Goal: Task Accomplishment & Management: Manage account settings

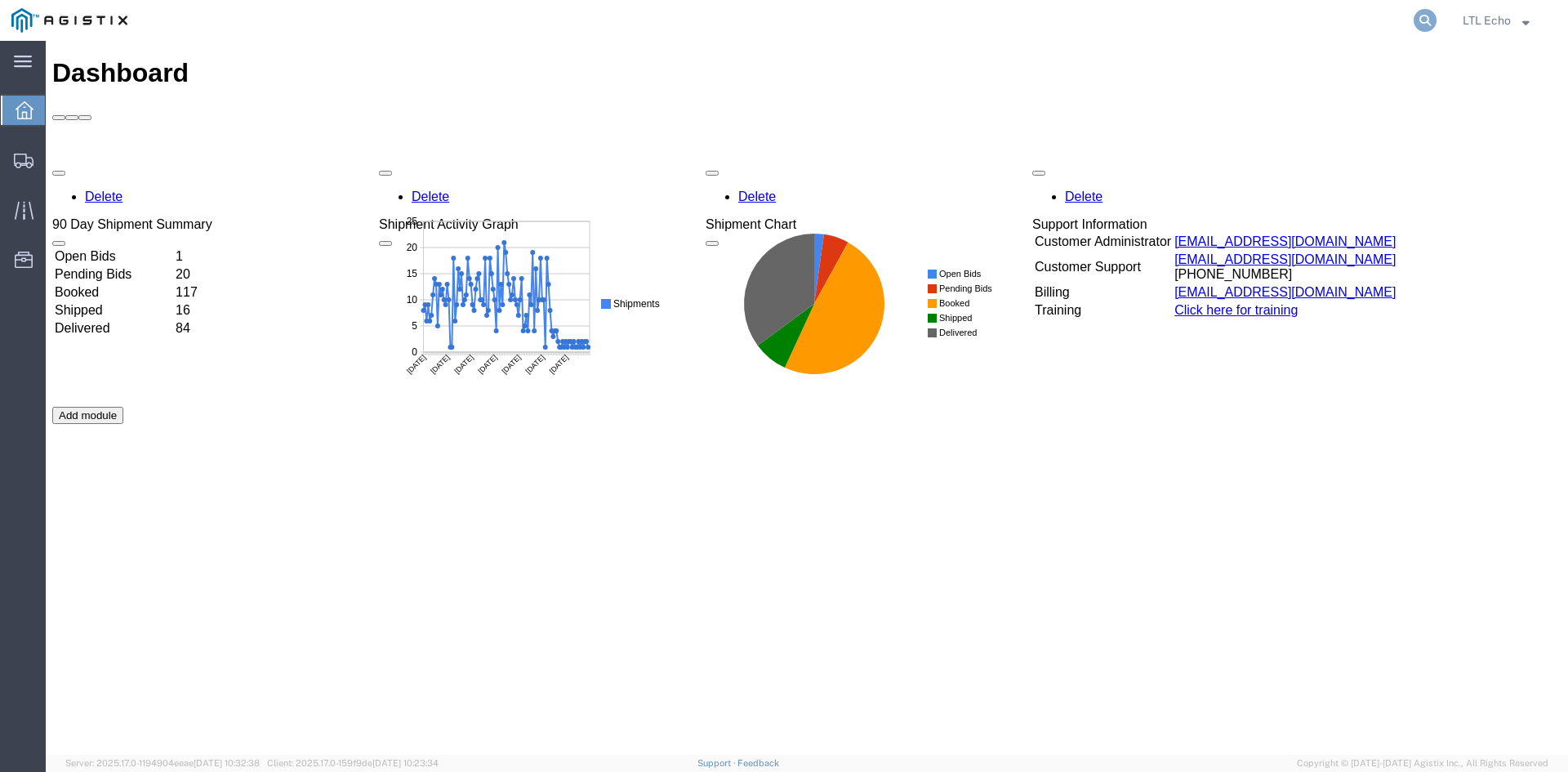
click at [1428, 17] on icon at bounding box center [1426, 20] width 23 height 23
click at [1199, 16] on input "search" at bounding box center [1165, 20] width 496 height 39
paste input "55515299"
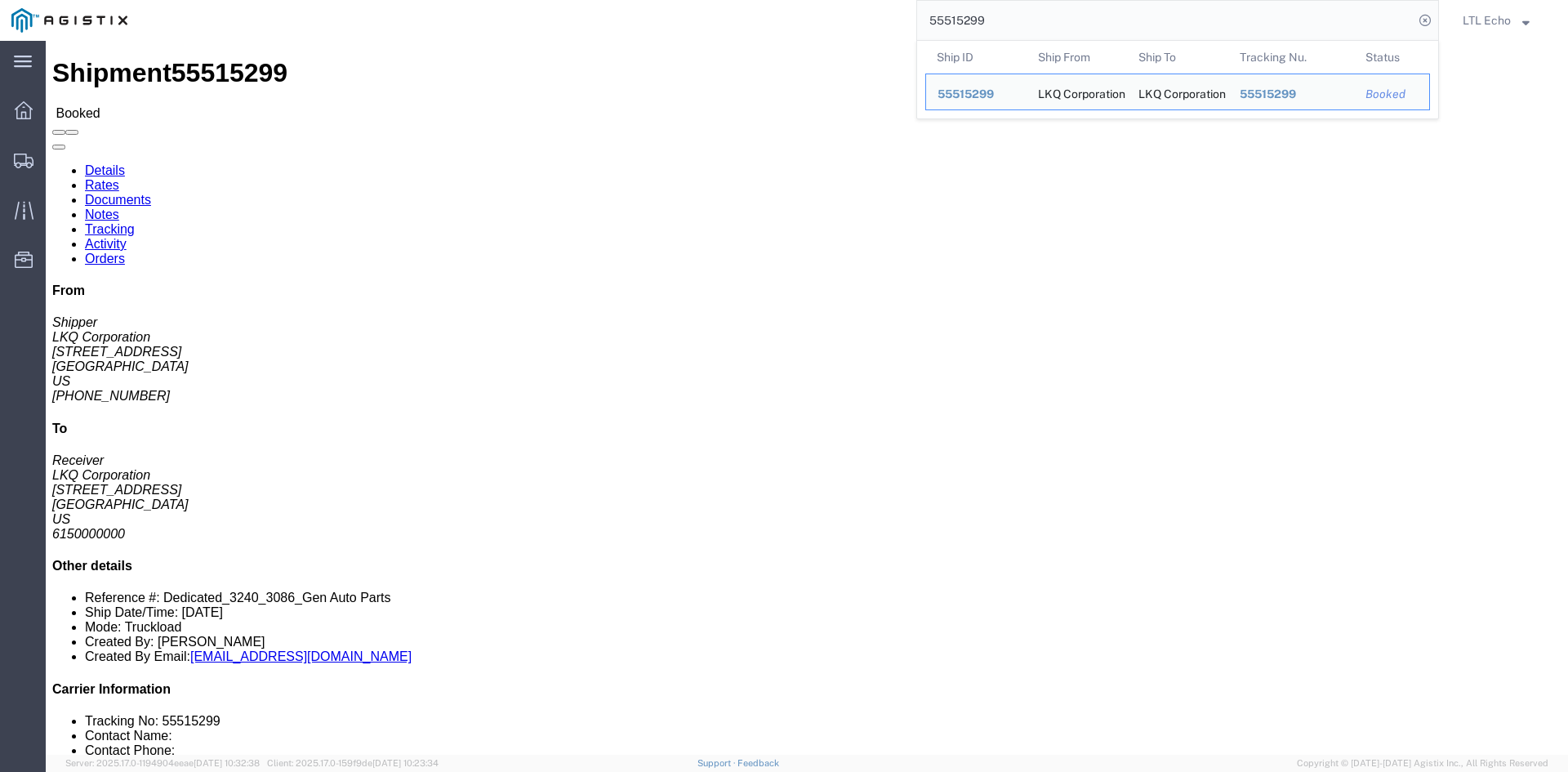
click at [1162, 17] on input "55515299" at bounding box center [1165, 20] width 496 height 39
drag, startPoint x: 1162, startPoint y: 17, endPoint x: 1022, endPoint y: 6, distance: 140.4
click at [1024, 6] on input "55515299" at bounding box center [1165, 20] width 496 height 39
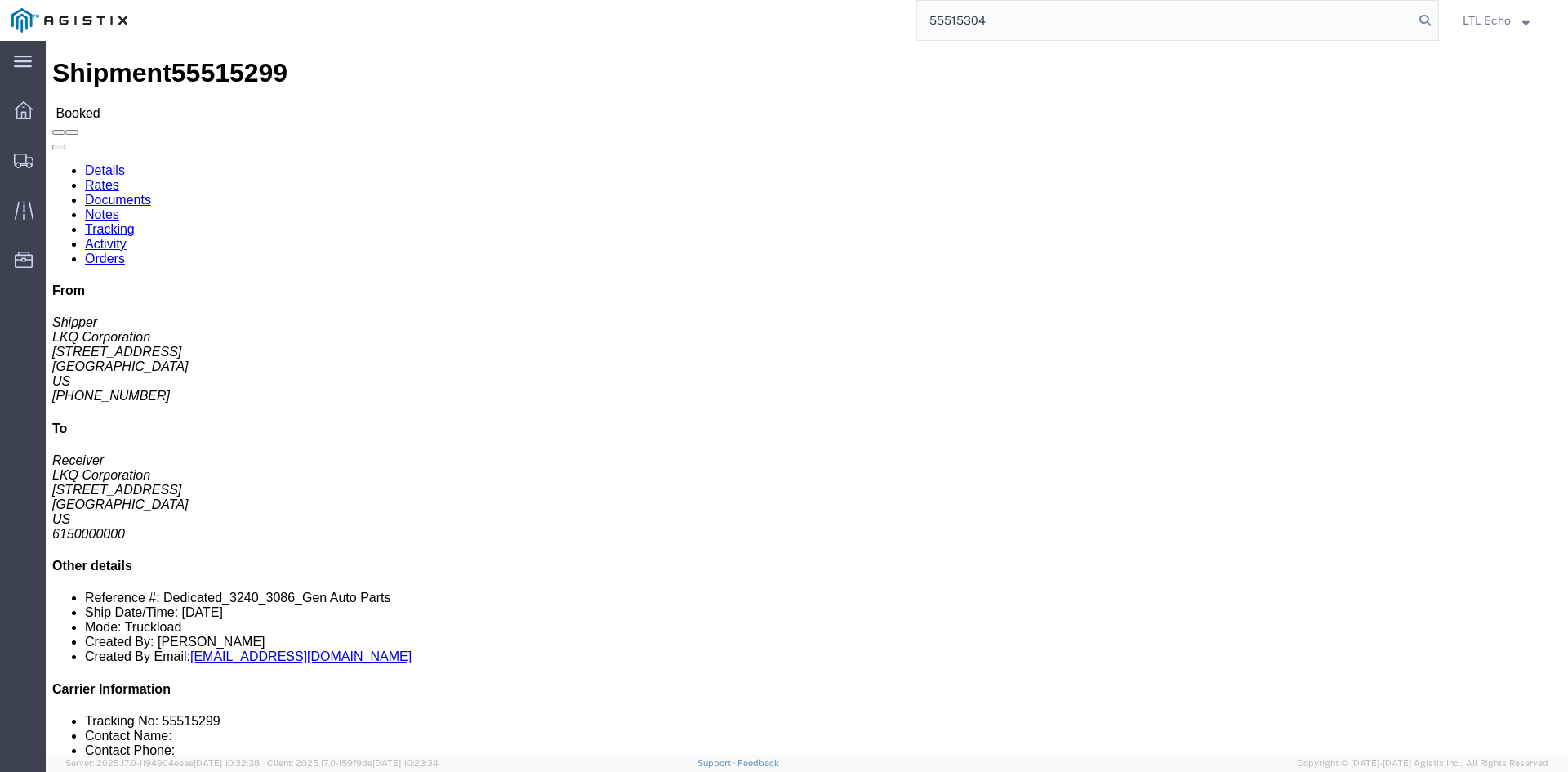
type input "55515304"
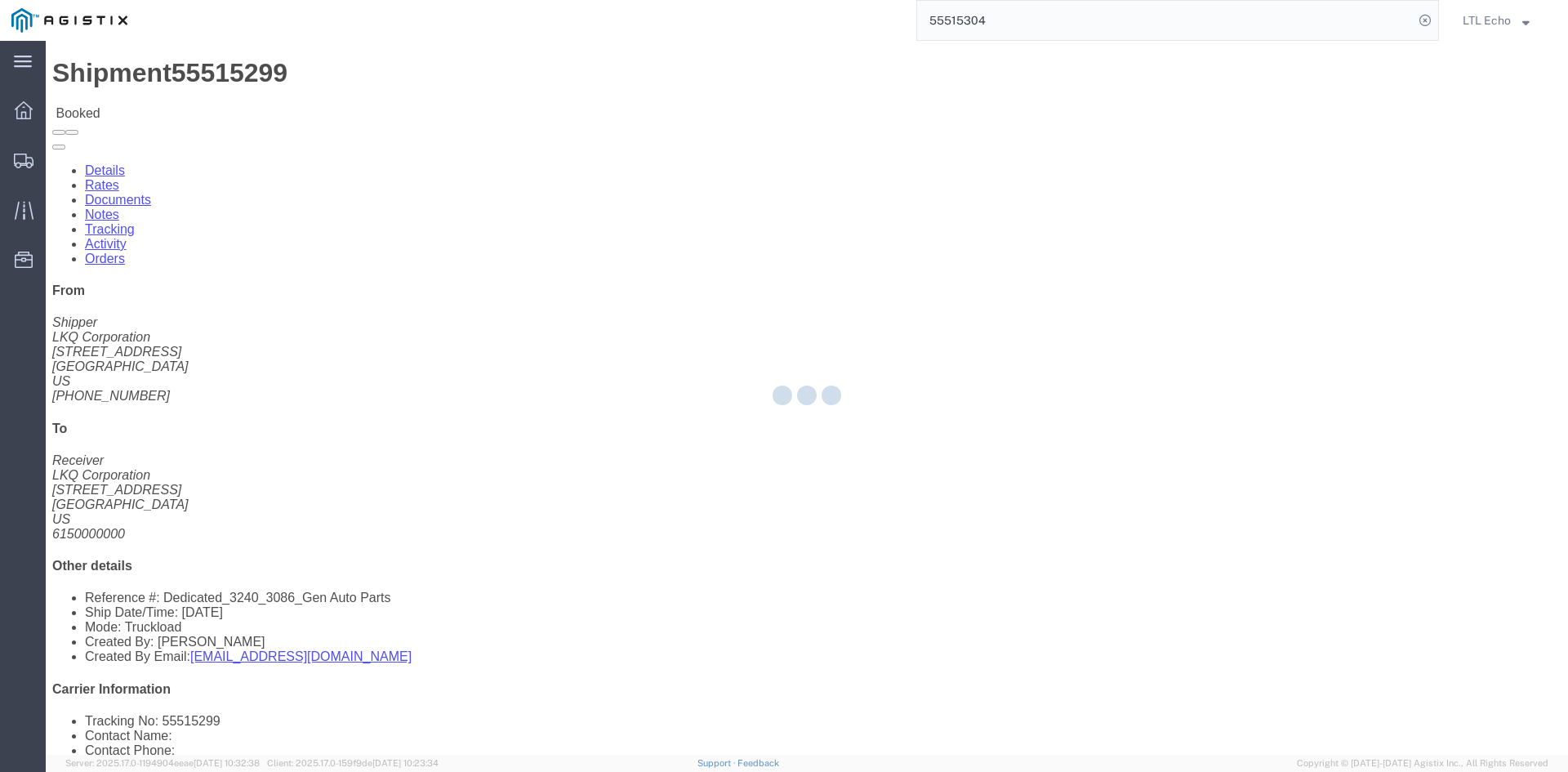
click at [1381, 19] on input "55515304" at bounding box center [1165, 20] width 496 height 39
click at [1421, 19] on icon at bounding box center [1426, 20] width 23 height 23
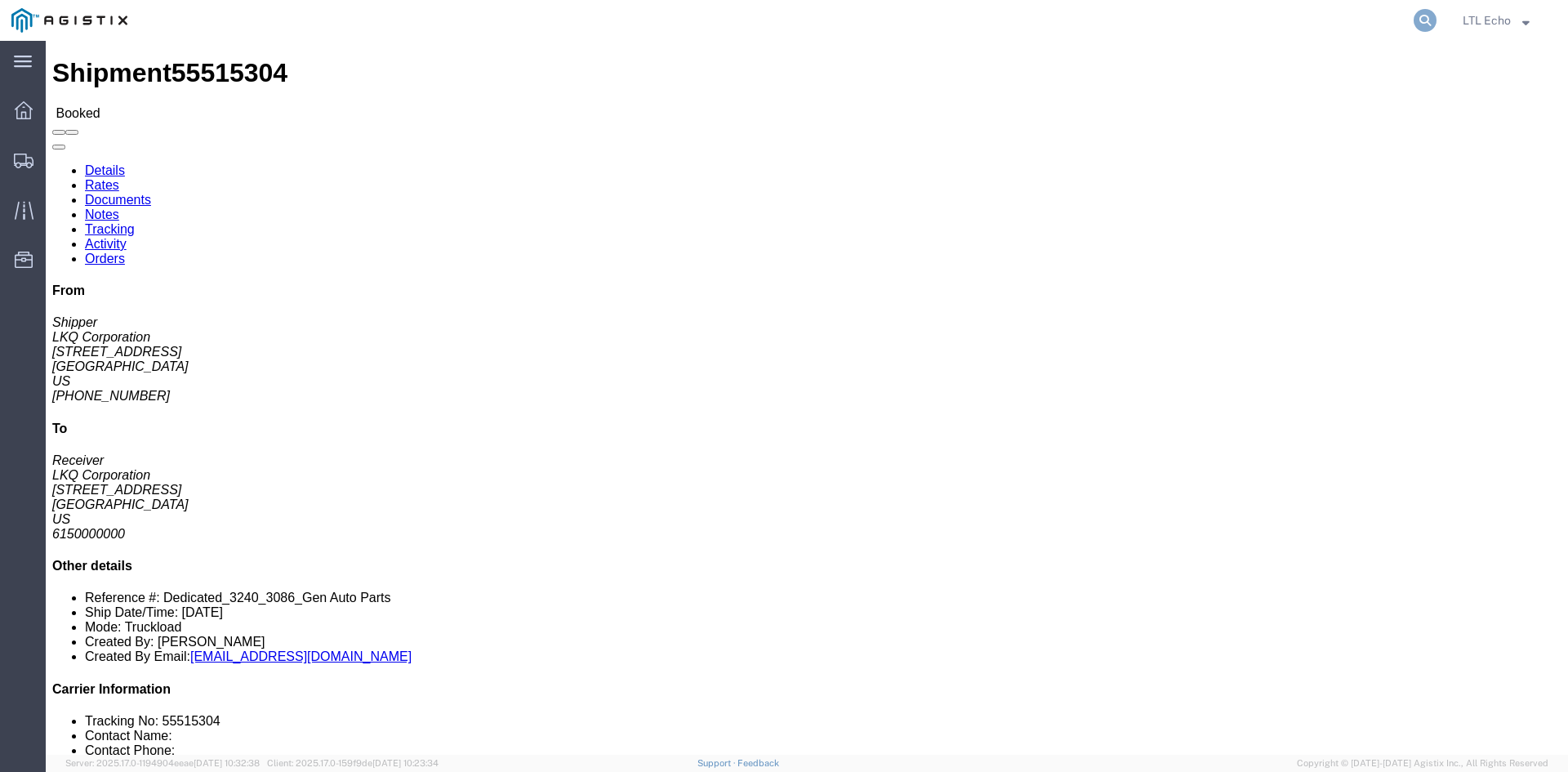
drag, startPoint x: 1435, startPoint y: 14, endPoint x: 1411, endPoint y: 17, distance: 24.2
click at [1432, 16] on icon at bounding box center [1426, 20] width 23 height 23
click at [1234, 19] on input "search" at bounding box center [1165, 20] width 496 height 39
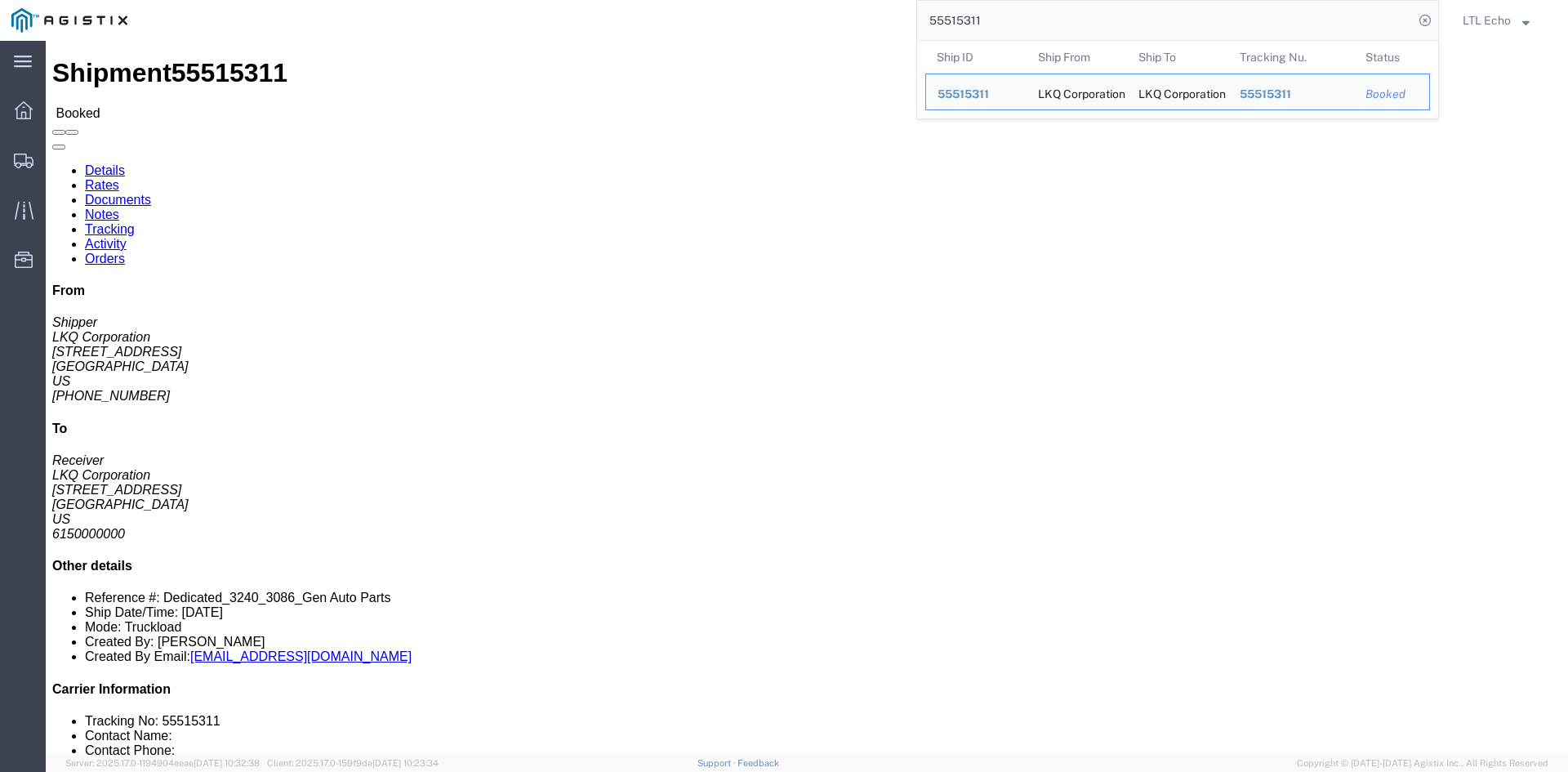
drag, startPoint x: 1246, startPoint y: 17, endPoint x: 887, endPoint y: 10, distance: 359.1
click at [889, 10] on div "55515311 Ship ID Ship From Ship To Tracking Nu. Status Ship ID 55515311 Ship Fr…" at bounding box center [789, 20] width 1300 height 41
drag, startPoint x: 1109, startPoint y: 17, endPoint x: 633, endPoint y: -4, distance: 476.5
click at [633, 0] on html "main_menu Created with Sketch. Collapse Menu Dashboard Shipments Traffic Resour…" at bounding box center [784, 386] width 1568 height 772
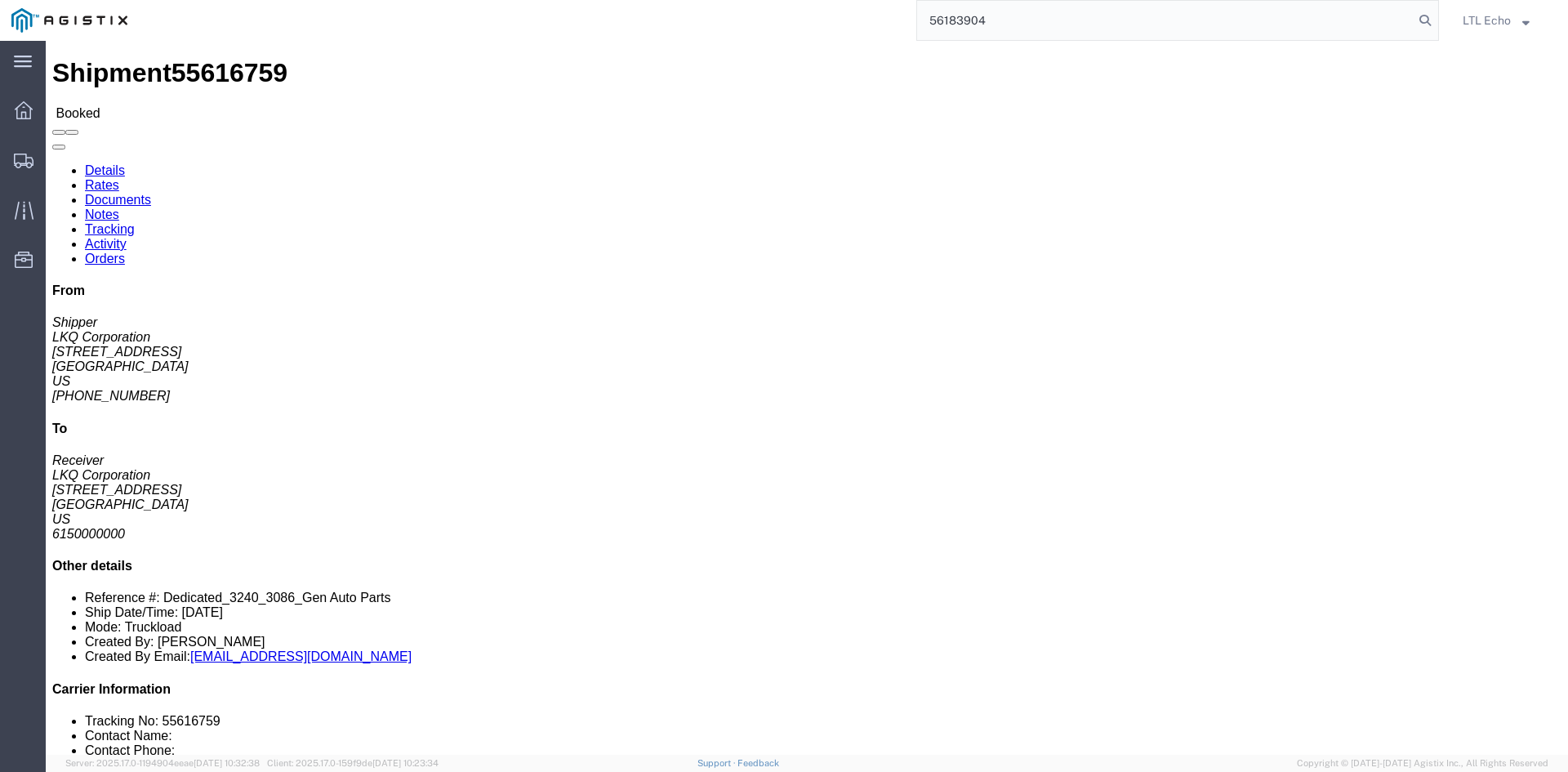
type input "56183904"
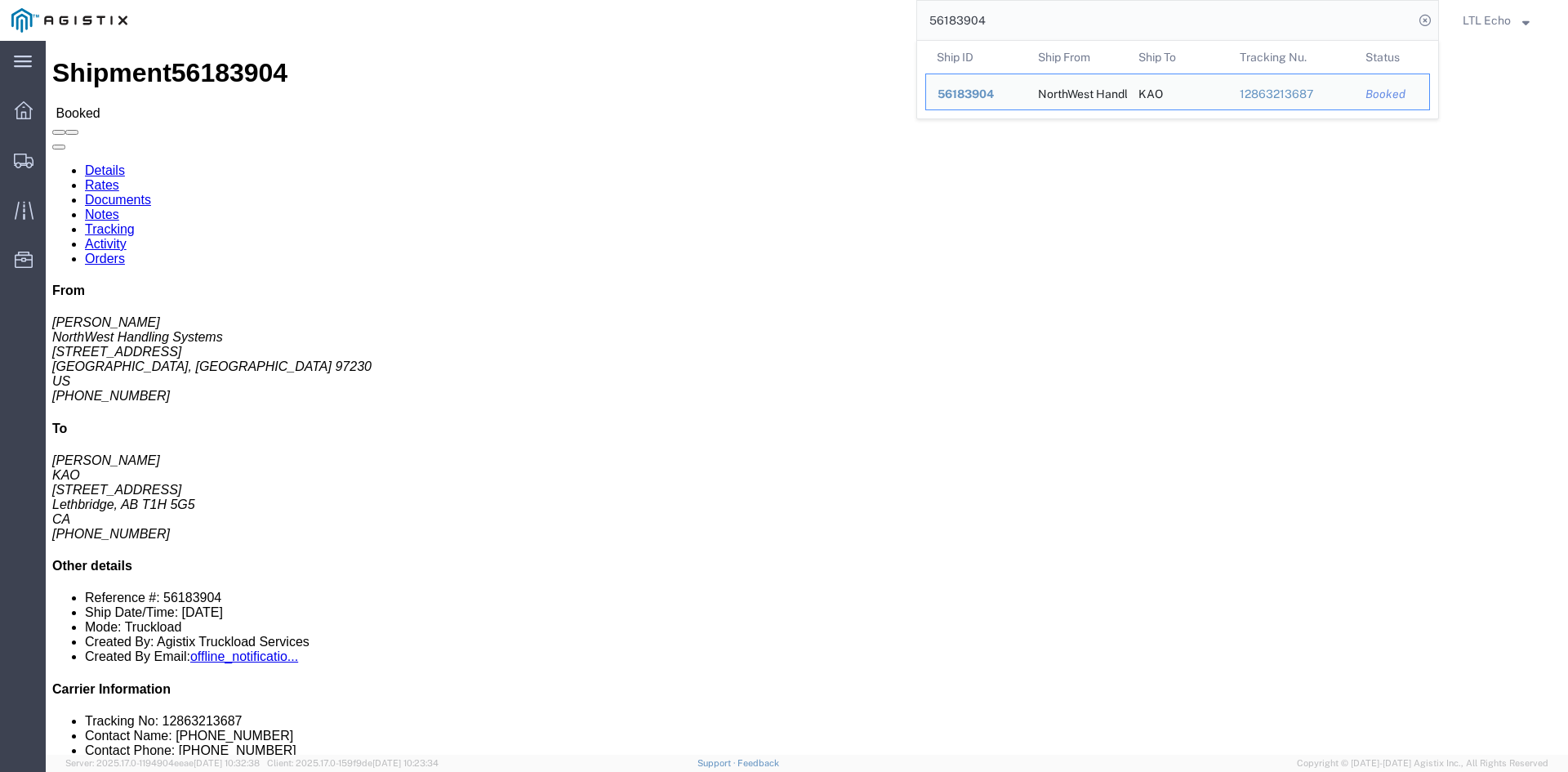
click link "Tracking"
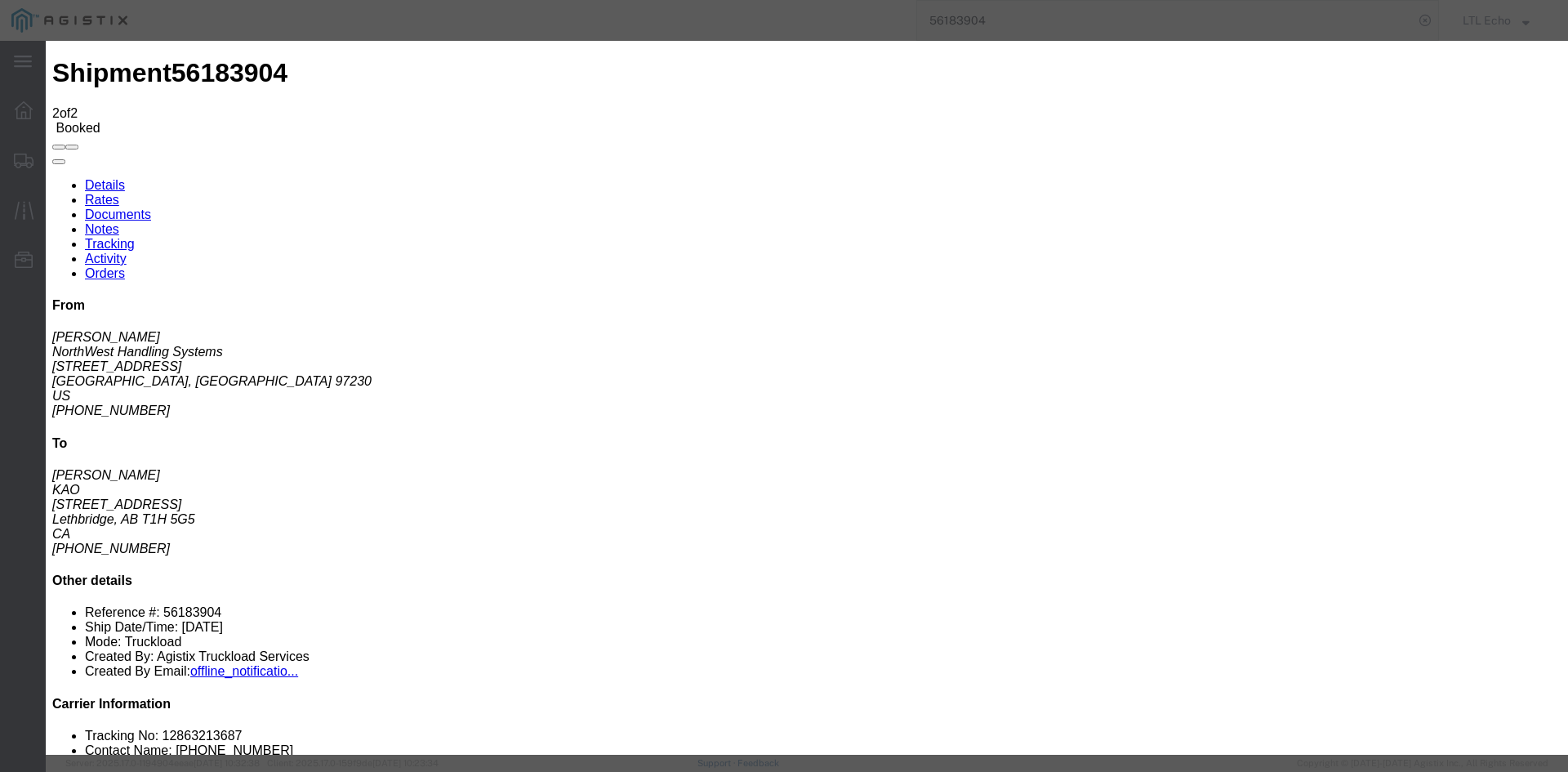
type input "[DATE]"
type input "10:00 AM"
select select "DELIVRED"
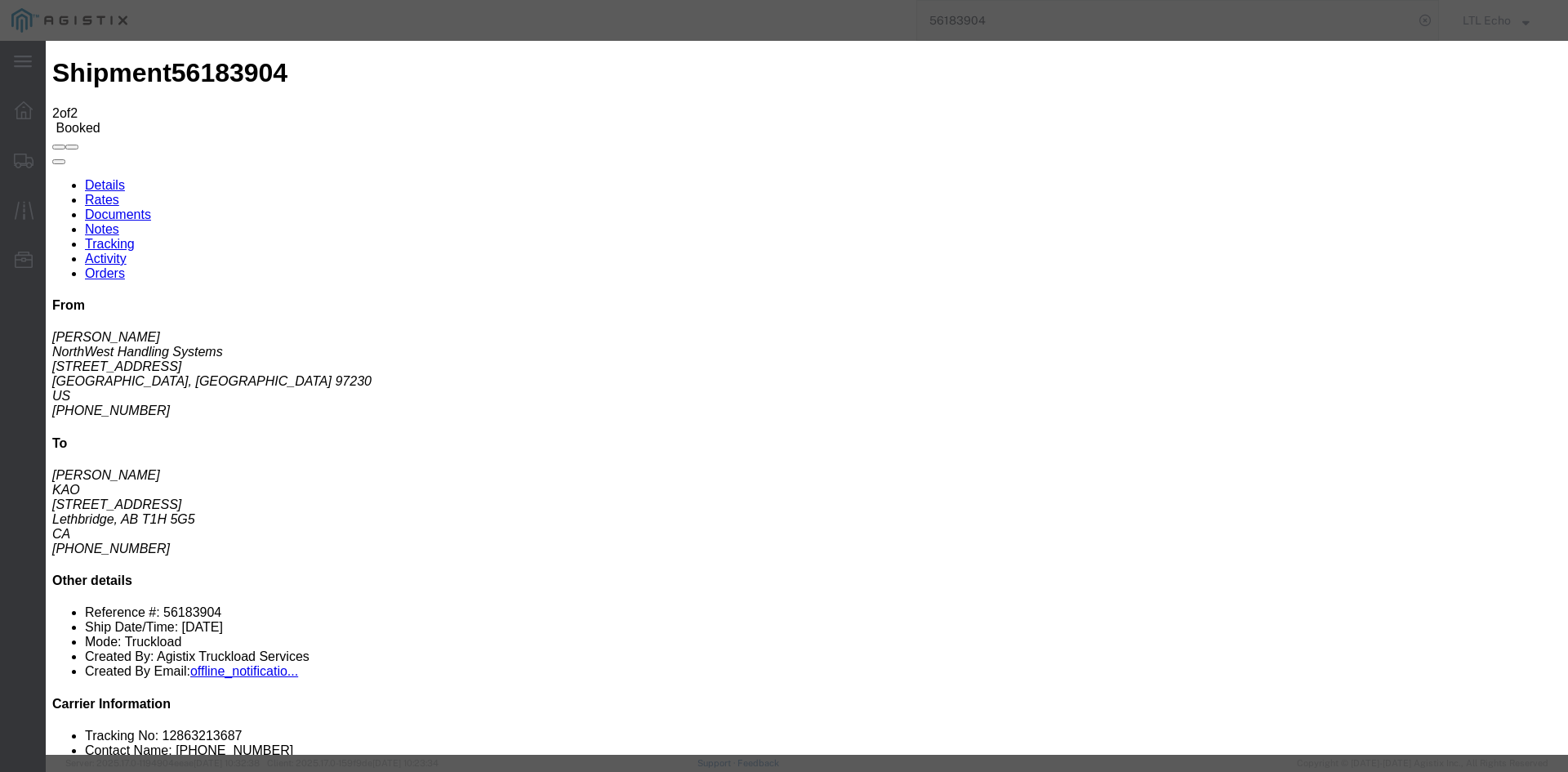
type input "[DATE]"
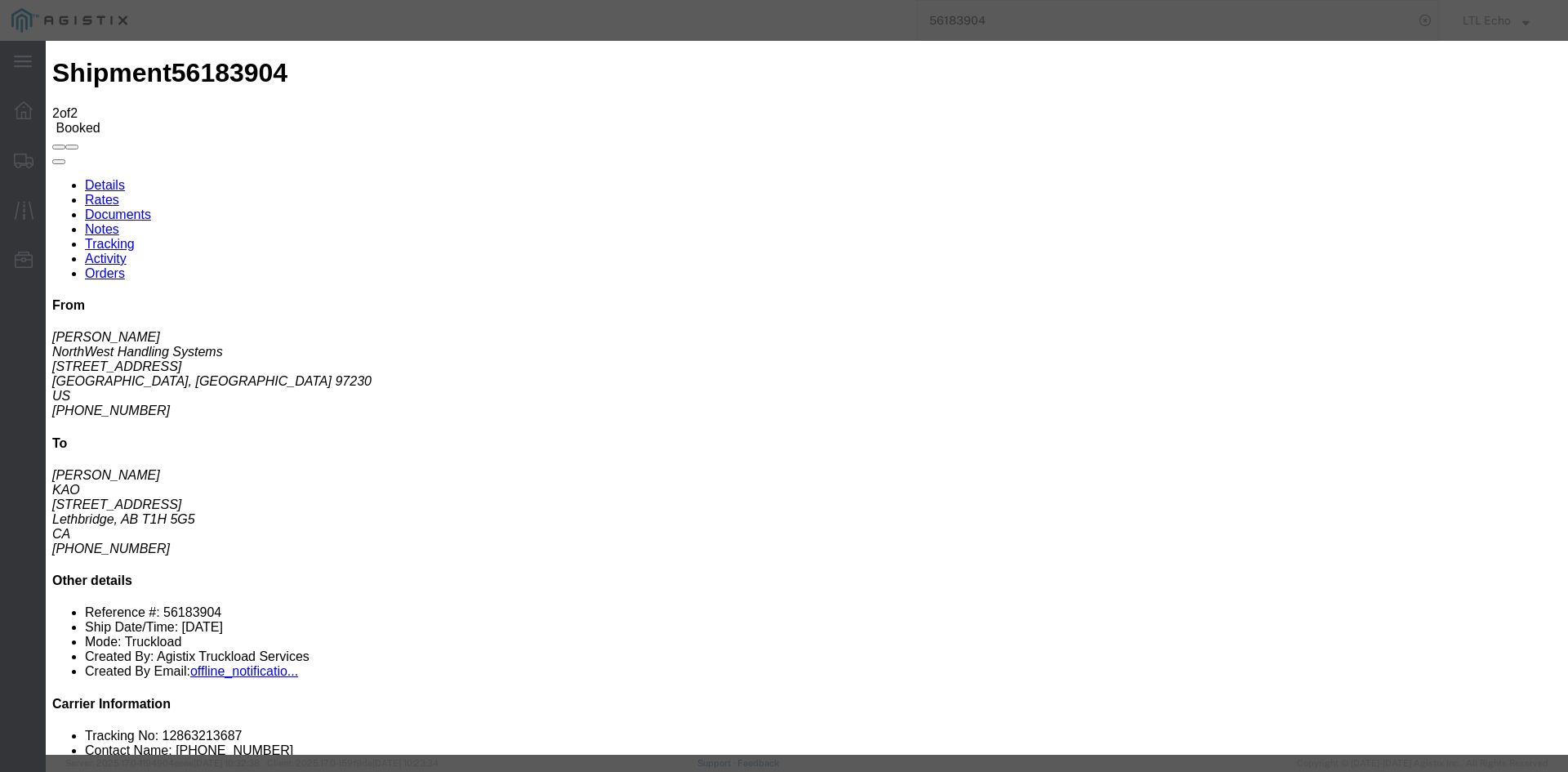
type input "[DATE]"
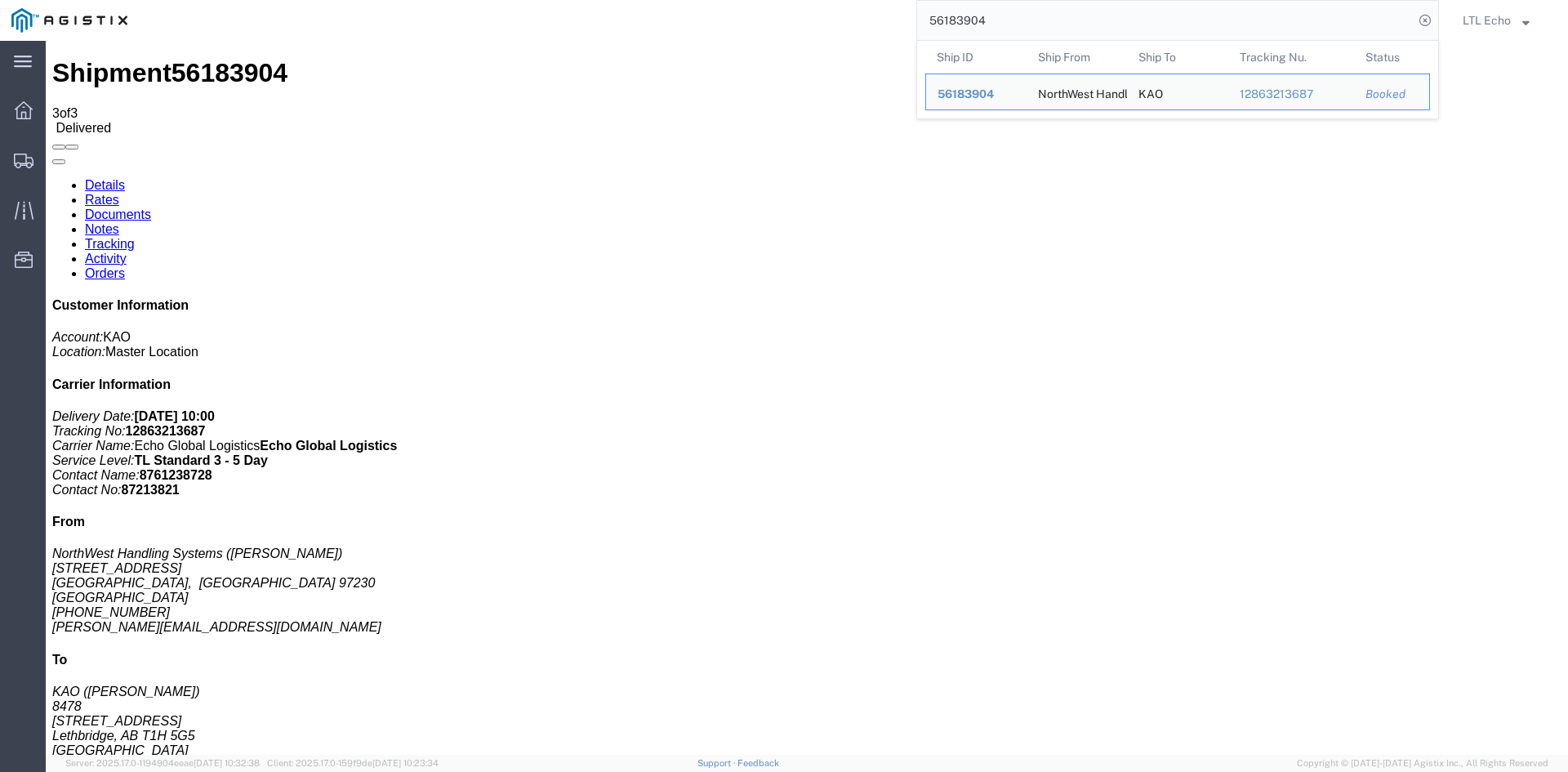
drag, startPoint x: 1137, startPoint y: 6, endPoint x: 681, endPoint y: 6, distance: 456.0
click at [681, 6] on div "56183904 Ship ID Ship From Ship To Tracking Nu. Status Ship ID 56183904 Ship Fr…" at bounding box center [789, 20] width 1300 height 41
paste input "93899"
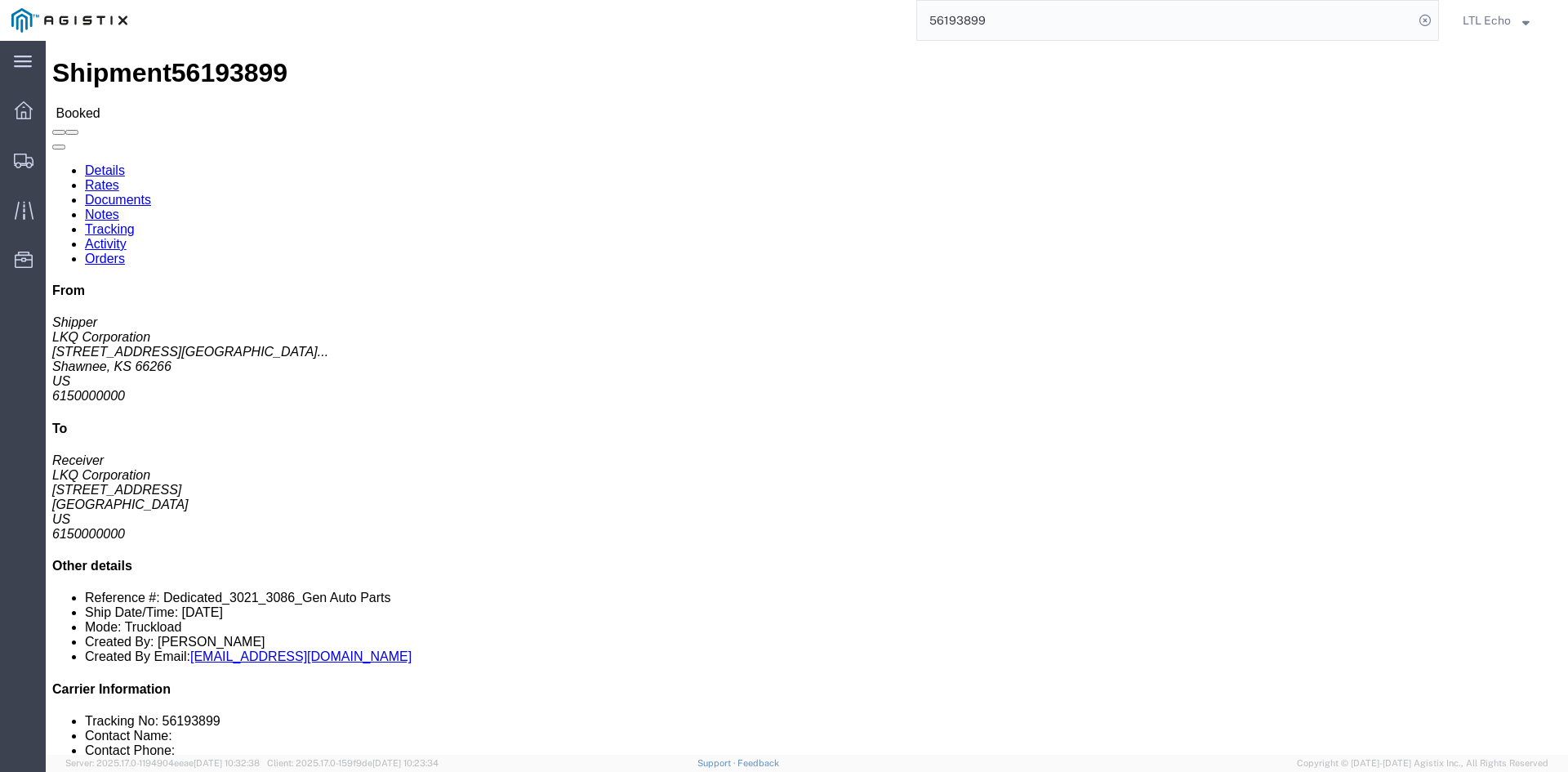
drag, startPoint x: 806, startPoint y: -23, endPoint x: 558, endPoint y: -23, distance: 248.0
click at [558, 0] on html "main_menu Created with Sketch. Collapse Menu Dashboard Shipments Traffic Resour…" at bounding box center [784, 386] width 1568 height 772
type input "56417039"
click at [1428, 10] on icon at bounding box center [1426, 20] width 23 height 23
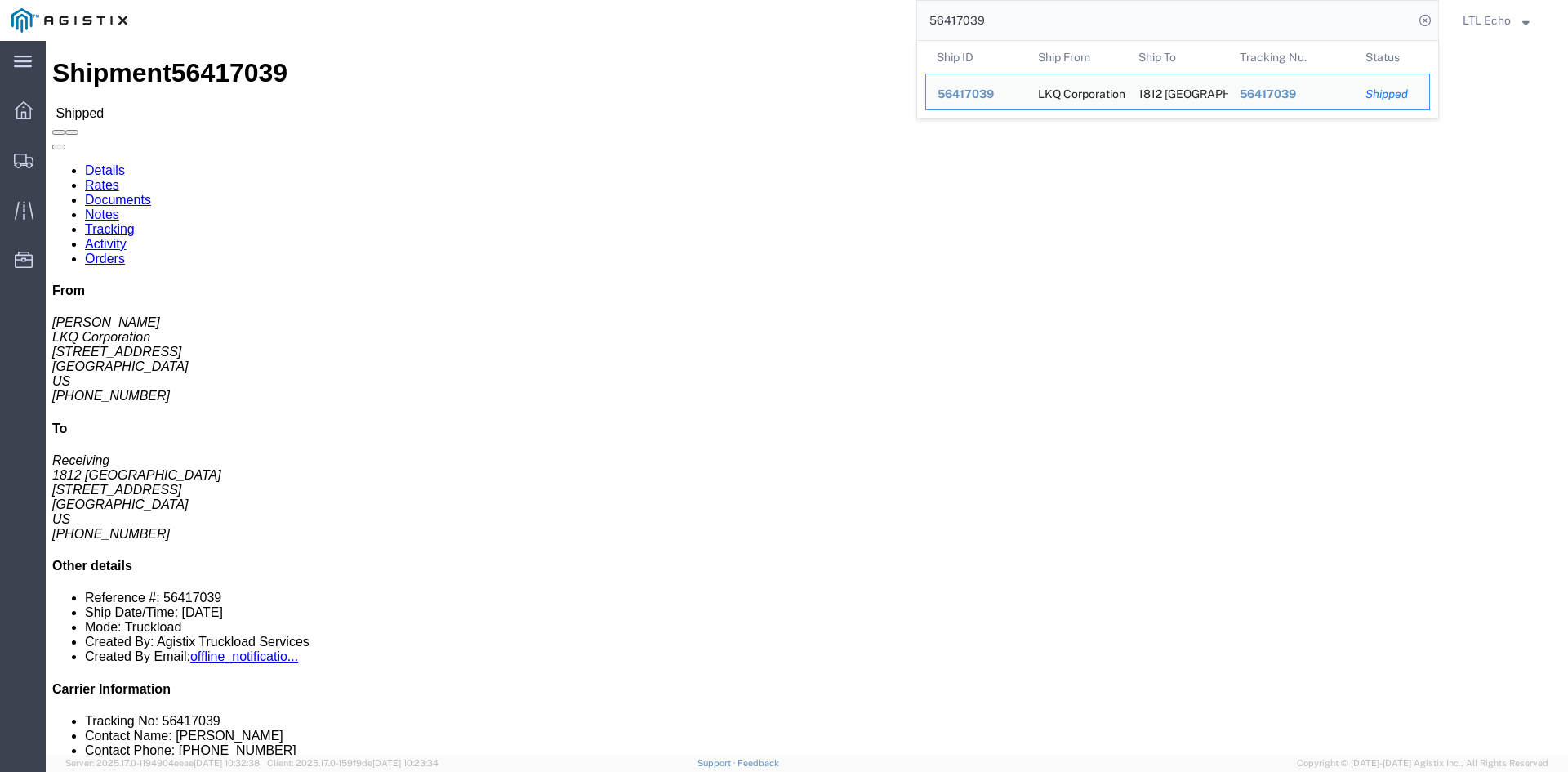
click link "Tracking"
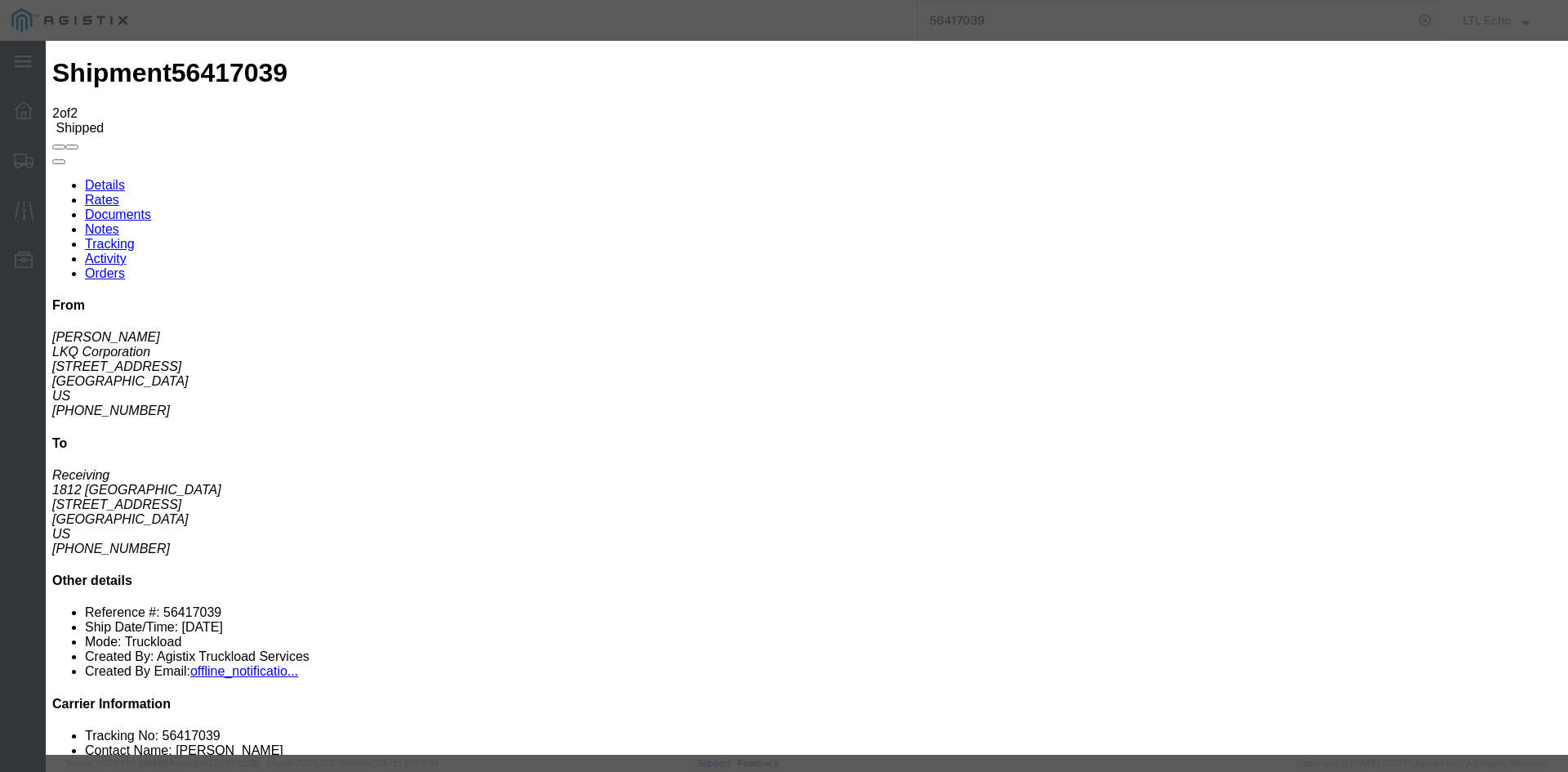
type input "[DATE]"
type input "10:00 AM"
select select "DELIVRED"
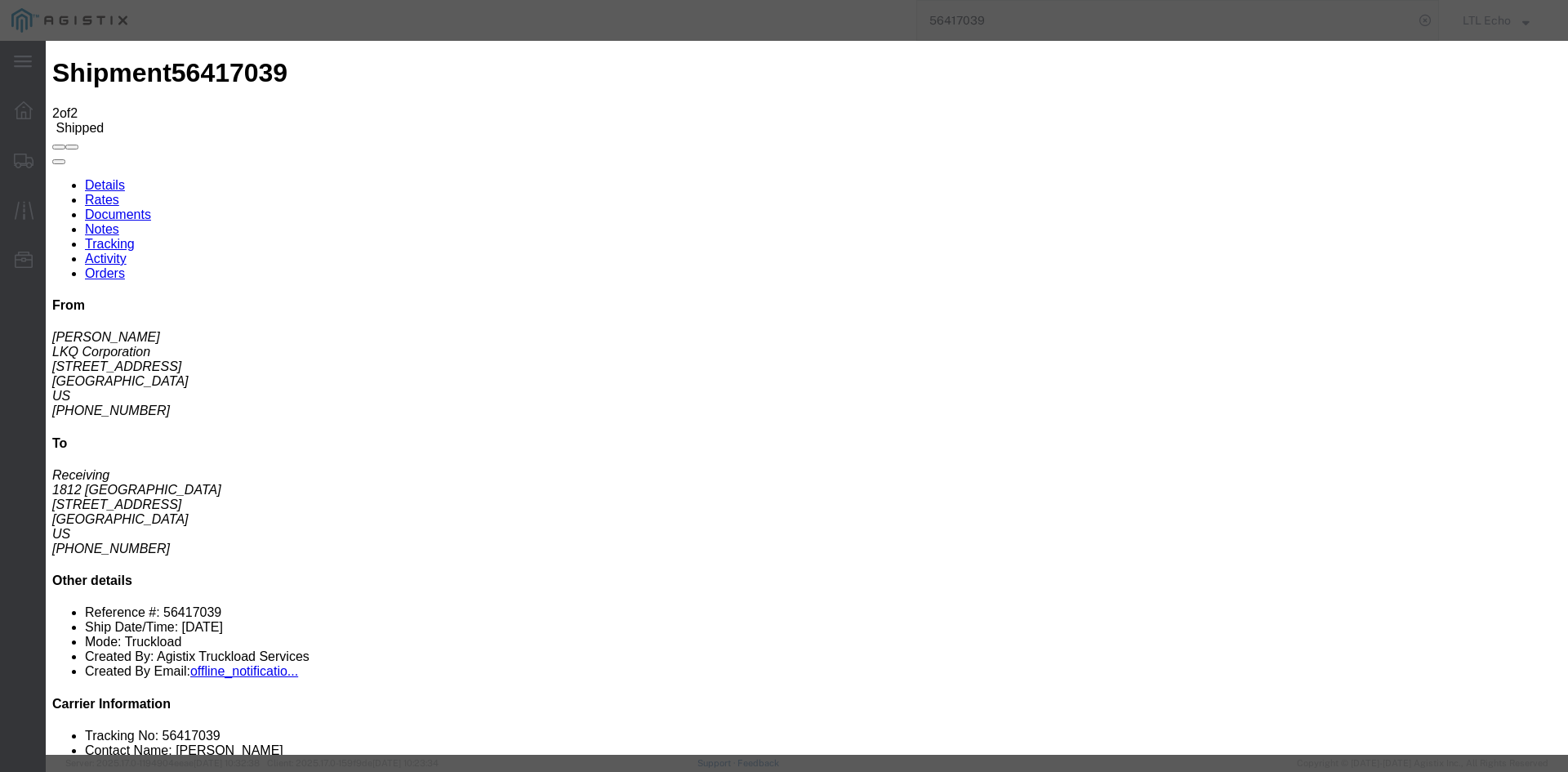
type input "[DATE]"
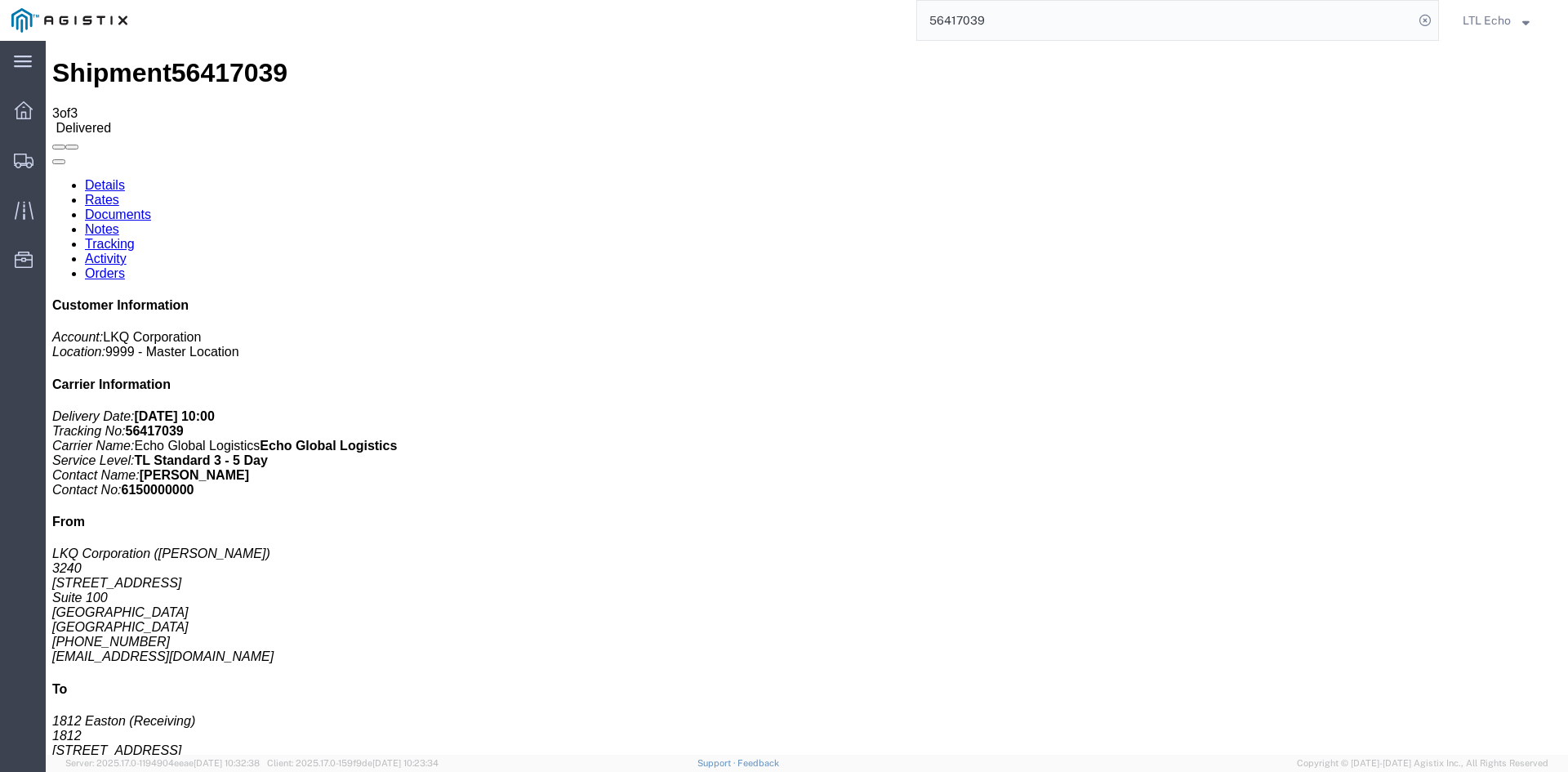
drag, startPoint x: 1089, startPoint y: 19, endPoint x: 538, endPoint y: 3, distance: 551.2
click at [538, 3] on div "56417039" at bounding box center [789, 20] width 1300 height 41
type input "56361031"
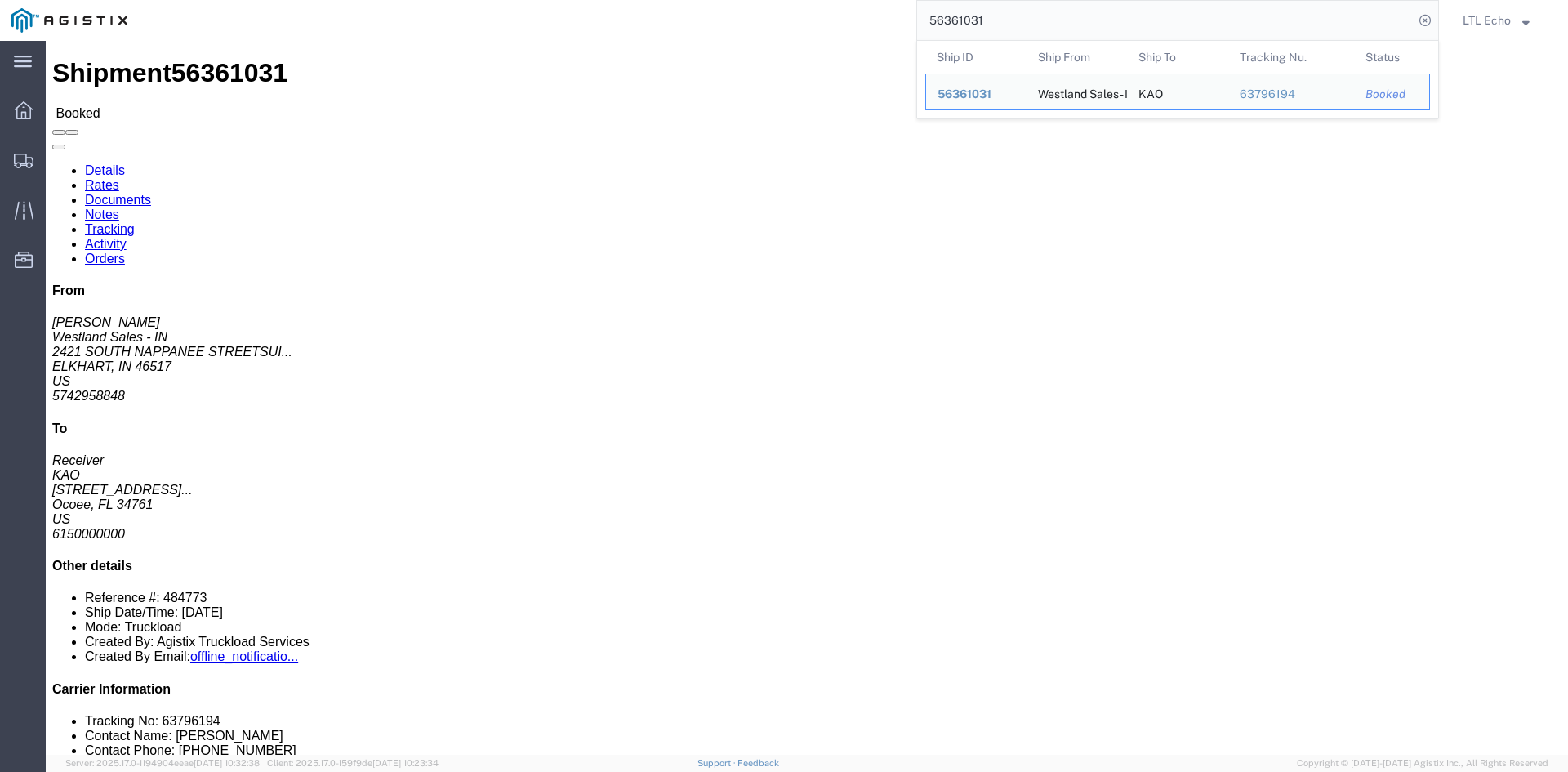
click li "Tracking No: 63796194"
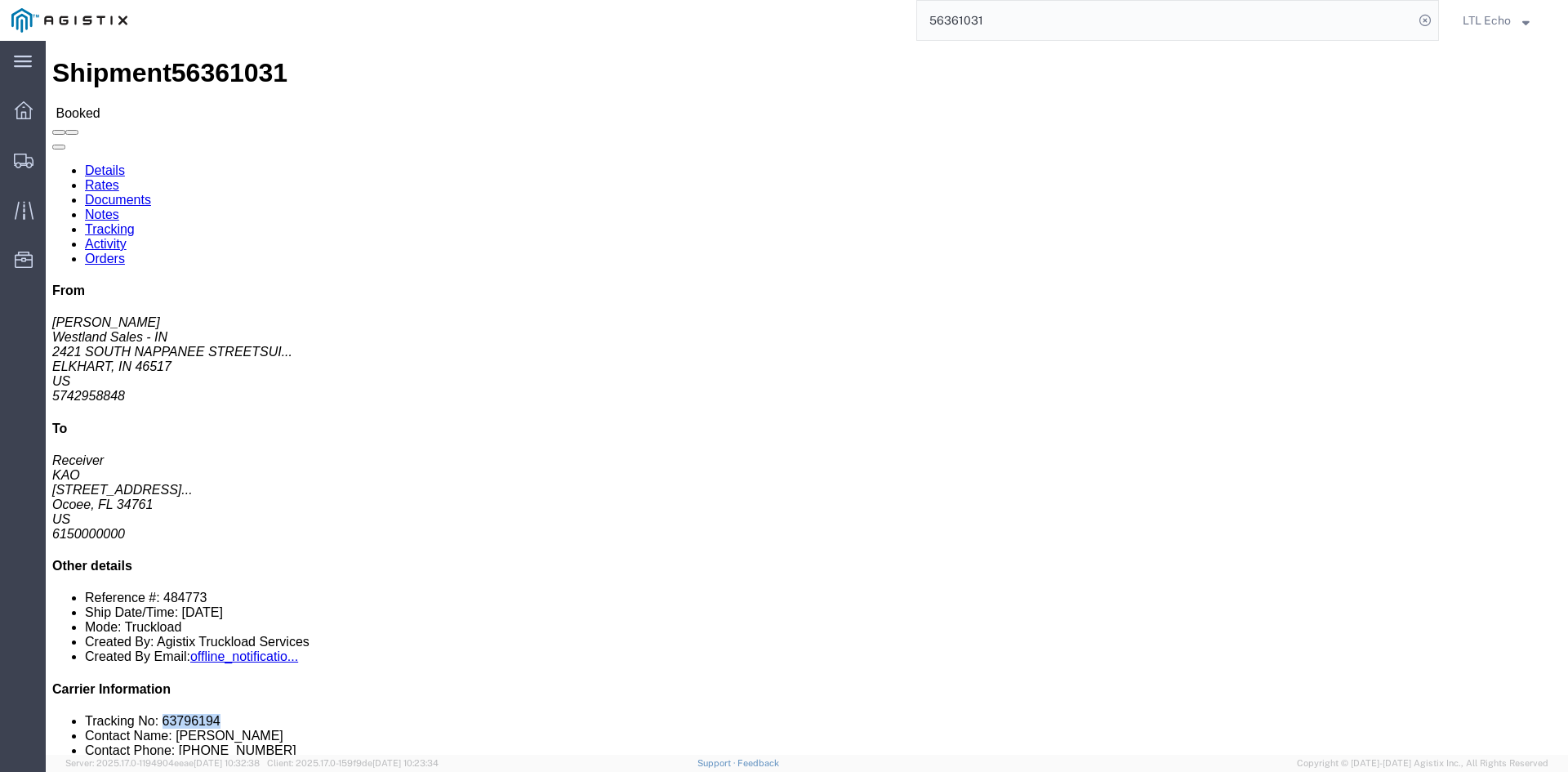
copy li "63796194"
click link "Tracking"
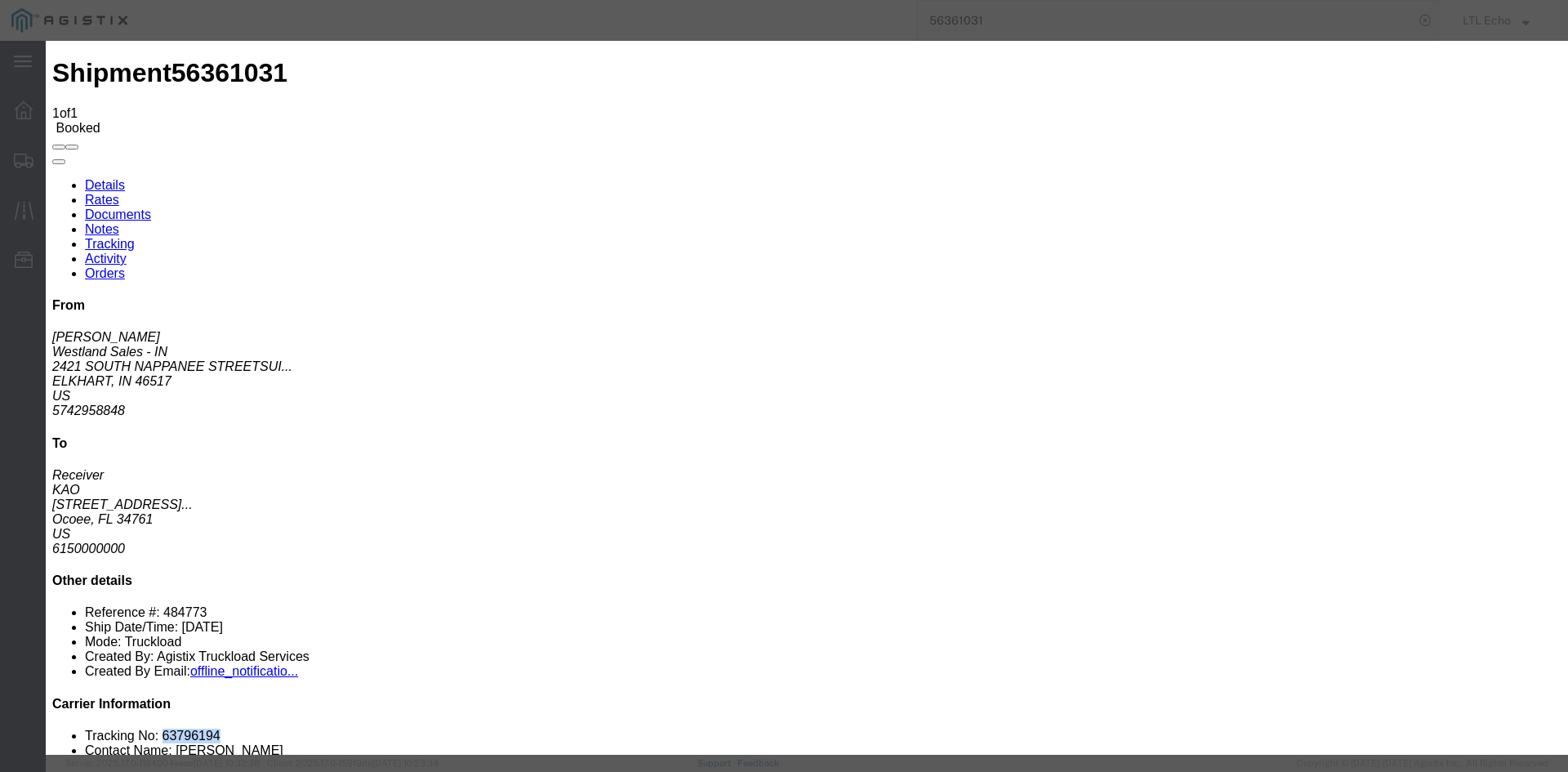
type input "[DATE]"
type input "10:00 AM"
select select "DELIVRED"
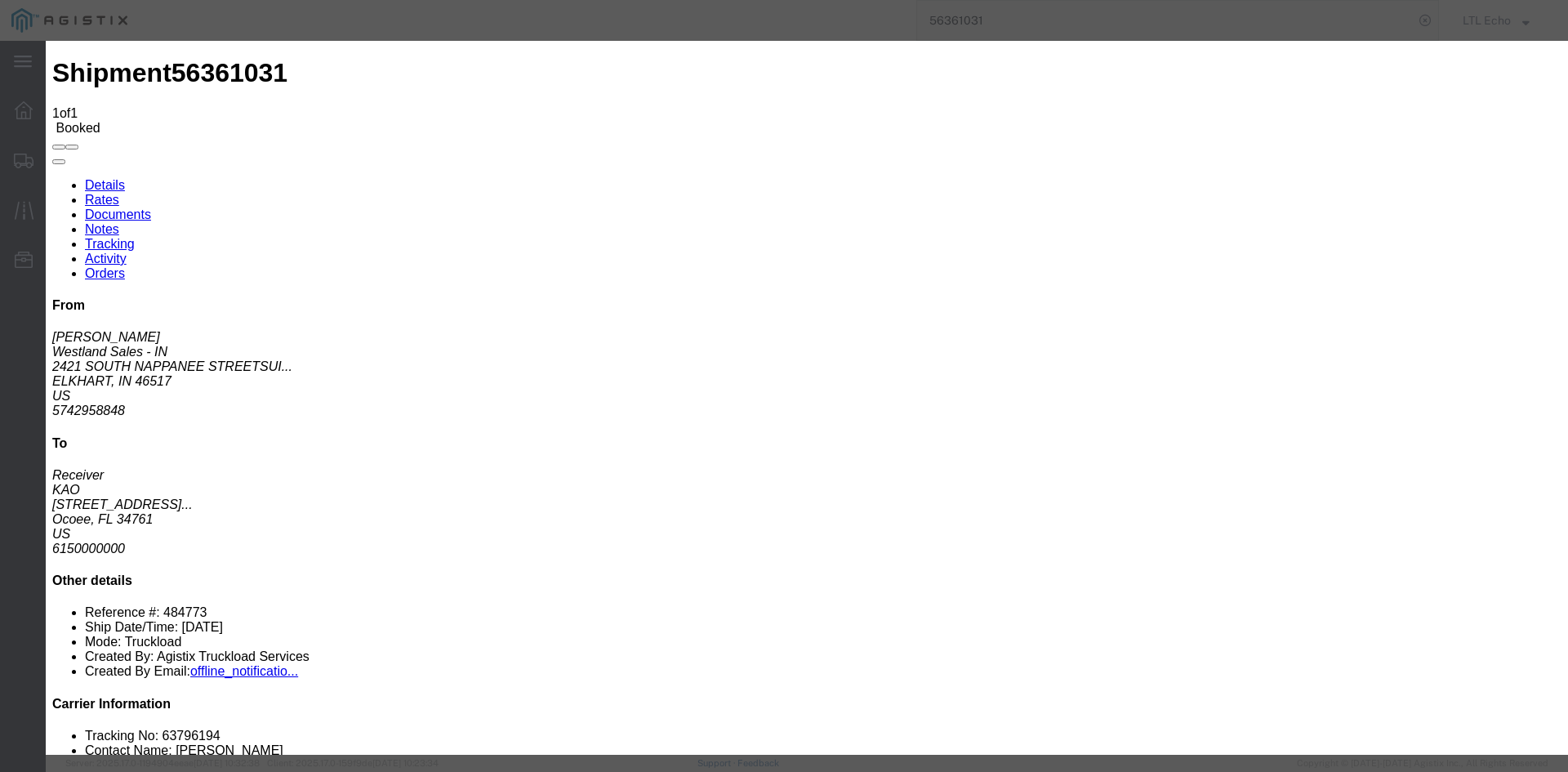
type input "[DATE]"
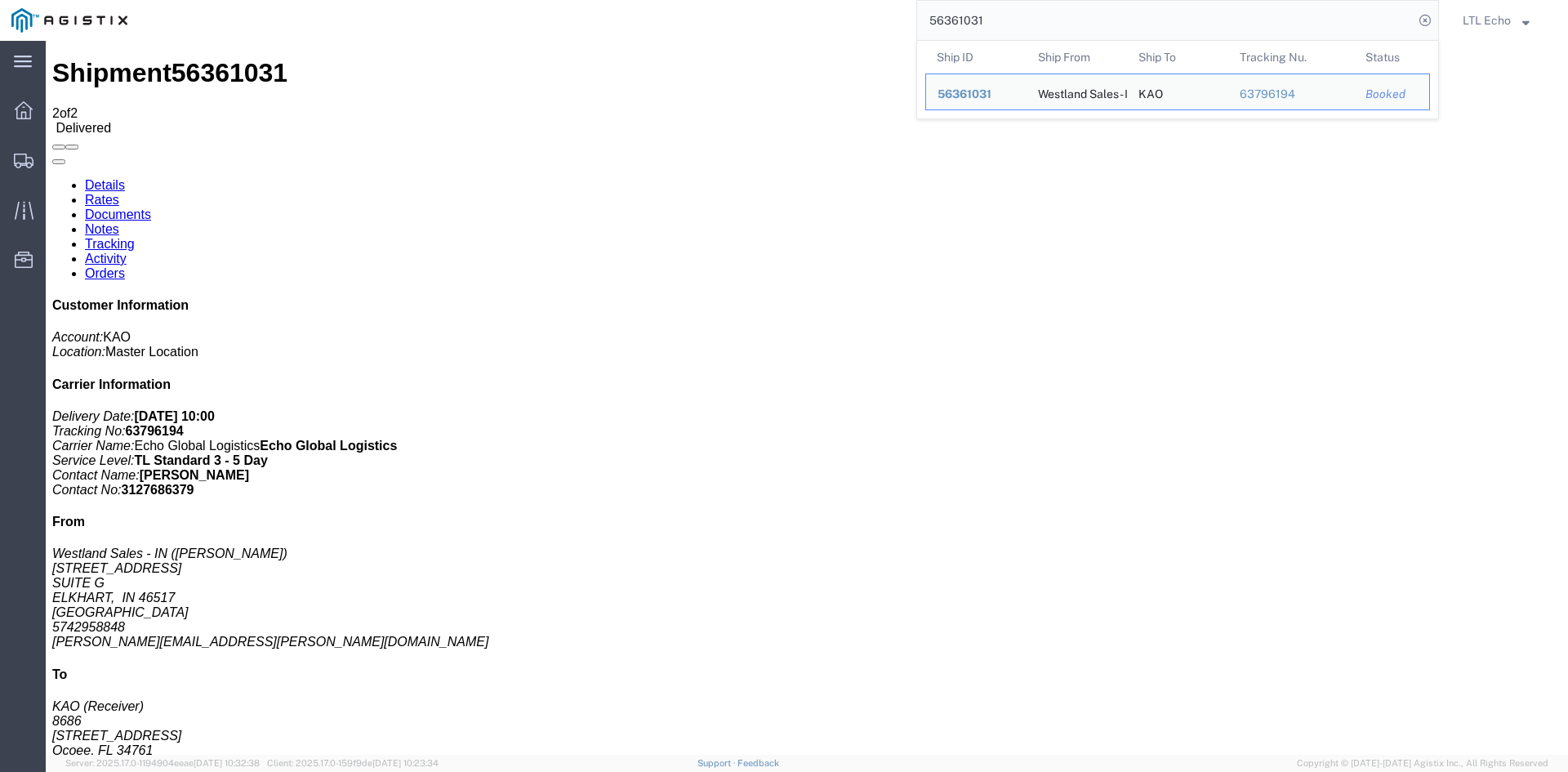
drag, startPoint x: 1009, startPoint y: 15, endPoint x: 827, endPoint y: 14, distance: 182.0
click at [827, 14] on div "56361031 Ship ID Ship From Ship To Tracking Nu. Status Ship ID 56361031 Ship Fr…" at bounding box center [789, 20] width 1300 height 41
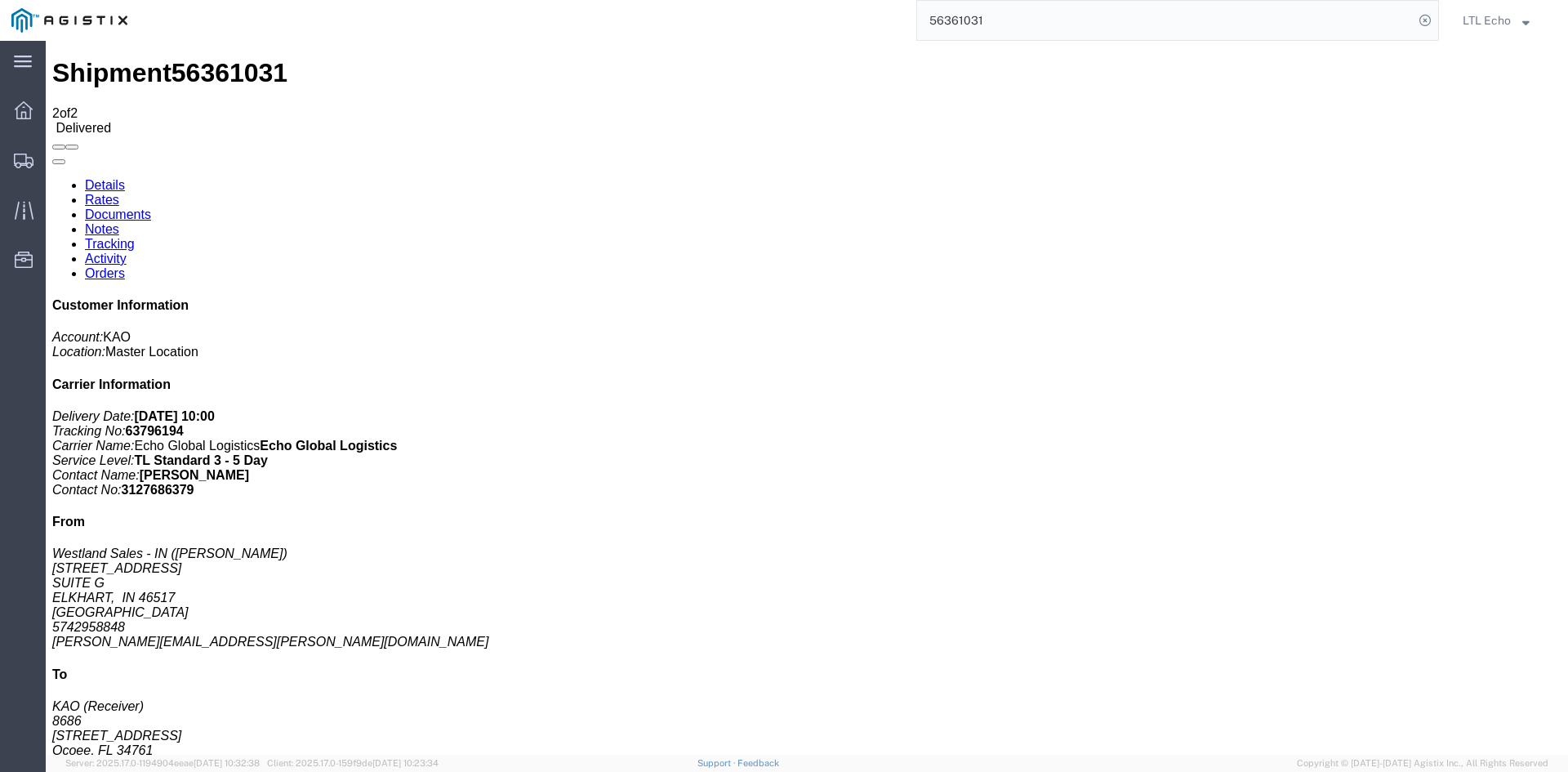
paste input "193907"
type input "56193907"
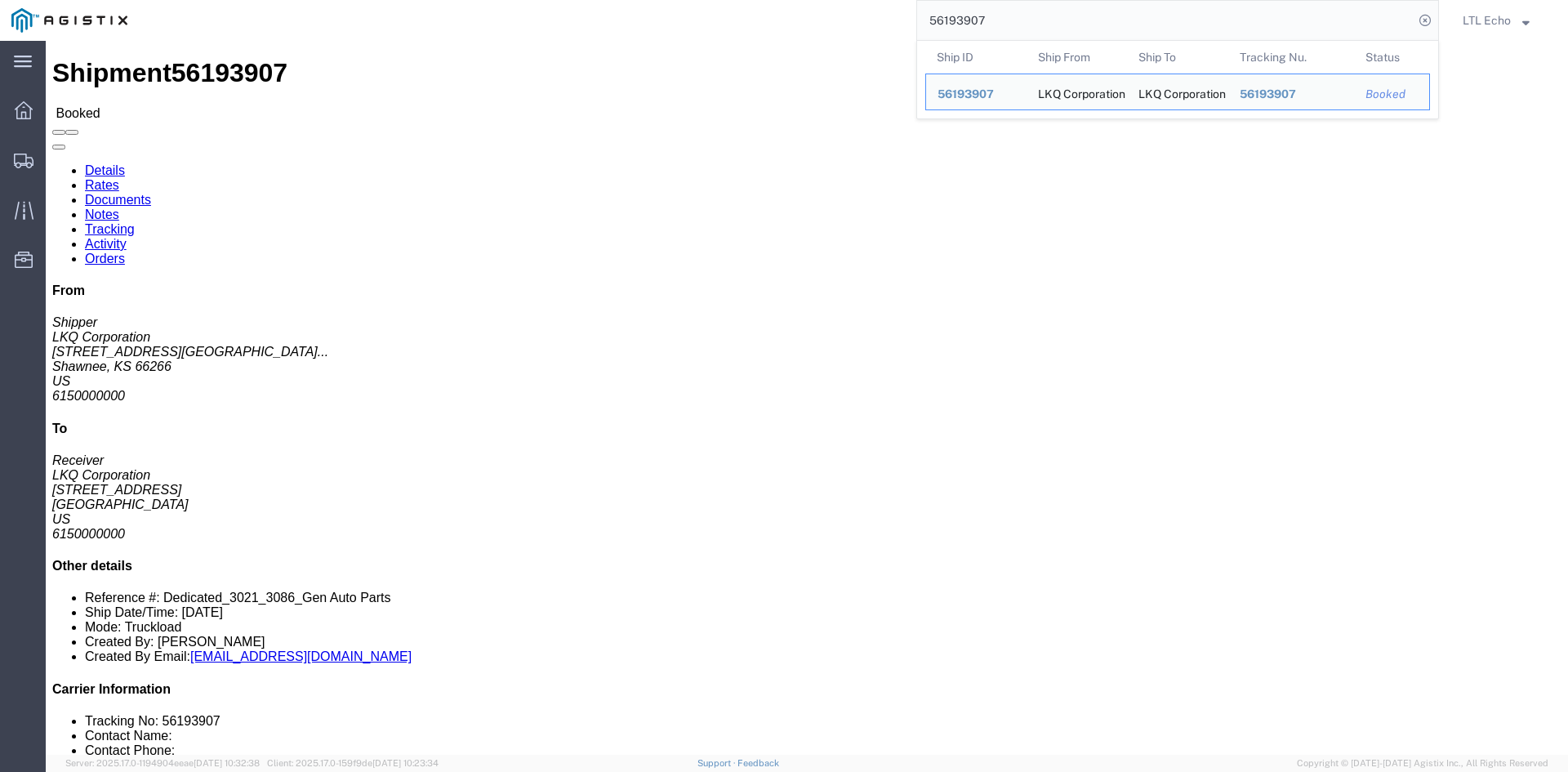
click link "Tracking"
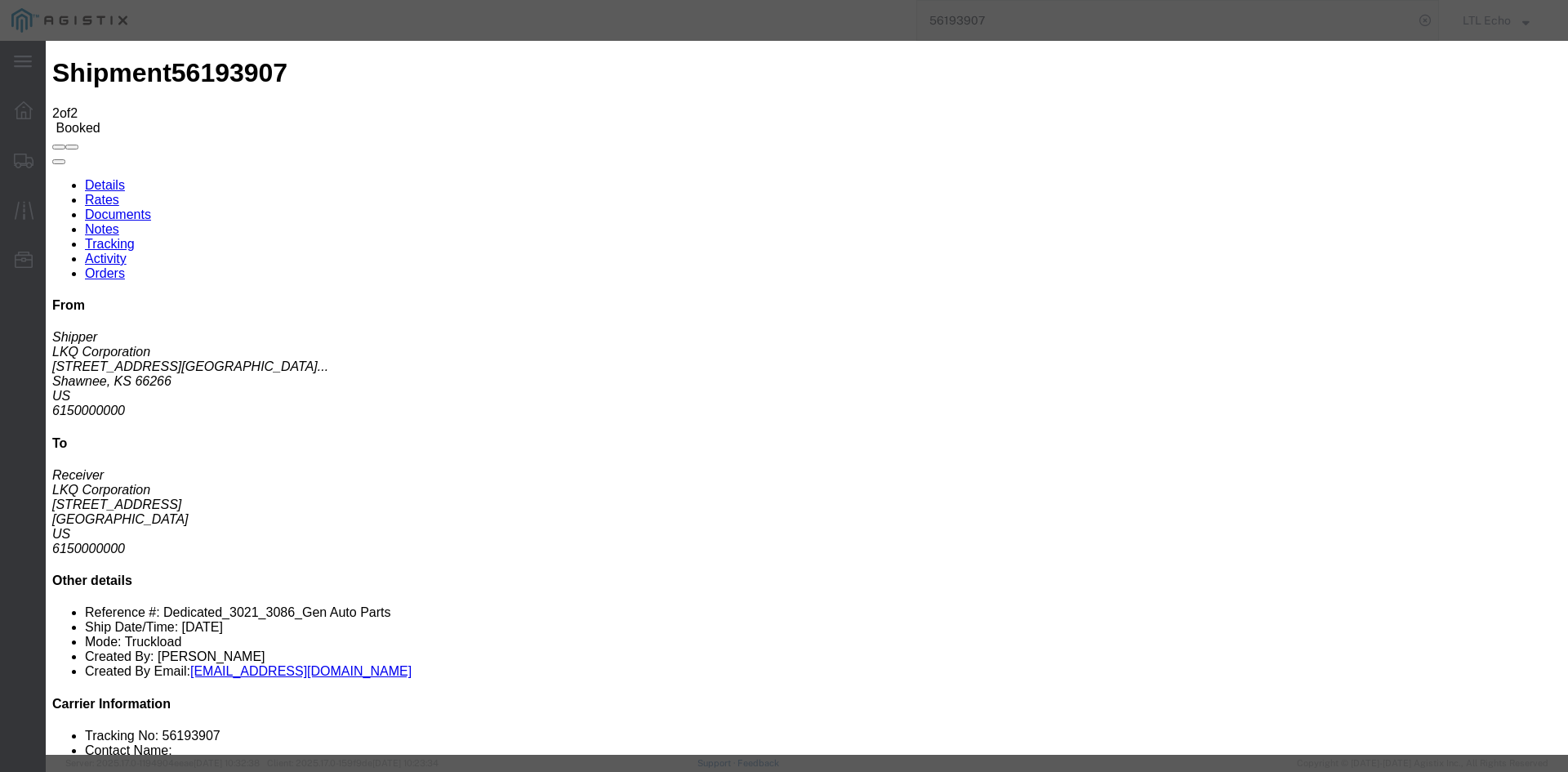
type input "[DATE]"
type input "10:00 AM"
select select "DELIVRED"
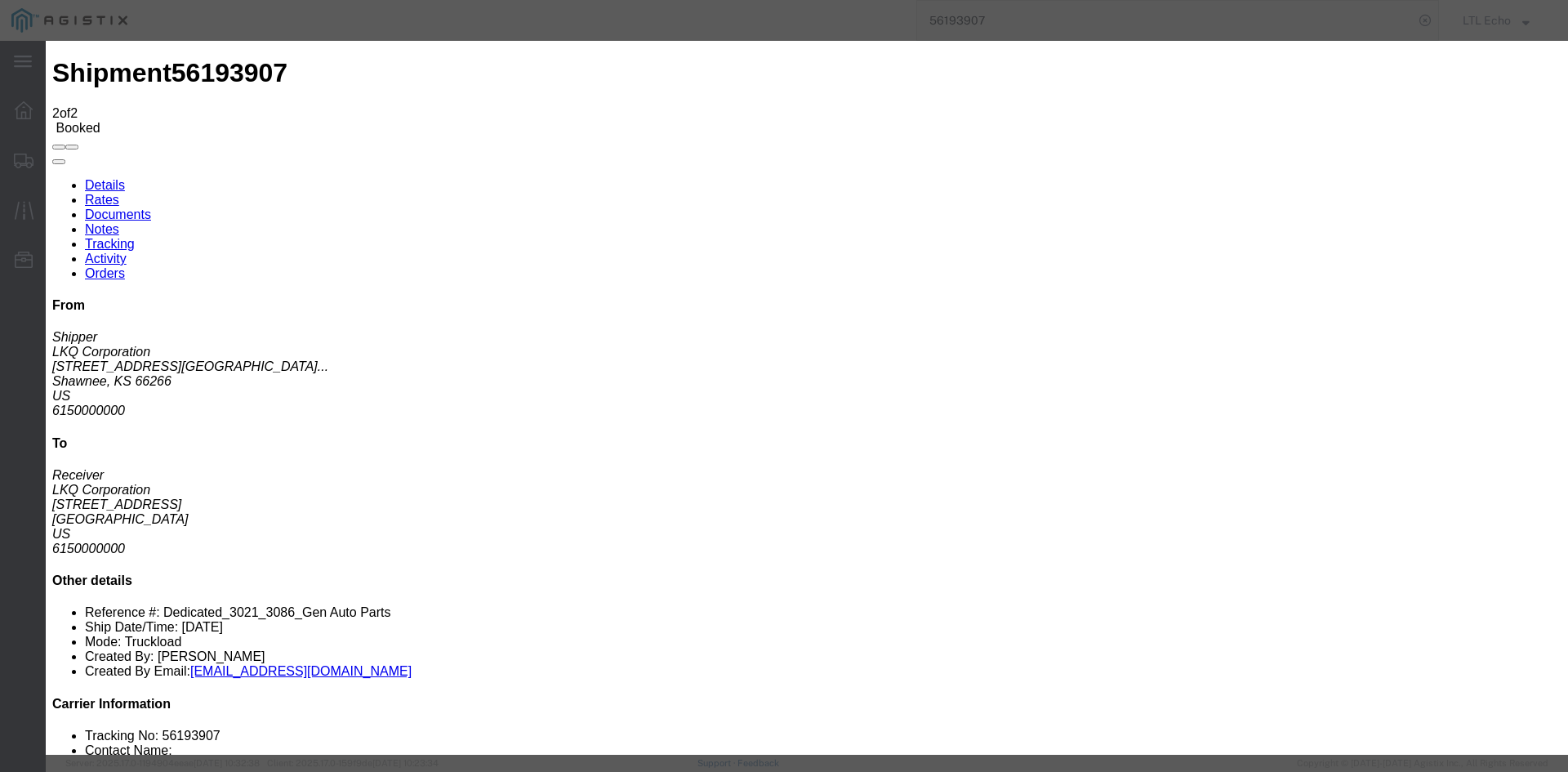
type input "[DATE]"
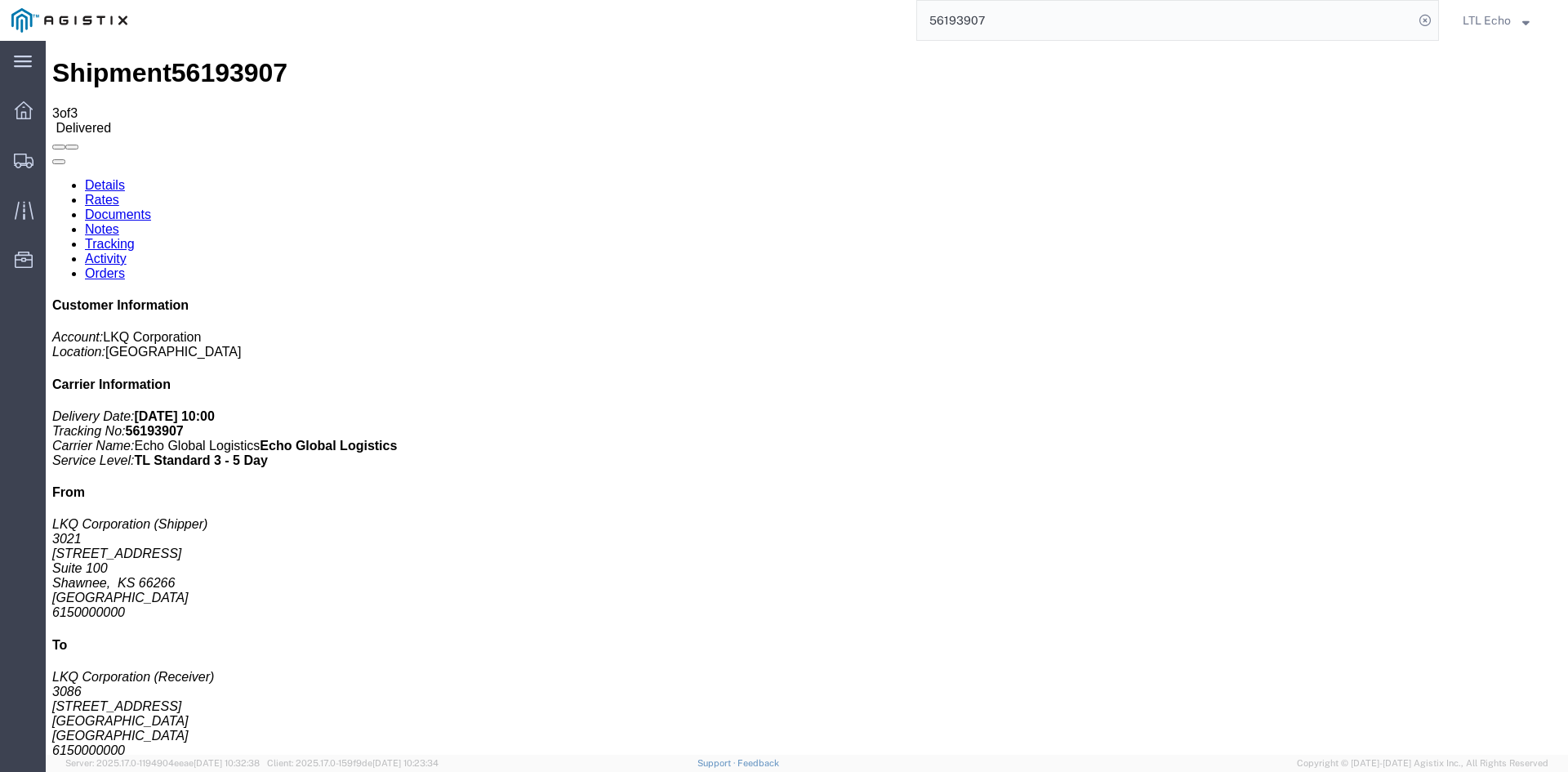
drag, startPoint x: 1121, startPoint y: 17, endPoint x: 611, endPoint y: 17, distance: 510.0
click at [611, 17] on div "56193907" at bounding box center [789, 20] width 1300 height 41
paste input "0946"
type input "56109467"
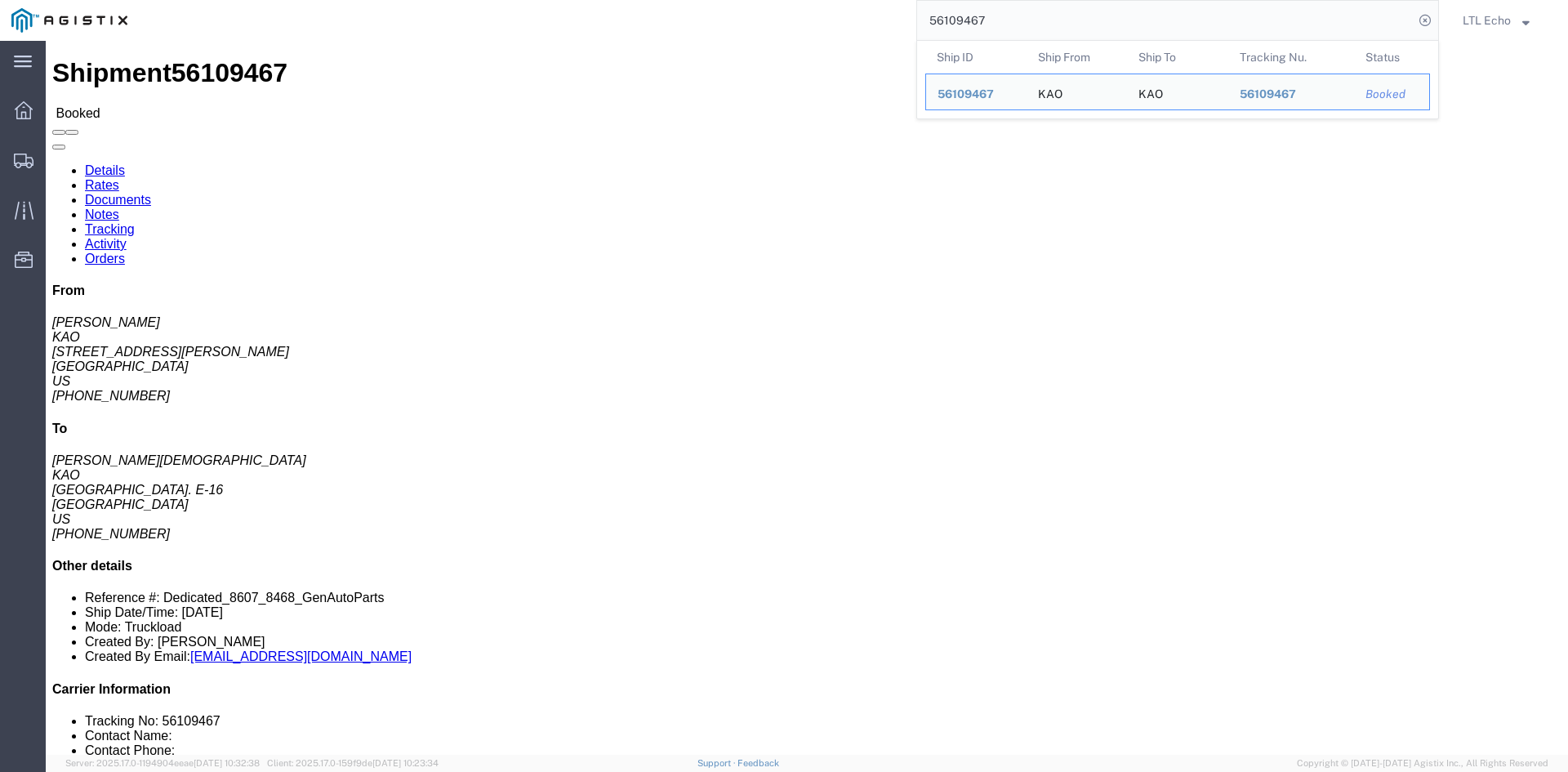
click link "Tracking"
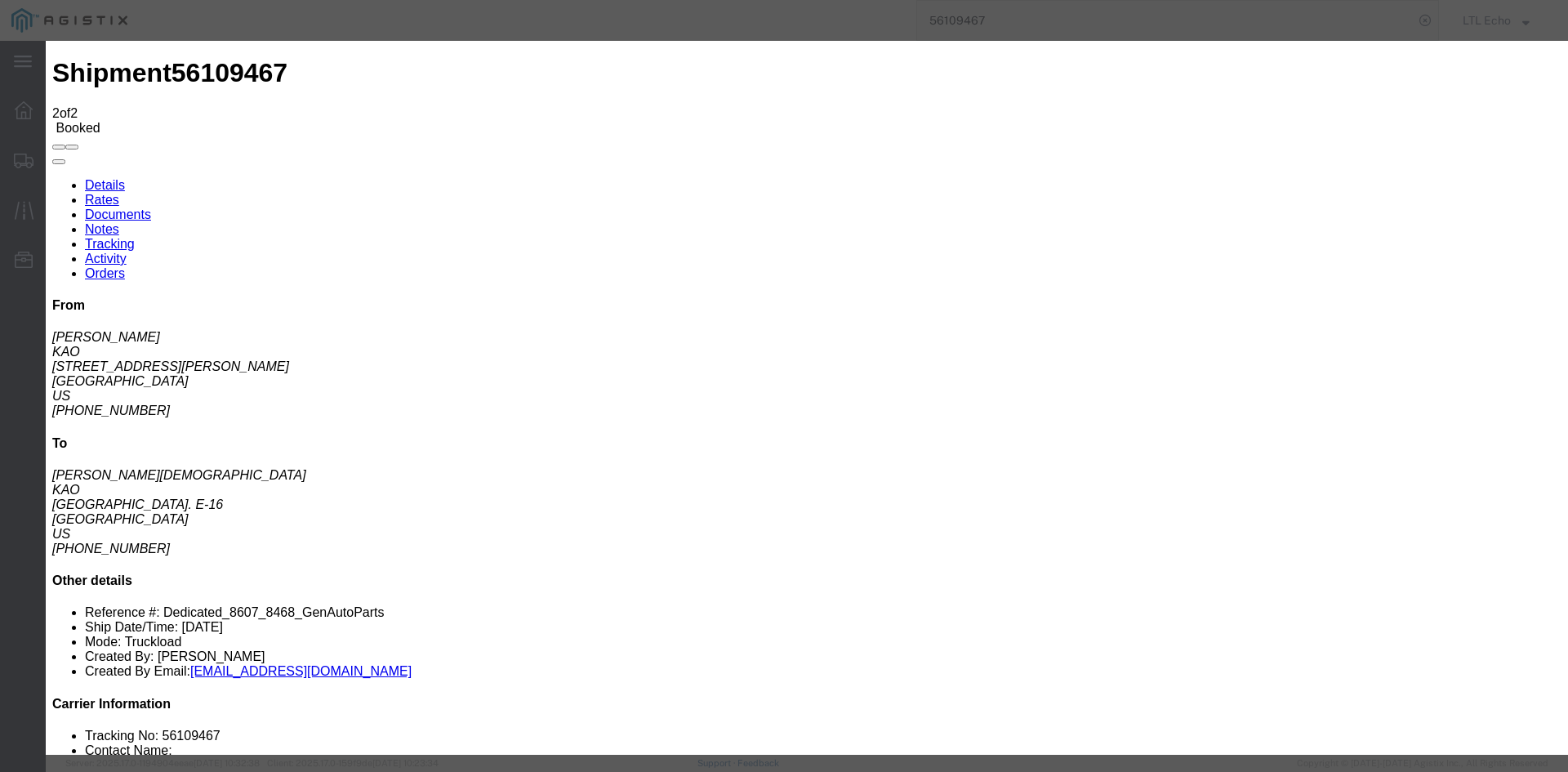
type input "[DATE]"
type input "10:00 AM"
type input "[DATE]"
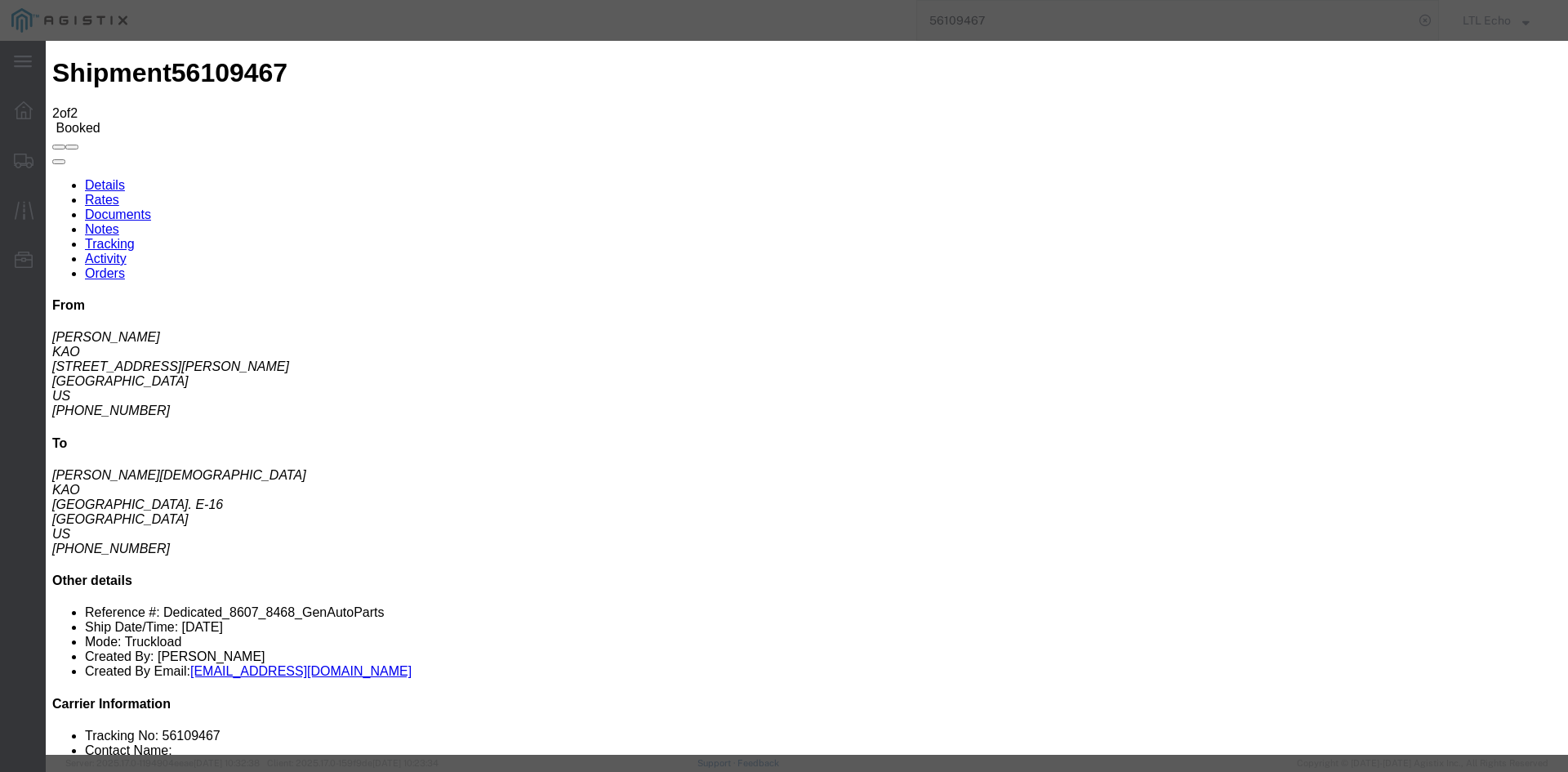
type input "[DATE]"
select select "DELIVRED"
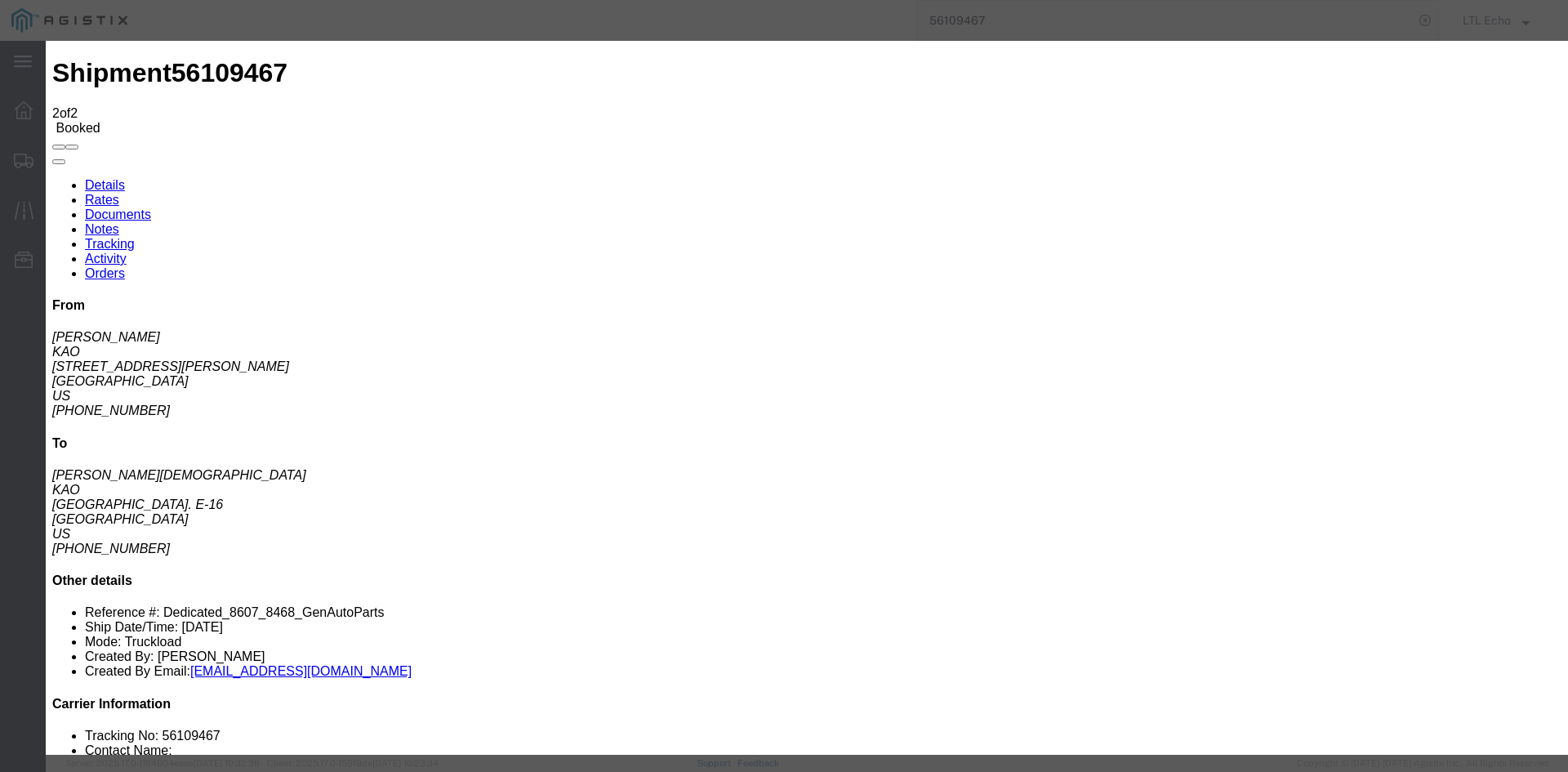
drag, startPoint x: 1166, startPoint y: 562, endPoint x: 1524, endPoint y: 570, distance: 358.1
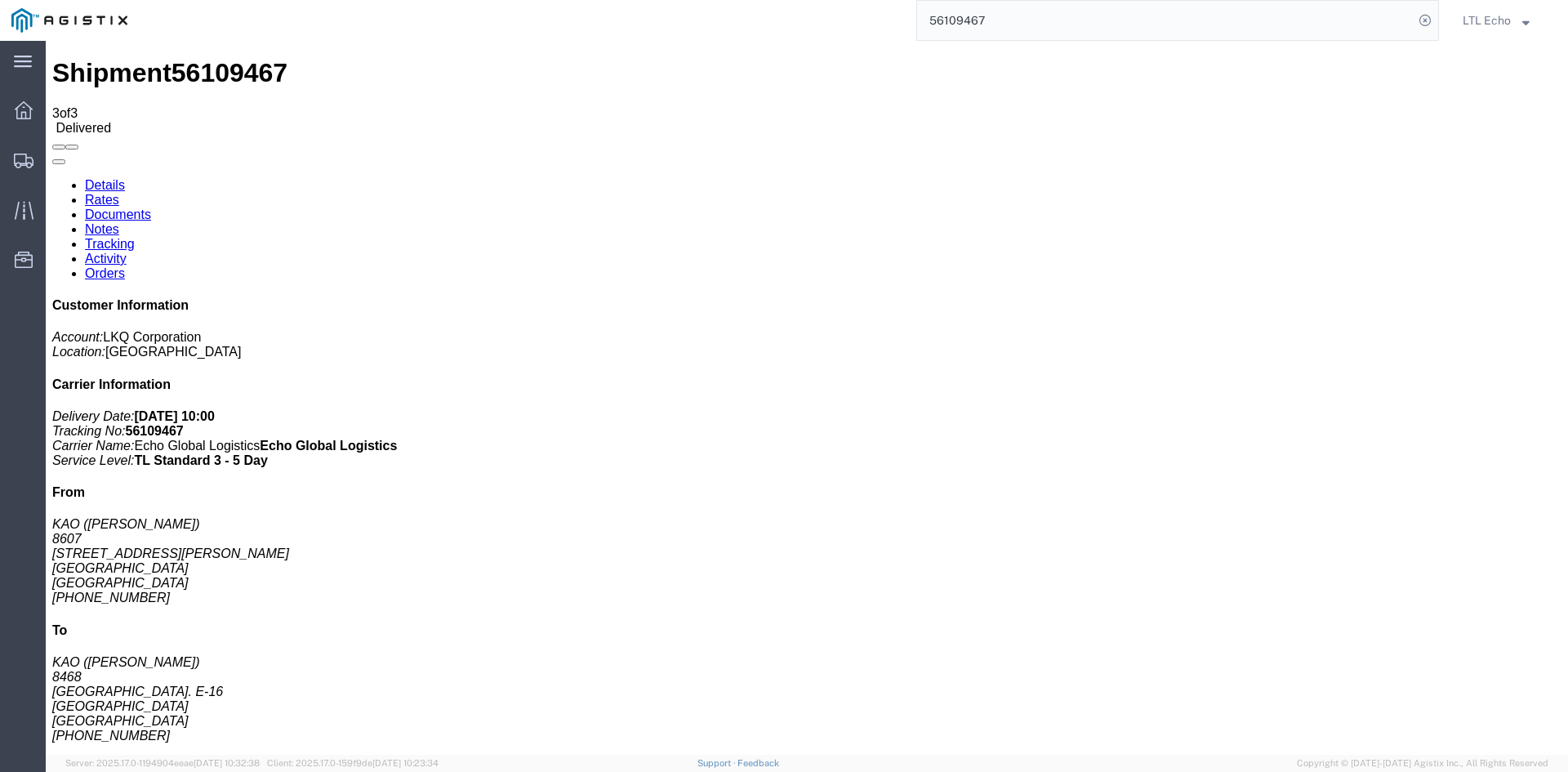
drag, startPoint x: 1120, startPoint y: 15, endPoint x: 627, endPoint y: 13, distance: 493.0
click at [627, 13] on div "56109467" at bounding box center [789, 20] width 1300 height 41
paste input "335312"
type input "56335312"
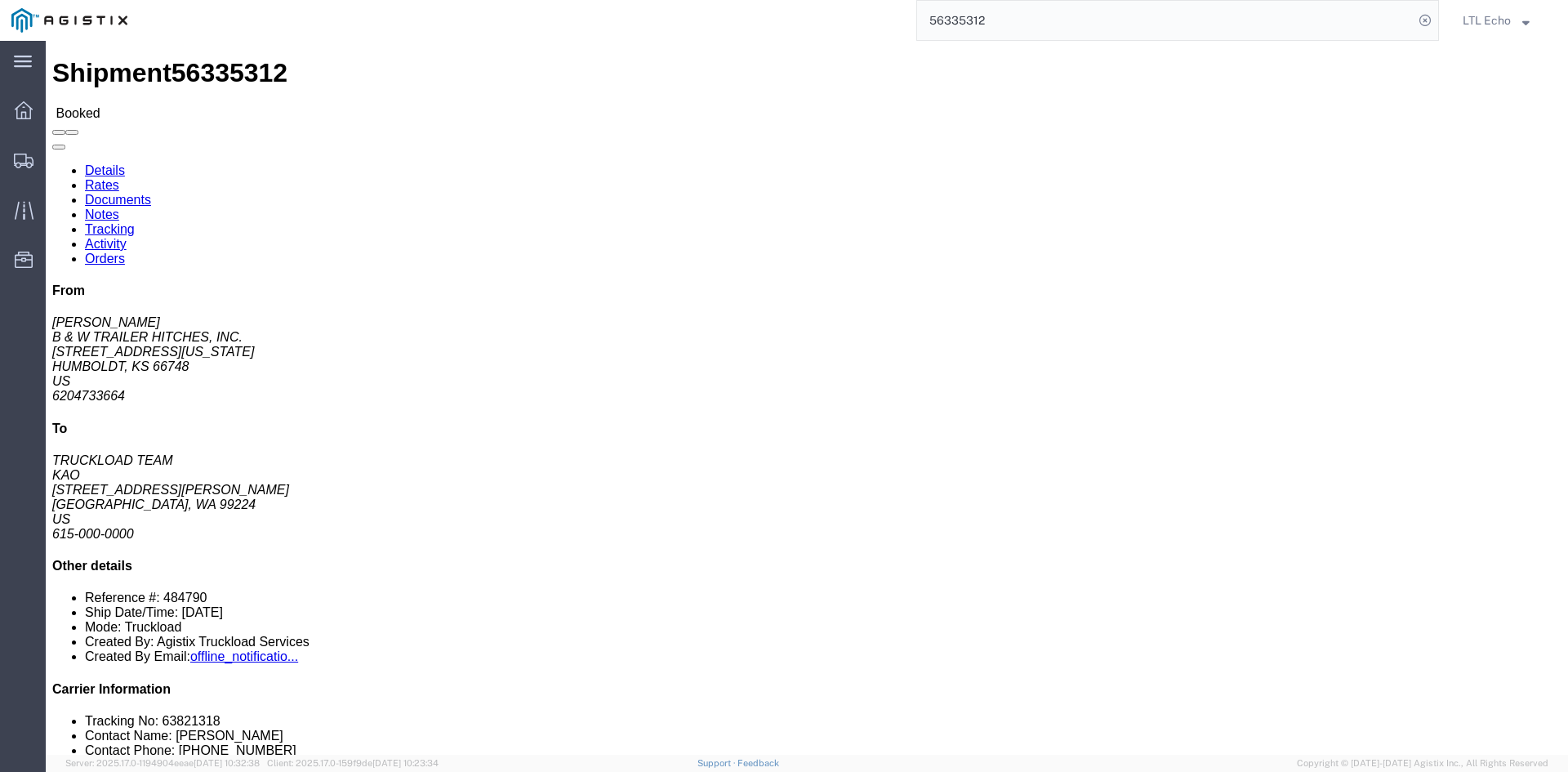
click li "Tracking No: 63821318"
copy li "63821318"
click link "Tracking"
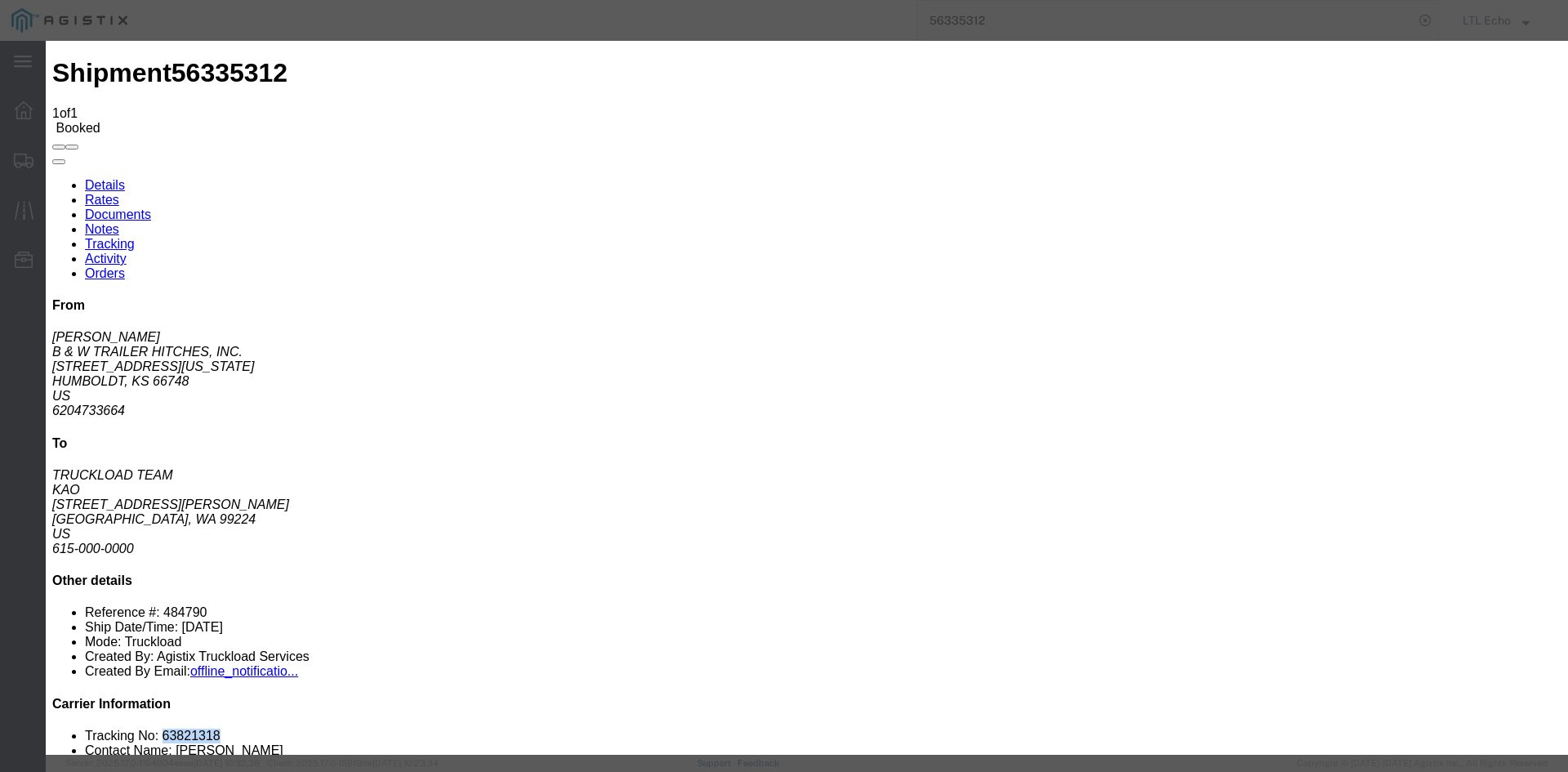
type input "[DATE]"
type input "10:00 AM"
select select "DELIVRED"
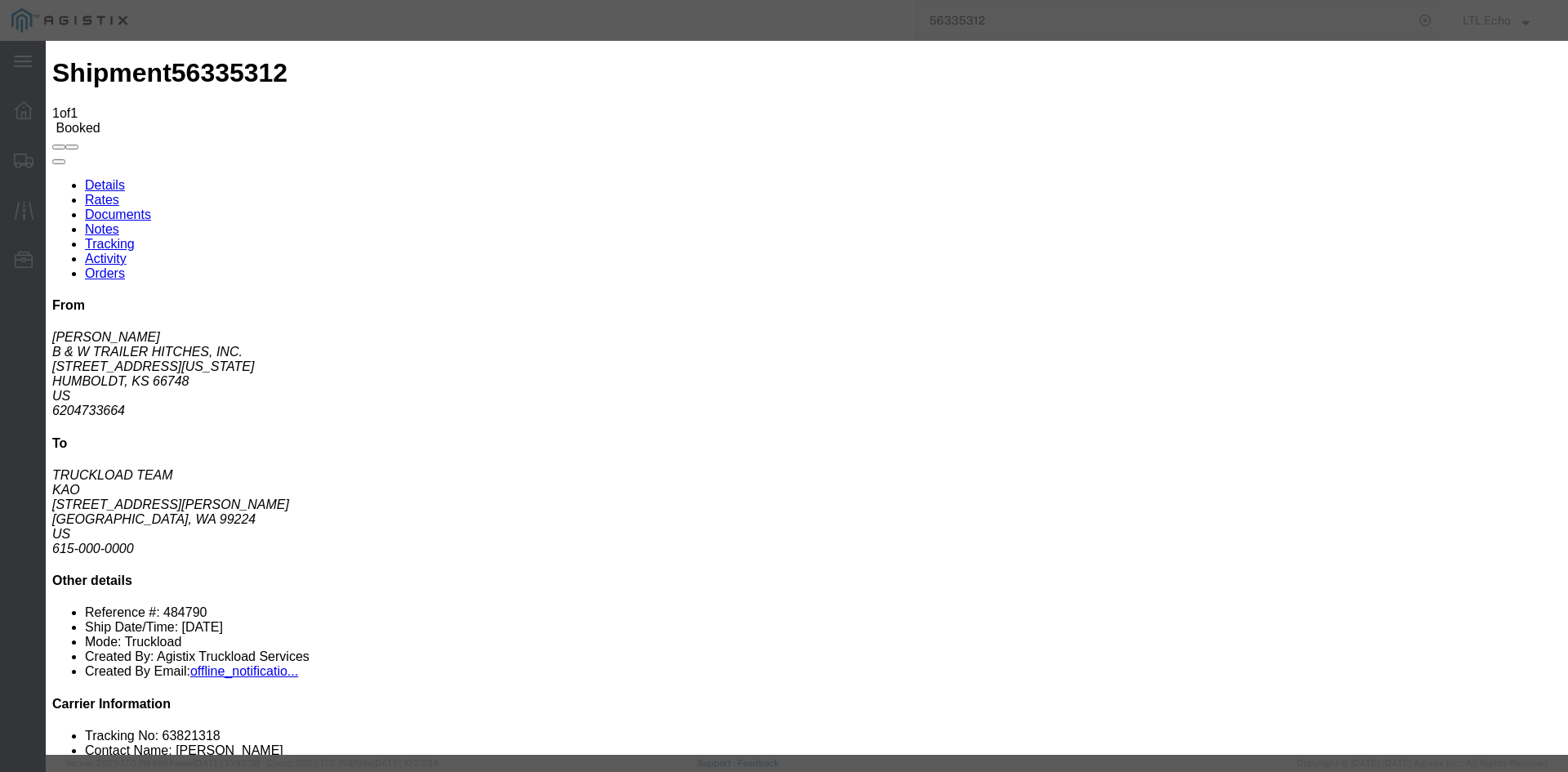
type input "[DATE]"
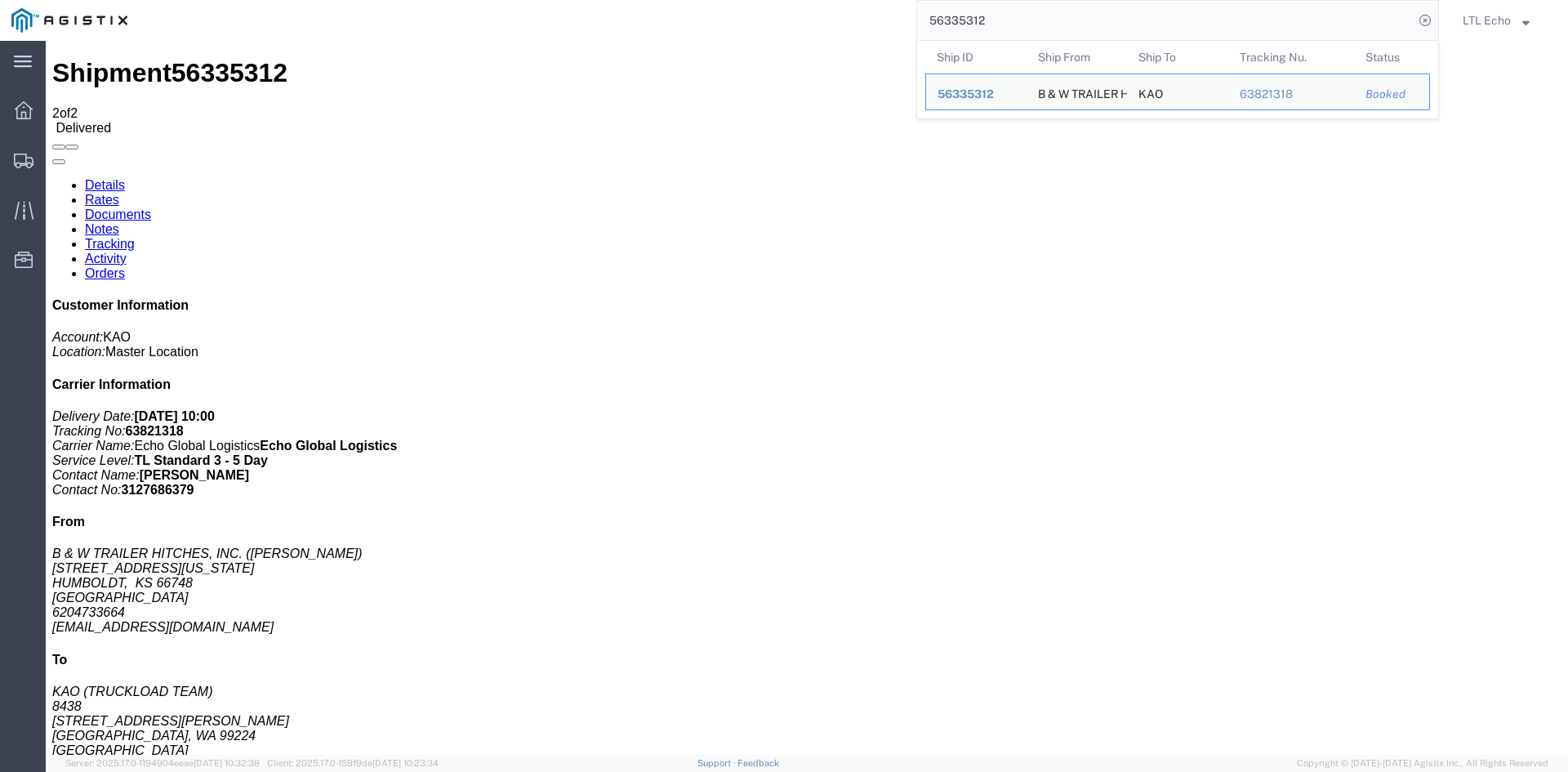
drag, startPoint x: 1132, startPoint y: 12, endPoint x: 663, endPoint y: 12, distance: 469.0
click at [663, 12] on div "56335312 Ship ID Ship From Ship To Tracking Nu. Status Ship ID 56335312 Ship Fr…" at bounding box center [789, 20] width 1300 height 41
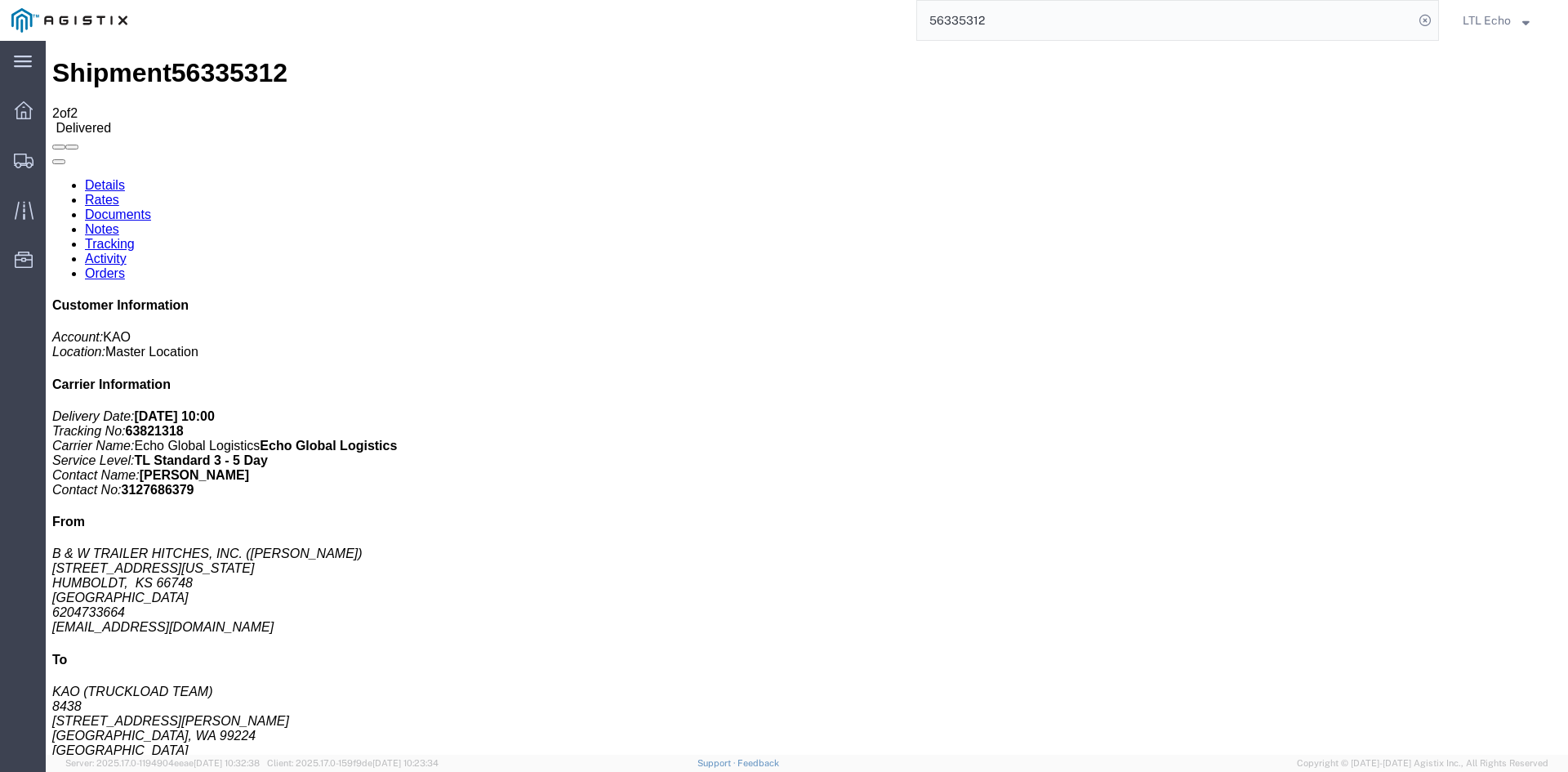
paste input "124166"
type input "56124166"
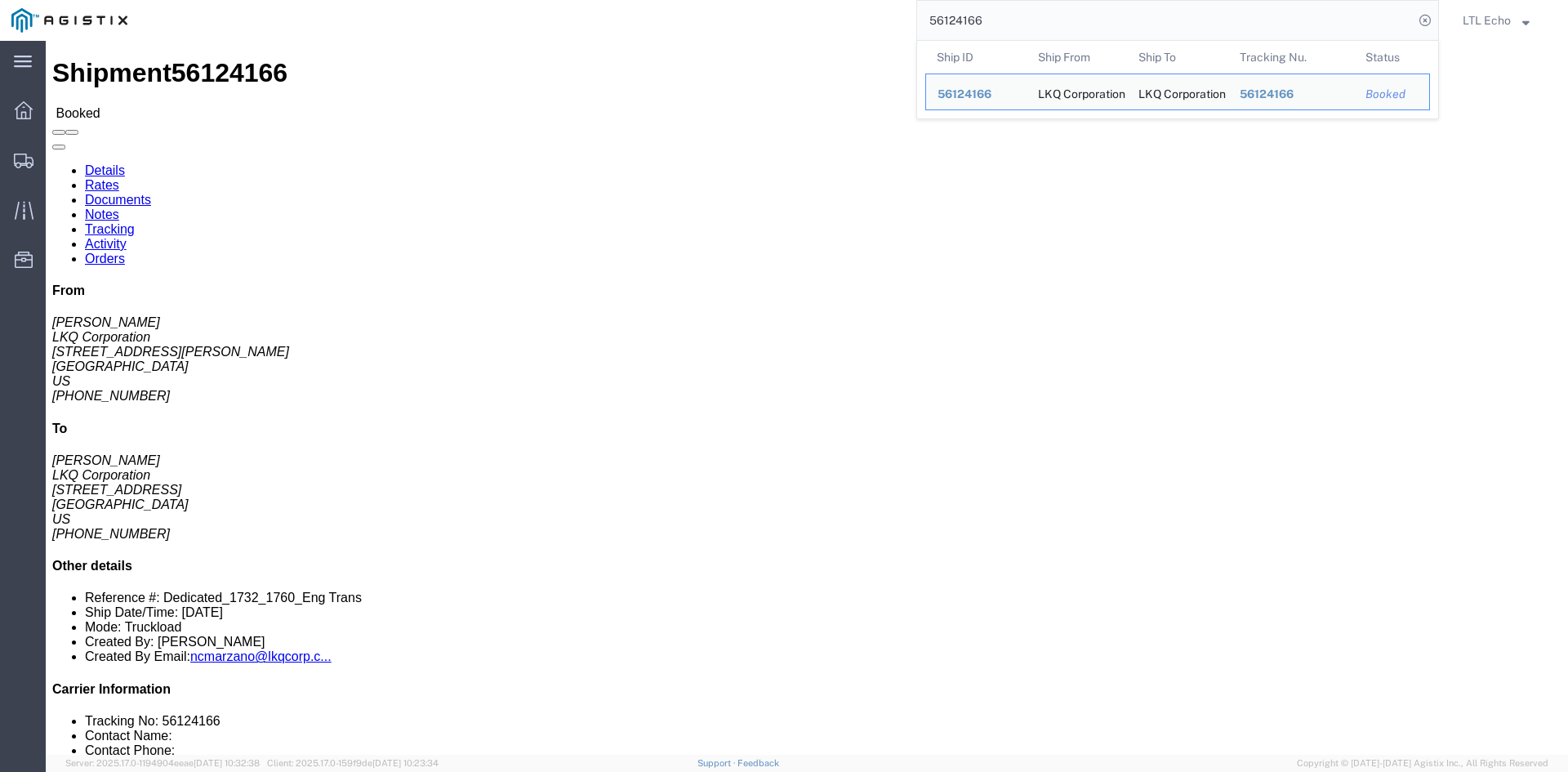
click link "Tracking"
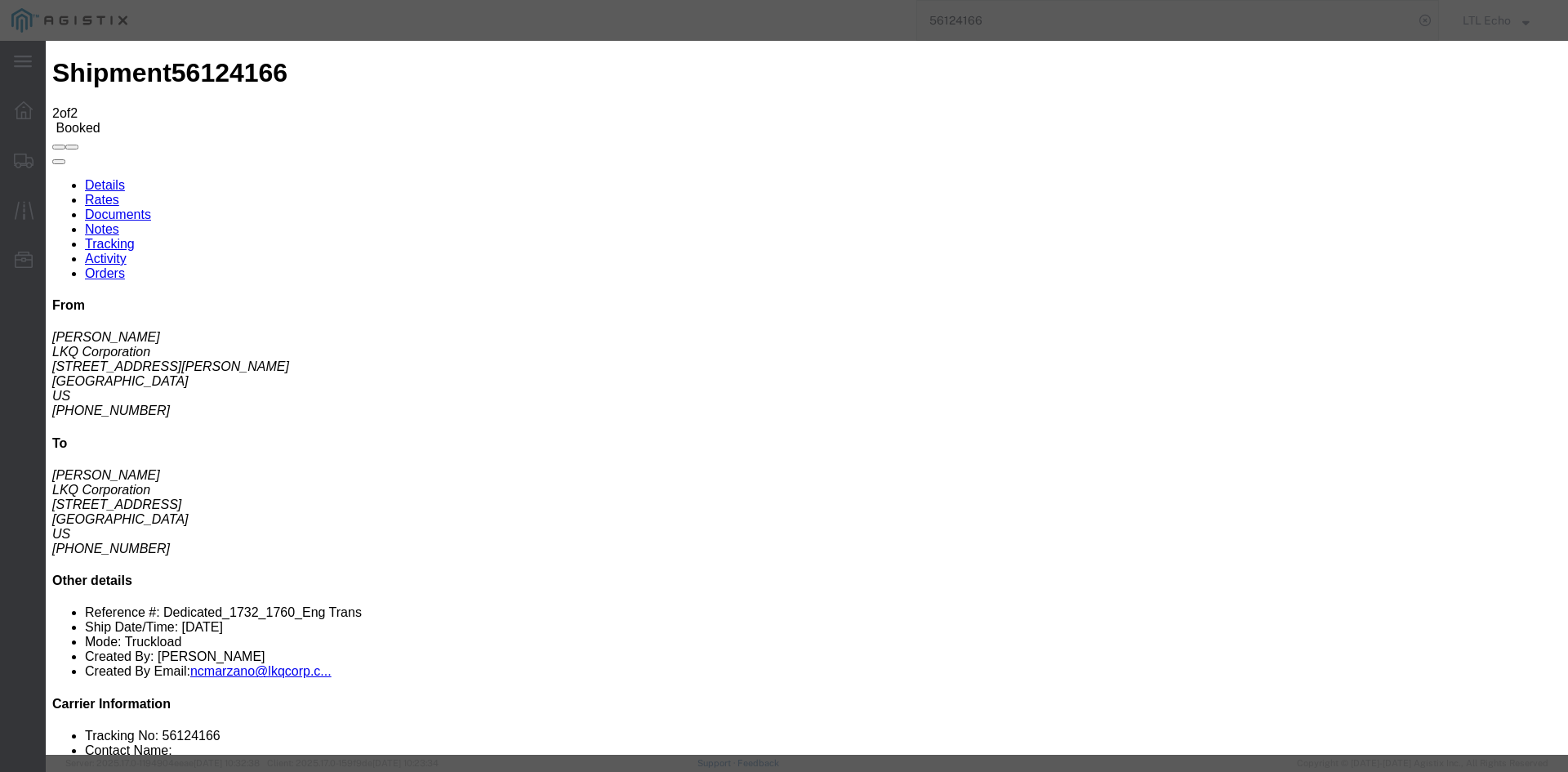
type input "[DATE]"
type input "10:00 AM"
select select "DELIVRED"
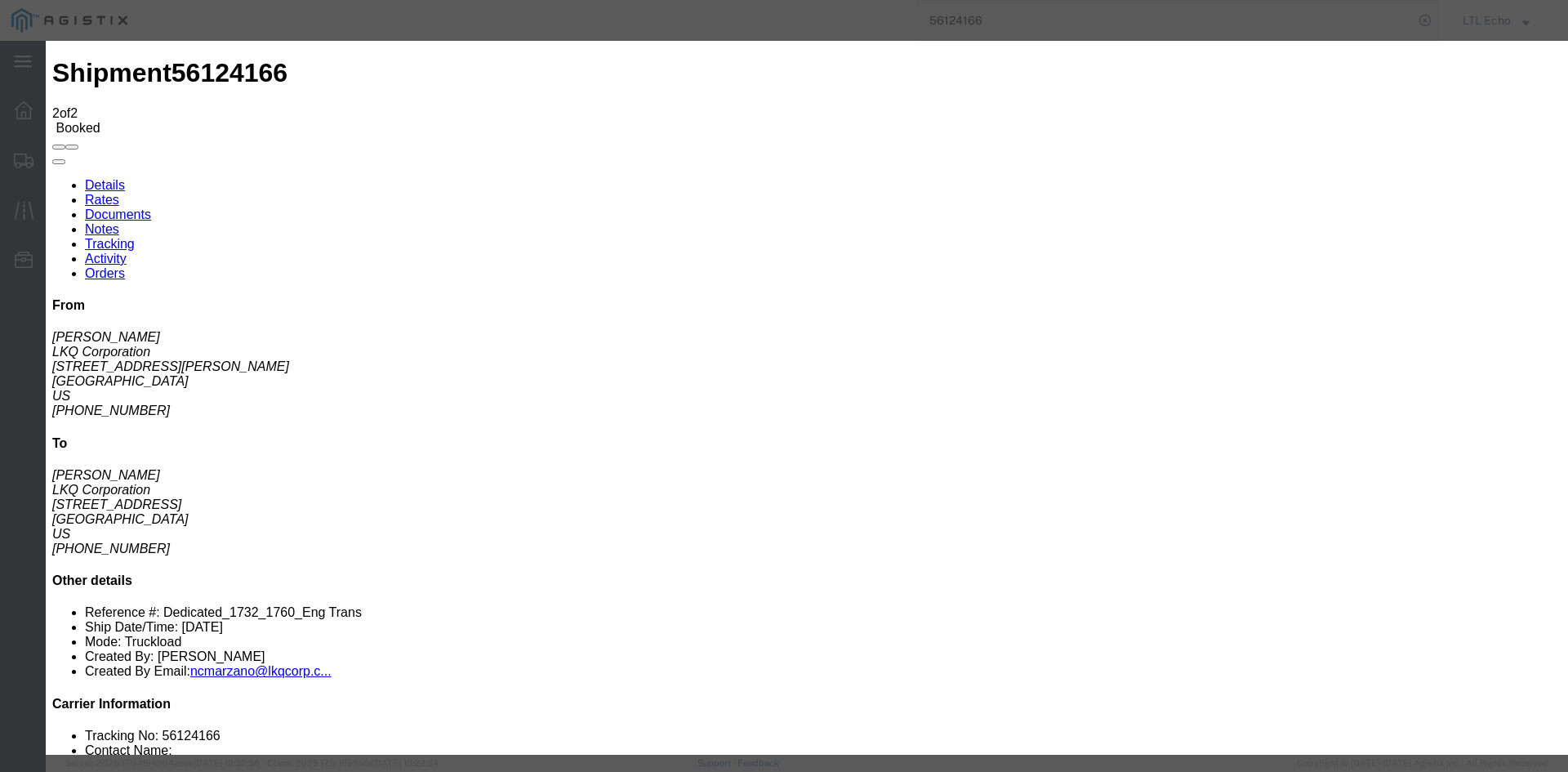
type input "[DATE]"
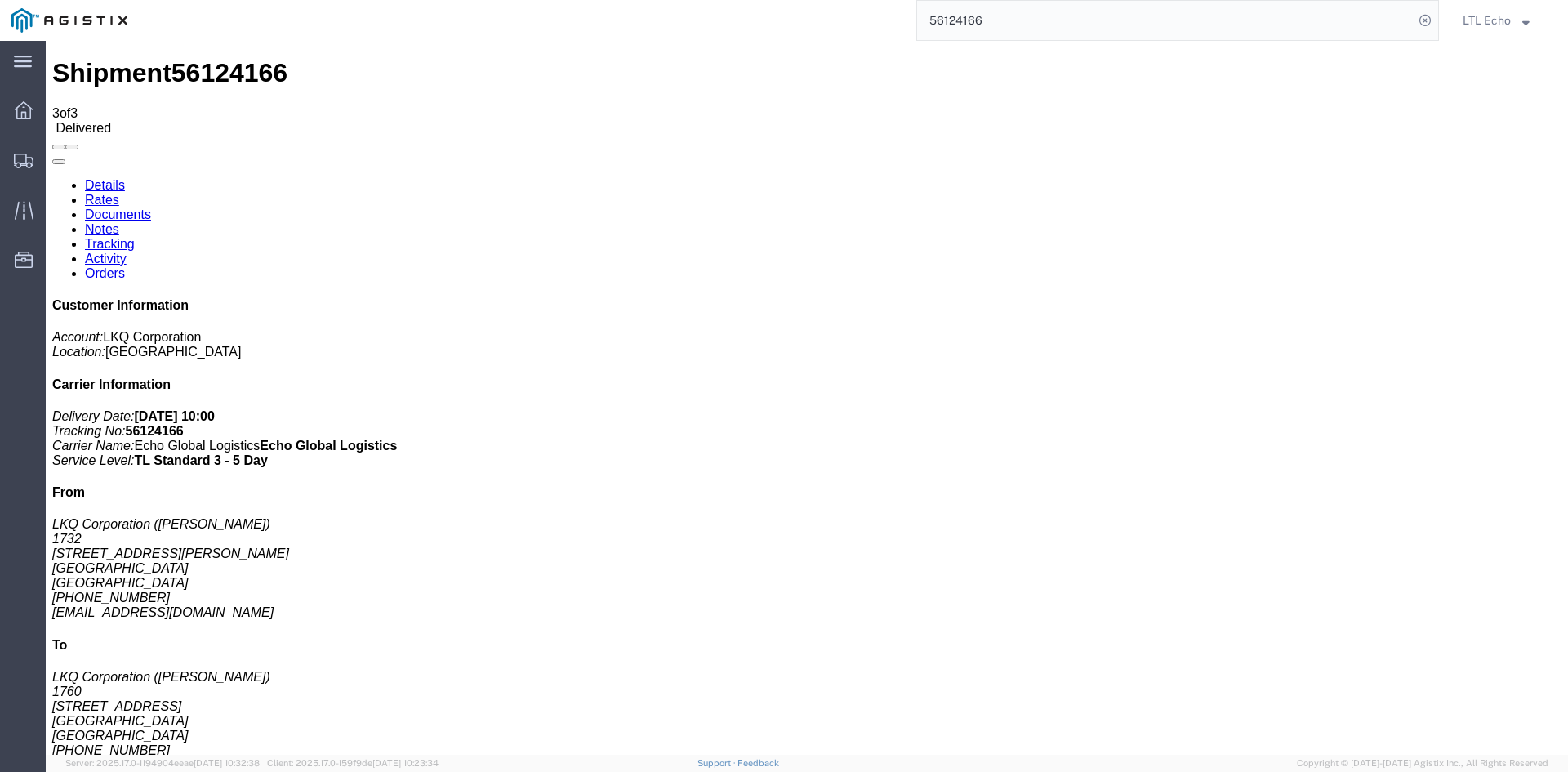
drag, startPoint x: 794, startPoint y: 23, endPoint x: 678, endPoint y: 23, distance: 116.0
click at [678, 23] on div "56124166" at bounding box center [789, 20] width 1300 height 41
paste input "458871"
type input "56458871"
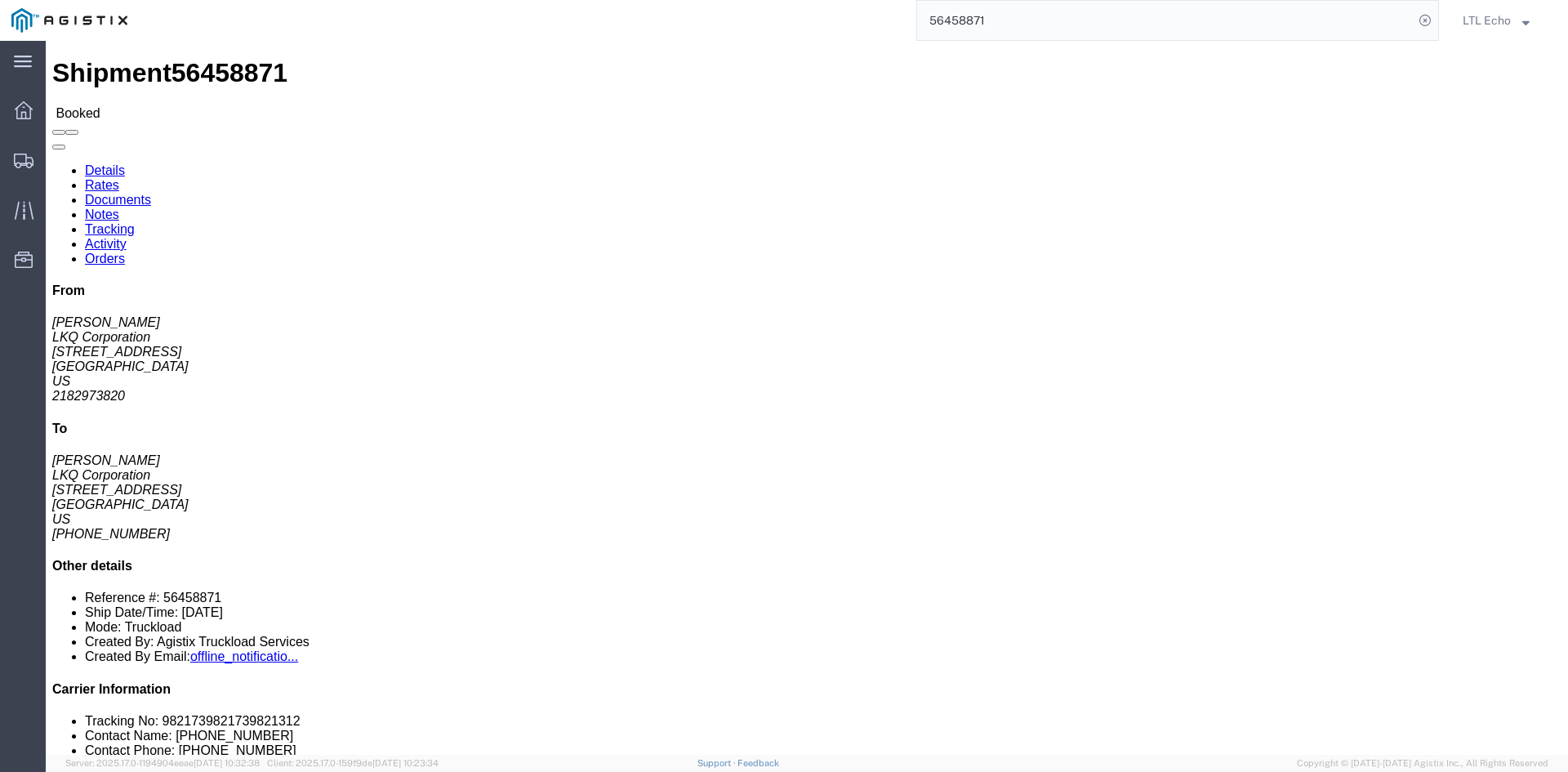
click span "56458871"
copy span "56458871"
click link "Tracking"
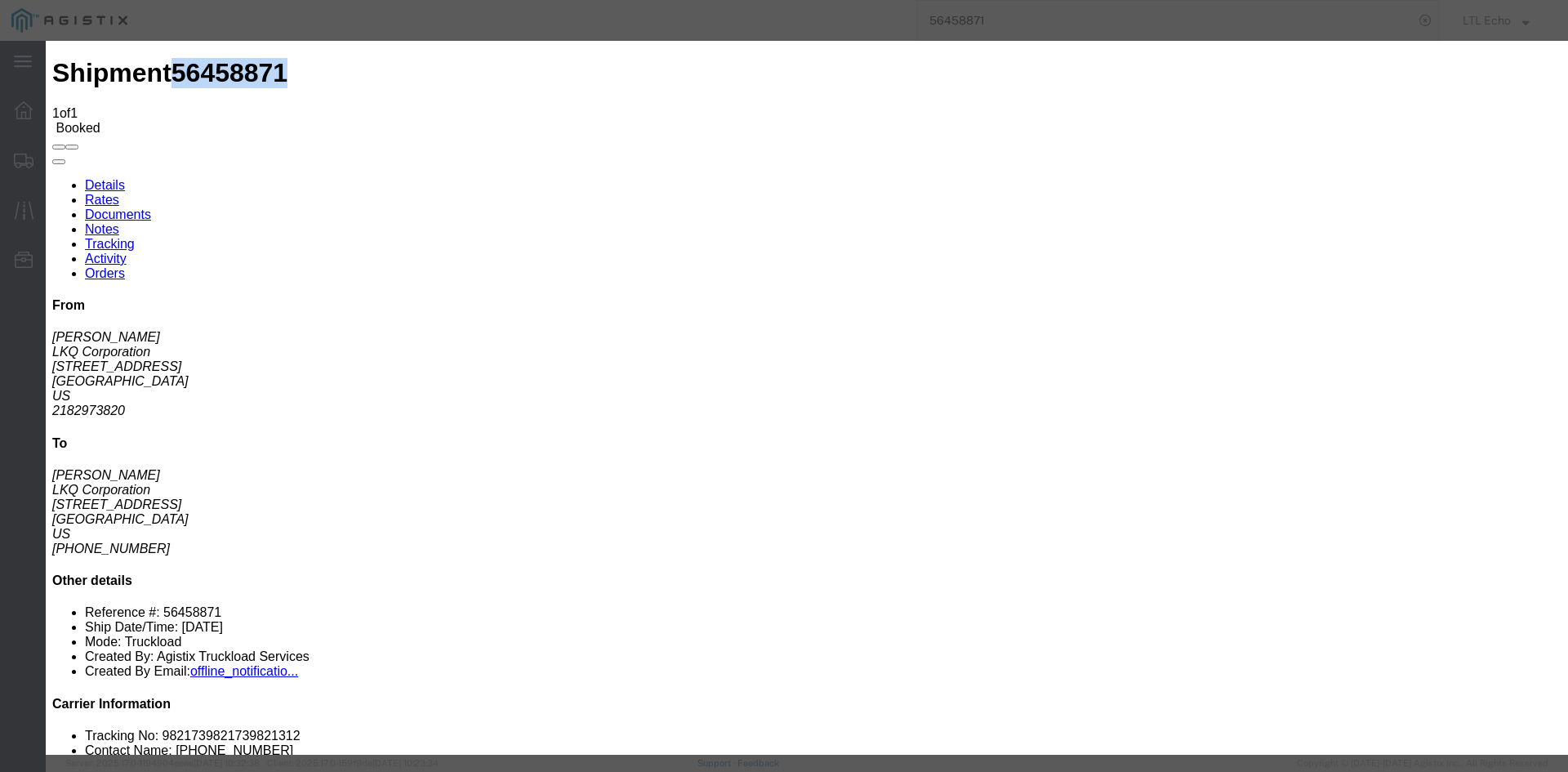
type input "[DATE]"
type input "10:00 AM"
select select "DELIVRED"
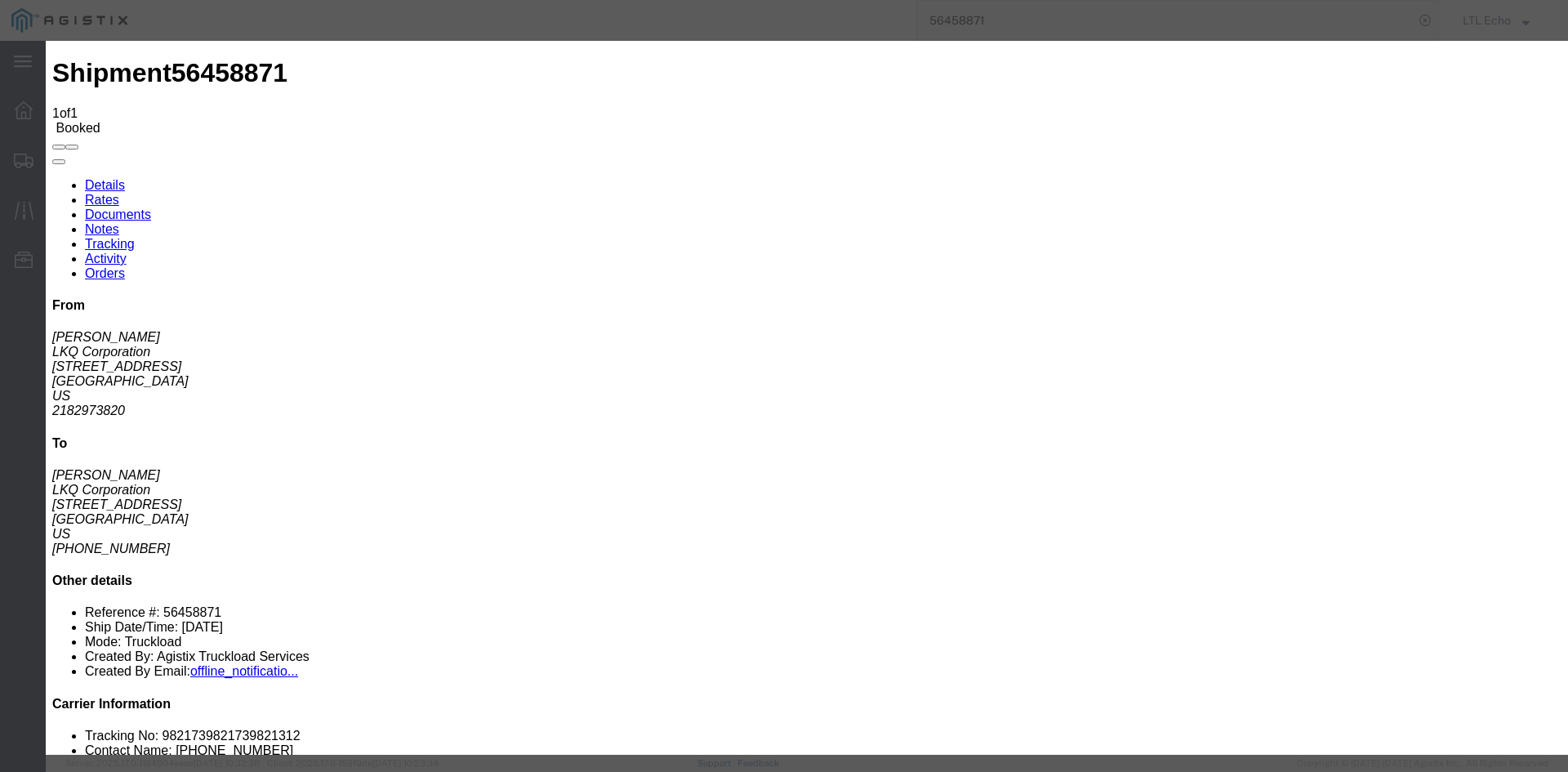
type input "[DATE]"
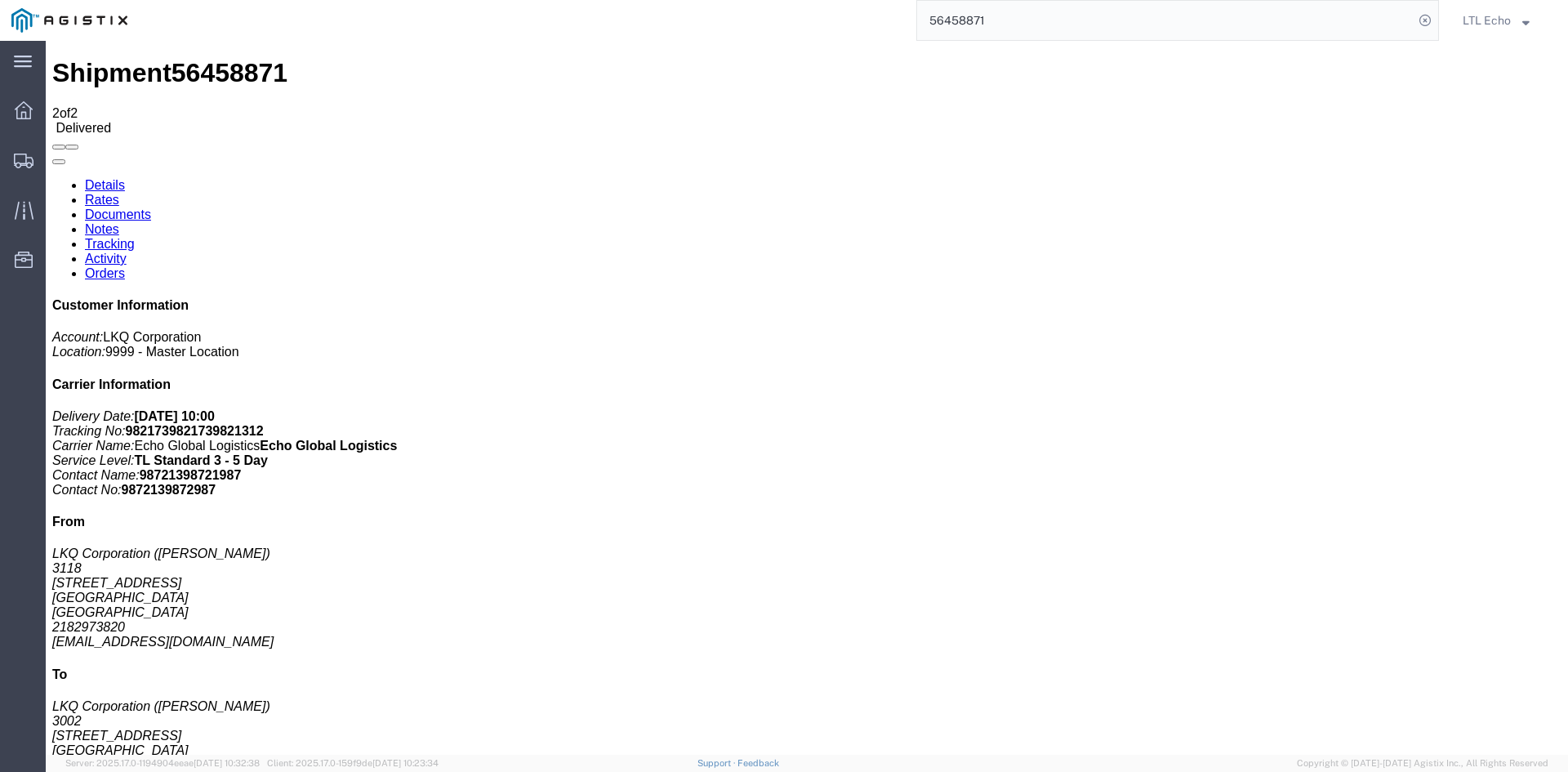
click at [1231, 14] on input "56458871" at bounding box center [1165, 20] width 496 height 39
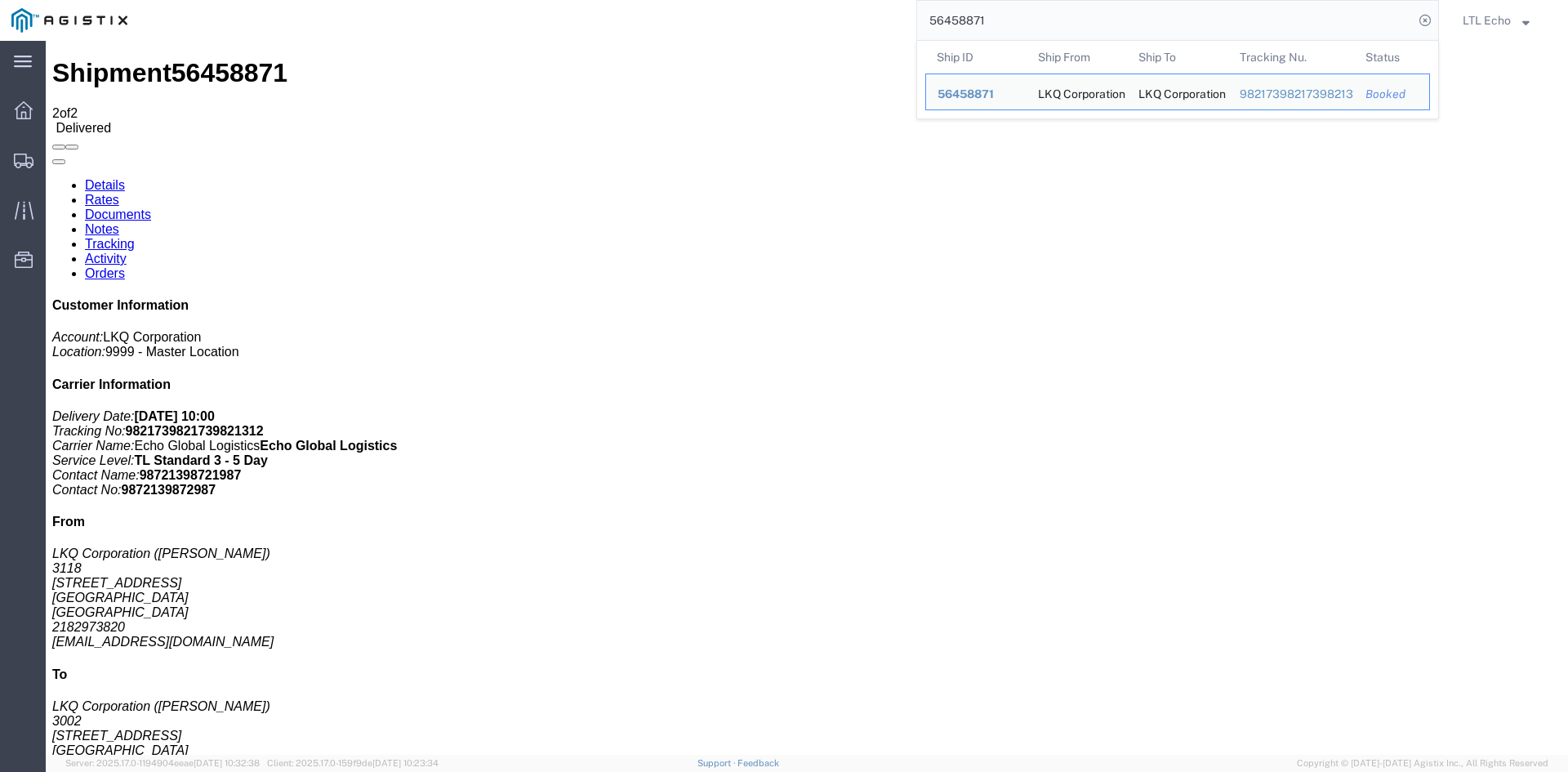
drag, startPoint x: 1166, startPoint y: 30, endPoint x: 696, endPoint y: 7, distance: 470.6
click at [696, 7] on div "56458871 Ship ID Ship From Ship To Tracking Nu. Status Ship ID 56458871 Ship Fr…" at bounding box center [789, 20] width 1300 height 41
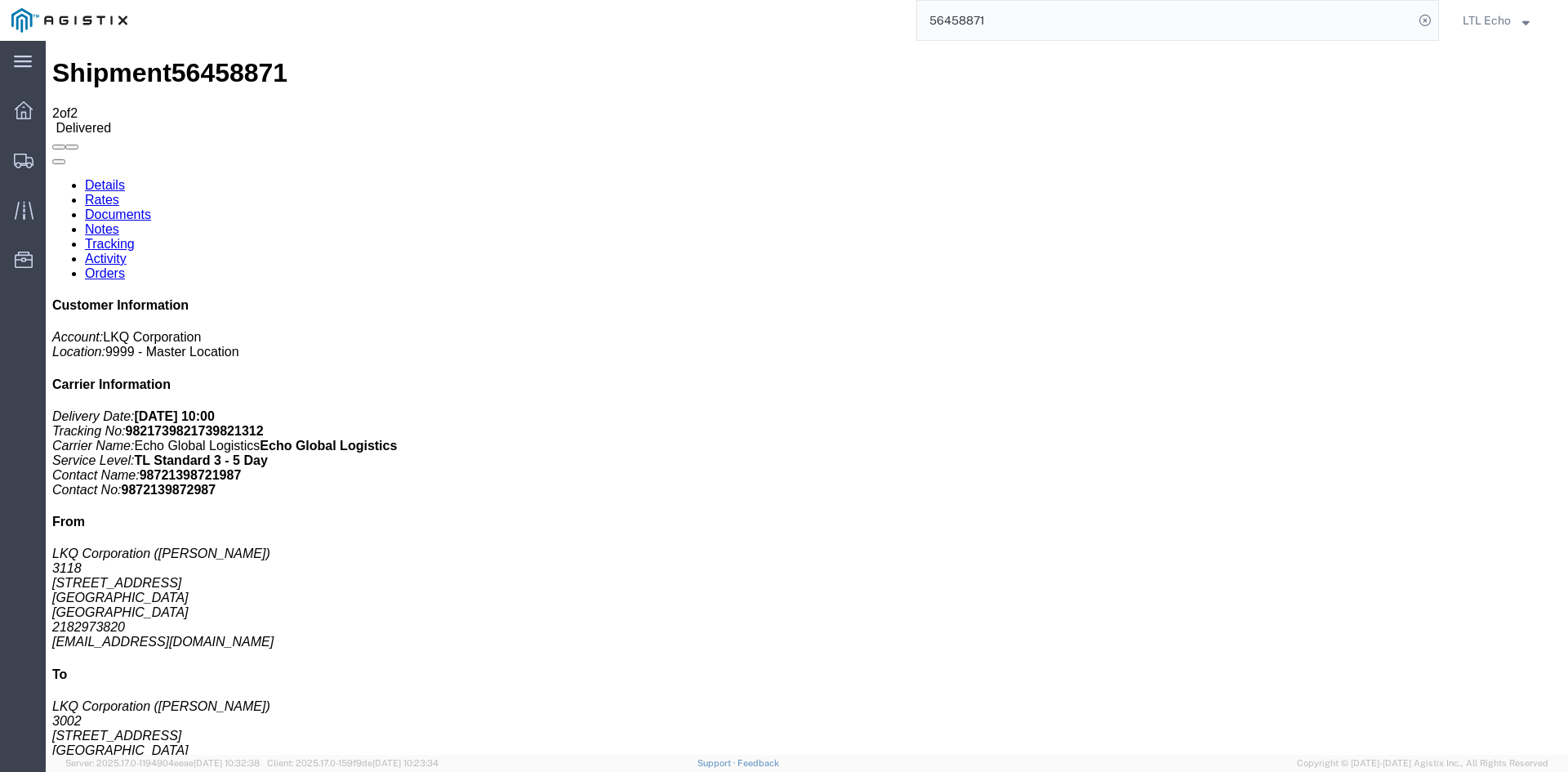
paste input "4446"
type input "56454446"
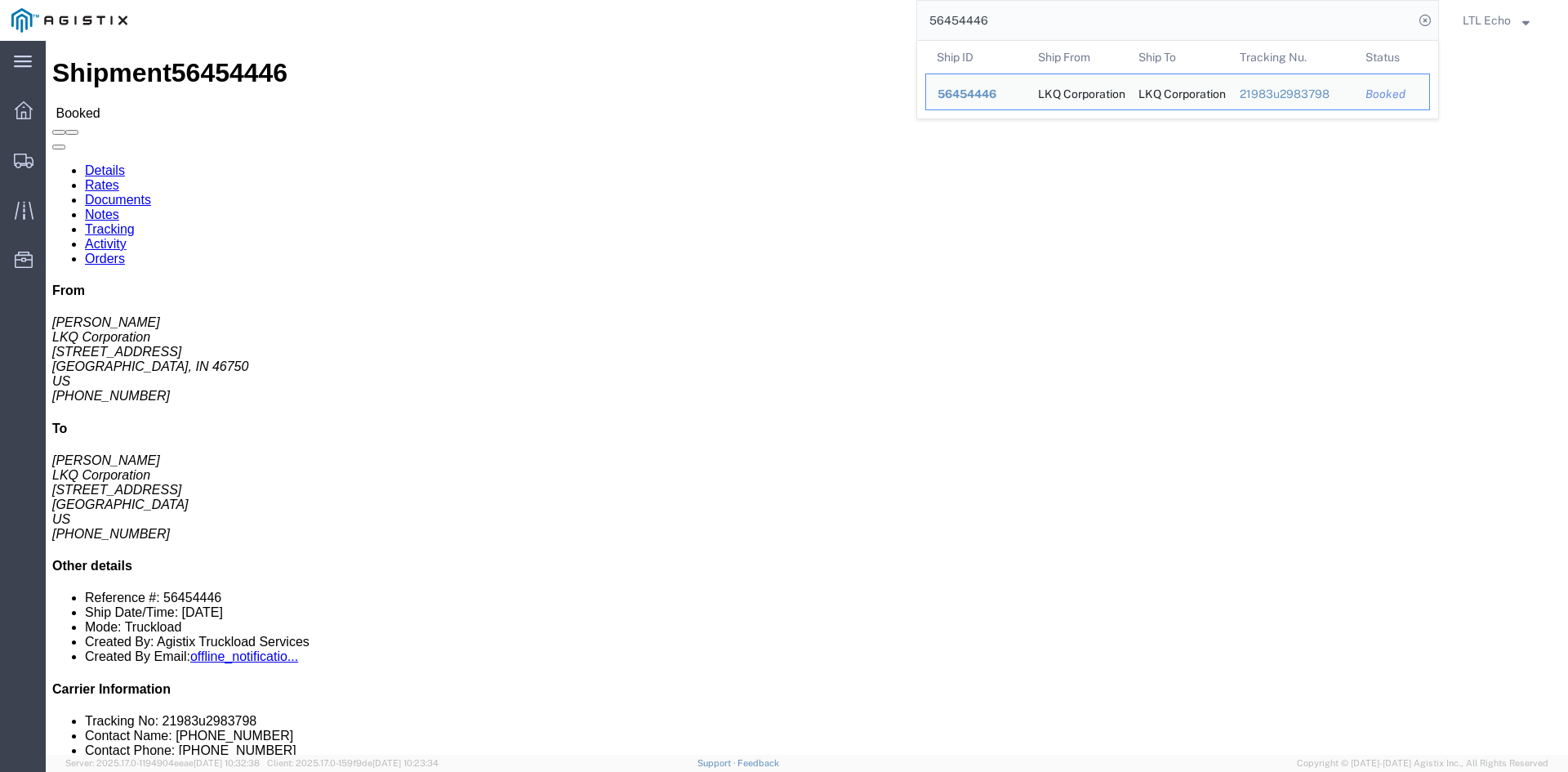
click link "Tracking"
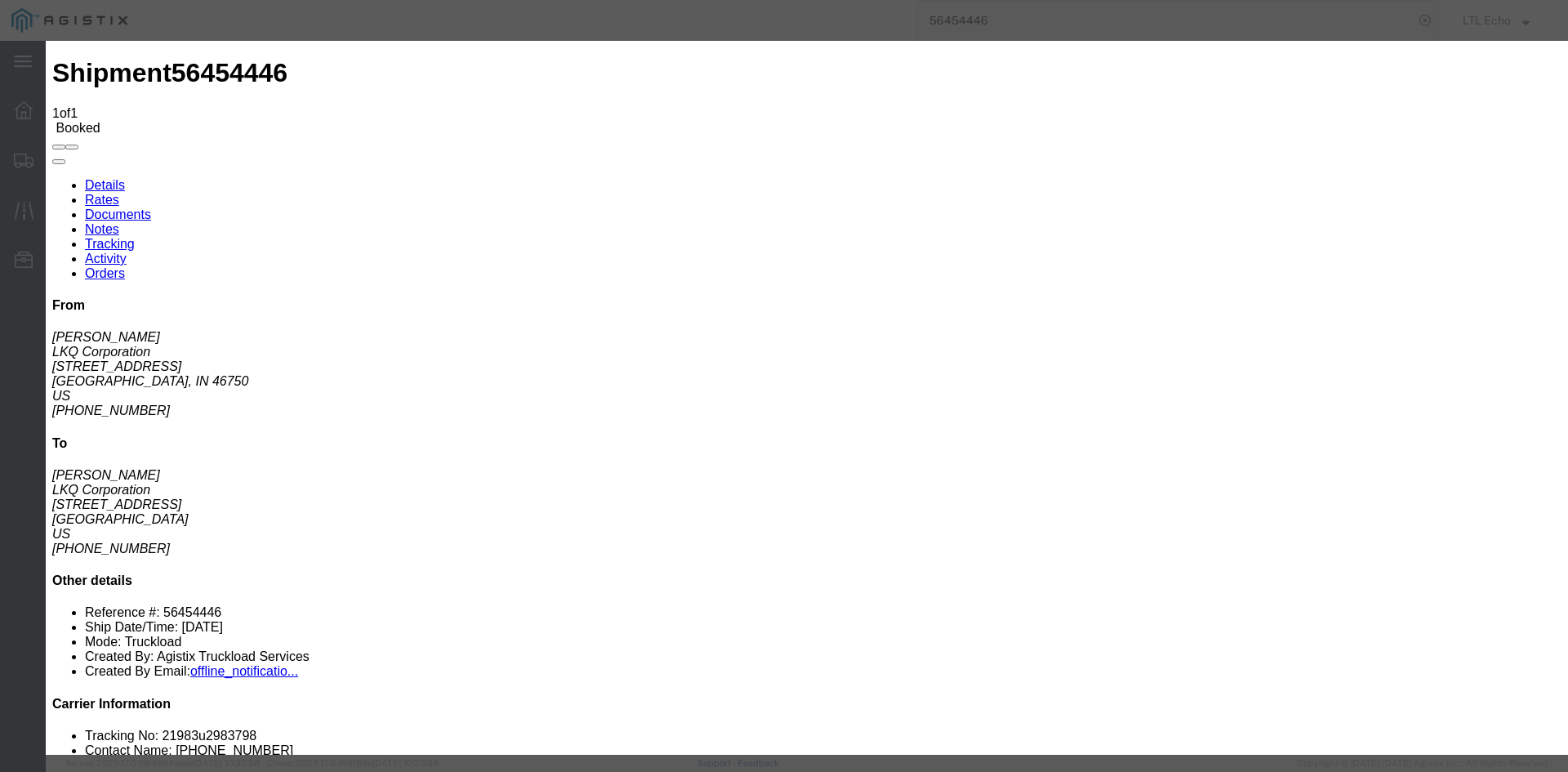
type input "[DATE]"
type input "10:00 AM"
select select "DELIVRED"
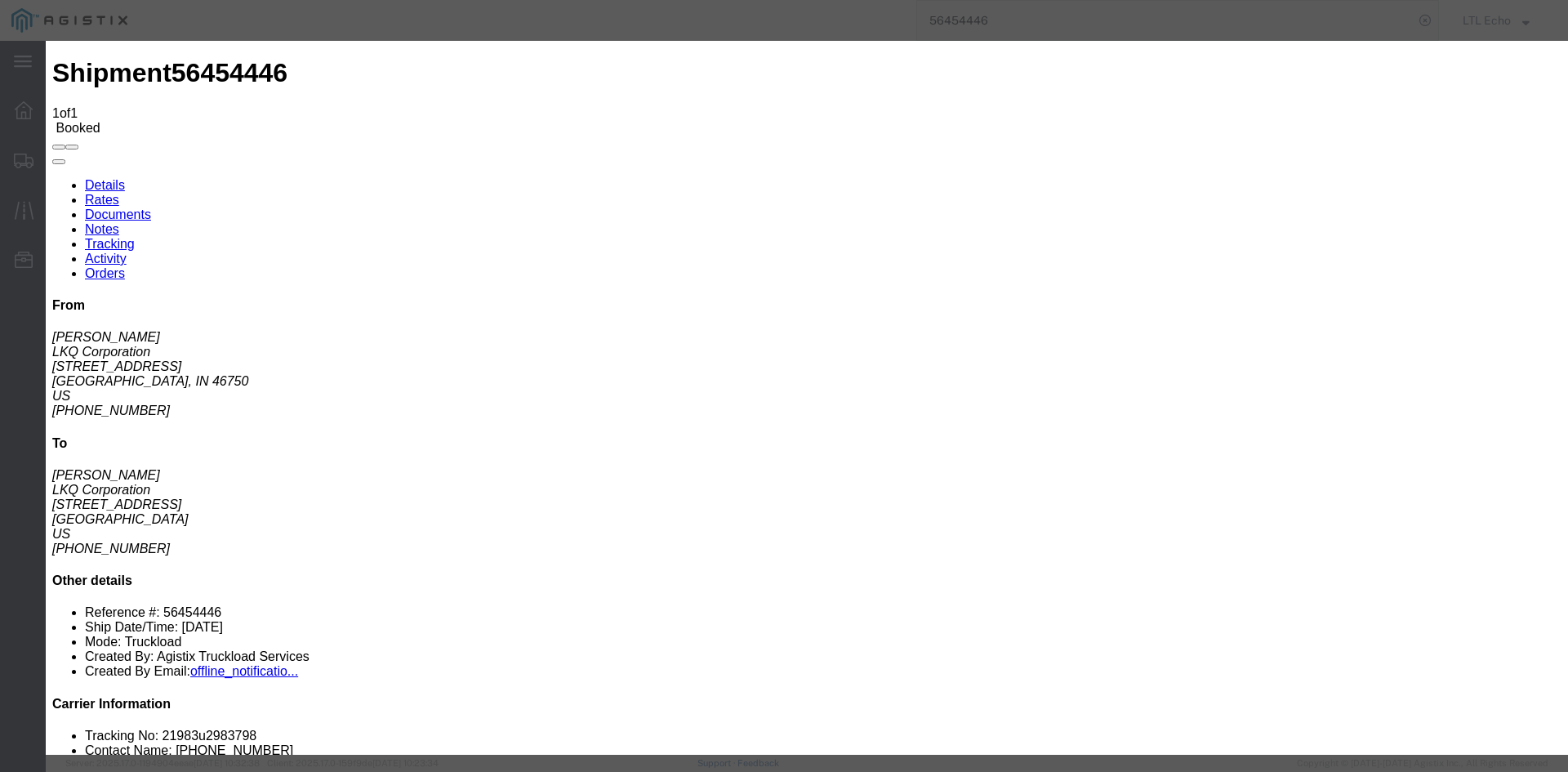
type input "[DATE]"
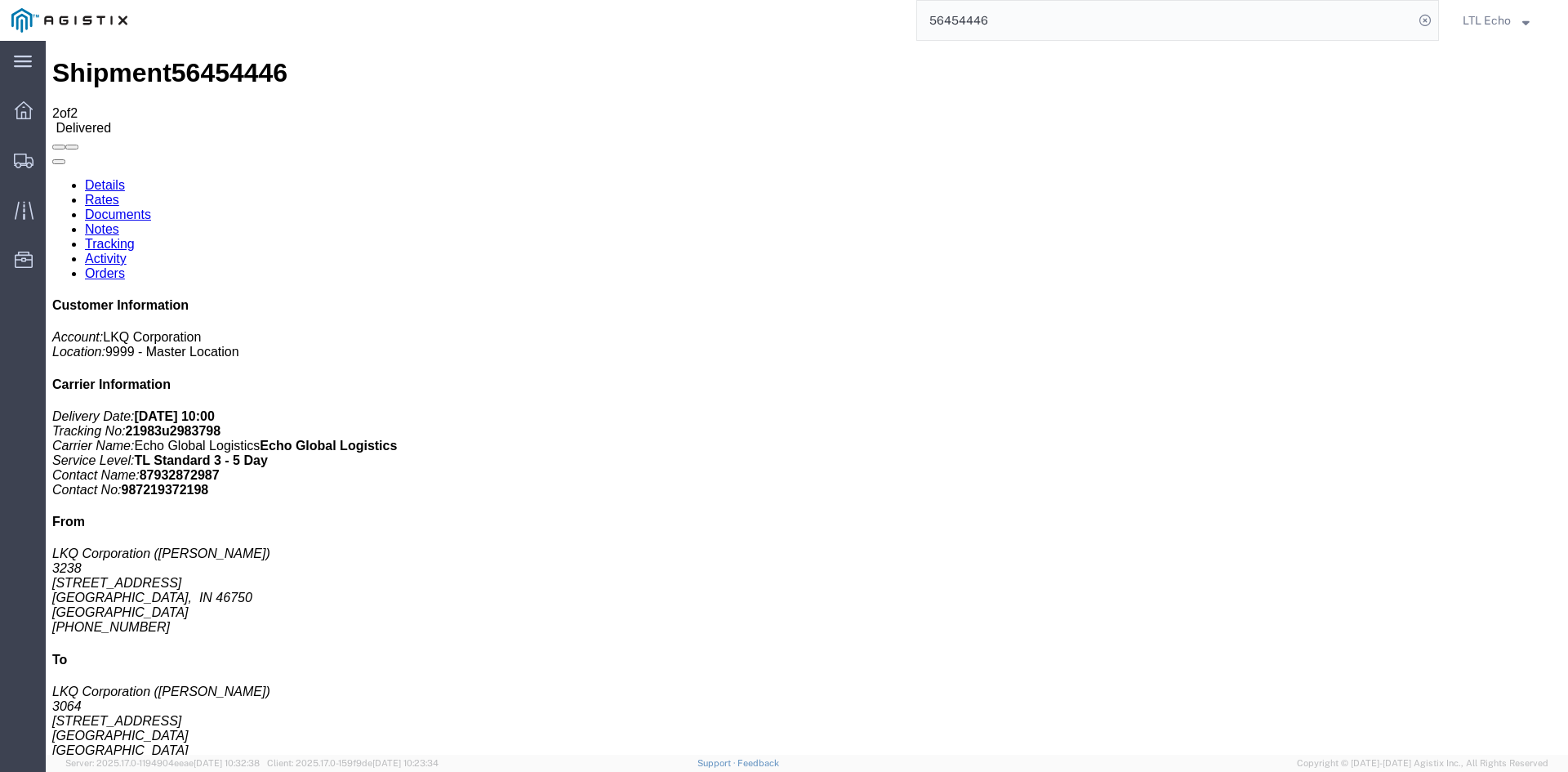
click at [987, 17] on input "56454446" at bounding box center [1165, 20] width 496 height 39
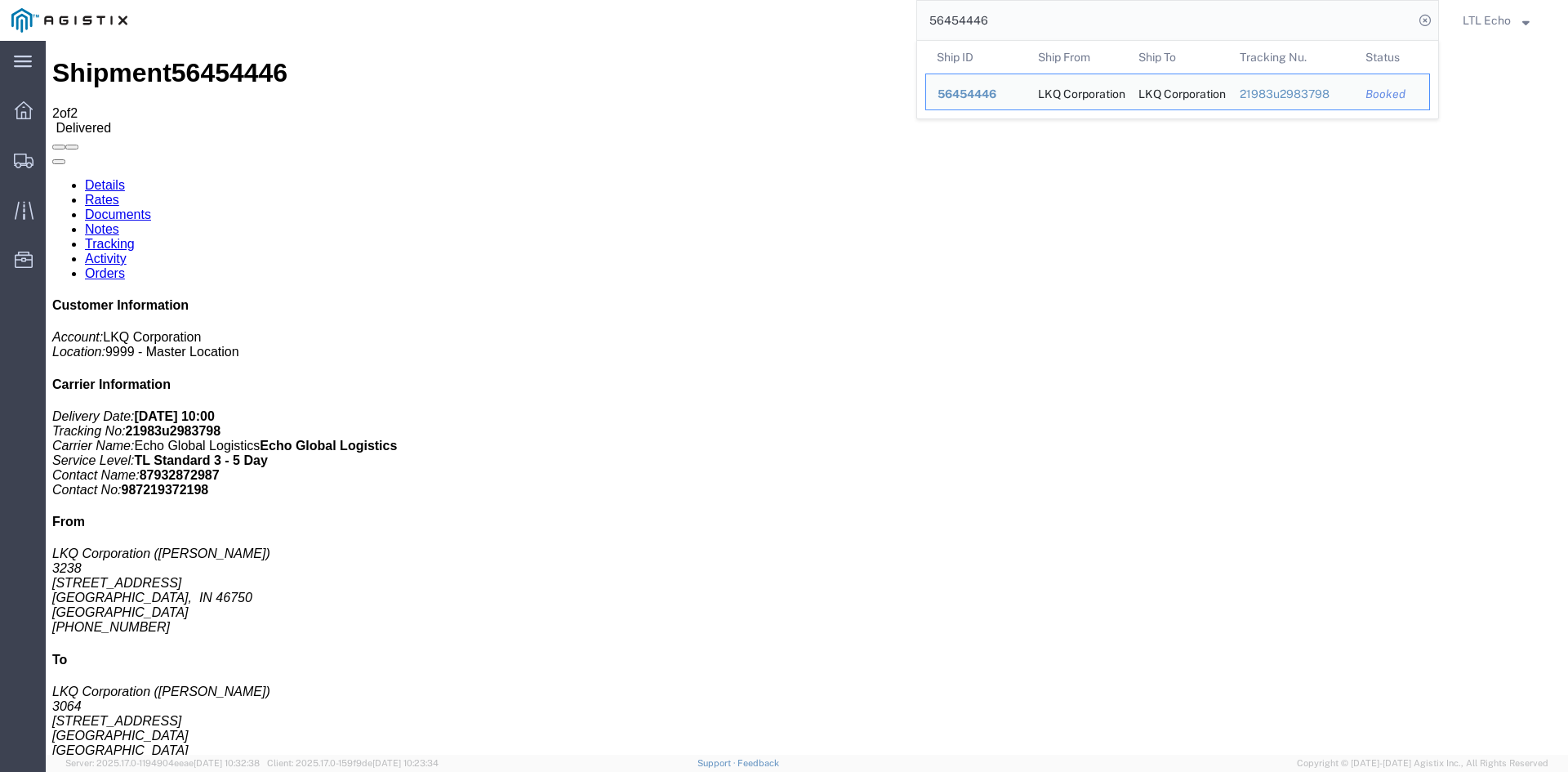
click at [987, 17] on input "56454446" at bounding box center [1165, 20] width 496 height 39
paste input "69148"
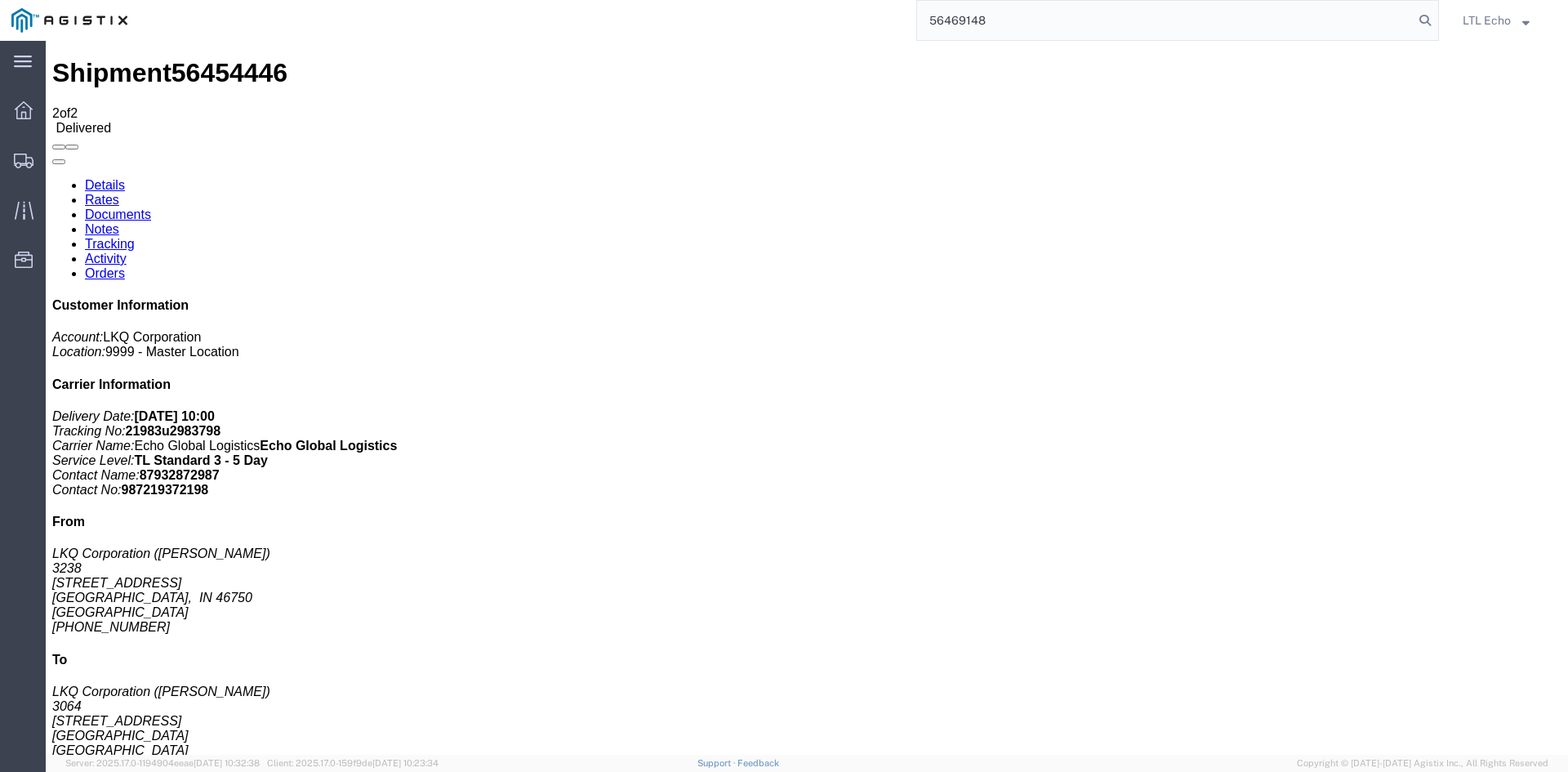
type input "56469148"
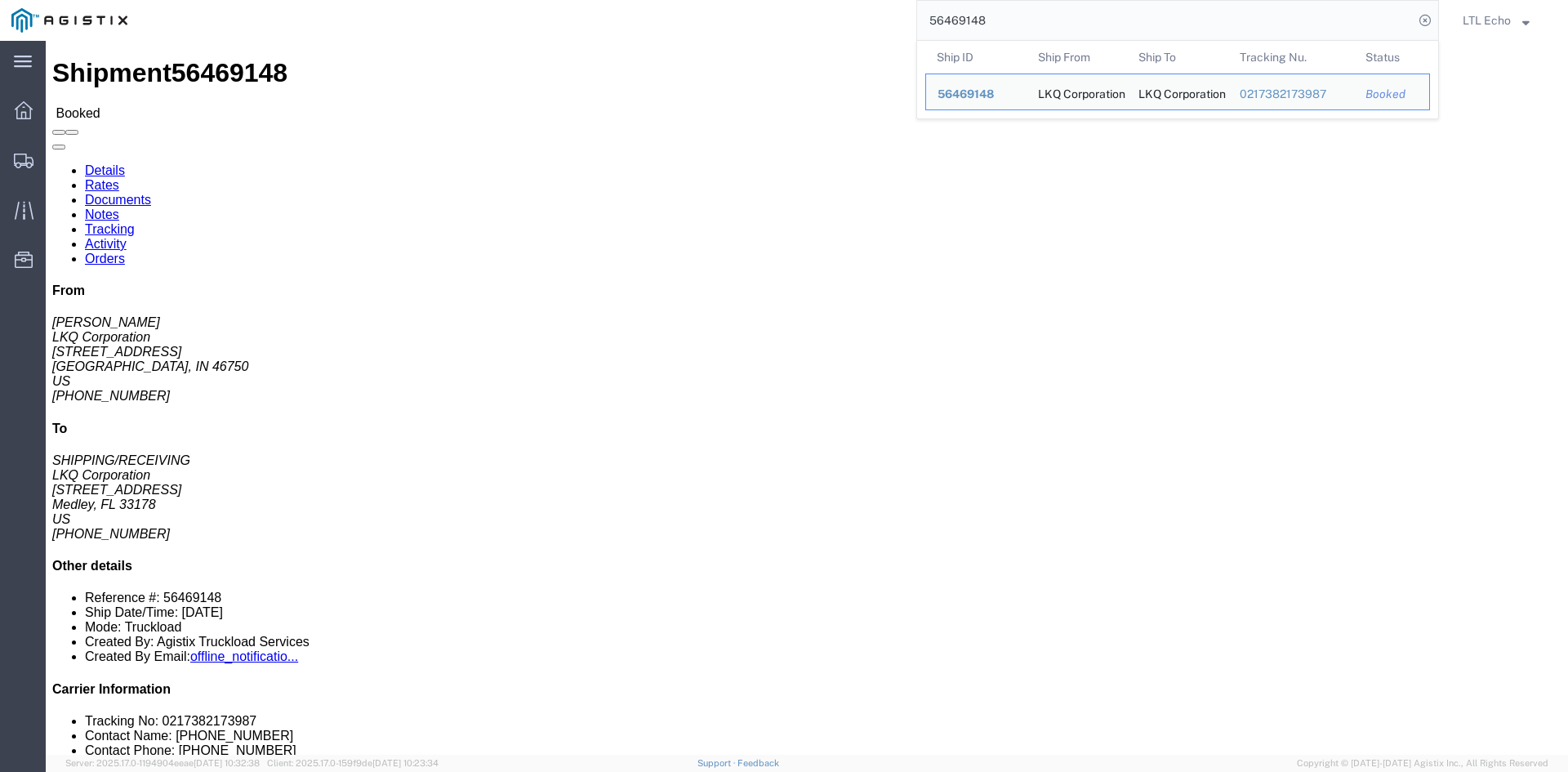
click link "Tracking"
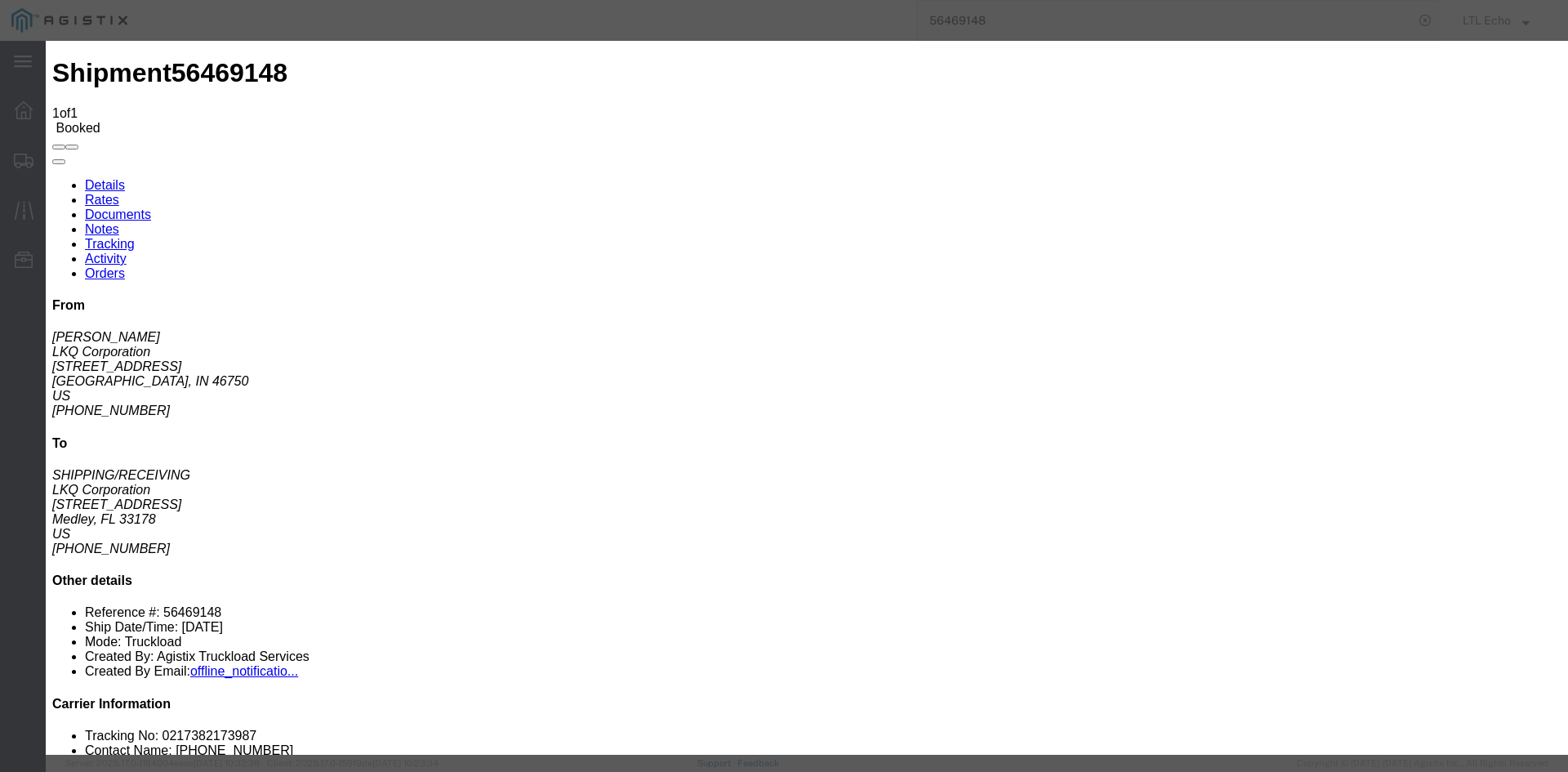
type input "[DATE]"
type input "10:00 AM"
select select "DELIVRED"
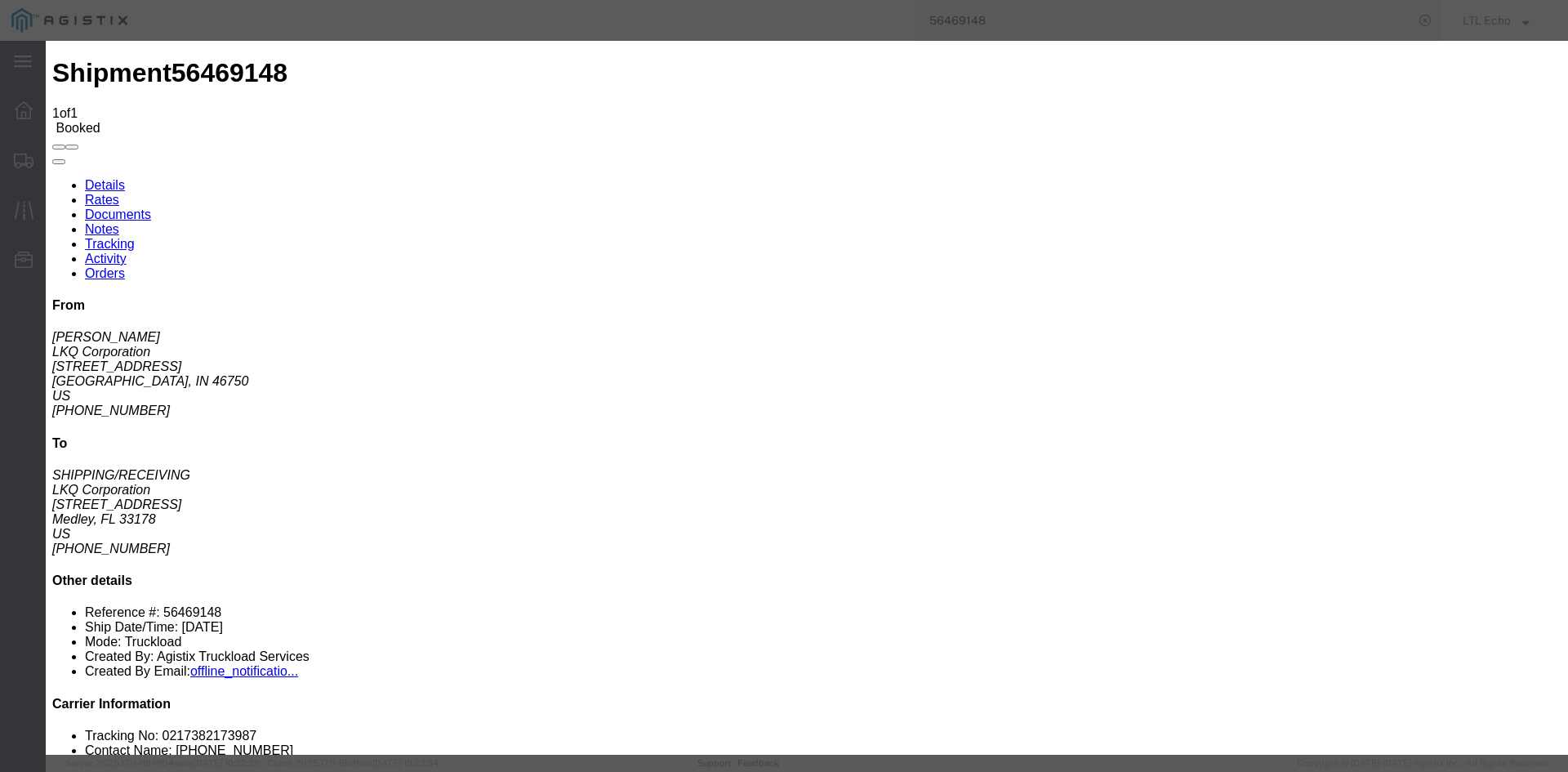
type input "[DATE]"
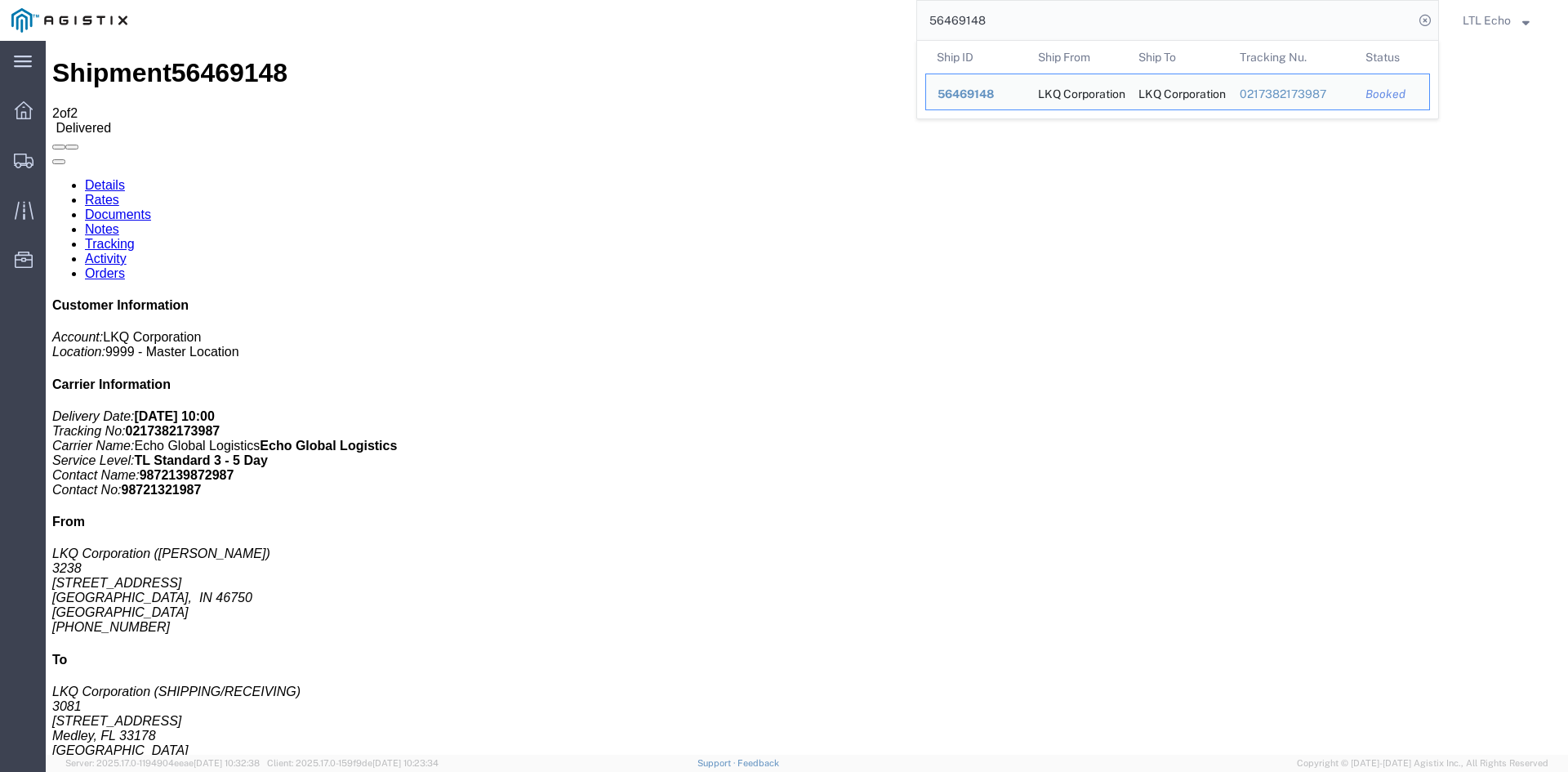
drag, startPoint x: 1097, startPoint y: 11, endPoint x: 866, endPoint y: 10, distance: 231.0
click at [866, 10] on div "56469148 Ship ID Ship From Ship To Tracking Nu. Status Ship ID 56469148 Ship Fr…" at bounding box center [789, 20] width 1300 height 41
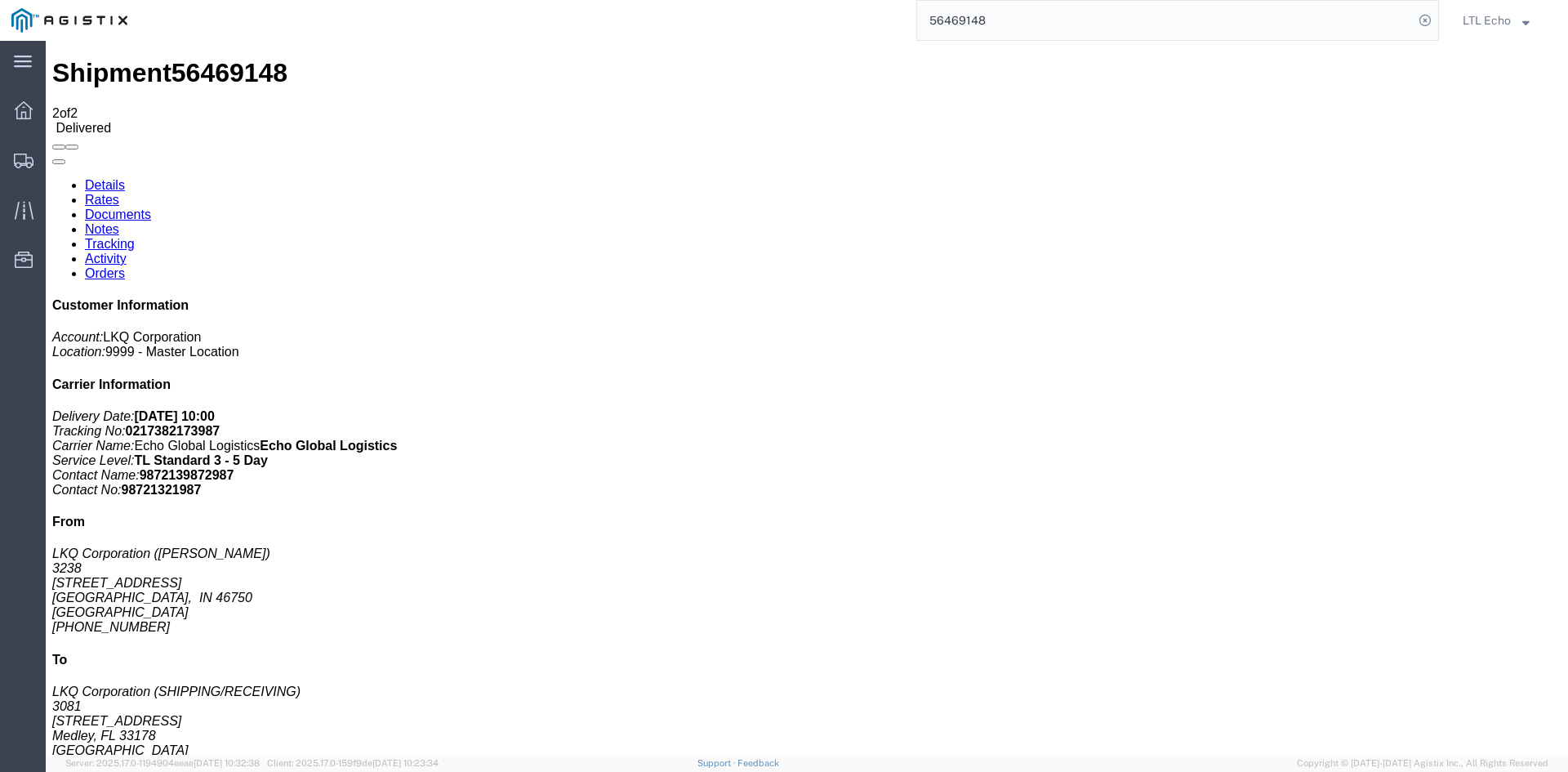
paste input "56376"
type input "56456376"
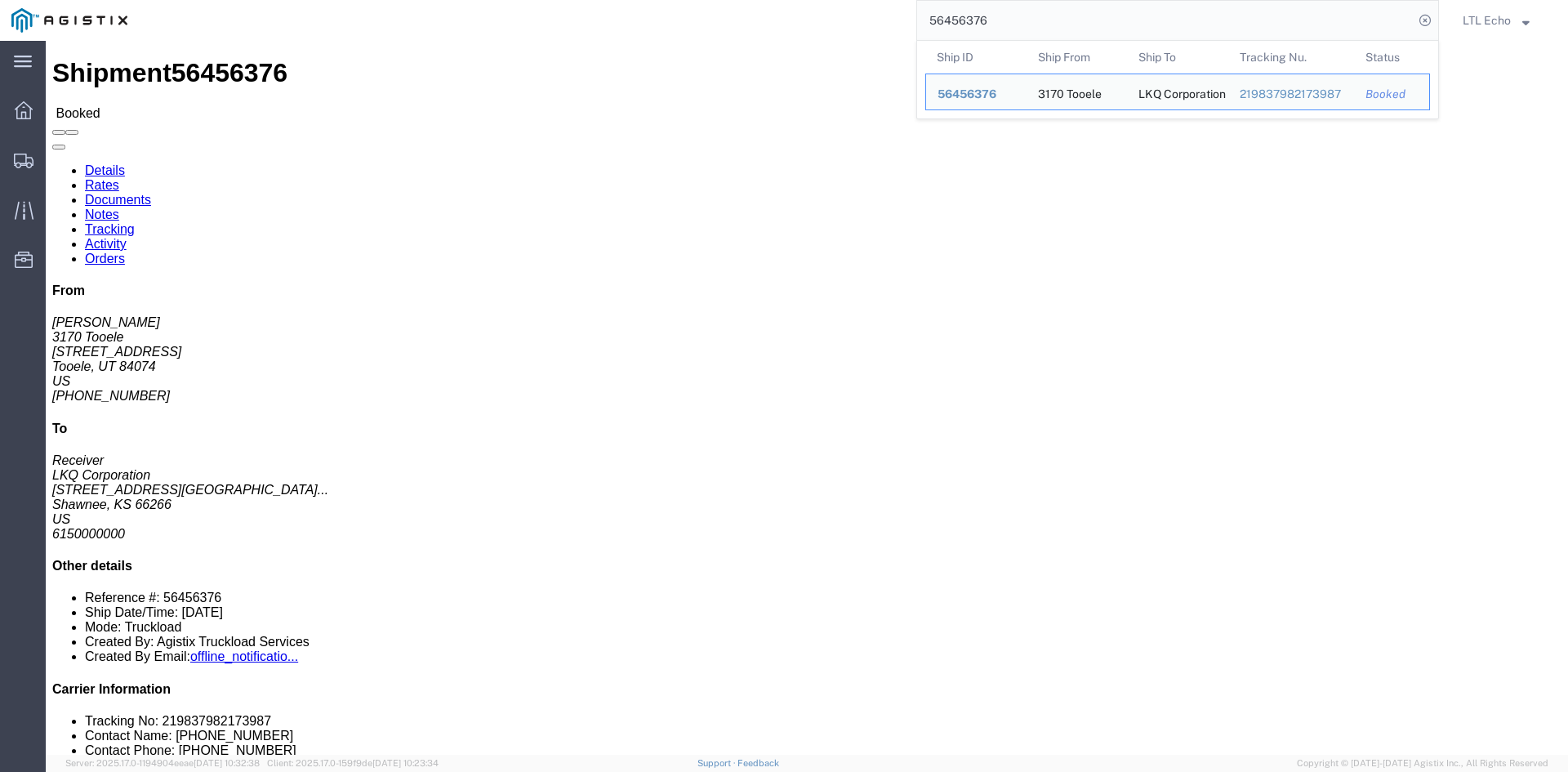
click link "Tracking"
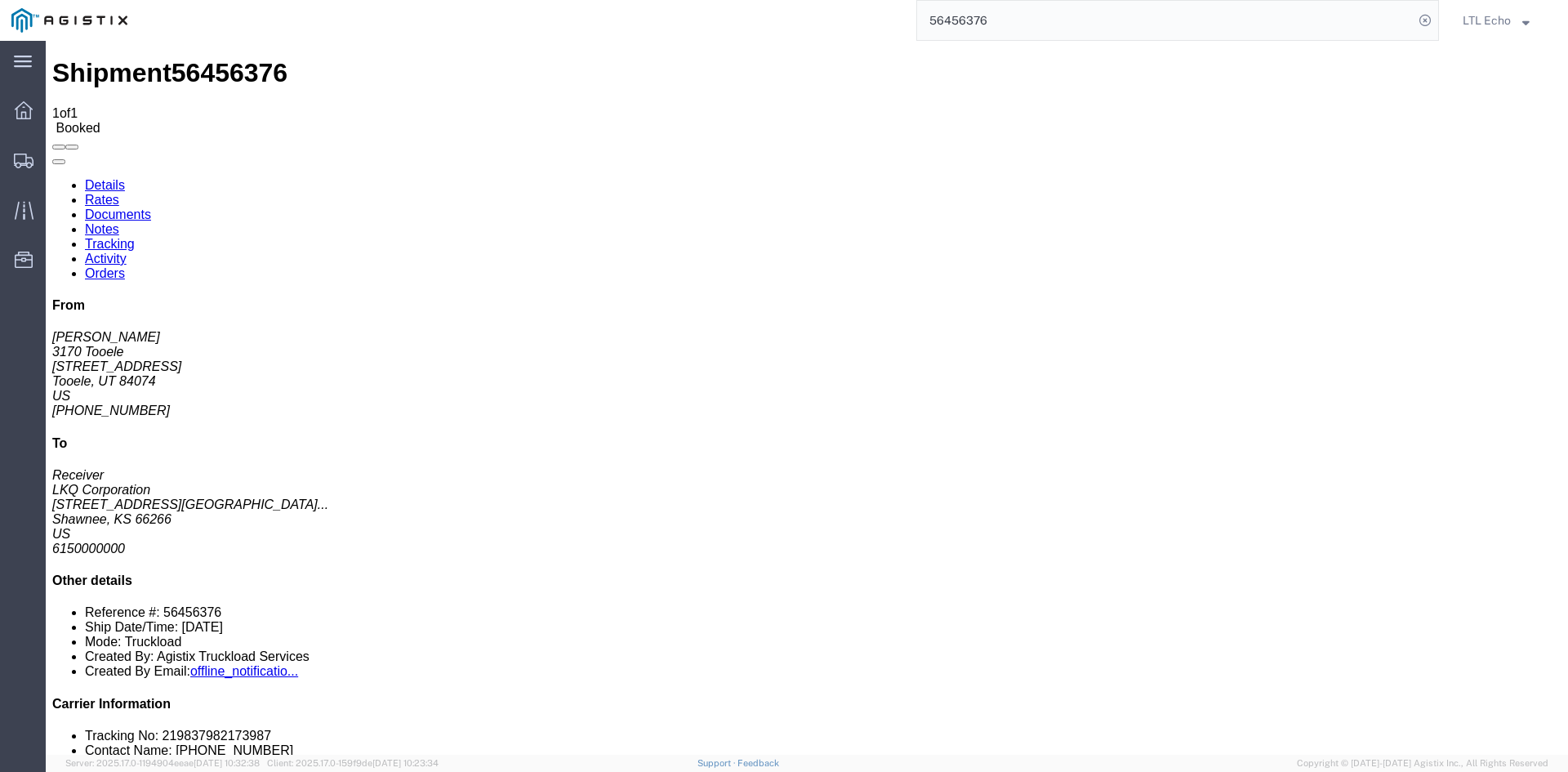
drag, startPoint x: 1166, startPoint y: 150, endPoint x: 806, endPoint y: 353, distance: 413.3
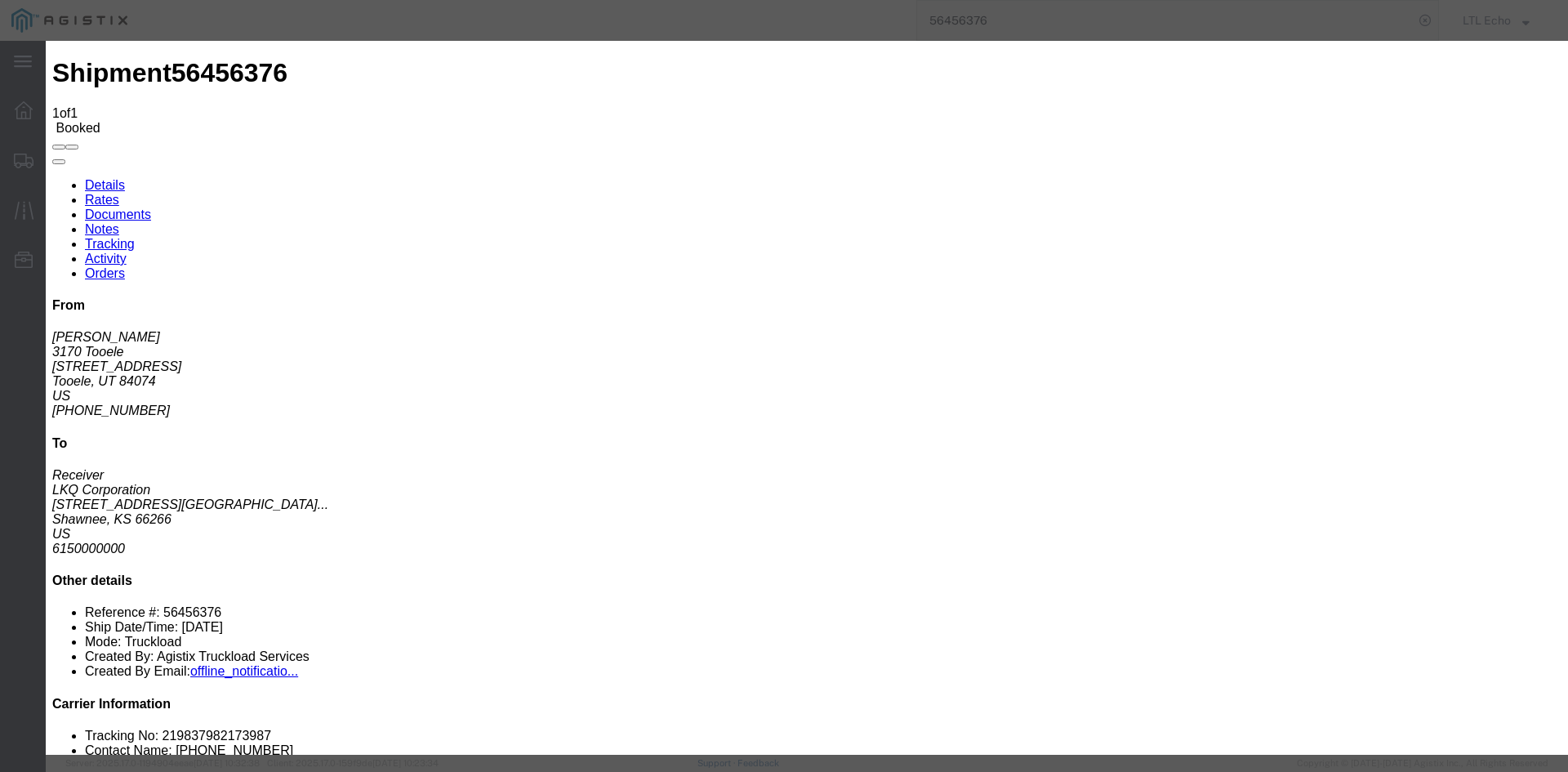
type input "[DATE]"
type input "10:00 AM"
select select "DELIVRED"
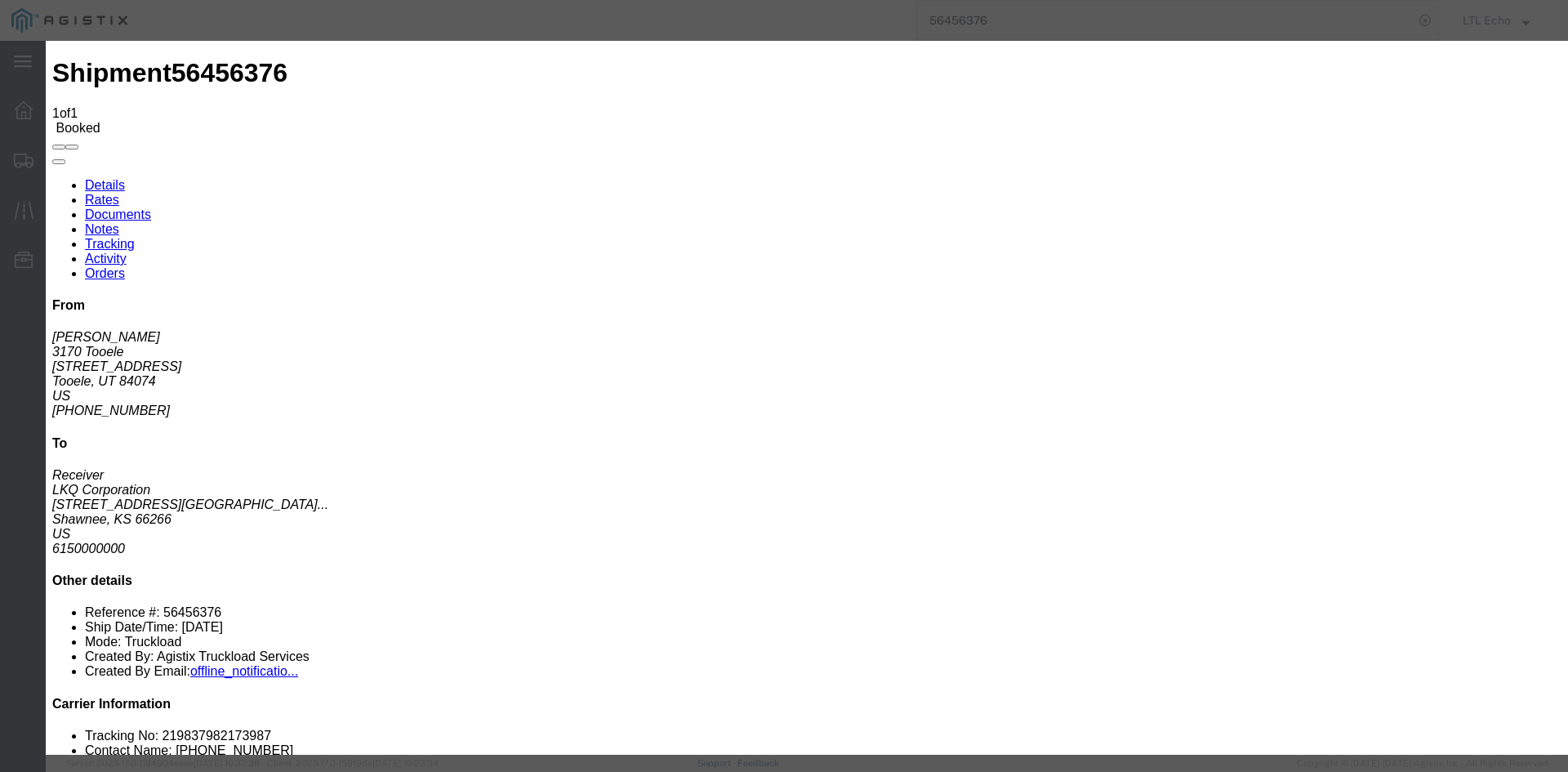
type input "[DATE]"
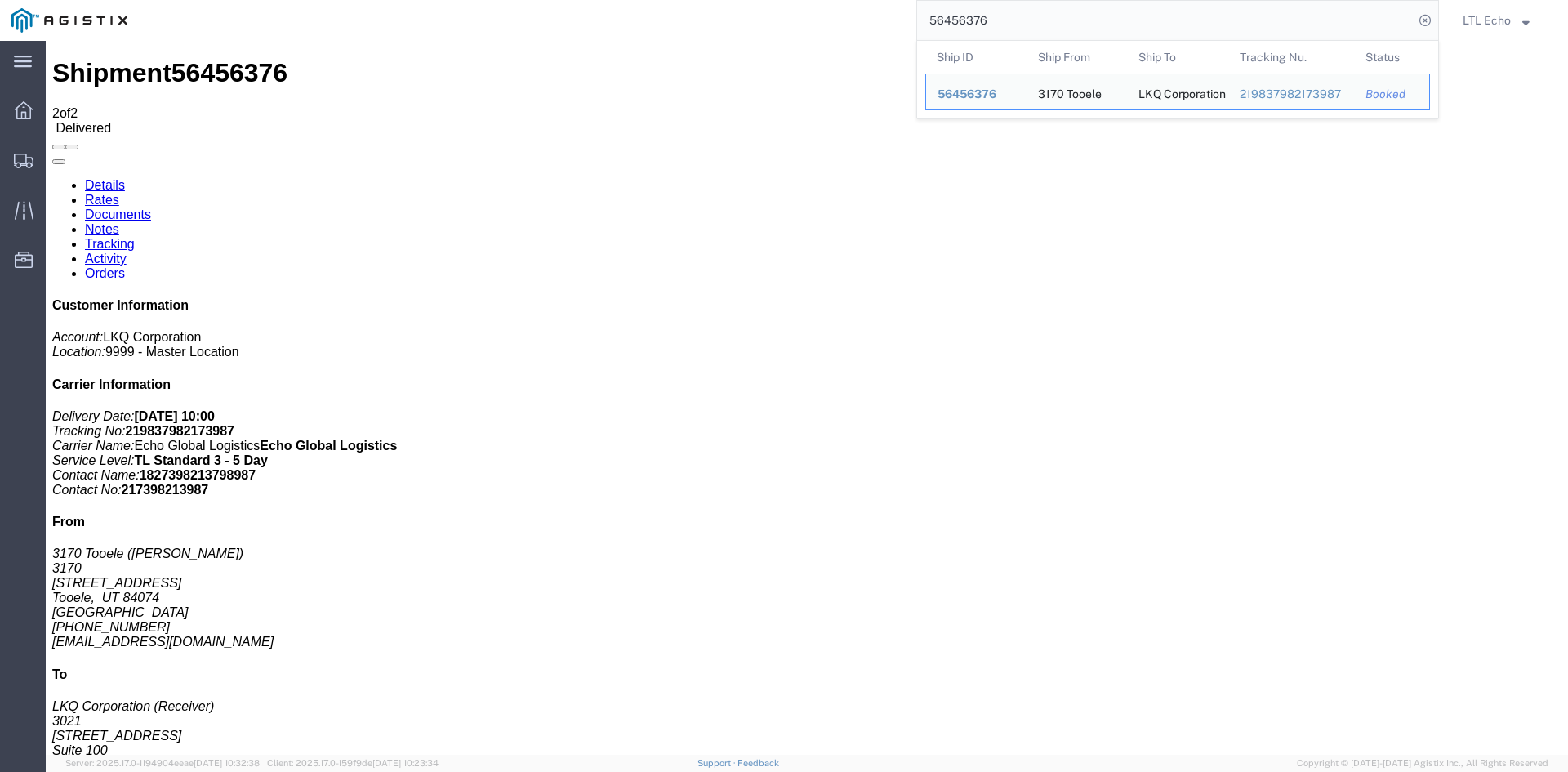
drag, startPoint x: 752, startPoint y: 19, endPoint x: 853, endPoint y: 25, distance: 101.2
click at [630, 16] on div "56456376 Ship ID Ship From Ship To Tracking Nu. Status Ship ID 56456376 Ship Fr…" at bounding box center [789, 20] width 1300 height 41
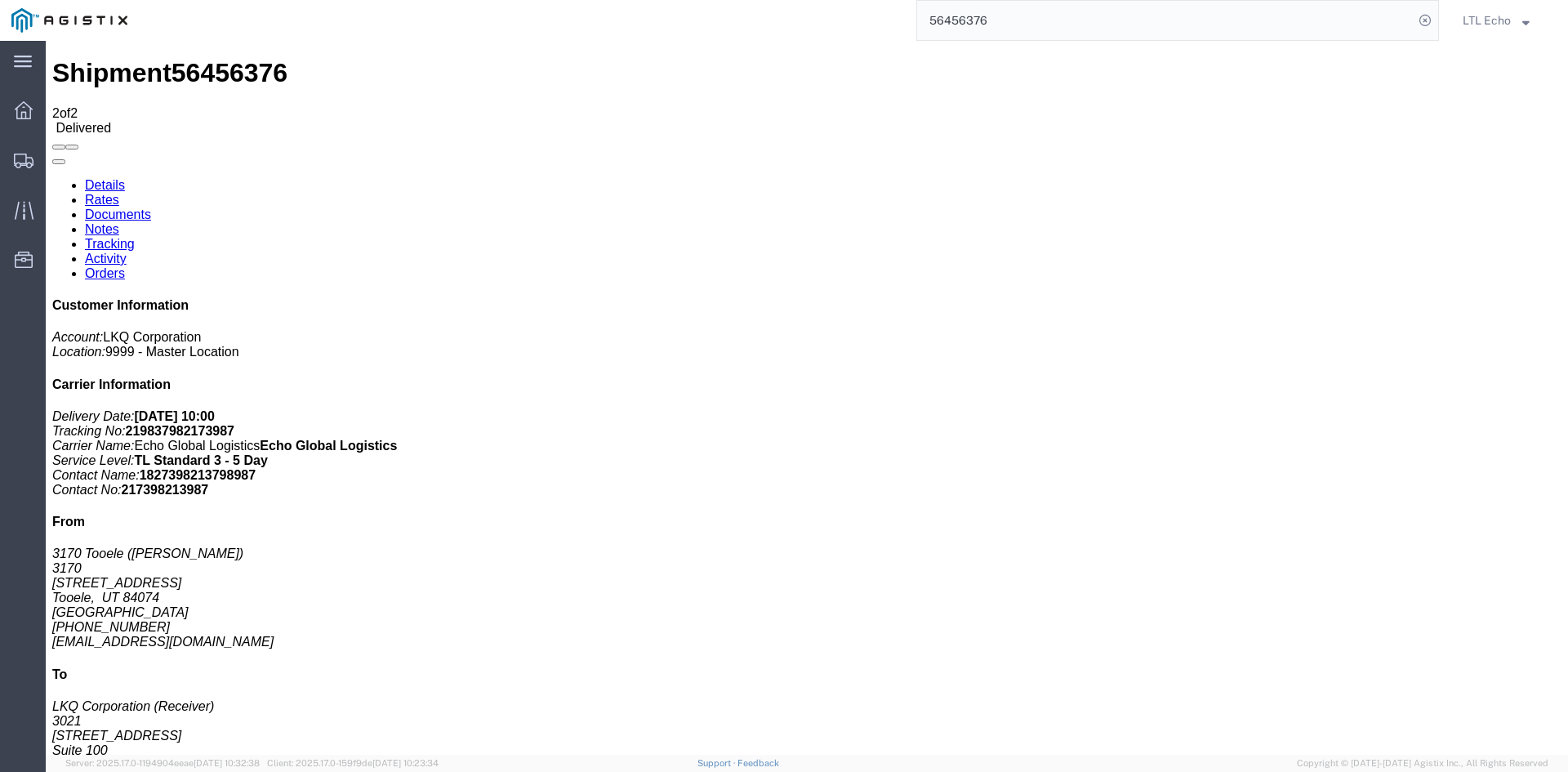
paste input "27395"
type input "56427395"
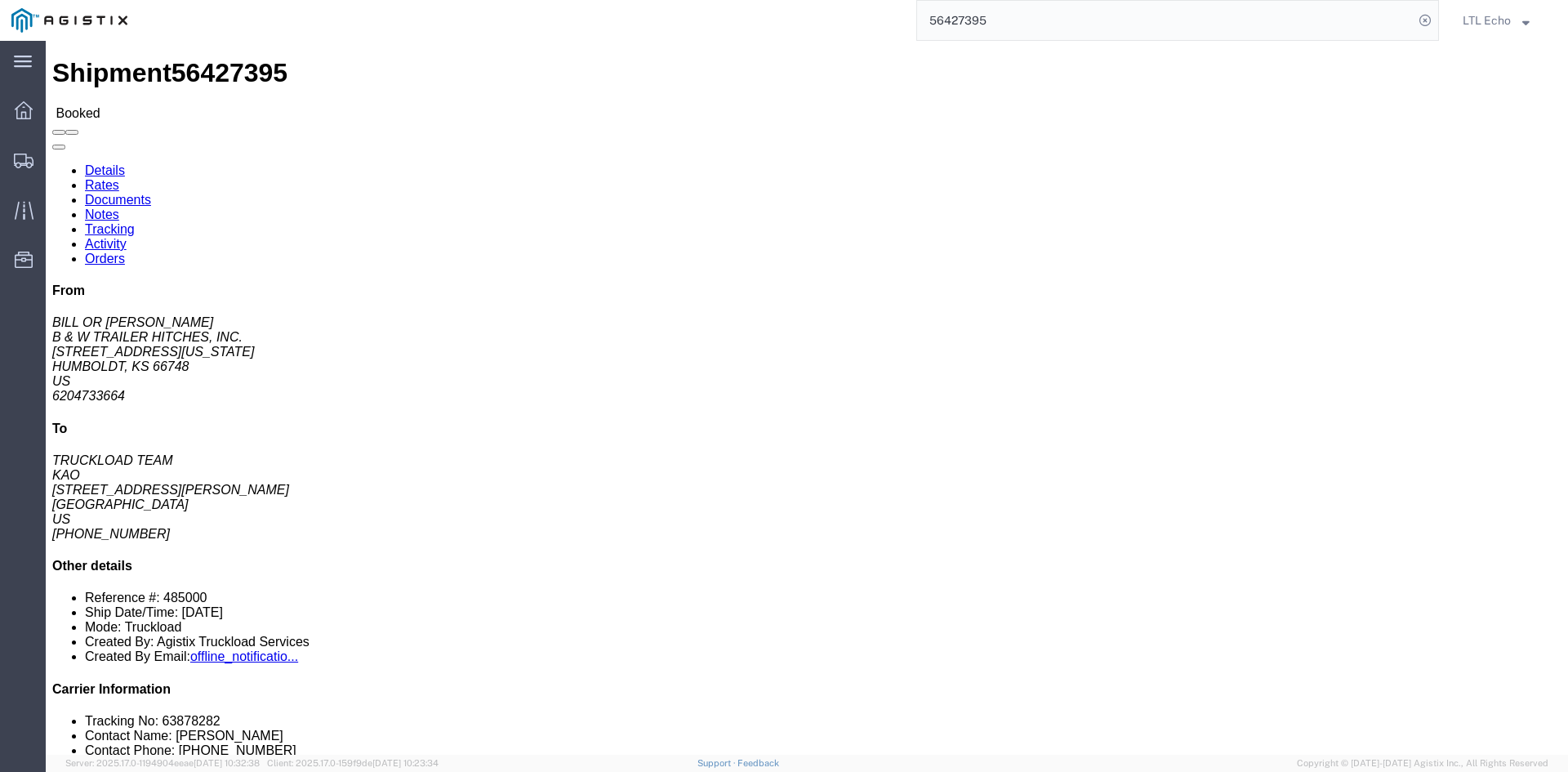
click li "Tracking No: 63878282"
copy li "63878282"
click link "Tracking"
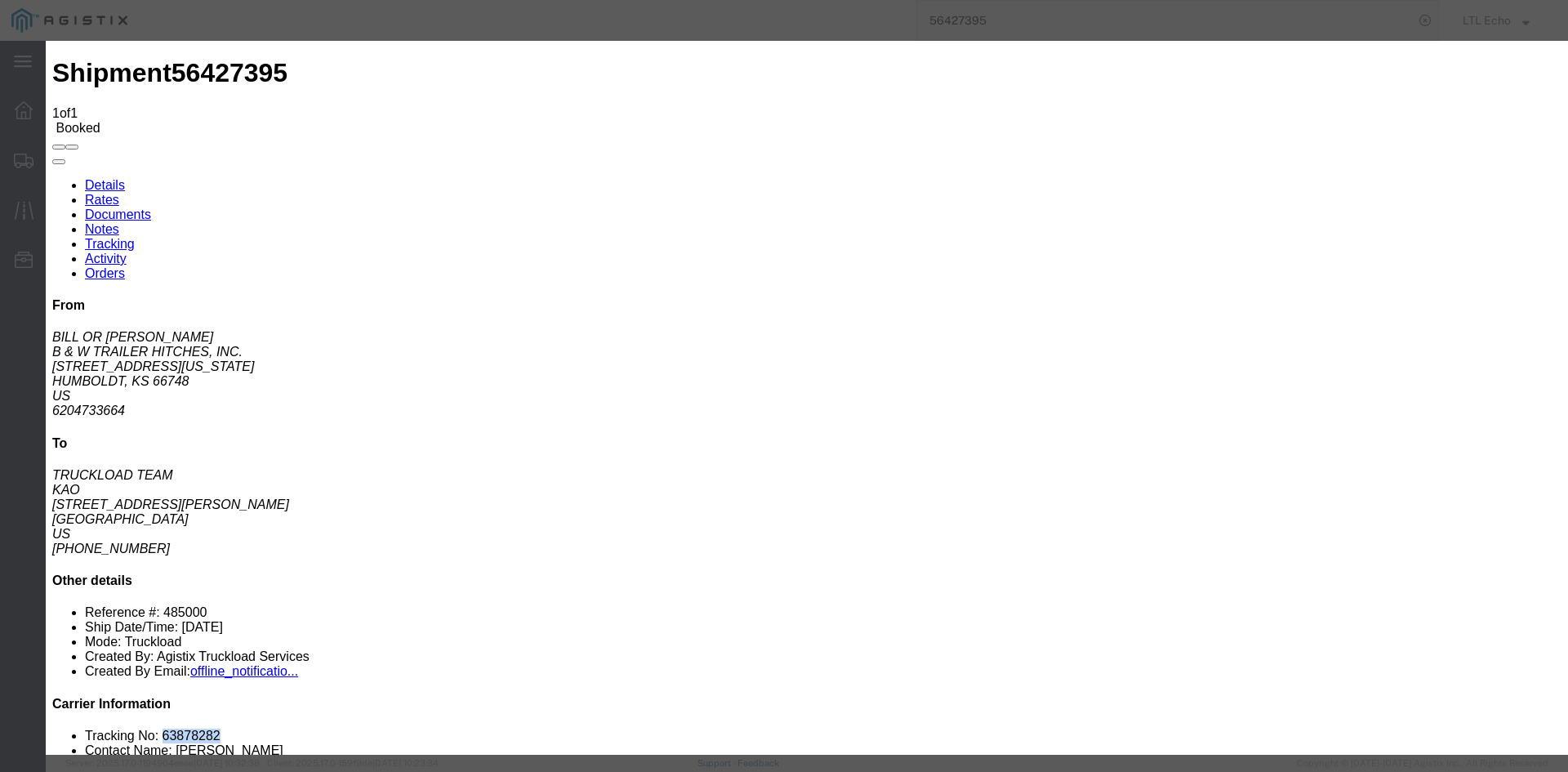
type input "[DATE]"
type input "10:00 AM"
select select "DELIVRED"
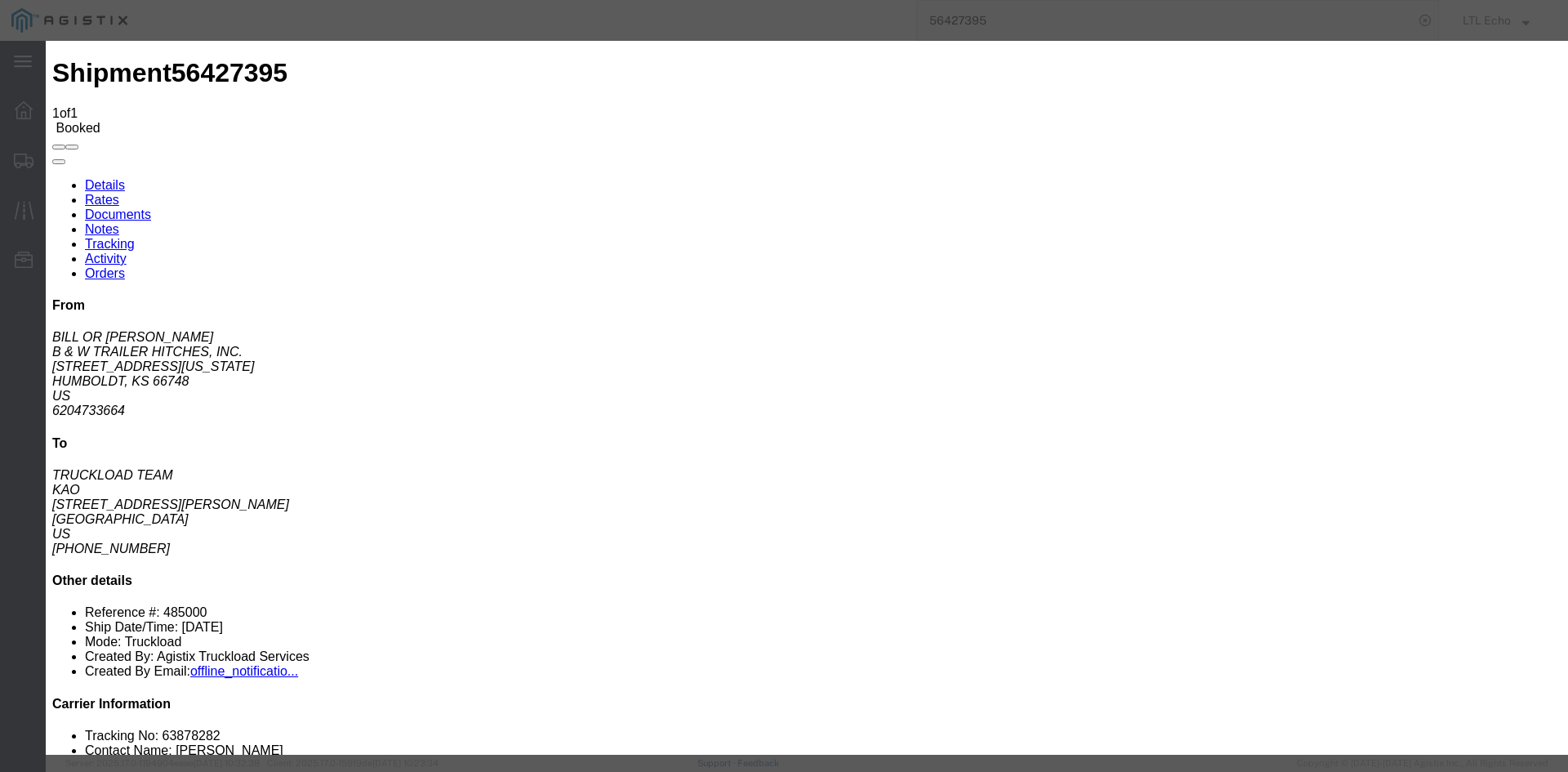
type input "[DATE]"
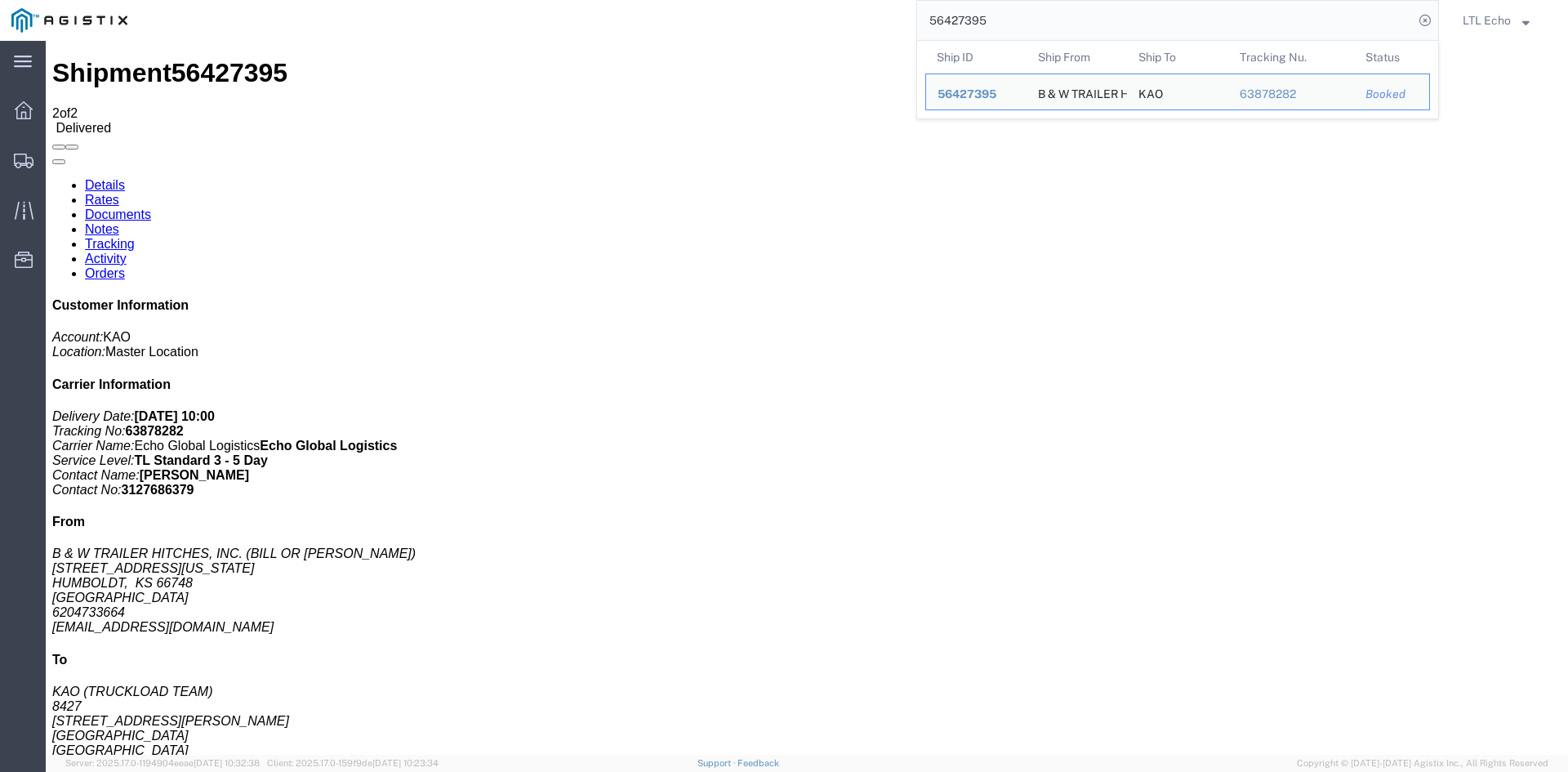
drag, startPoint x: 1001, startPoint y: 29, endPoint x: 928, endPoint y: 21, distance: 73.4
click at [928, 21] on input "56427395" at bounding box center [1165, 20] width 496 height 39
paste input "71627"
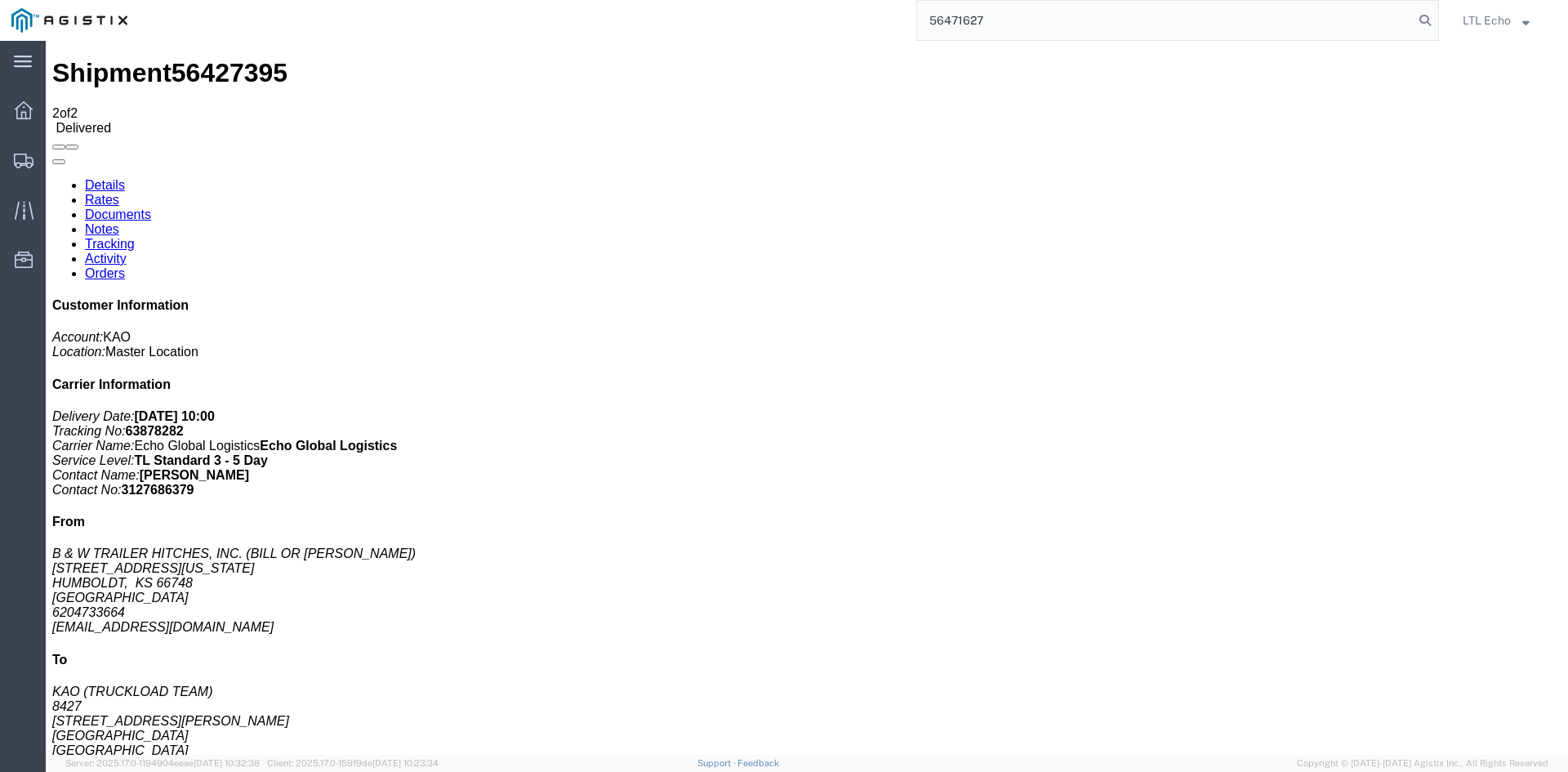
type input "56471627"
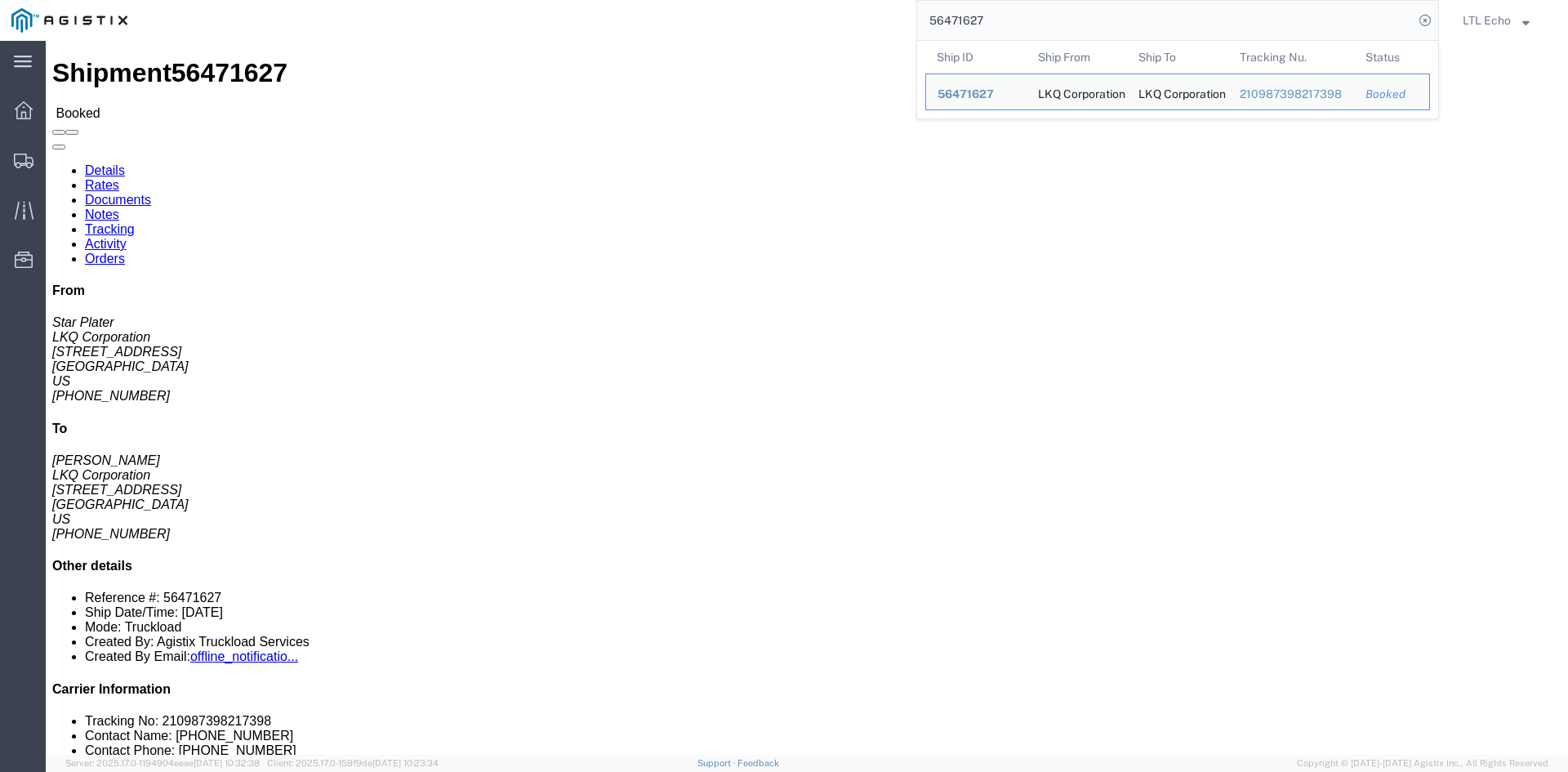
click link "Tracking"
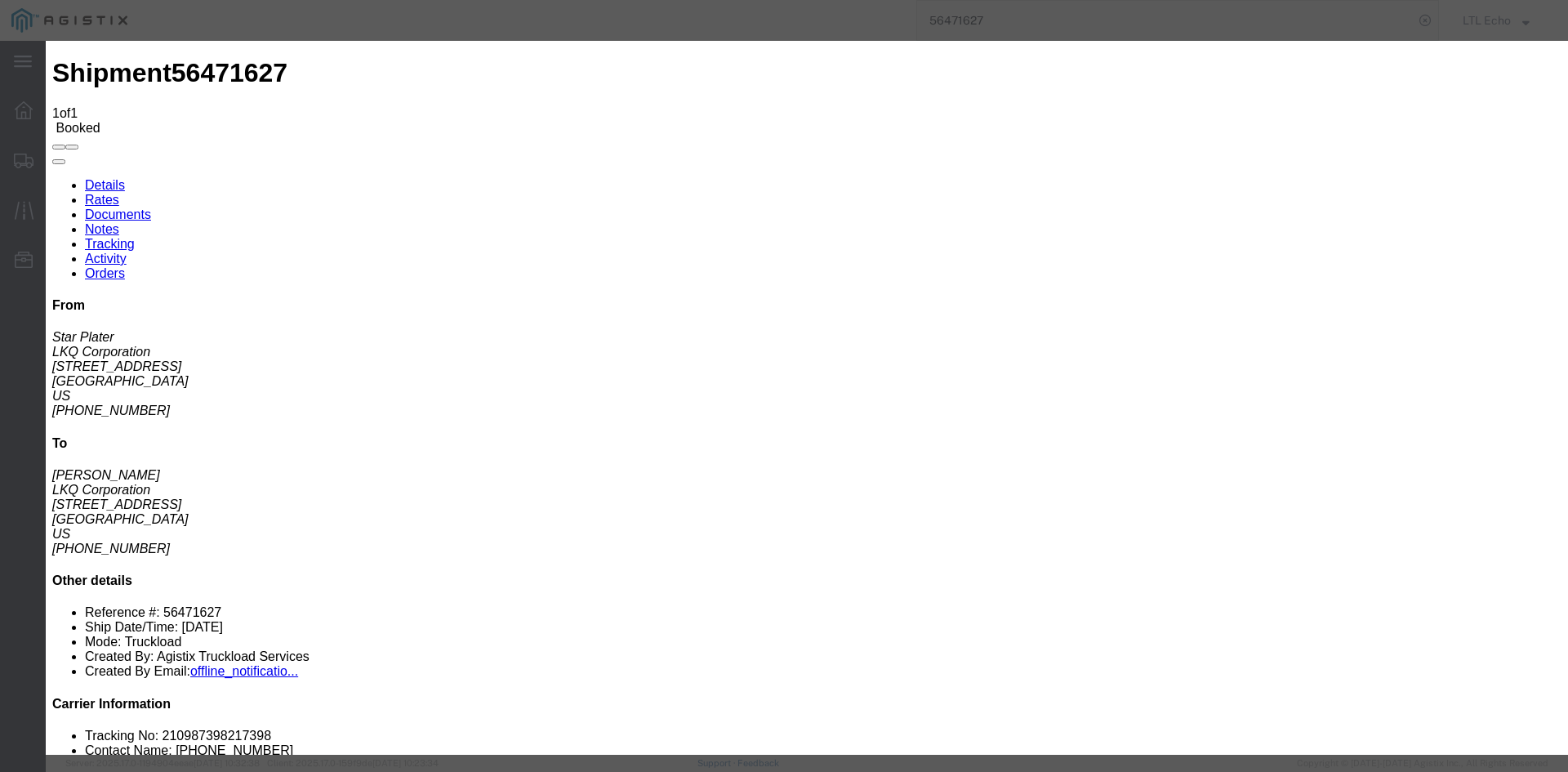
type input "[DATE]"
type input "10:00 AM"
select select "ARR_NOTICE_IMPTD"
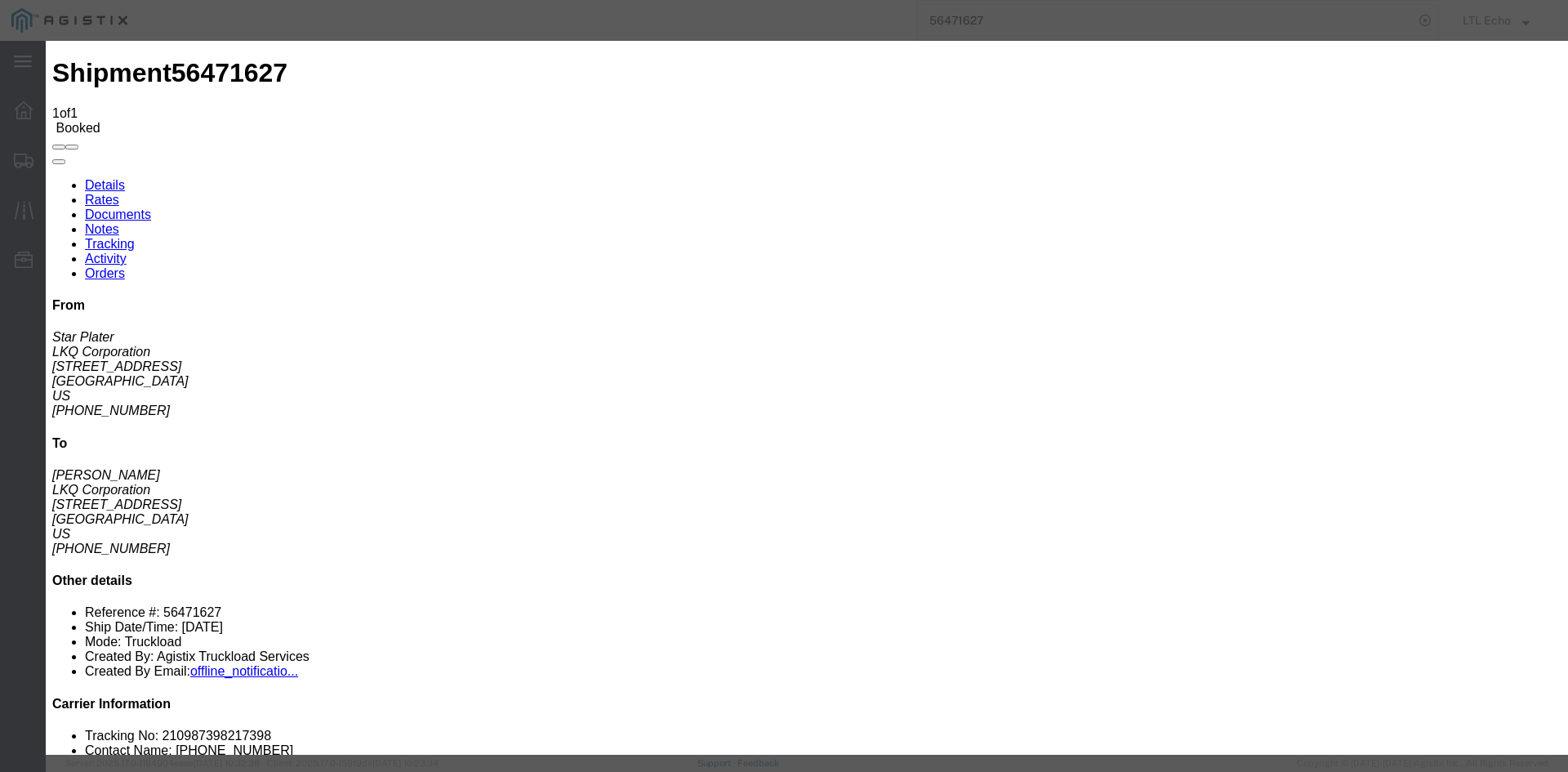
type input "[DATE]"
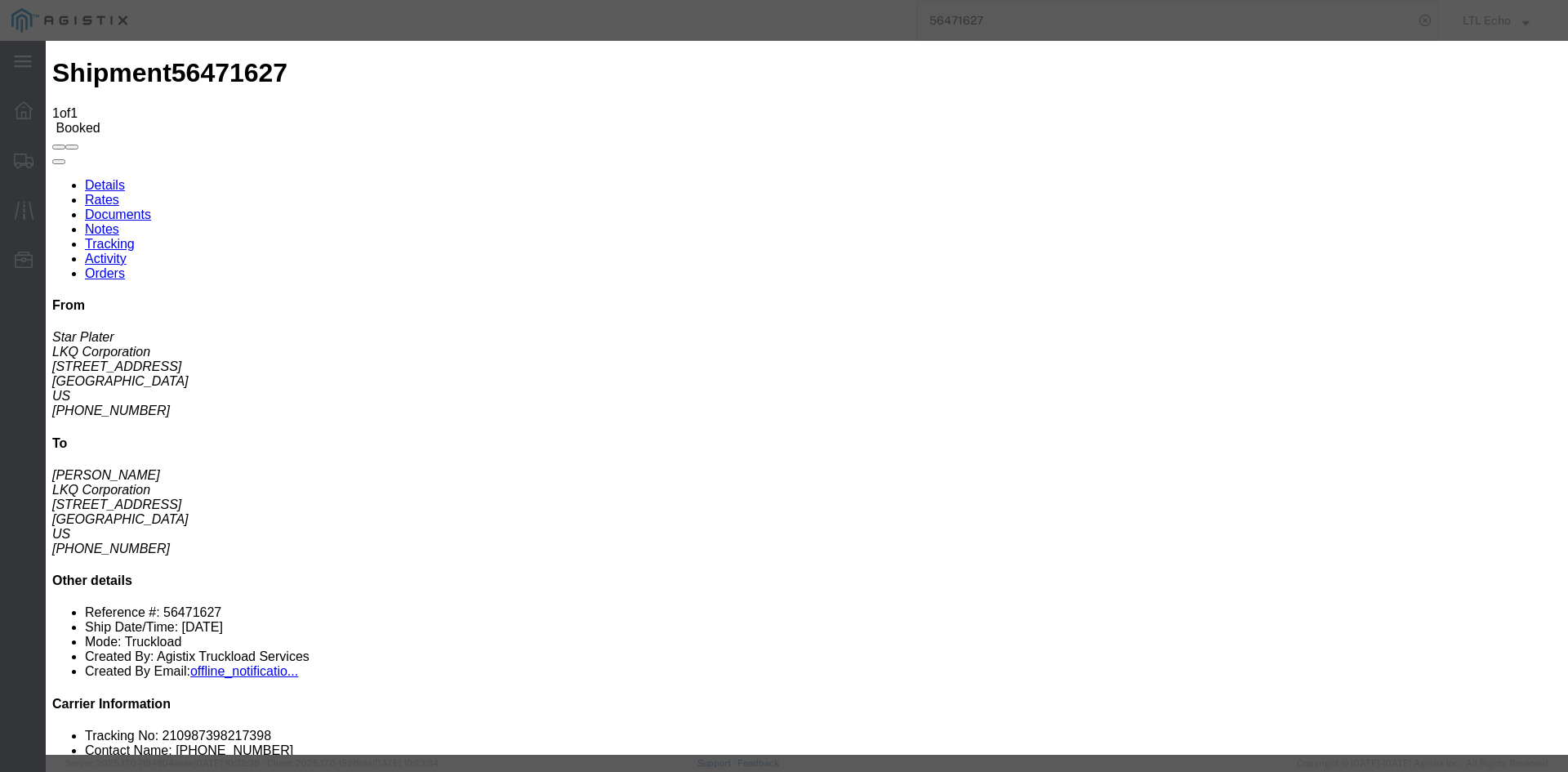
select select "DELIVRED"
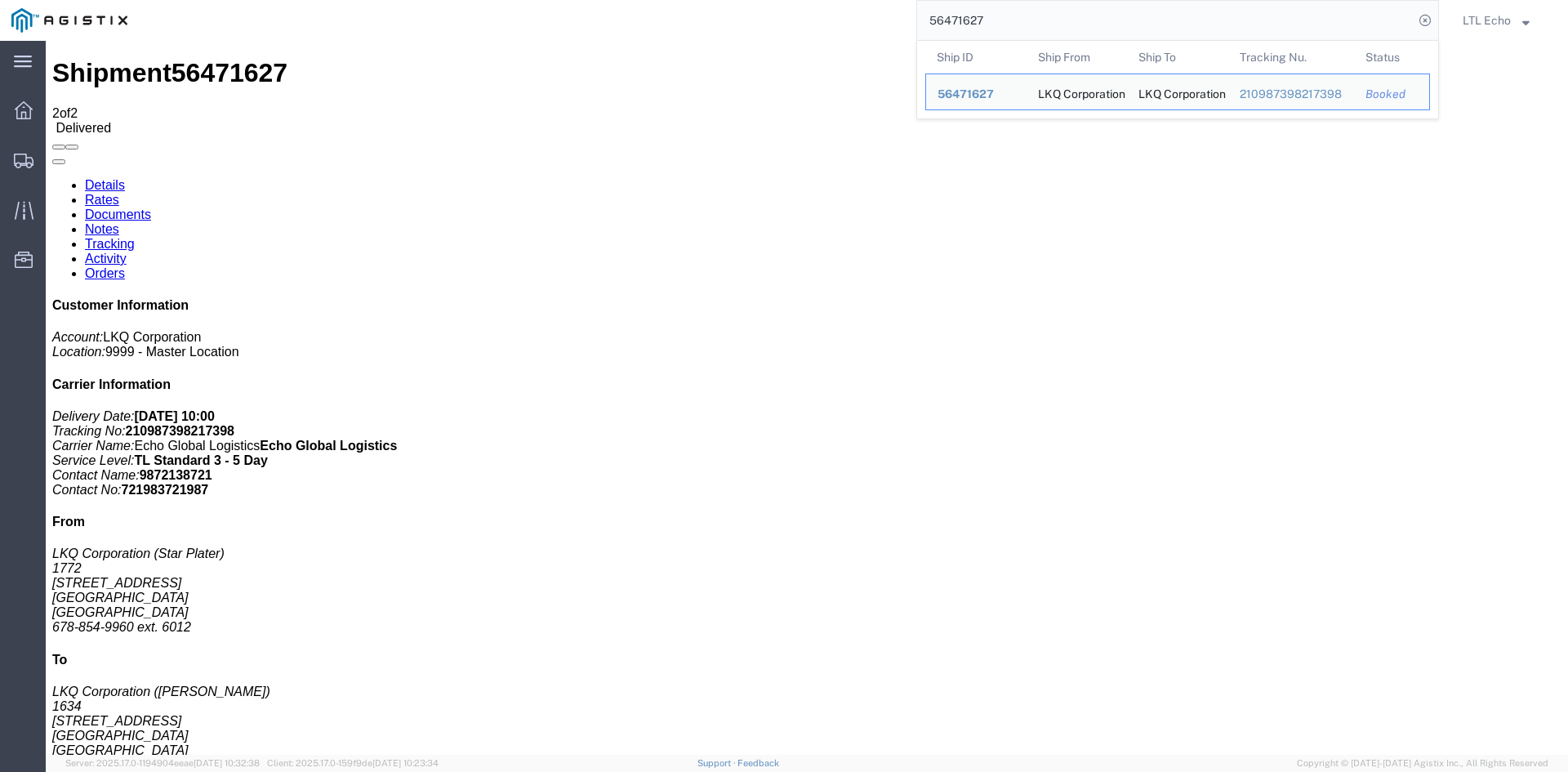
drag, startPoint x: 1030, startPoint y: 21, endPoint x: 903, endPoint y: 8, distance: 127.7
click at [903, 8] on div "56471627 Ship ID Ship From Ship To Tracking Nu. Status Ship ID 56471627 Ship Fr…" at bounding box center [789, 20] width 1300 height 41
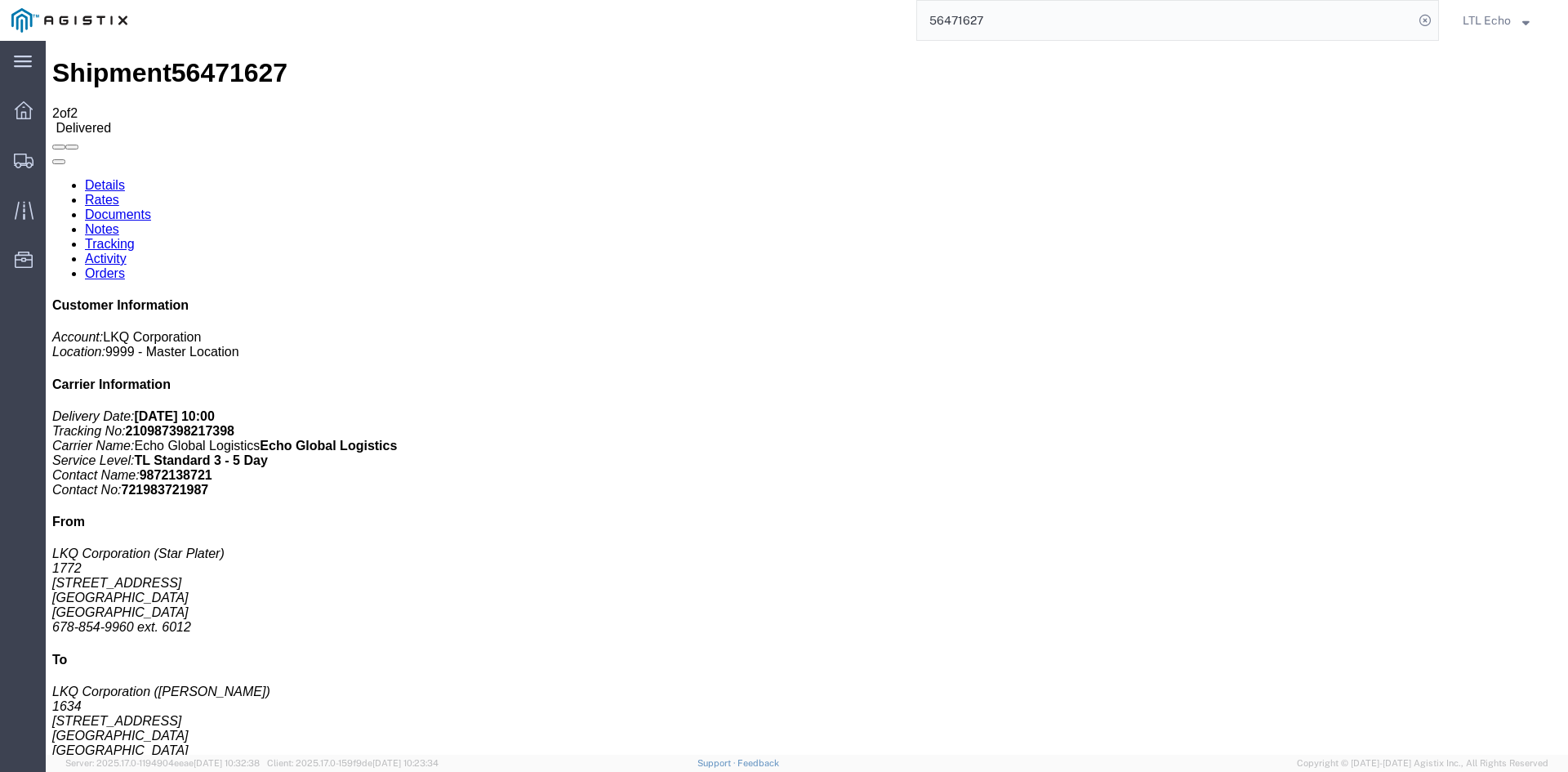
paste input "6923"
type input "56469237"
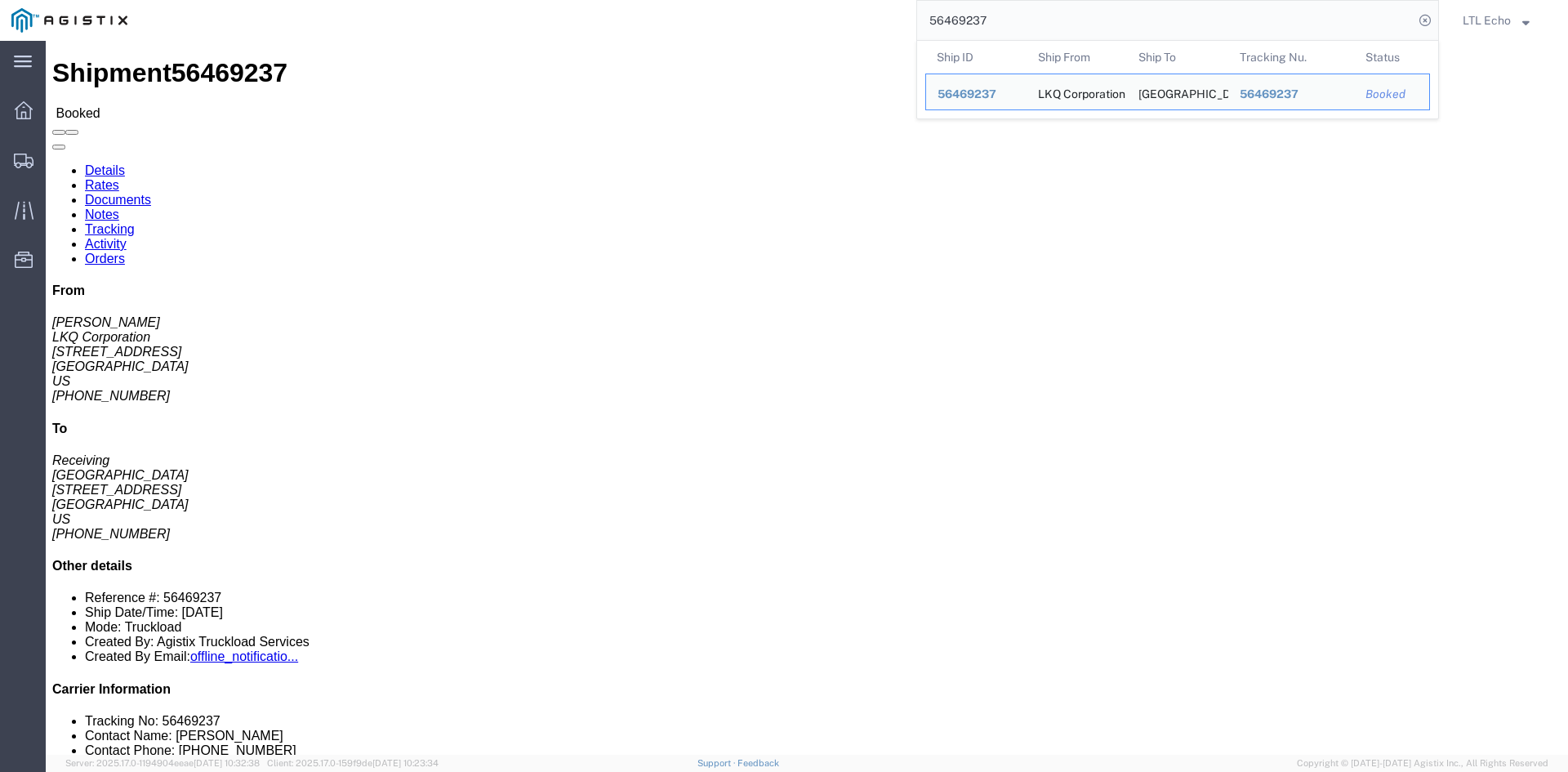
click link "Tracking"
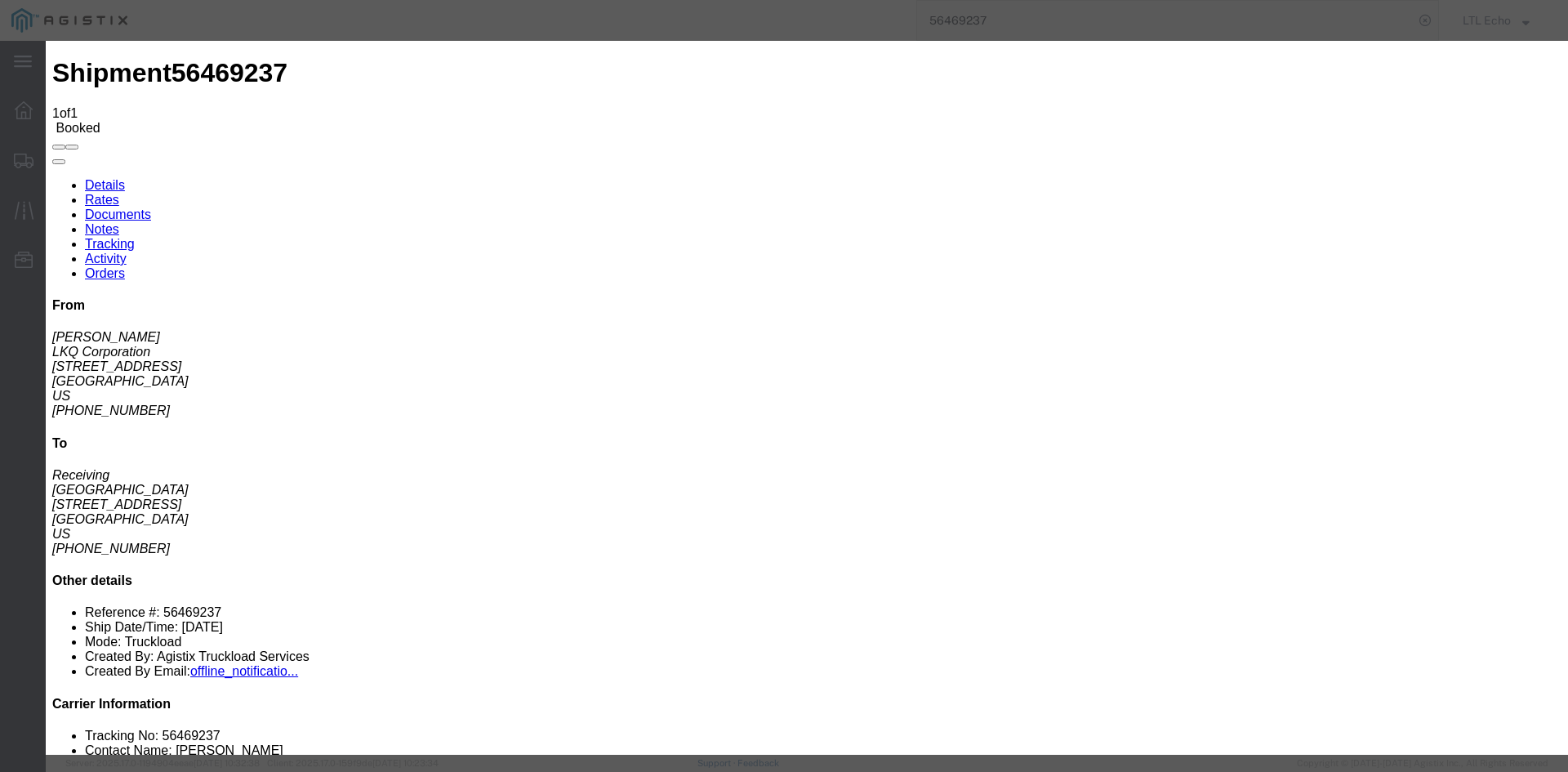
type input "[DATE]"
type input "10:00 AM"
select select "DELIVRED"
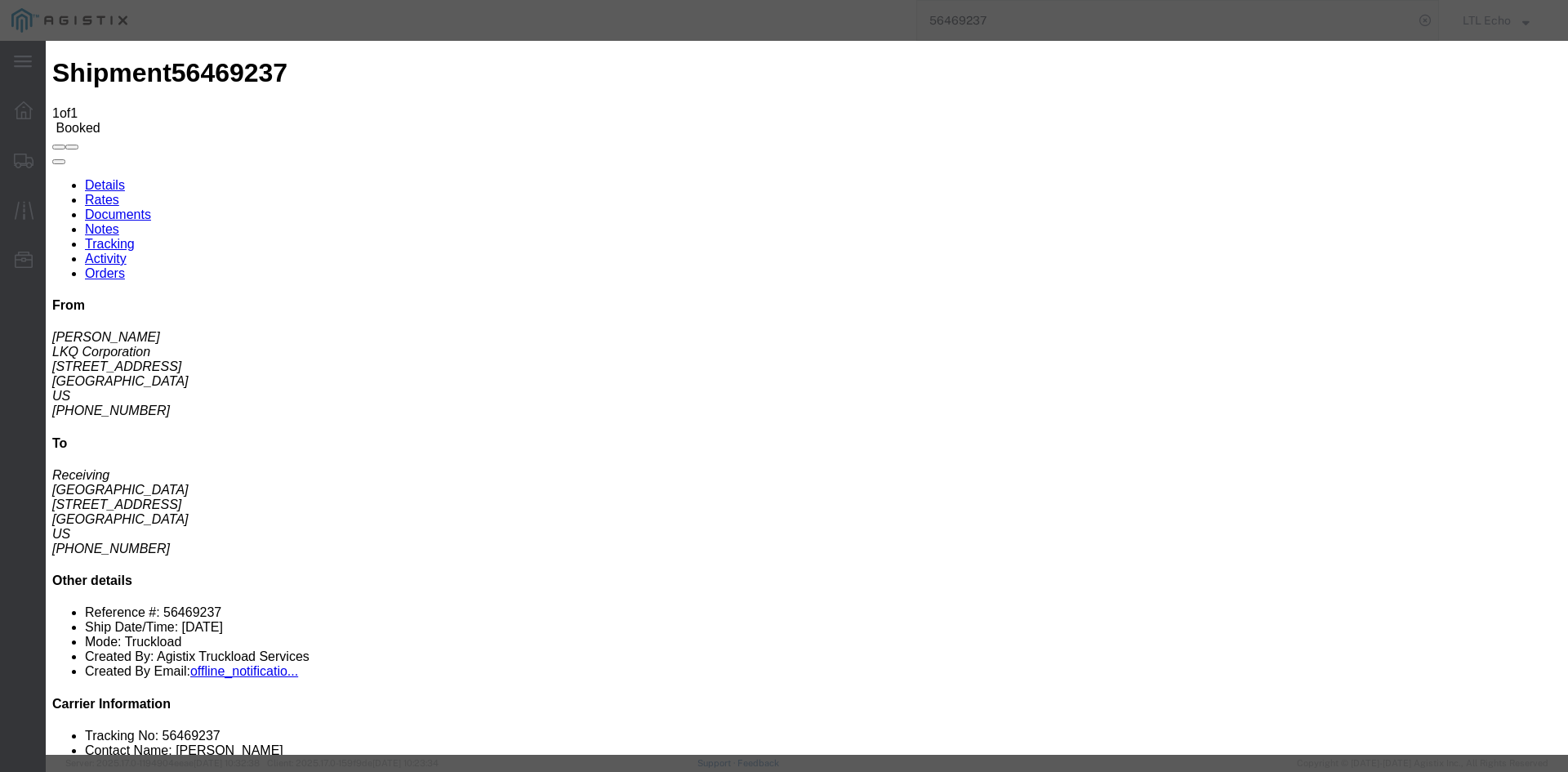
type input "[DATE]"
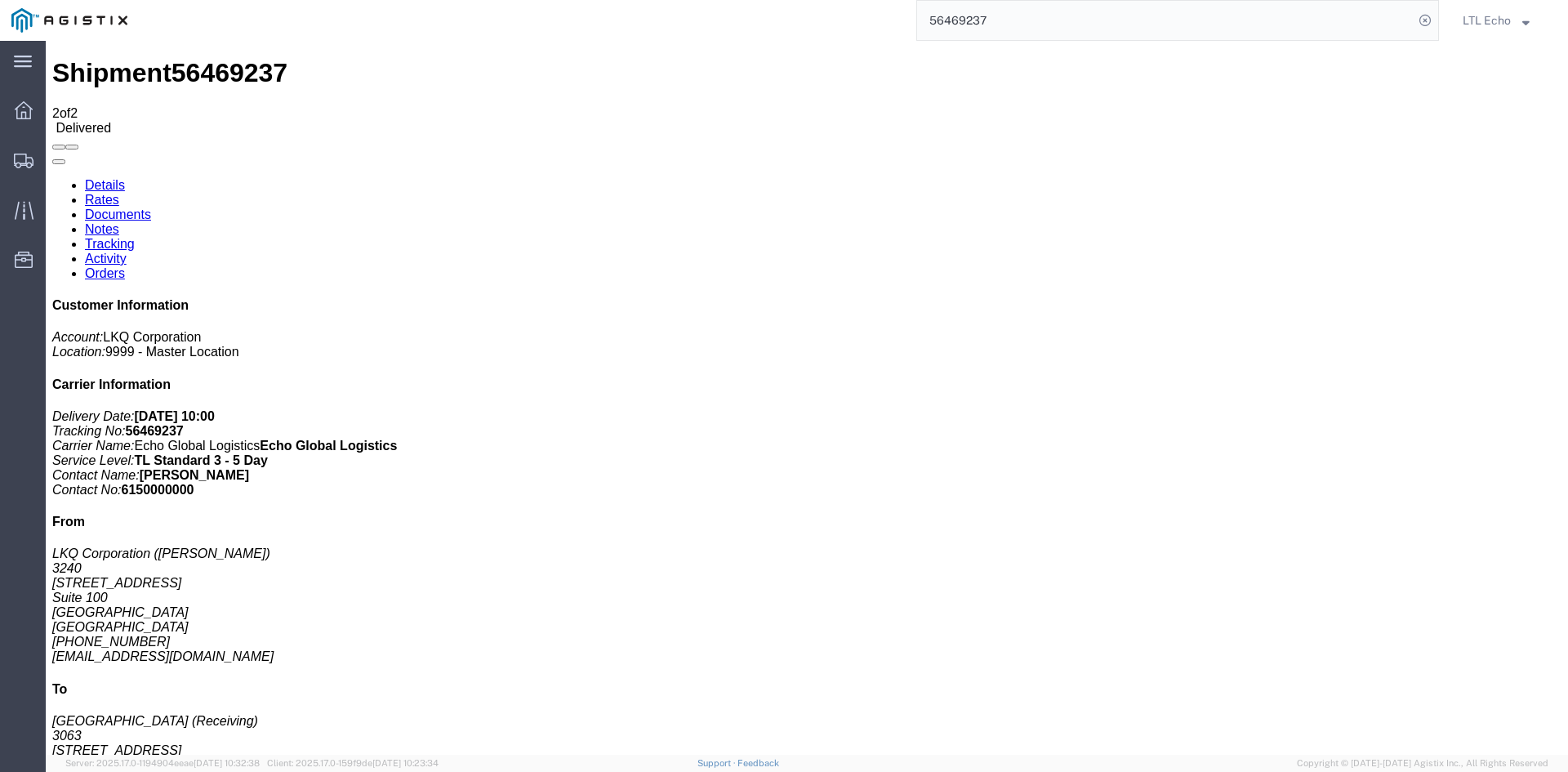
click at [962, 17] on input "56469237" at bounding box center [1165, 20] width 496 height 39
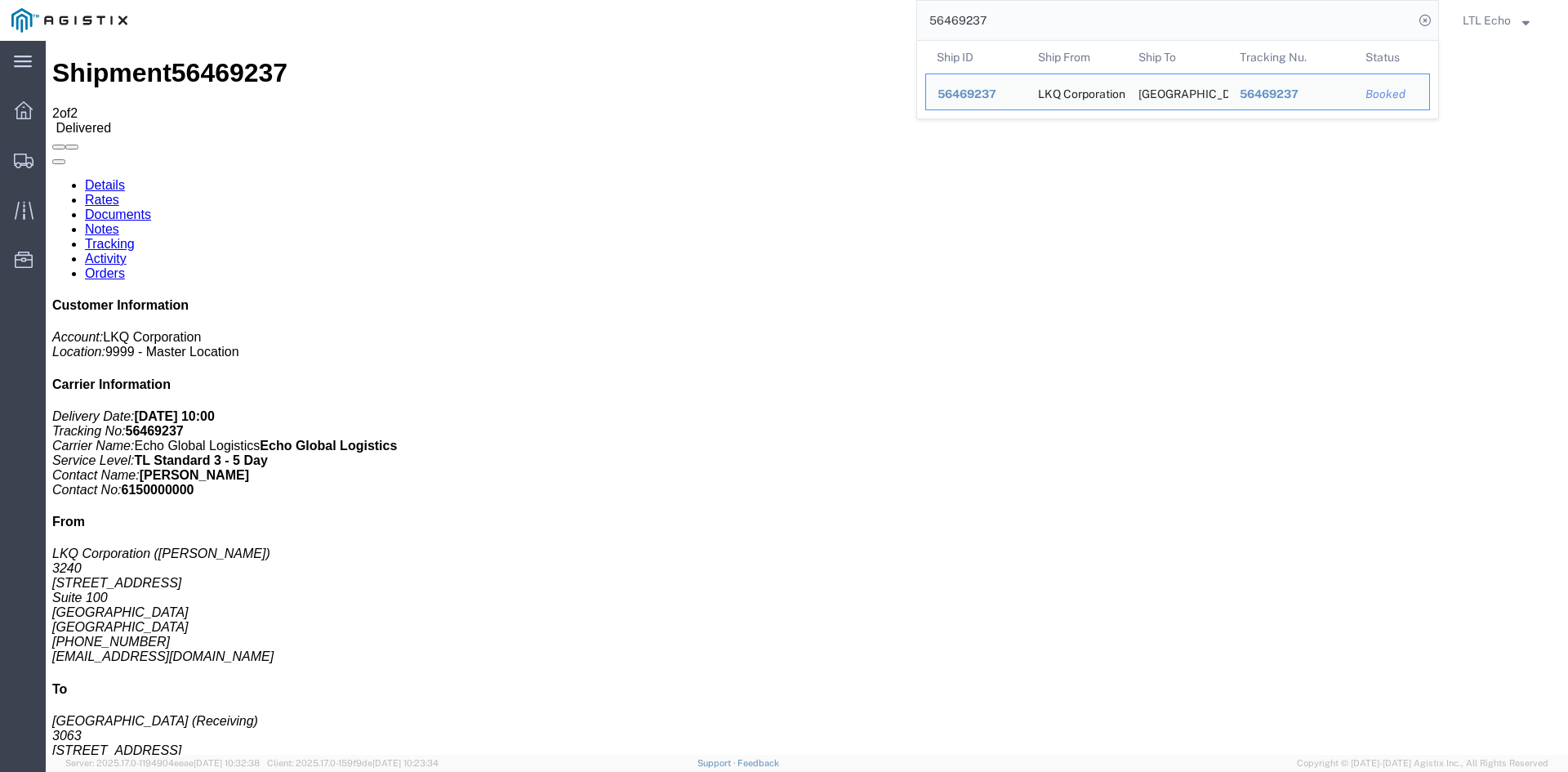
click at [962, 17] on input "56469237" at bounding box center [1165, 20] width 496 height 39
paste input "707"
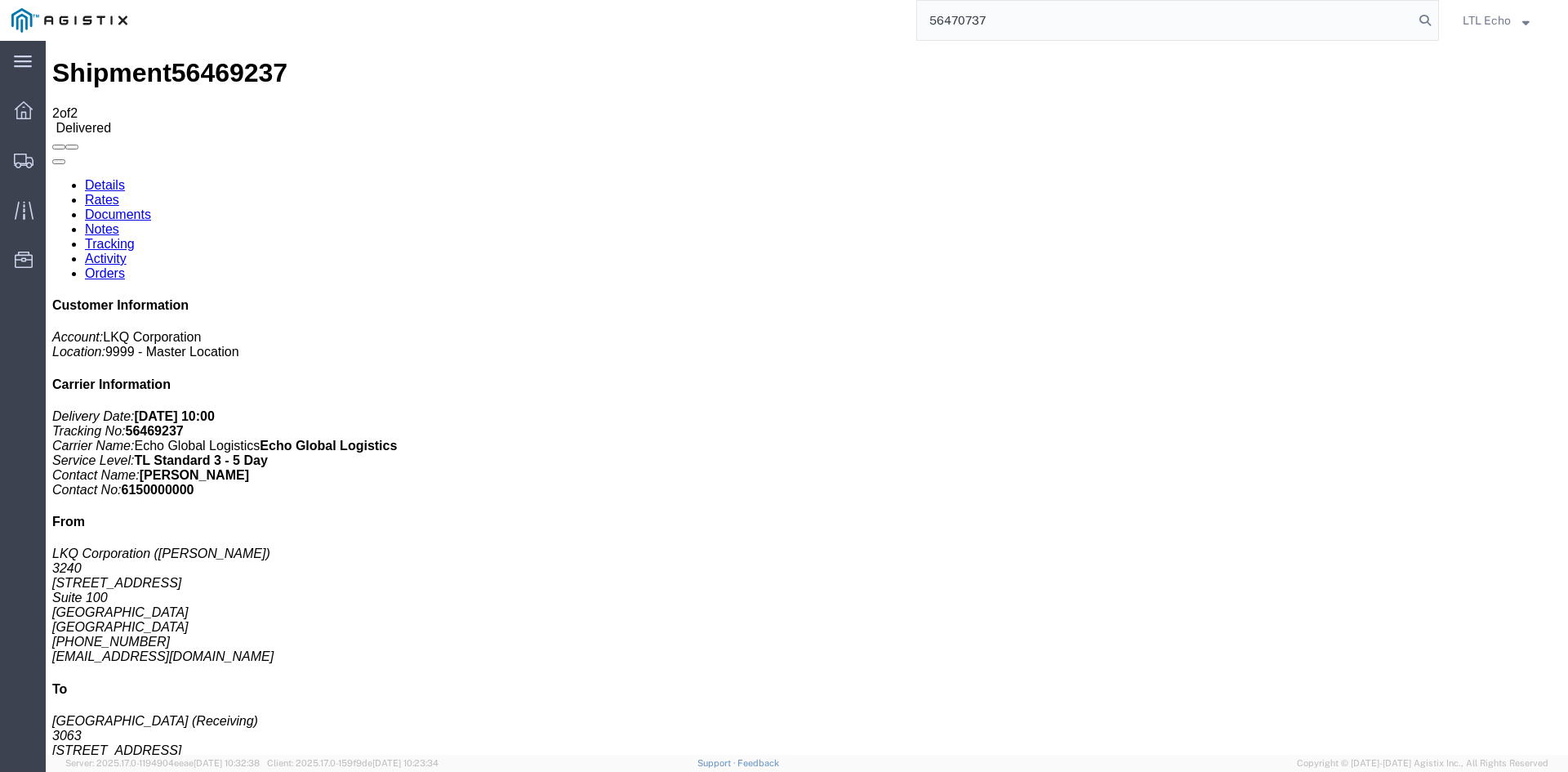
type input "56470737"
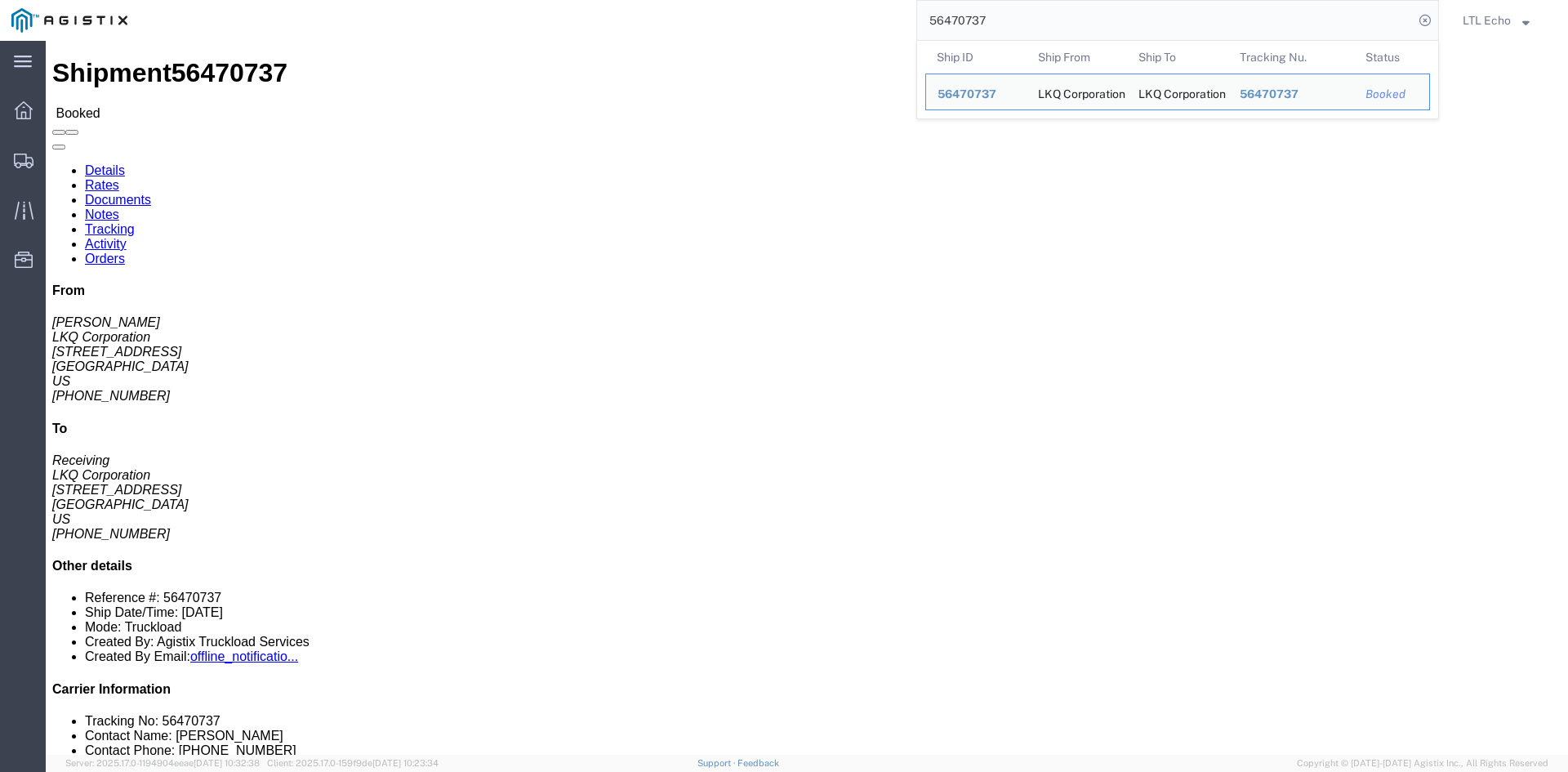
click link "Tracking"
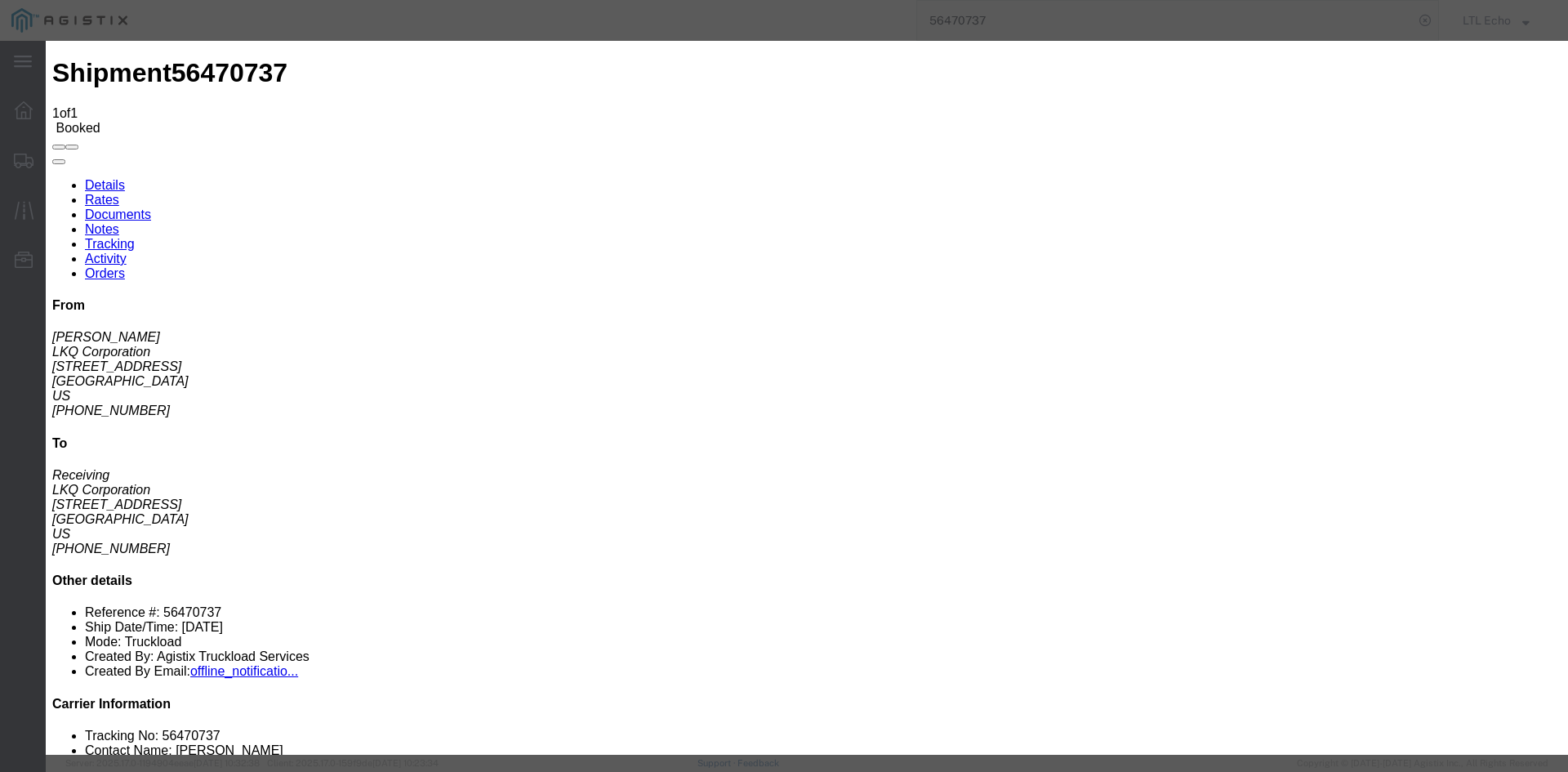
type input "[DATE]"
type input "11:00 AM"
select select "DELIVRED"
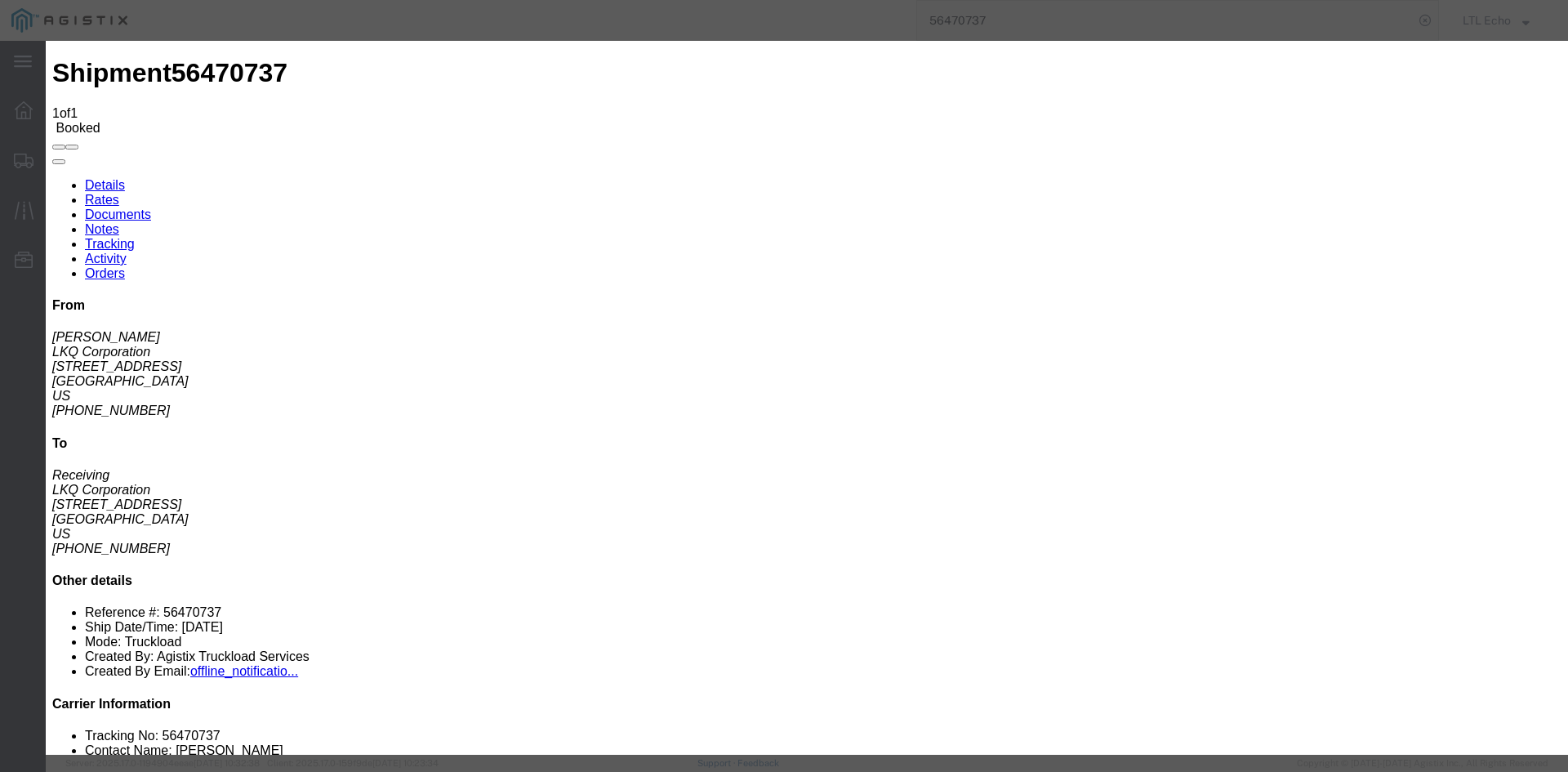
type input "[DATE]"
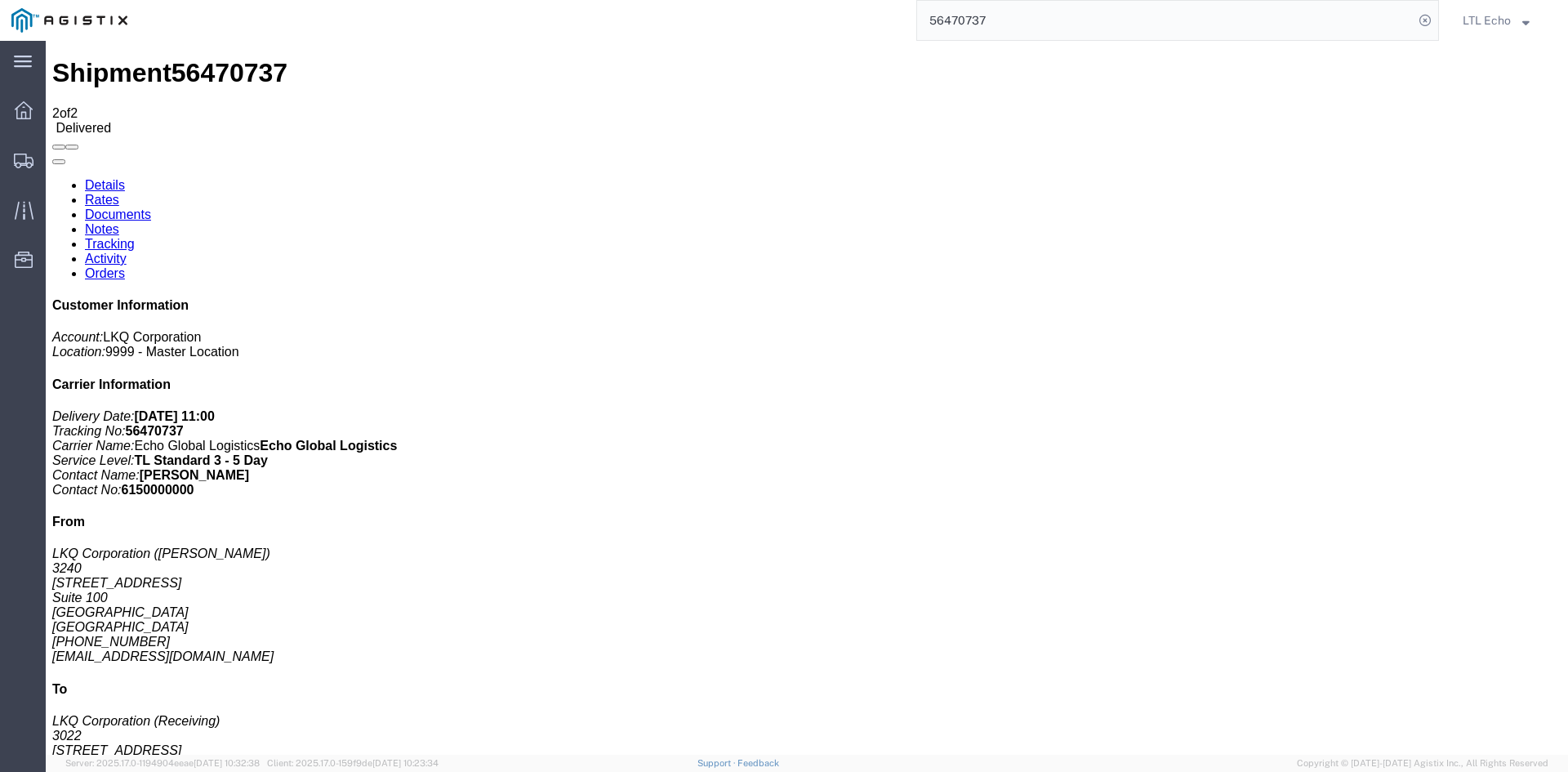
click at [955, 19] on input "56470737" at bounding box center [1165, 20] width 496 height 39
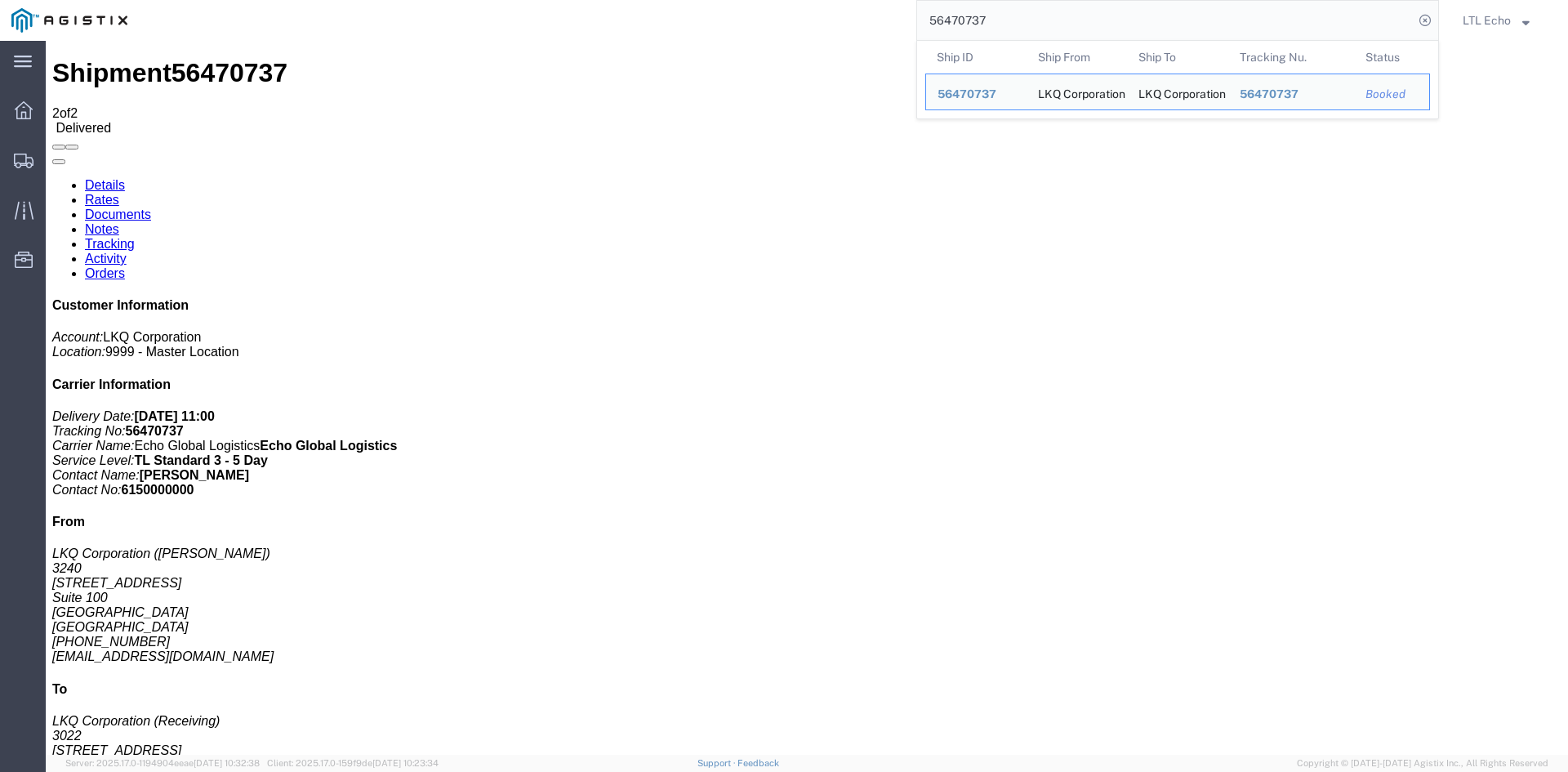
click at [955, 19] on input "56470737" at bounding box center [1165, 20] width 496 height 39
paste input "59311"
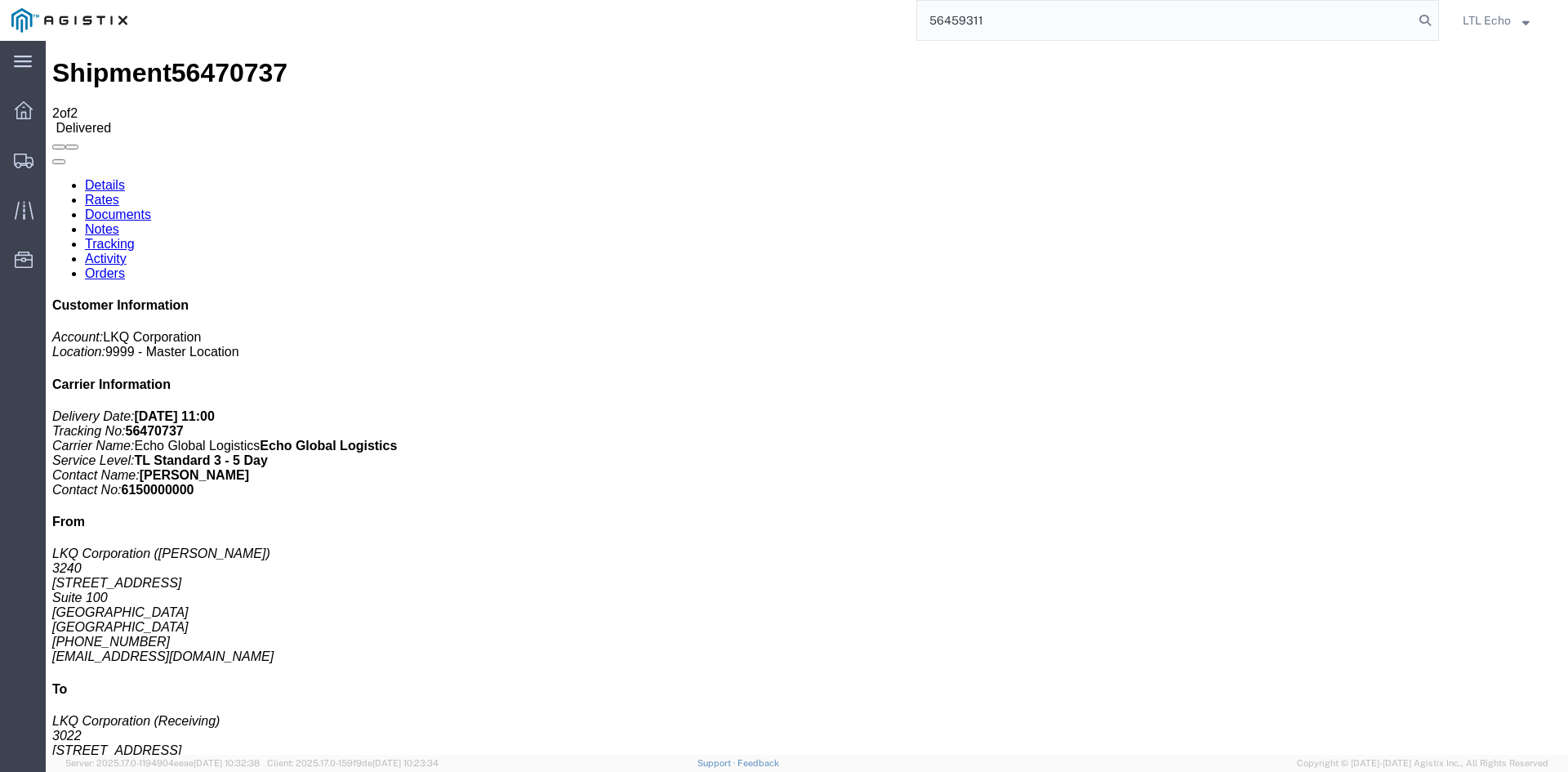
type input "56459311"
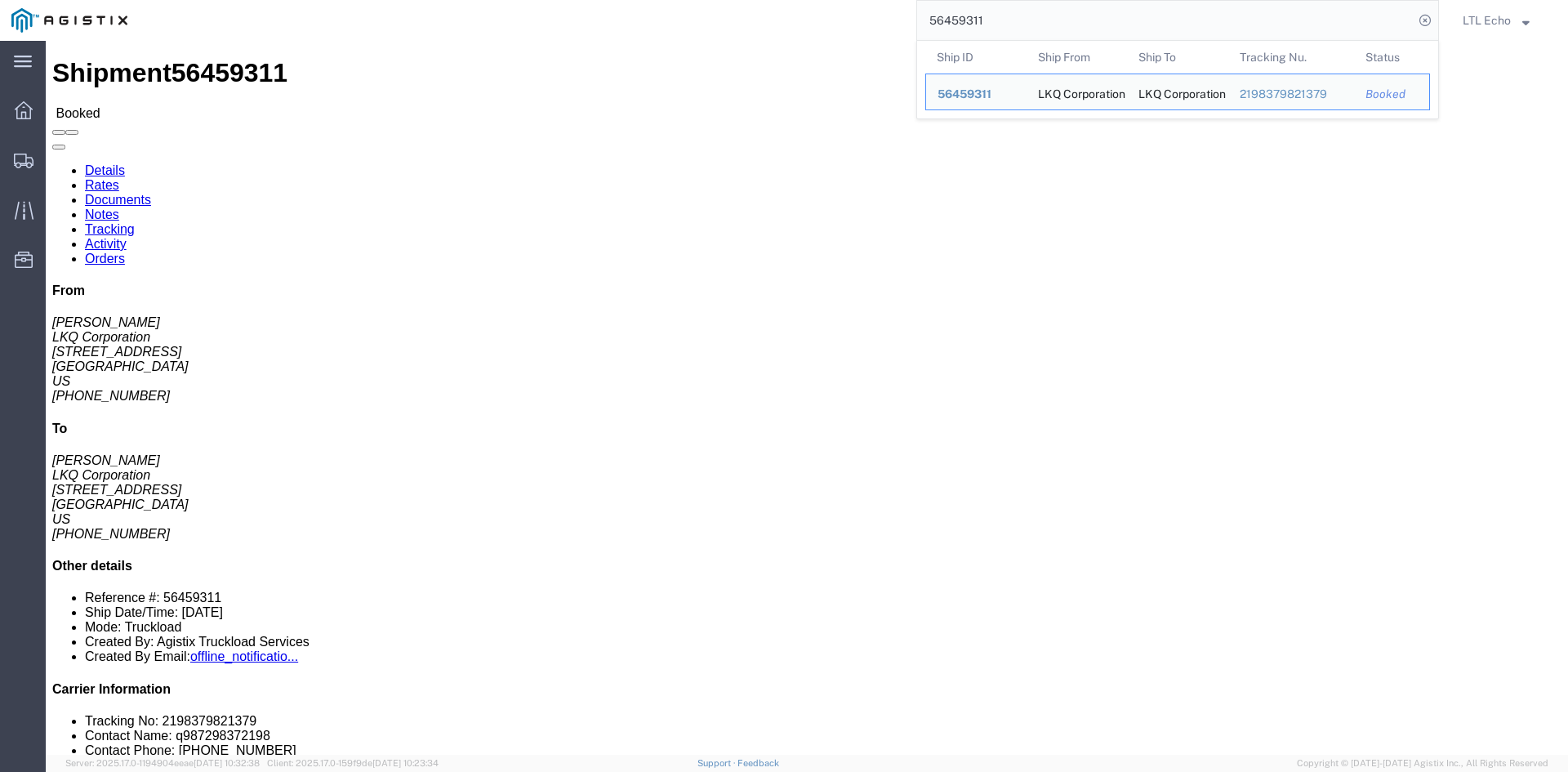
click link "Tracking"
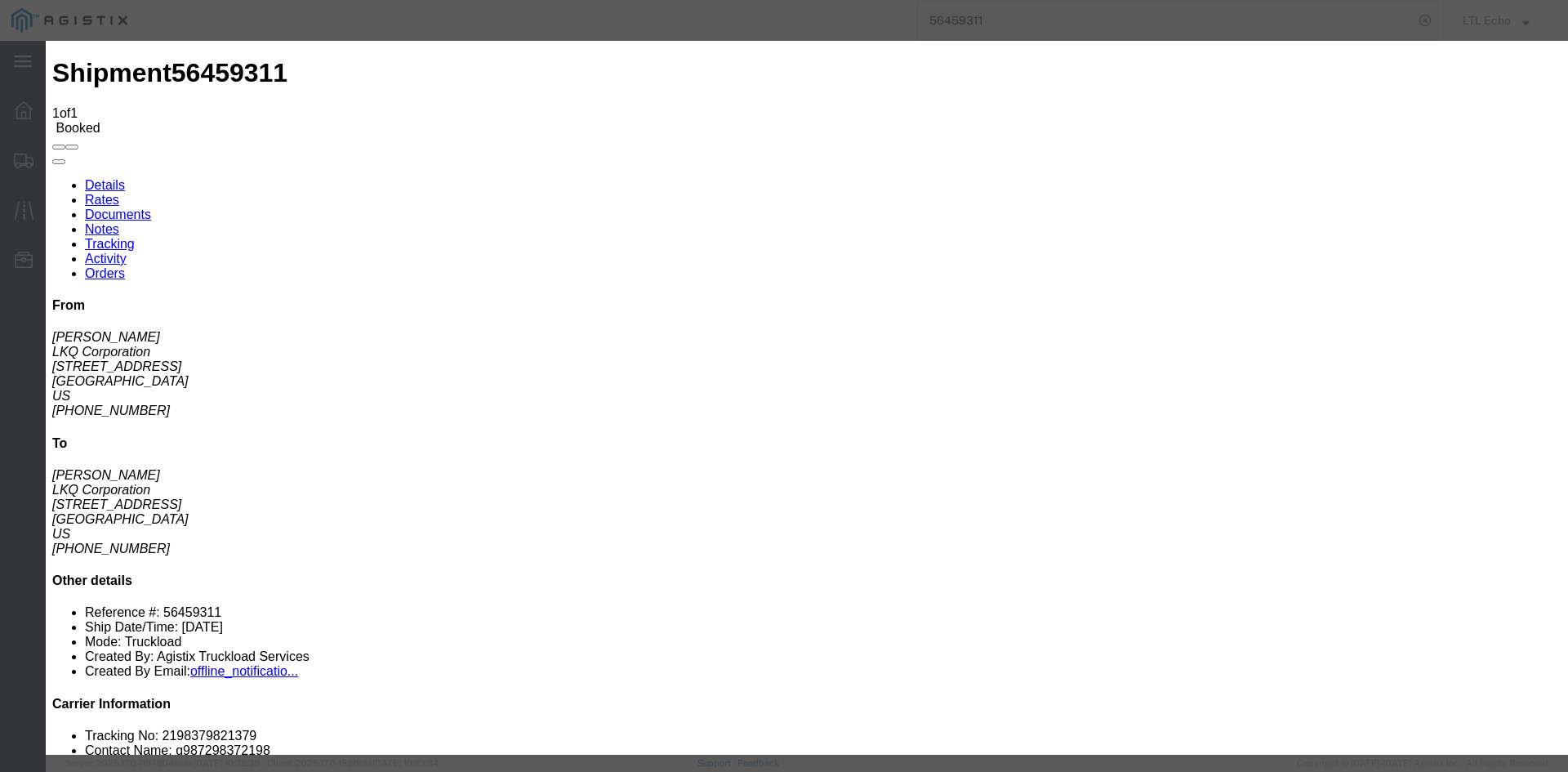
type input "[DATE]"
type input "11:00 AM"
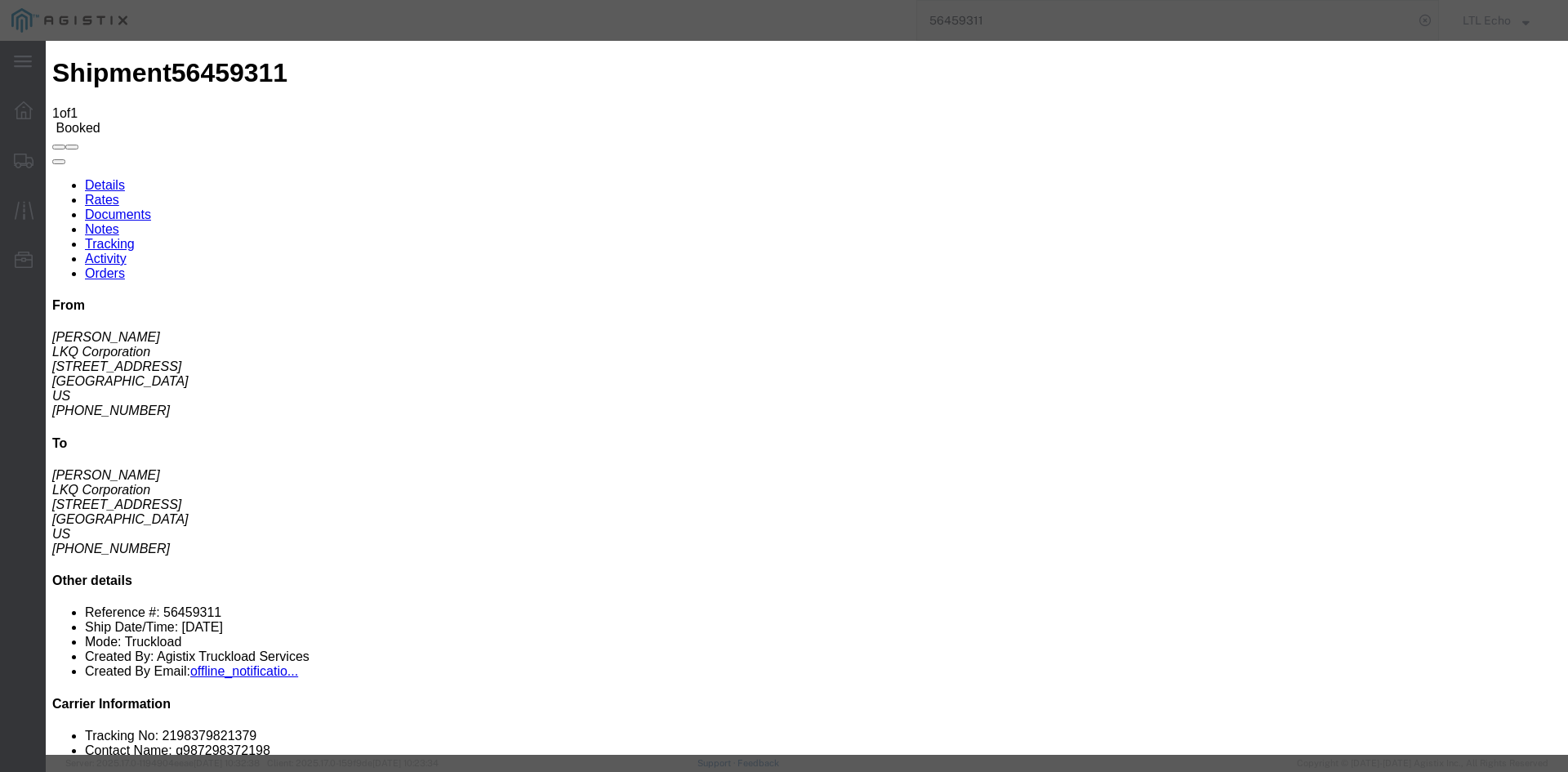
select select "DELIVRED"
type input "[DATE]"
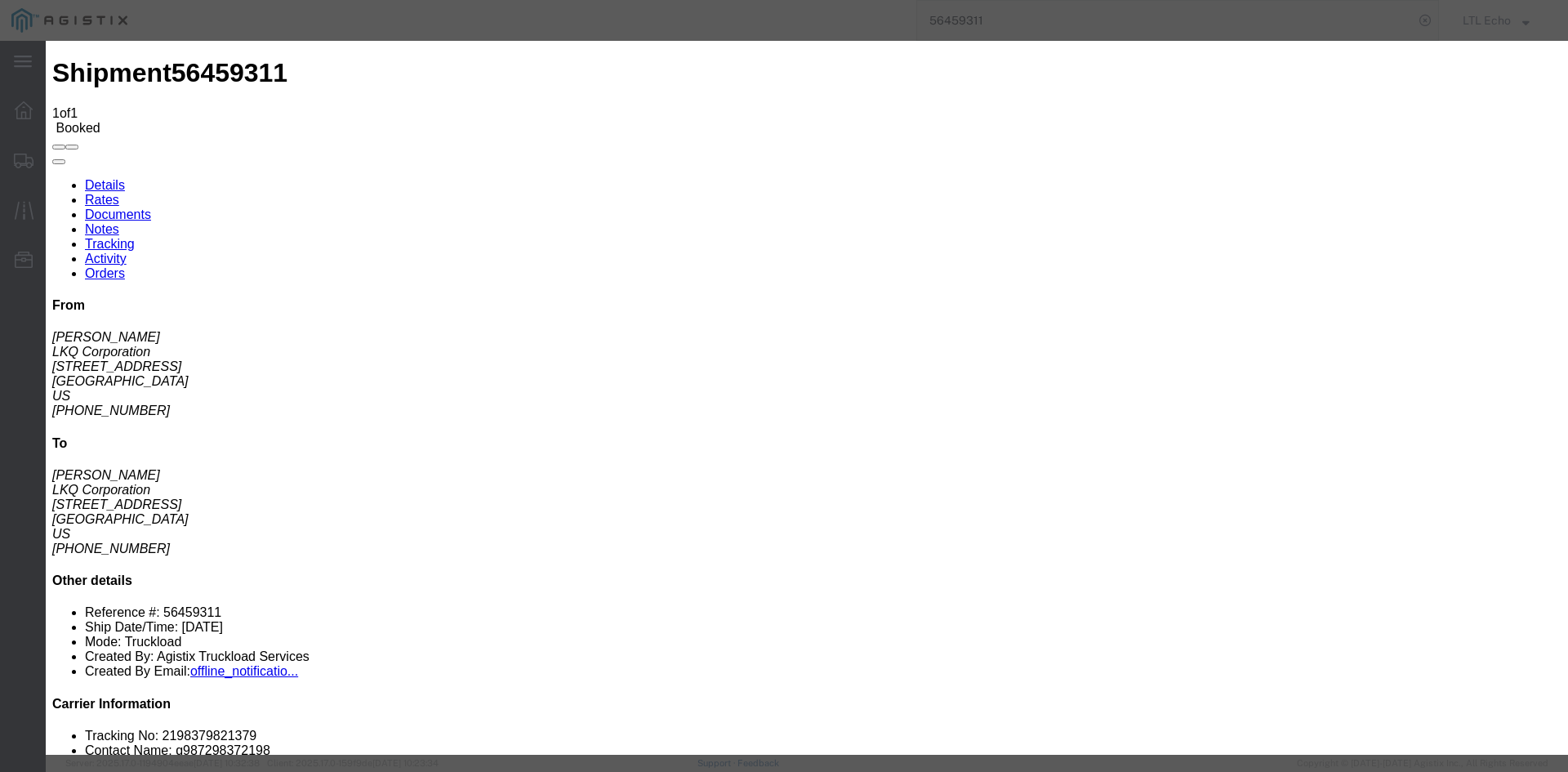
type input "[DATE]"
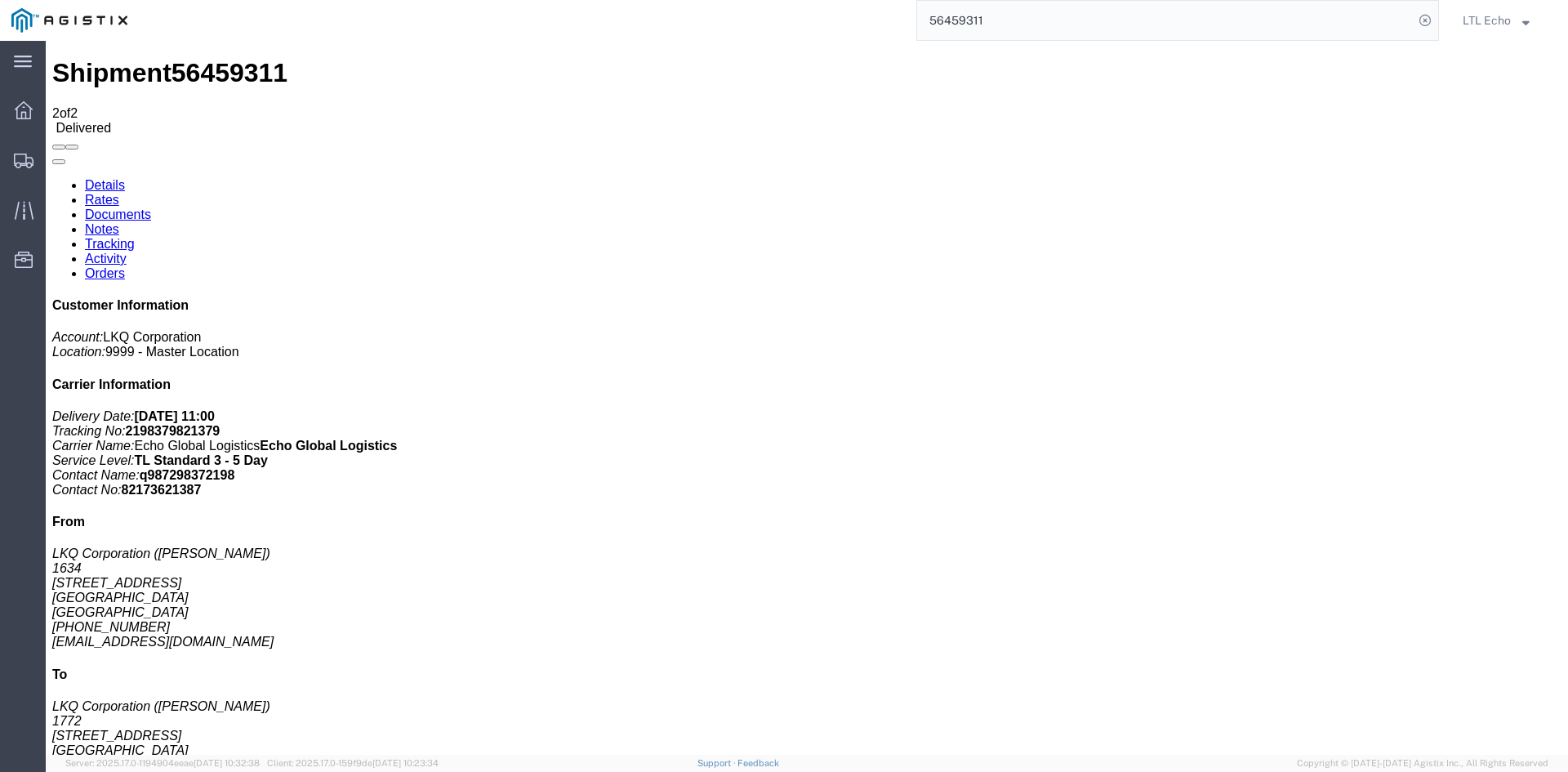
click at [962, 24] on input "56459311" at bounding box center [1165, 20] width 496 height 39
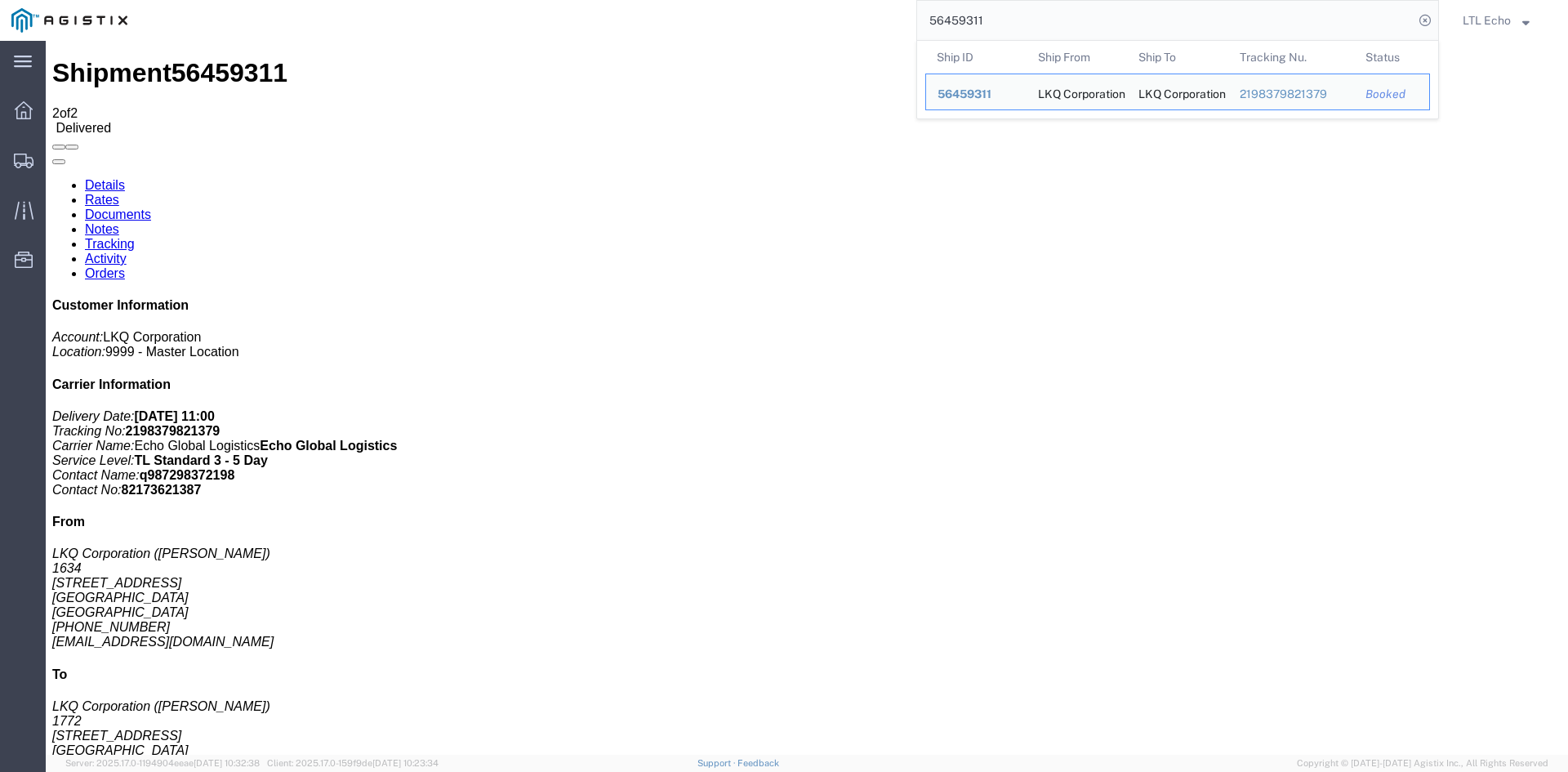
click at [962, 24] on input "56459311" at bounding box center [1165, 20] width 496 height 39
paste input "69386"
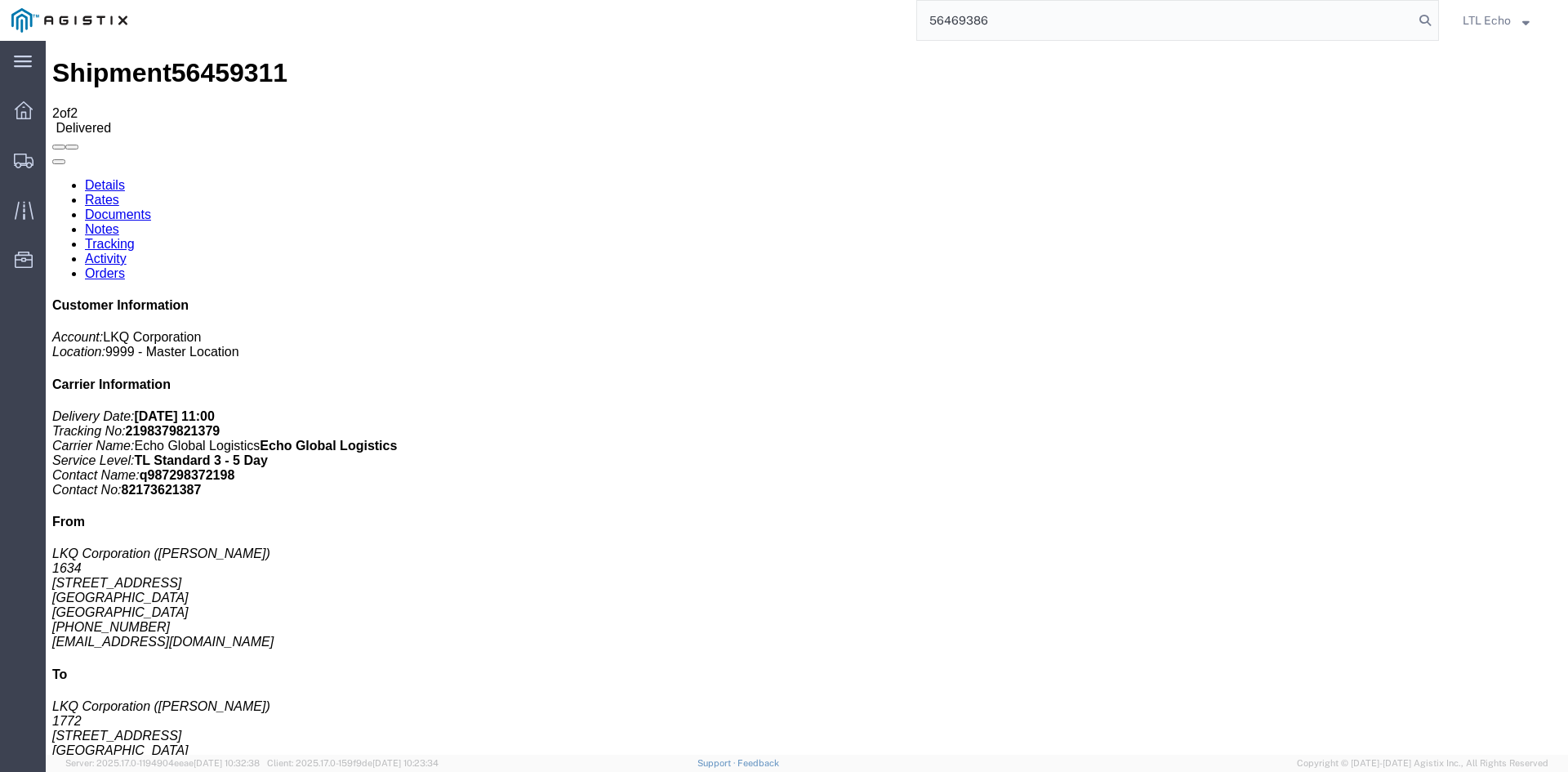
type input "56469386"
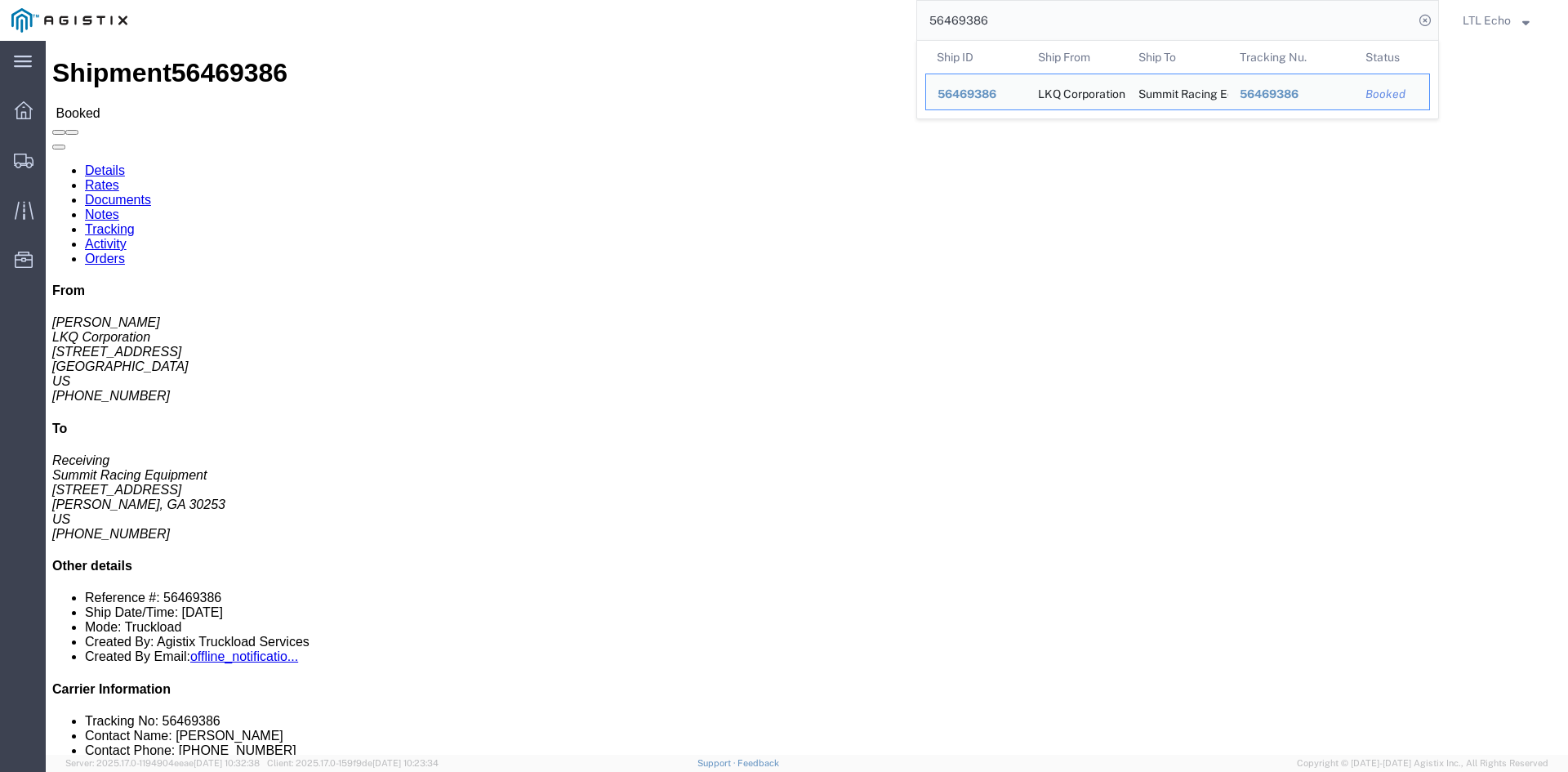
click link "Tracking"
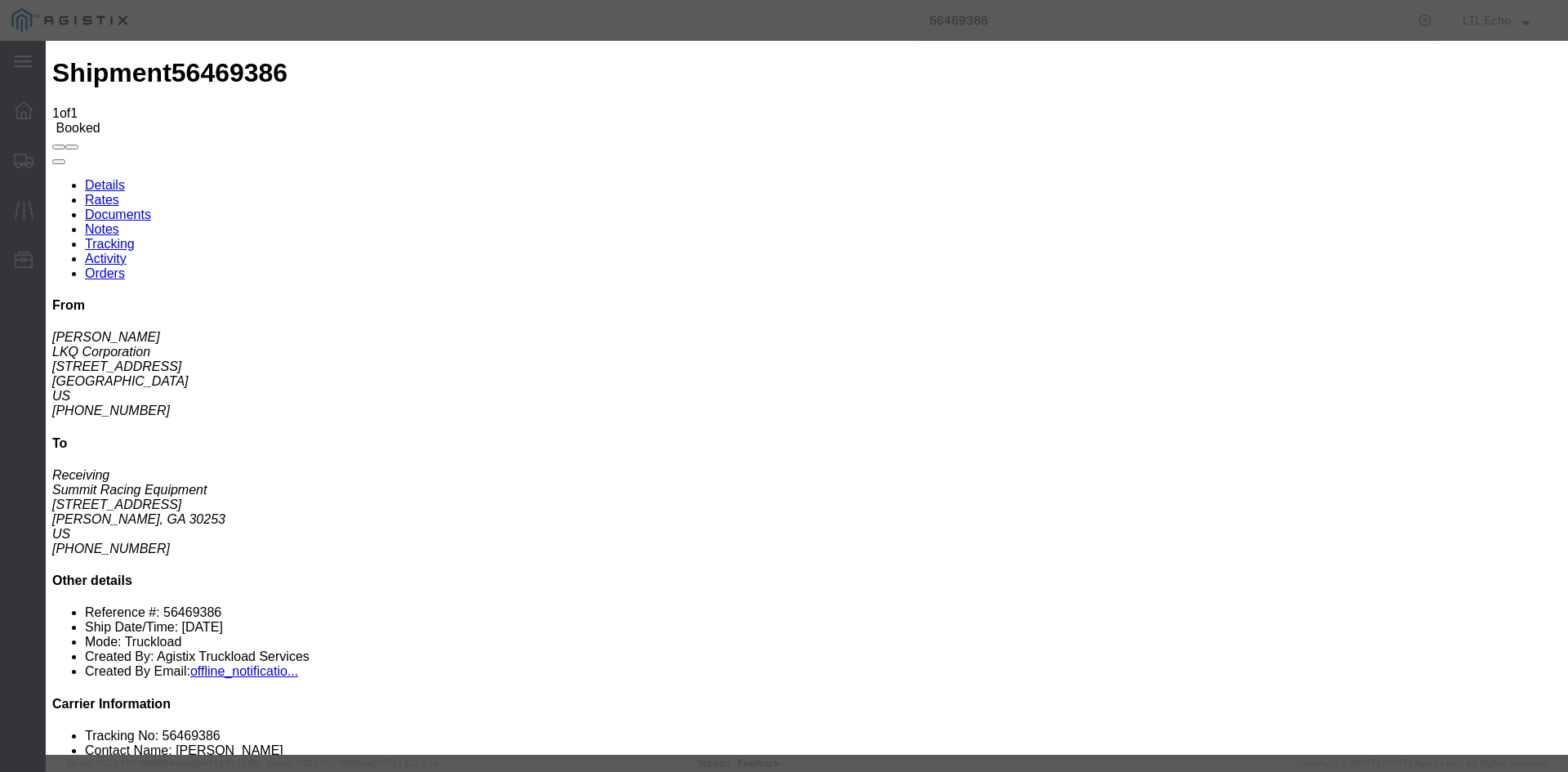
type input "[DATE]"
type input "11:00 AM"
select select "DELIVRED"
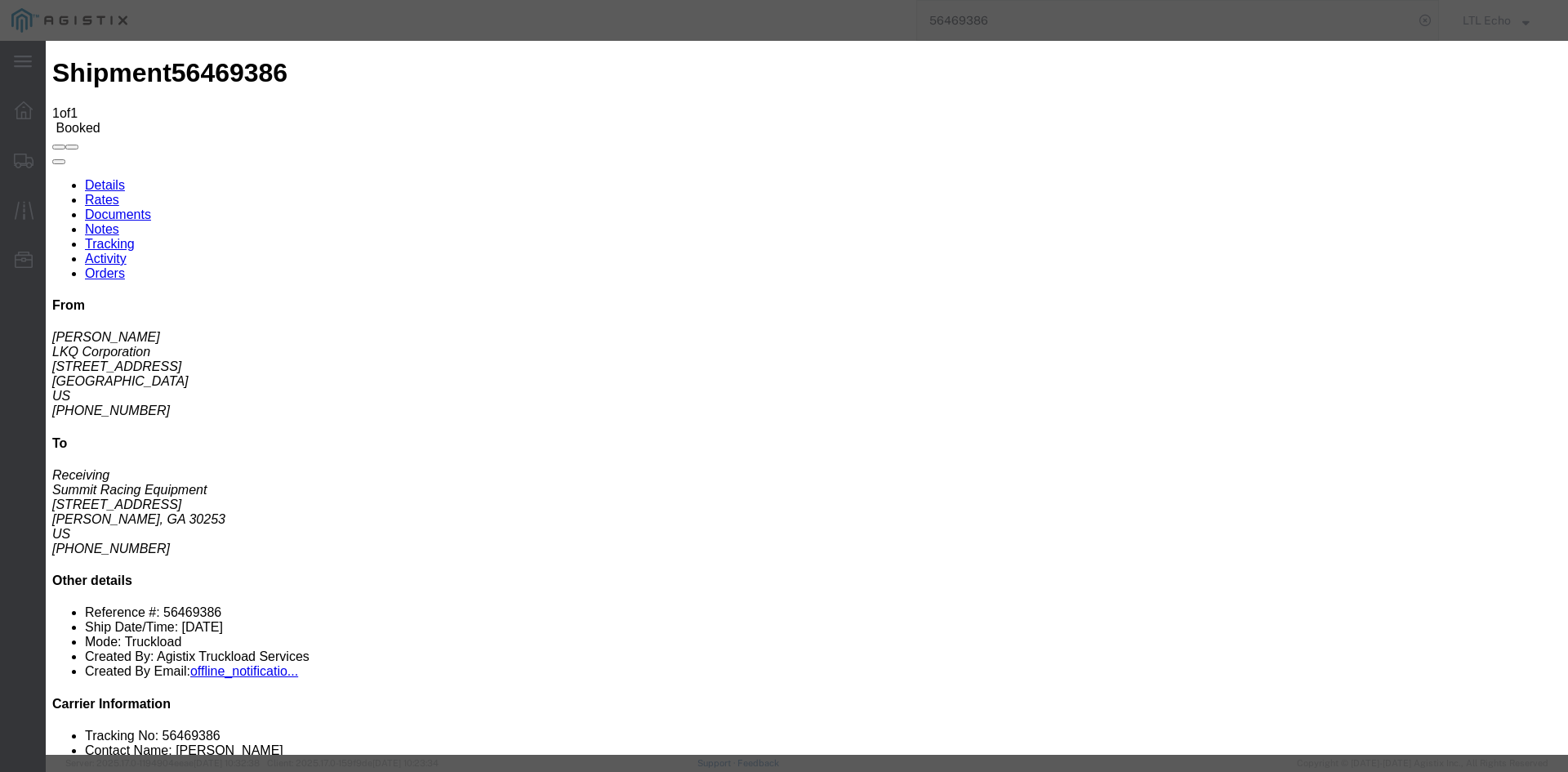
type input "[DATE]"
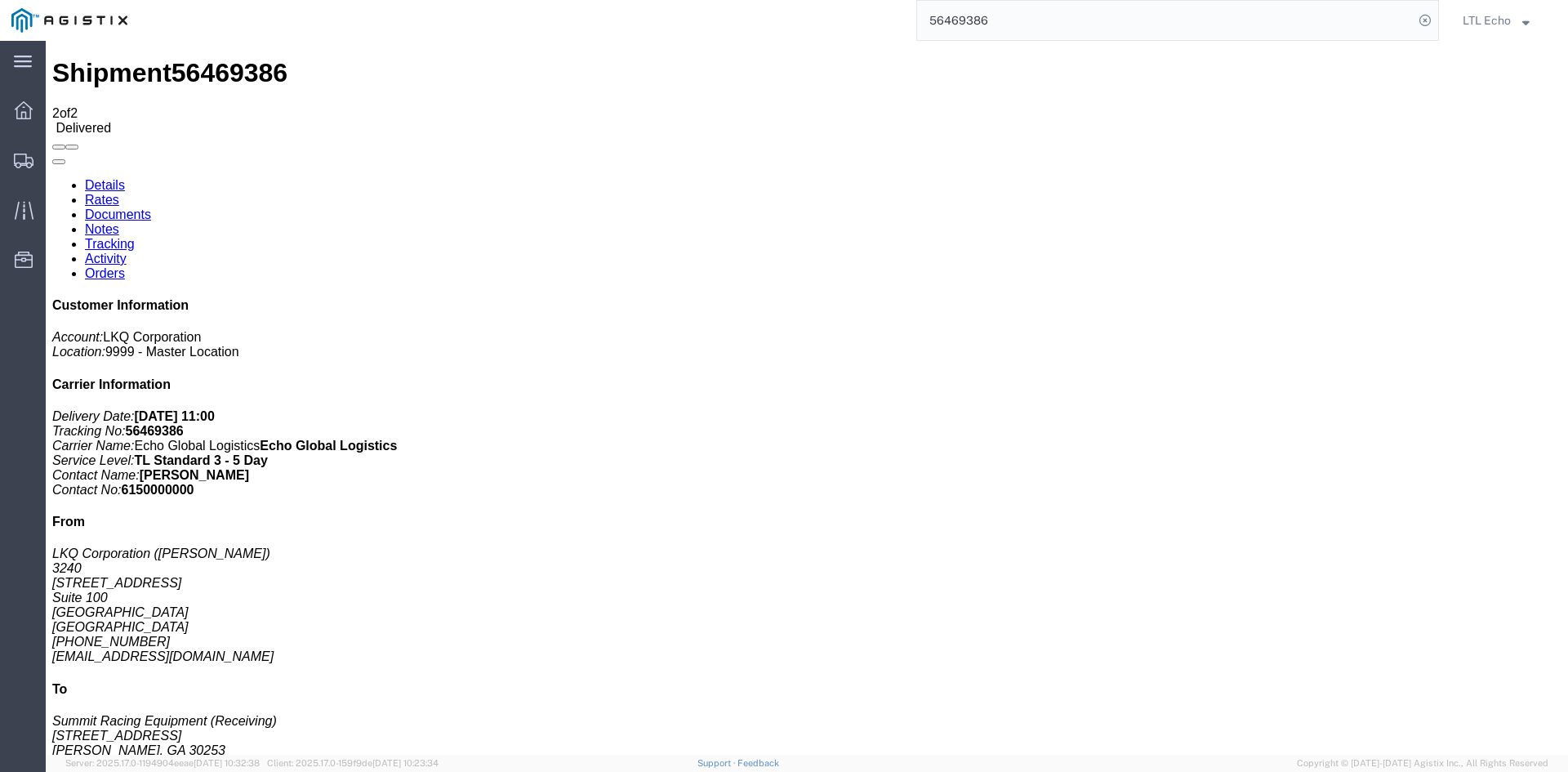
click at [1034, 10] on input "56469386" at bounding box center [1165, 20] width 496 height 39
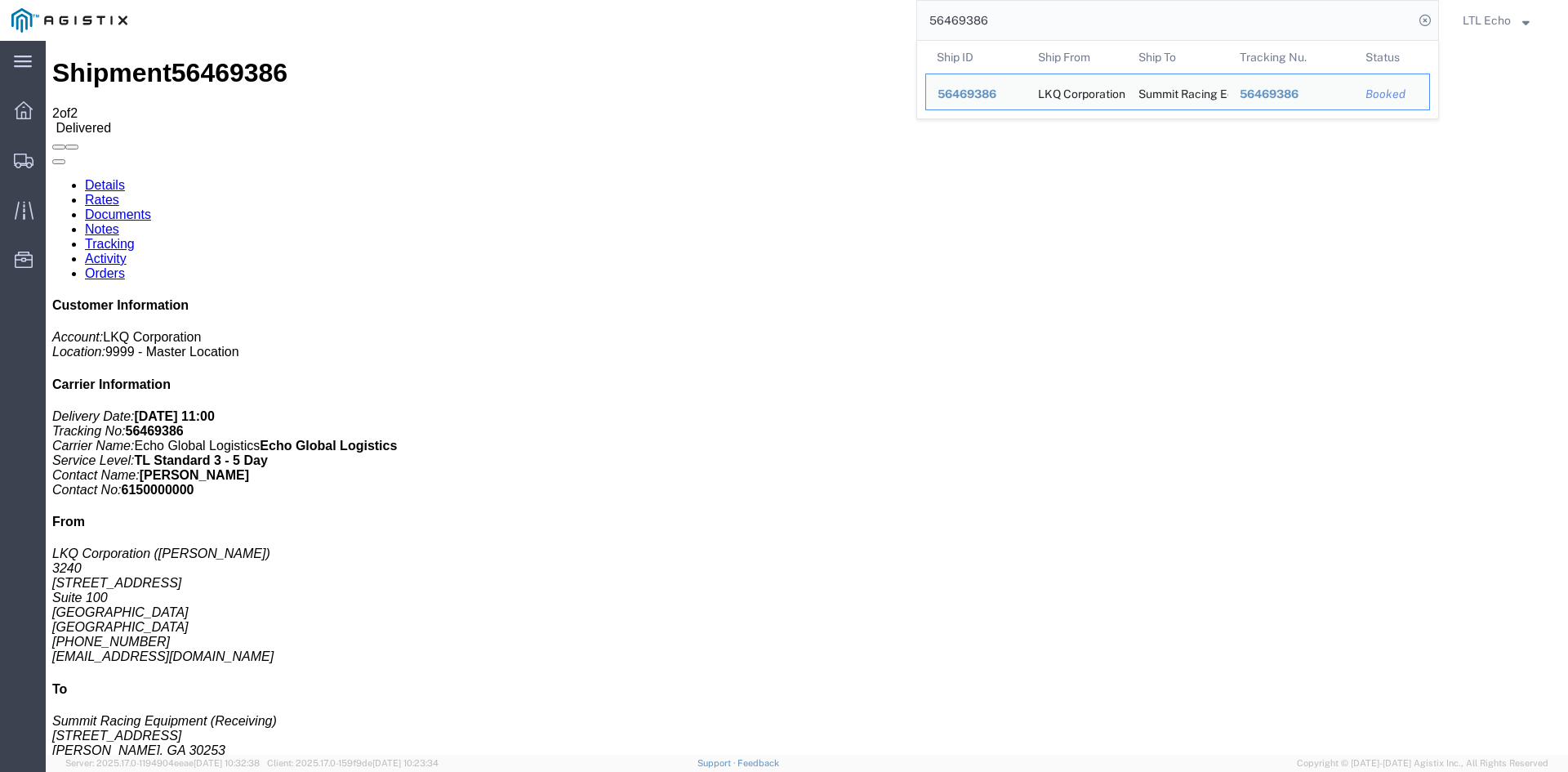
click at [948, 22] on input "56469386" at bounding box center [1165, 20] width 496 height 39
paste input "71363"
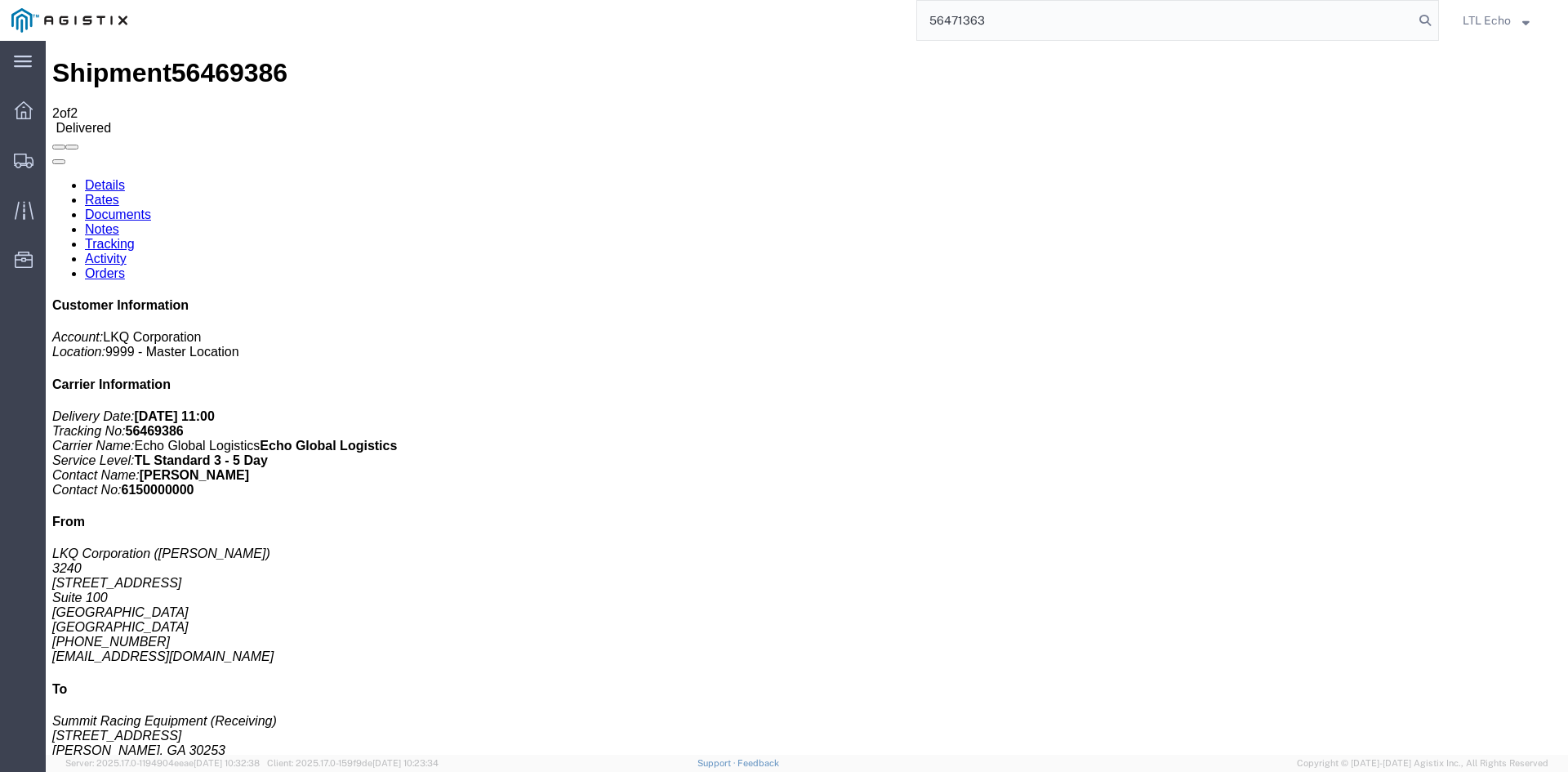
type input "56471363"
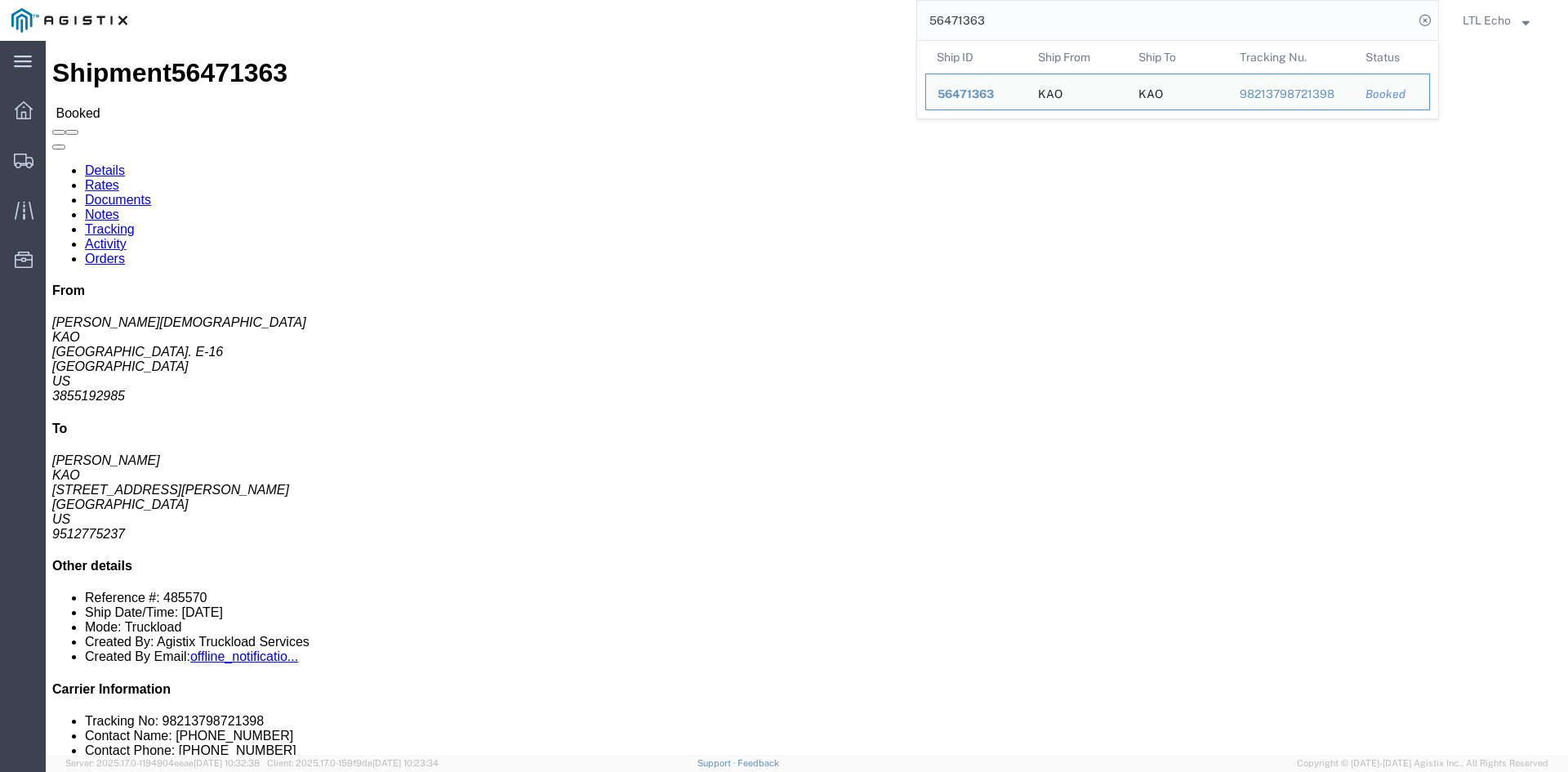
click link "Tracking"
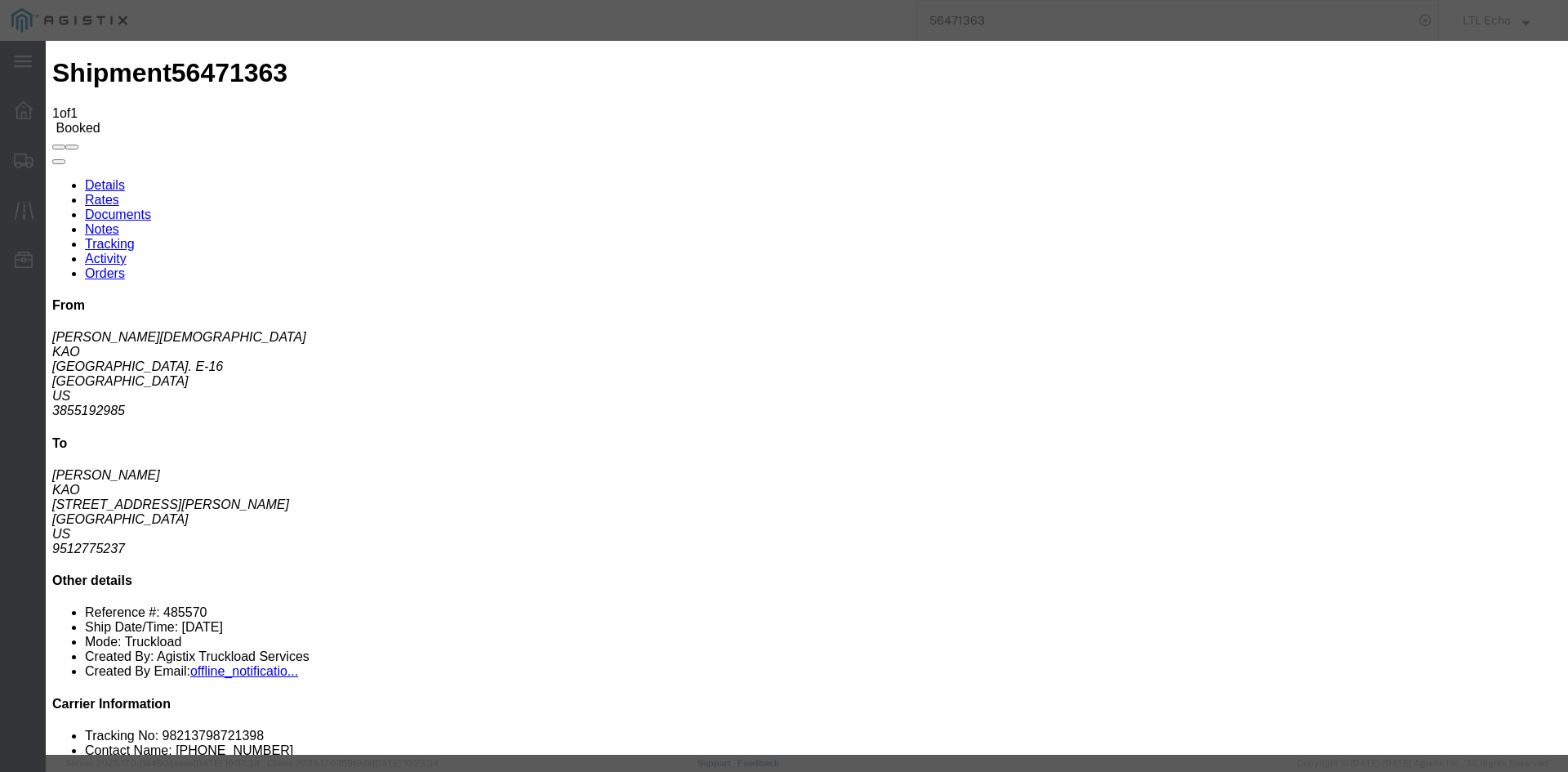
type input "[DATE]"
type input "11:00 AM"
select select "DELIVRED"
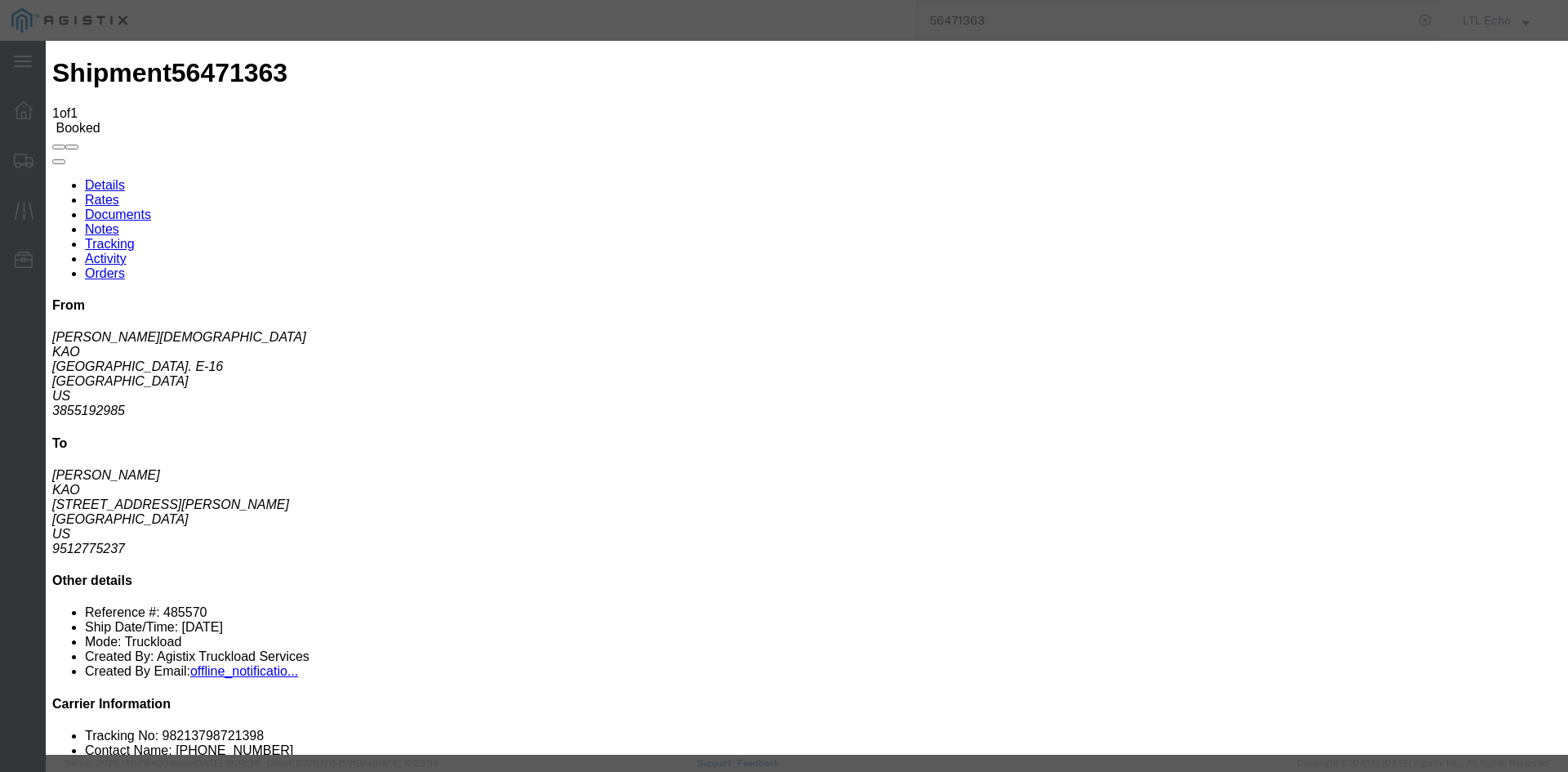
type input "[DATE]"
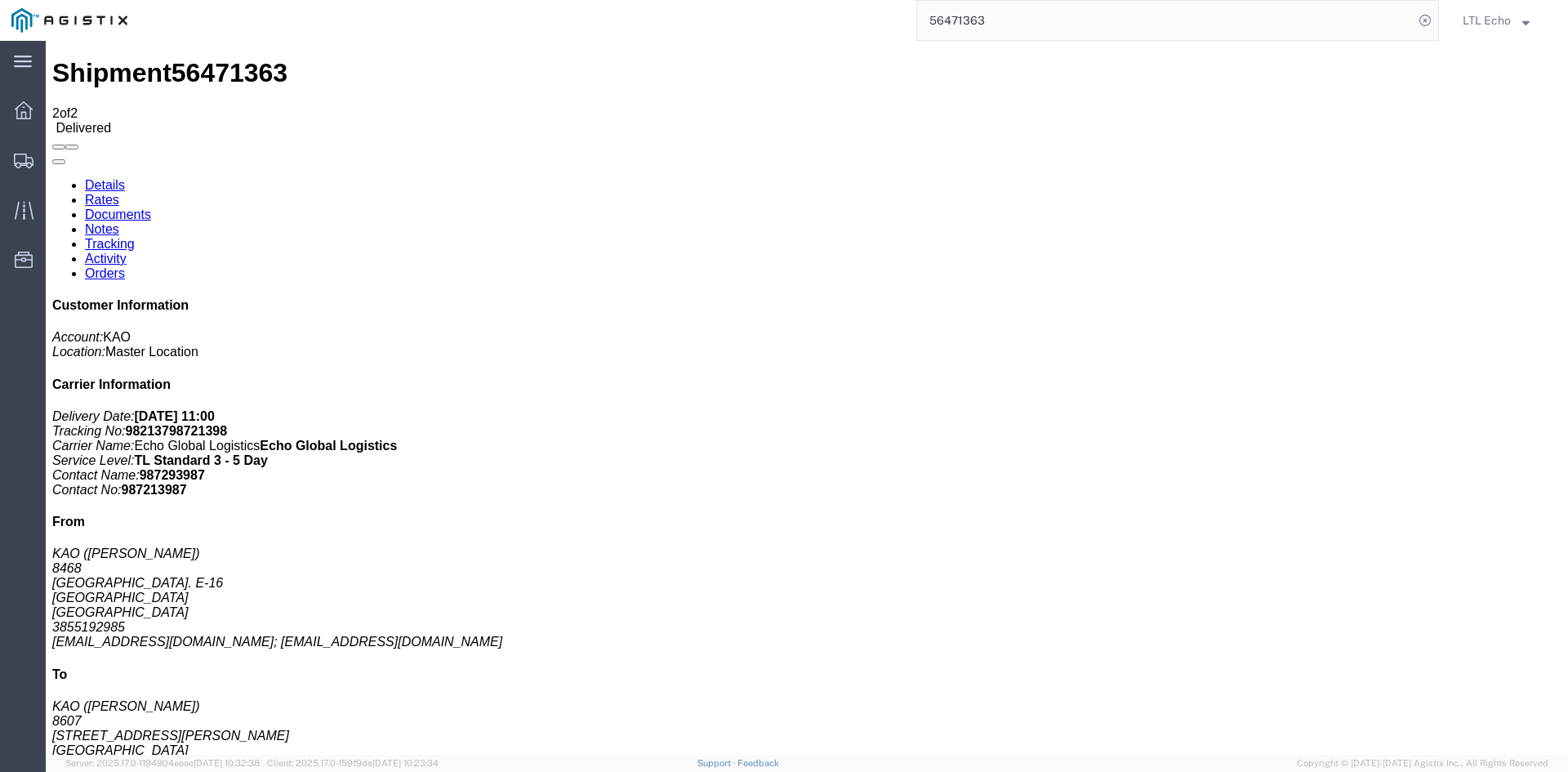
scroll to position [107, 0]
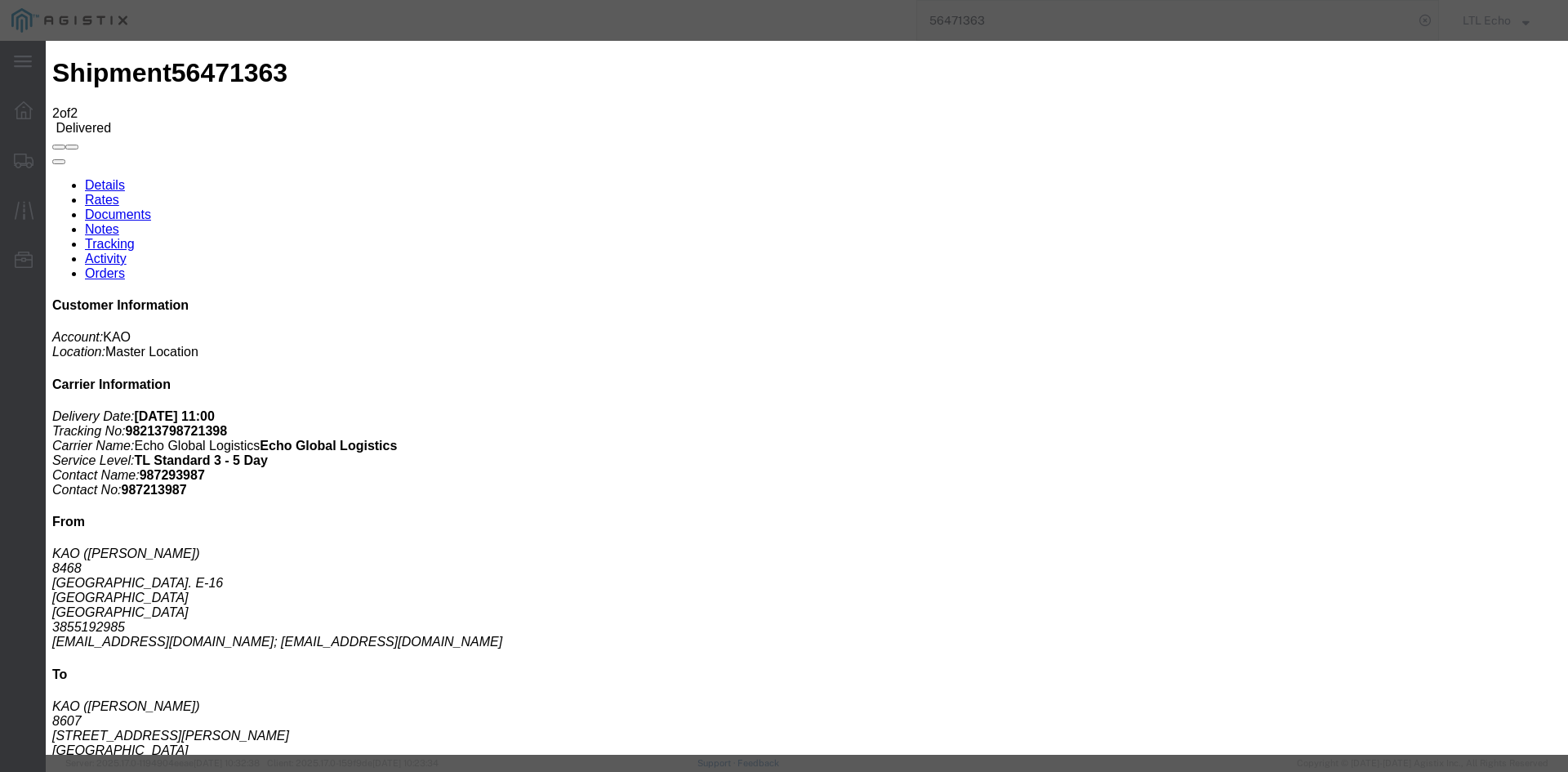
type input "[DATE]"
type input "11:00 AM"
select select "DELIVRED"
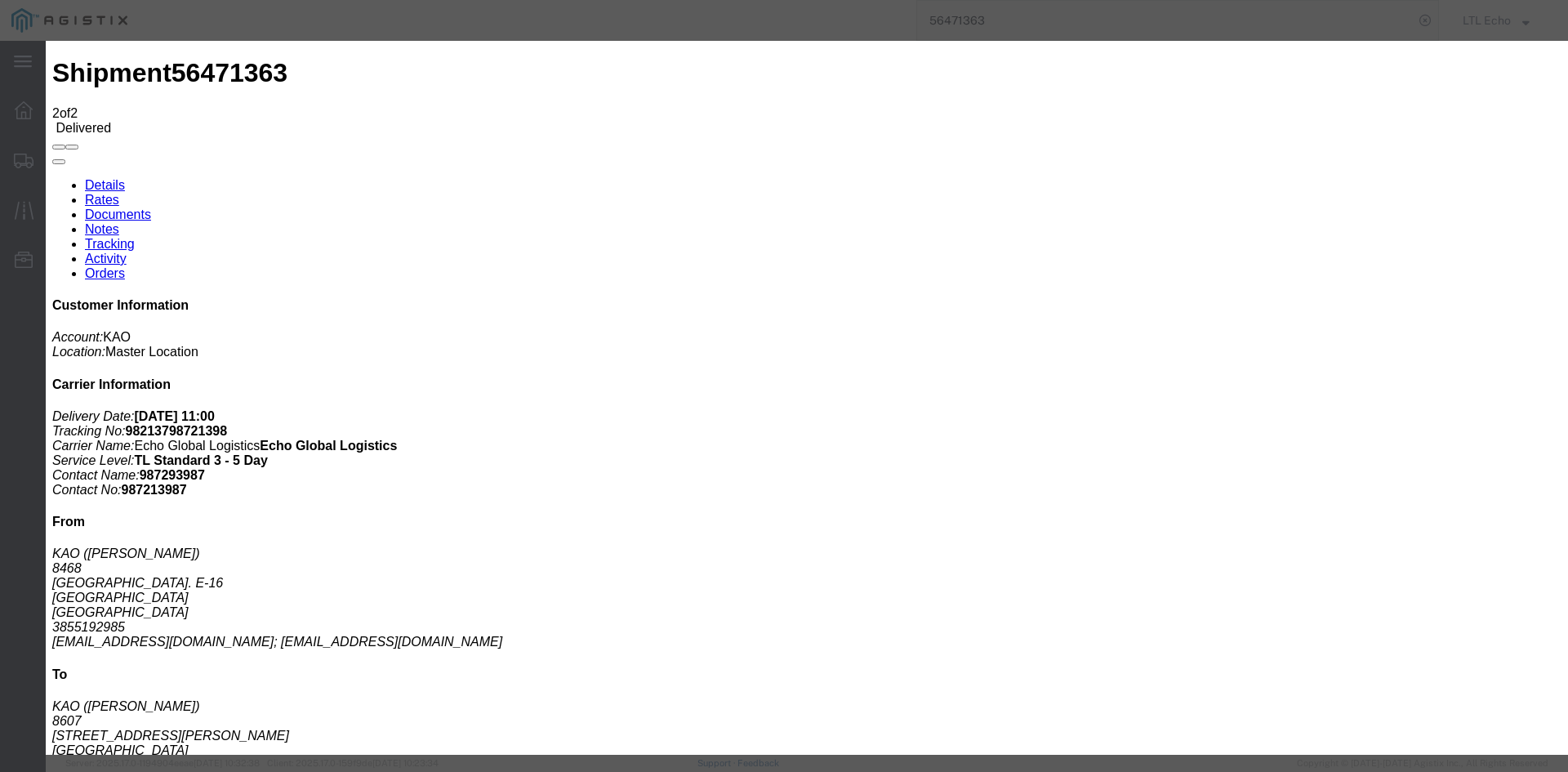
type input "[DATE]"
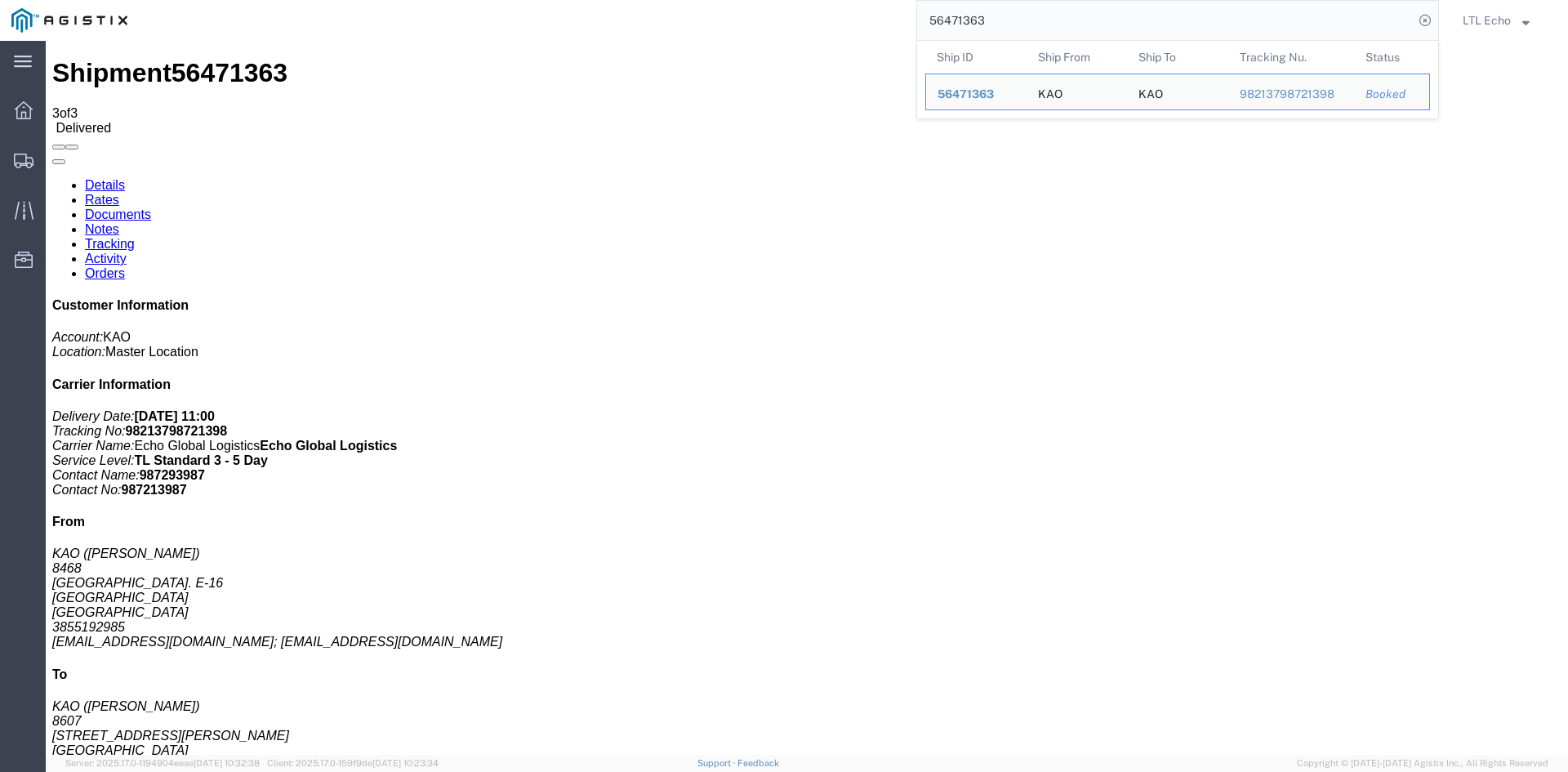
click at [1094, 10] on input "56471363" at bounding box center [1165, 20] width 496 height 39
click at [955, 19] on input "56471363" at bounding box center [1165, 20] width 496 height 39
paste input "874"
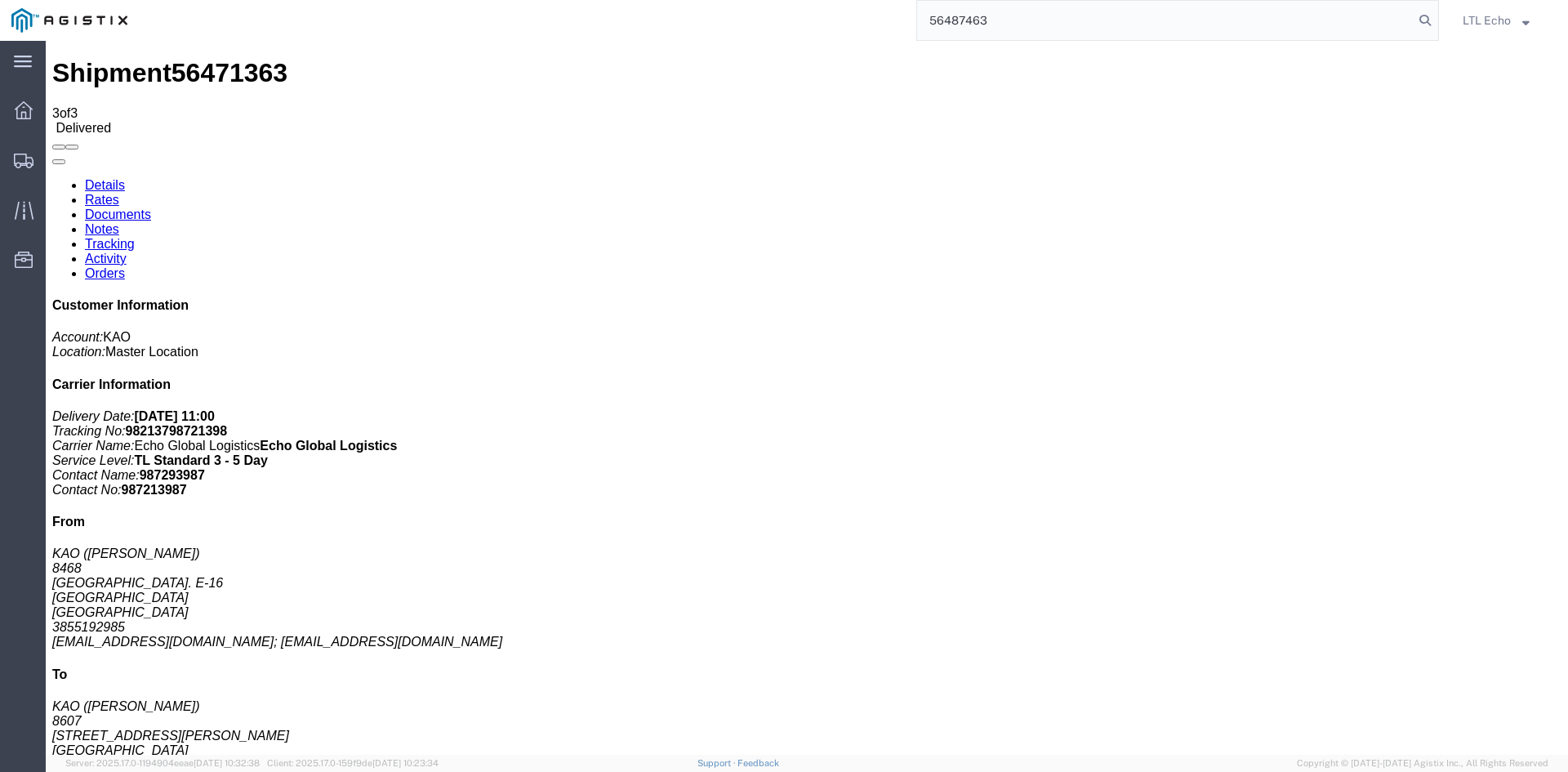
type input "56487463"
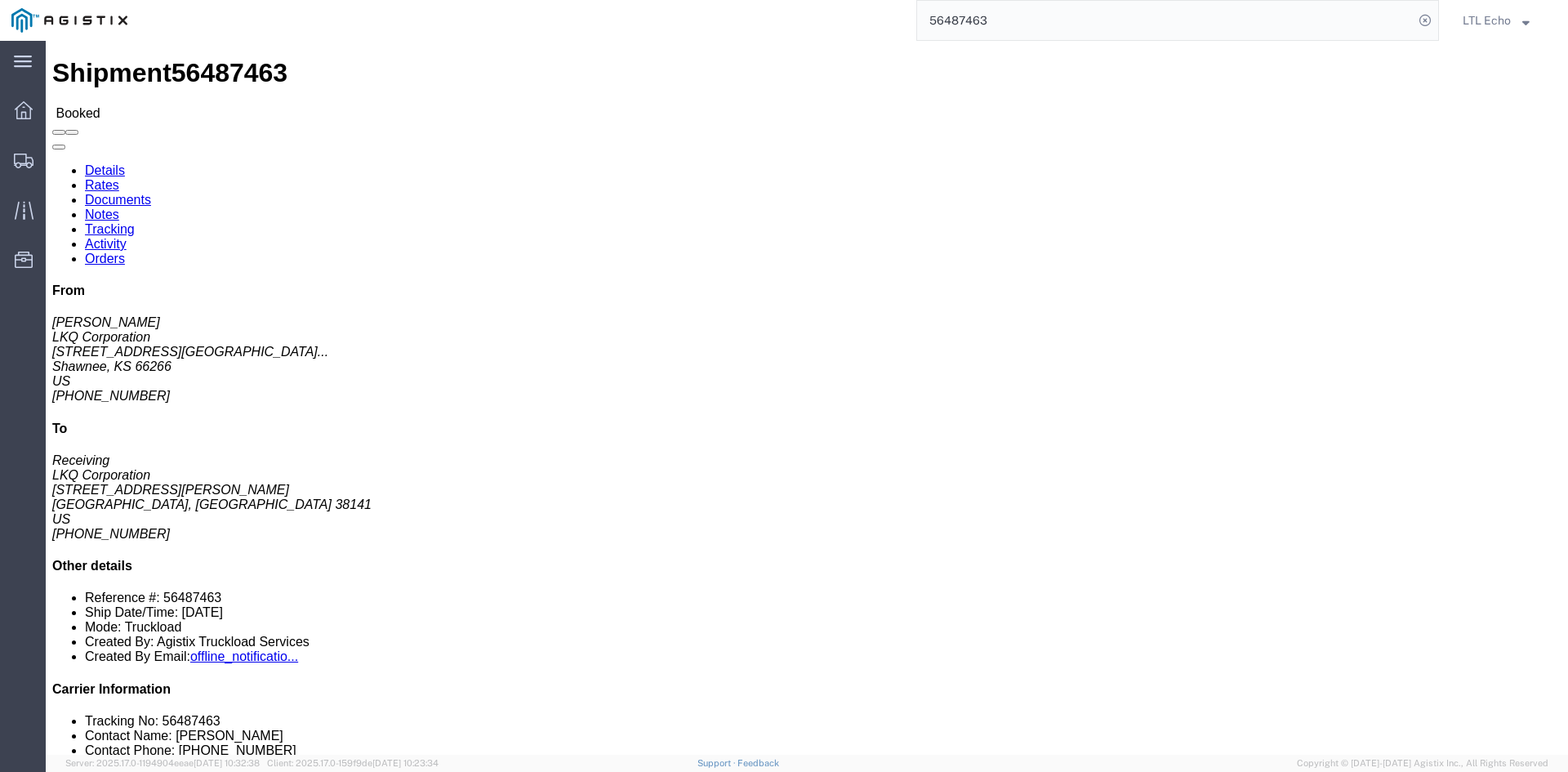
click span "56487463"
copy span "56487463"
click link "Tracking"
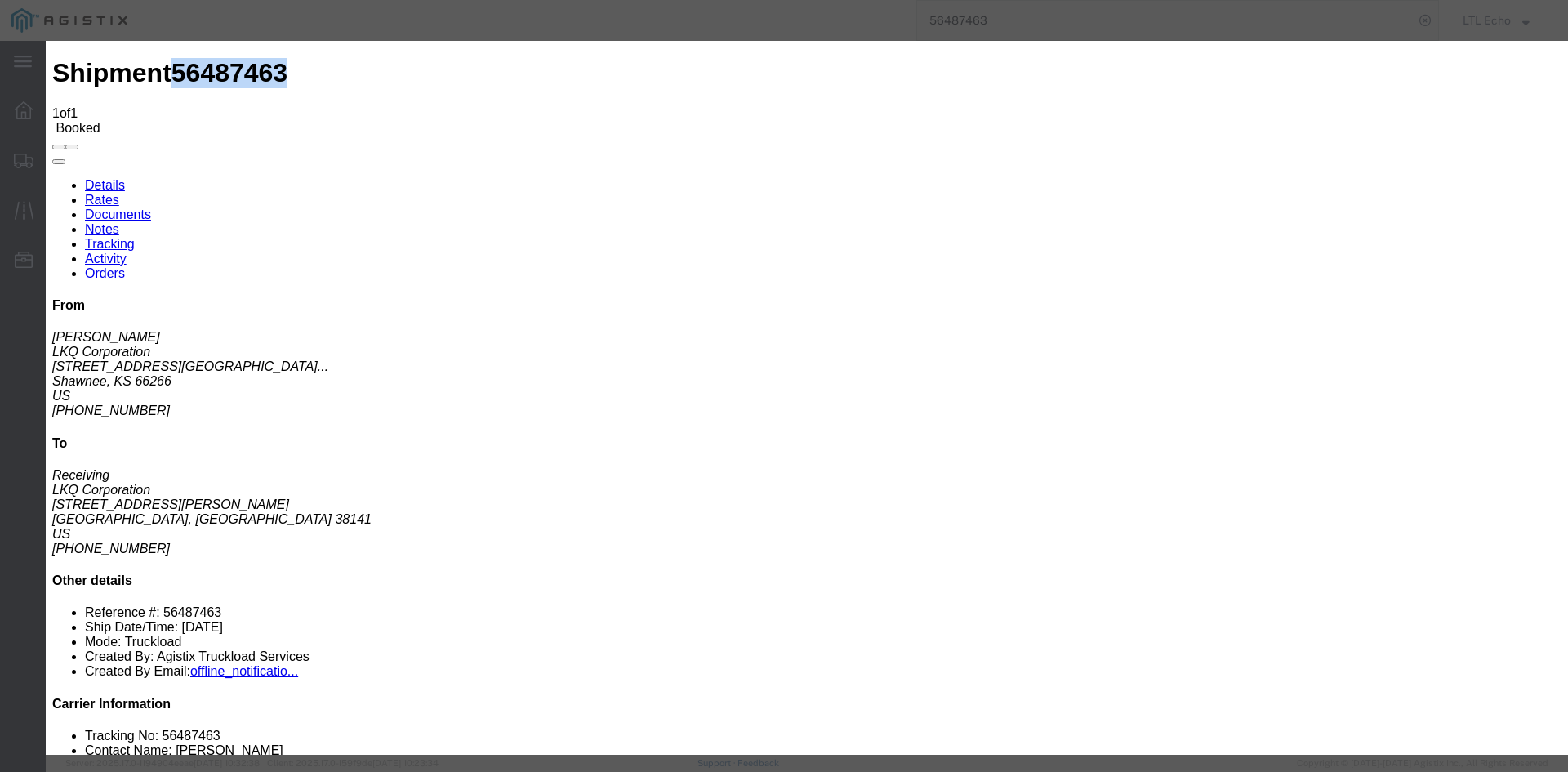
type input "[DATE]"
type input "11:00 AM"
select select "DELIVRED"
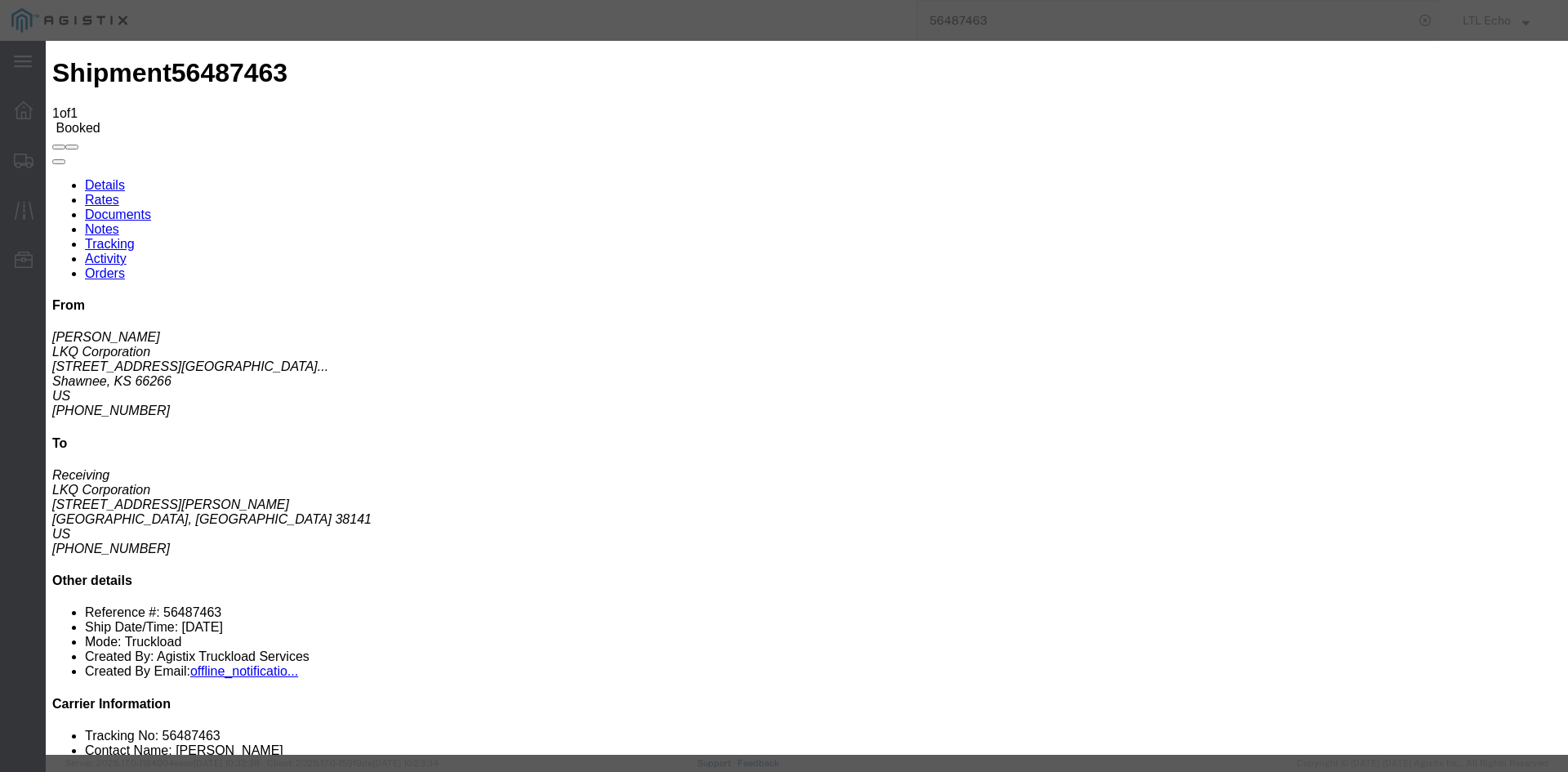
type input "[DATE]"
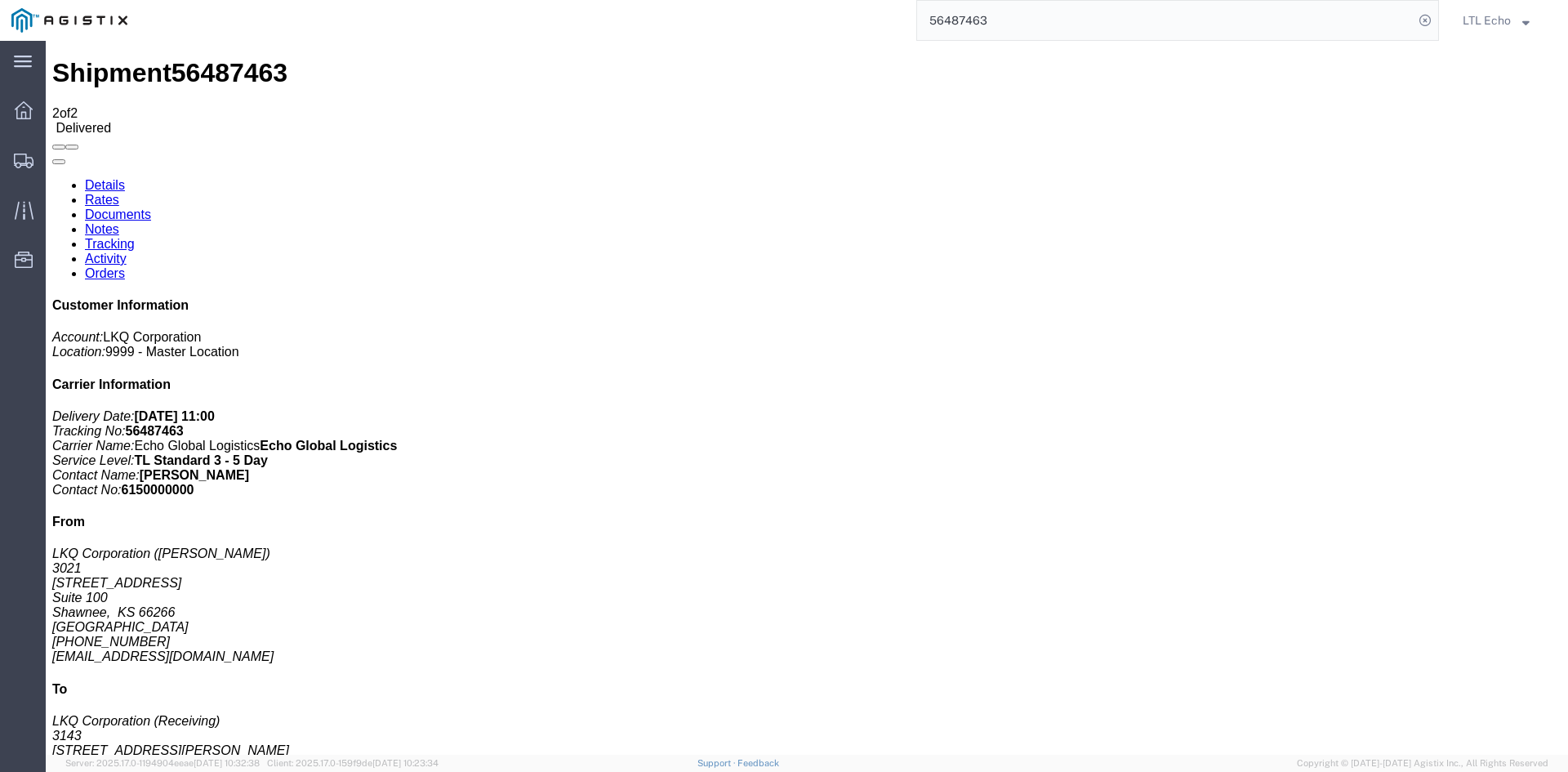
click at [960, 15] on input "56487463" at bounding box center [1165, 20] width 496 height 39
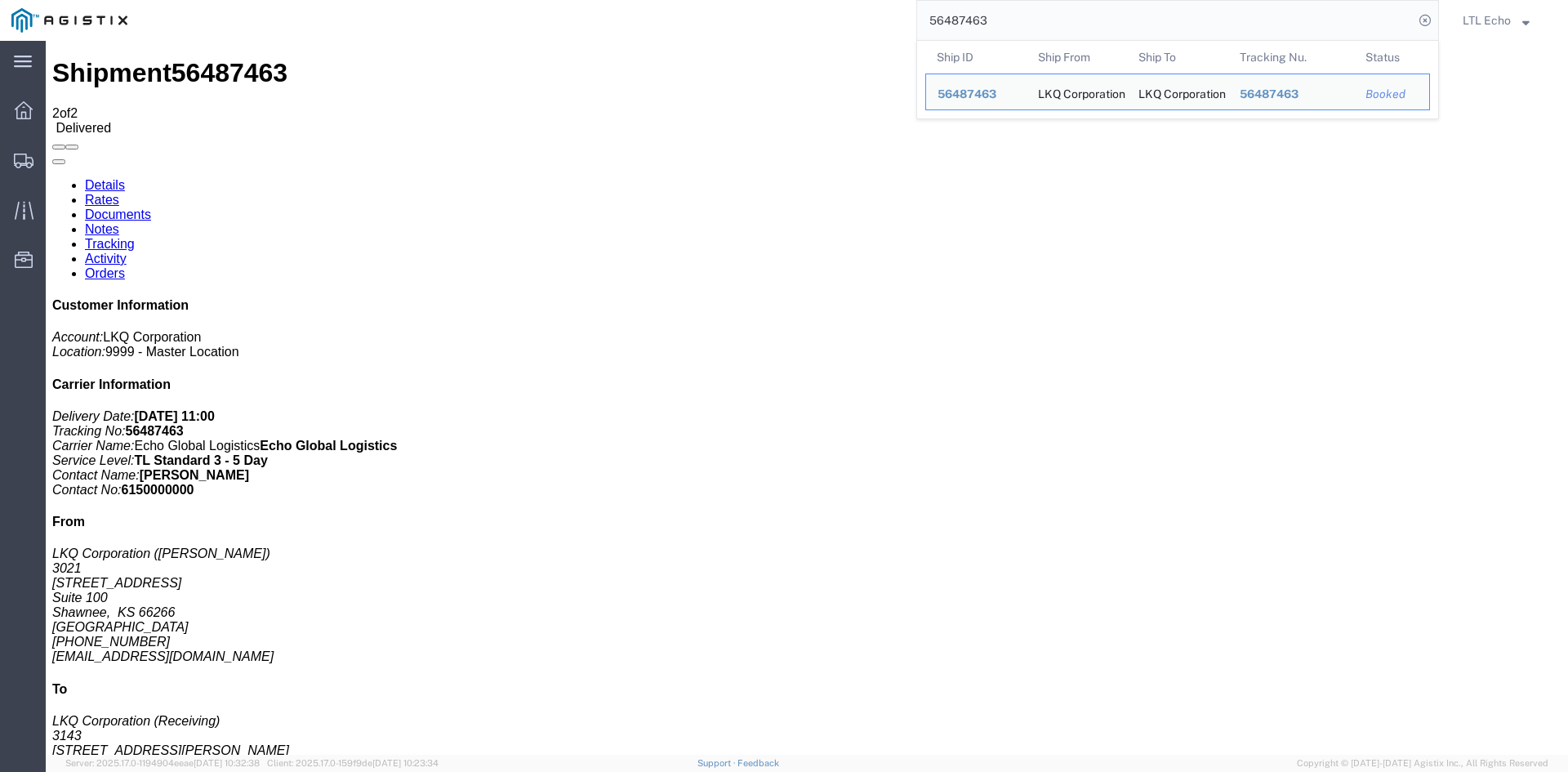
click at [960, 15] on input "56487463" at bounding box center [1165, 20] width 496 height 39
paste input "867"
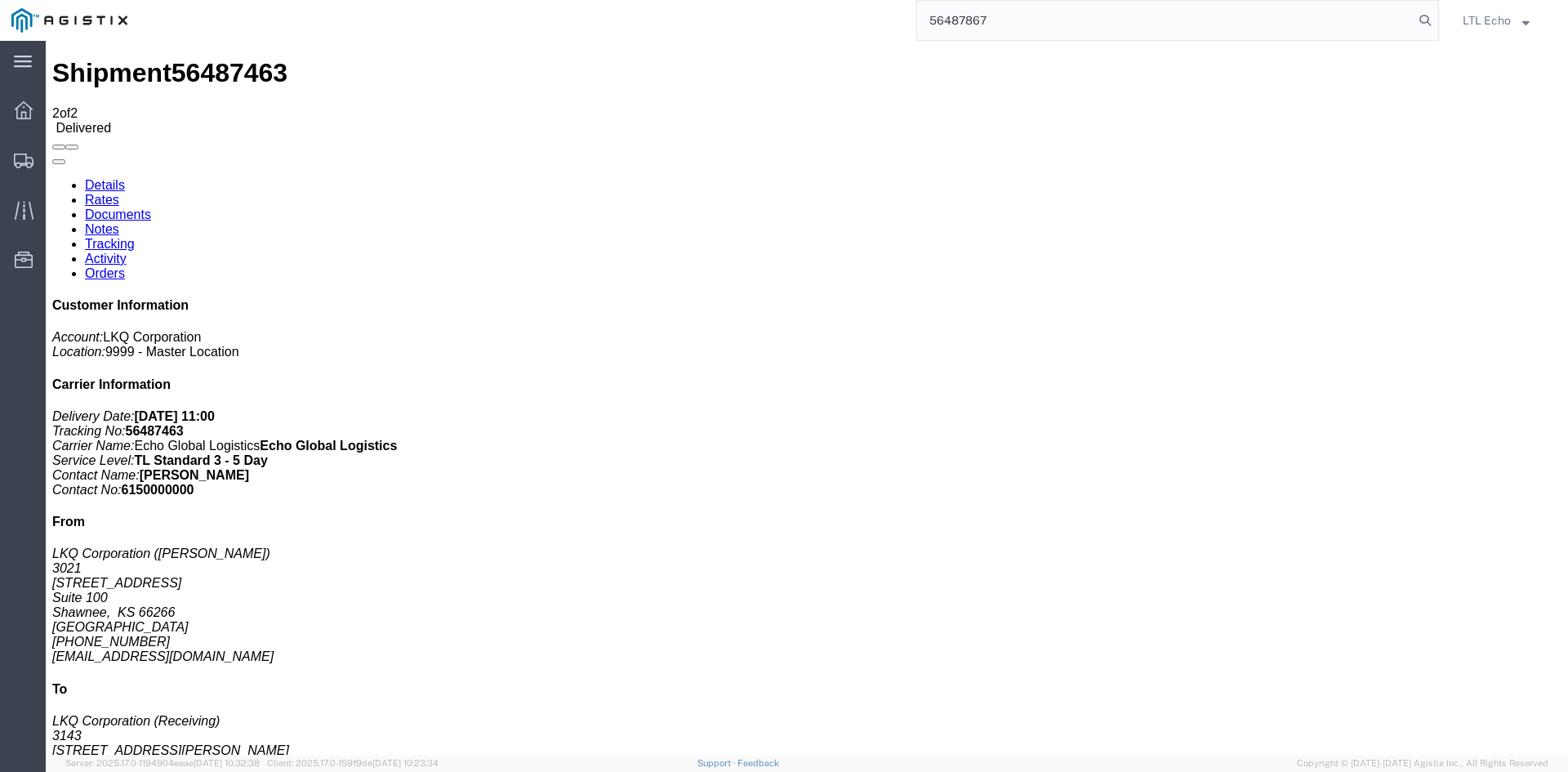
type input "56487867"
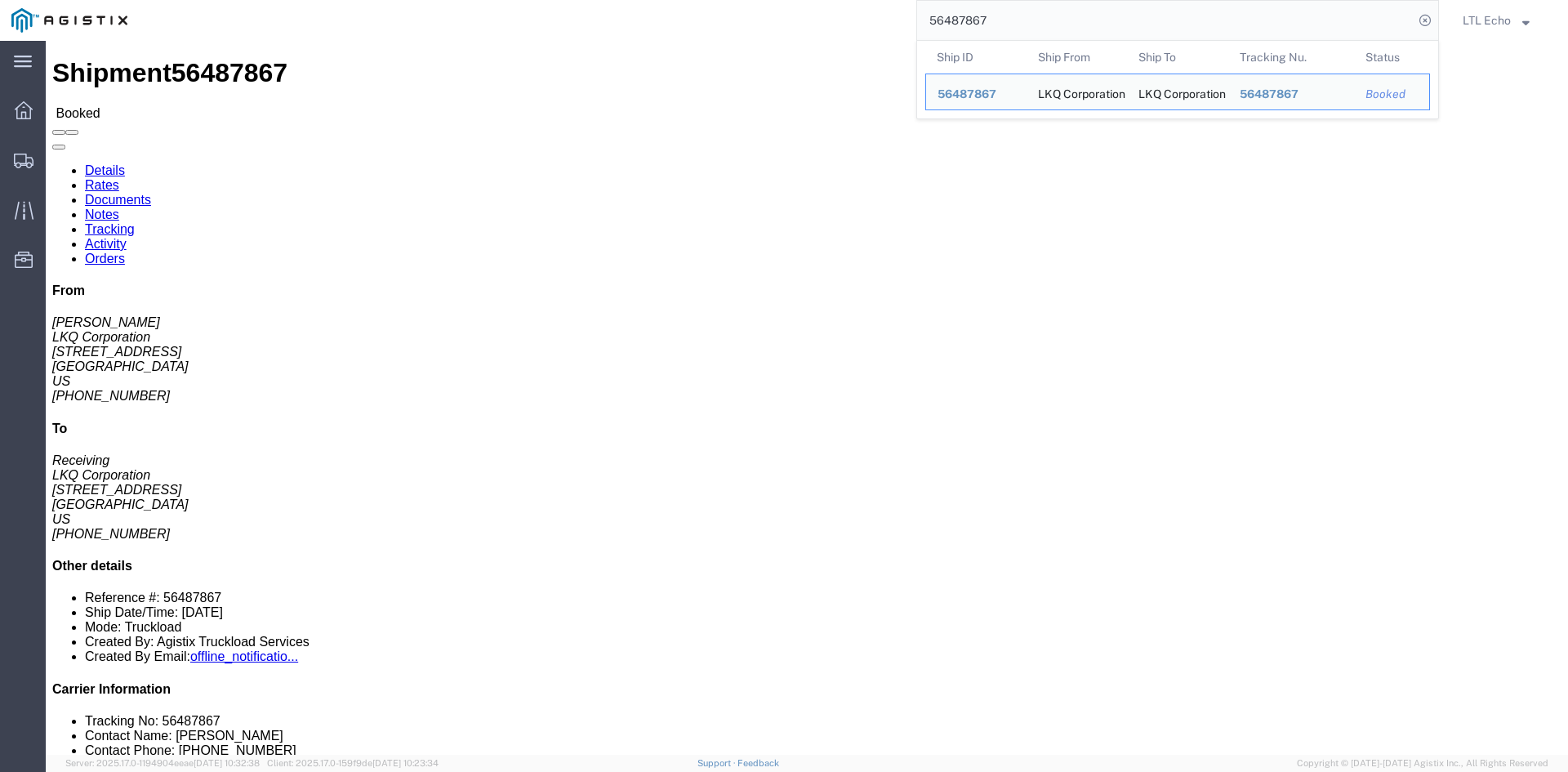
click link "Tracking"
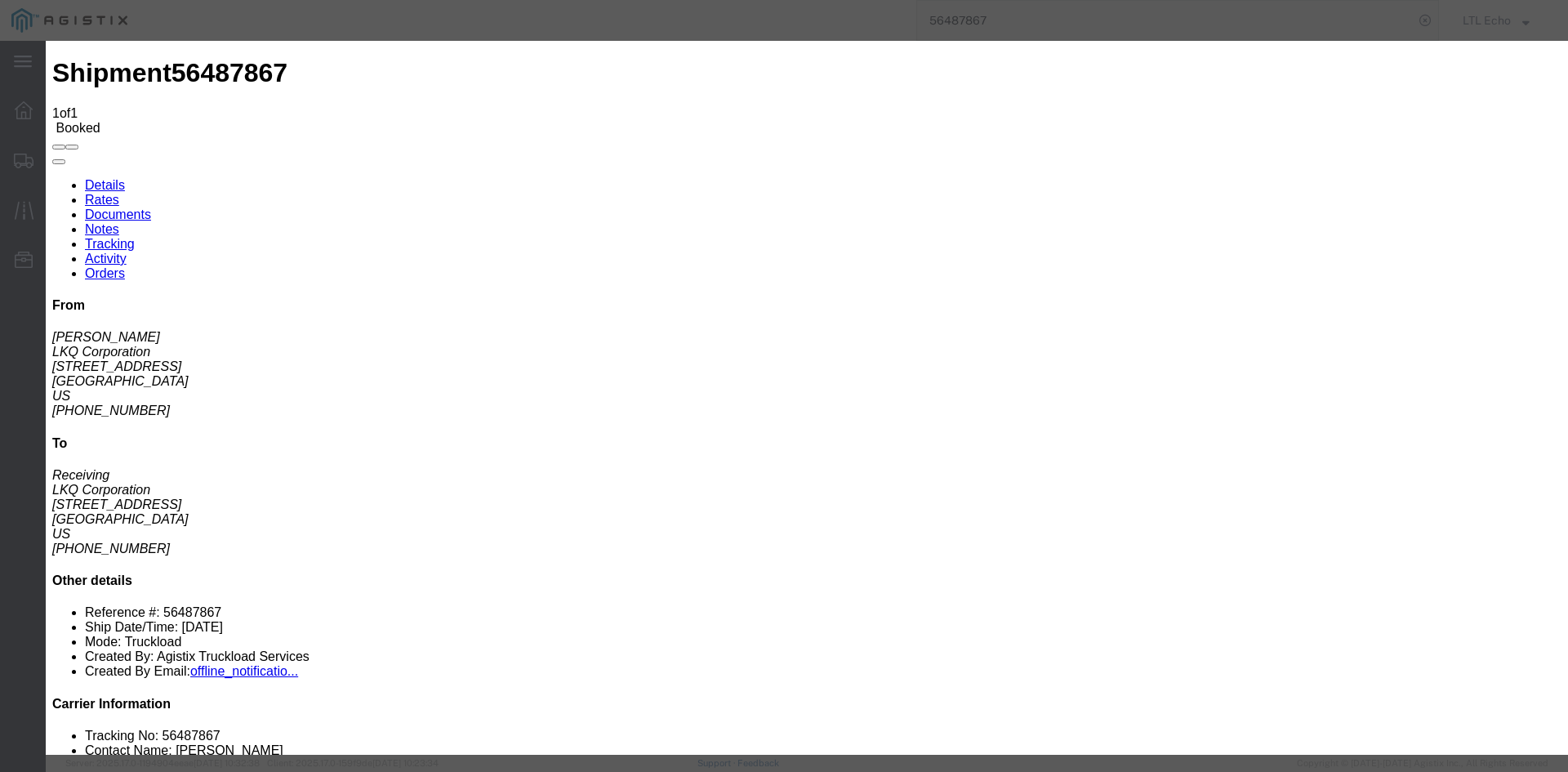
type input "[DATE]"
type input "11:00 AM"
select select "PICKEDUP"
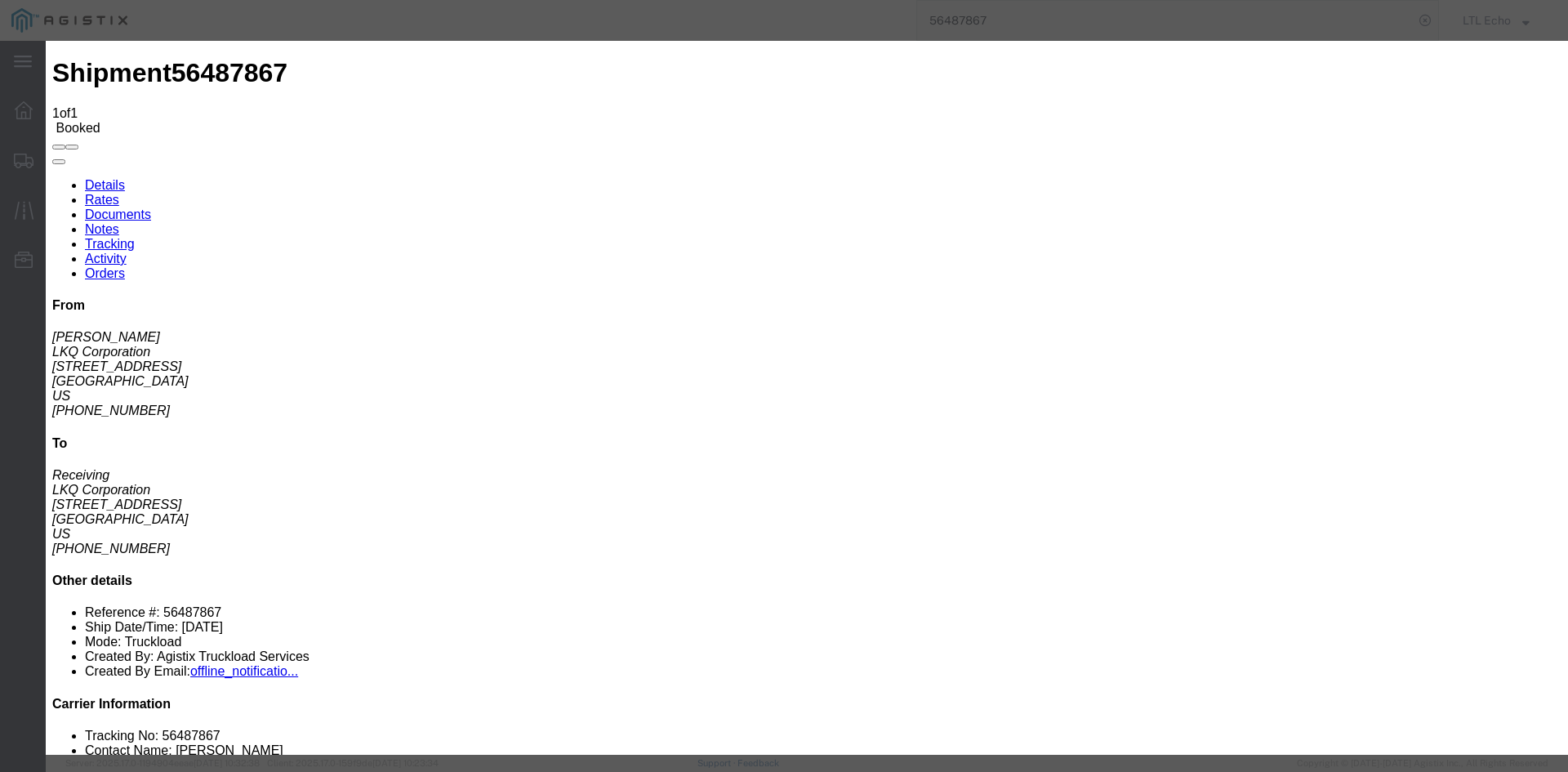
type input "[DATE]"
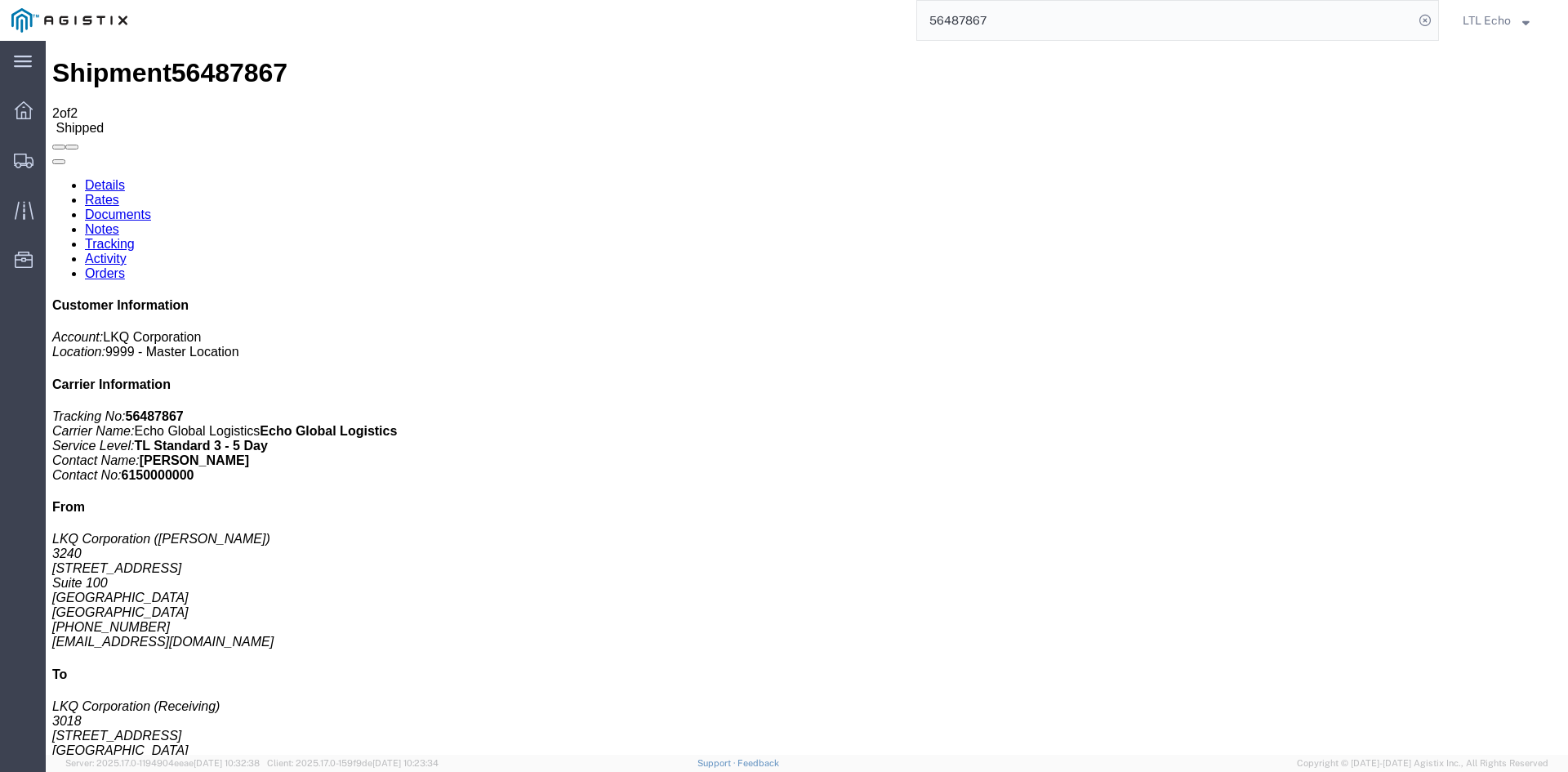
click at [967, 17] on input "56487867" at bounding box center [1165, 20] width 496 height 39
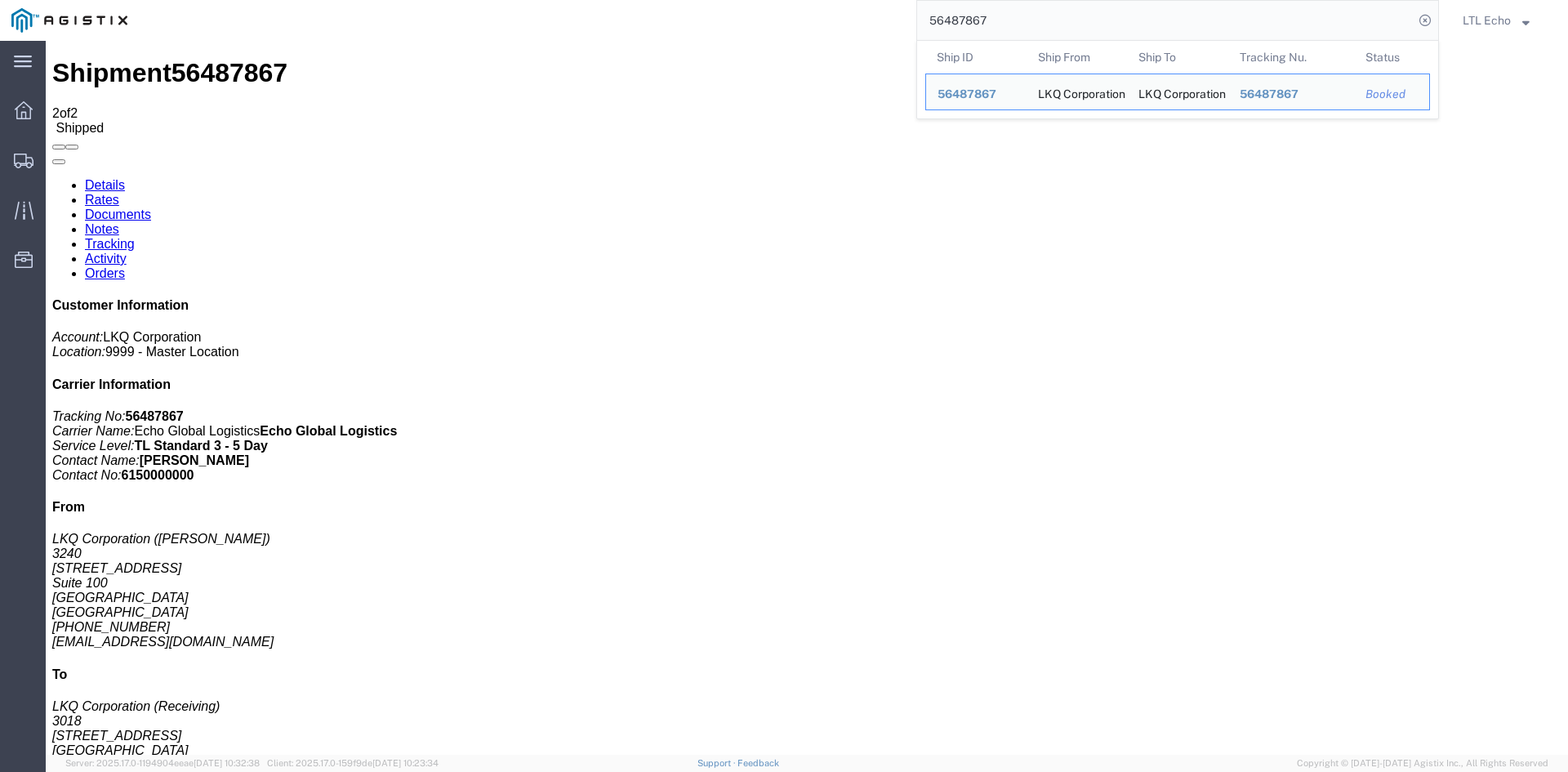
click at [967, 17] on input "56487867" at bounding box center [1165, 20] width 496 height 39
paste input "643"
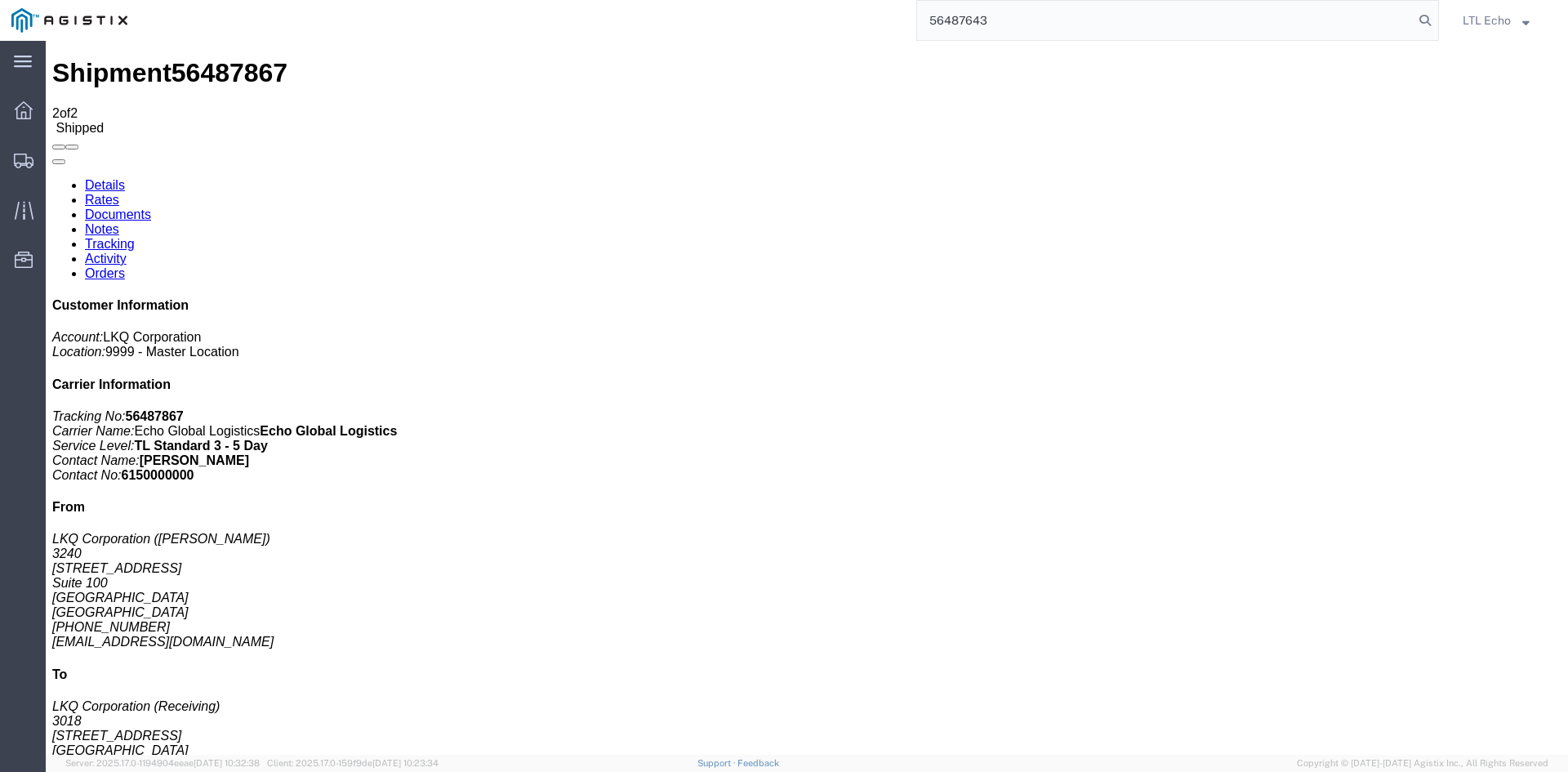
type input "56487643"
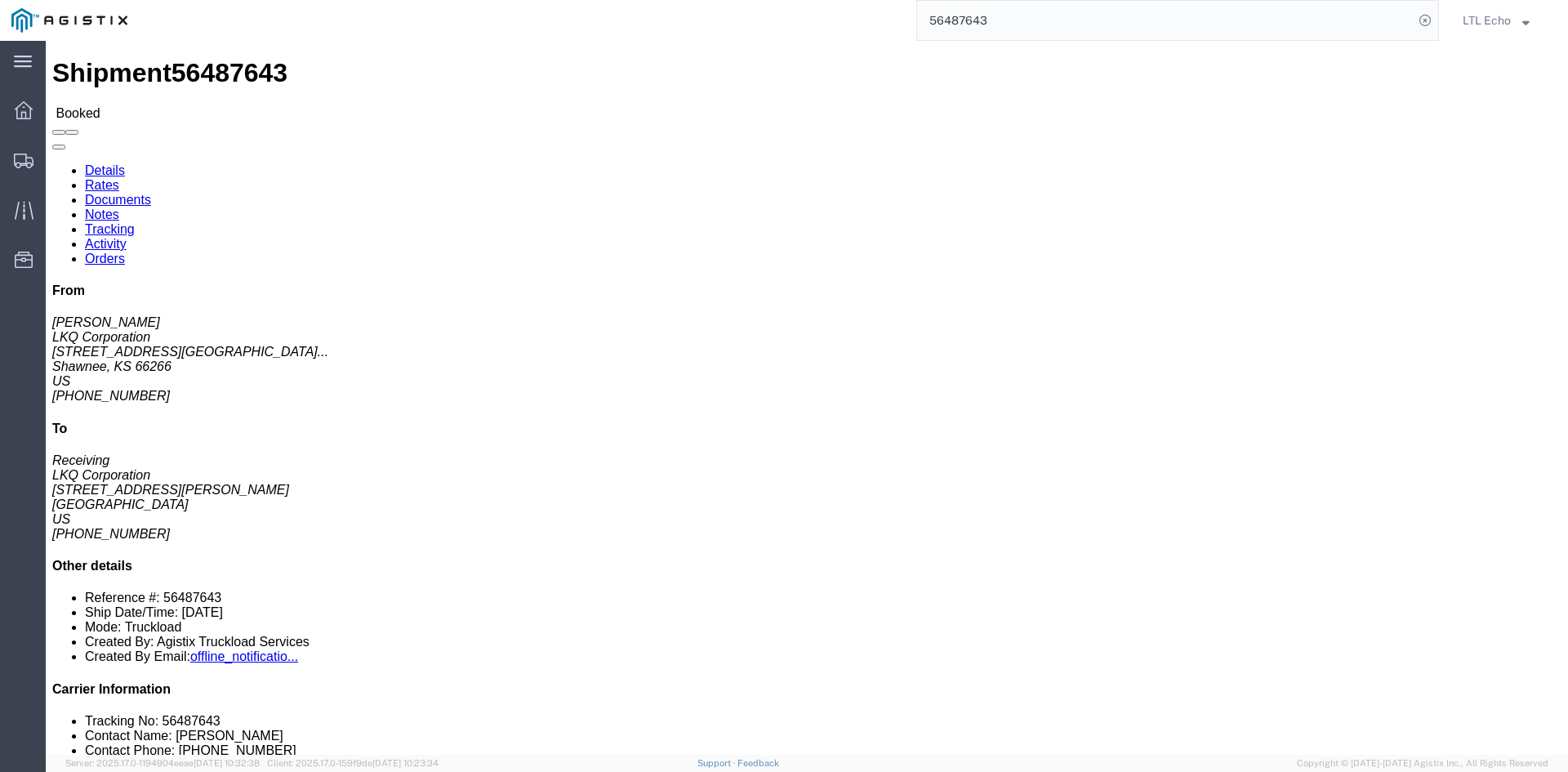
click span "56487643"
copy span "56487643"
click link "Tracking"
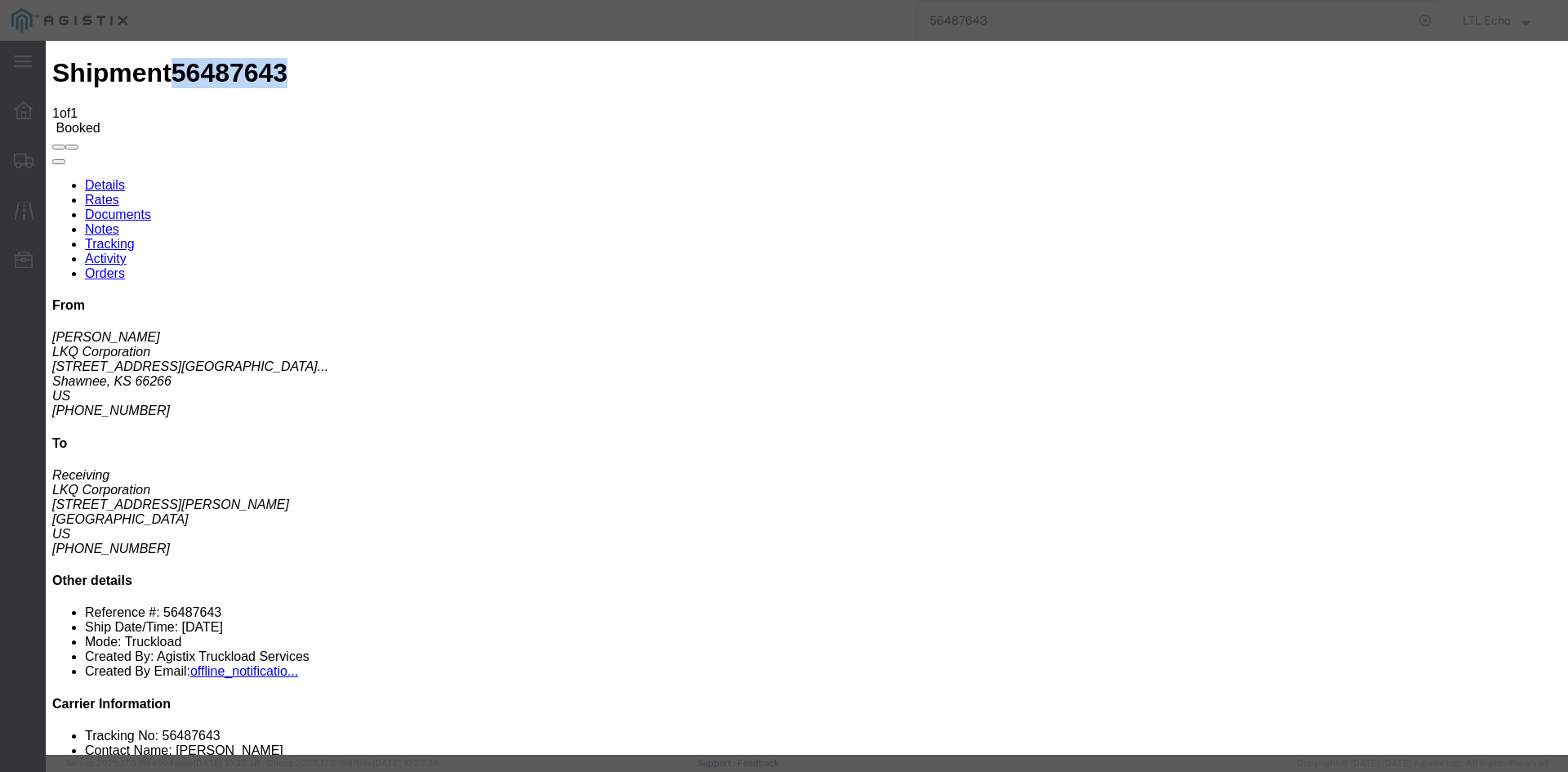
type input "[DATE]"
type input "11:00 AM"
select select "DELIVRED"
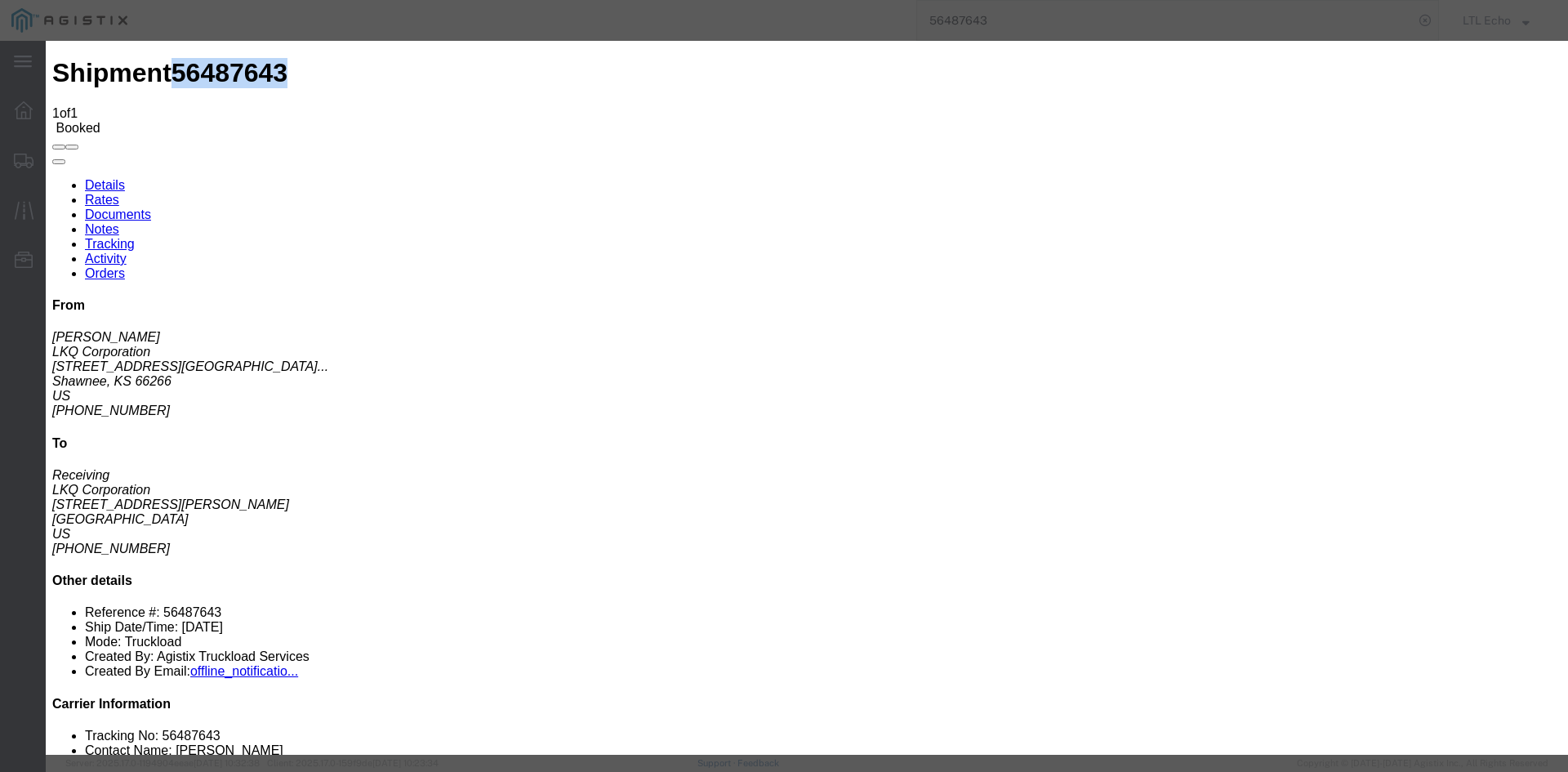
type input "[DATE]"
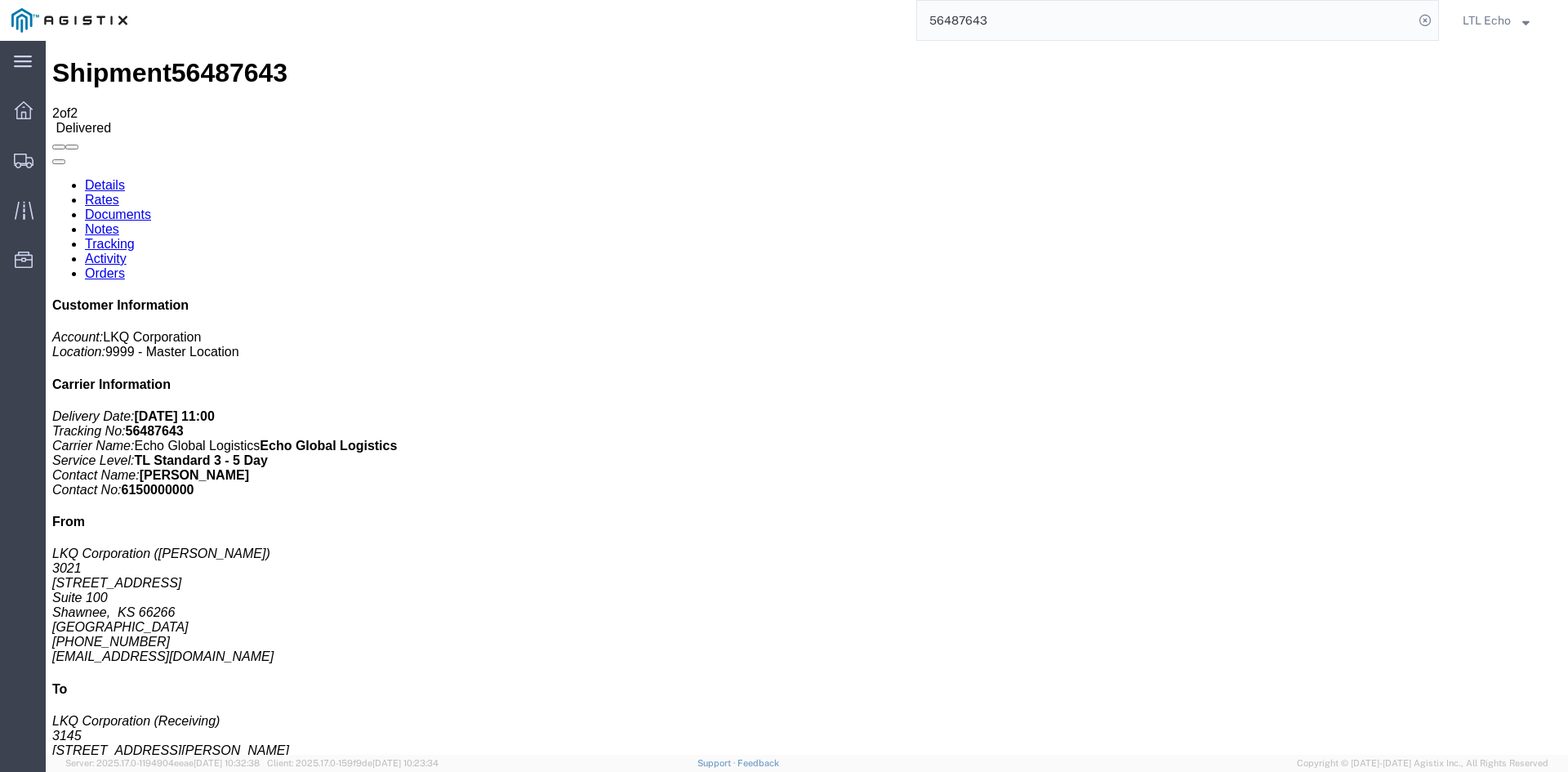
click at [969, 14] on input "56487643" at bounding box center [1165, 20] width 496 height 39
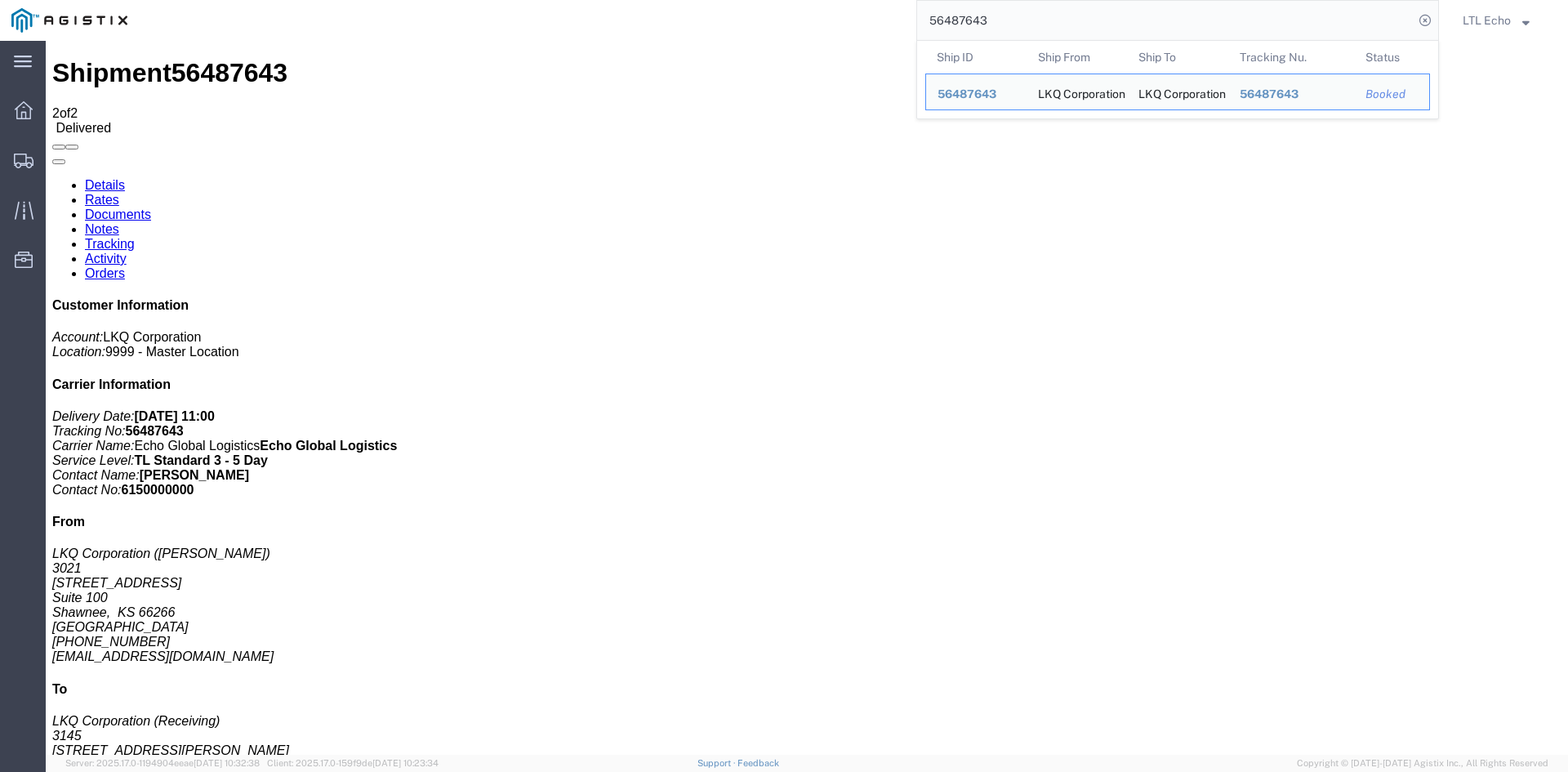
click at [969, 14] on input "56487643" at bounding box center [1165, 20] width 496 height 39
paste input "62432"
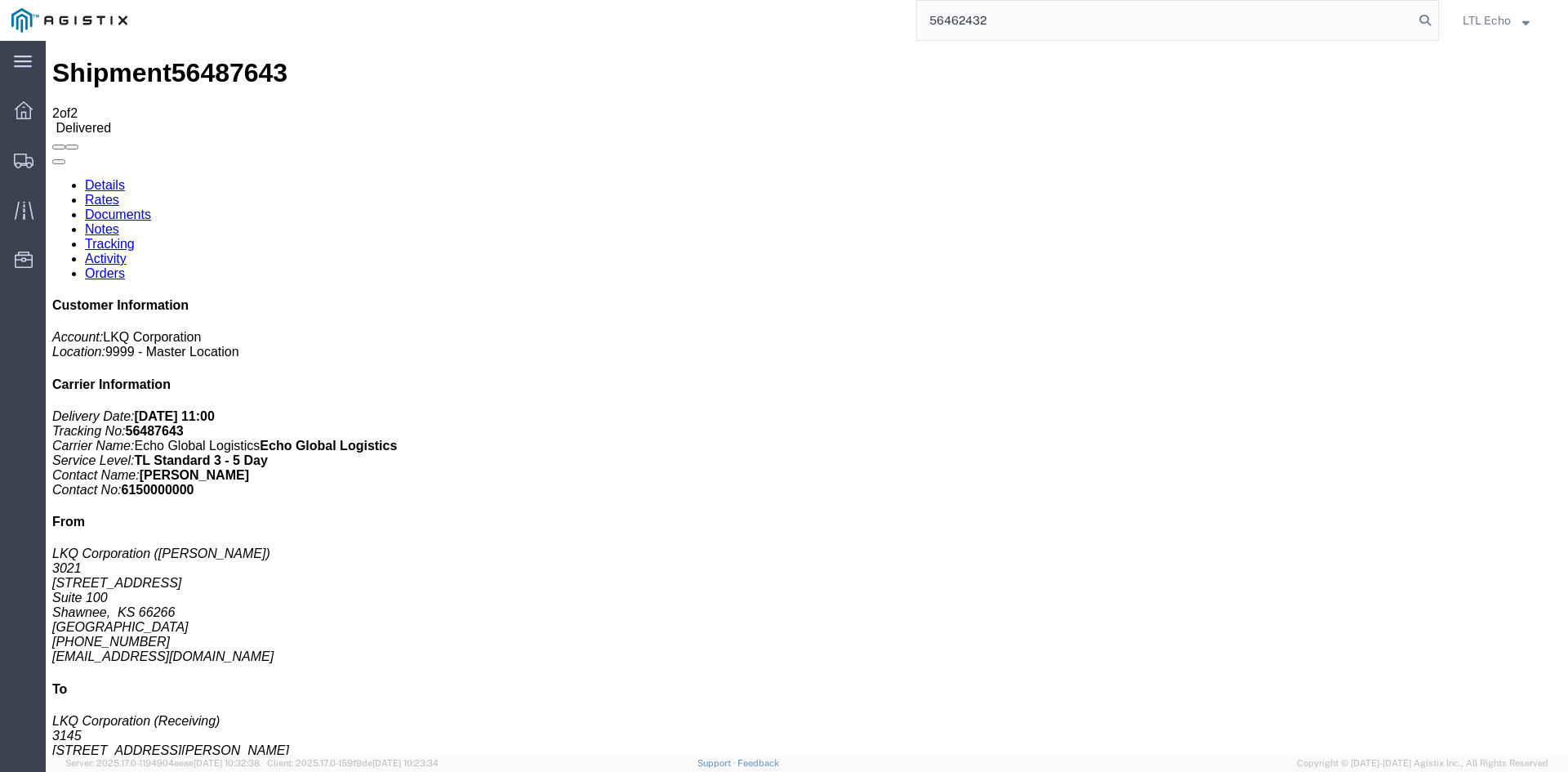
type input "56462432"
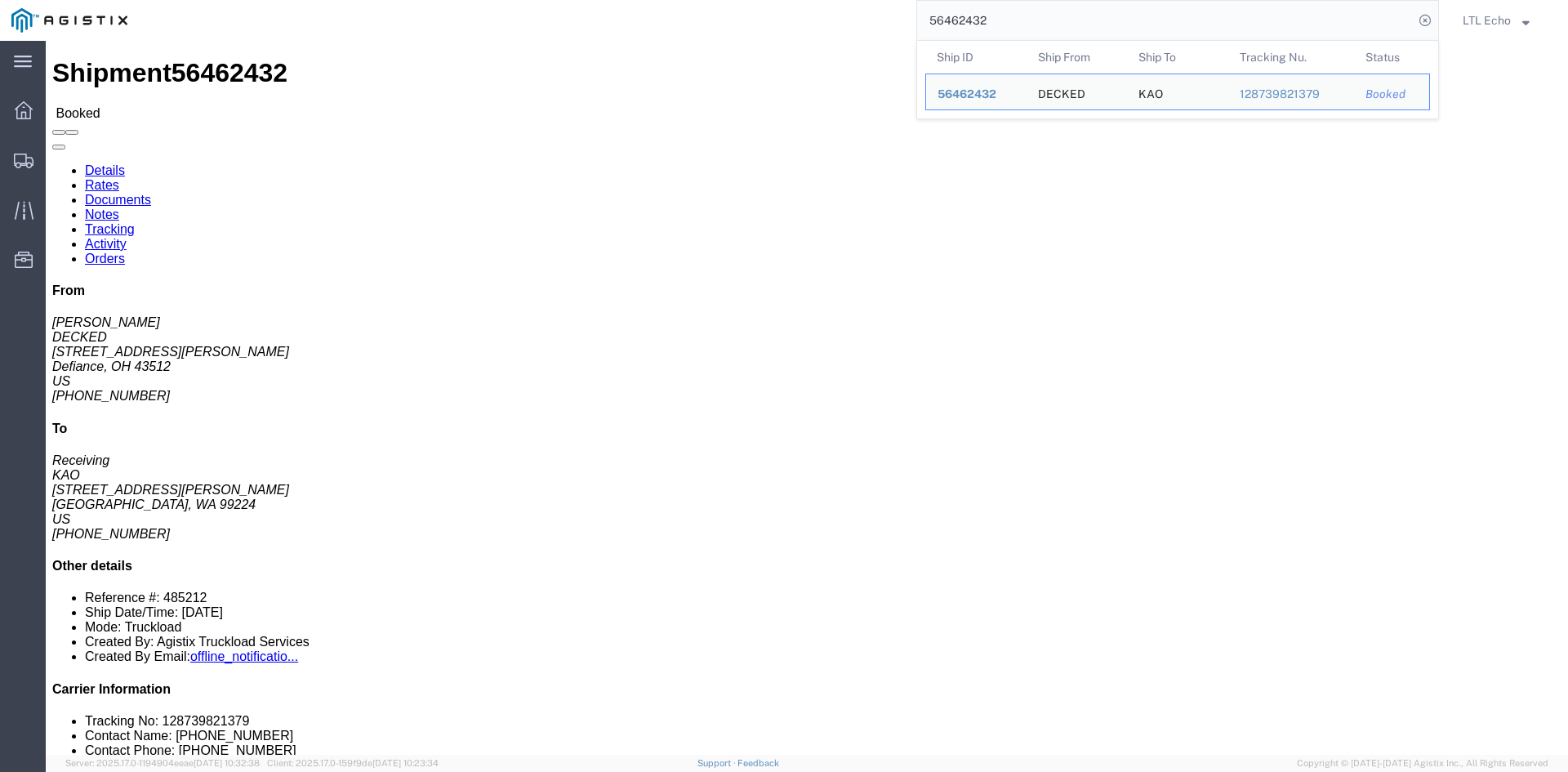
click link "Tracking"
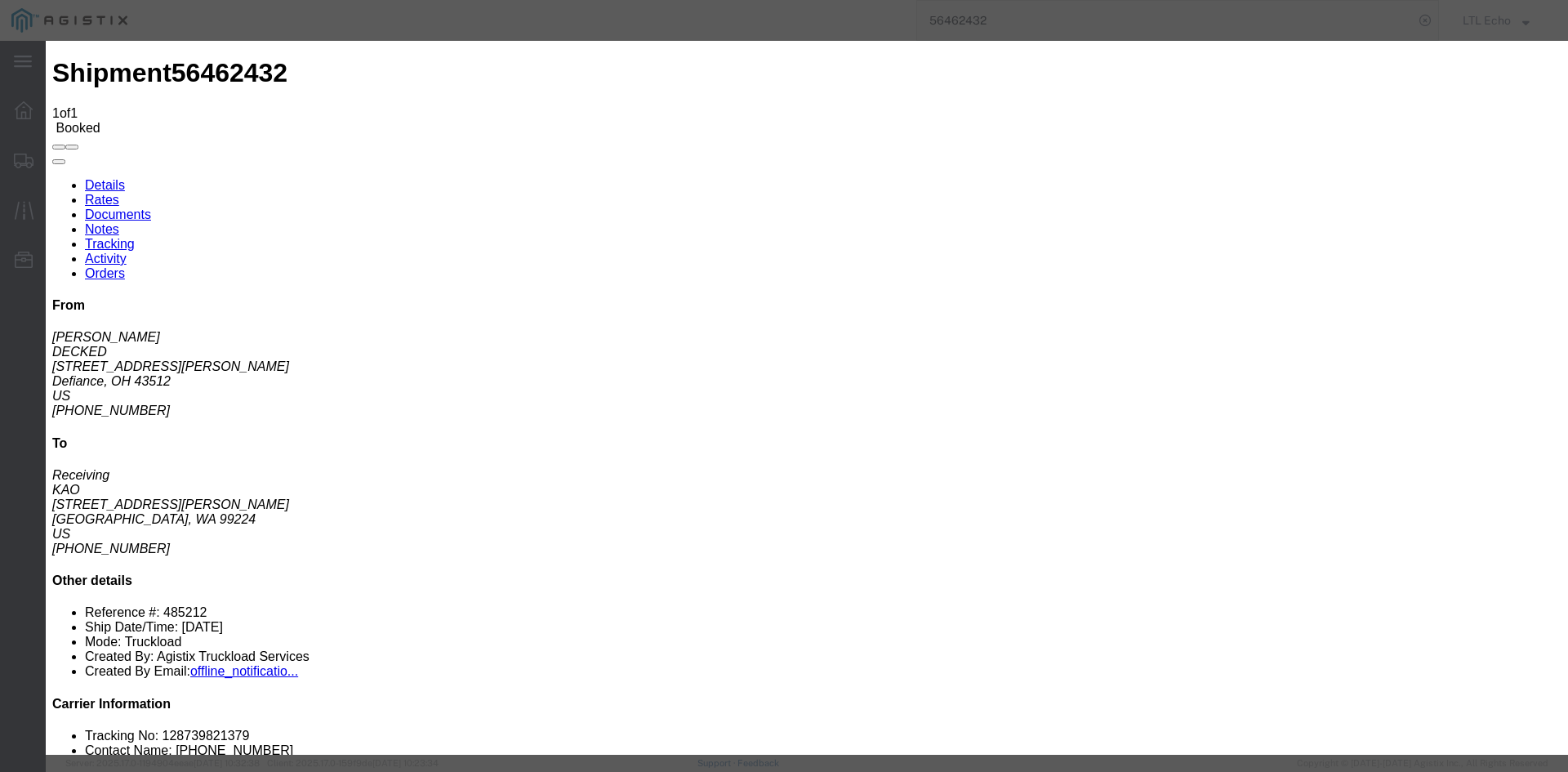
type input "[DATE]"
type input "11:00 AM"
select select "DELIVRED"
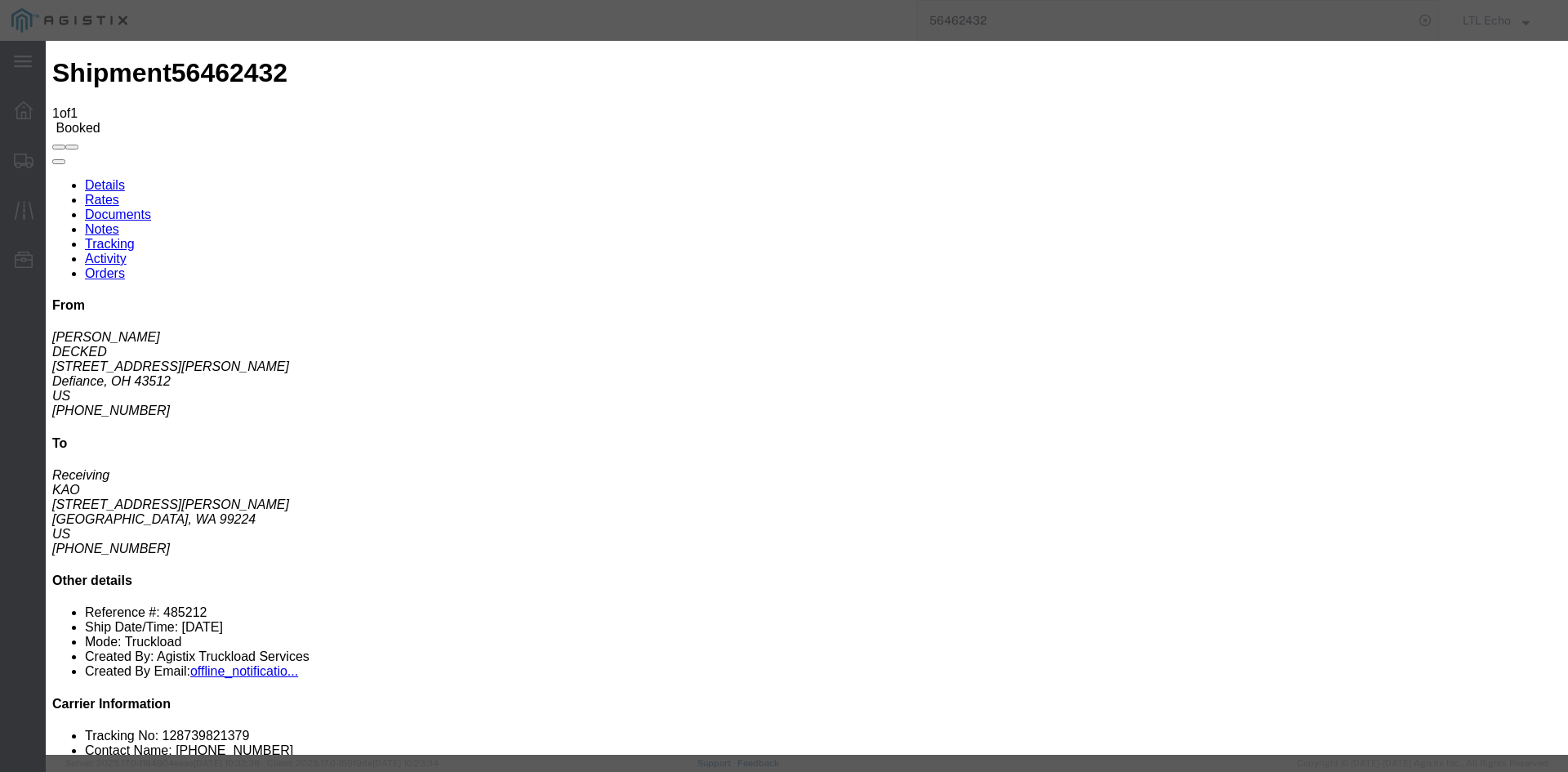
type input "[DATE]"
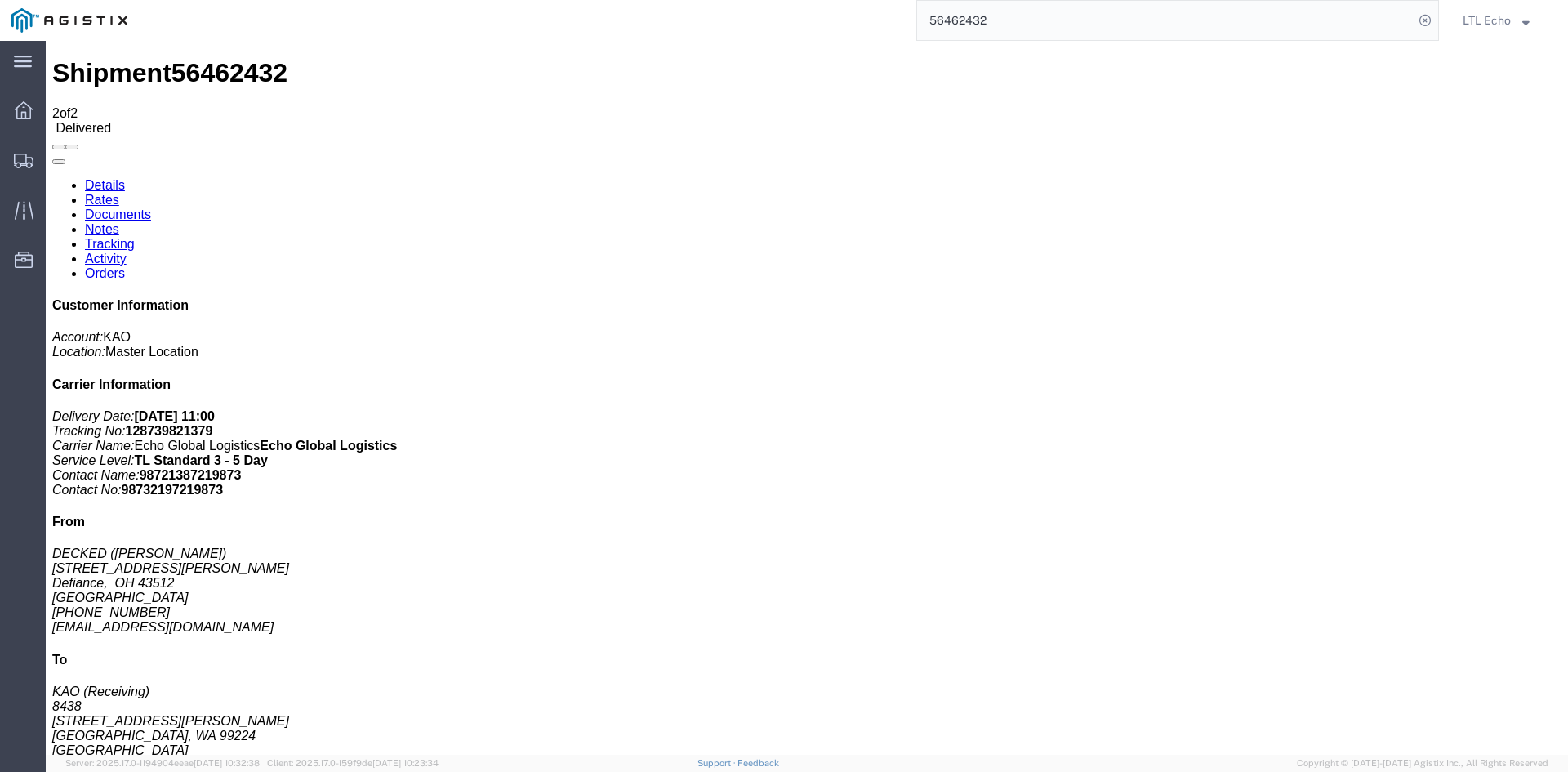
click at [1105, 25] on input "56462432" at bounding box center [1165, 20] width 496 height 39
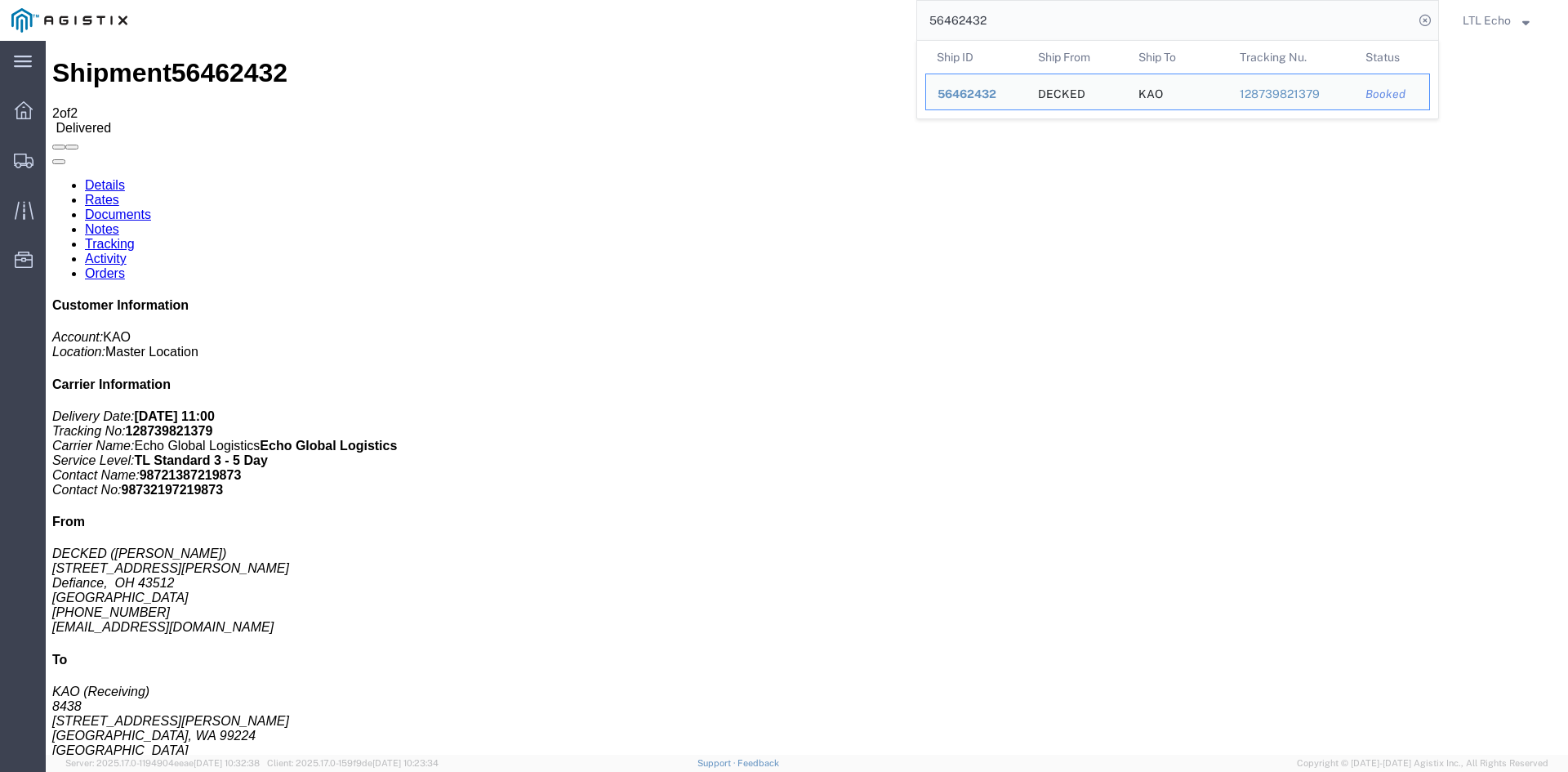
click at [1105, 25] on input "56462432" at bounding box center [1165, 20] width 496 height 39
paste input "97465"
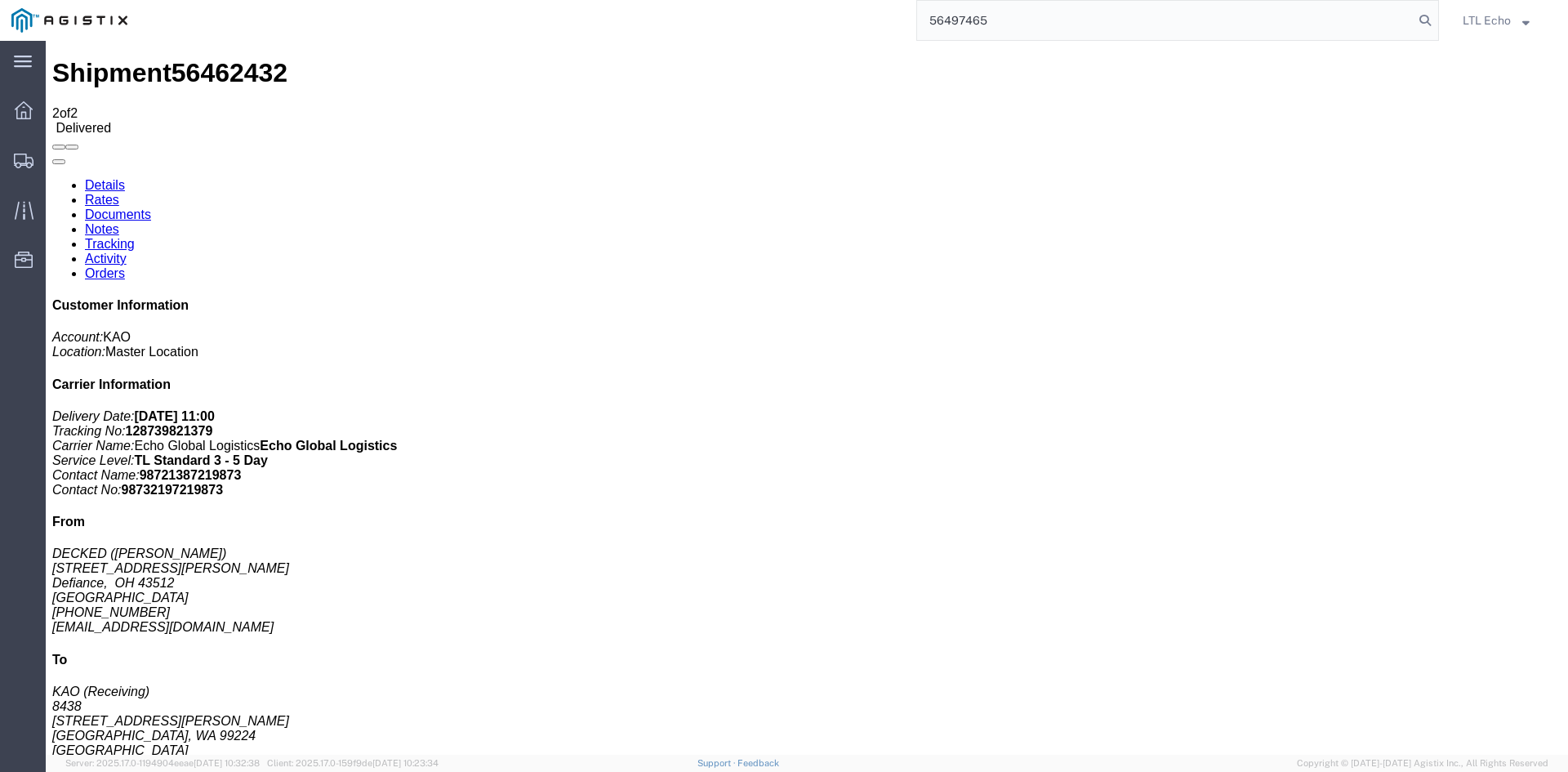
type input "56497465"
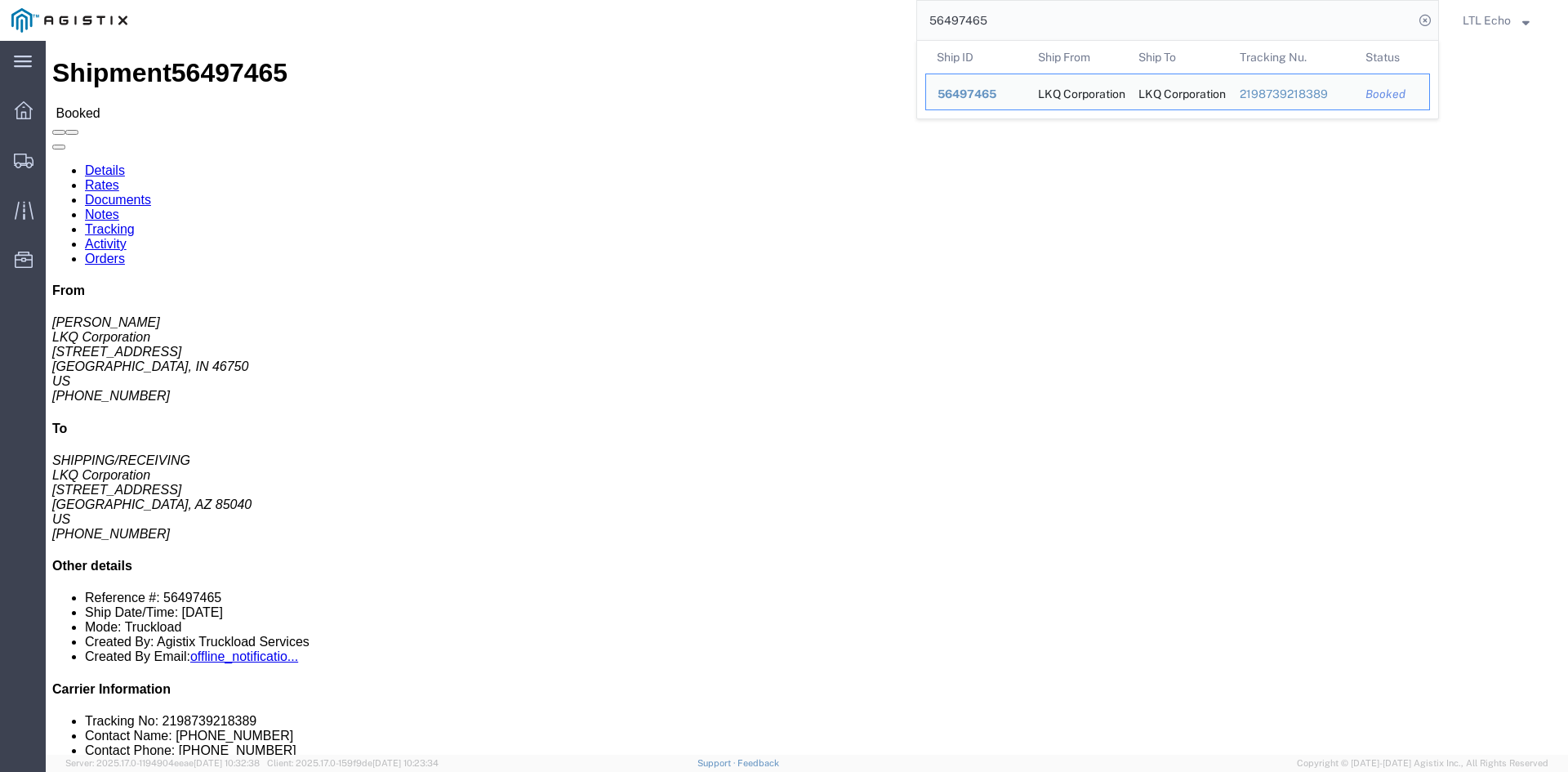
click link "Tracking"
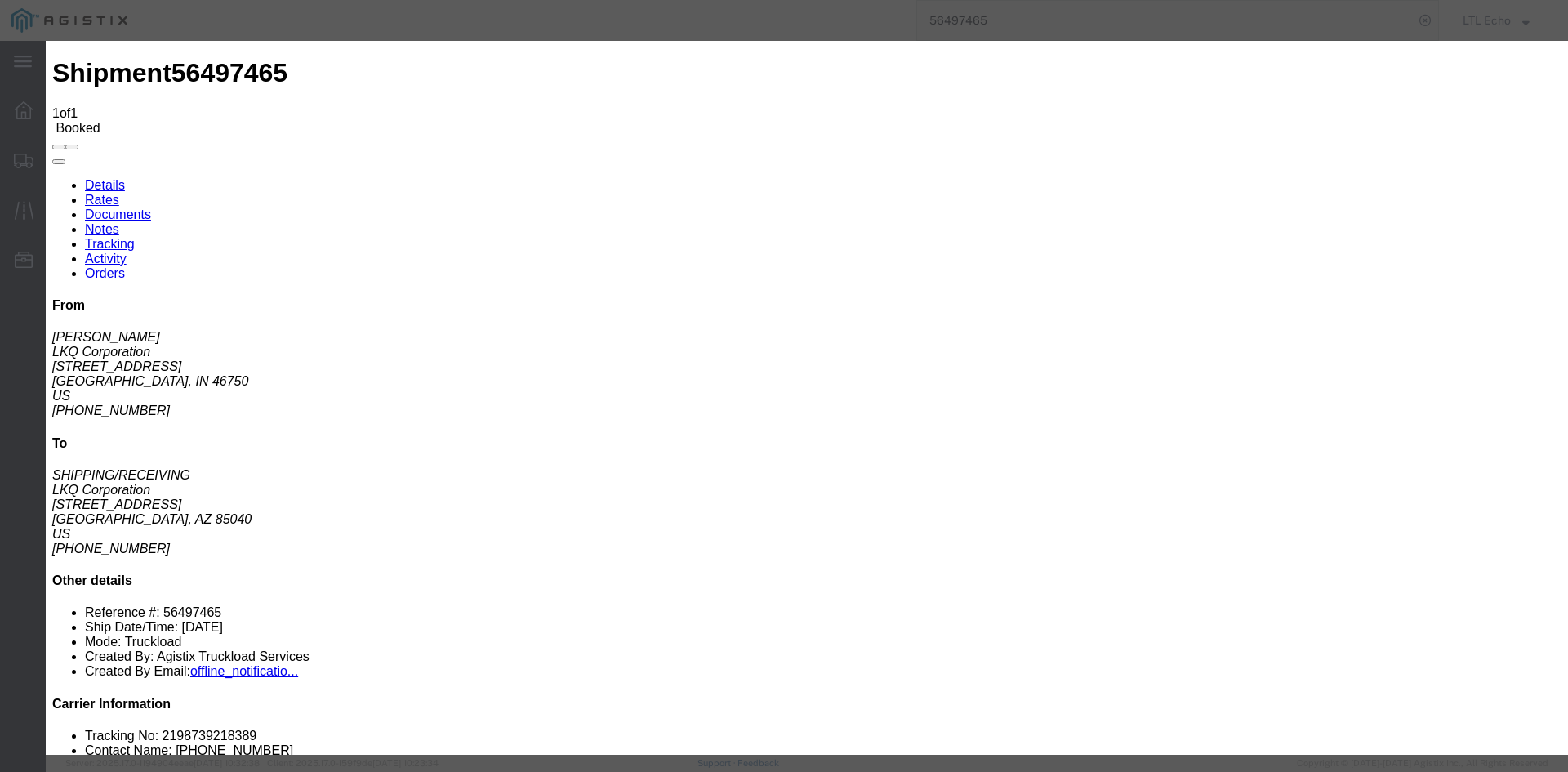
type input "[DATE]"
type input "11:00 AM"
select select "PICKEDUP"
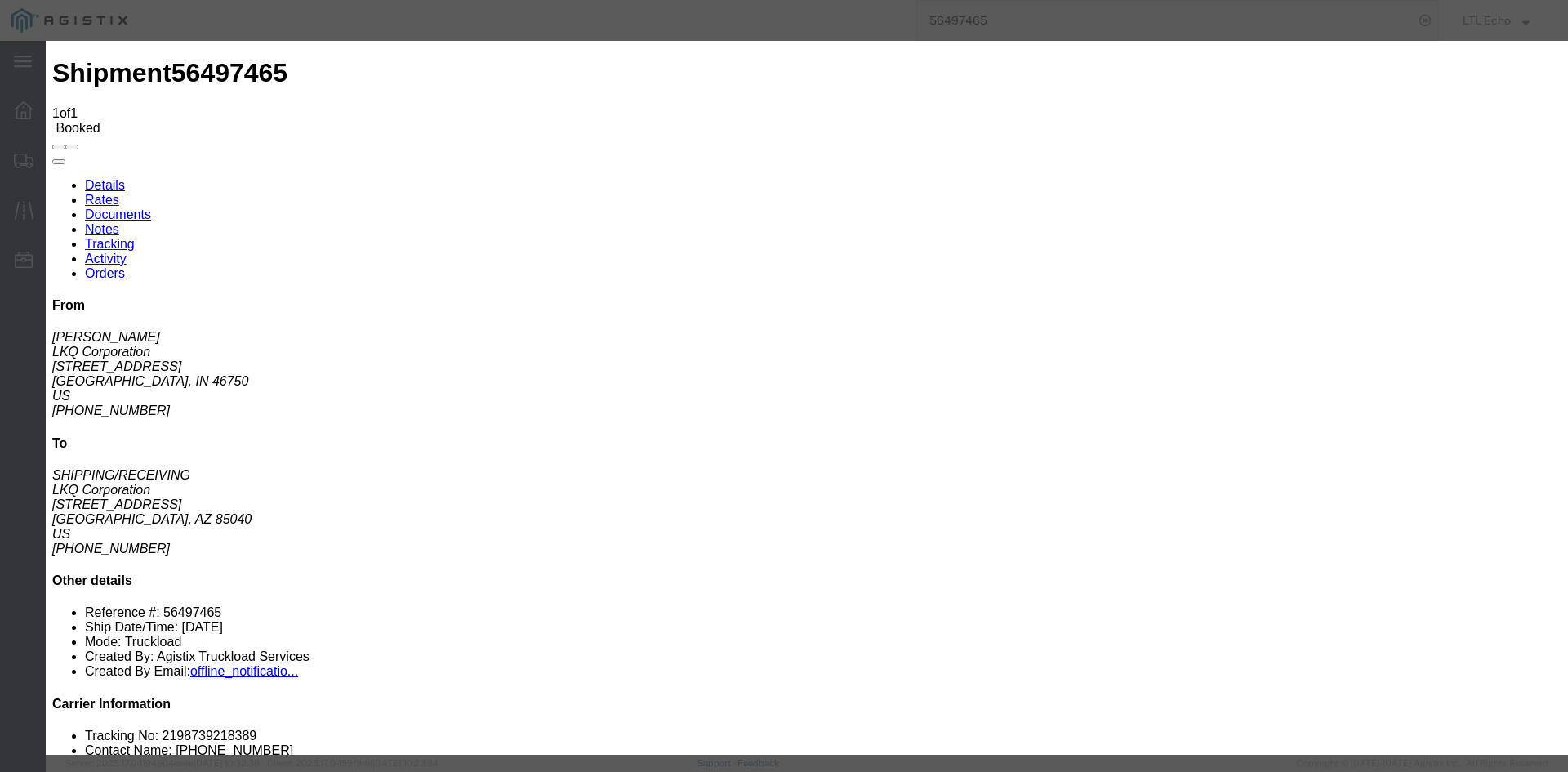
type input "[DATE]"
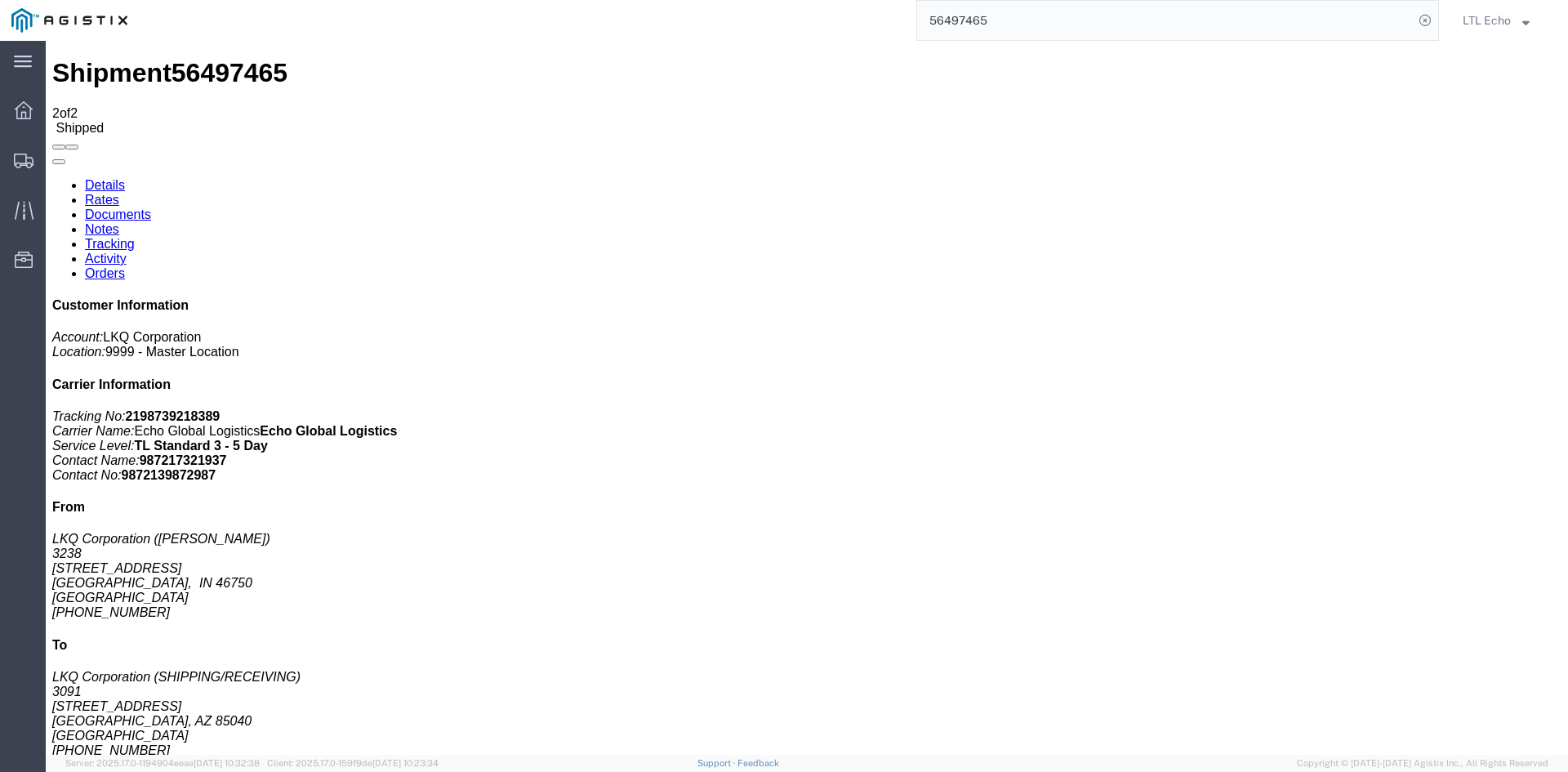
click at [966, 10] on input "56497465" at bounding box center [1165, 20] width 496 height 39
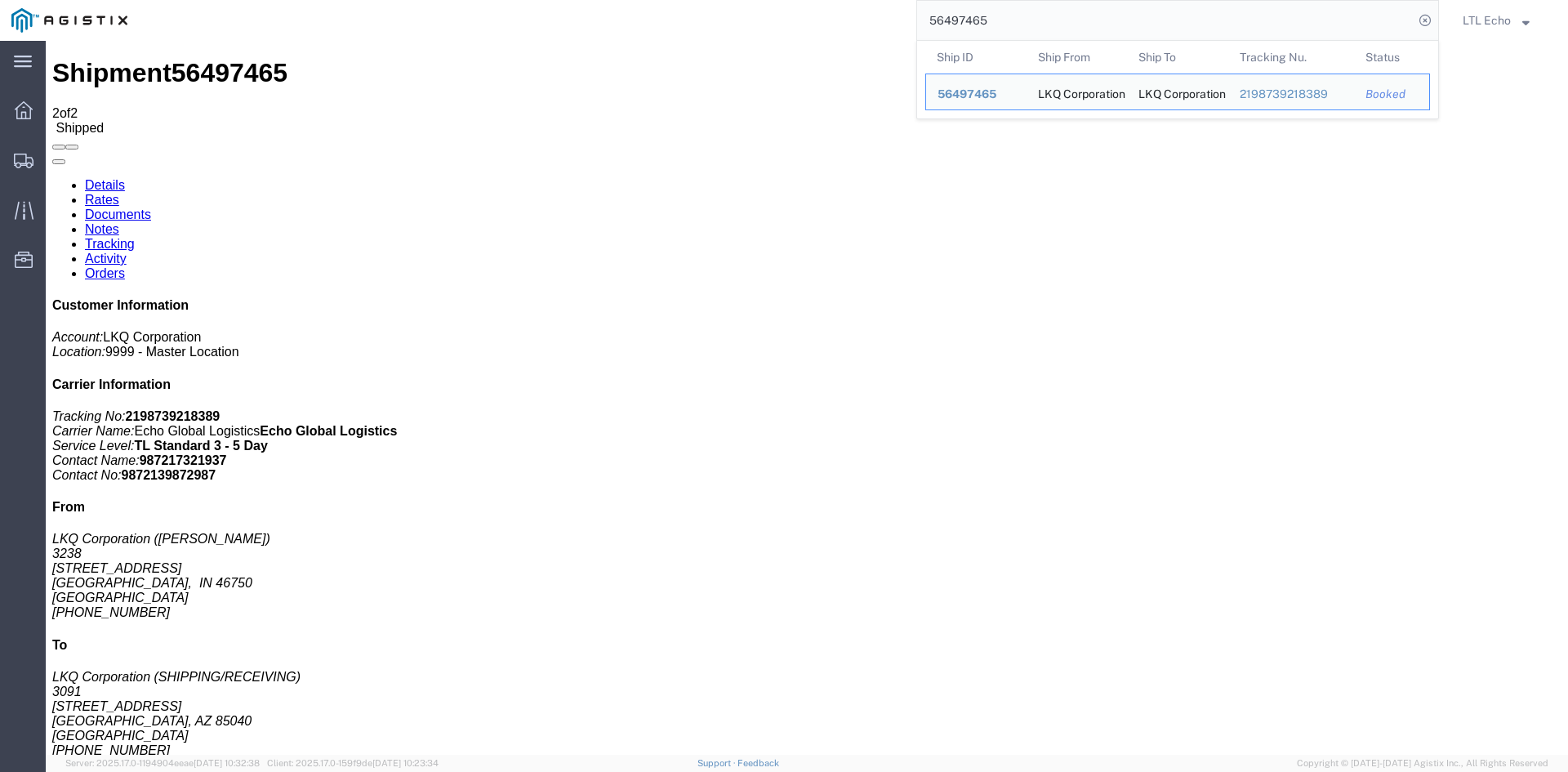
click at [966, 10] on input "56497465" at bounding box center [1165, 20] width 496 height 39
paste input "82972"
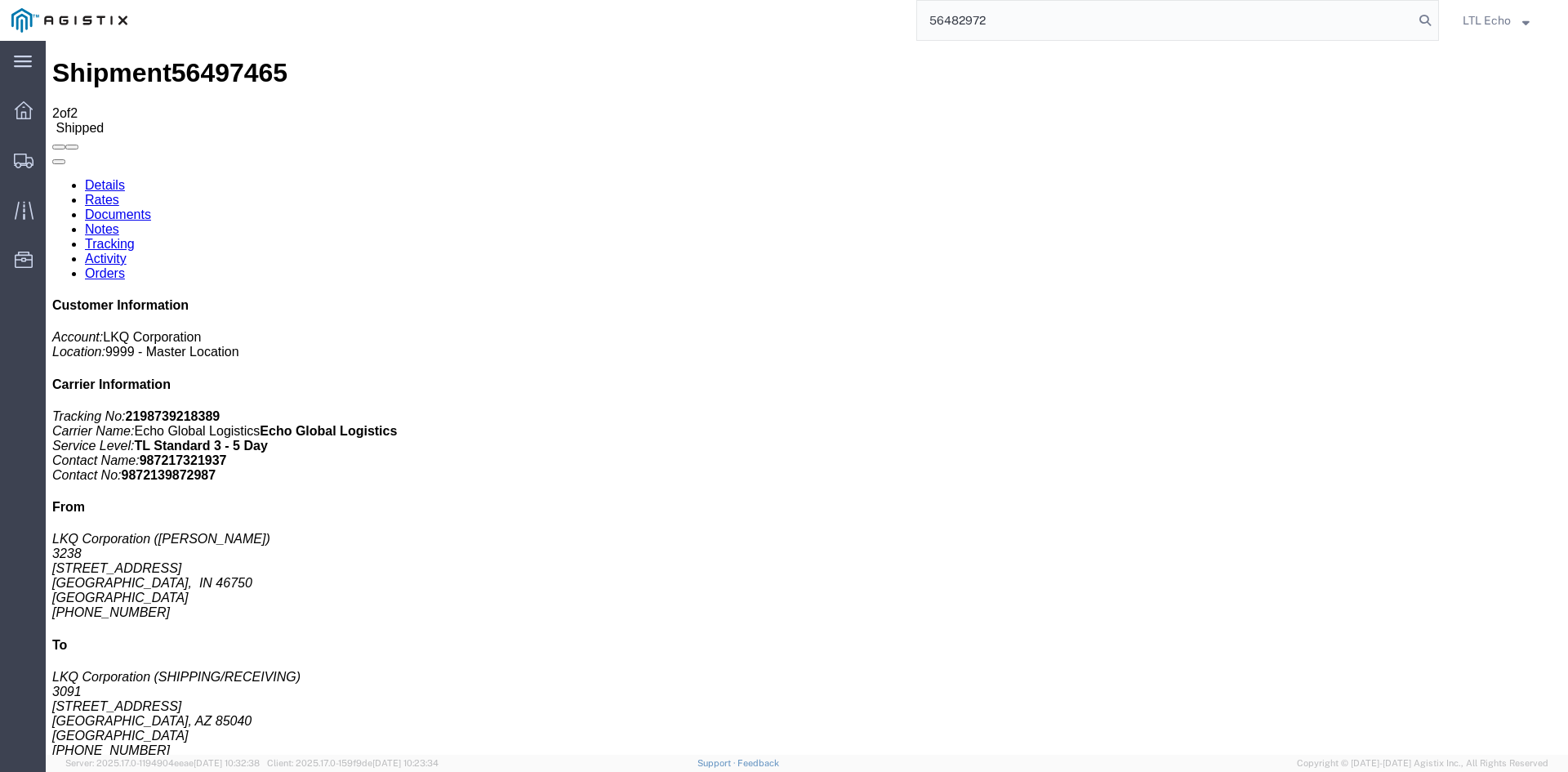
type input "56482972"
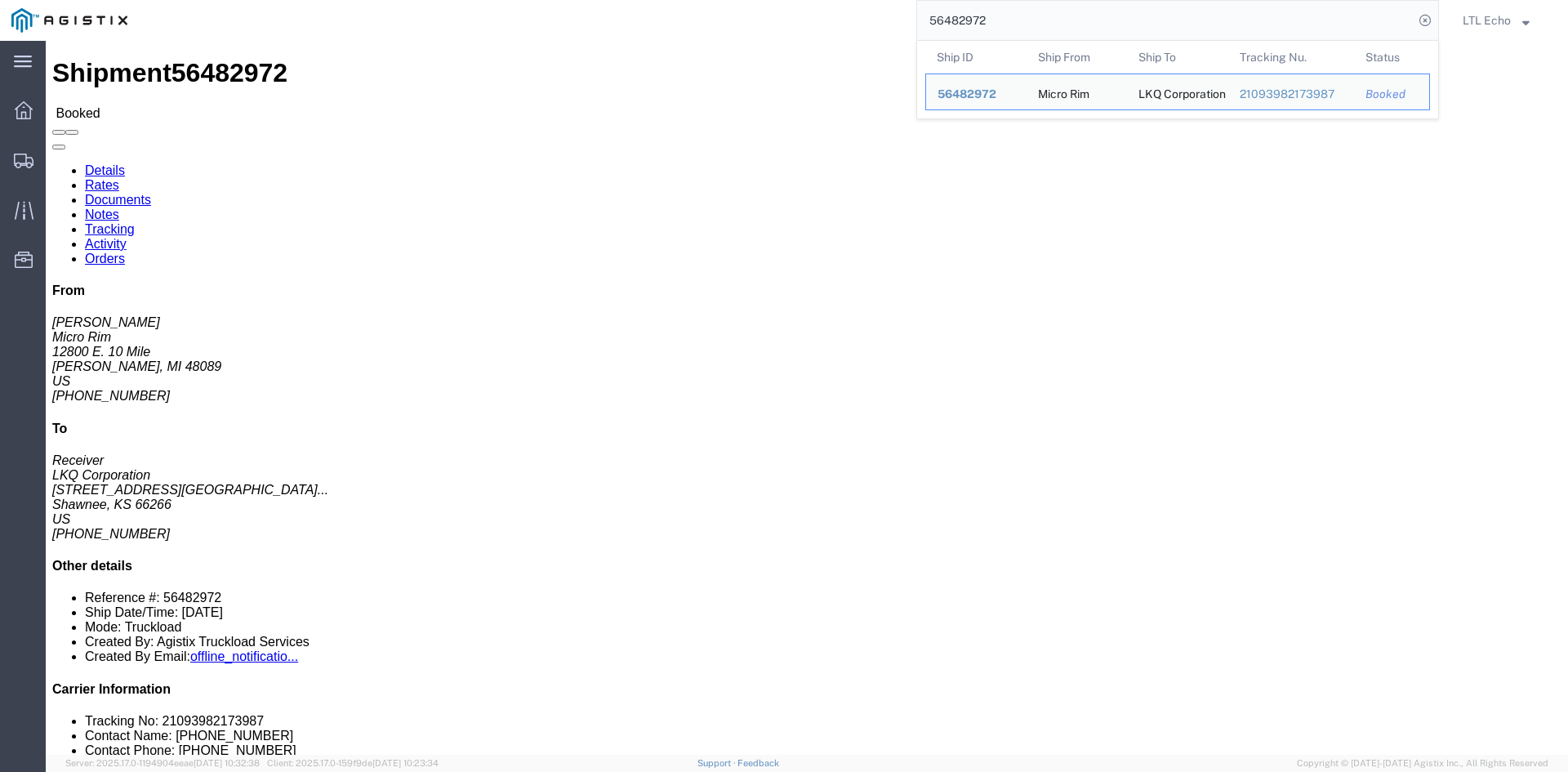
click link "Tracking"
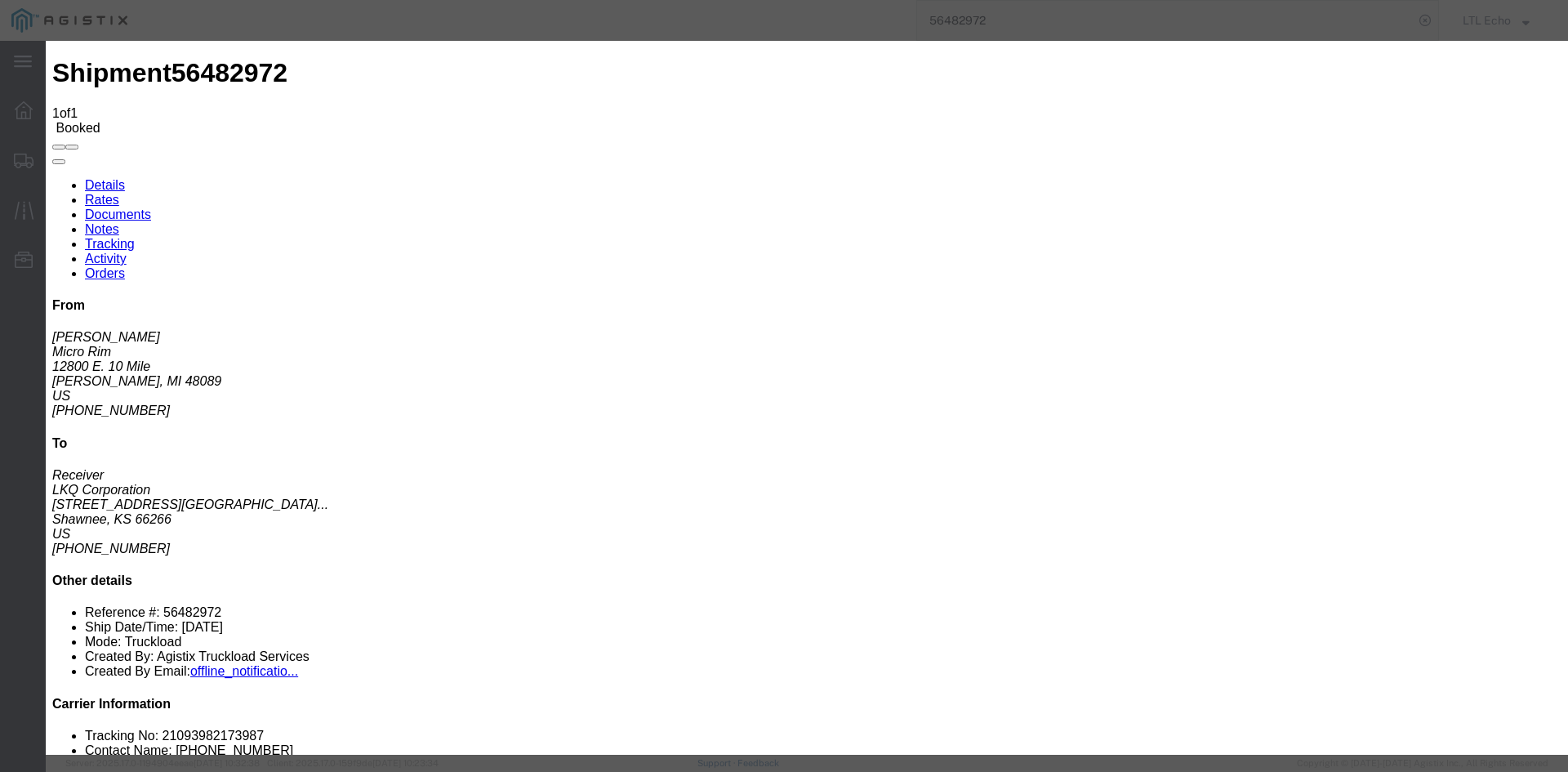
type input "[DATE]"
type input "11:00 AM"
select select "DELIVRED"
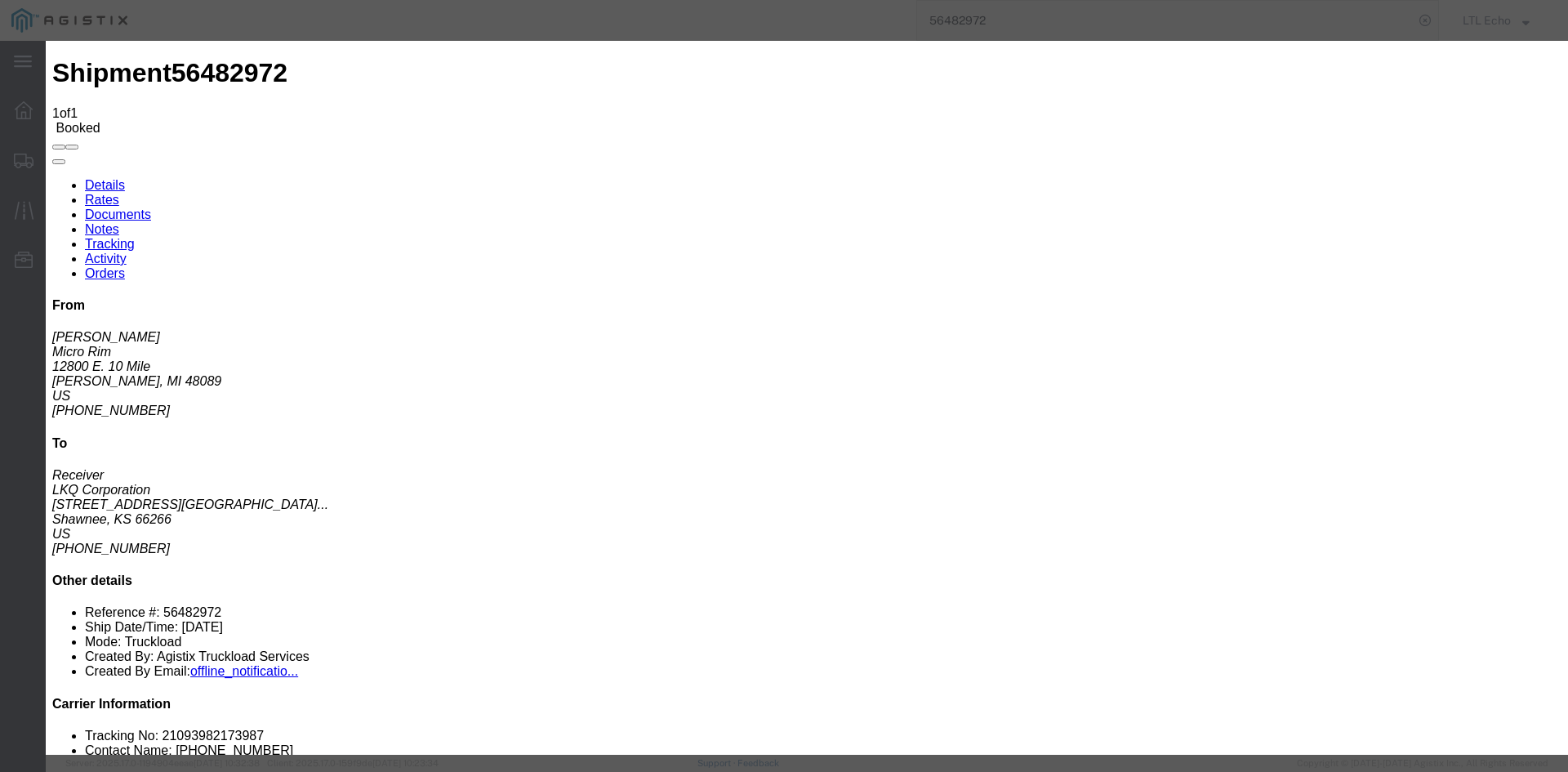
type input "[DATE]"
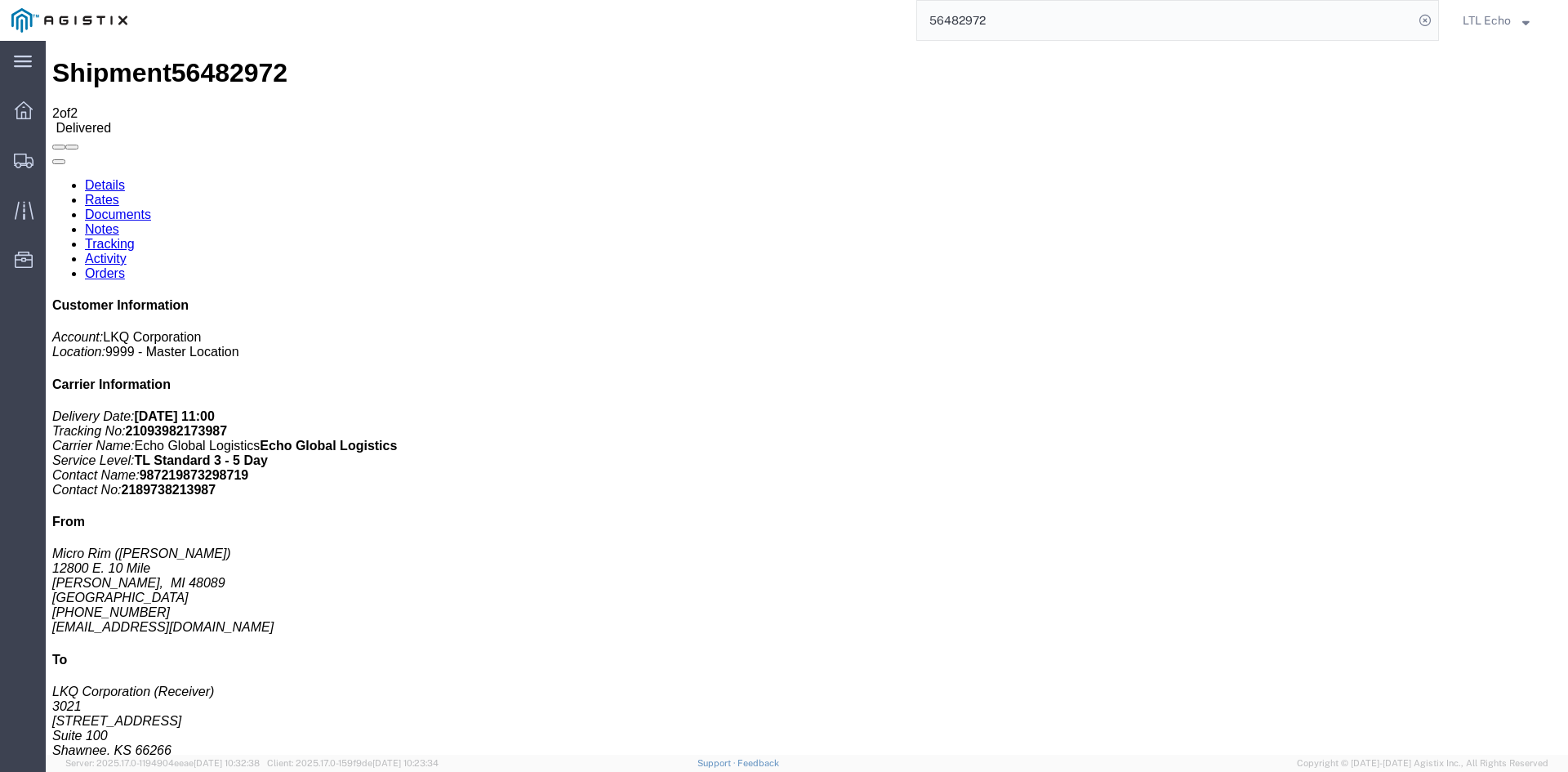
click at [948, 25] on input "56482972" at bounding box center [1165, 20] width 496 height 39
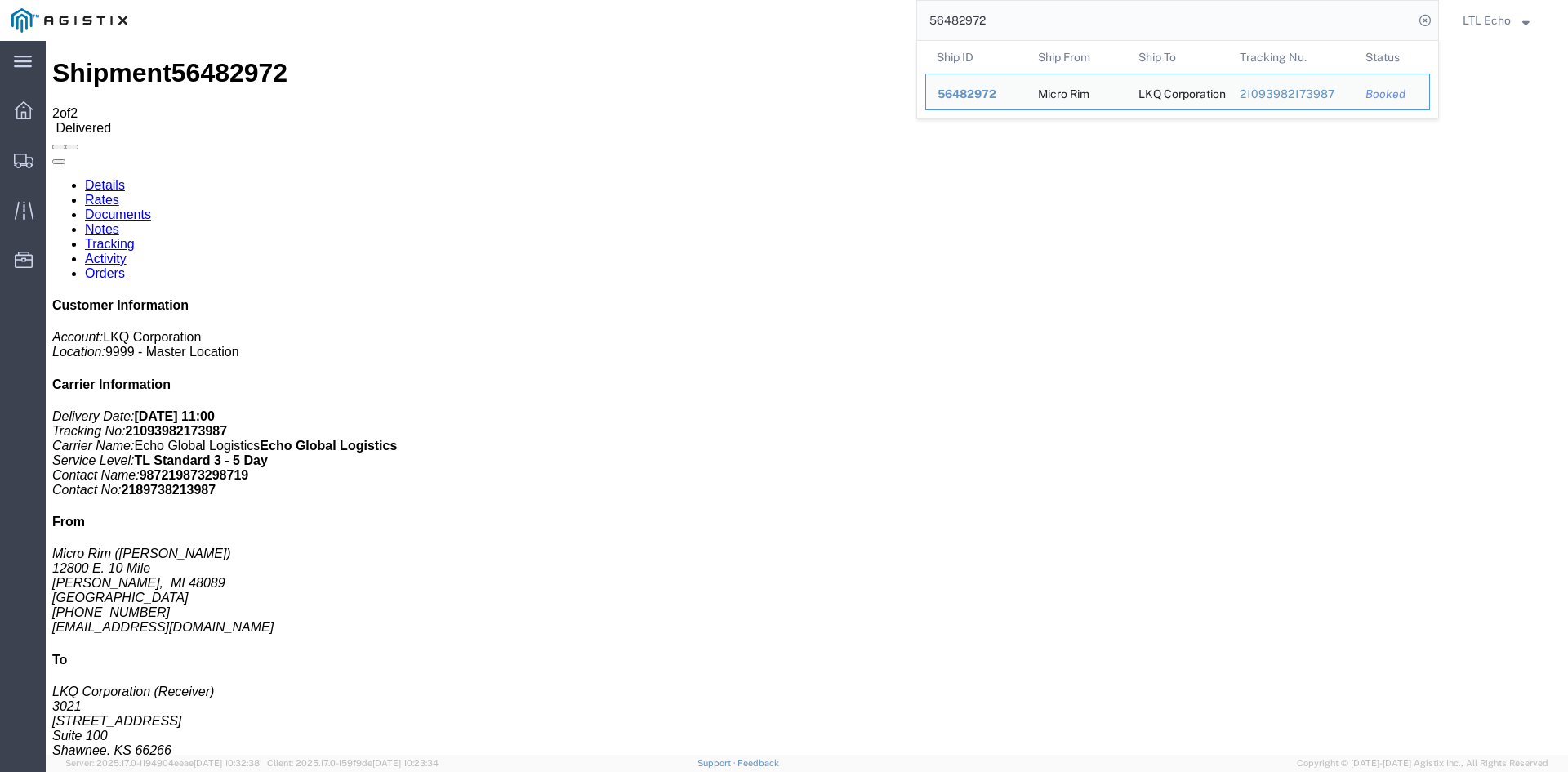
click at [948, 24] on input "56482972" at bounding box center [1165, 20] width 496 height 39
paste input "95628"
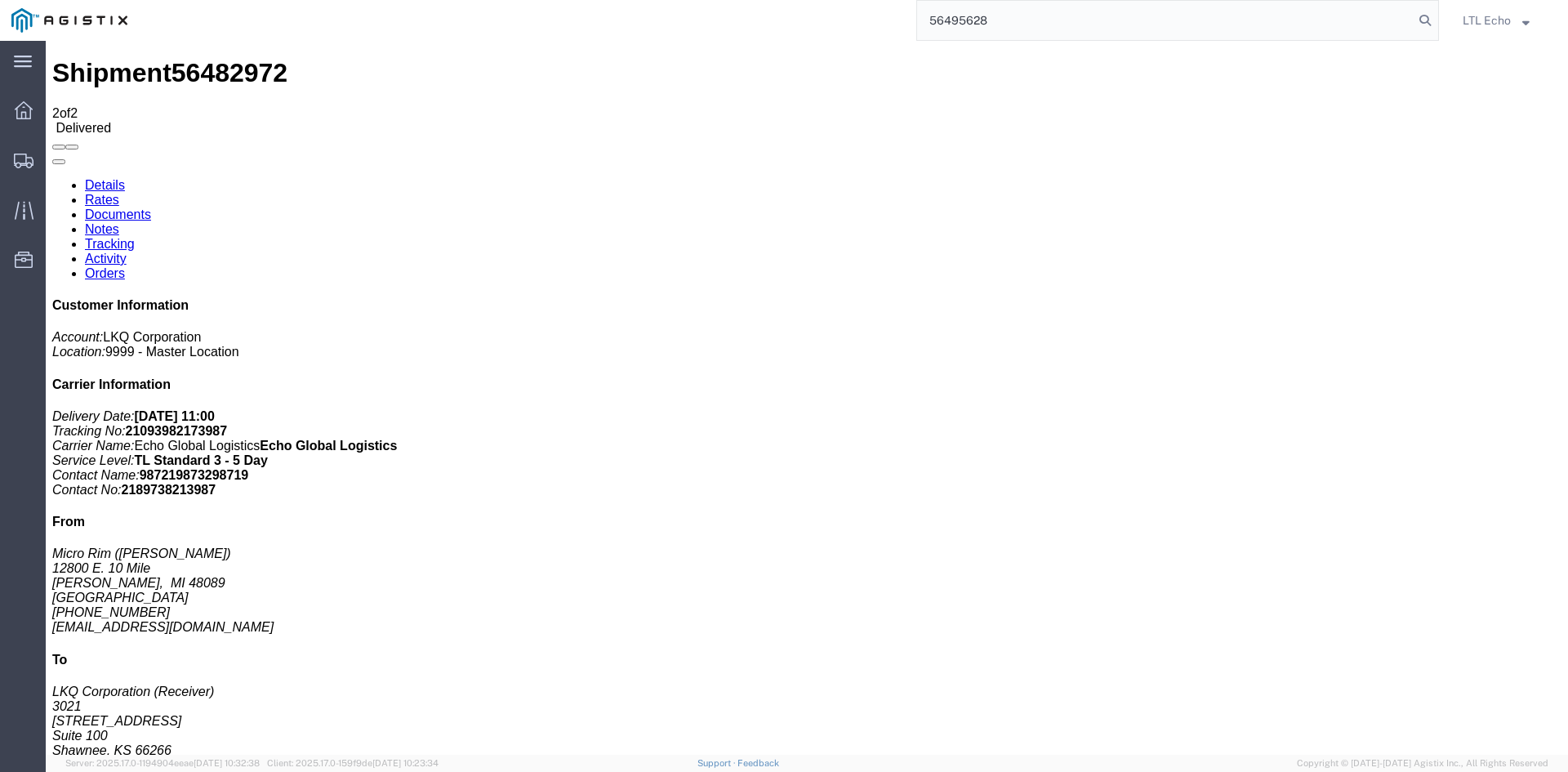
type input "56495628"
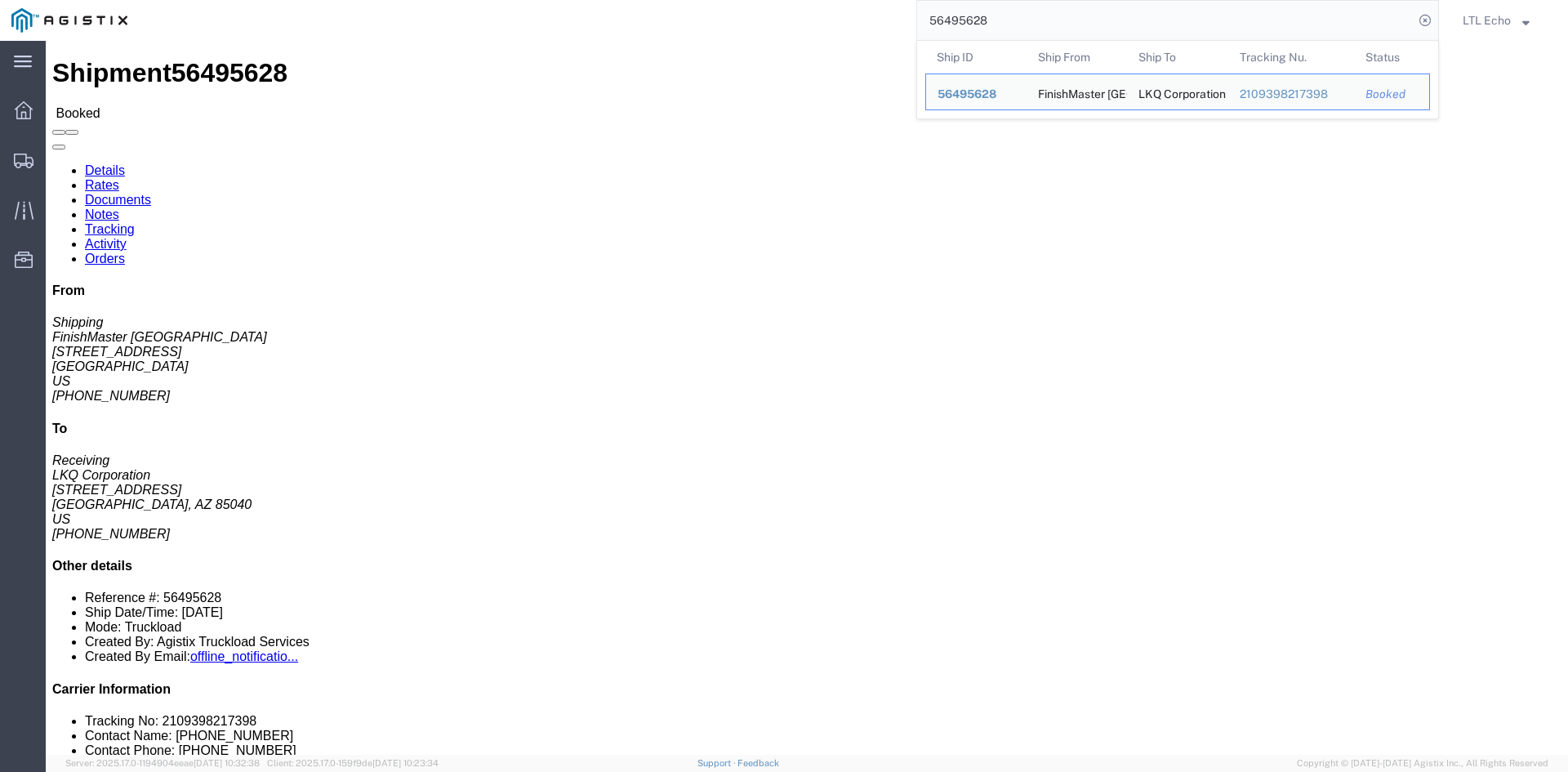
click link "Tracking"
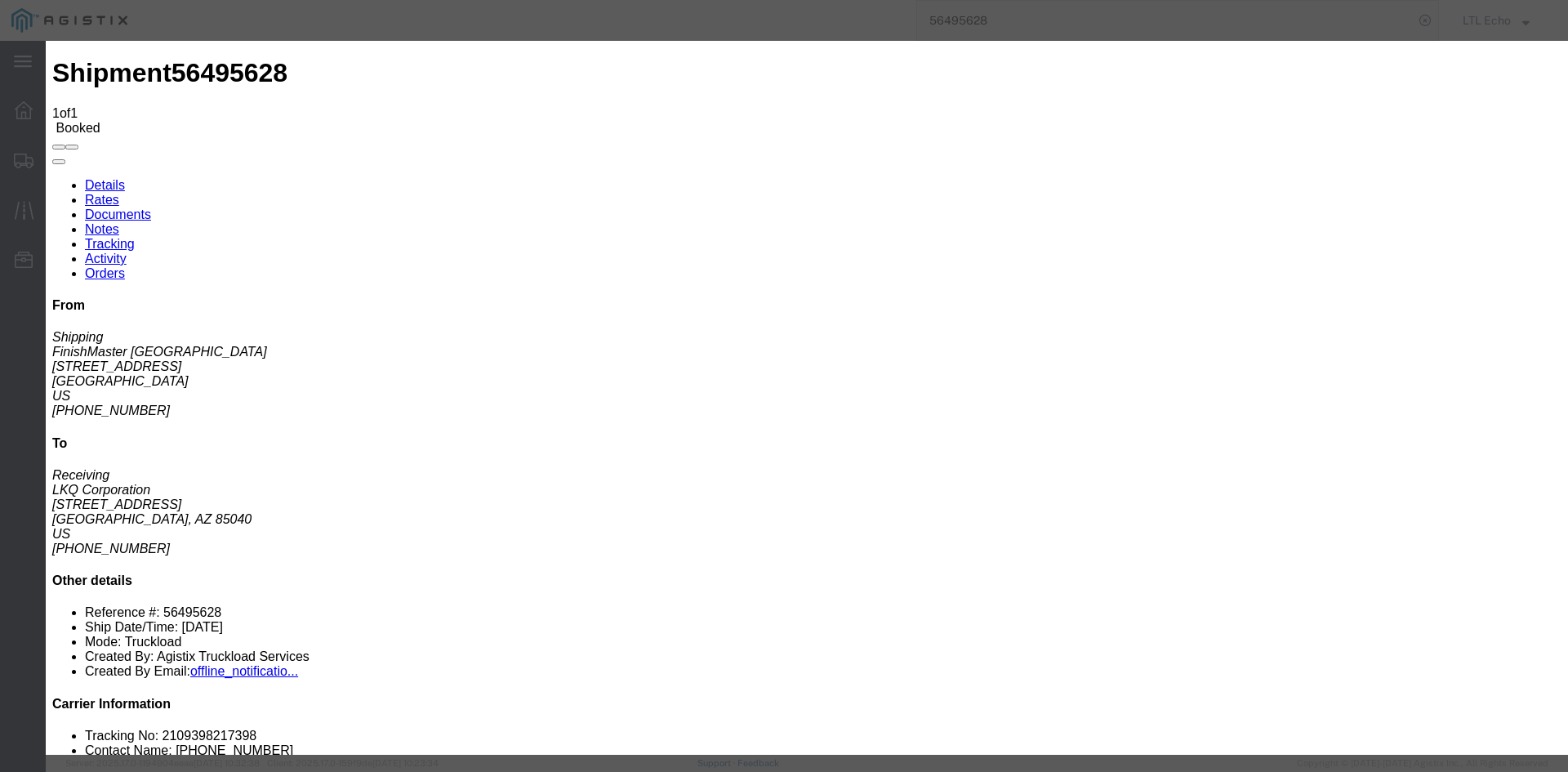
type input "[DATE]"
type input "11:00 AM"
select select "DELIVRED"
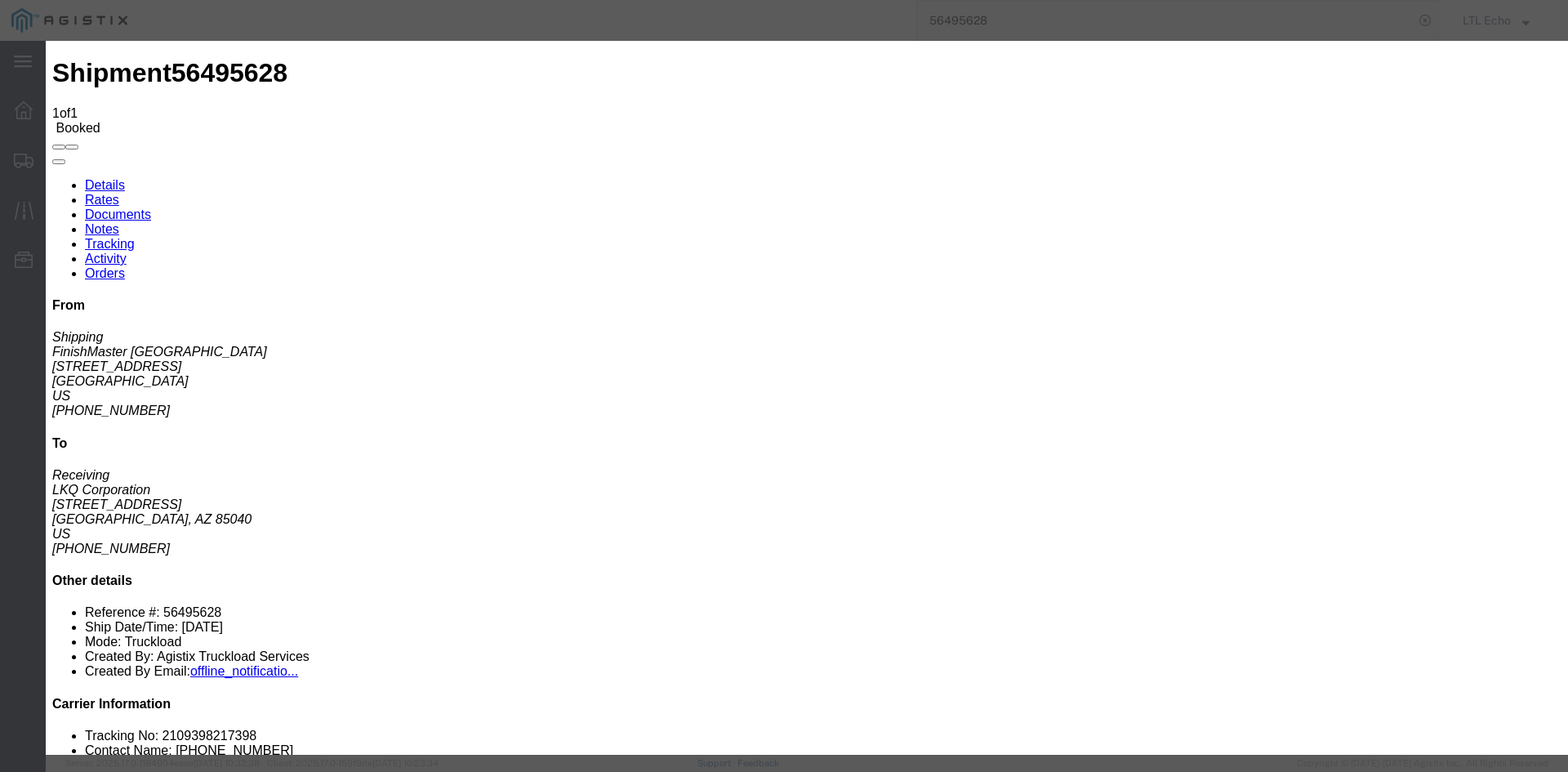
type input "[DATE]"
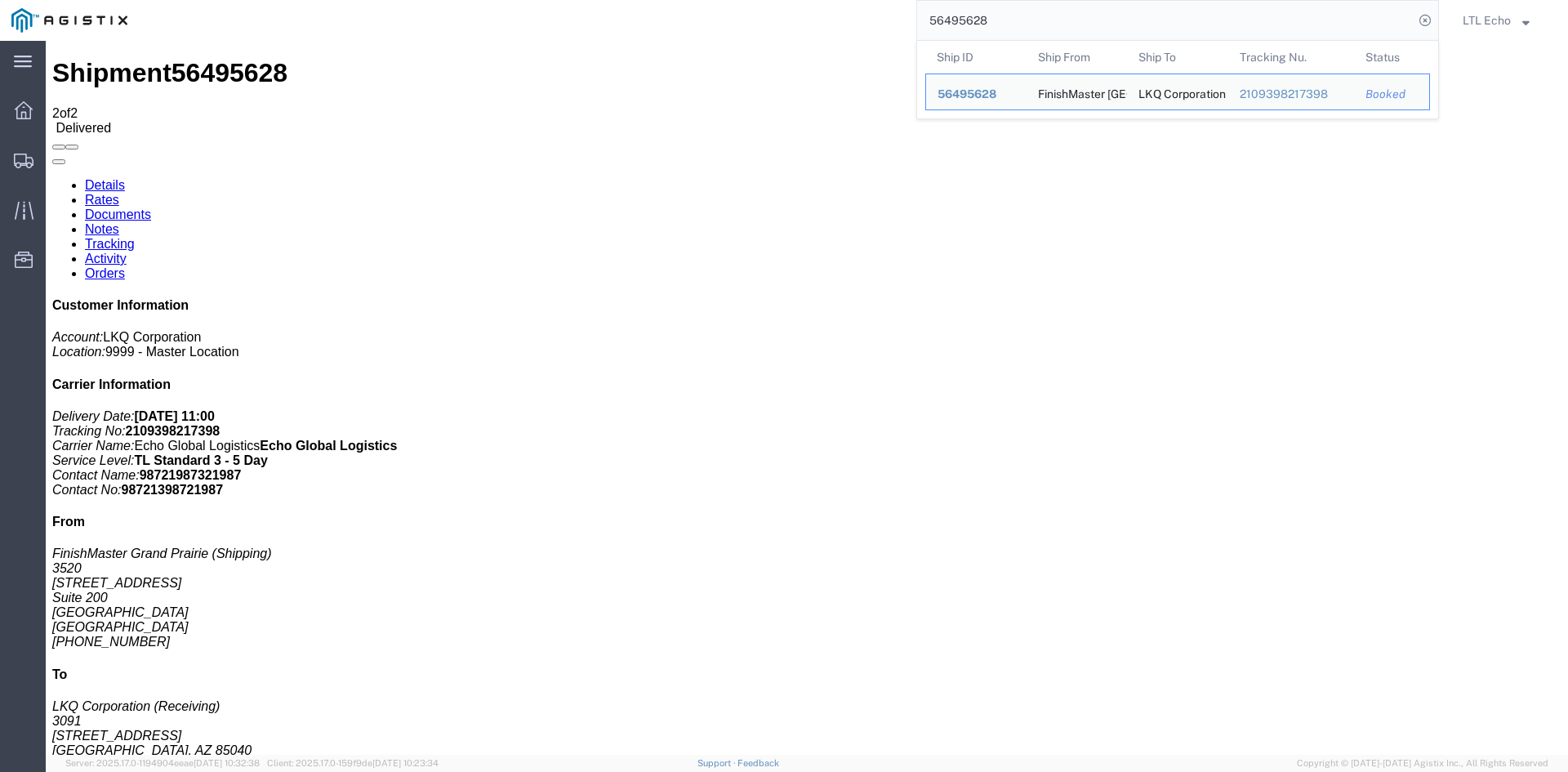
click at [944, 18] on input "56495628" at bounding box center [1165, 20] width 496 height 39
paste input "82969"
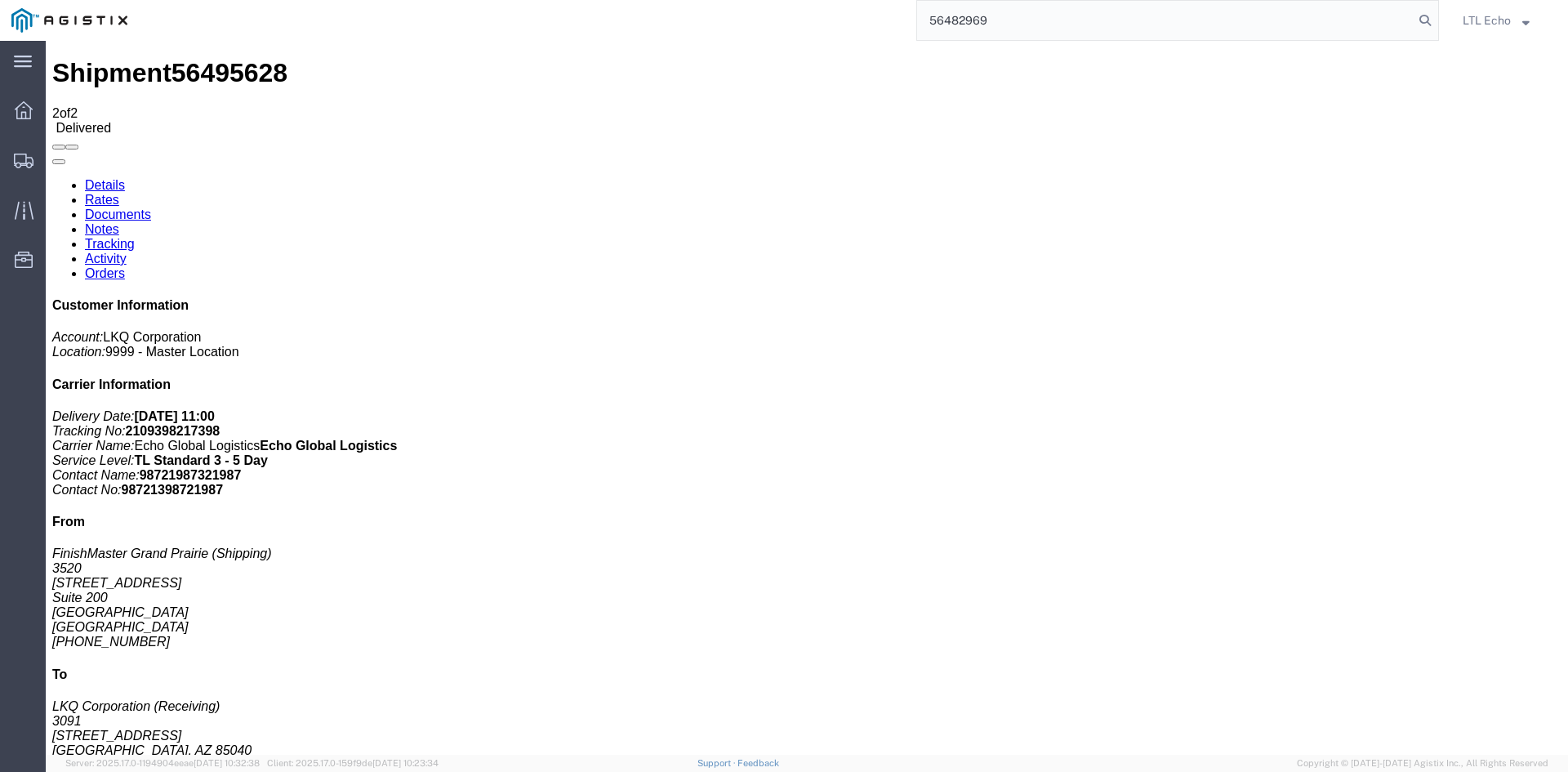
type input "56482969"
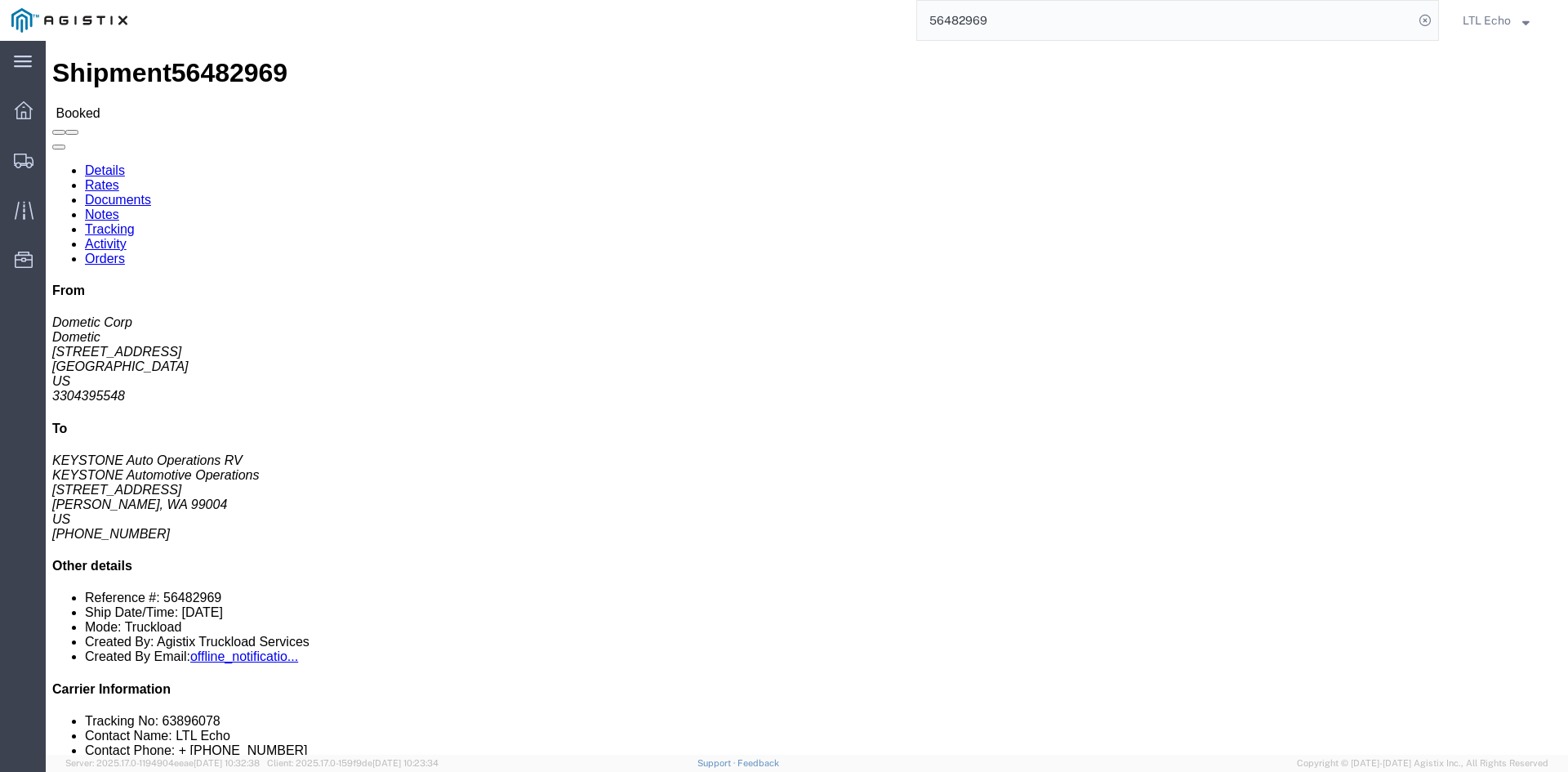
click li "Tracking No: 63896078"
copy li "63896078"
click link "Tracking"
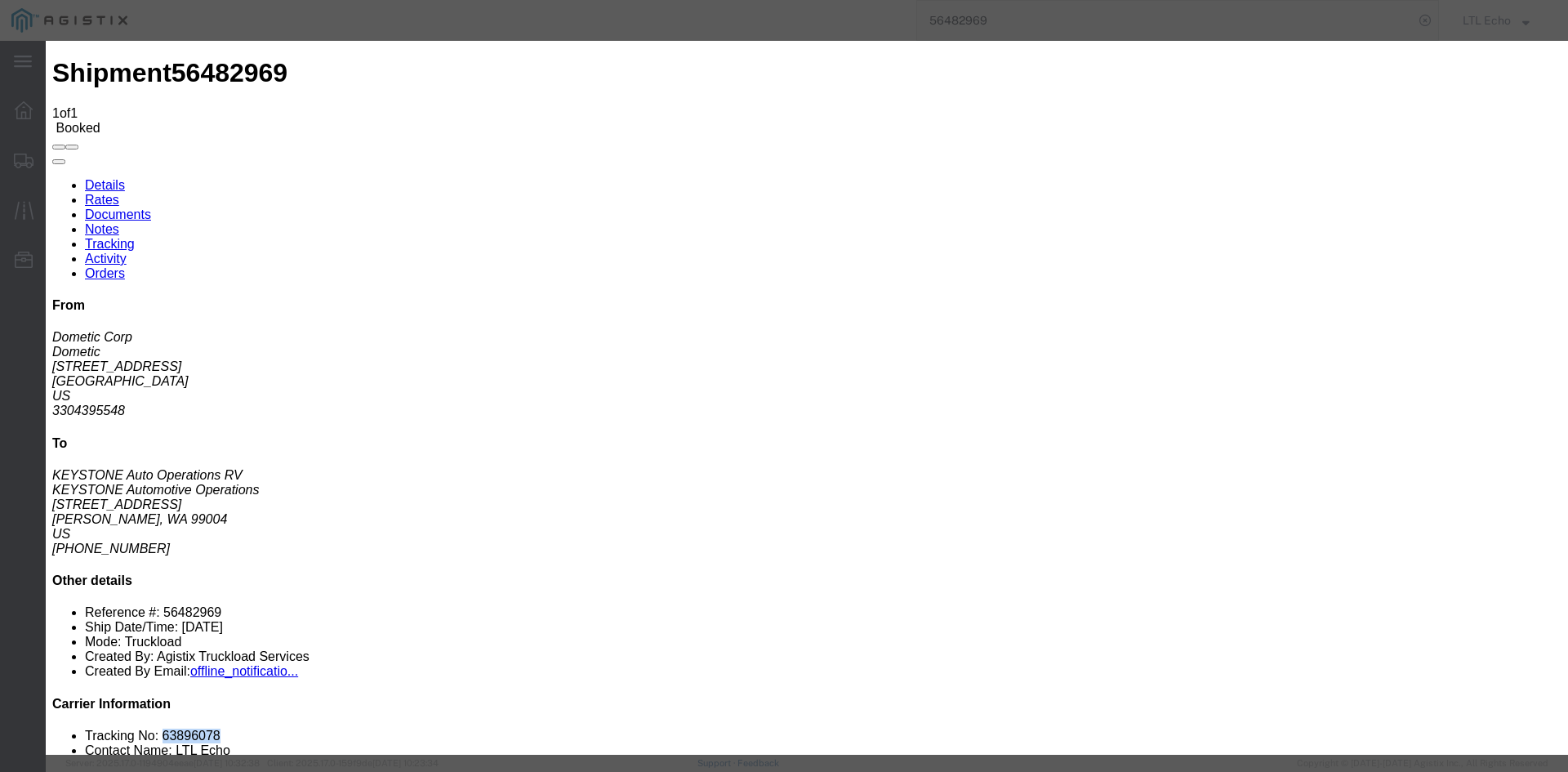
type input "[DATE]"
type input "11:00 AM"
select select "PICKEDUP"
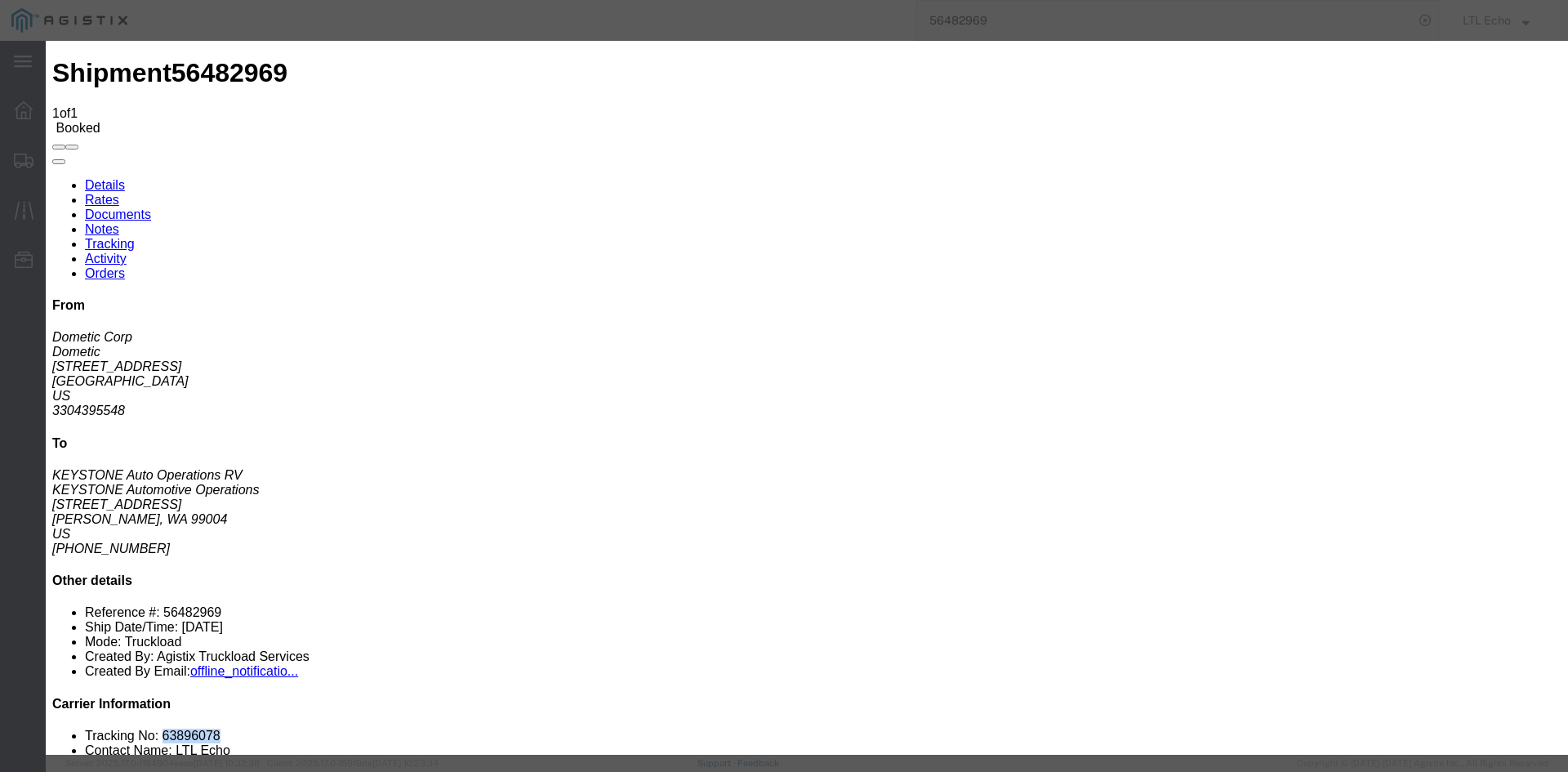
select select "OTHRDLAY"
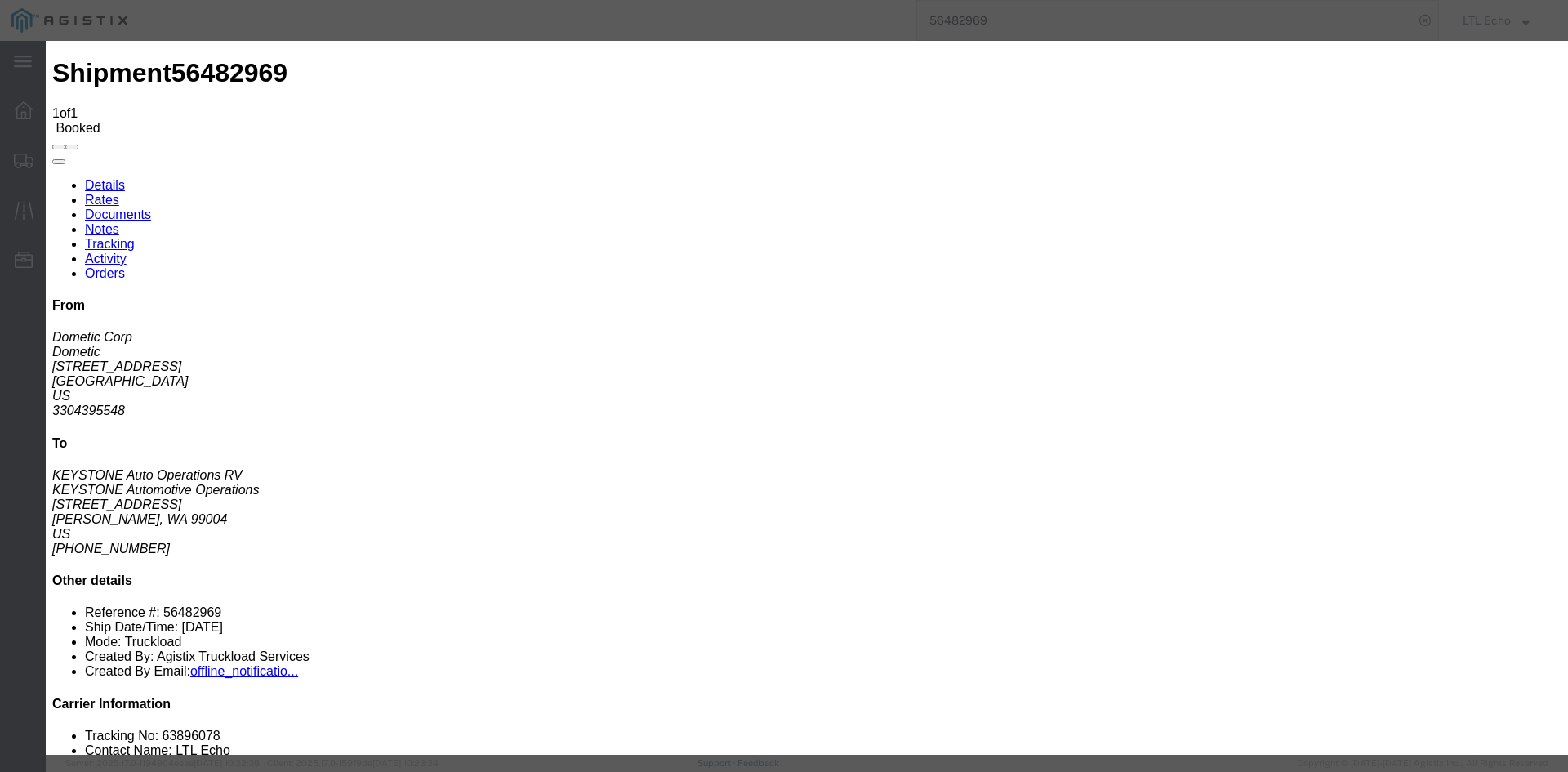
select select
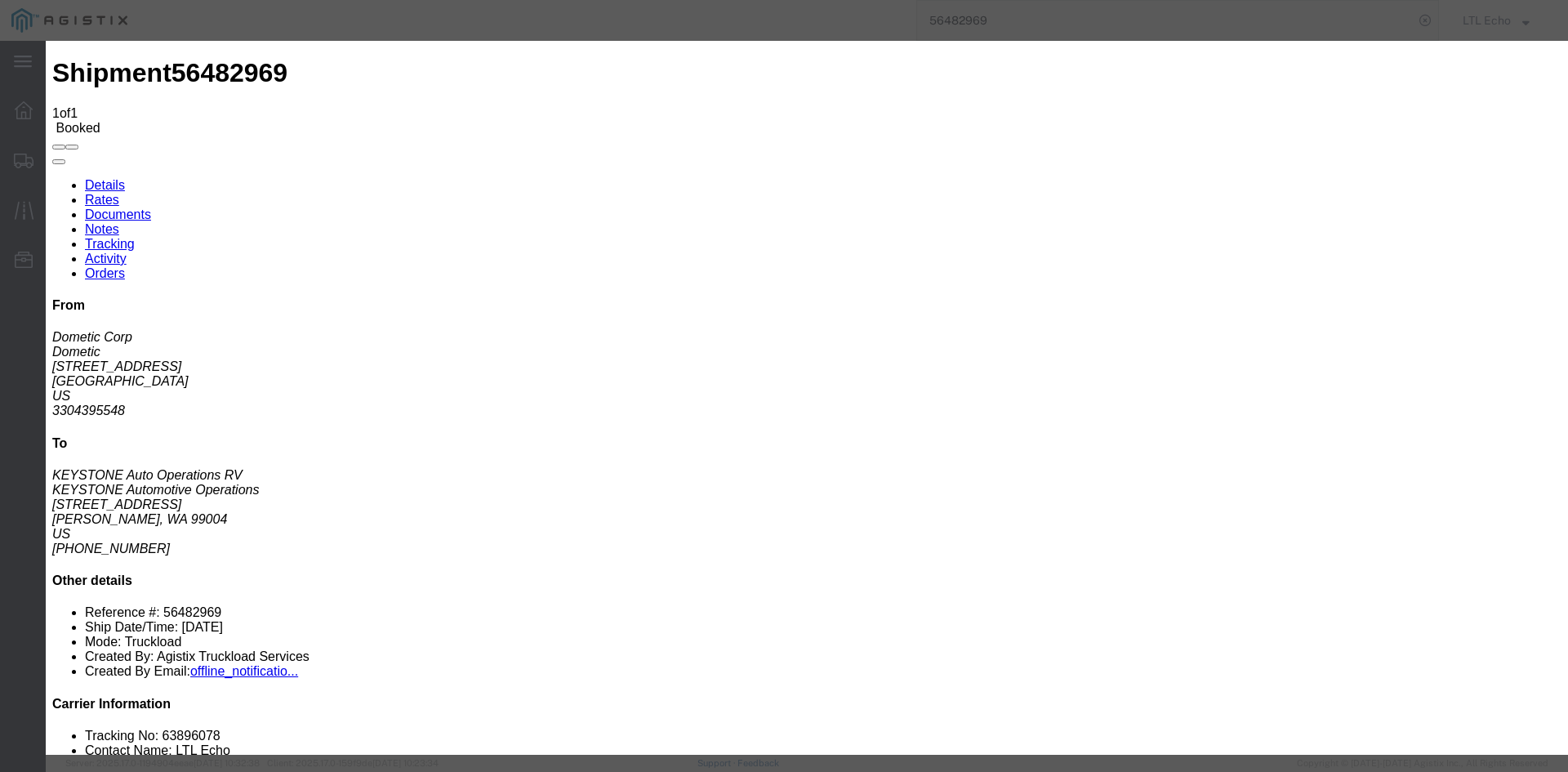
select select "OUTFRDLY"
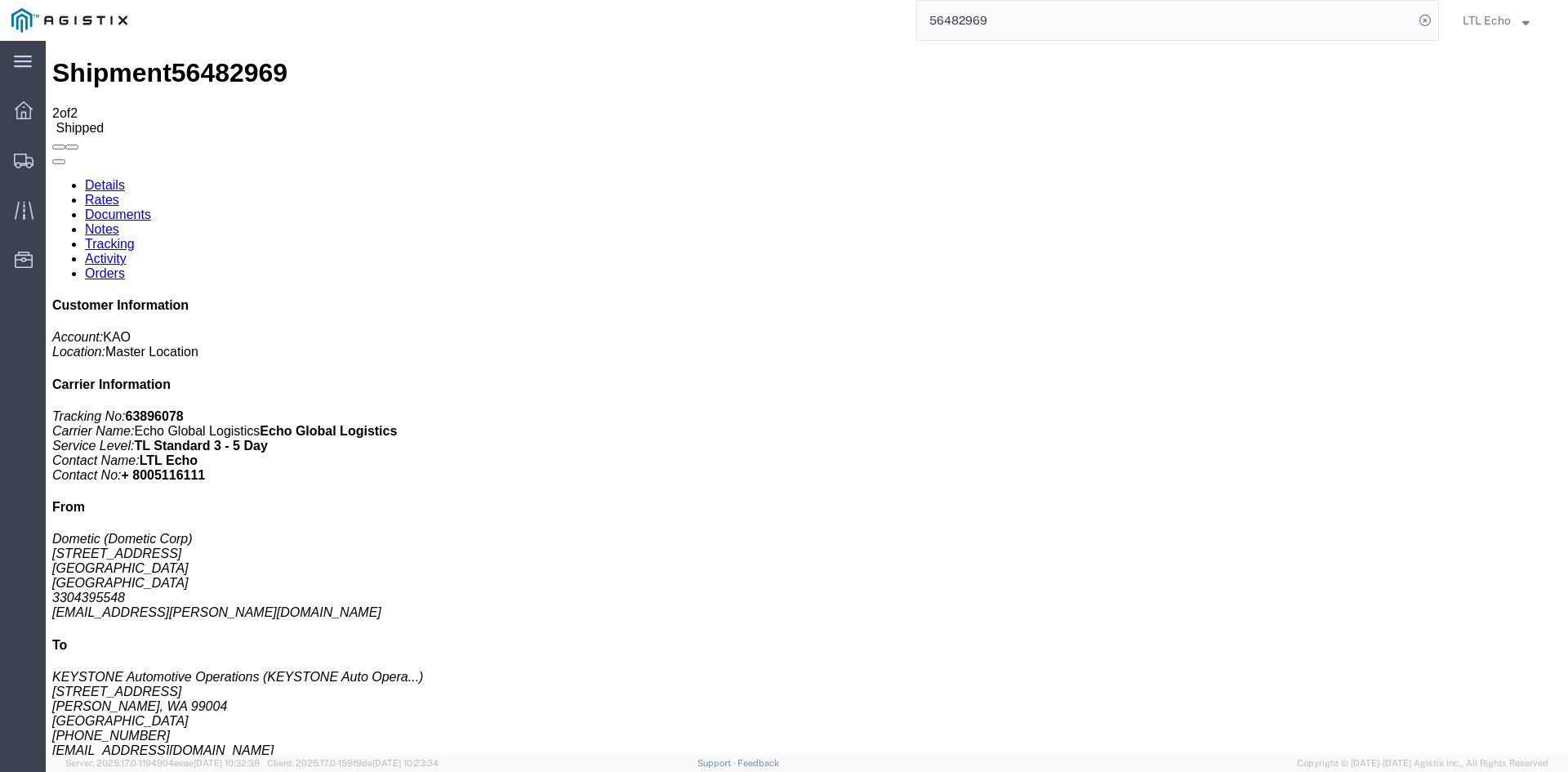
click at [966, 19] on input "56482969" at bounding box center [1165, 20] width 496 height 39
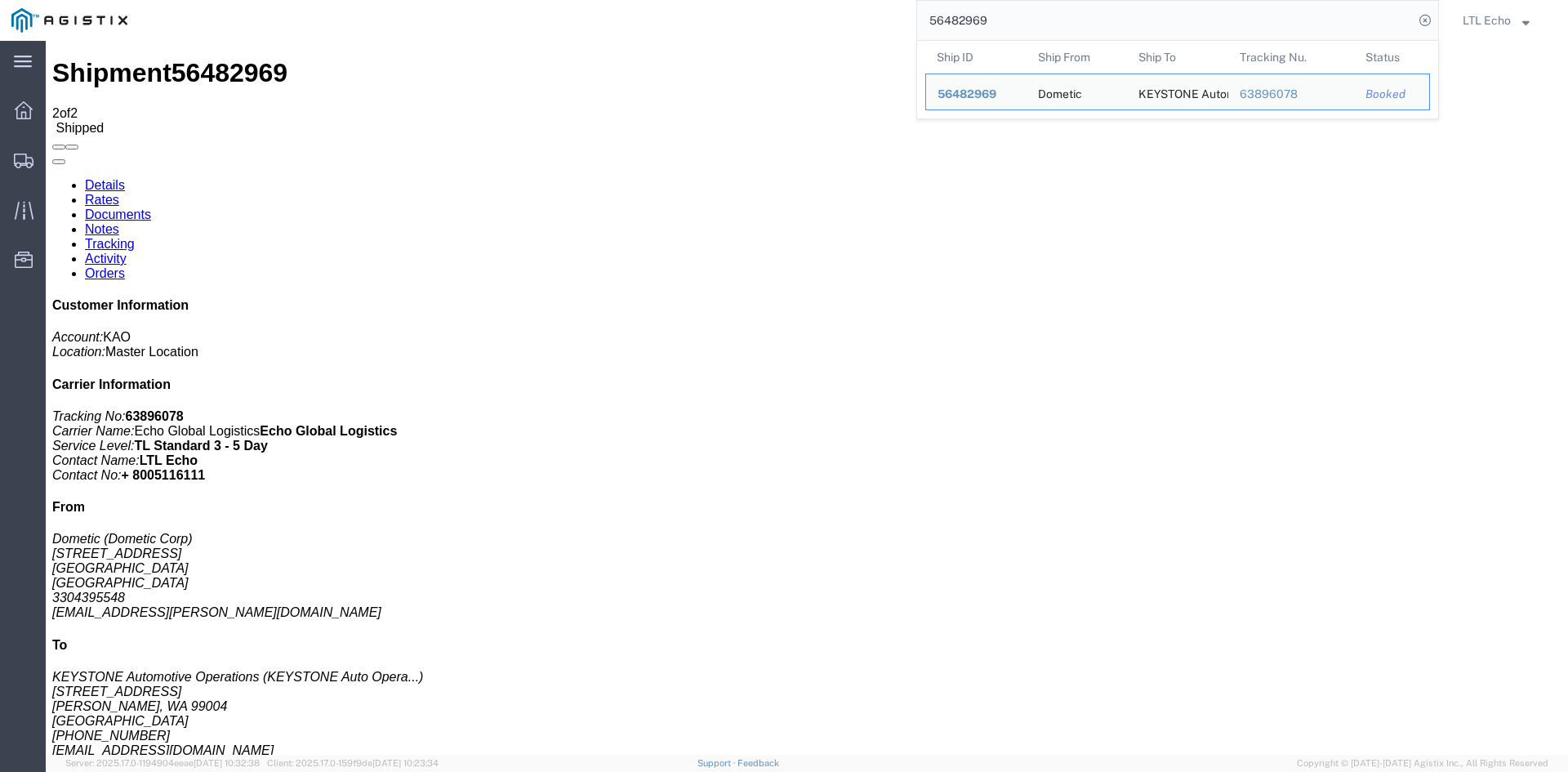
click at [966, 19] on input "56482969" at bounding box center [1165, 20] width 496 height 39
paste input "95634"
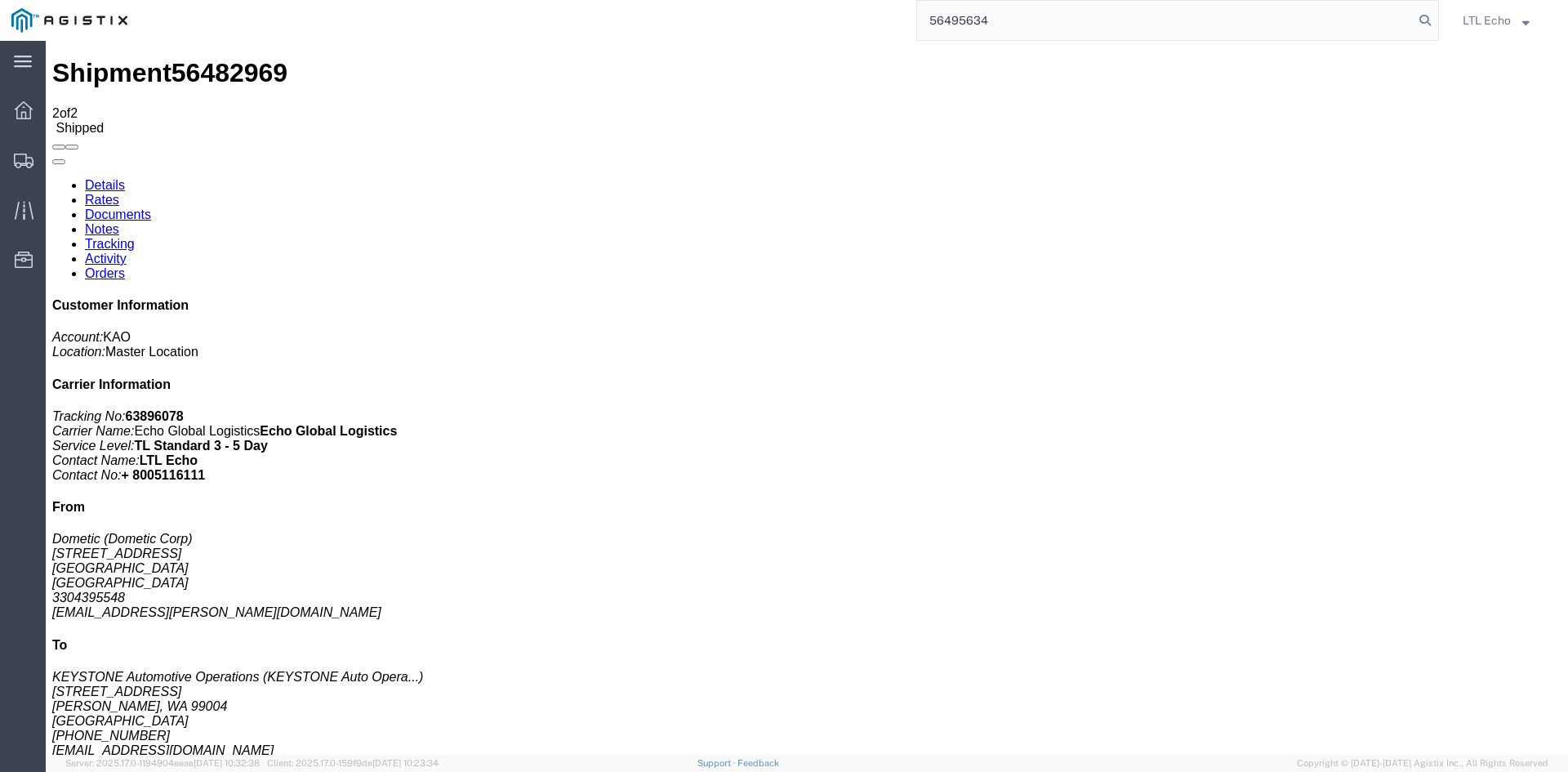
type input "56495634"
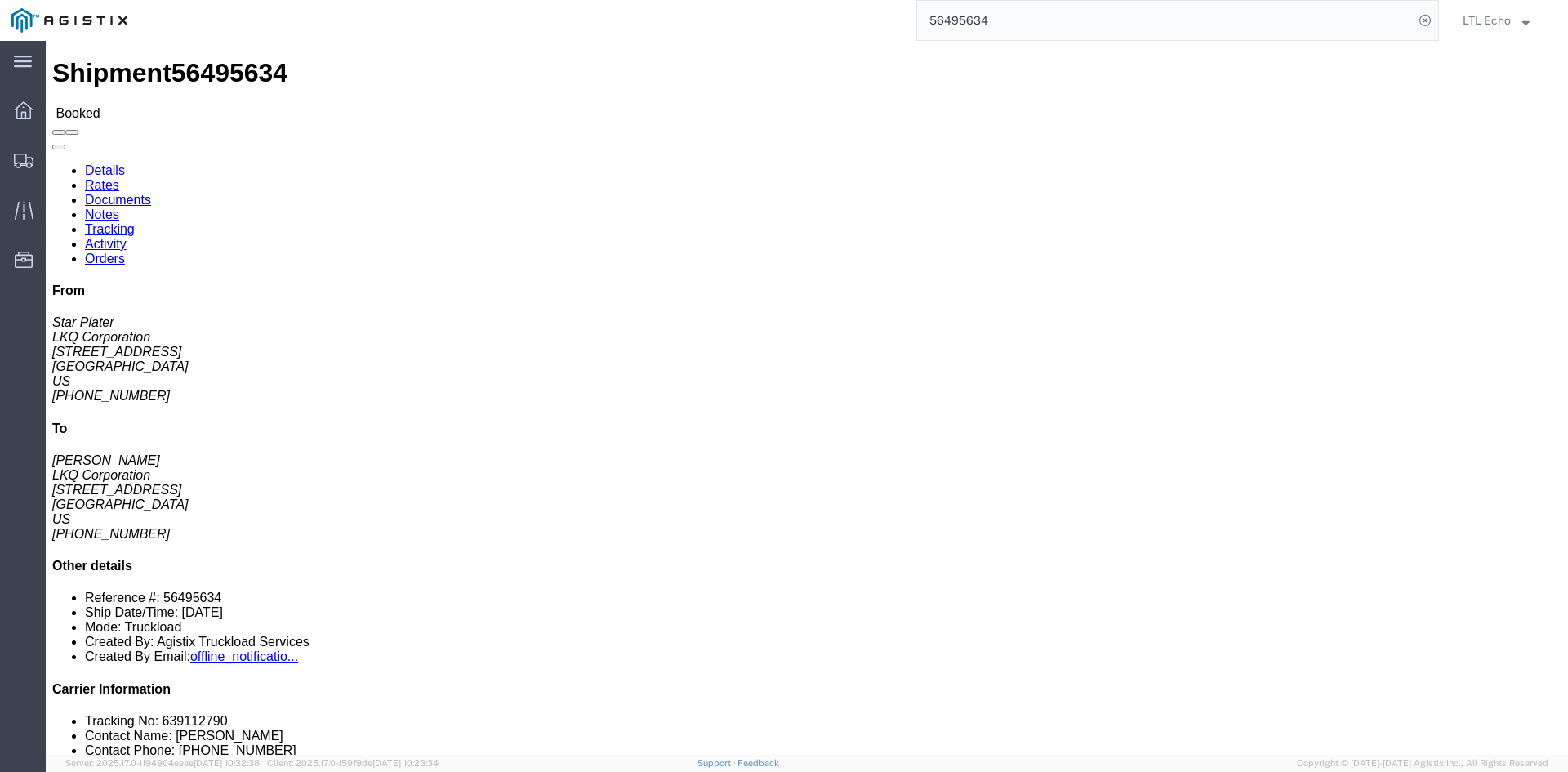
click li "Tracking No: 639112790"
copy li "639112790"
click link "Tracking"
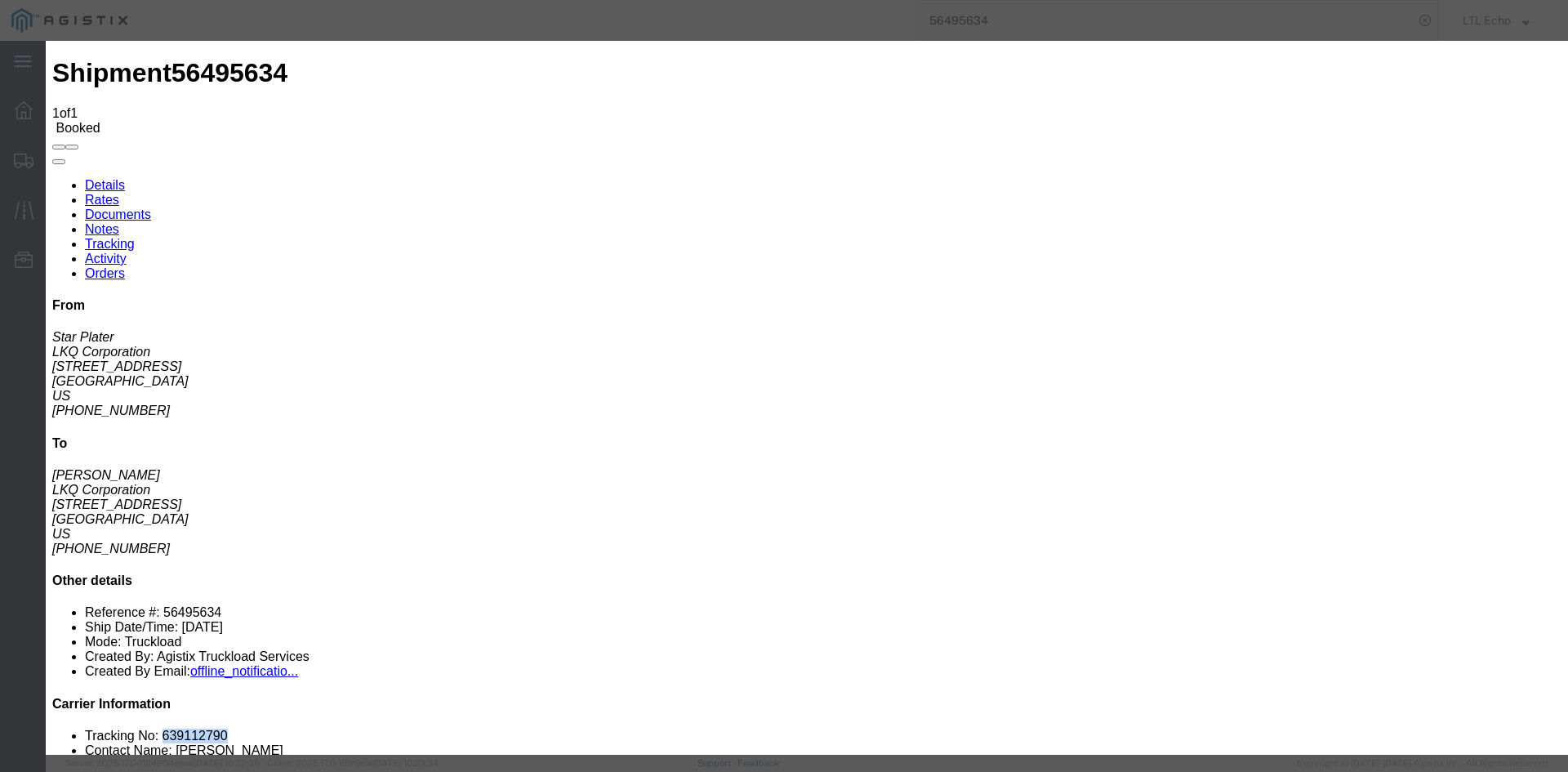
type input "[DATE]"
type input "11:00 AM"
select select "DELIVRED"
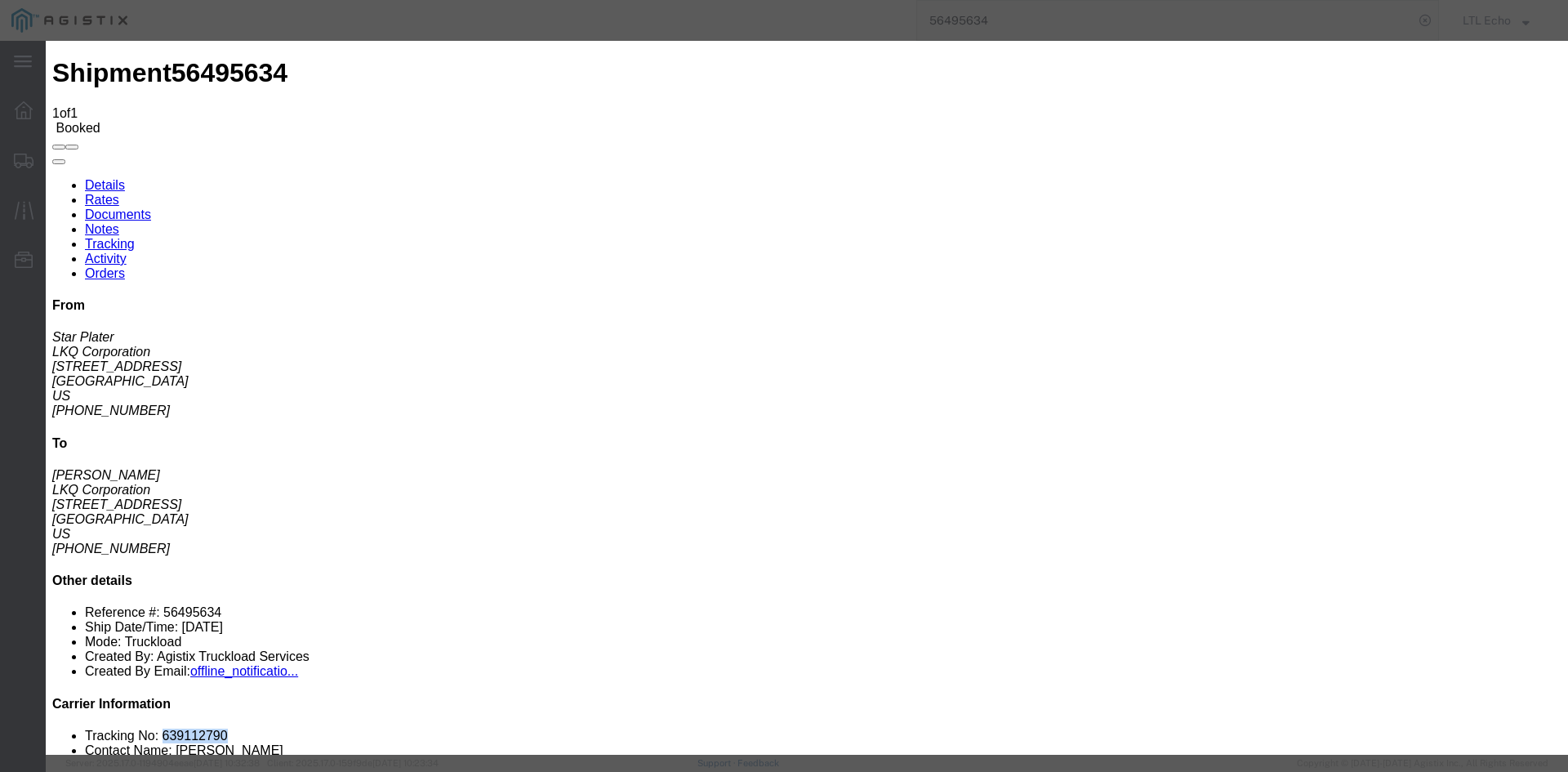
type input "[DATE]"
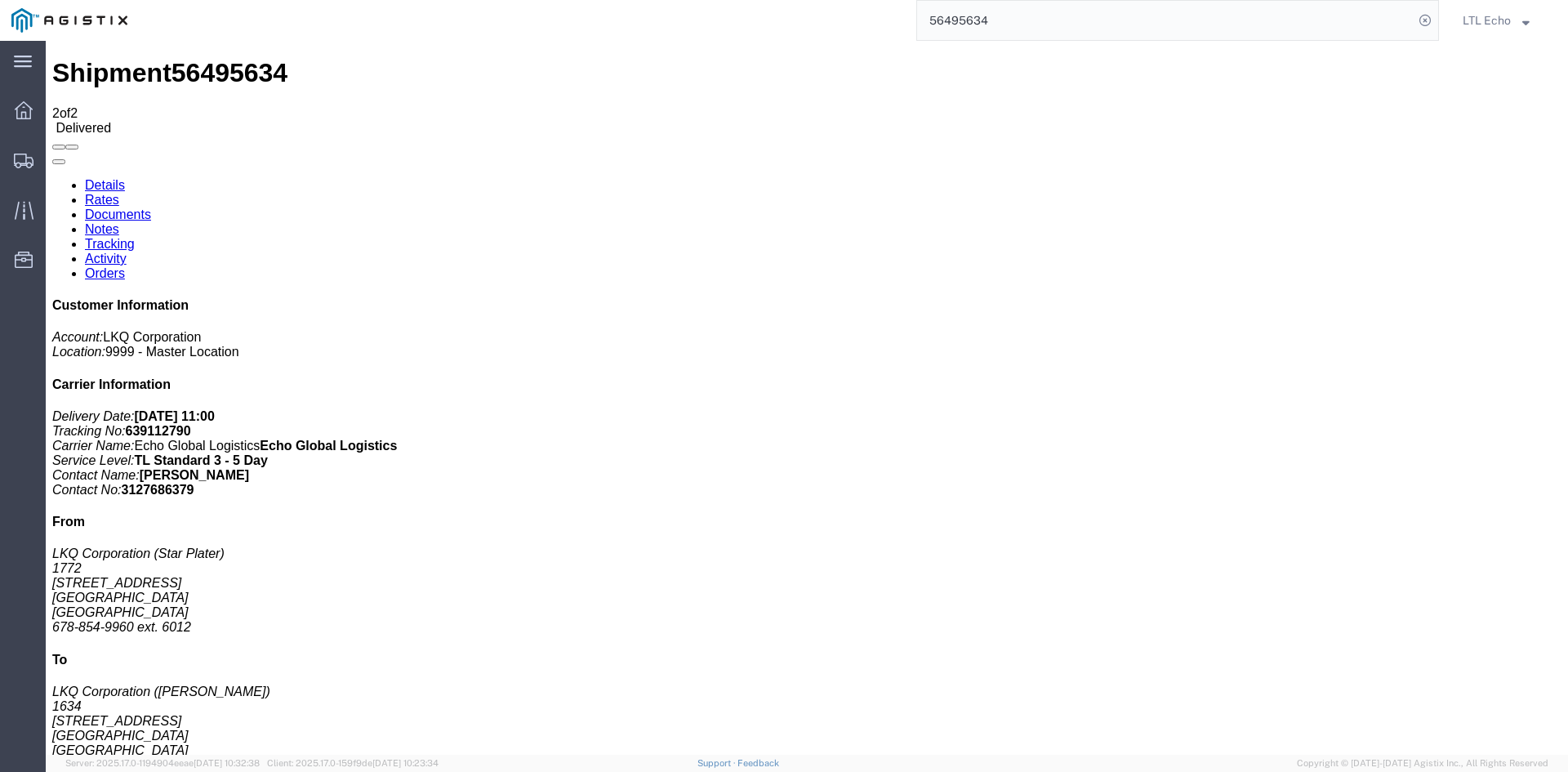
click at [970, 21] on input "56495634" at bounding box center [1165, 20] width 496 height 39
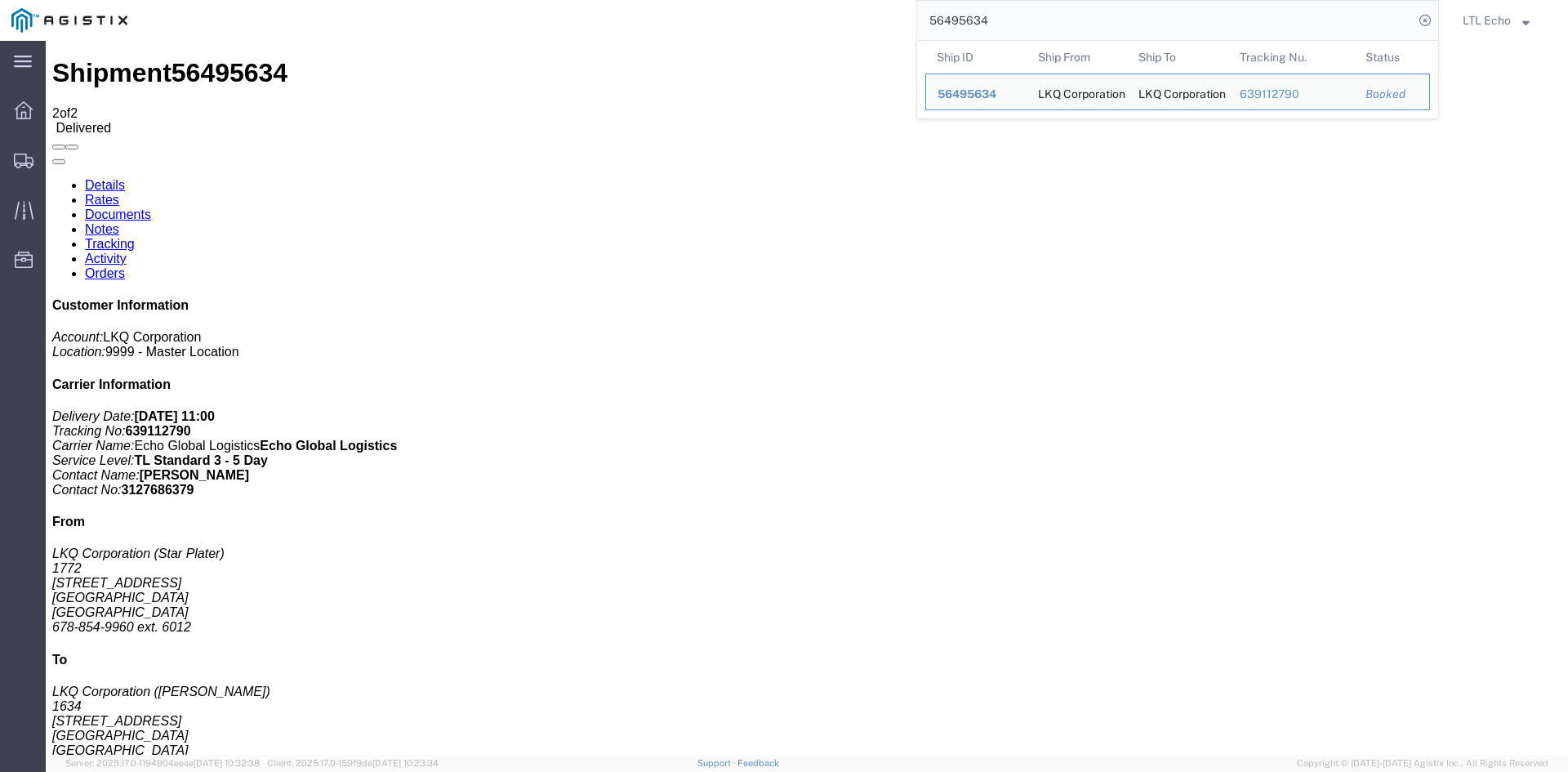
click at [970, 21] on input "56495634" at bounding box center [1165, 20] width 496 height 39
paste input "193911"
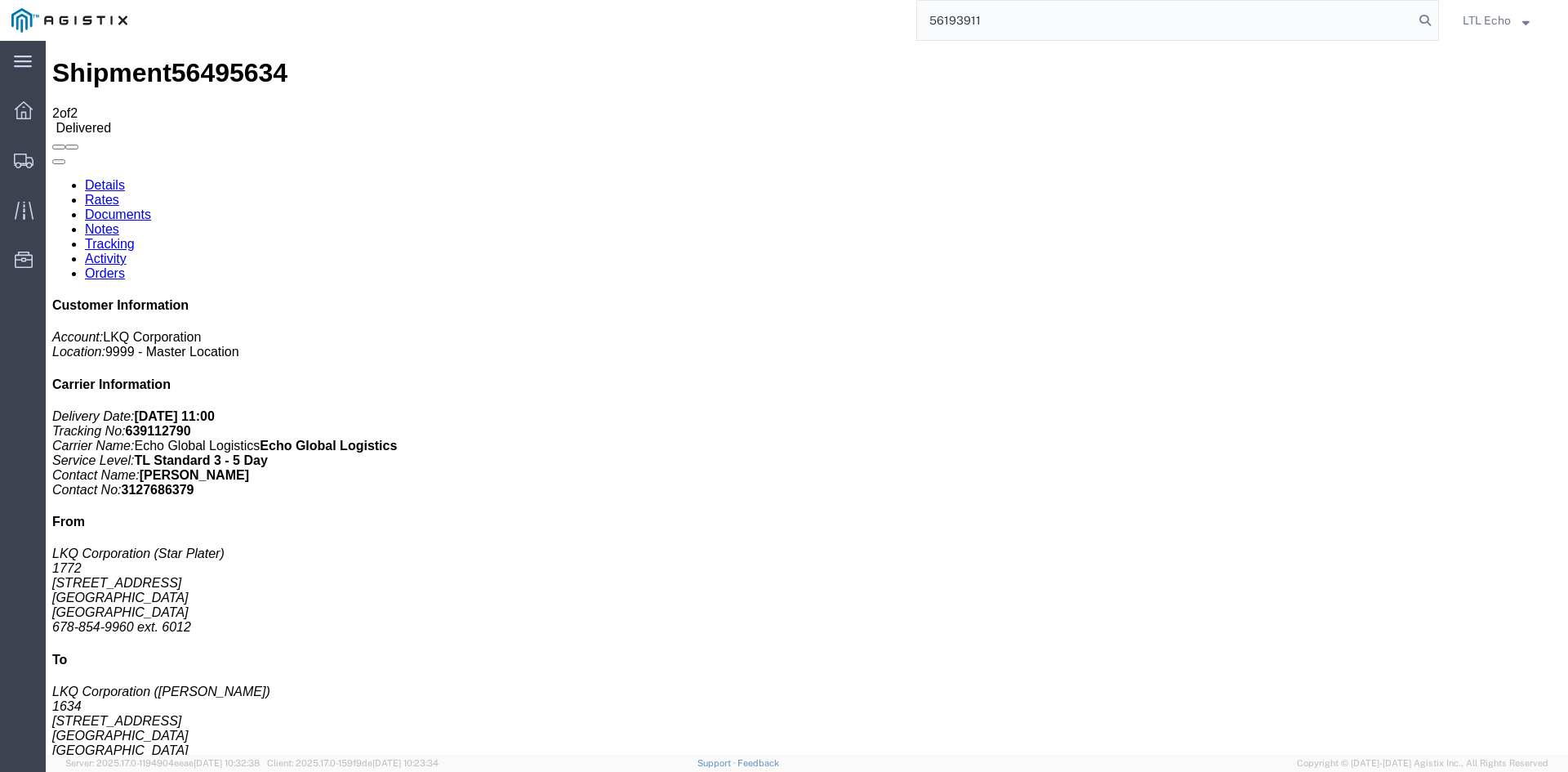
type input "56193911"
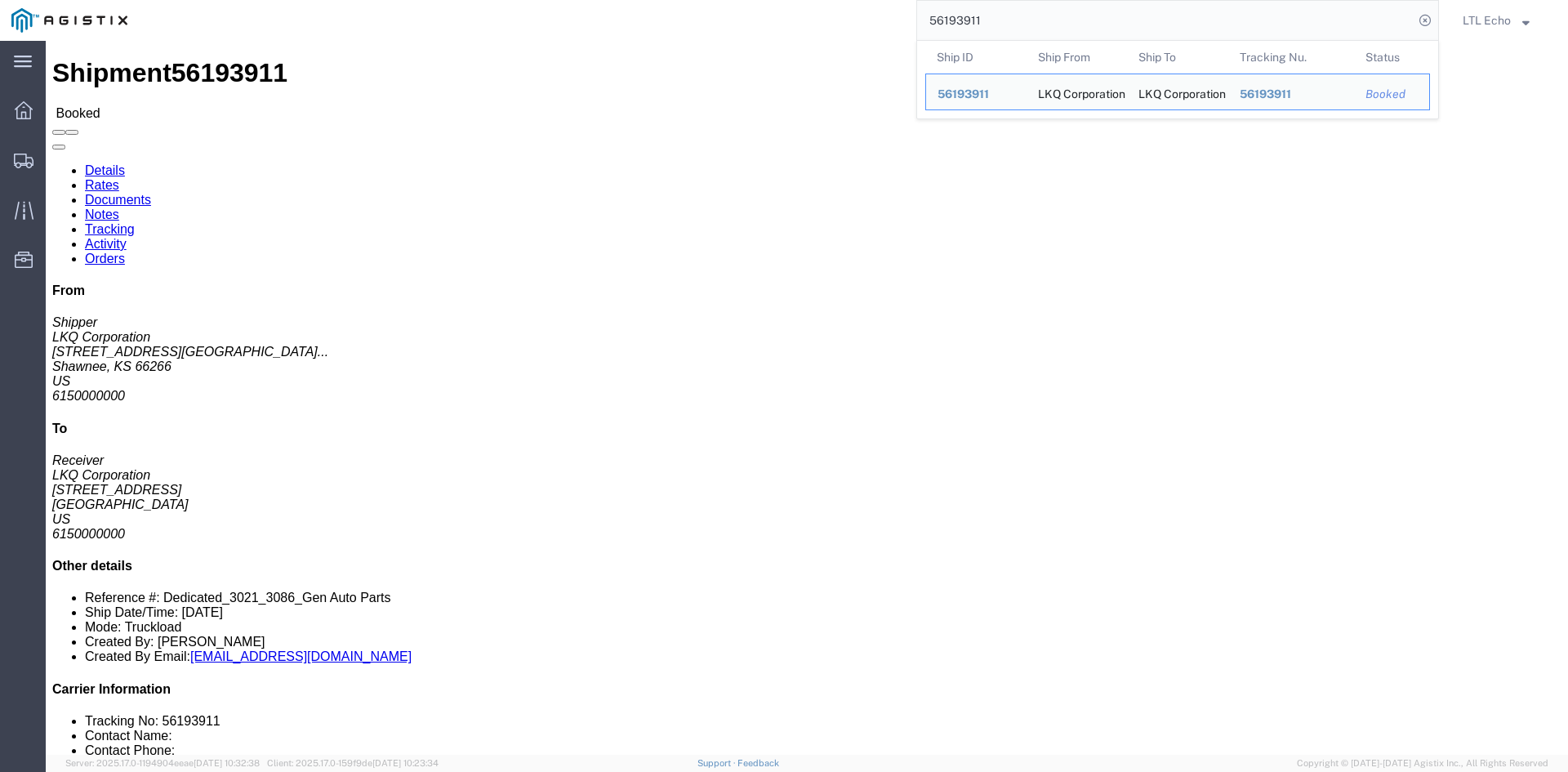
click link "Tracking"
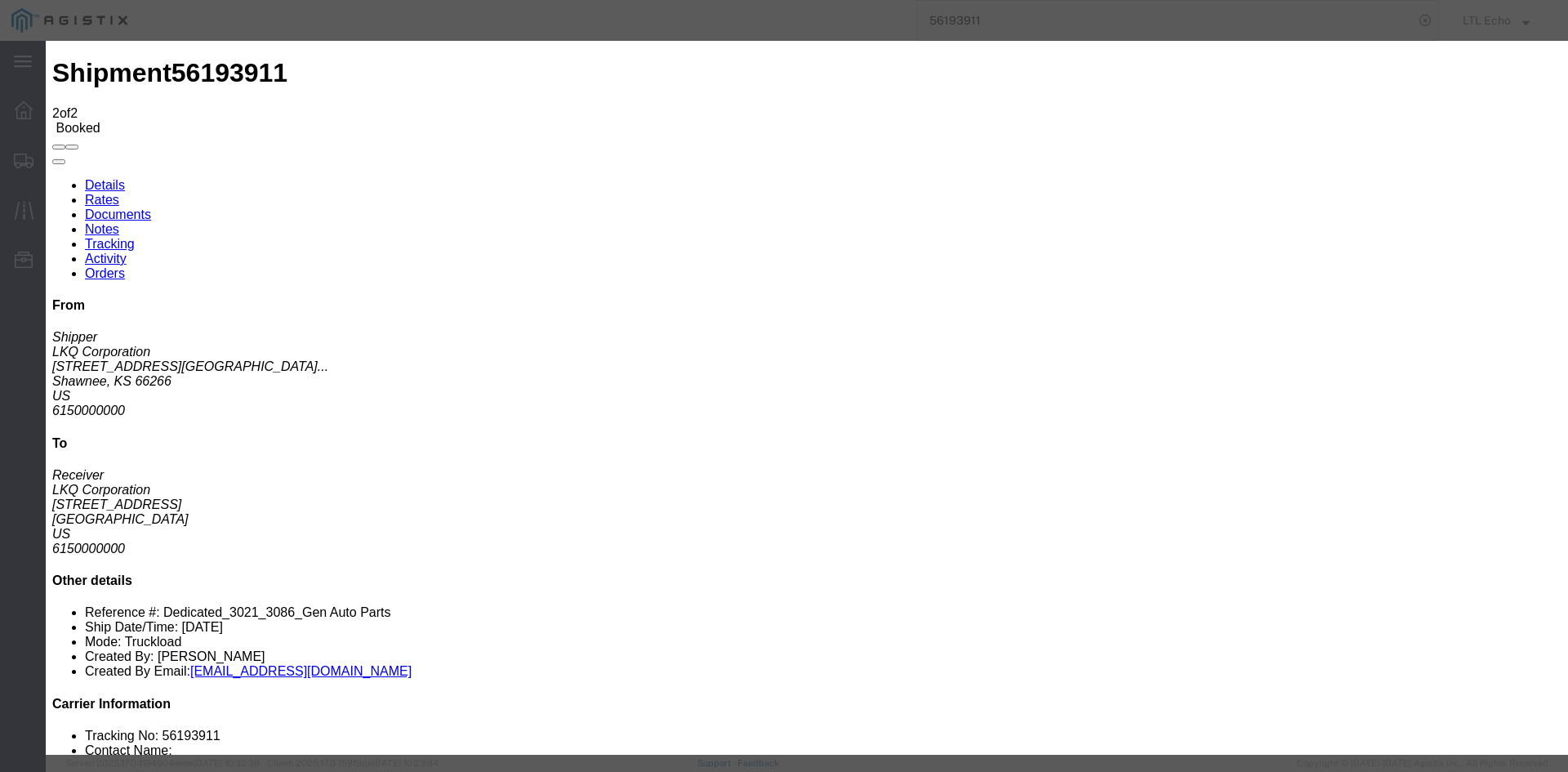
type input "[DATE]"
type input "11:00 AM"
select select "PICKEDUP"
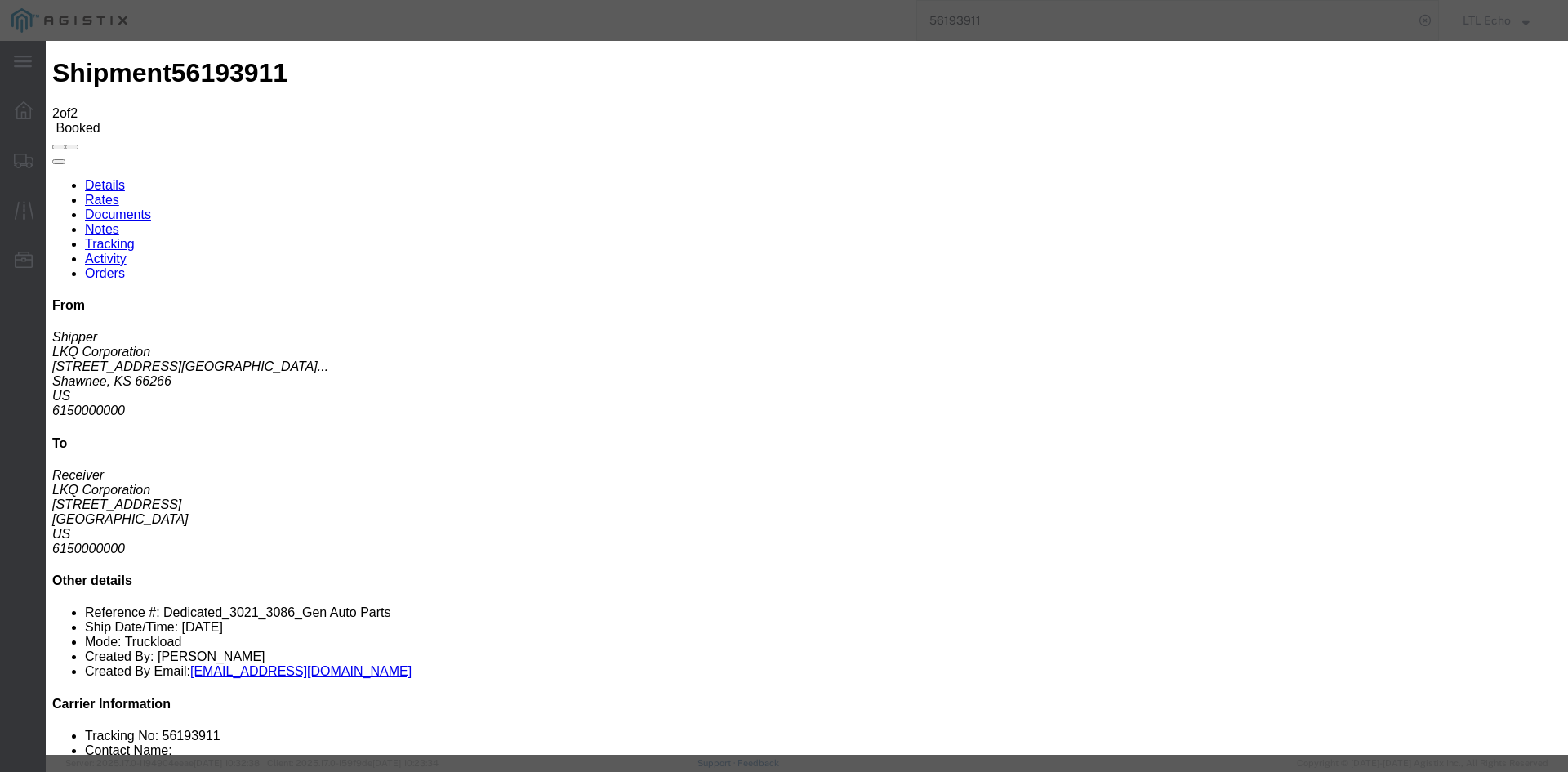
type input "[DATE]"
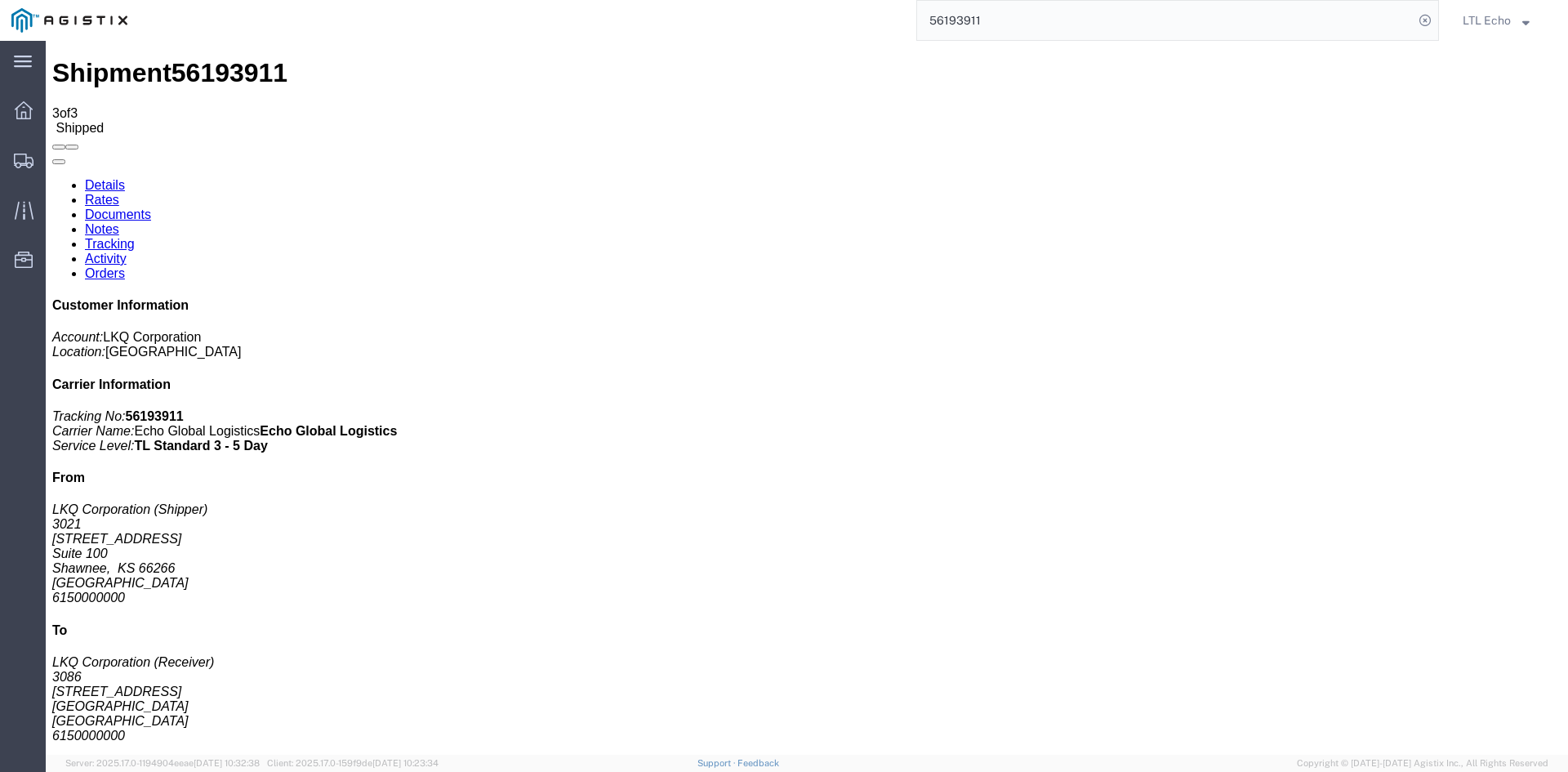
click at [941, 14] on input "56193911" at bounding box center [1165, 20] width 496 height 39
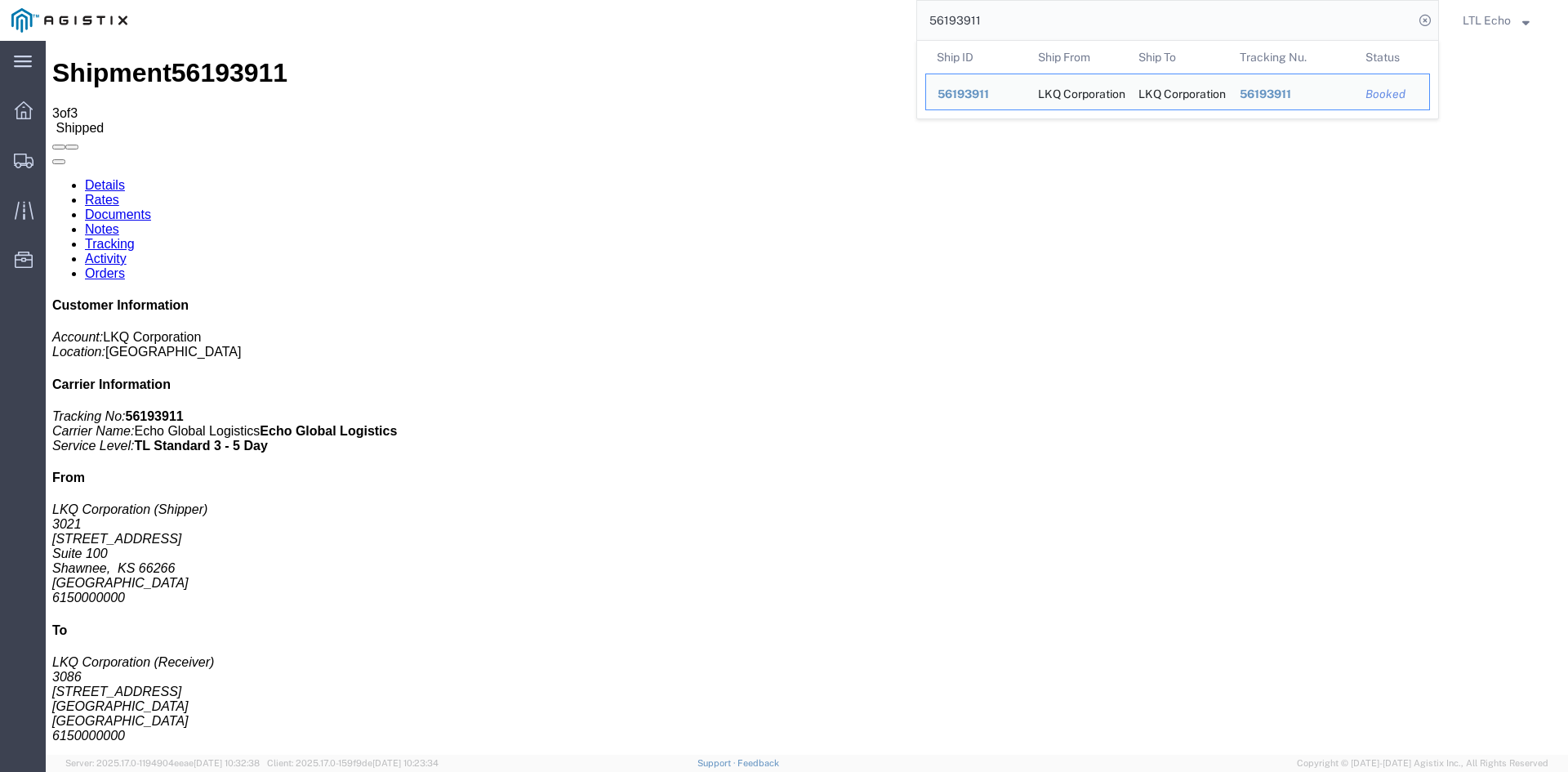
click at [941, 14] on input "56193911" at bounding box center [1165, 20] width 496 height 39
paste input "462115"
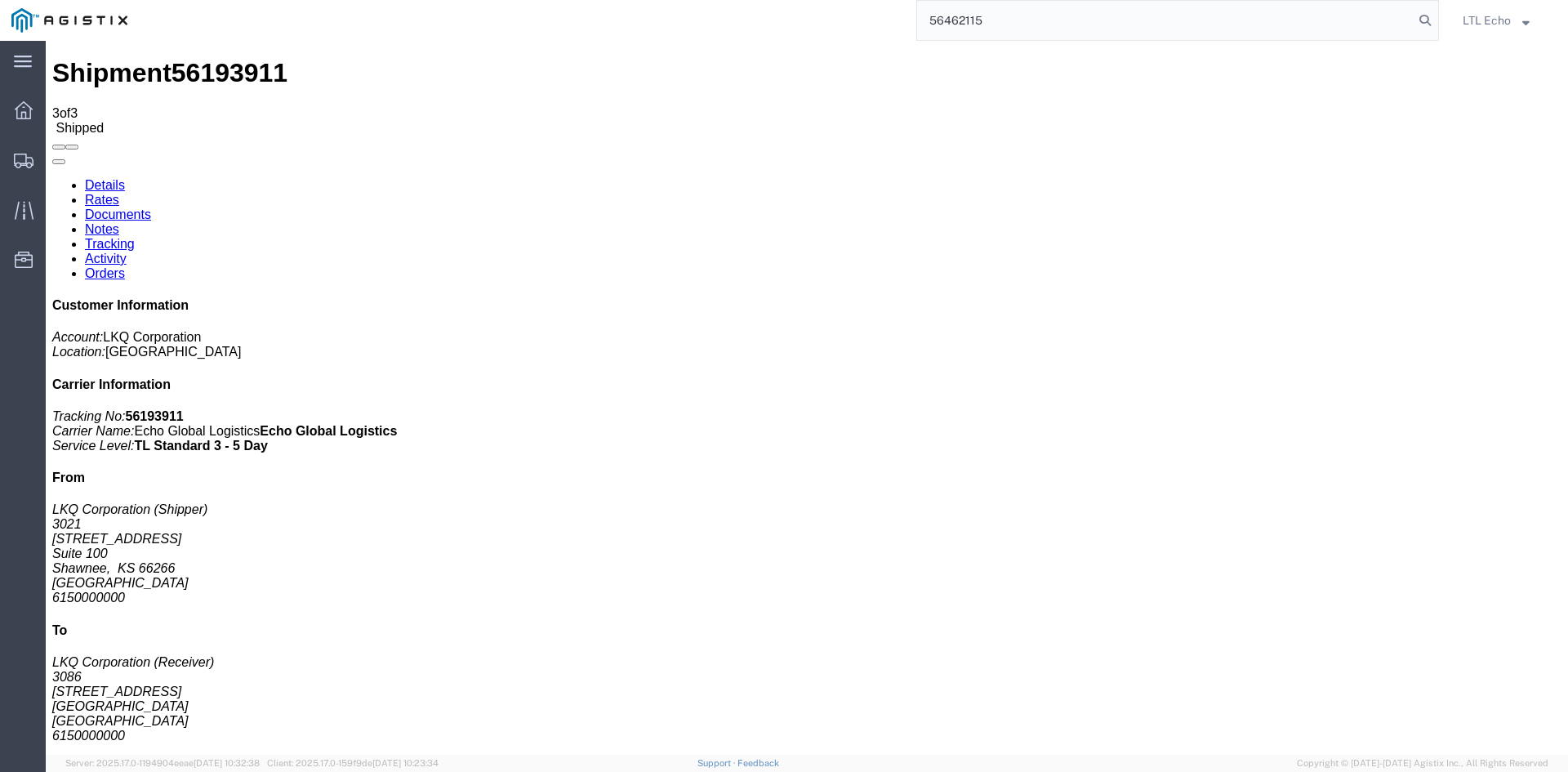
type input "56462115"
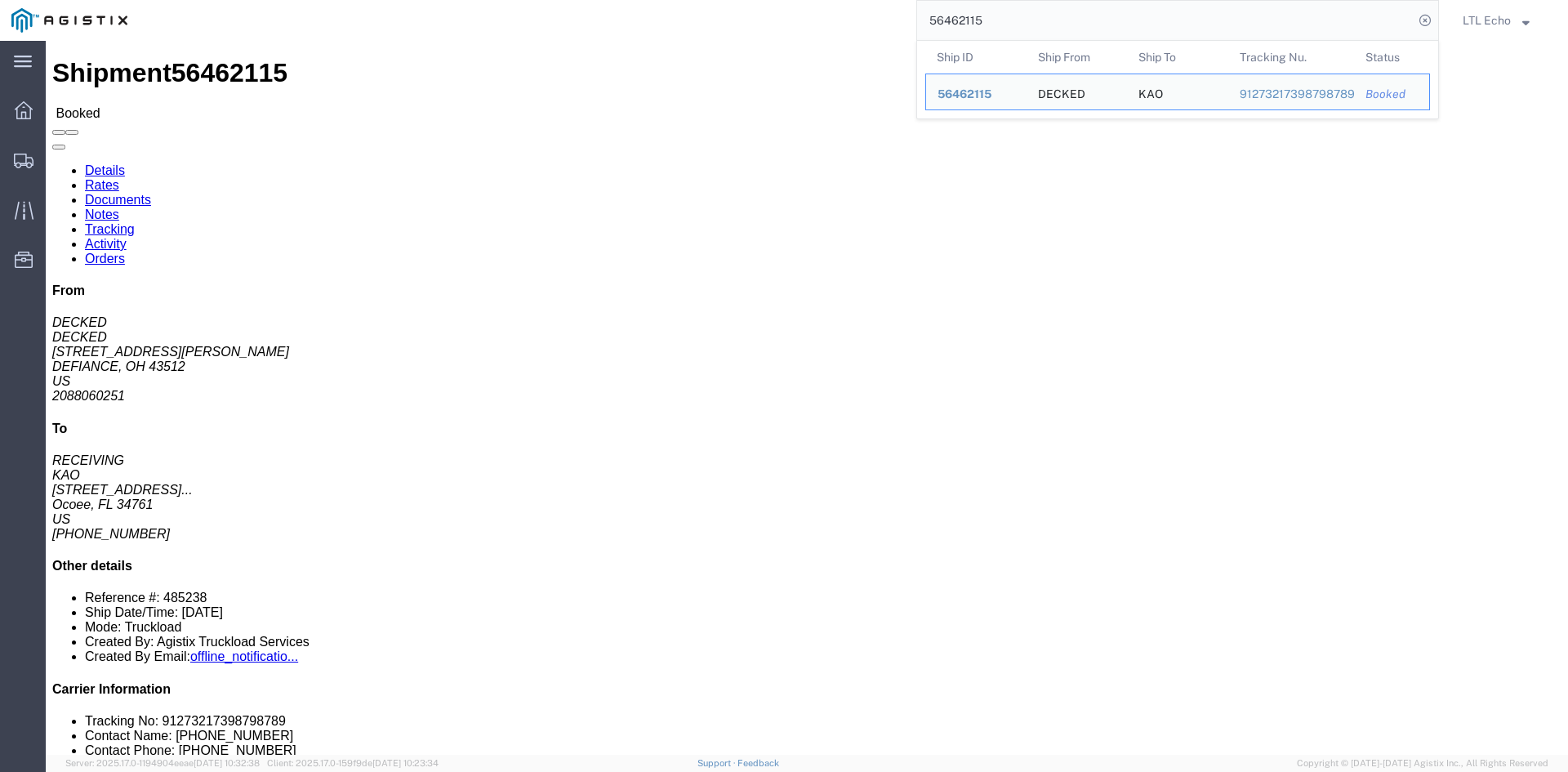
click p "Bill Of Lading: 485238 Purchase Order: 2820465 Customer Ref: 56462115"
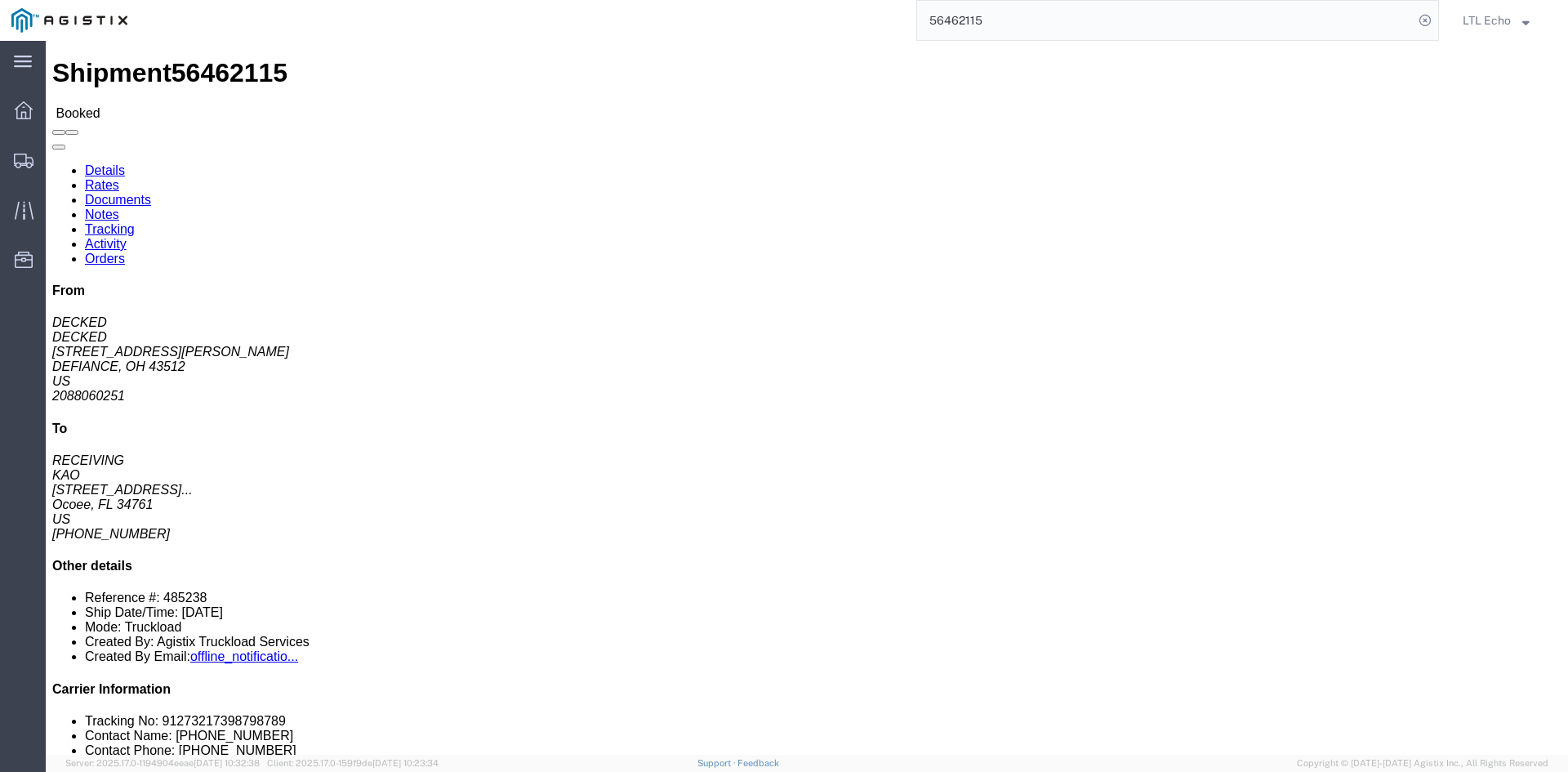
click link "Tracking"
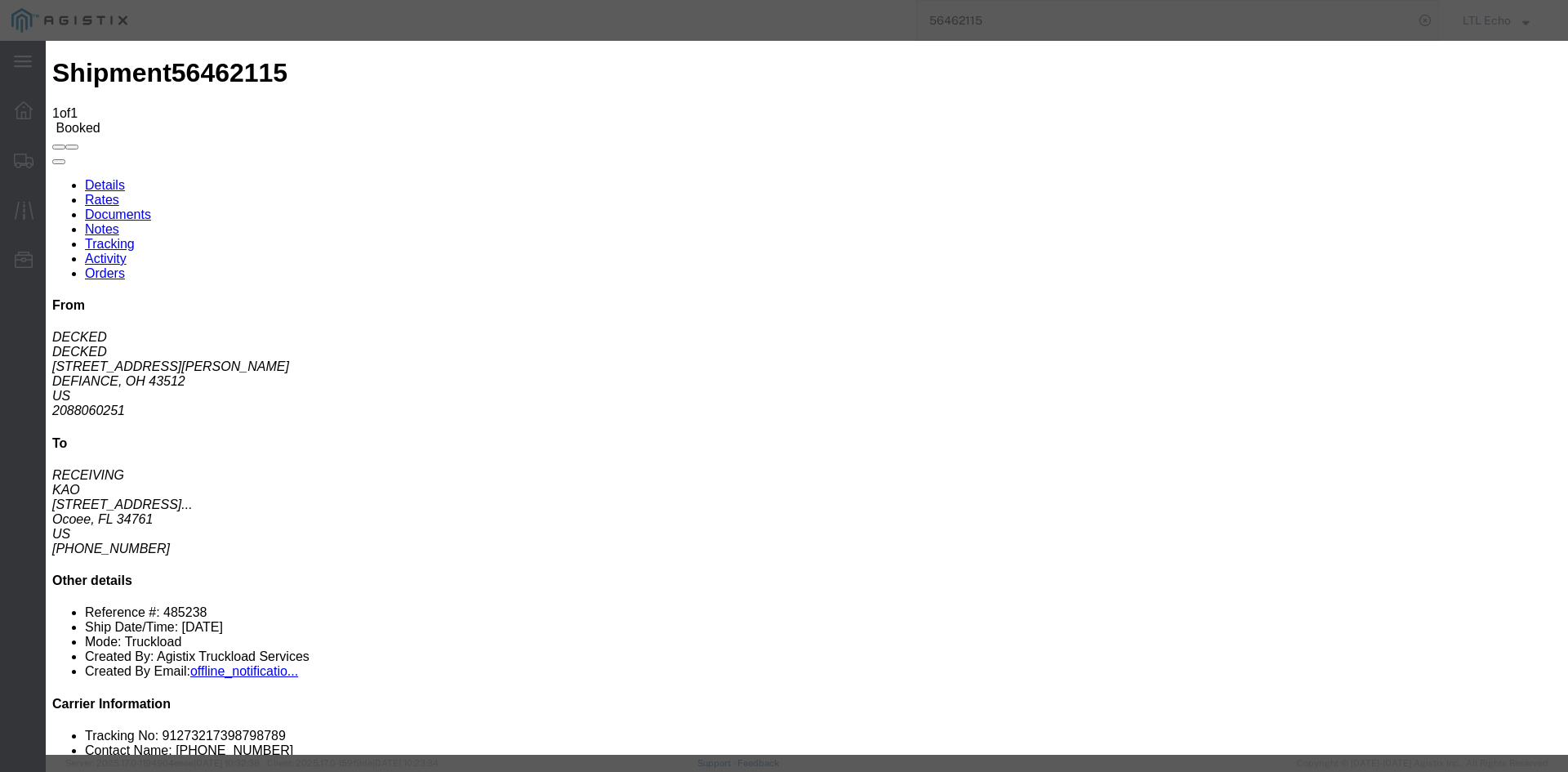
type input "[DATE]"
type input "11:00 AM"
select select "DELIVRED"
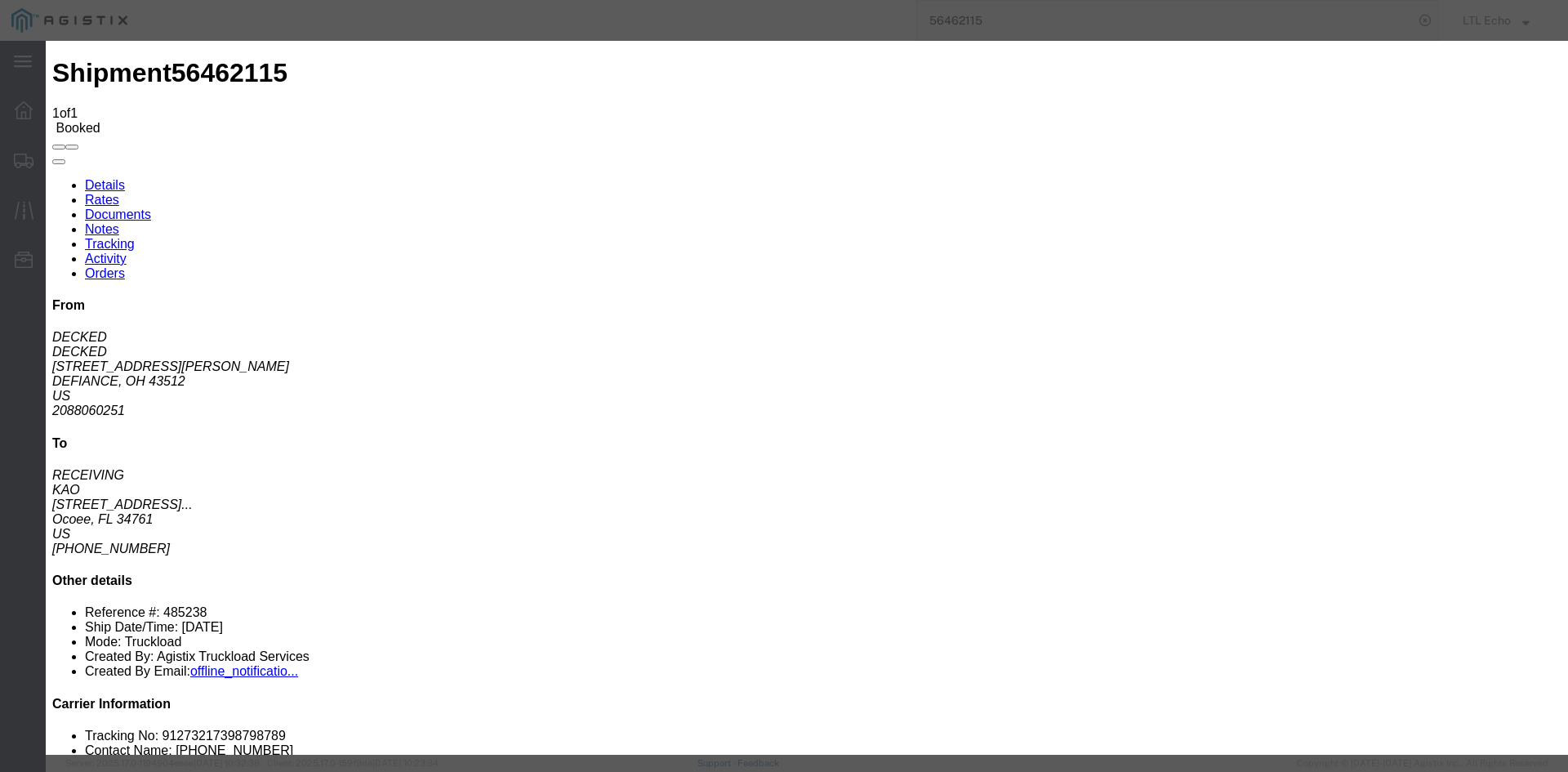
type input "[DATE]"
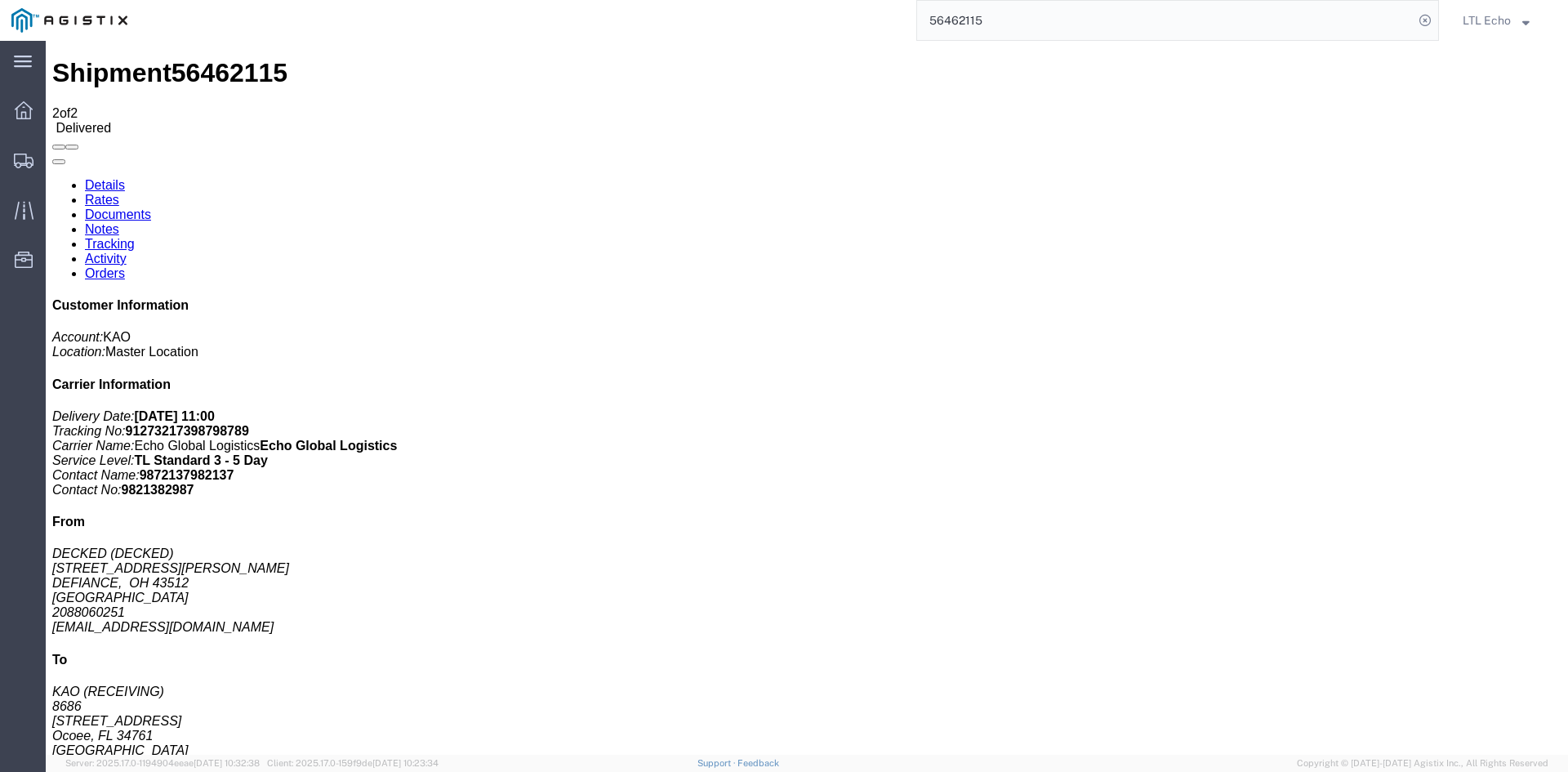
click at [962, 17] on input "56462115" at bounding box center [1165, 20] width 496 height 39
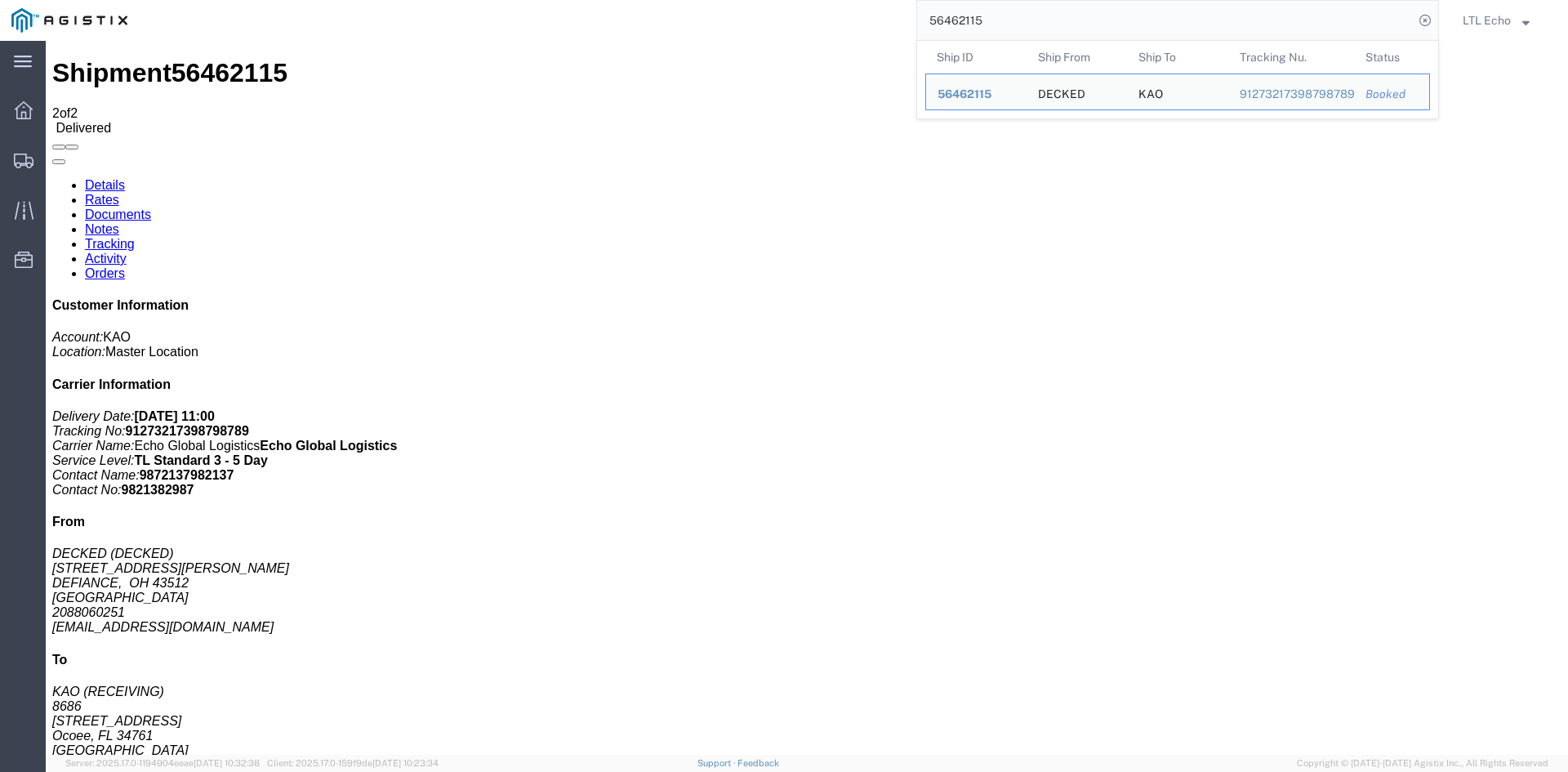
click at [962, 17] on input "56462115" at bounding box center [1165, 20] width 496 height 39
paste input "500227"
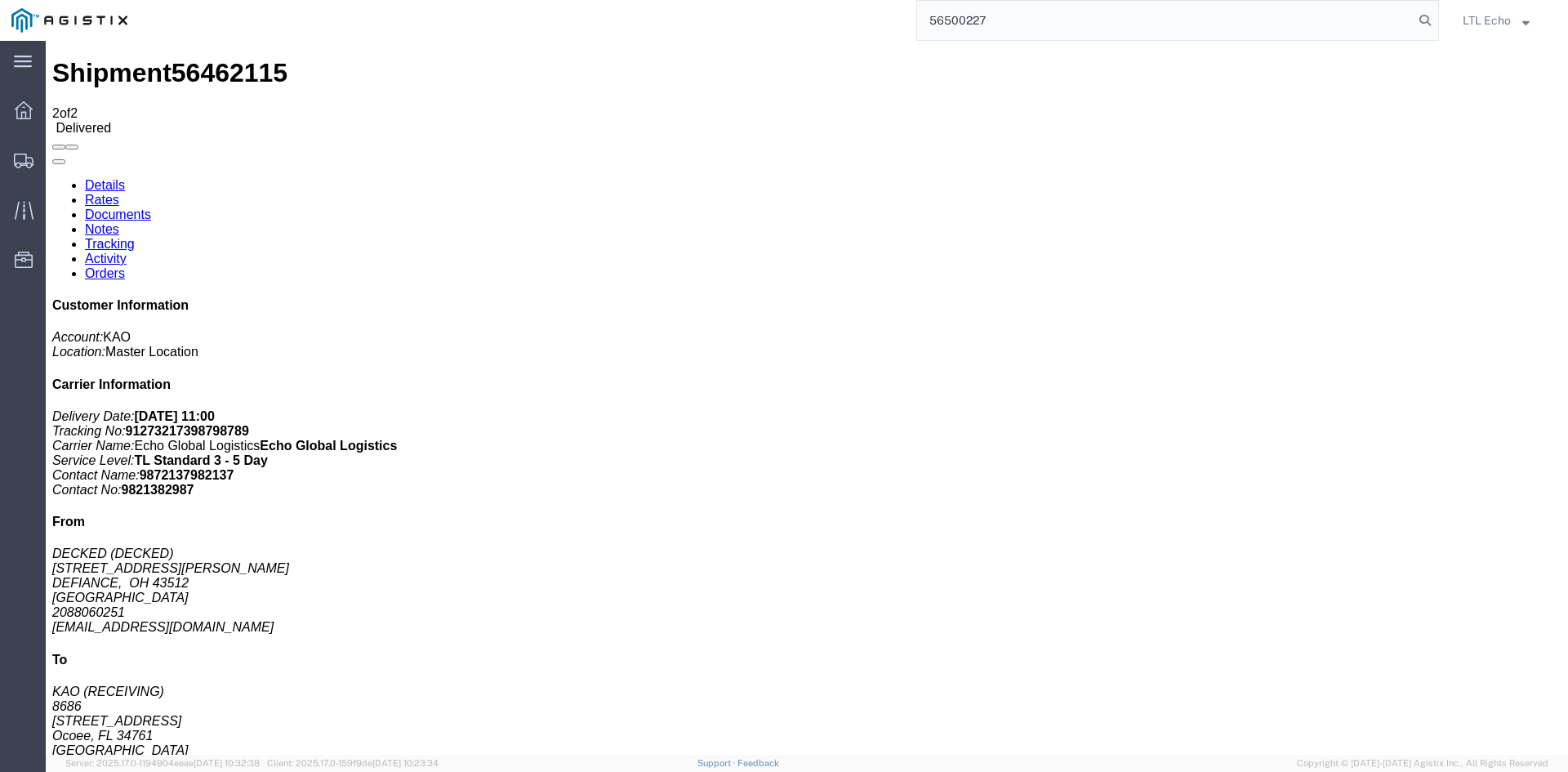
type input "56500227"
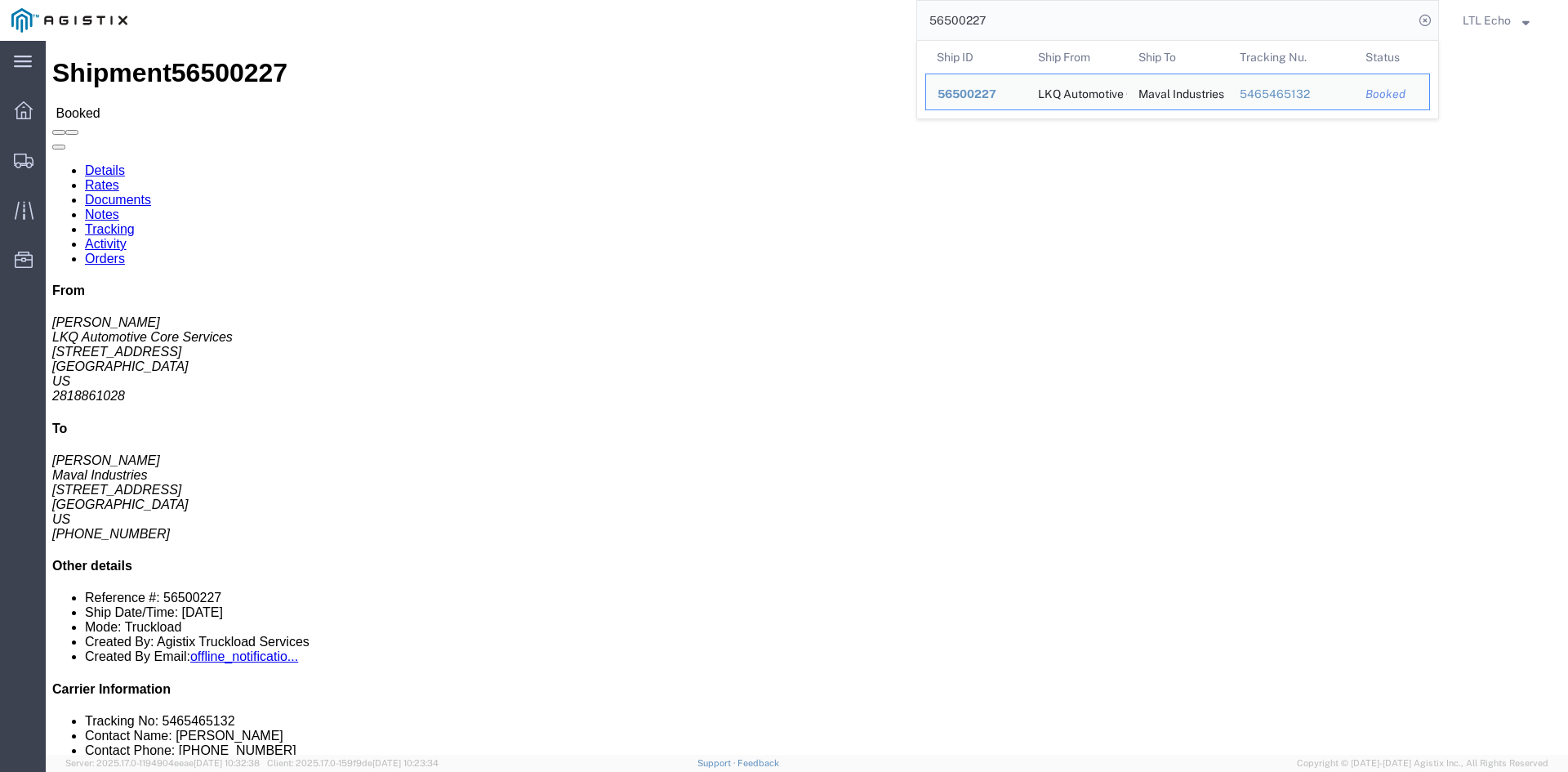
click link "Tracking"
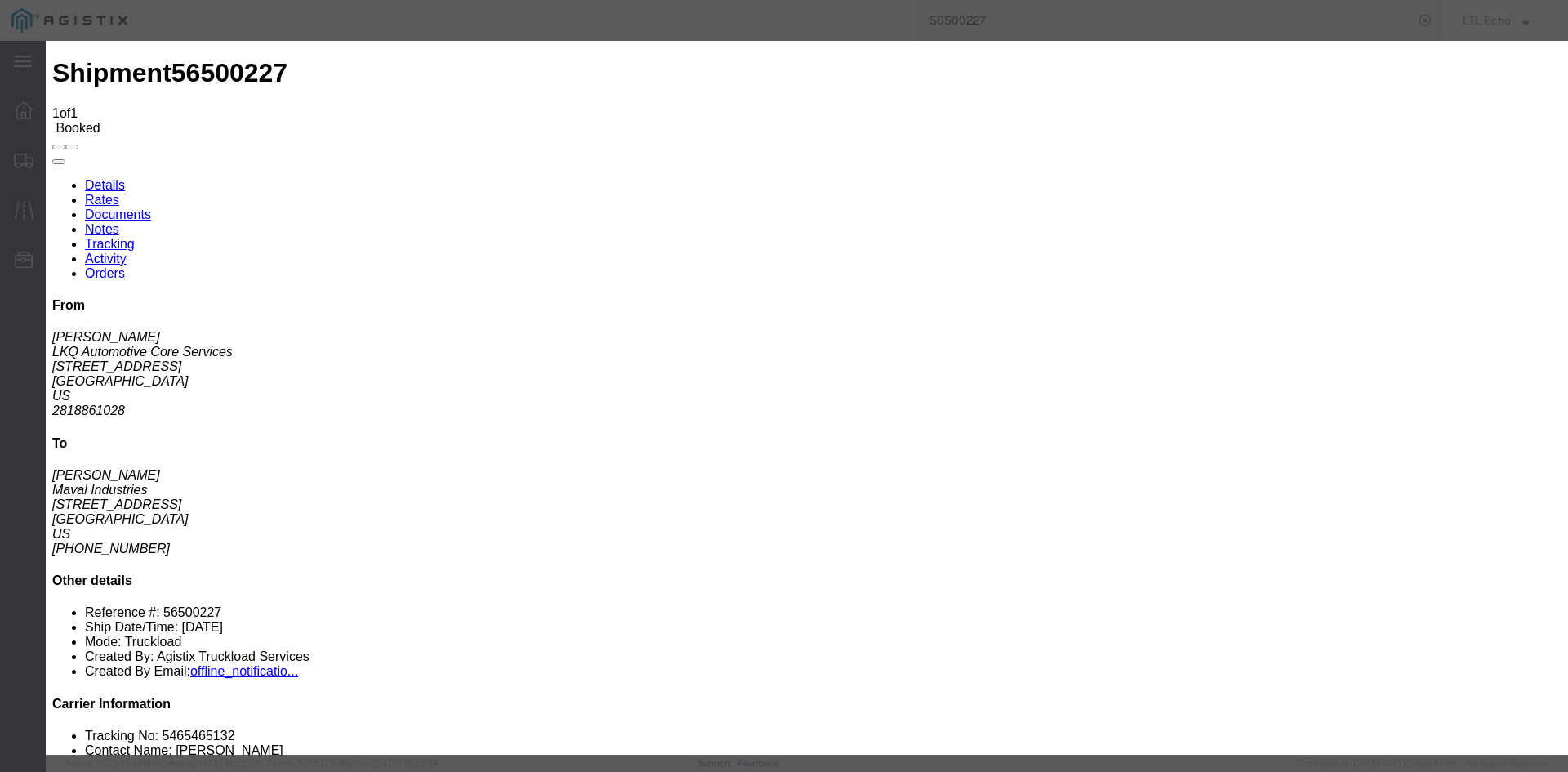
type input "[DATE]"
type input "11:00 AM"
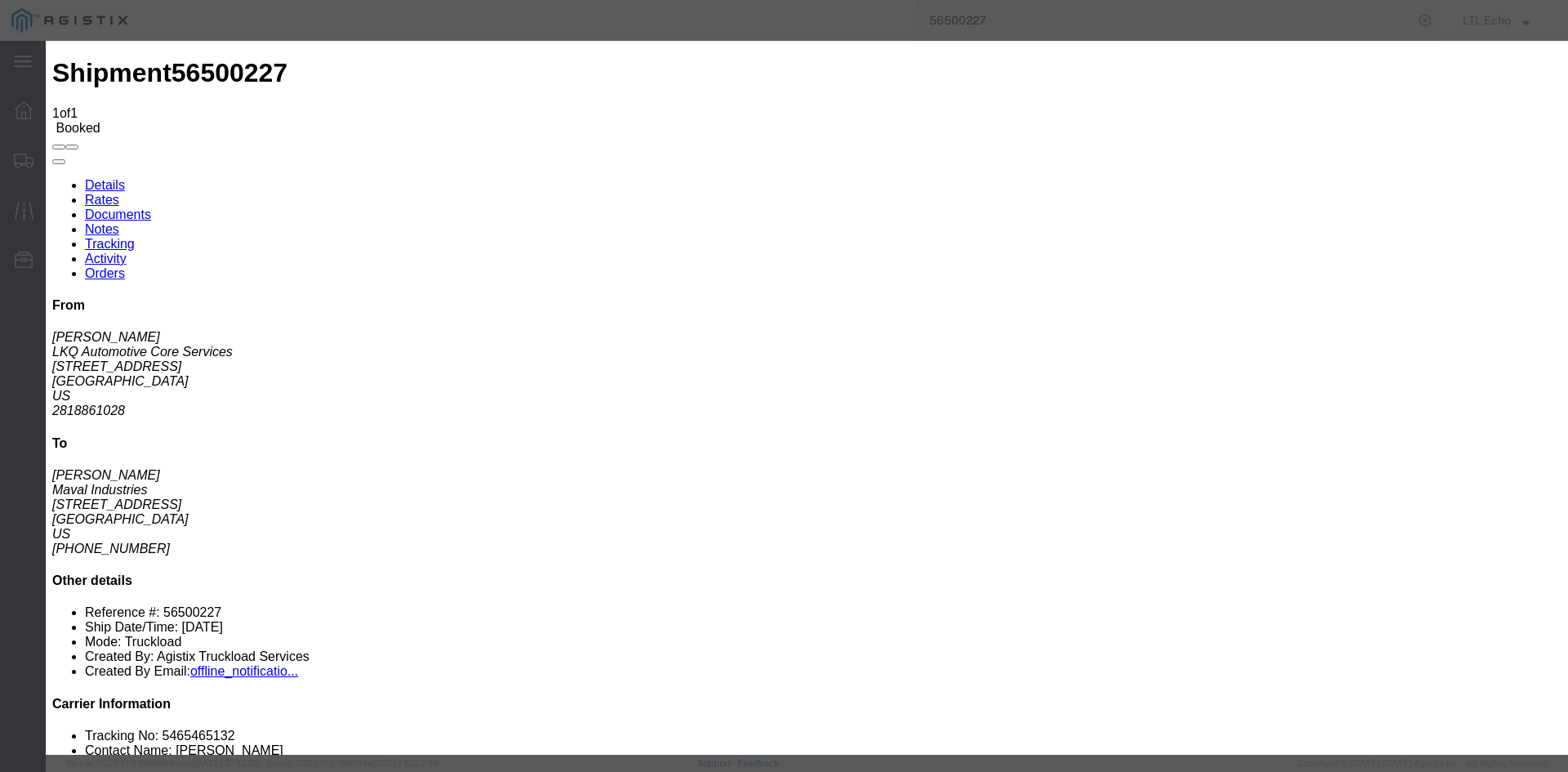
select select "DELIVRED"
type input "[DATE]"
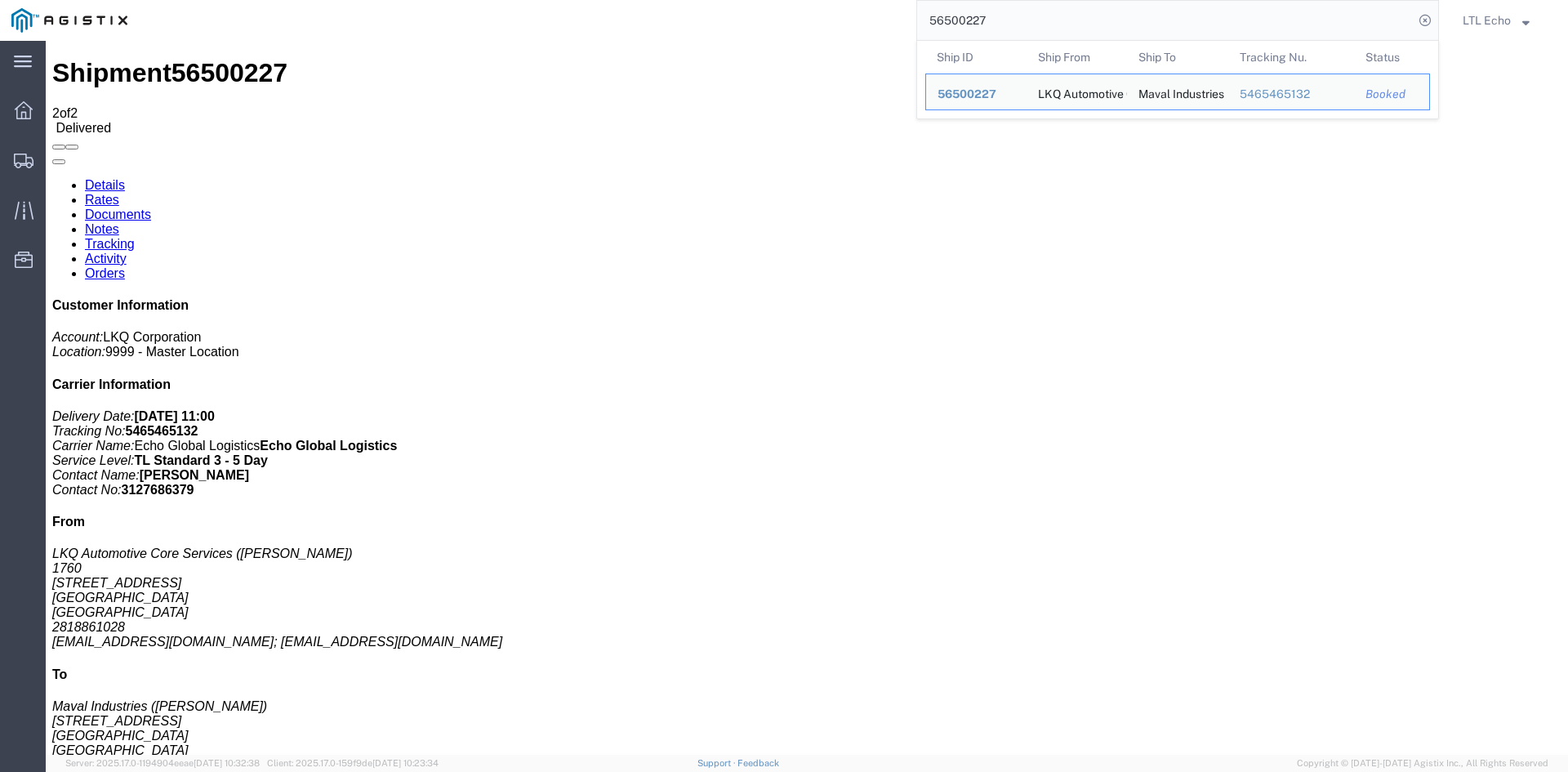
click at [979, 21] on input "56500227" at bounding box center [1165, 20] width 496 height 39
paste input "373686"
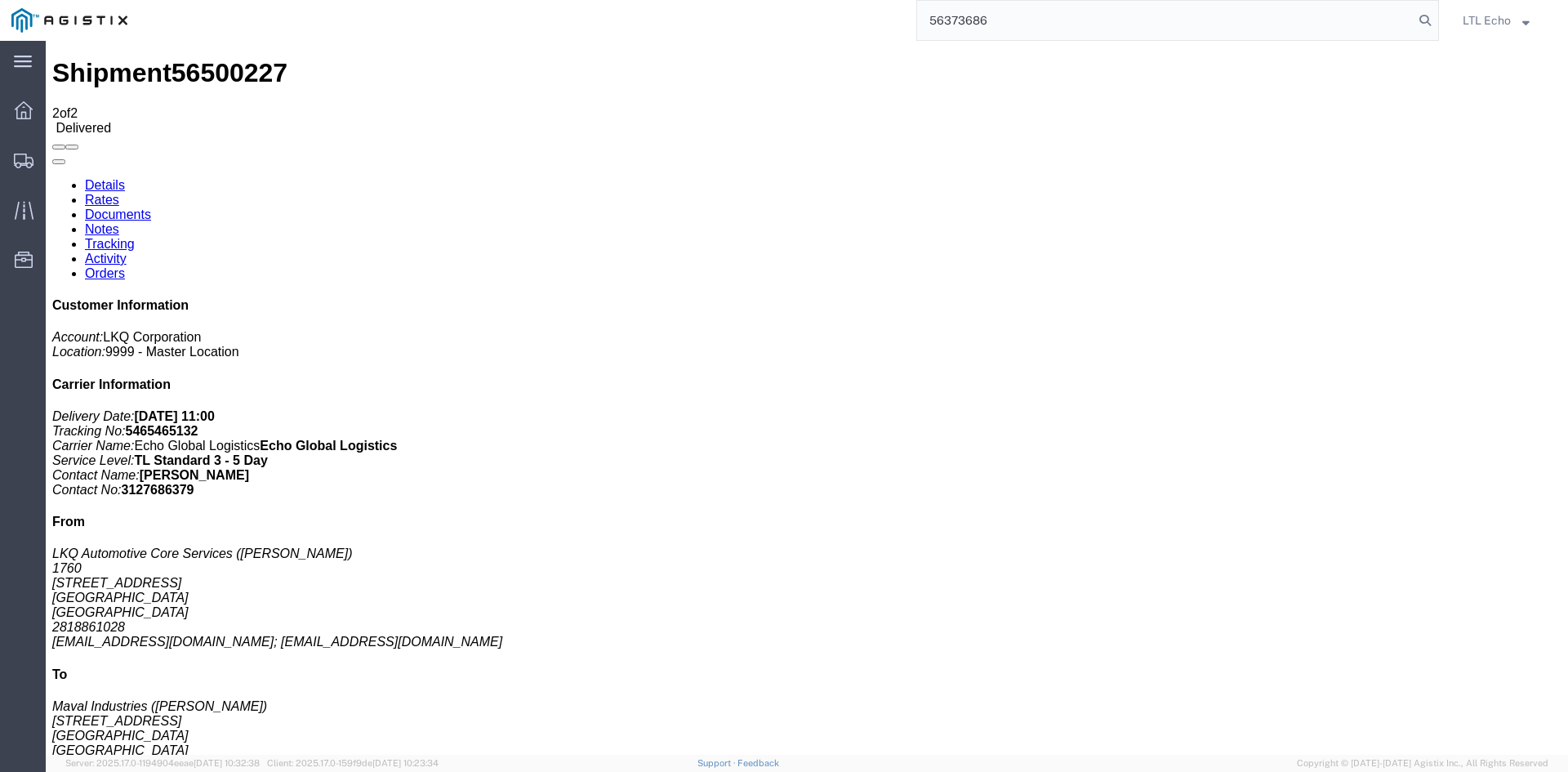
type input "56373686"
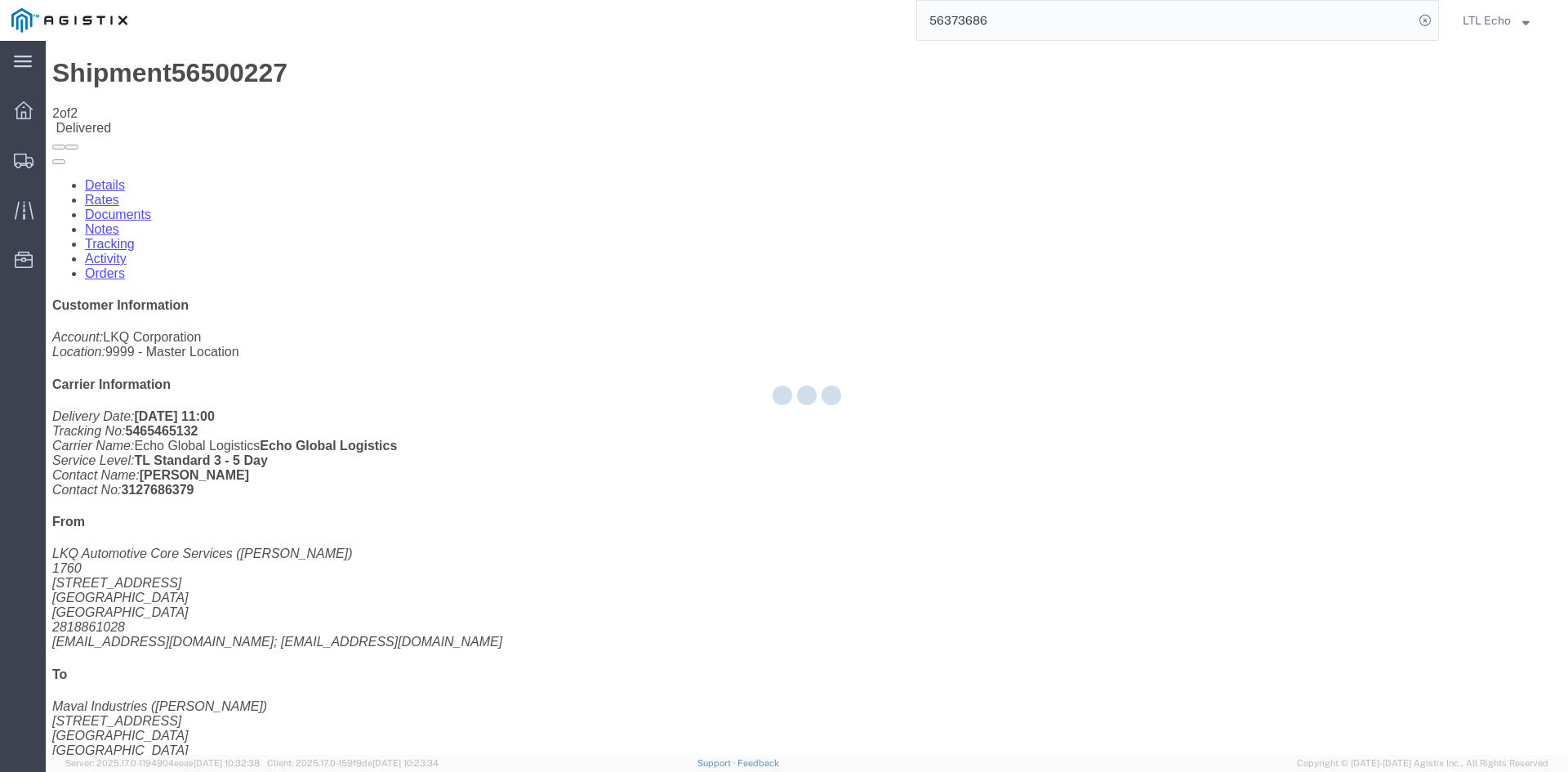
click at [1261, 29] on input "56373686" at bounding box center [1165, 20] width 496 height 39
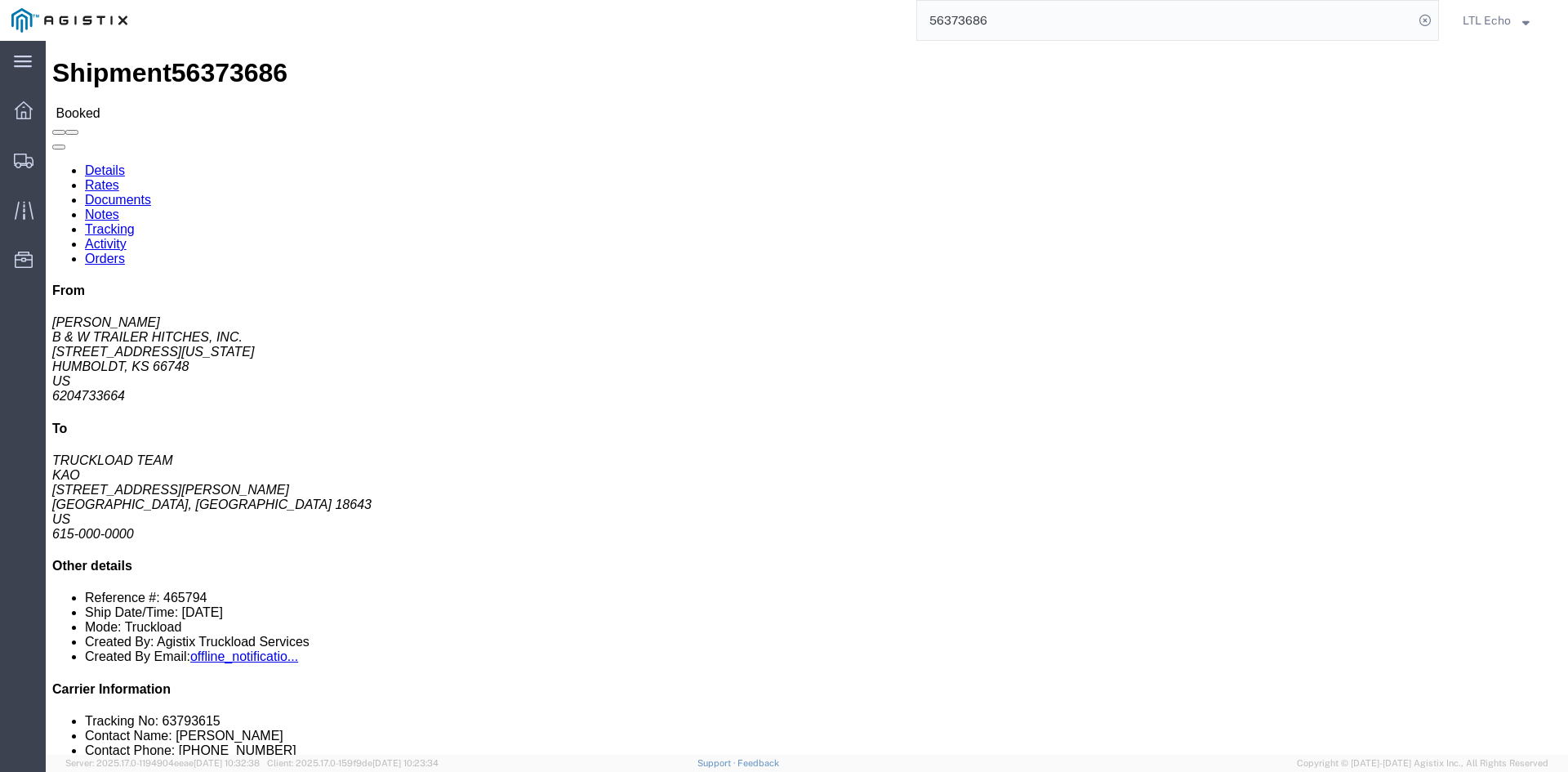
click li "Tracking No: 63793615"
copy li "63793615"
click link "Tracking"
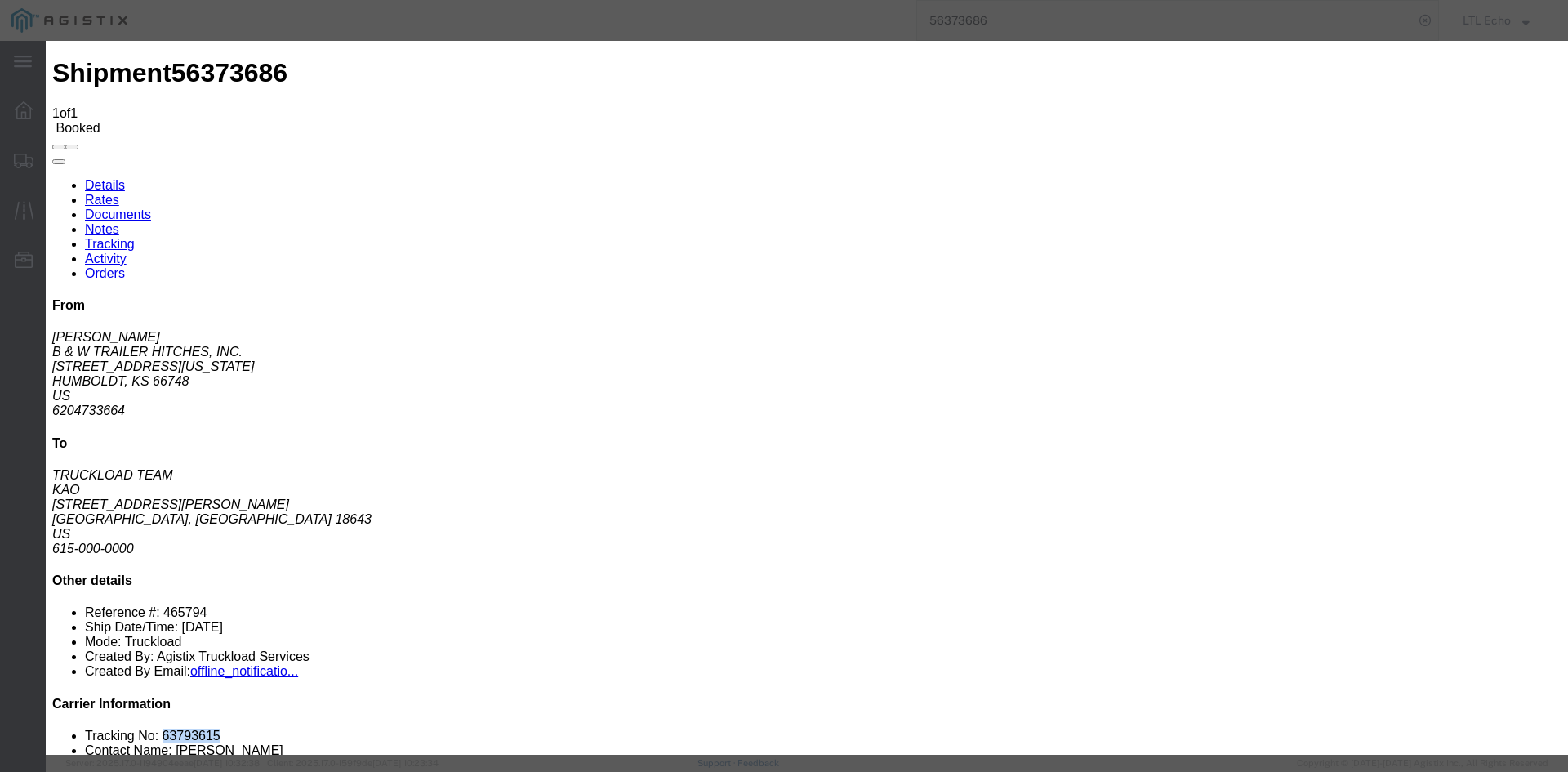
type input "[DATE]"
type input "11:00 AM"
select select "DELIVRED"
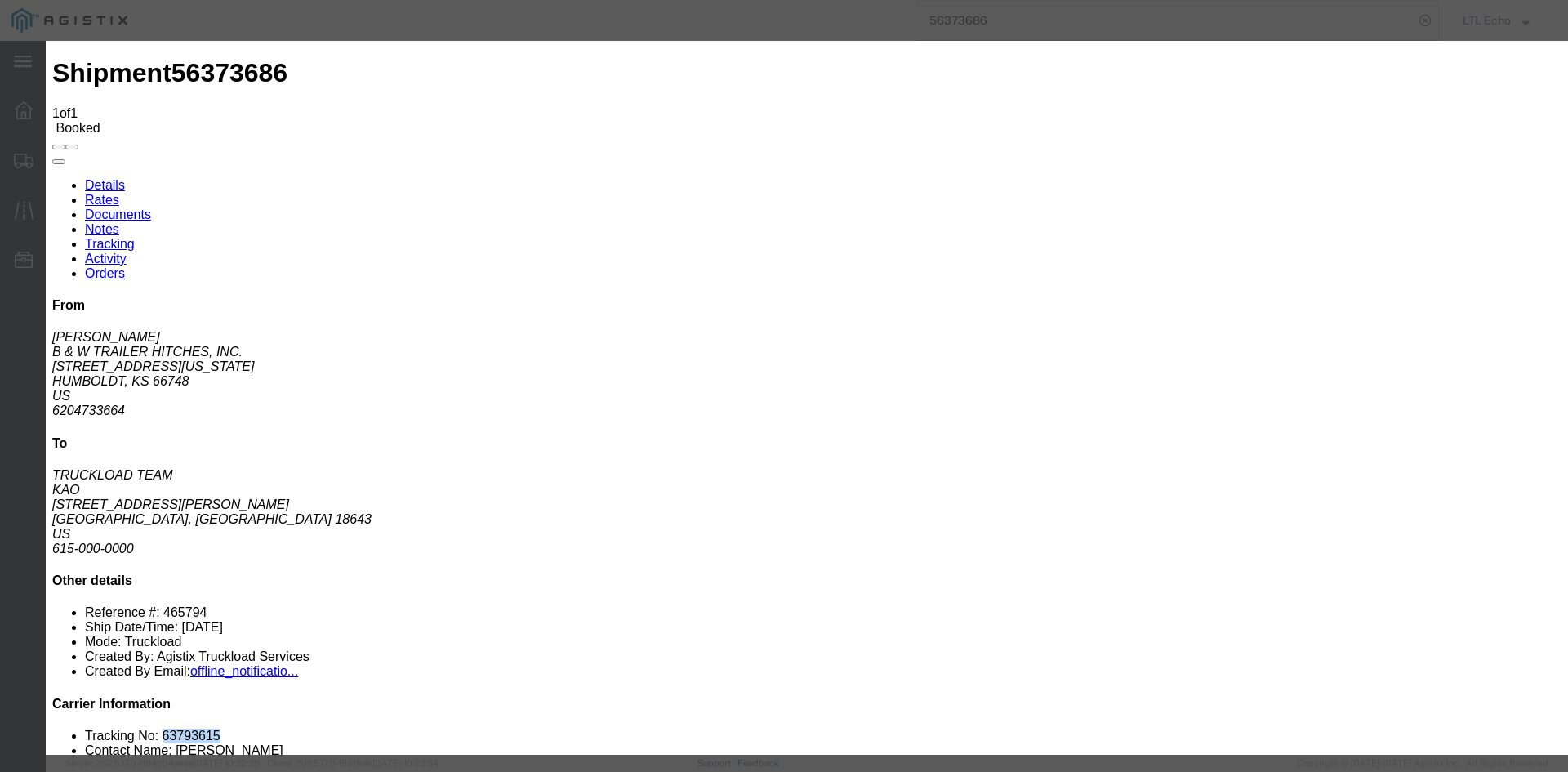
type input "[DATE]"
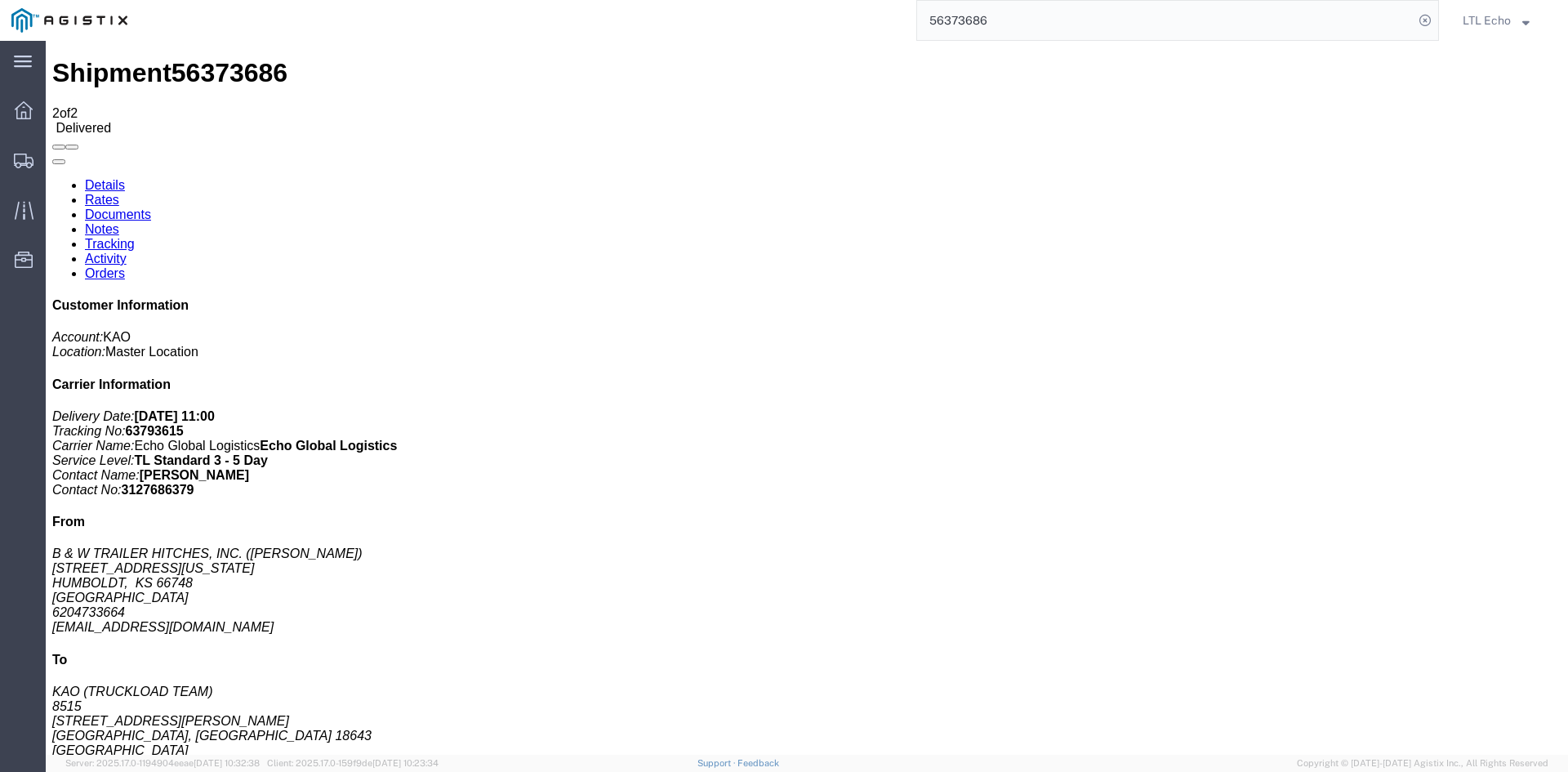
click at [972, 23] on input "56373686" at bounding box center [1165, 20] width 496 height 39
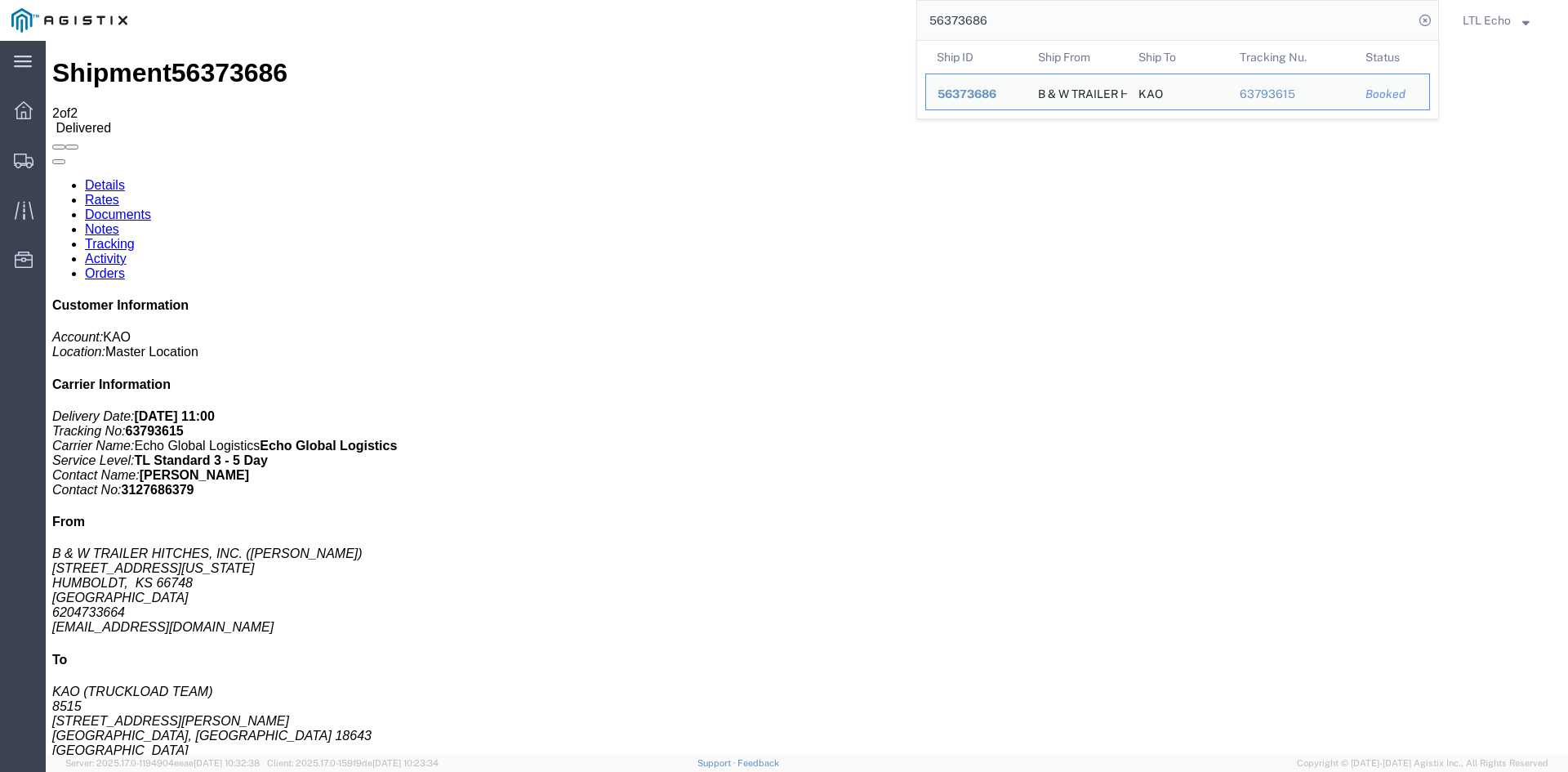
click at [972, 23] on input "56373686" at bounding box center [1165, 20] width 496 height 39
paste input "500625"
type input "56500625"
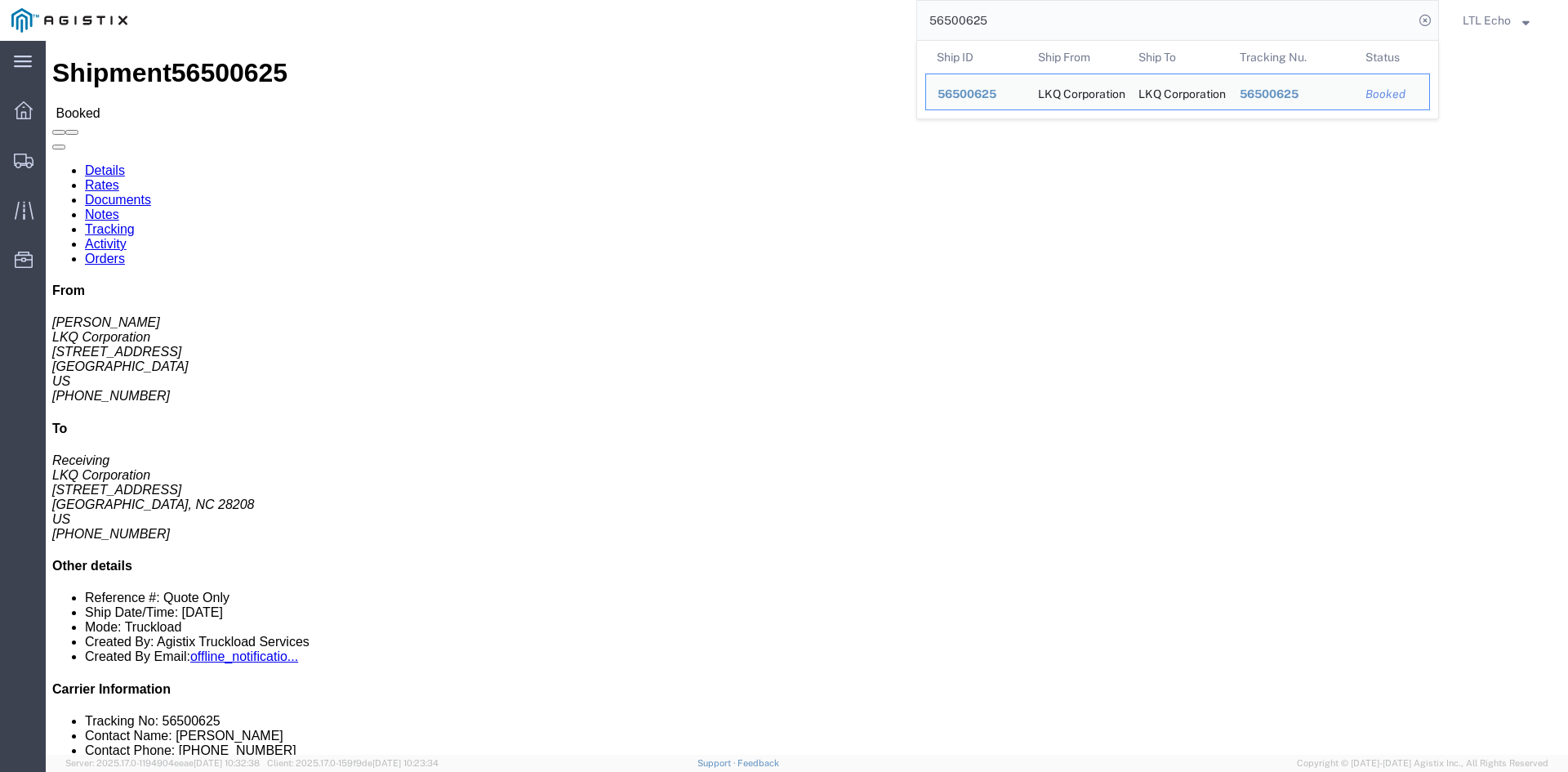
click link "Tracking"
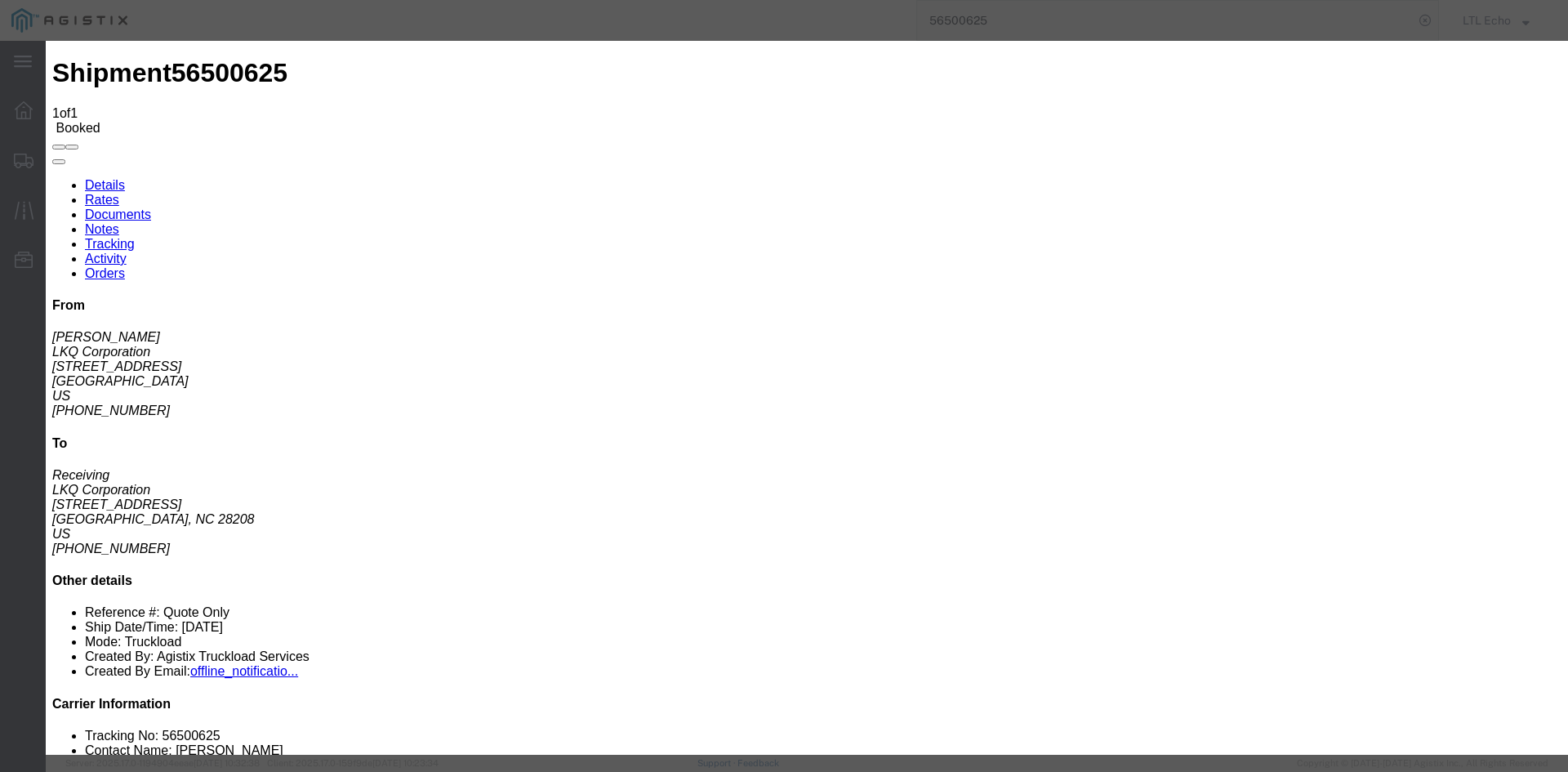
type input "[DATE]"
type input "11:00 AM"
select select "DELIVRED"
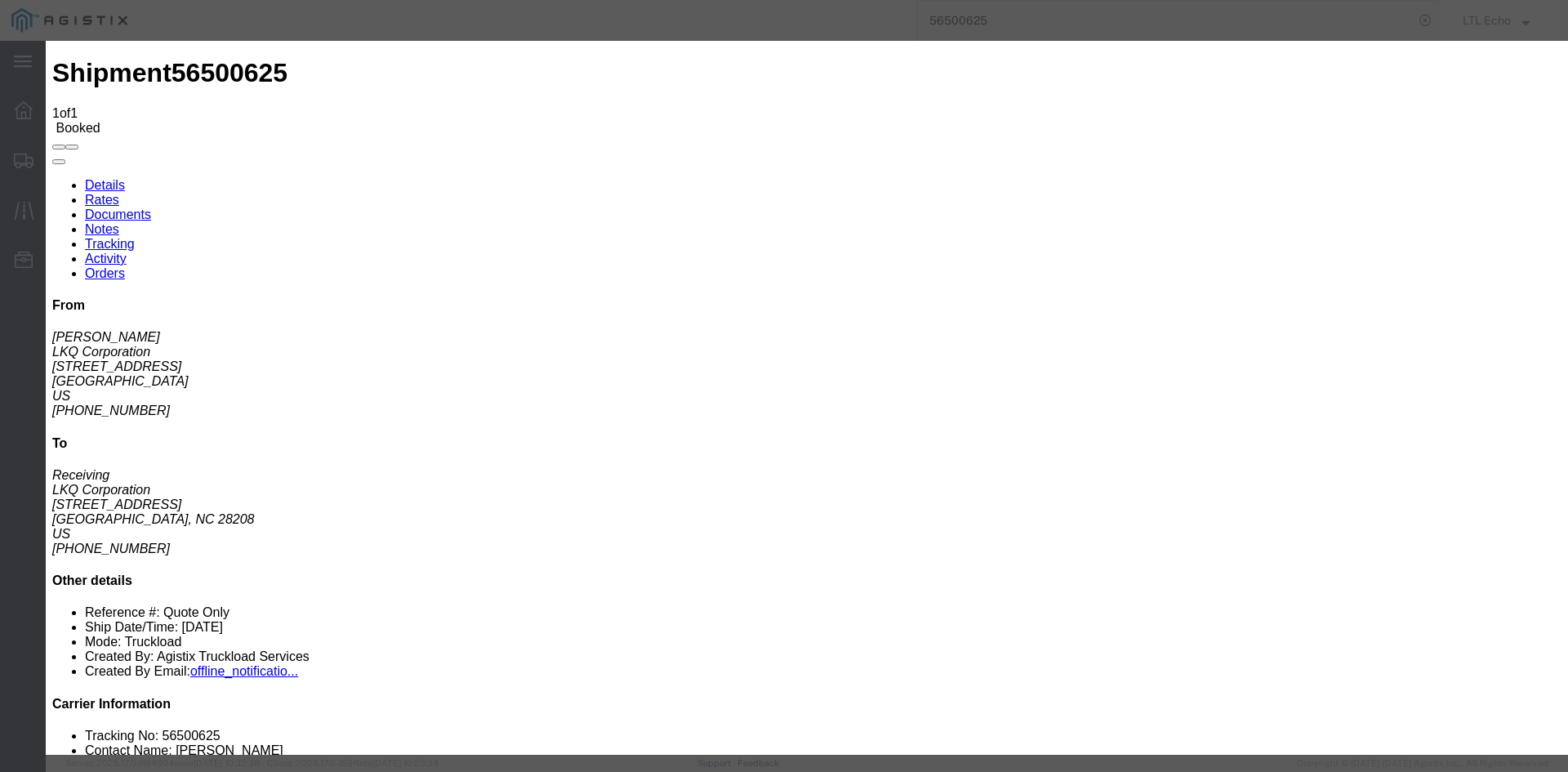
type input "[DATE]"
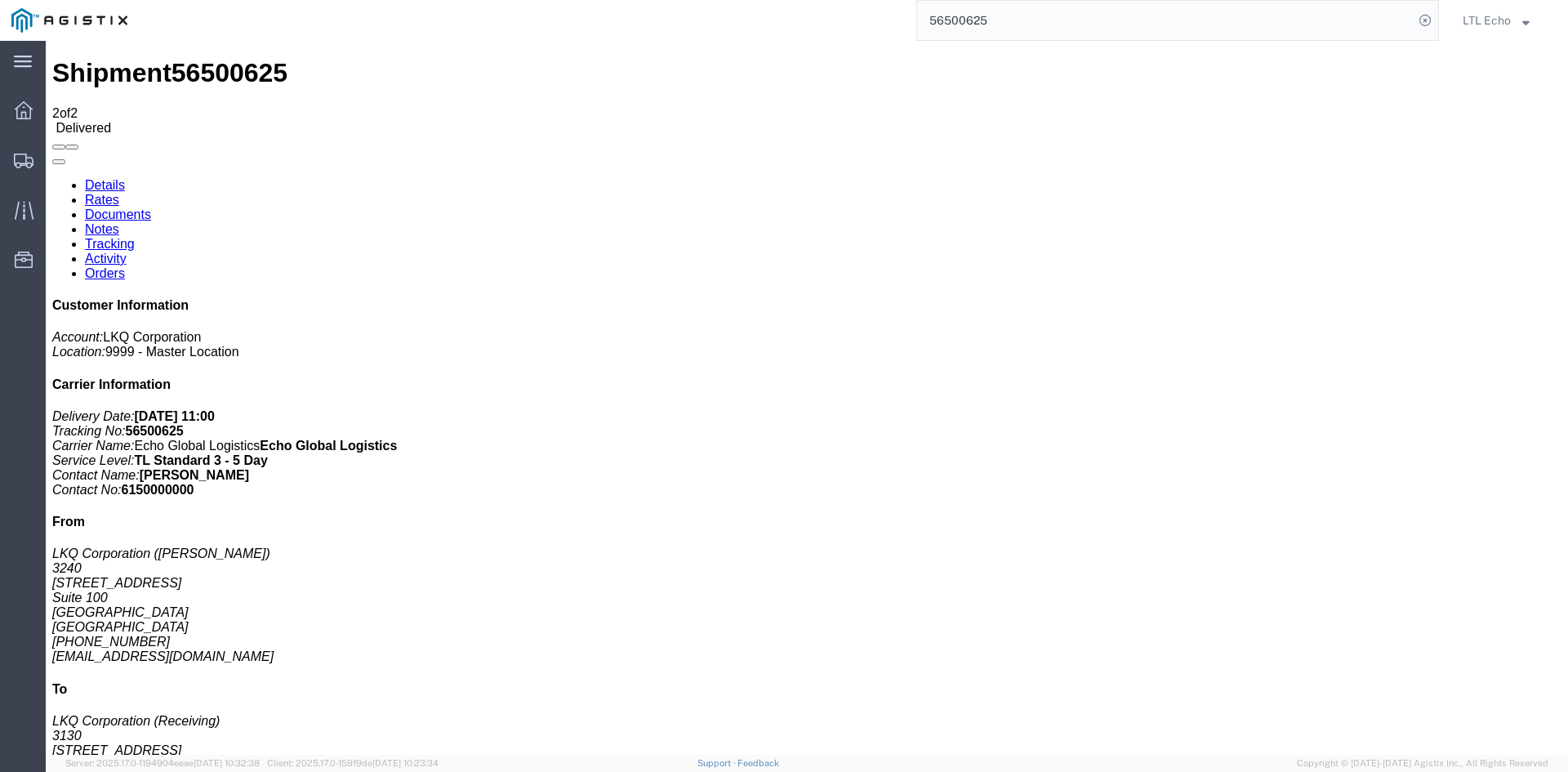
click at [959, 16] on input "56500625" at bounding box center [1165, 20] width 496 height 39
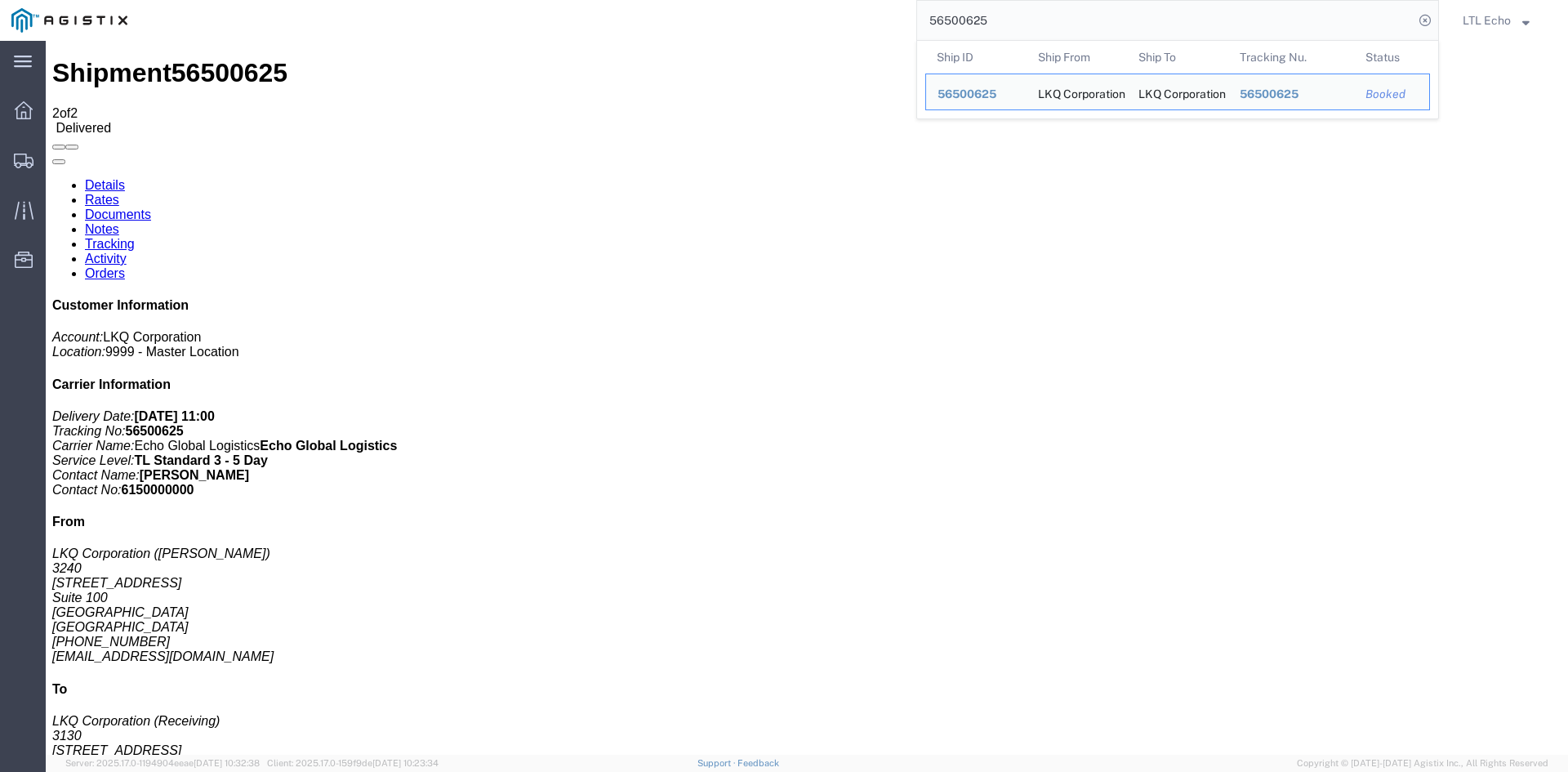
click at [959, 16] on input "56500625" at bounding box center [1165, 20] width 496 height 39
paste input "940"
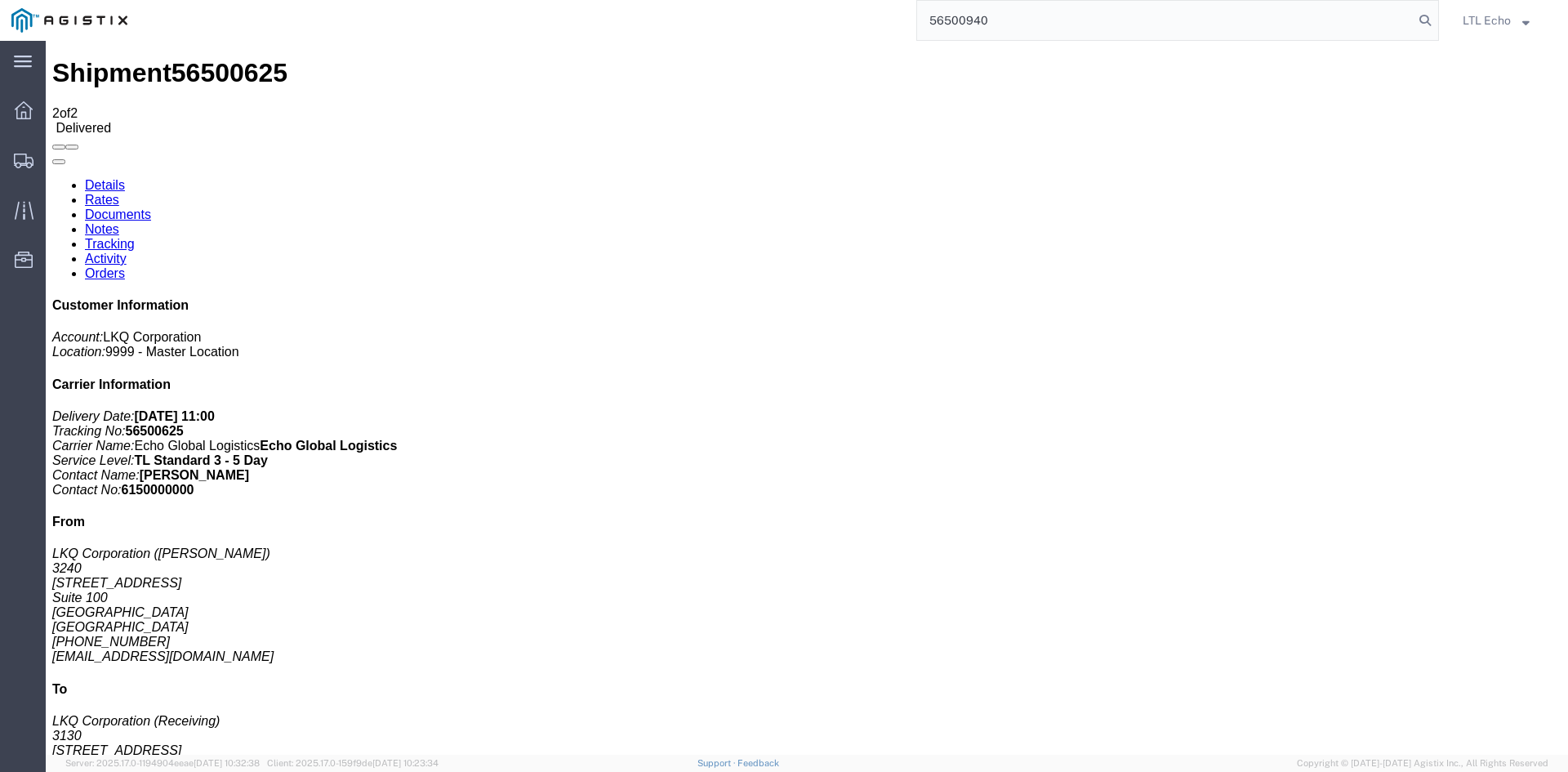
type input "56500940"
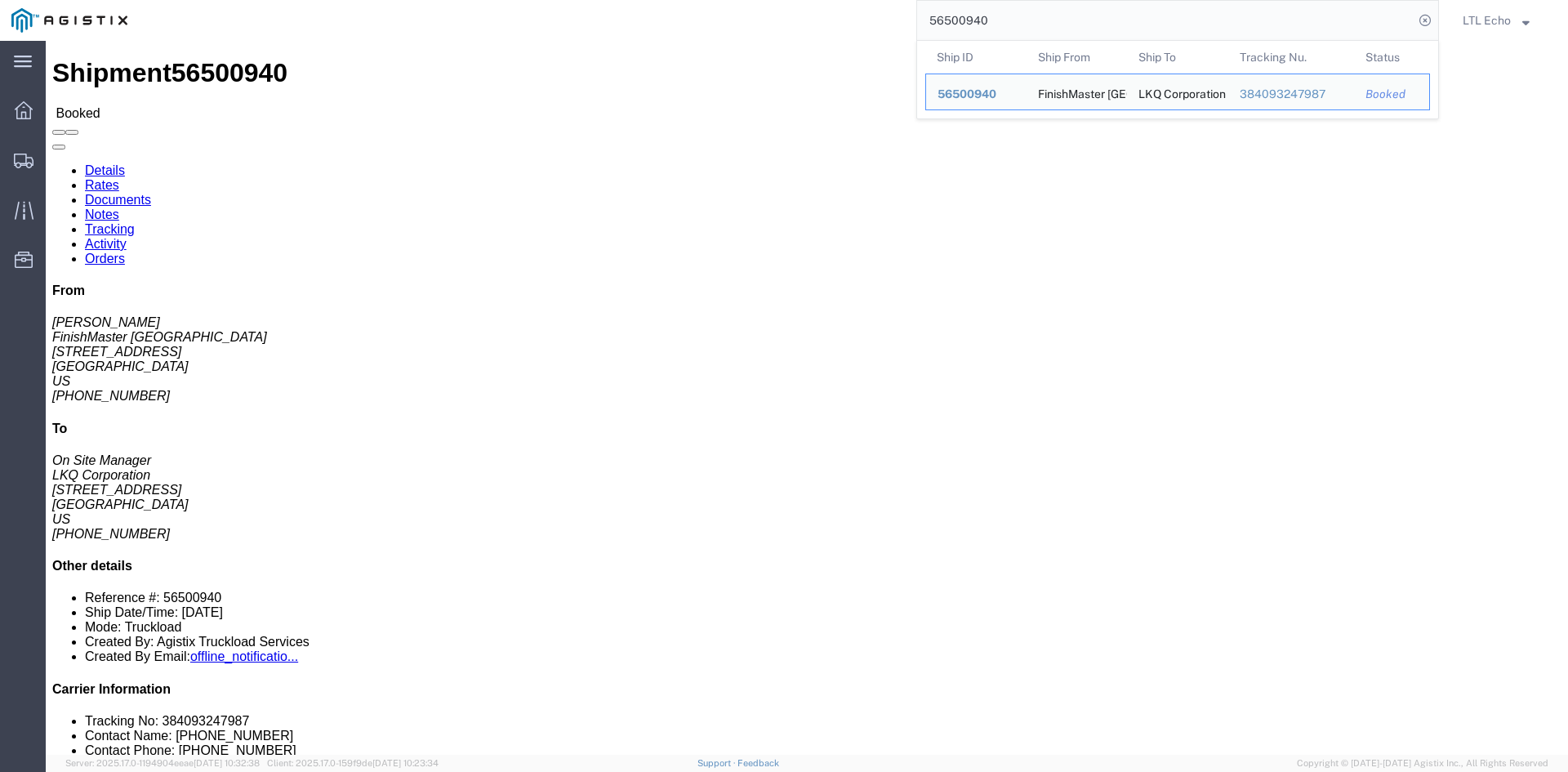
click link "Tracking"
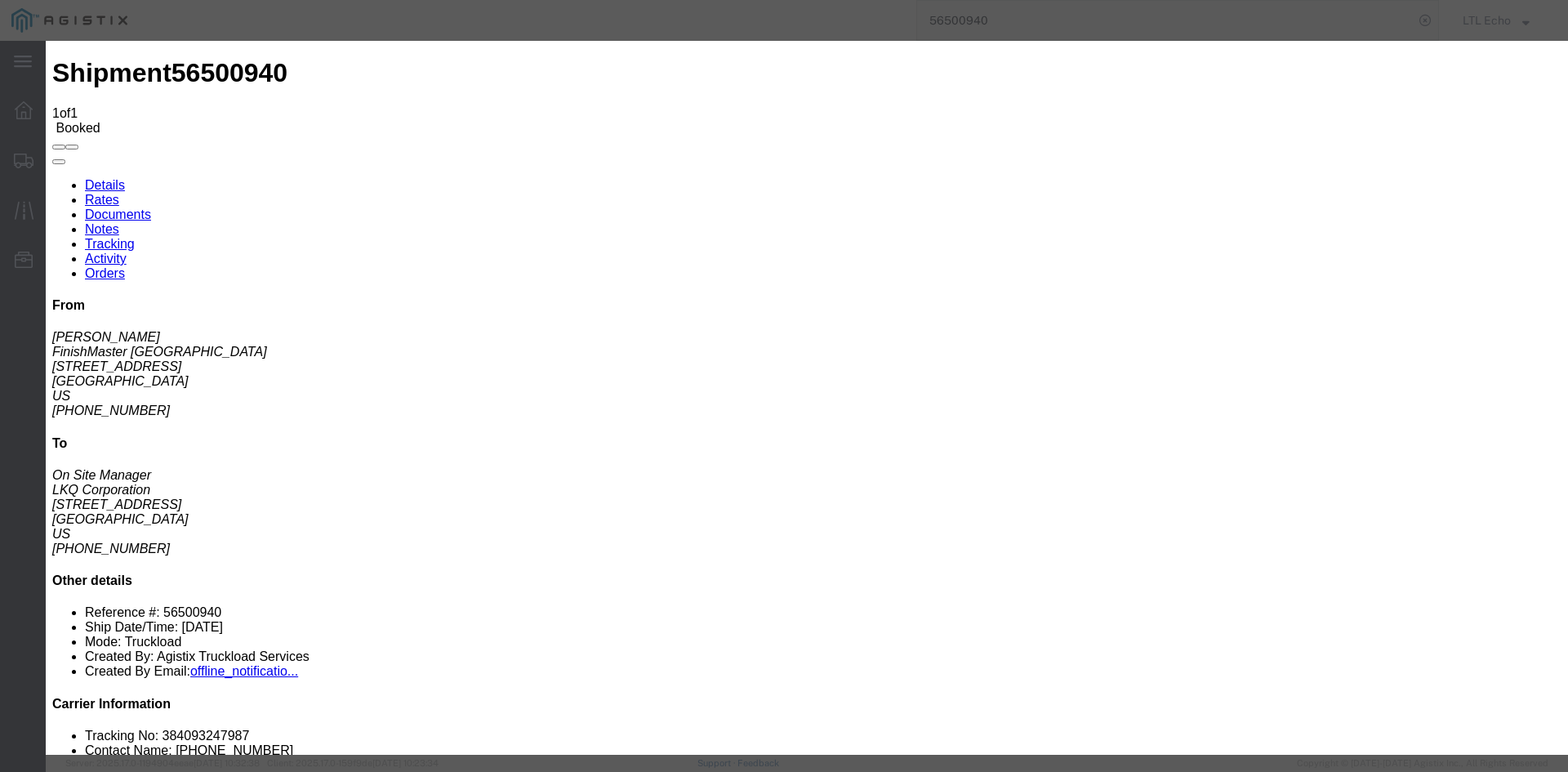
type input "[DATE]"
type input "11:00 AM"
select select "DELIVRED"
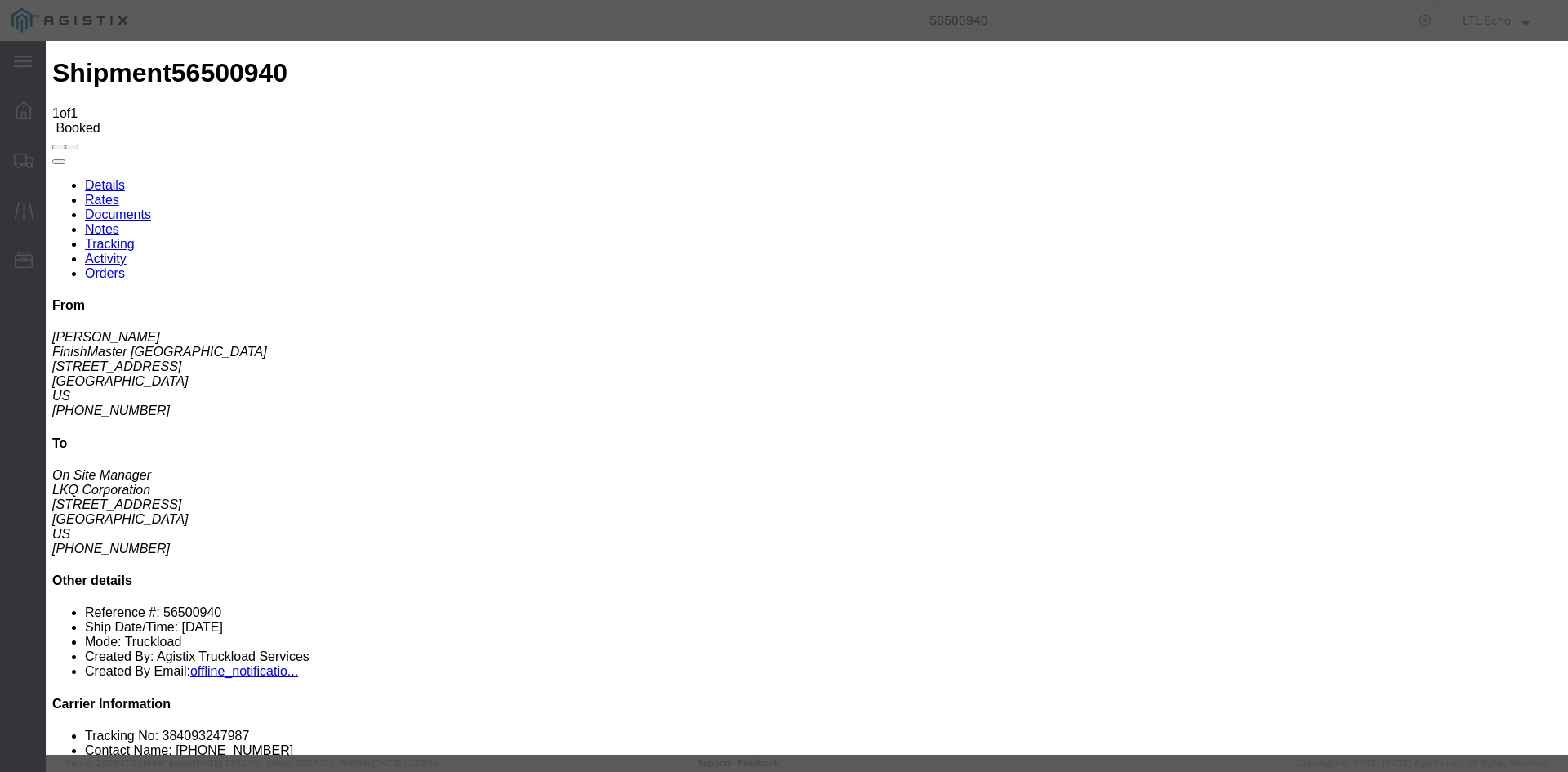
type input "[DATE]"
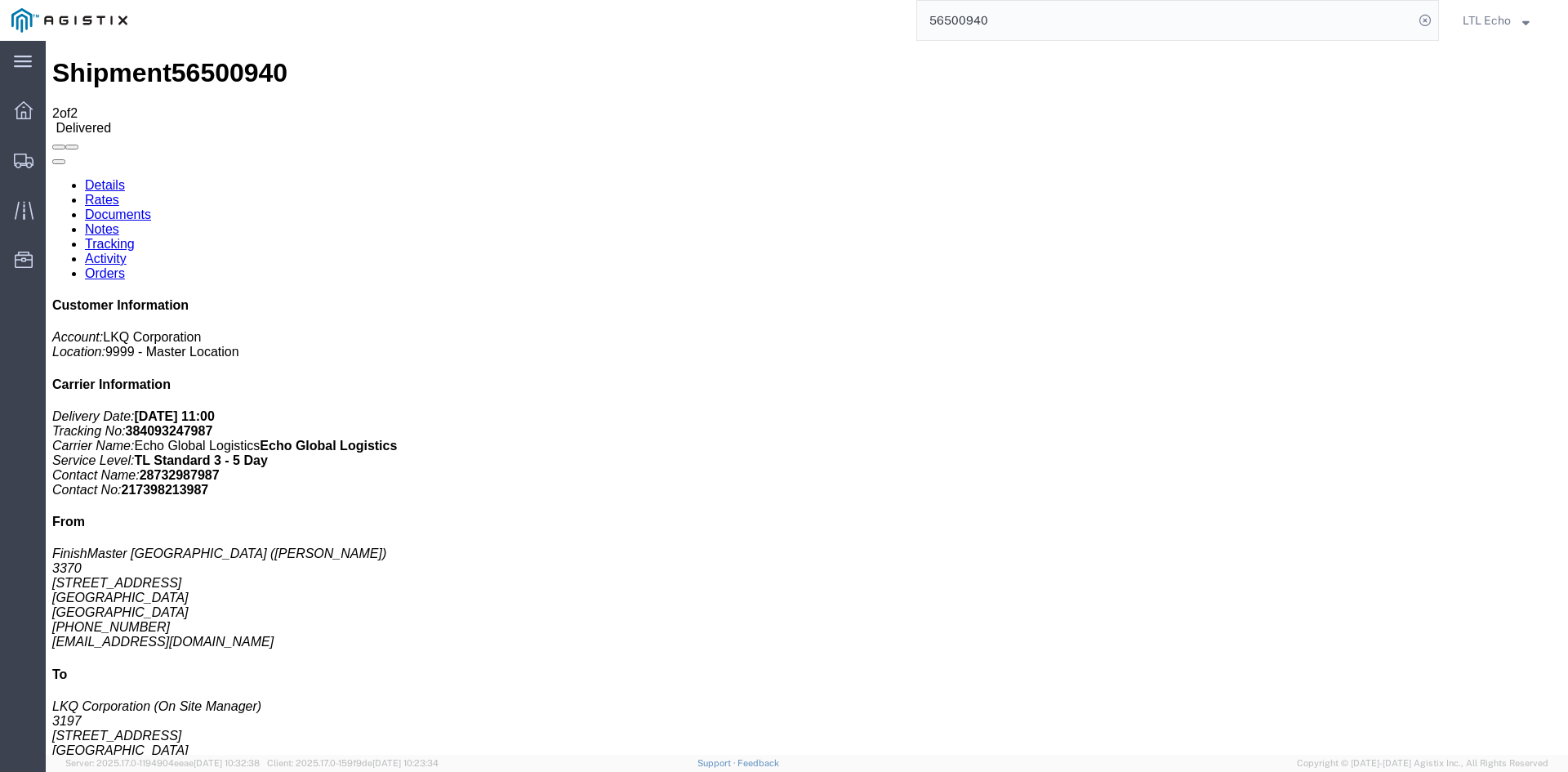
click at [976, 18] on input "56500940" at bounding box center [1165, 20] width 496 height 39
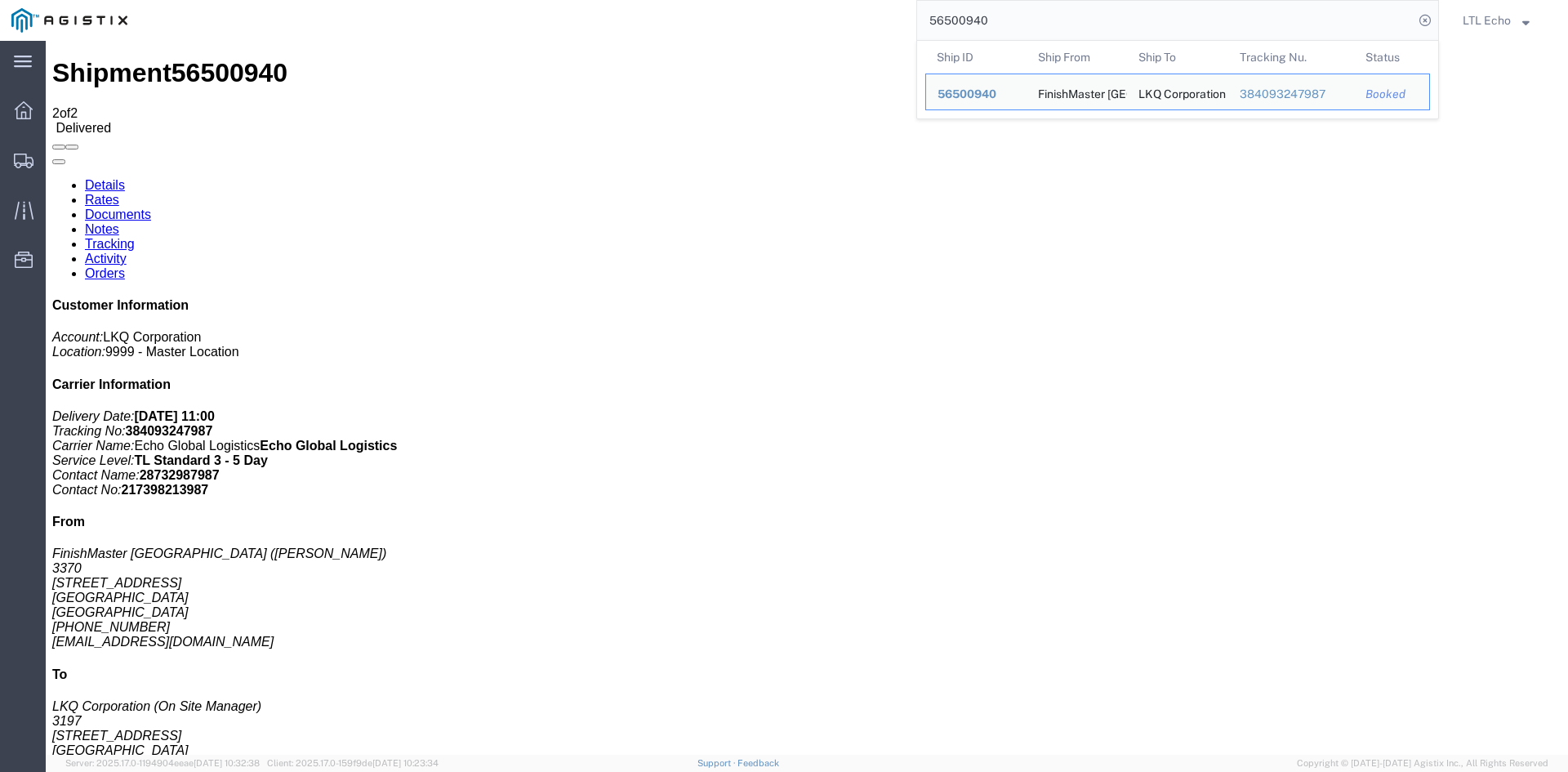
click at [976, 18] on input "56500940" at bounding box center [1165, 20] width 496 height 39
paste input "49552"
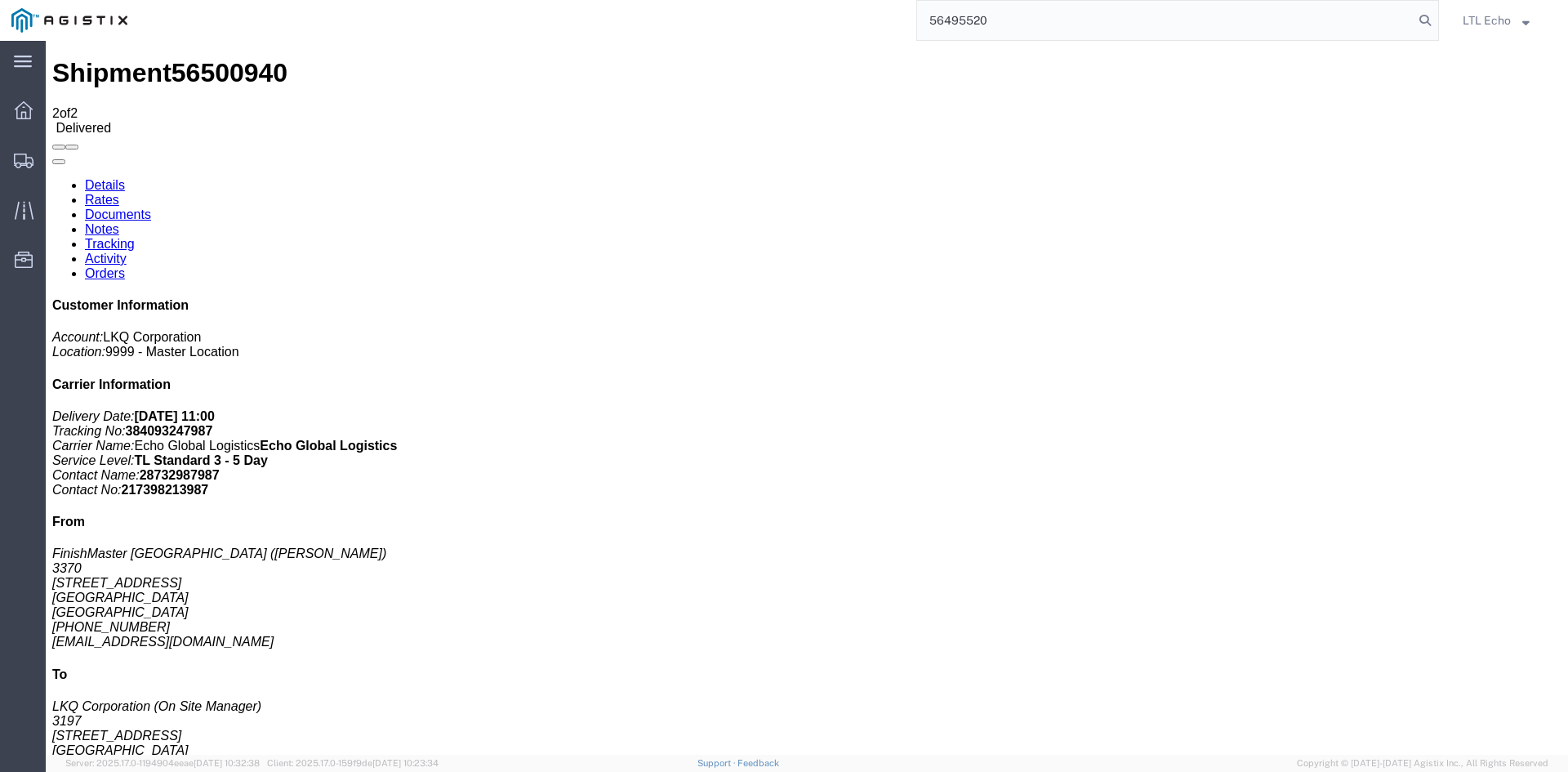
type input "56495520"
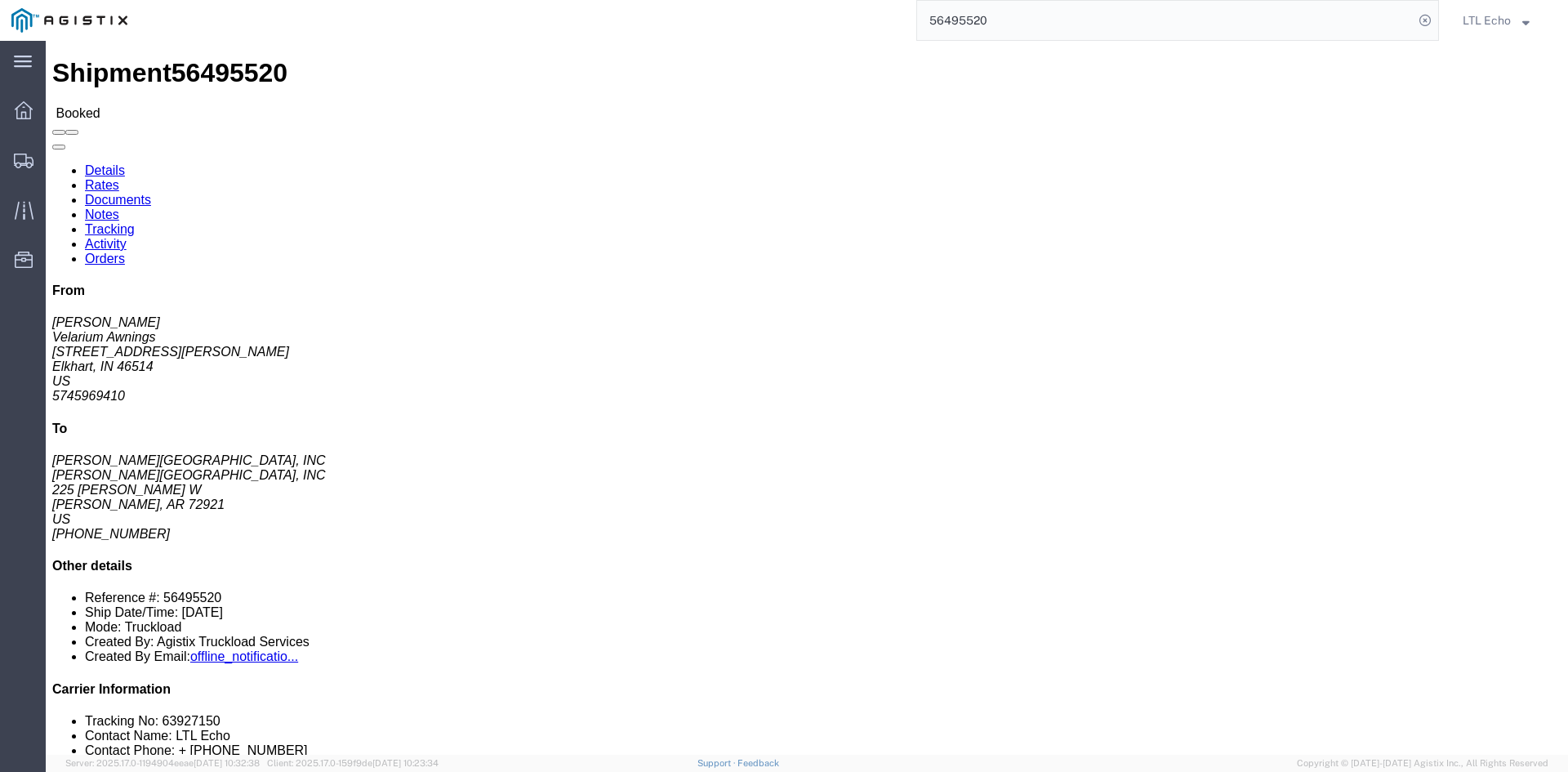
click li "Tracking No: 63927150"
copy li "63927150"
click link "Tracking"
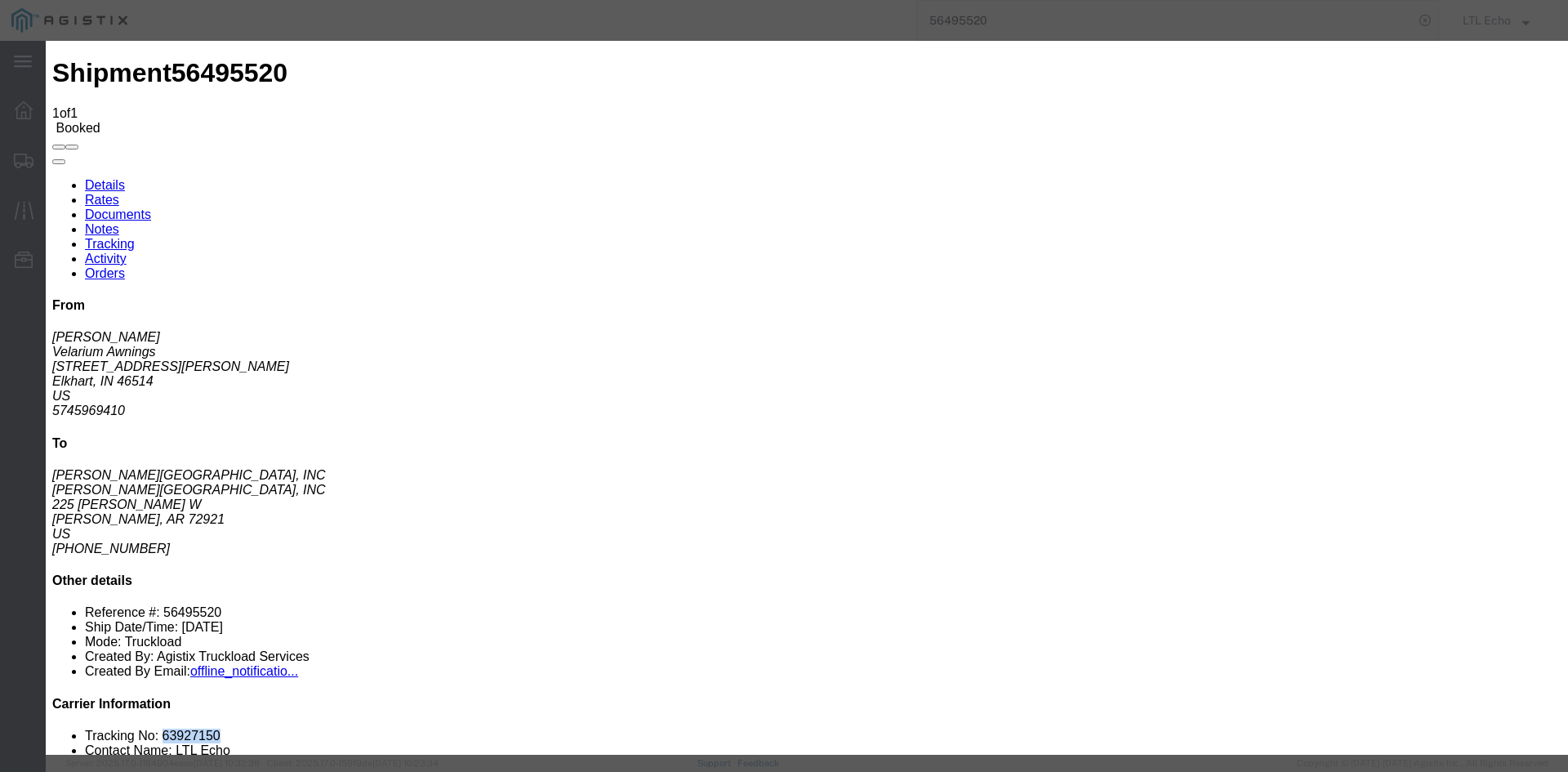
type input "[DATE]"
type input "11:00 AM"
select select "PICKEDUP"
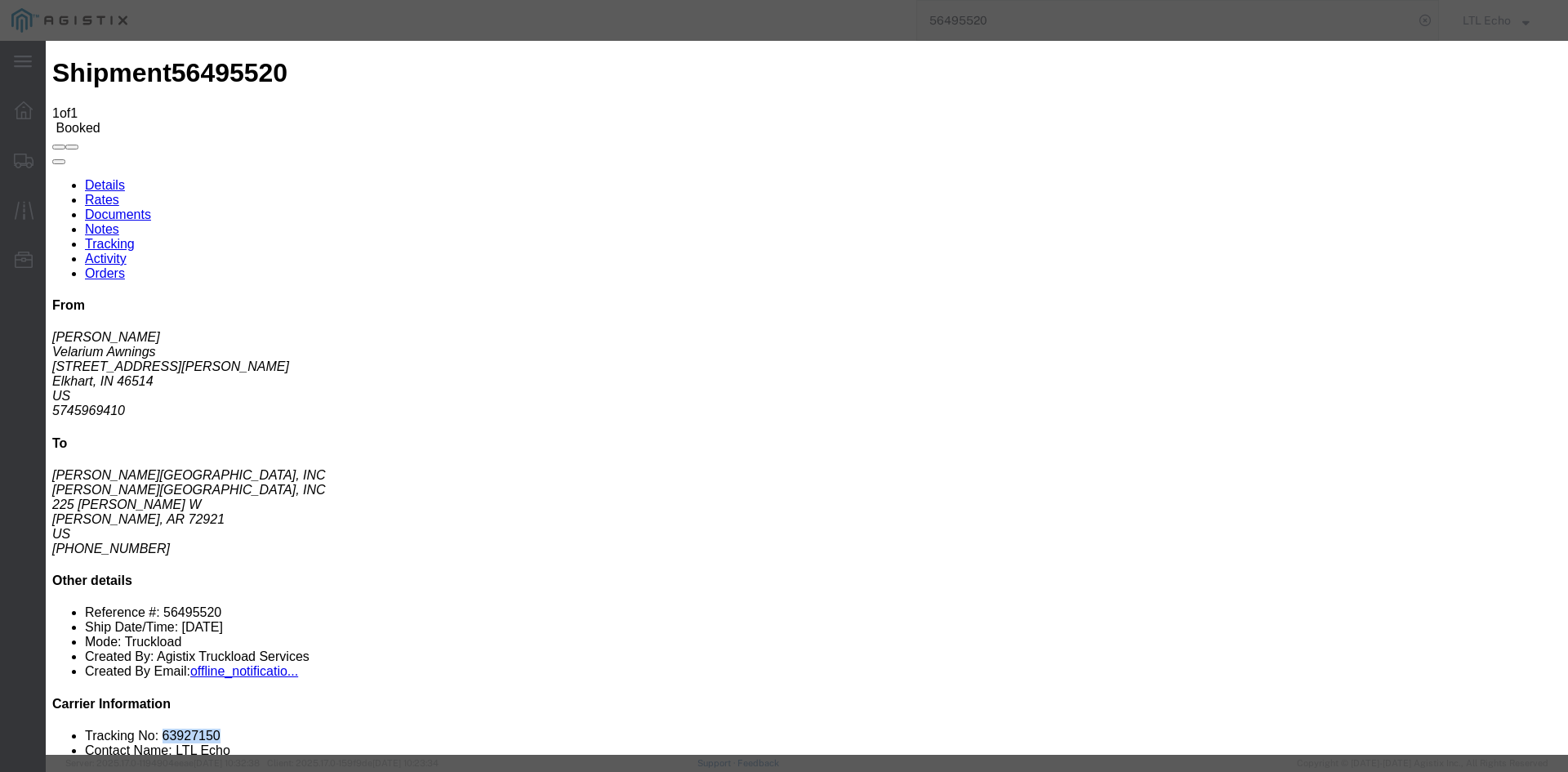
type input "[DATE]"
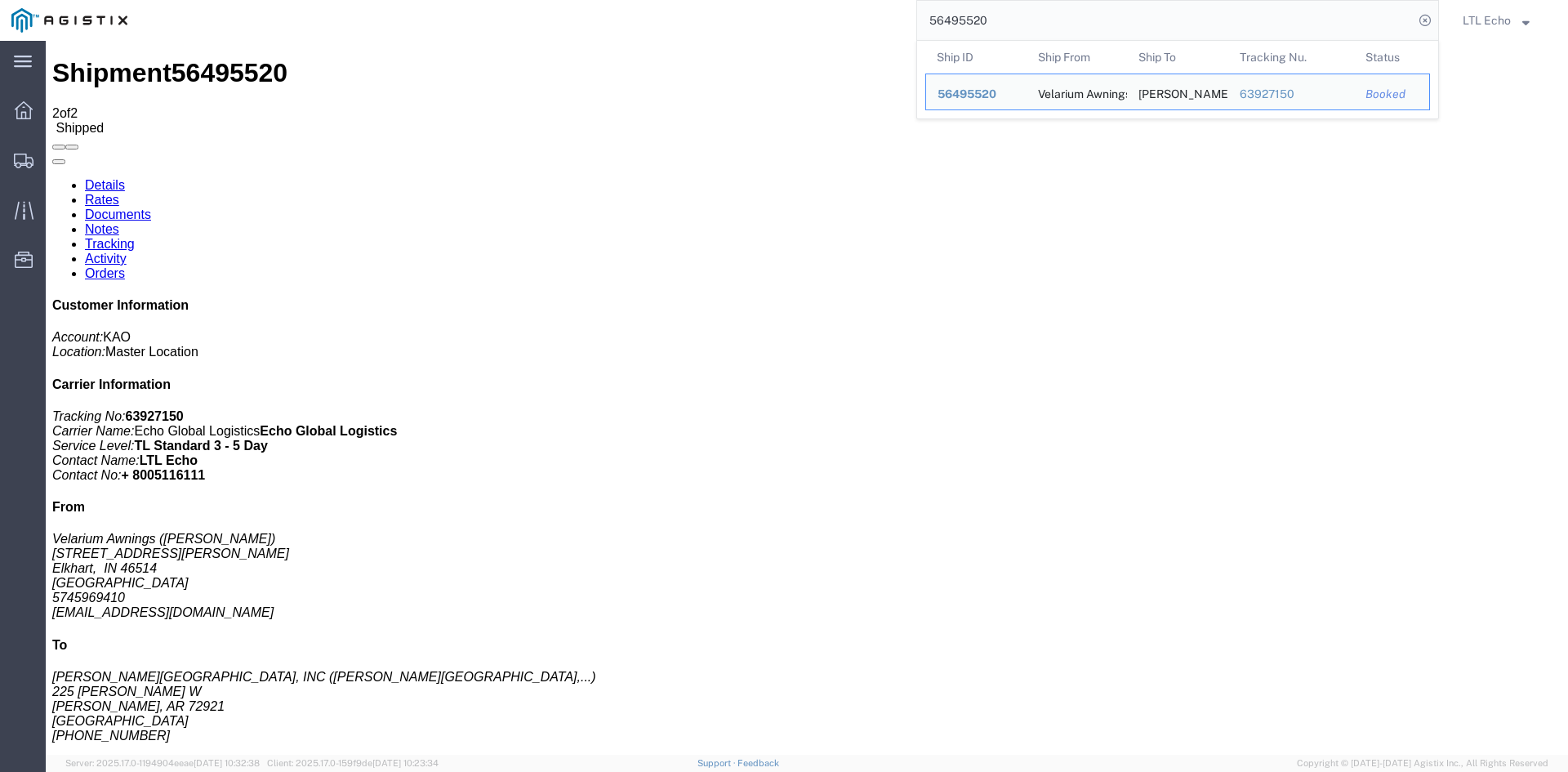
click at [941, 19] on input "56495520" at bounding box center [1165, 20] width 496 height 39
paste input "9651"
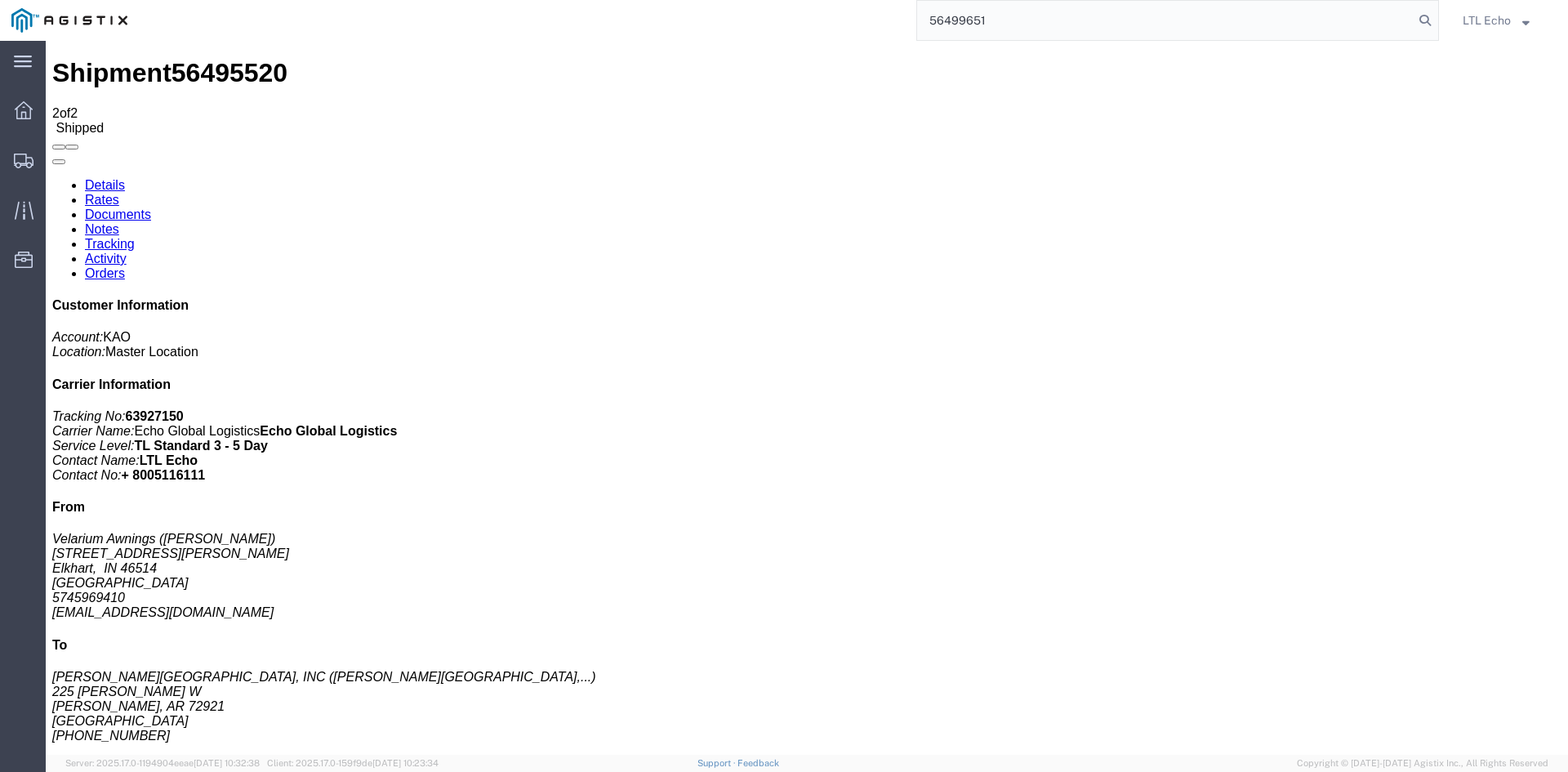
type input "56499651"
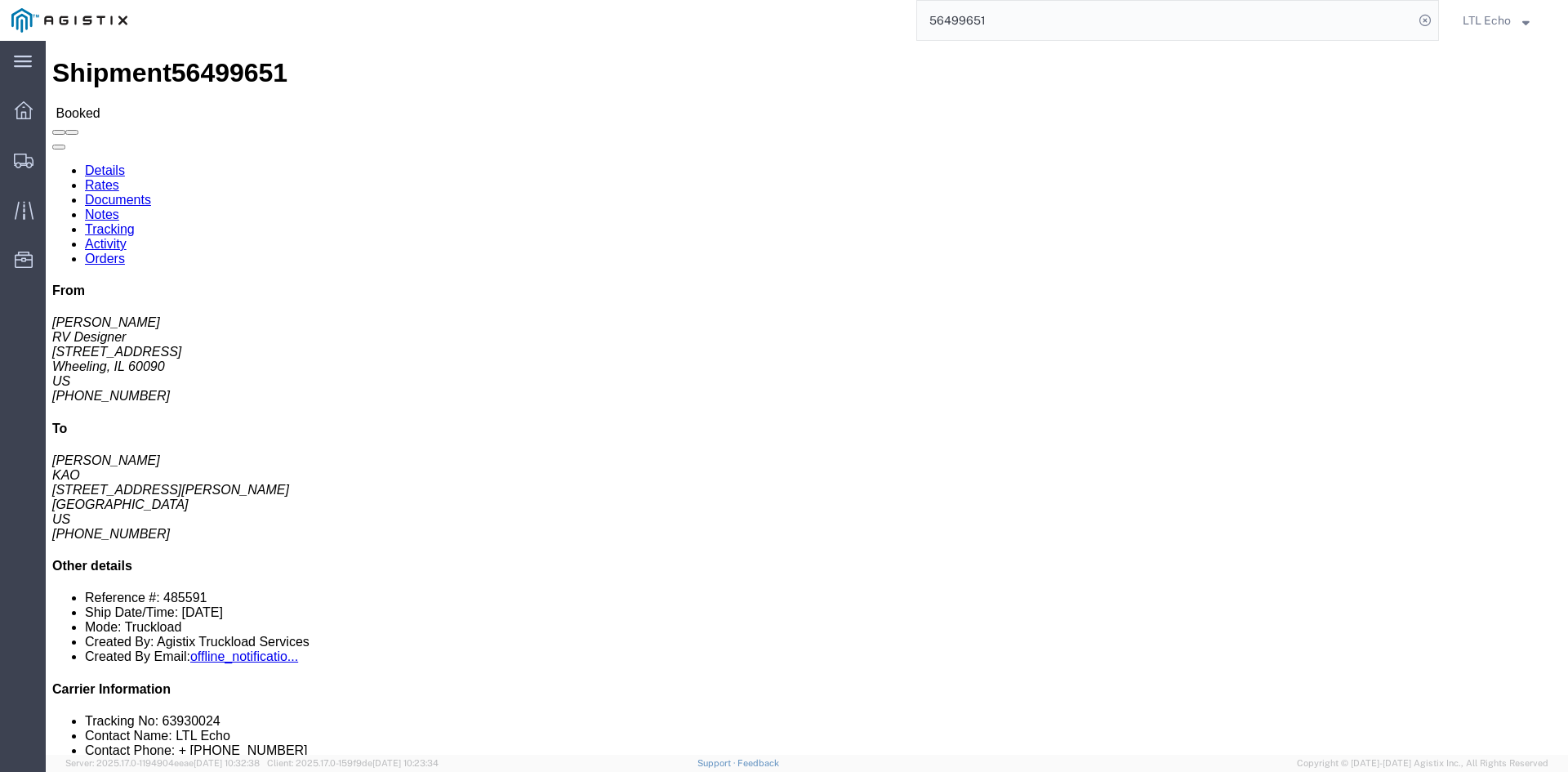
click li "Tracking No: 63930024"
click link "Tracking"
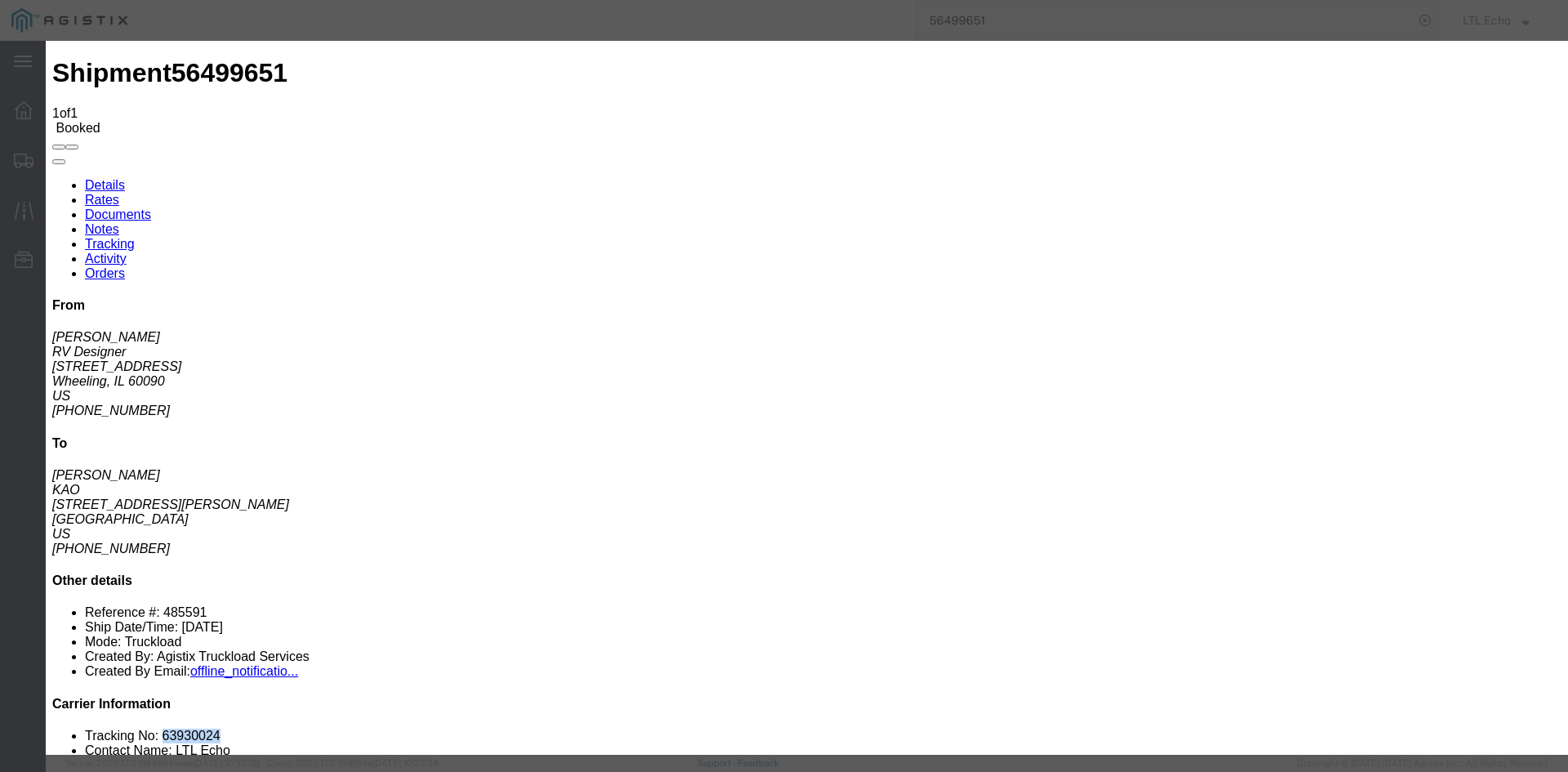
type input "[DATE]"
type input "11:00 AM"
select select "DELIVRED"
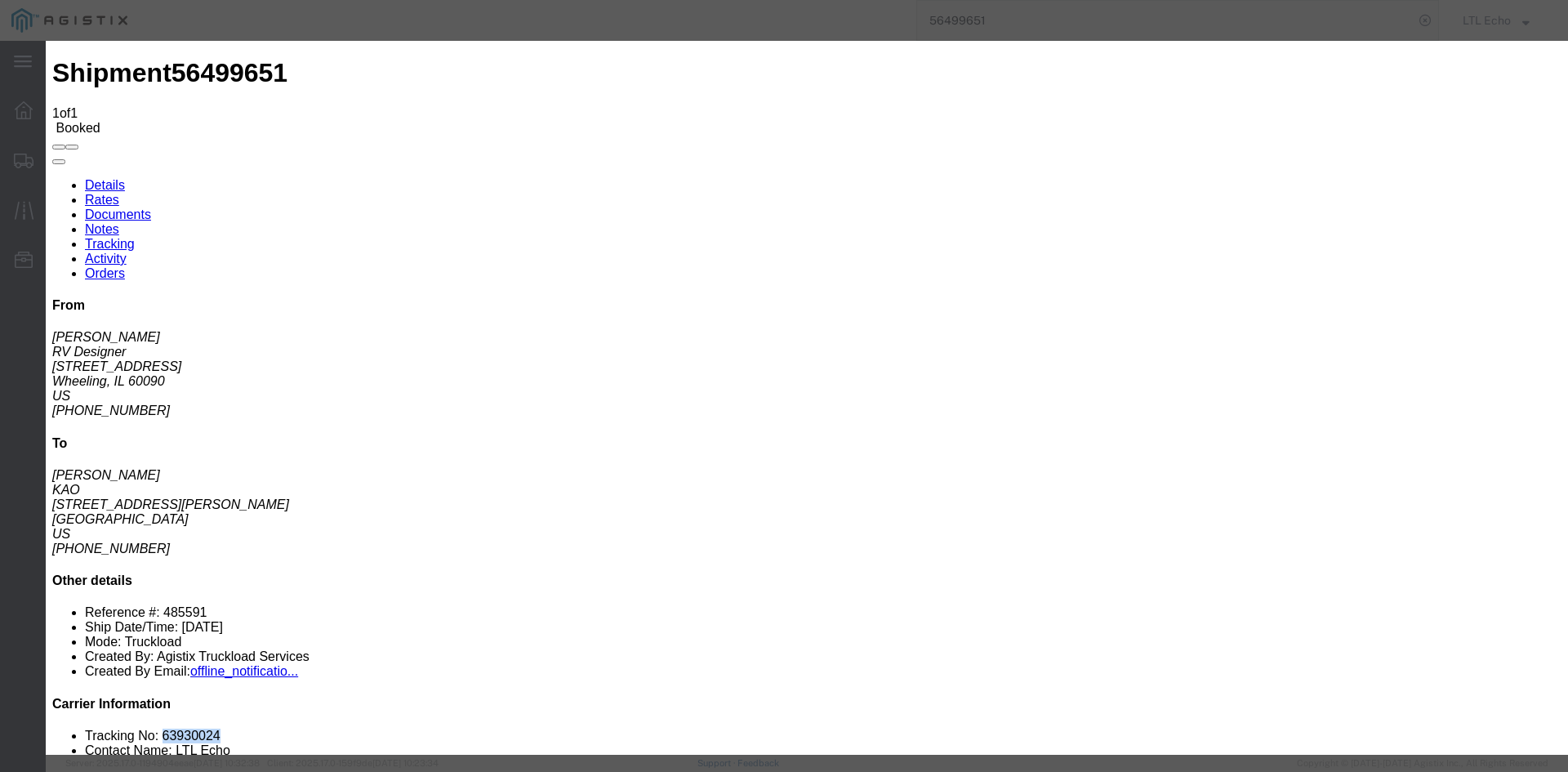
type input "[DATE]"
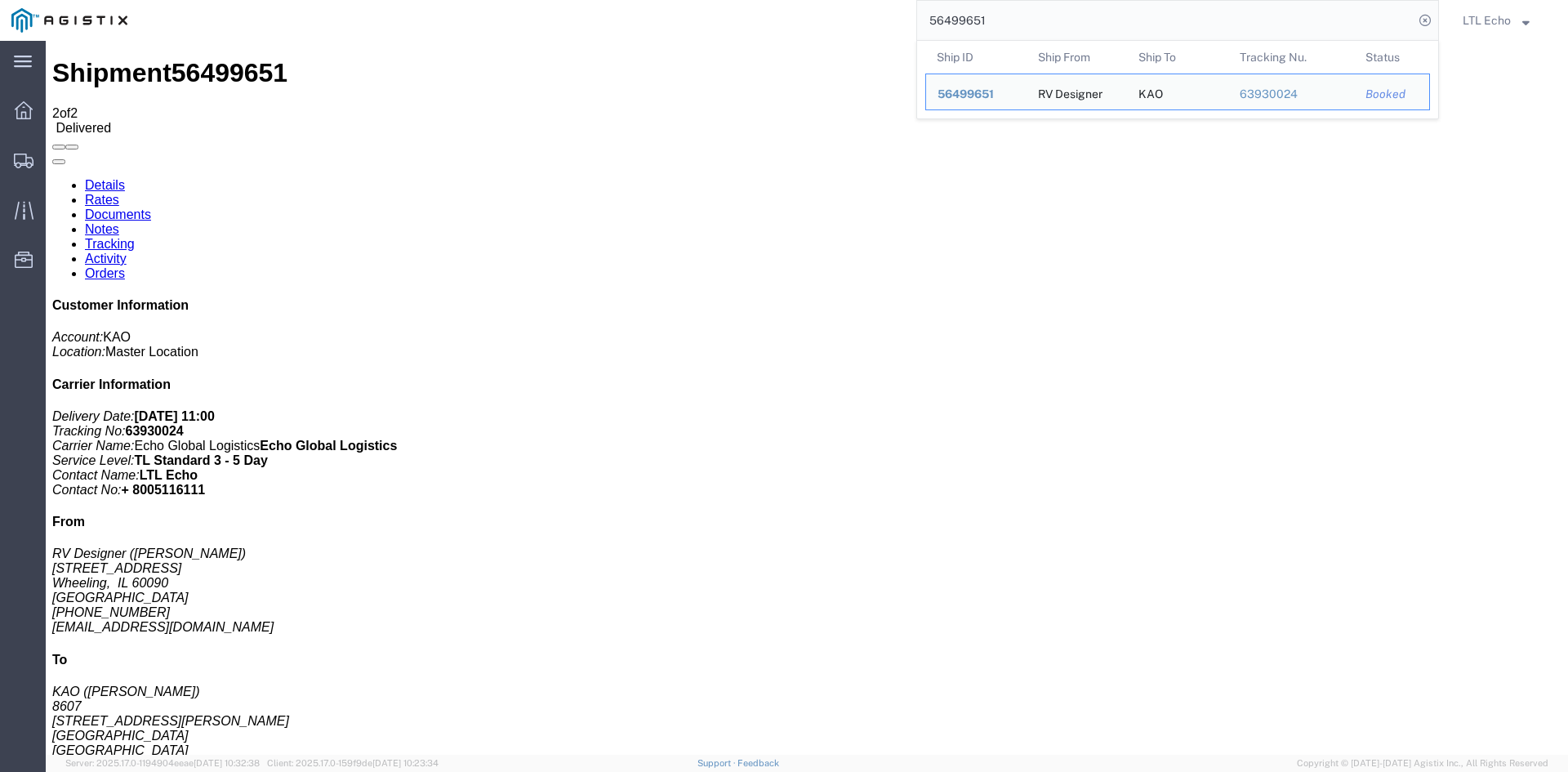
click at [945, 15] on input "56499651" at bounding box center [1165, 20] width 496 height 39
paste input "17836"
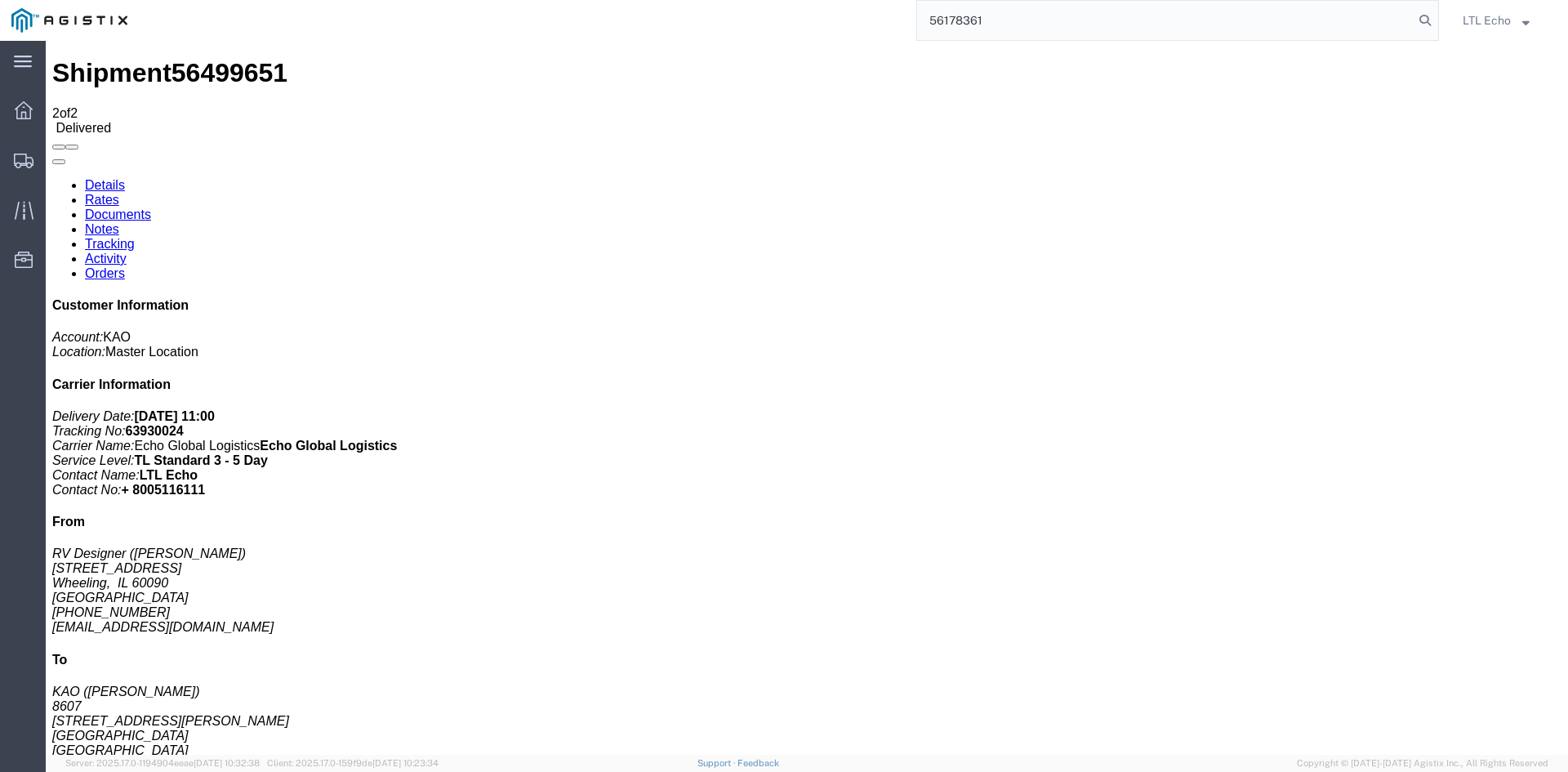
type input "56178361"
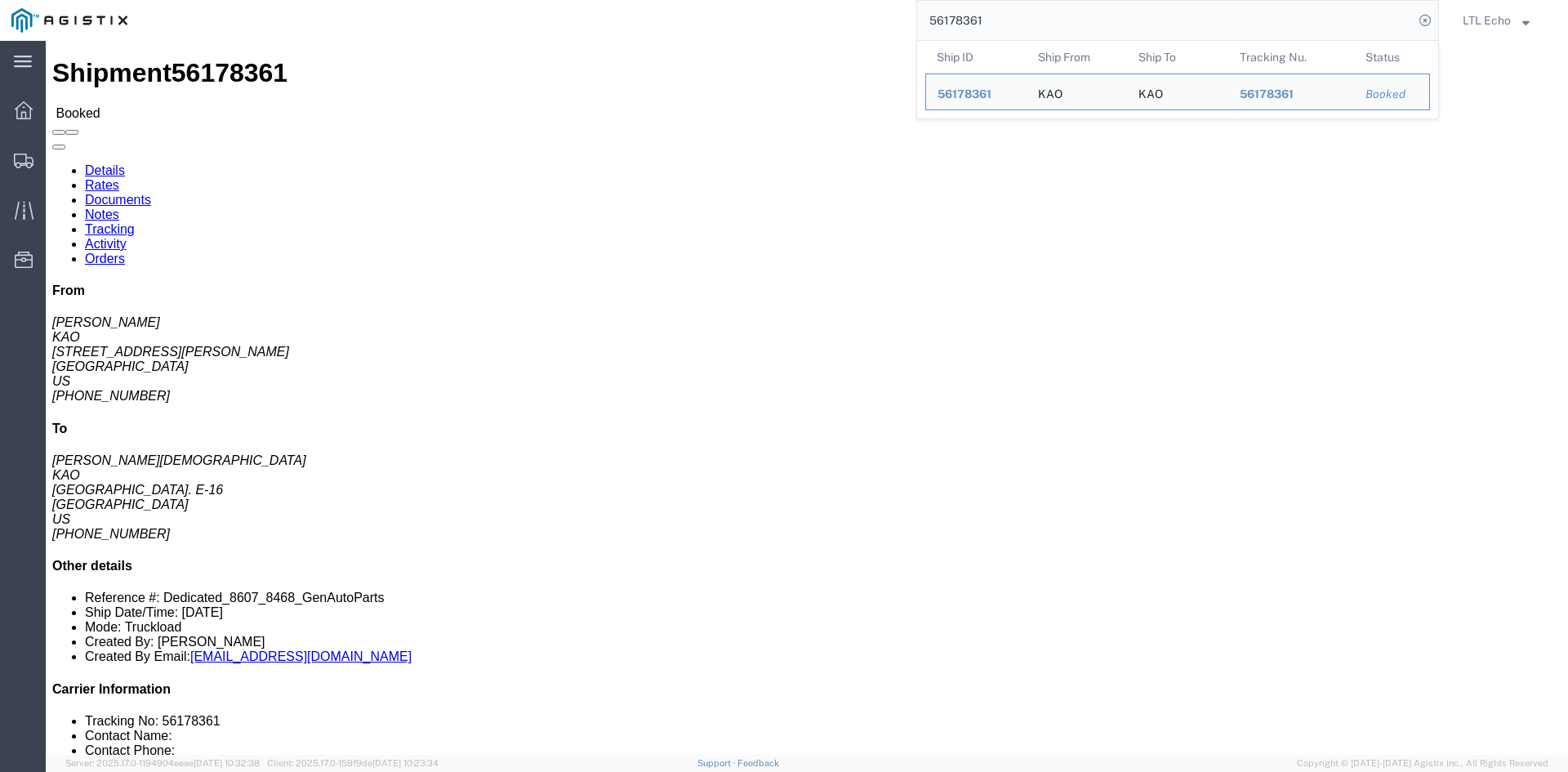
click link "Tracking"
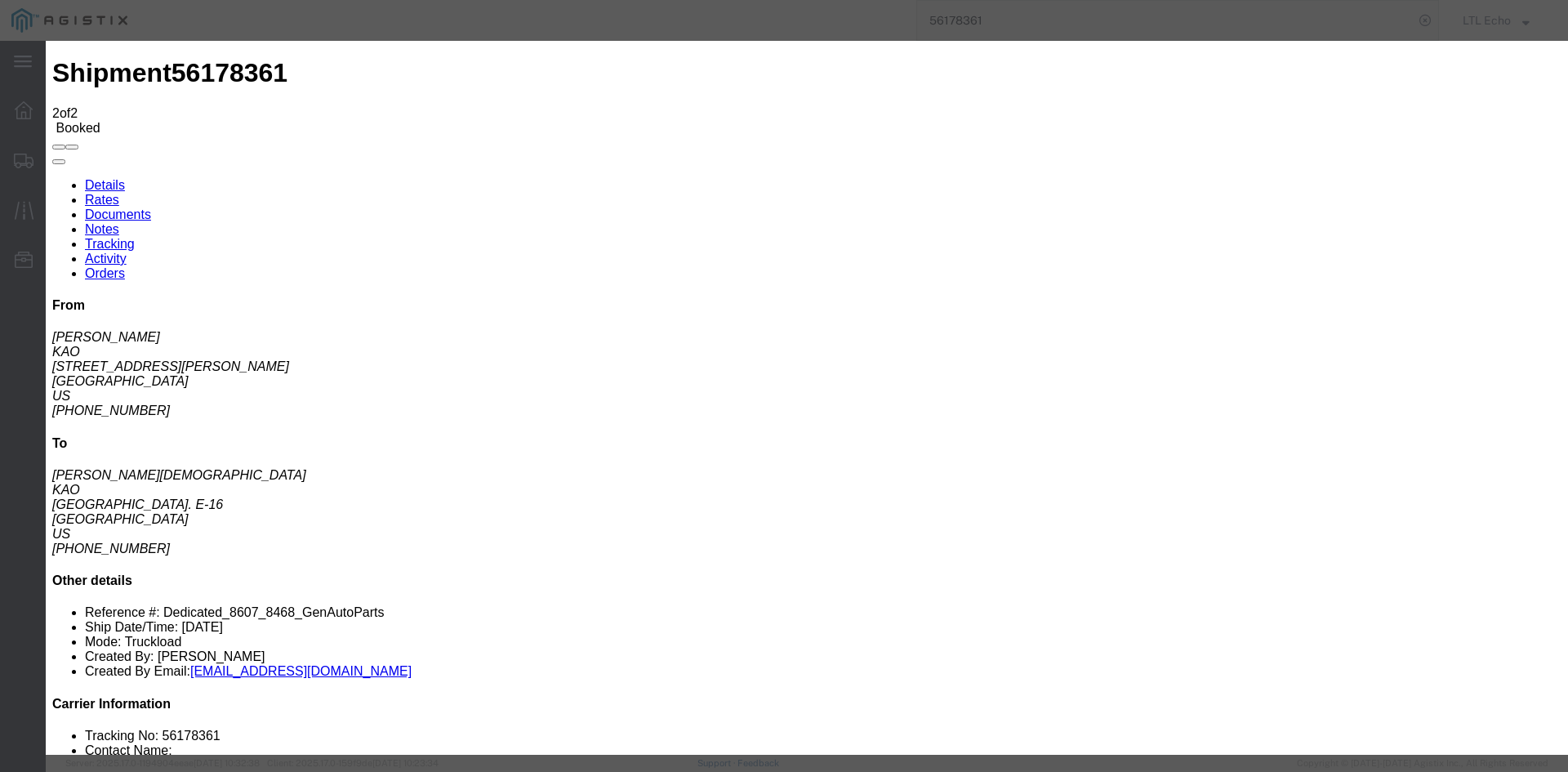
type input "[DATE]"
type input "11:00 AM"
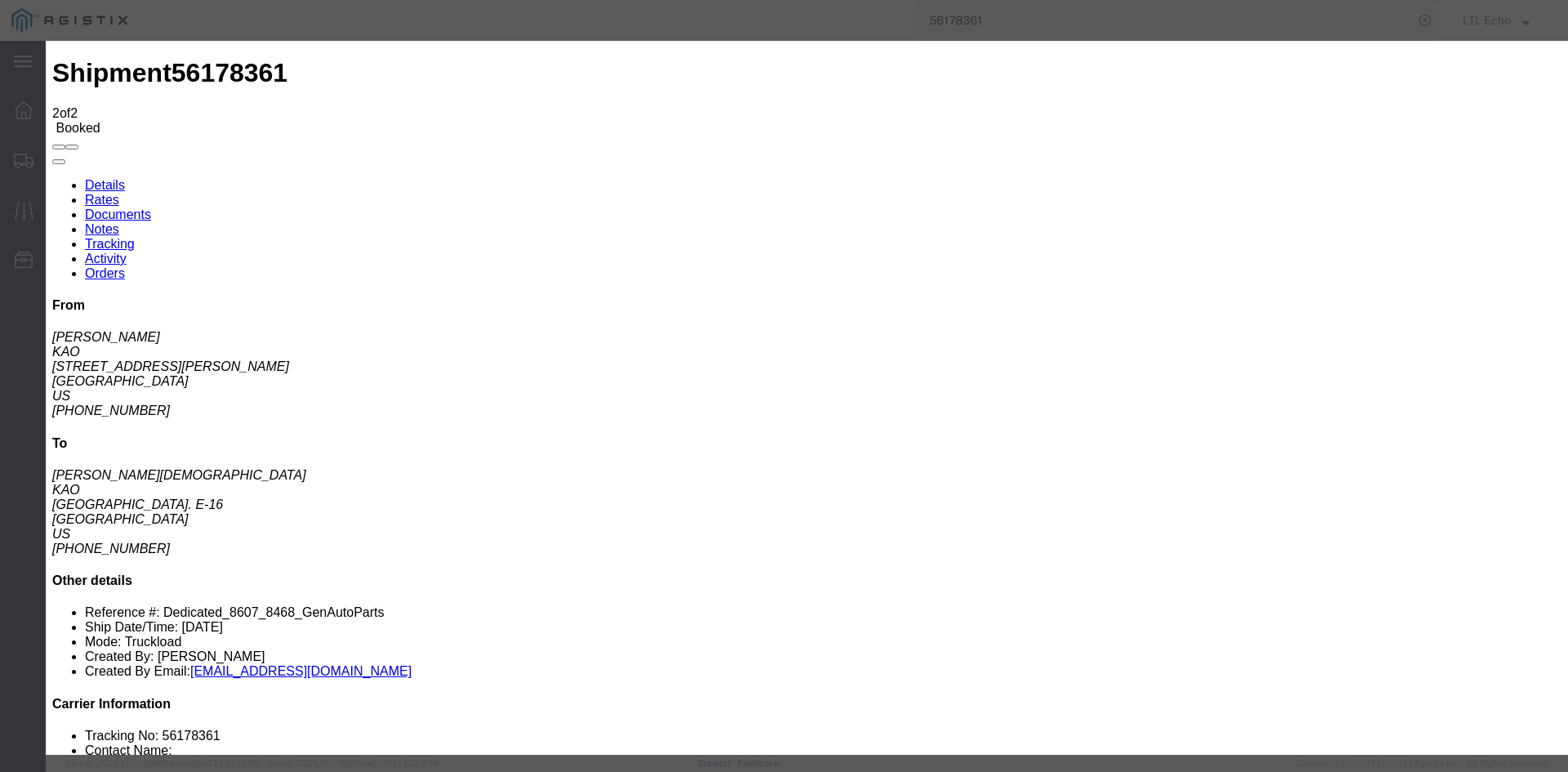
select select "DELIVRED"
type input "[DATE]"
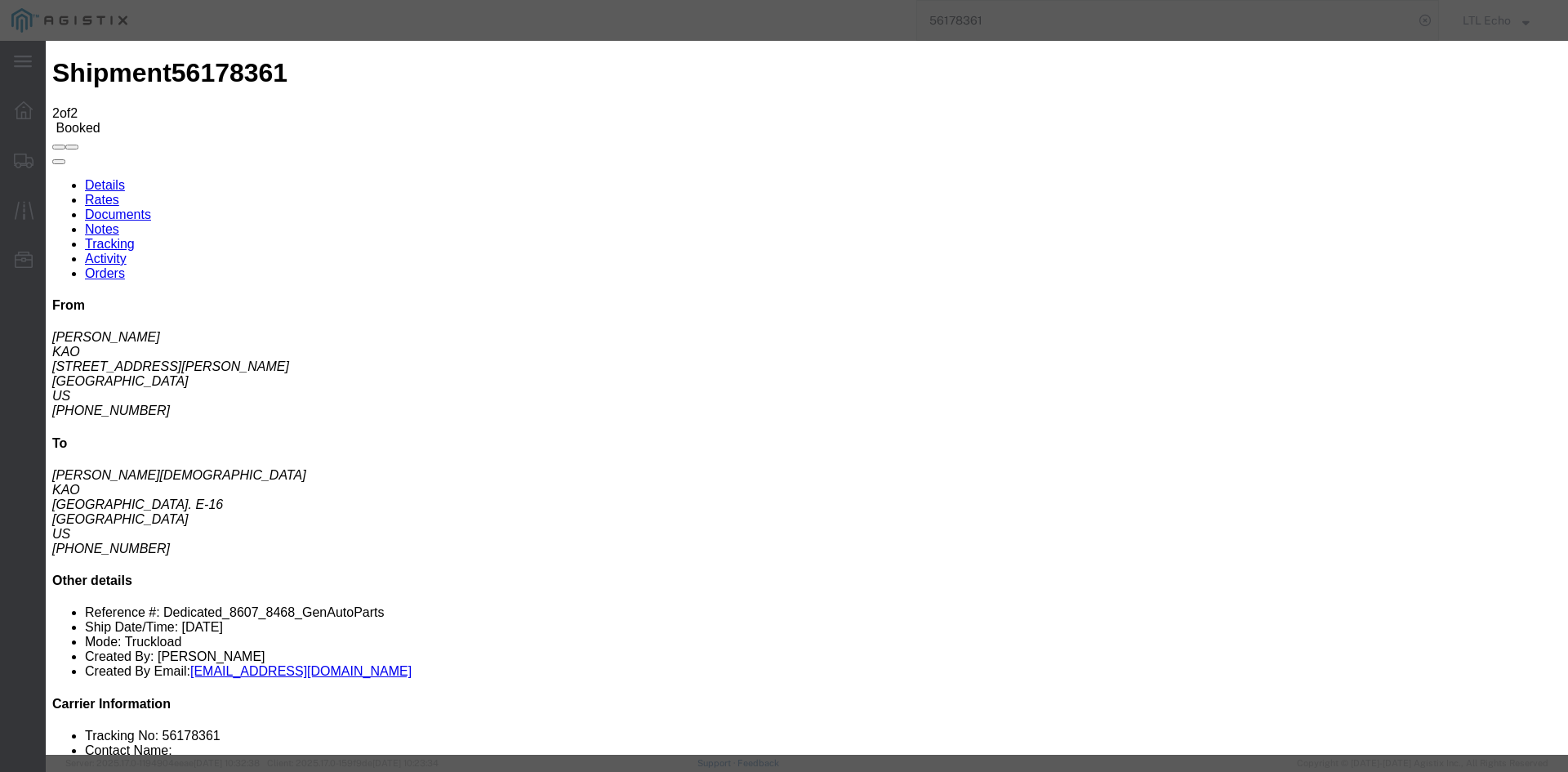
drag, startPoint x: 1167, startPoint y: 575, endPoint x: 1566, endPoint y: 553, distance: 399.6
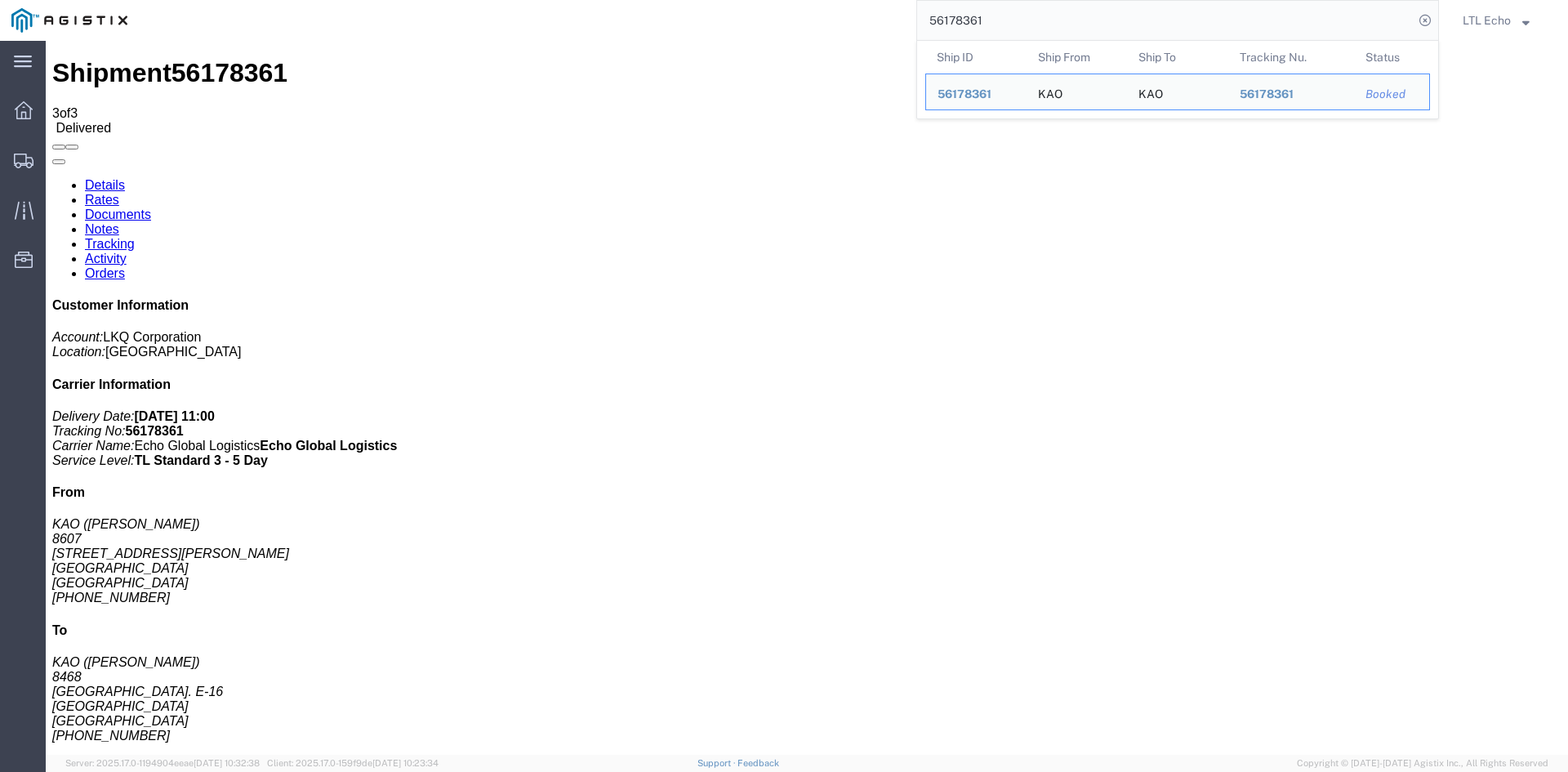
click at [954, 18] on input "56178361" at bounding box center [1165, 20] width 496 height 39
paste input "514578"
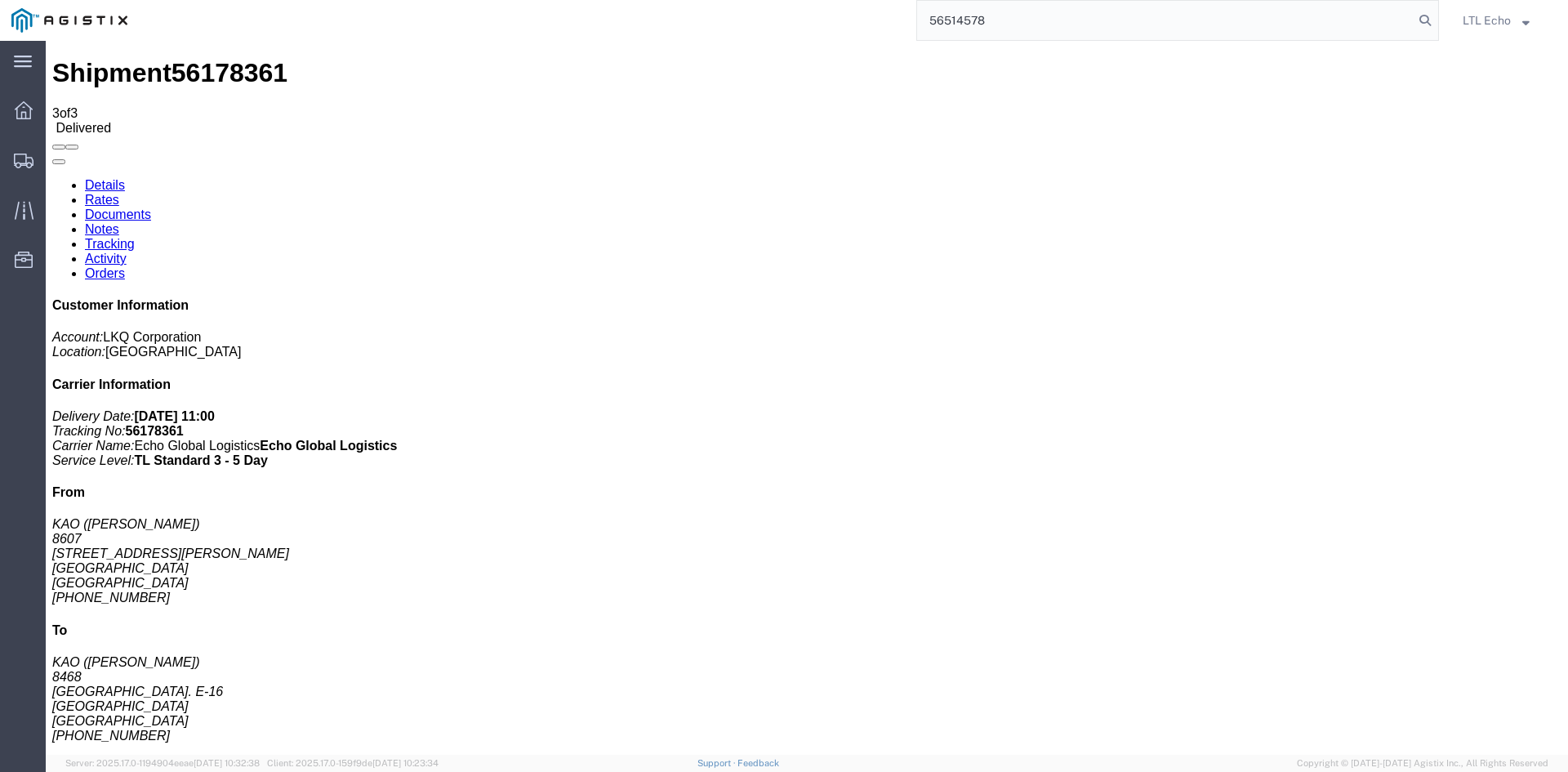
type input "56514578"
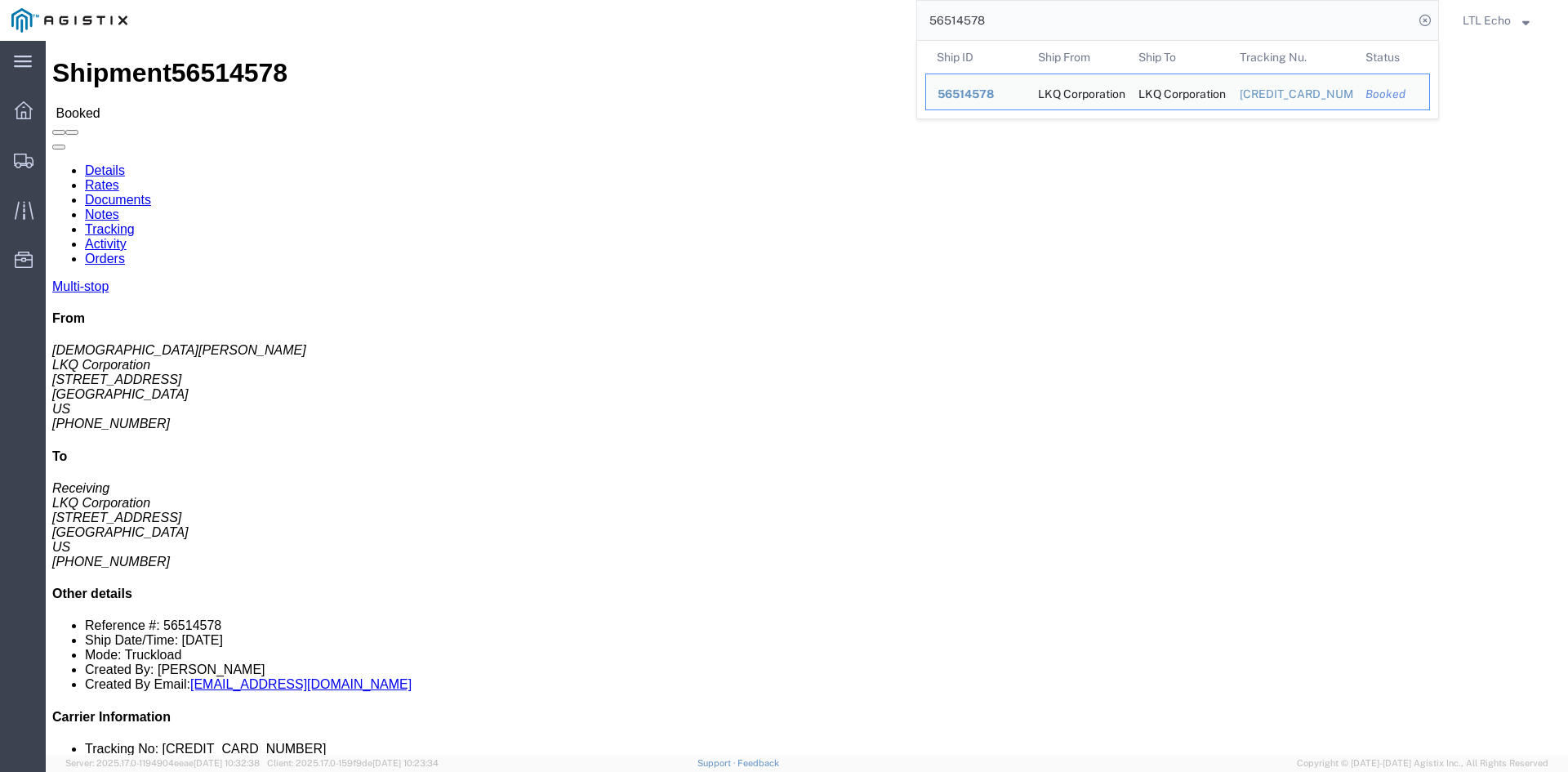
click link "Tracking"
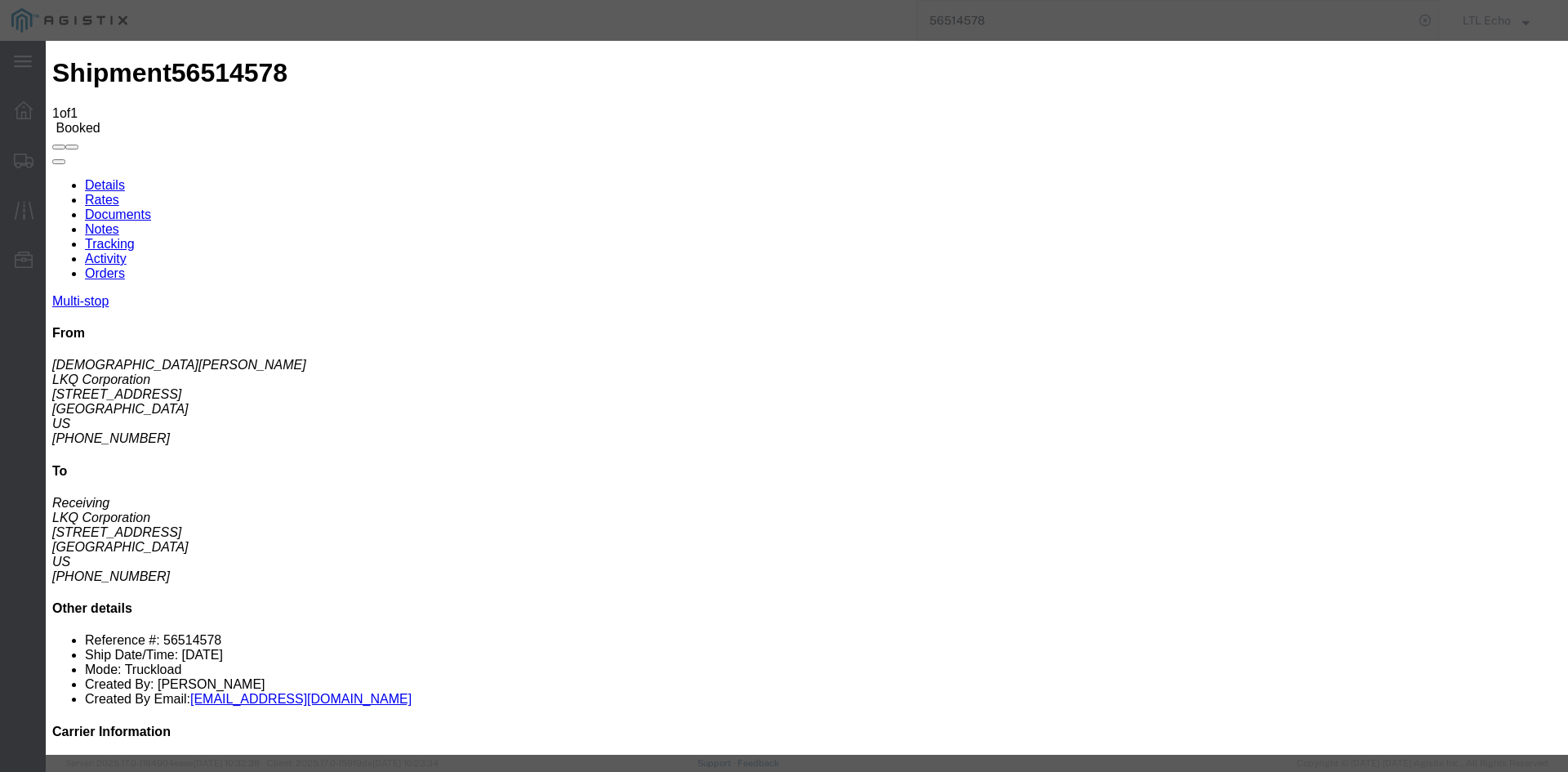
type input "[DATE]"
type input "11:00 AM"
select select "PICKEDUP"
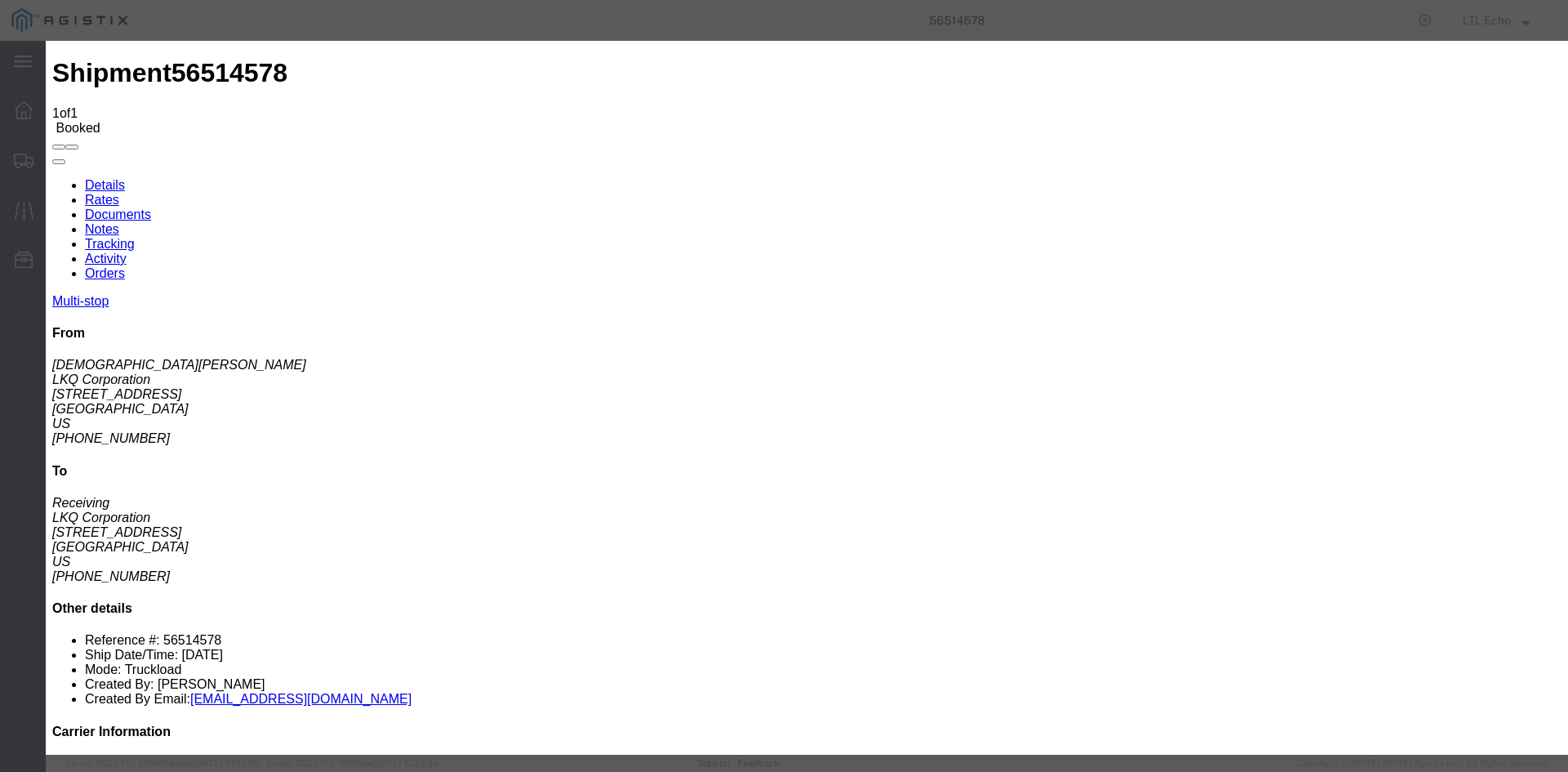
type input "[DATE]"
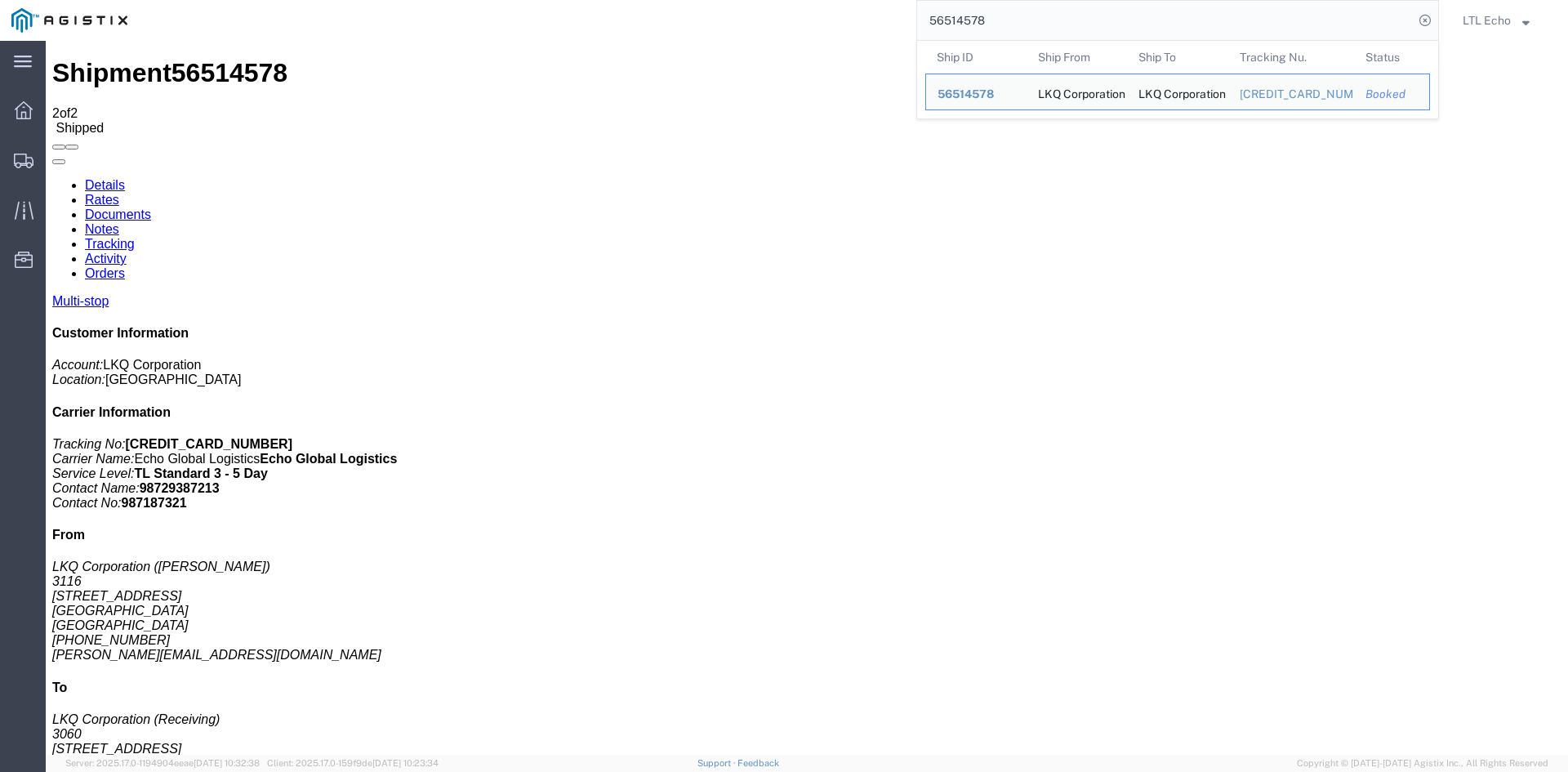
click at [967, 23] on input "56514578" at bounding box center [1165, 20] width 496 height 39
paste input "482154"
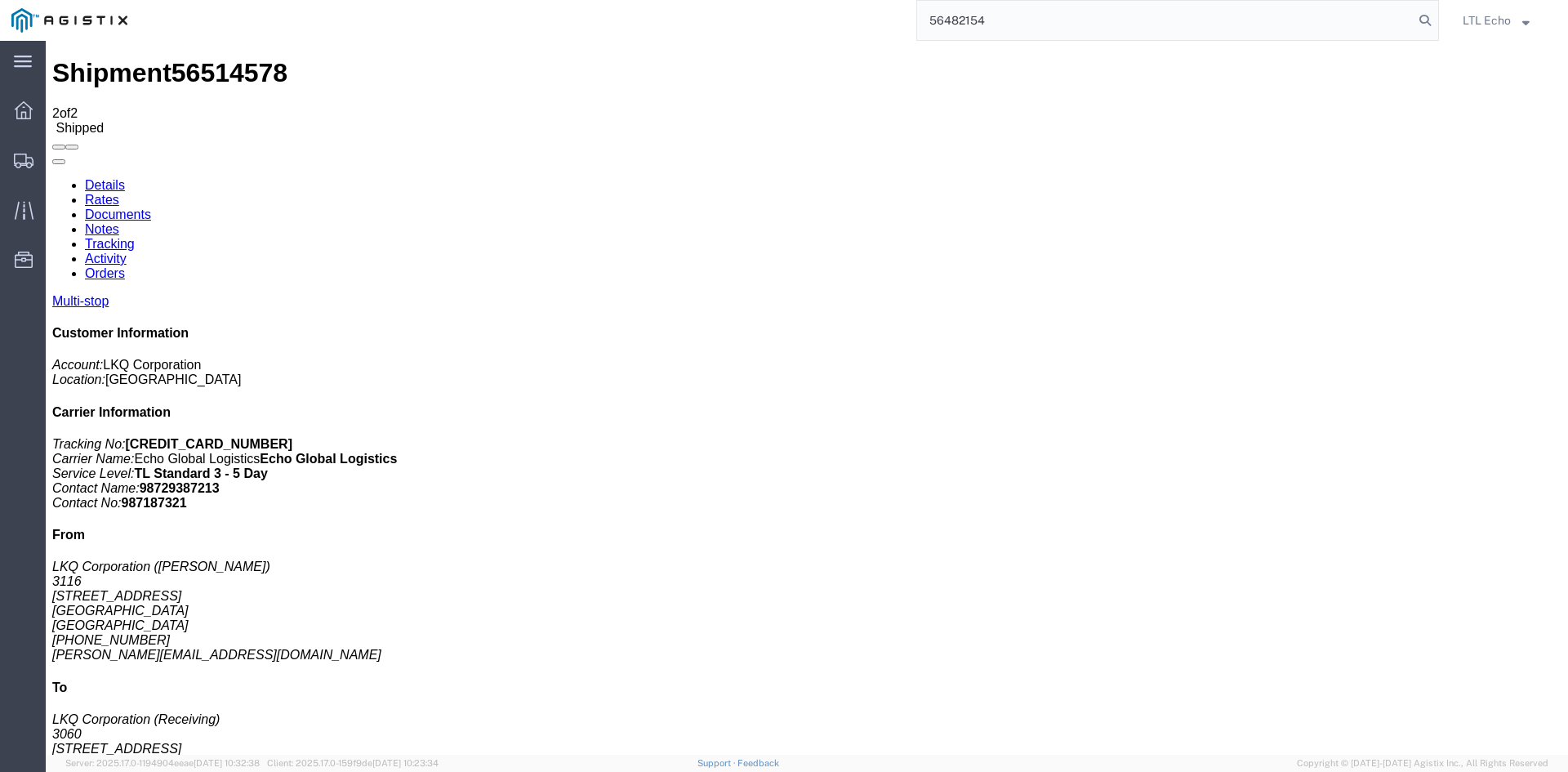
type input "56482154"
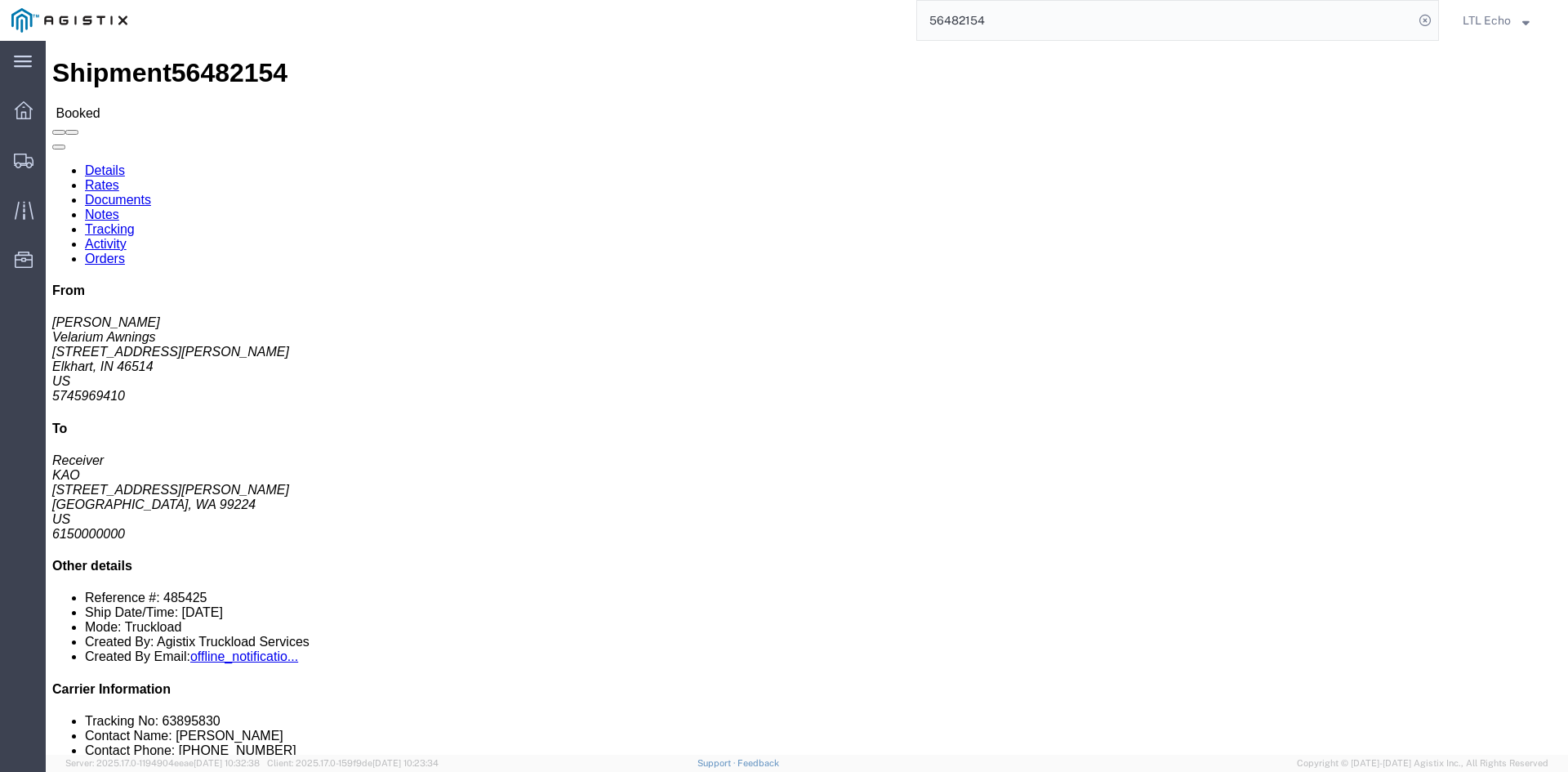
click li "Tracking No: 63895830"
click link "Tracking"
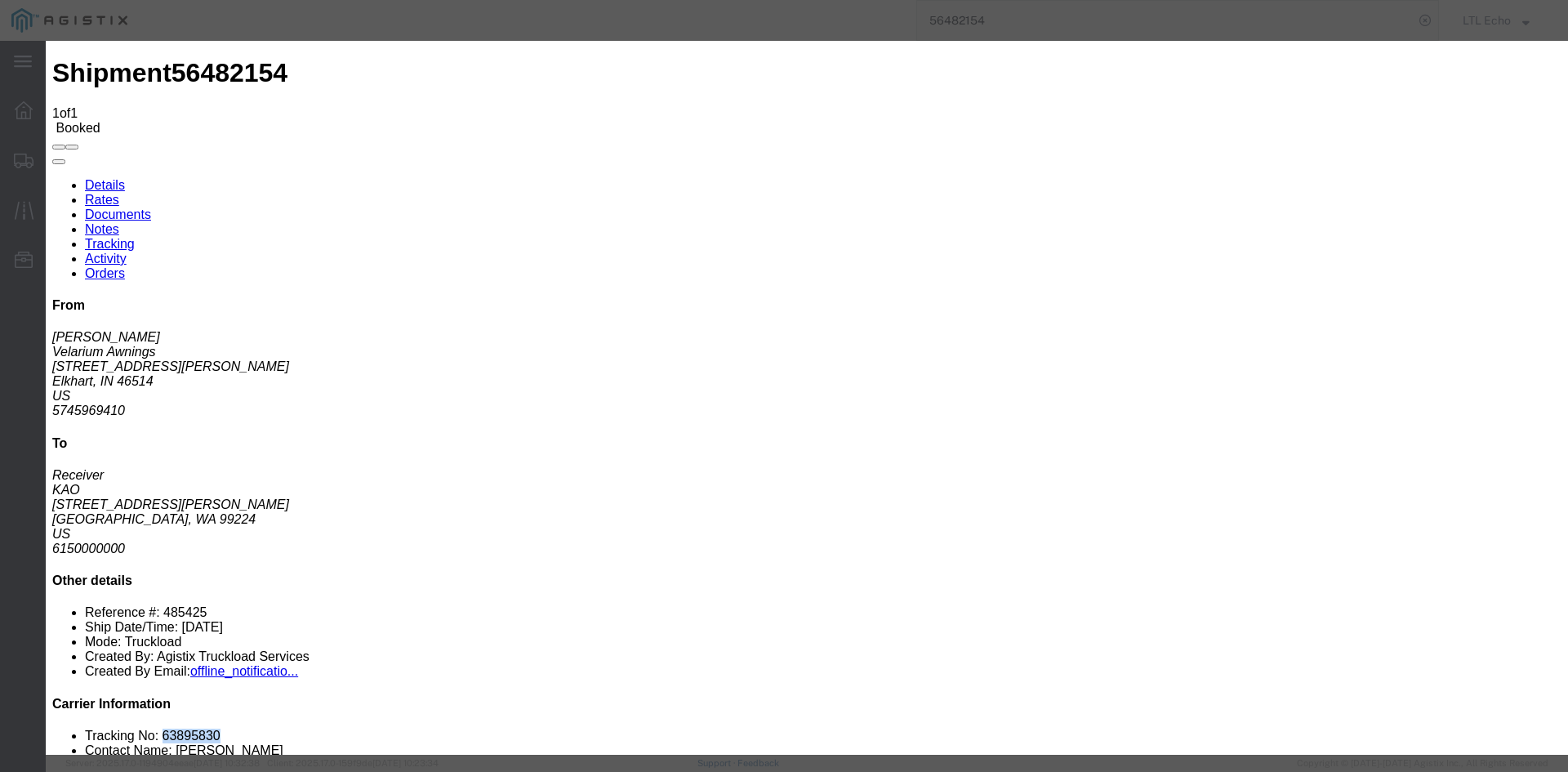
type input "[DATE]"
type input "11:00 AM"
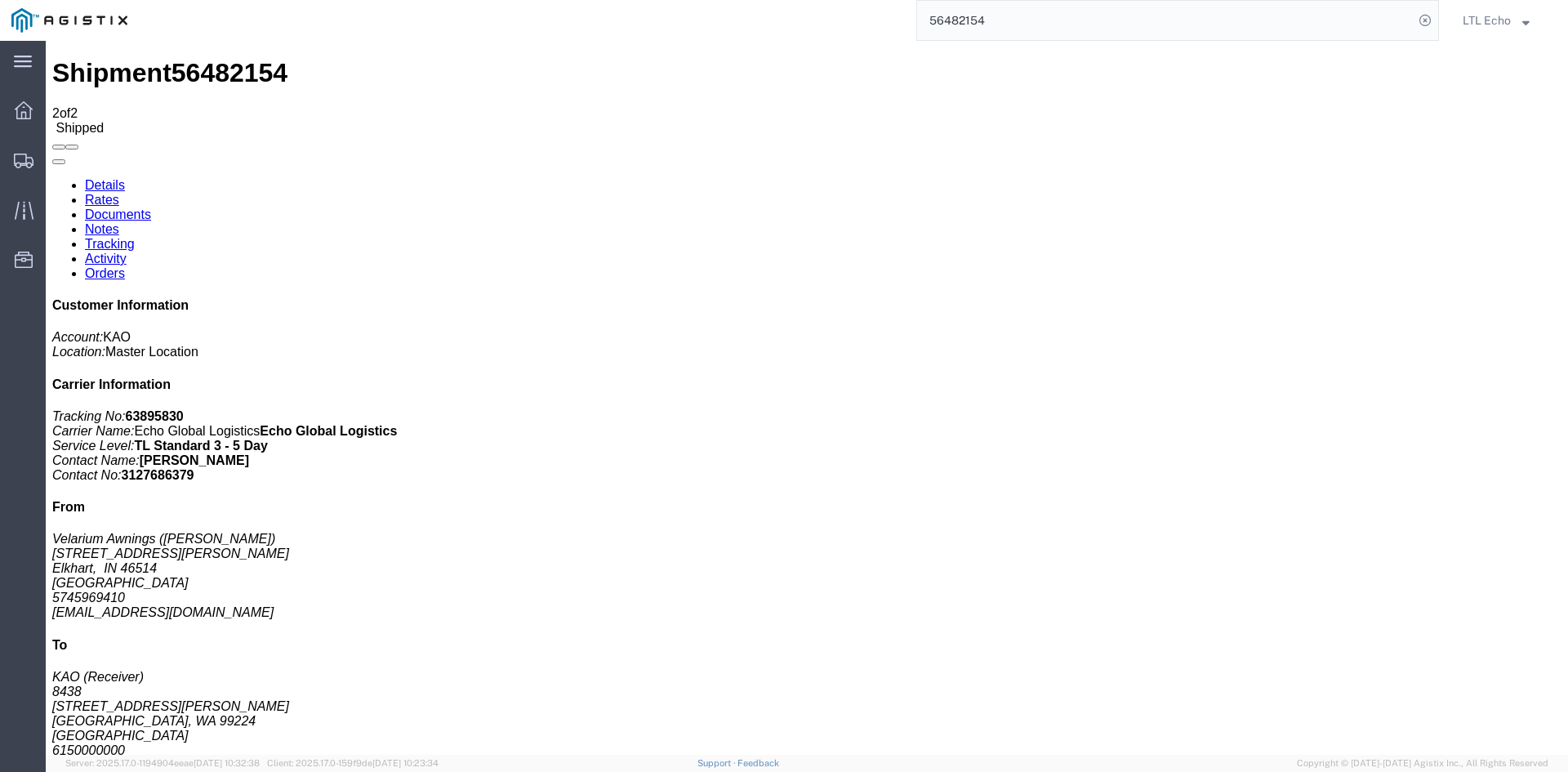
click at [954, 19] on input "56482154" at bounding box center [1165, 20] width 496 height 39
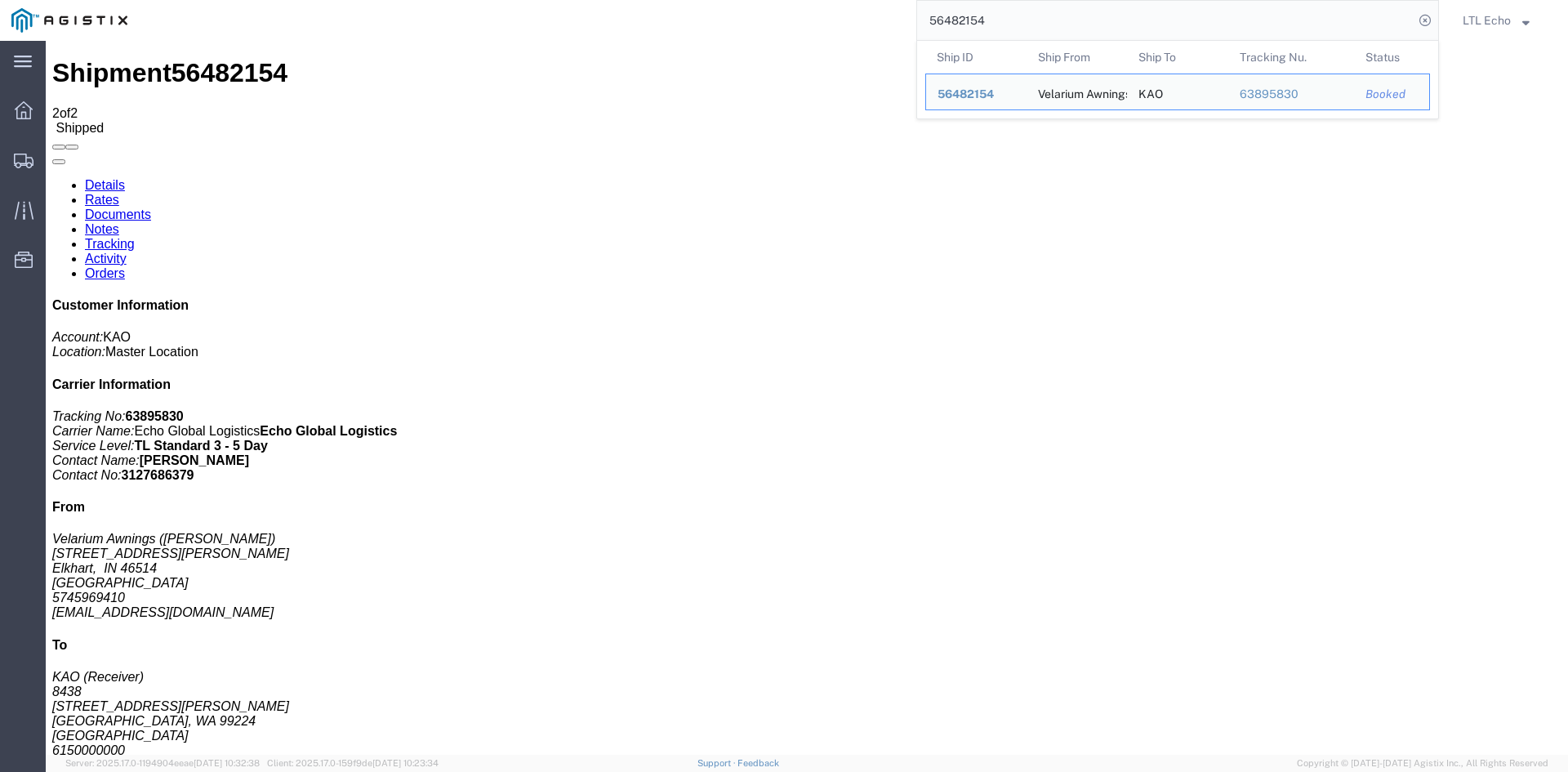
click at [954, 19] on input "56482154" at bounding box center [1165, 20] width 496 height 39
paste input "178363"
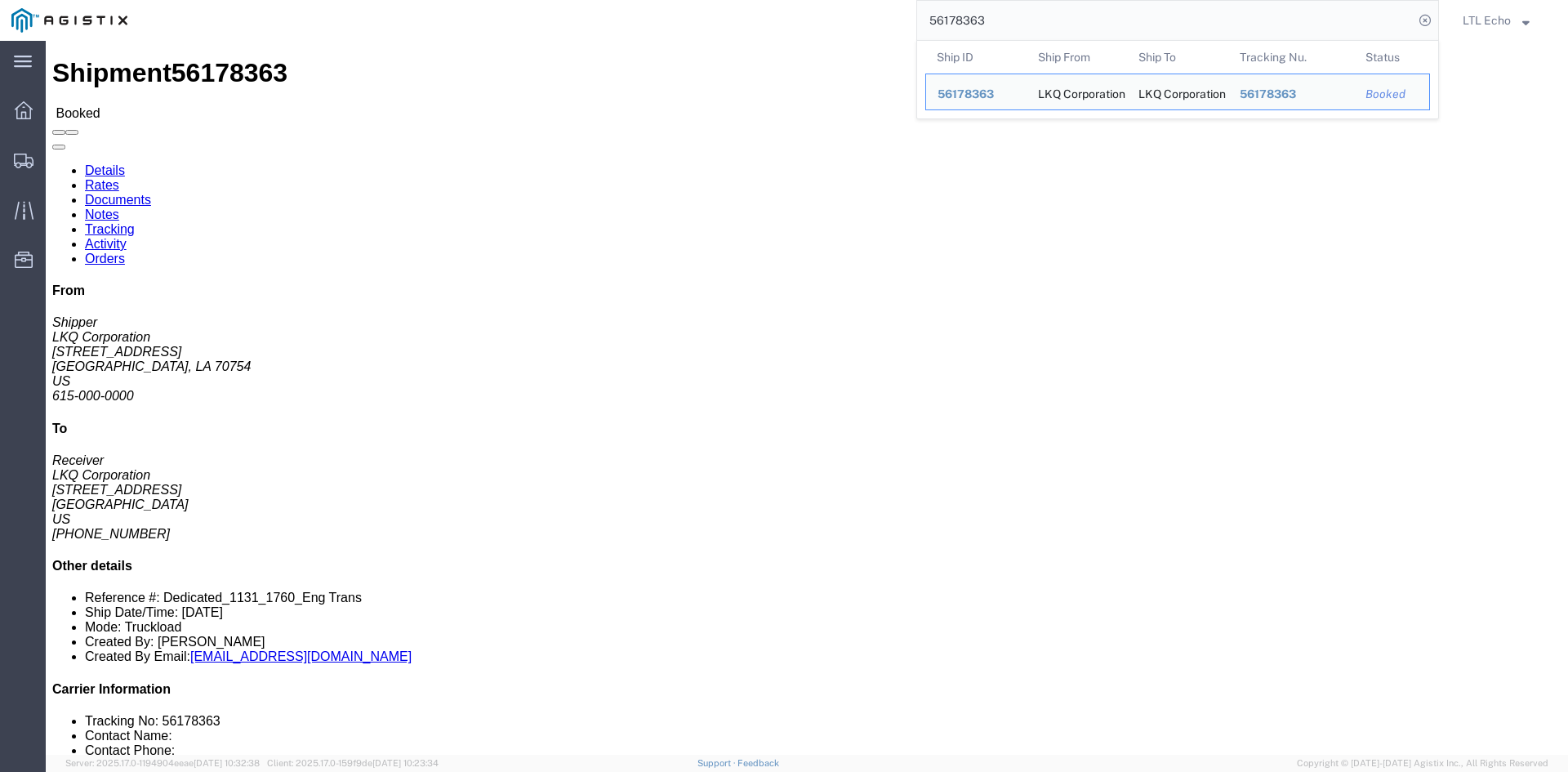
click link "Tracking"
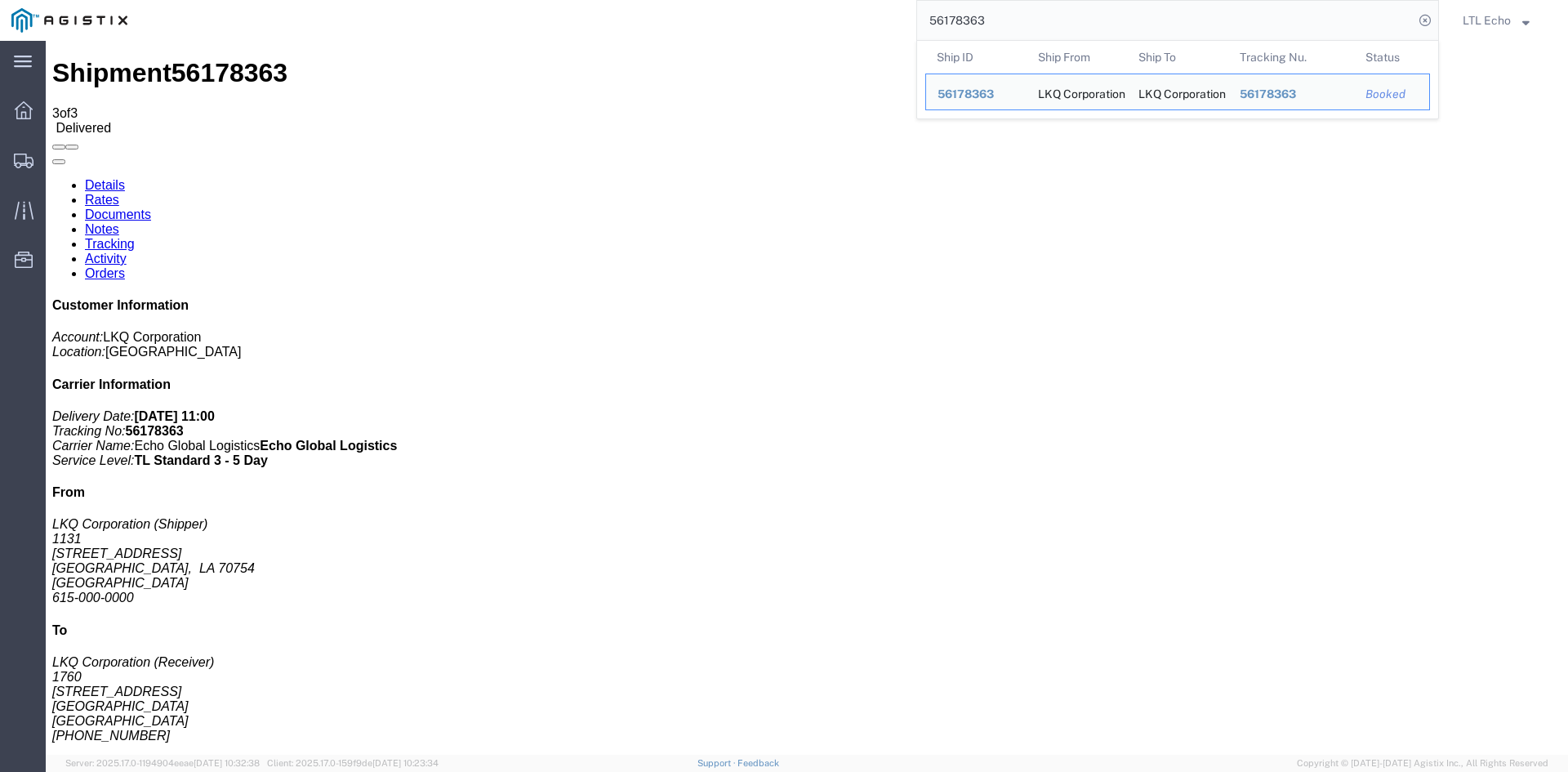
click at [954, 22] on input "56178363" at bounding box center [1165, 20] width 496 height 39
paste input "510027"
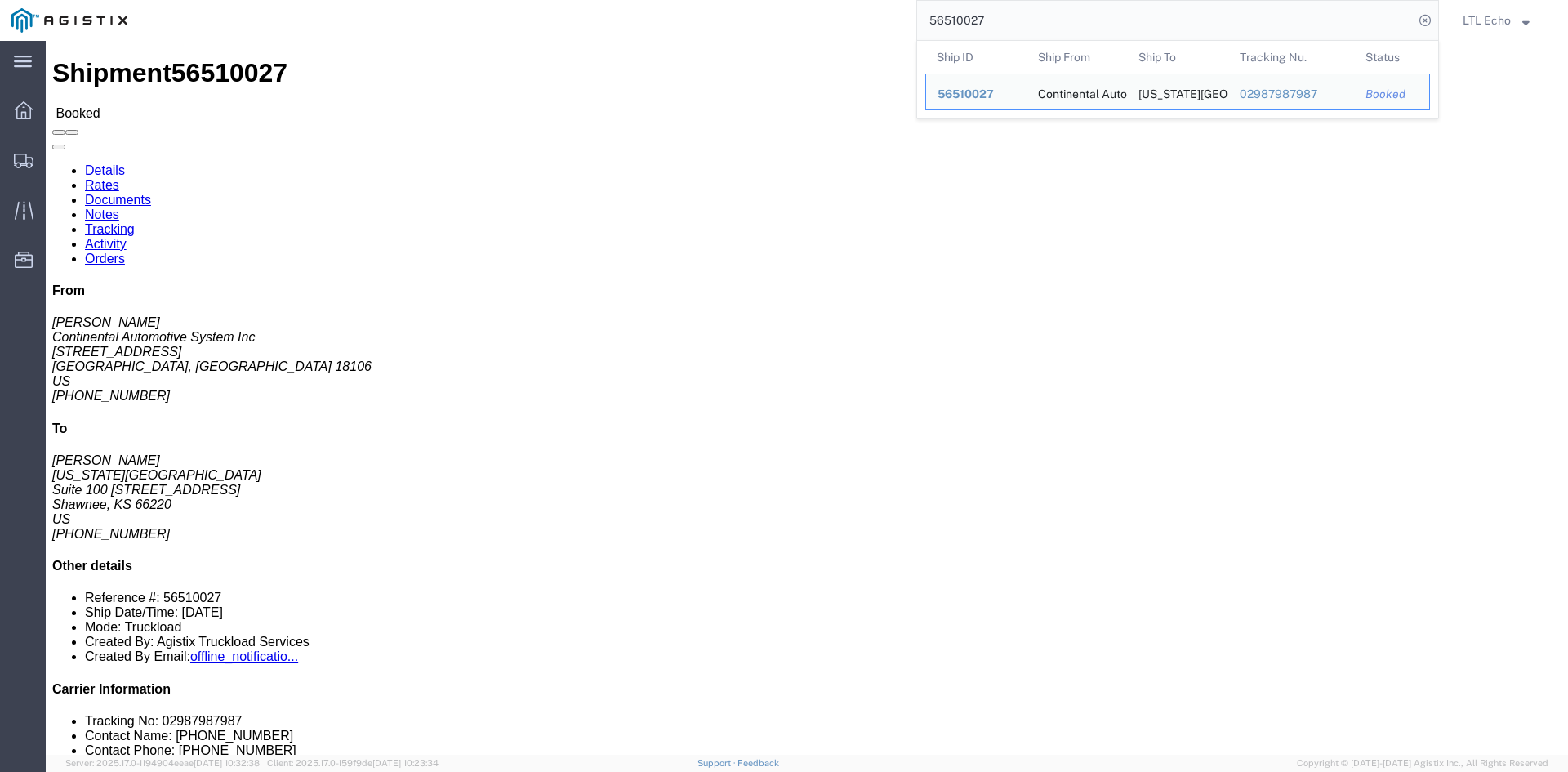
click link "Tracking"
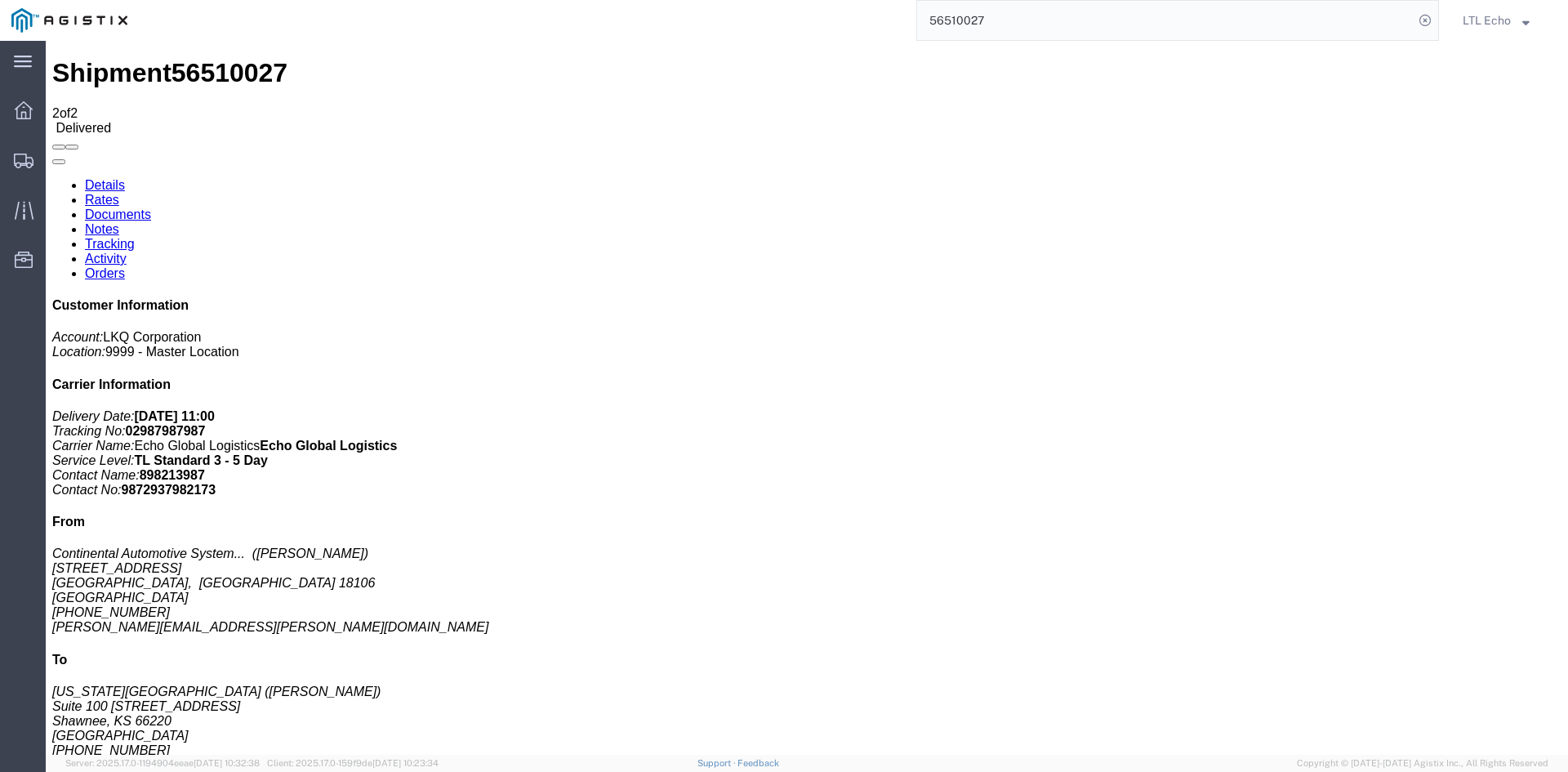
click at [946, 22] on input "56510027" at bounding box center [1165, 20] width 496 height 39
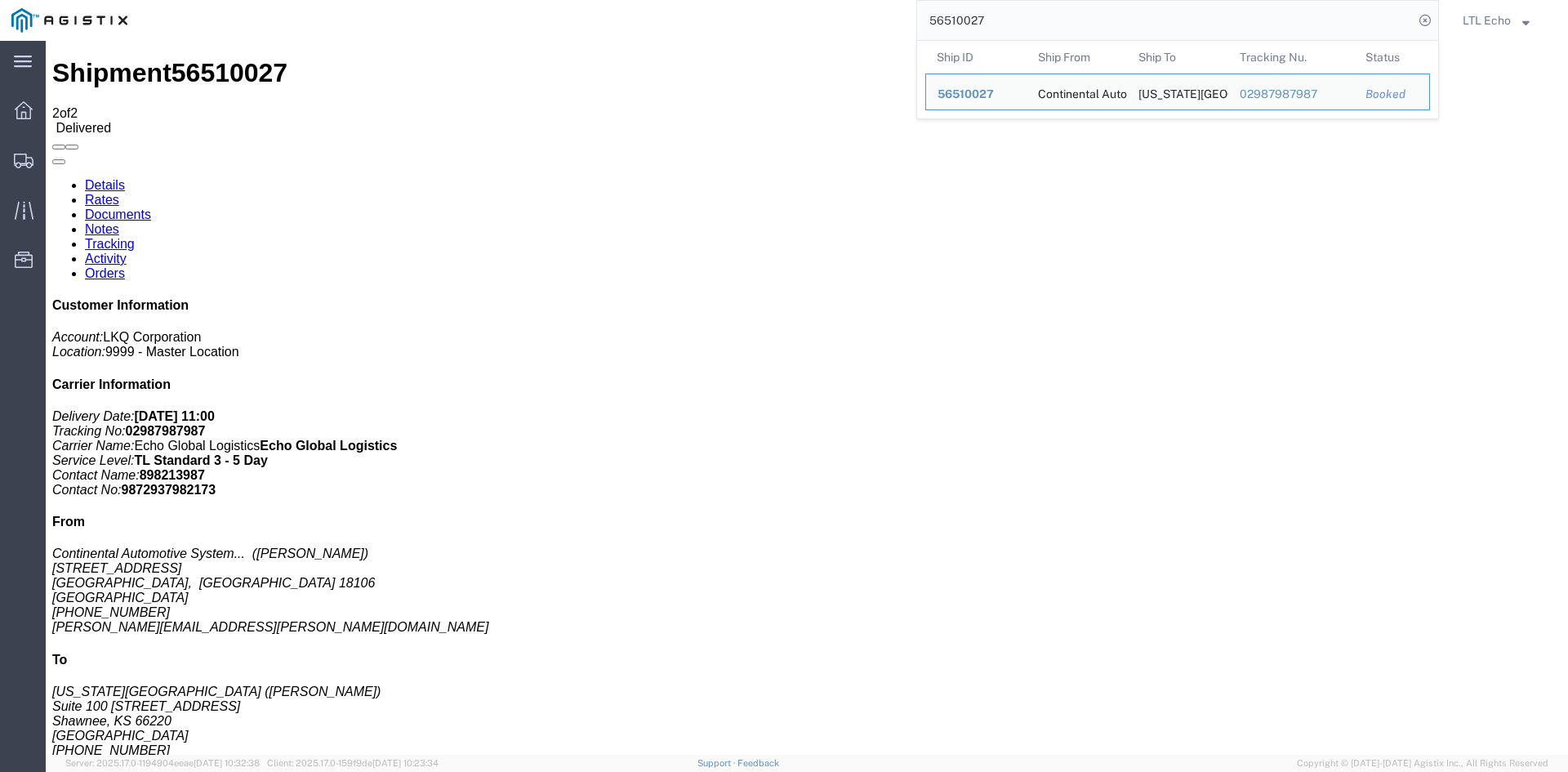
click at [946, 22] on input "56510027" at bounding box center [1165, 20] width 496 height 39
paste input "491201"
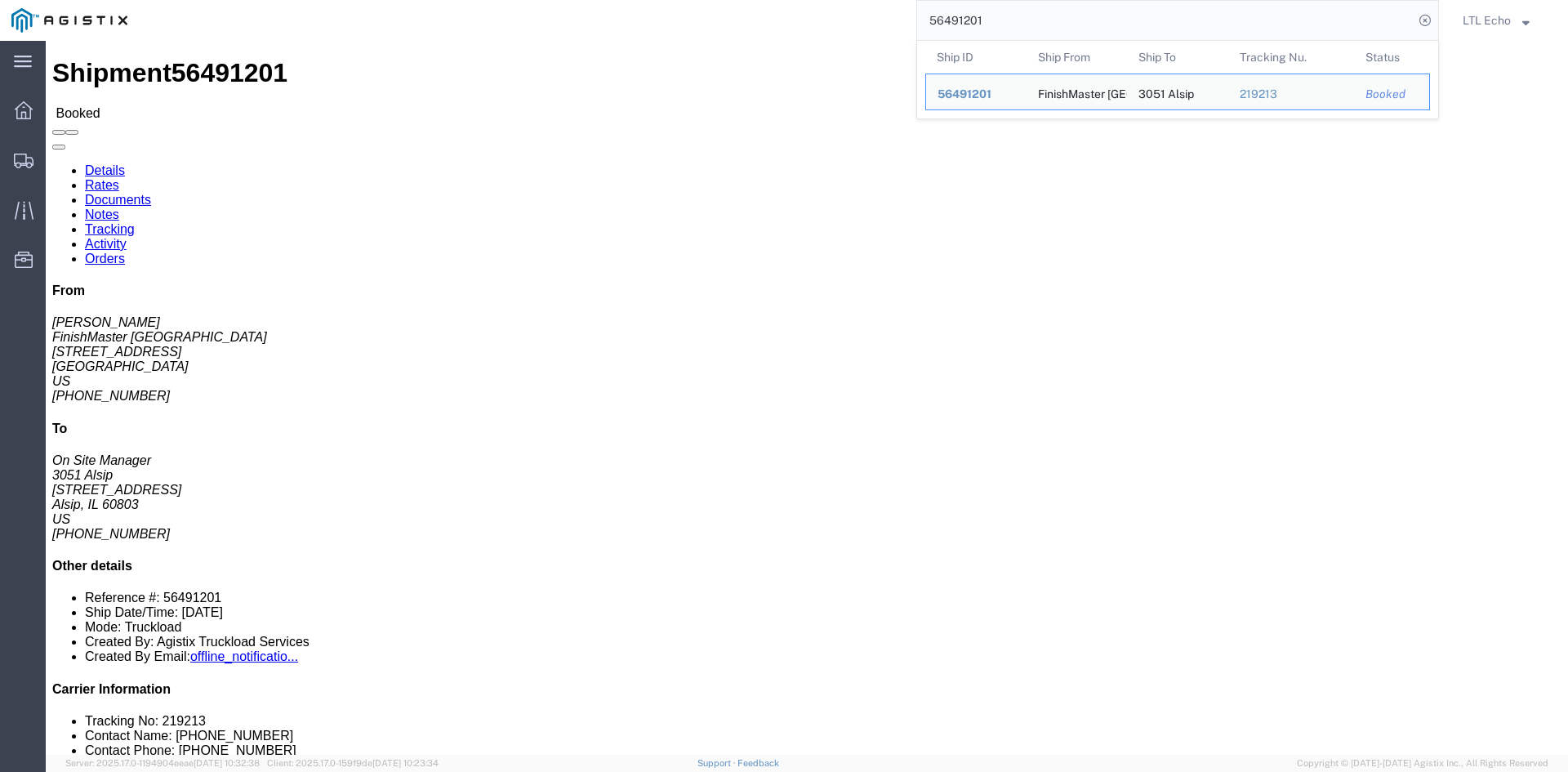
click link "Tracking"
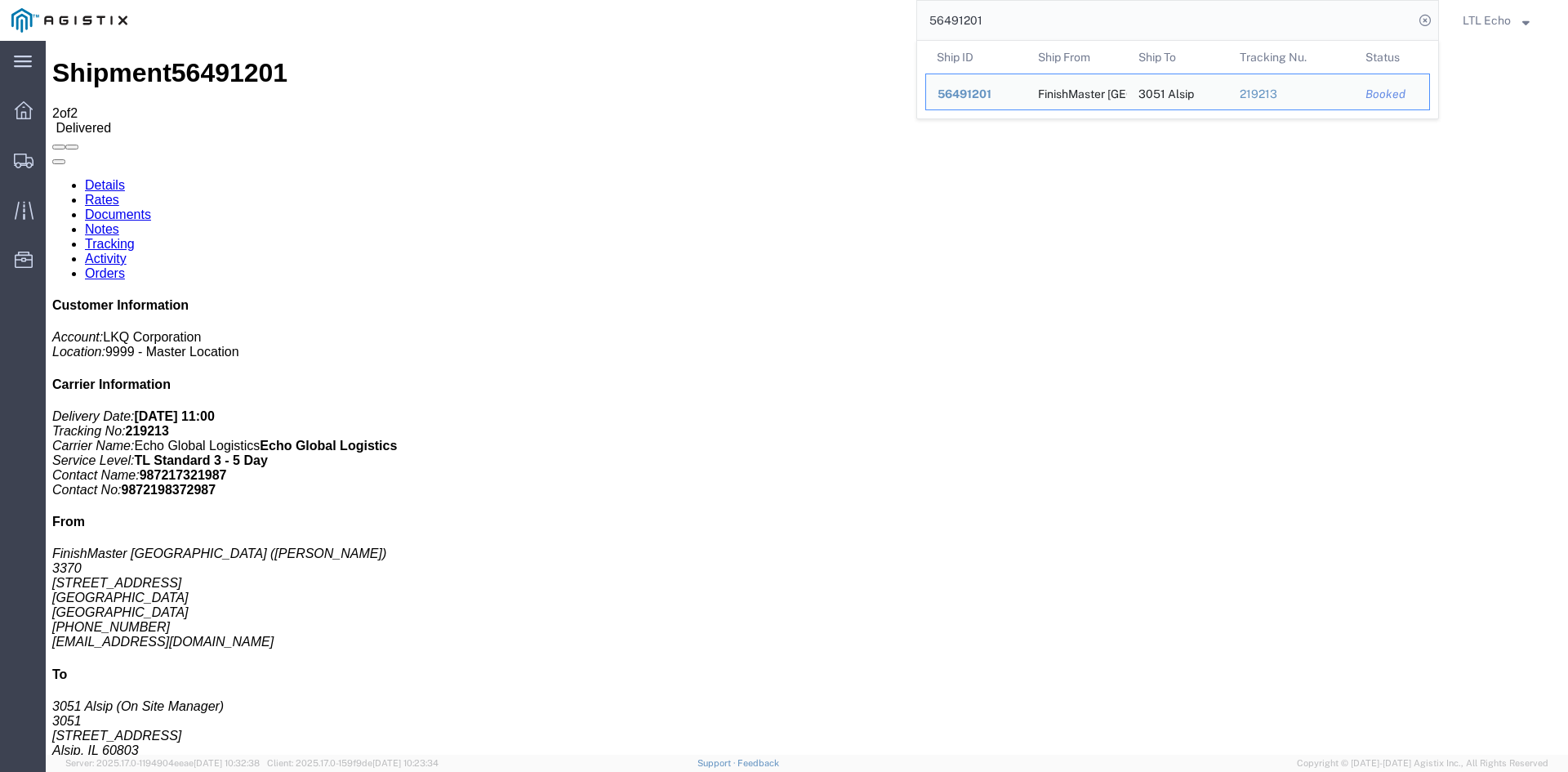
click at [959, 17] on input "56491201" at bounding box center [1165, 20] width 496 height 39
paste input "86994"
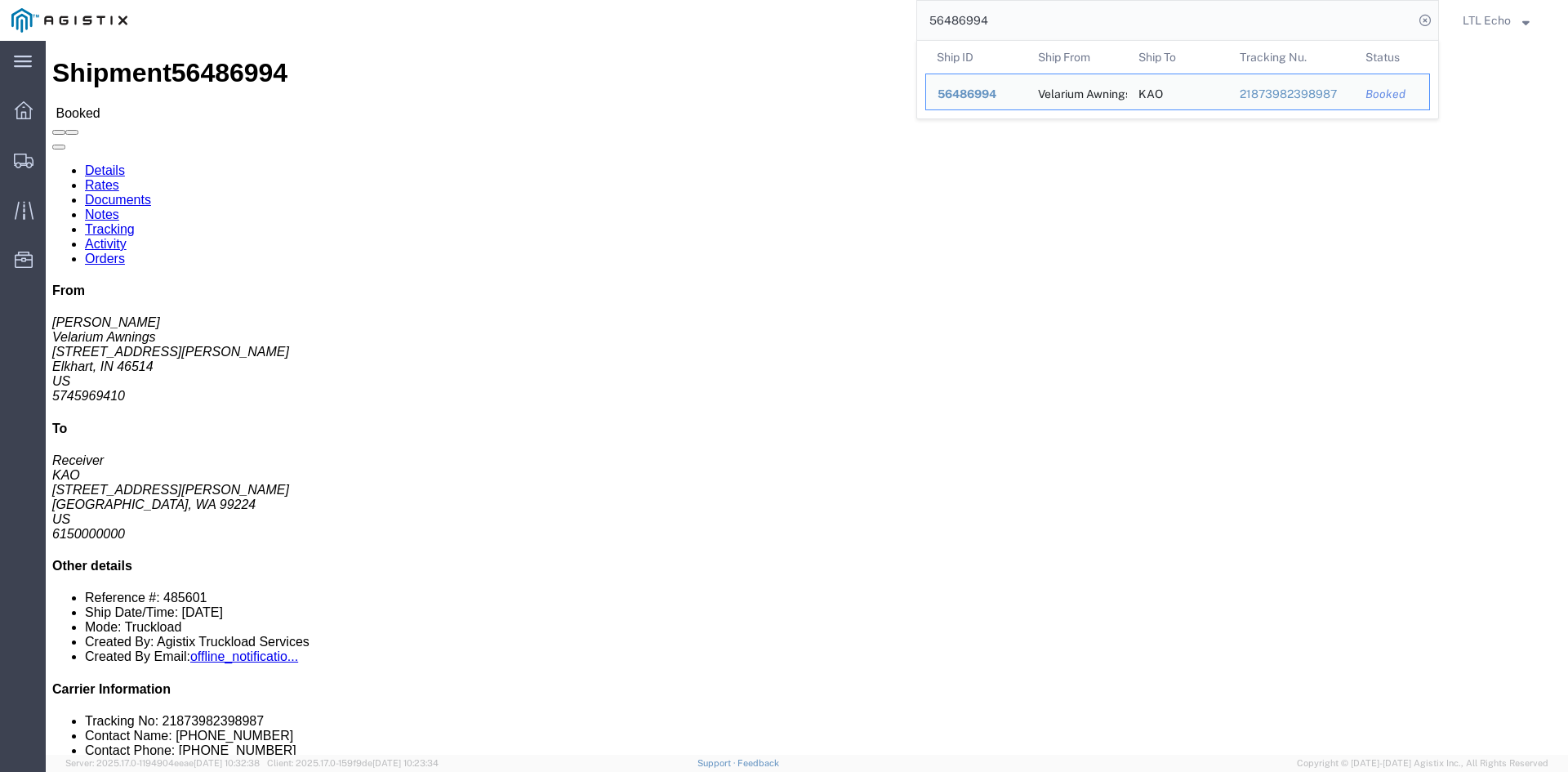
click link "Tracking"
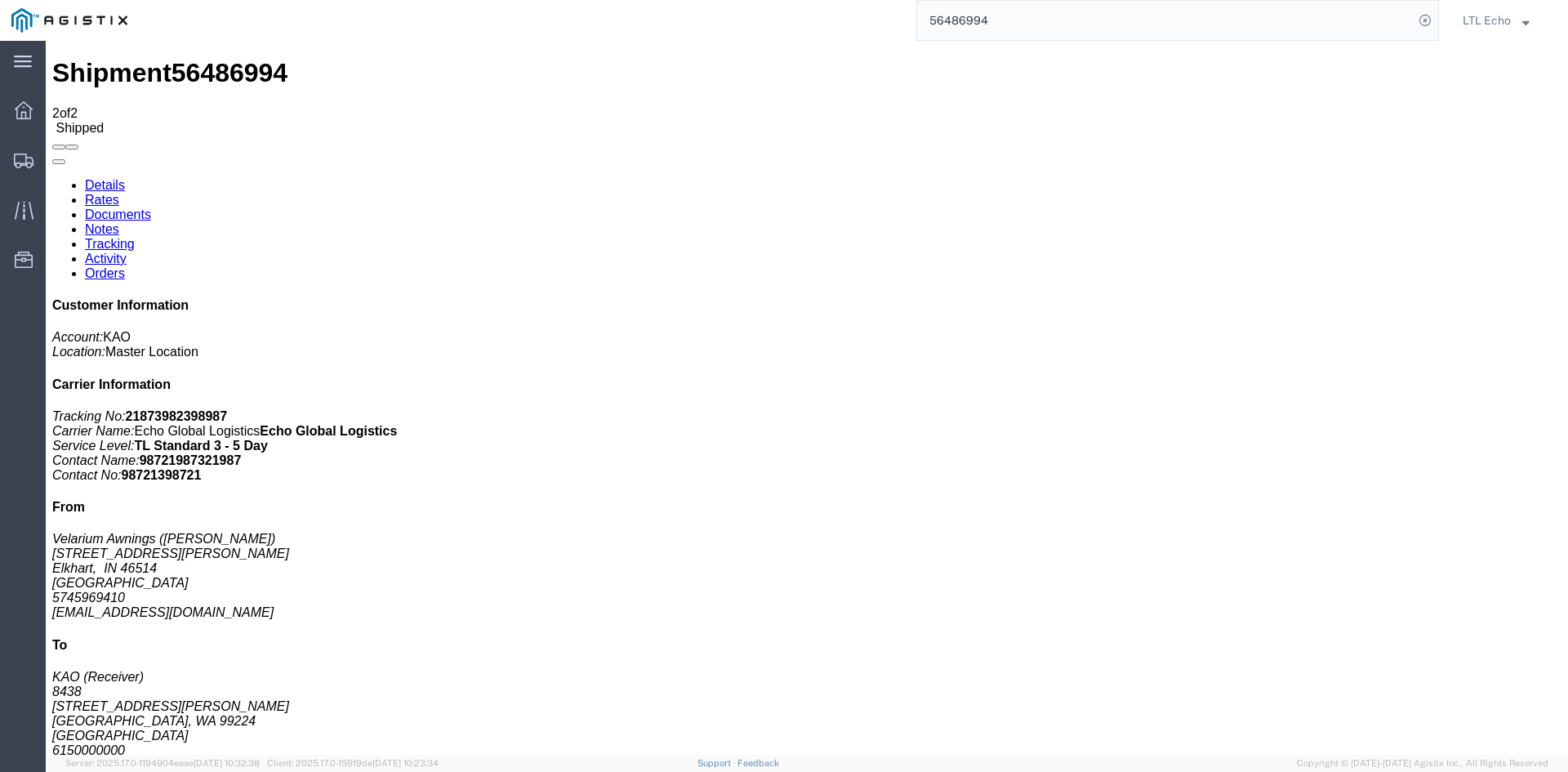
click at [944, 19] on input "56486994" at bounding box center [1165, 20] width 496 height 39
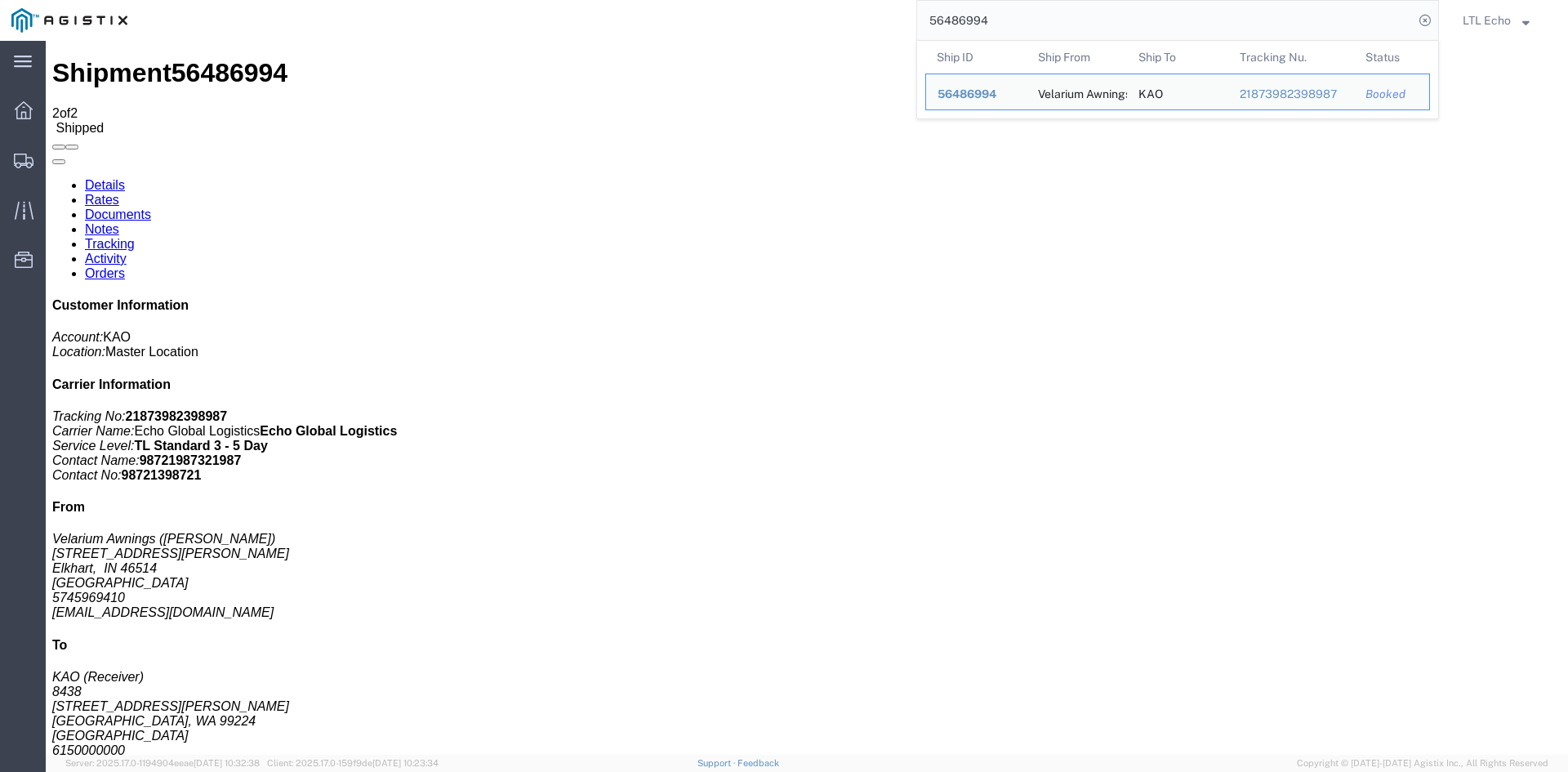
click at [944, 19] on input "56486994" at bounding box center [1165, 20] width 496 height 39
paste input "500668"
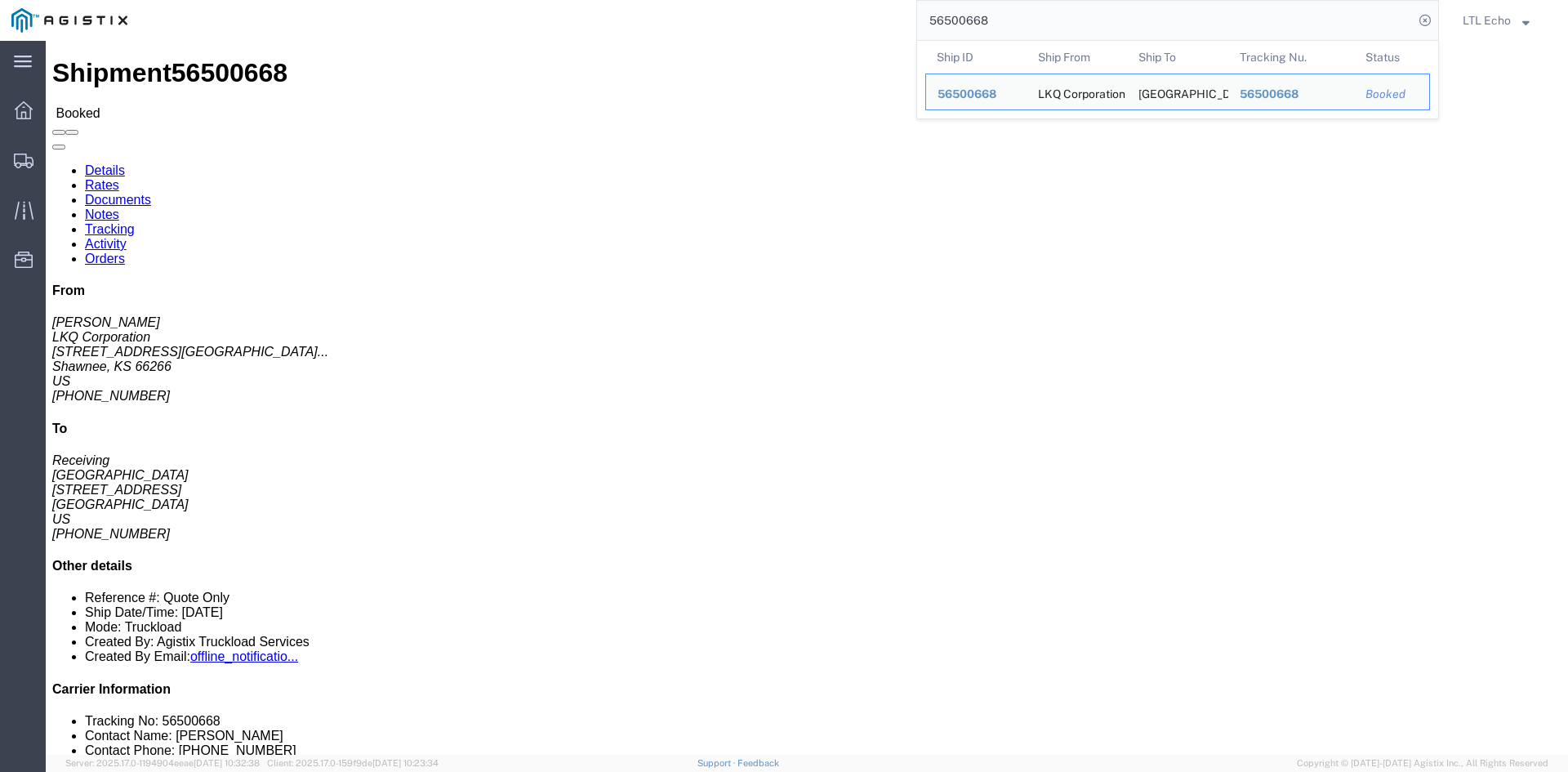
click link "Tracking"
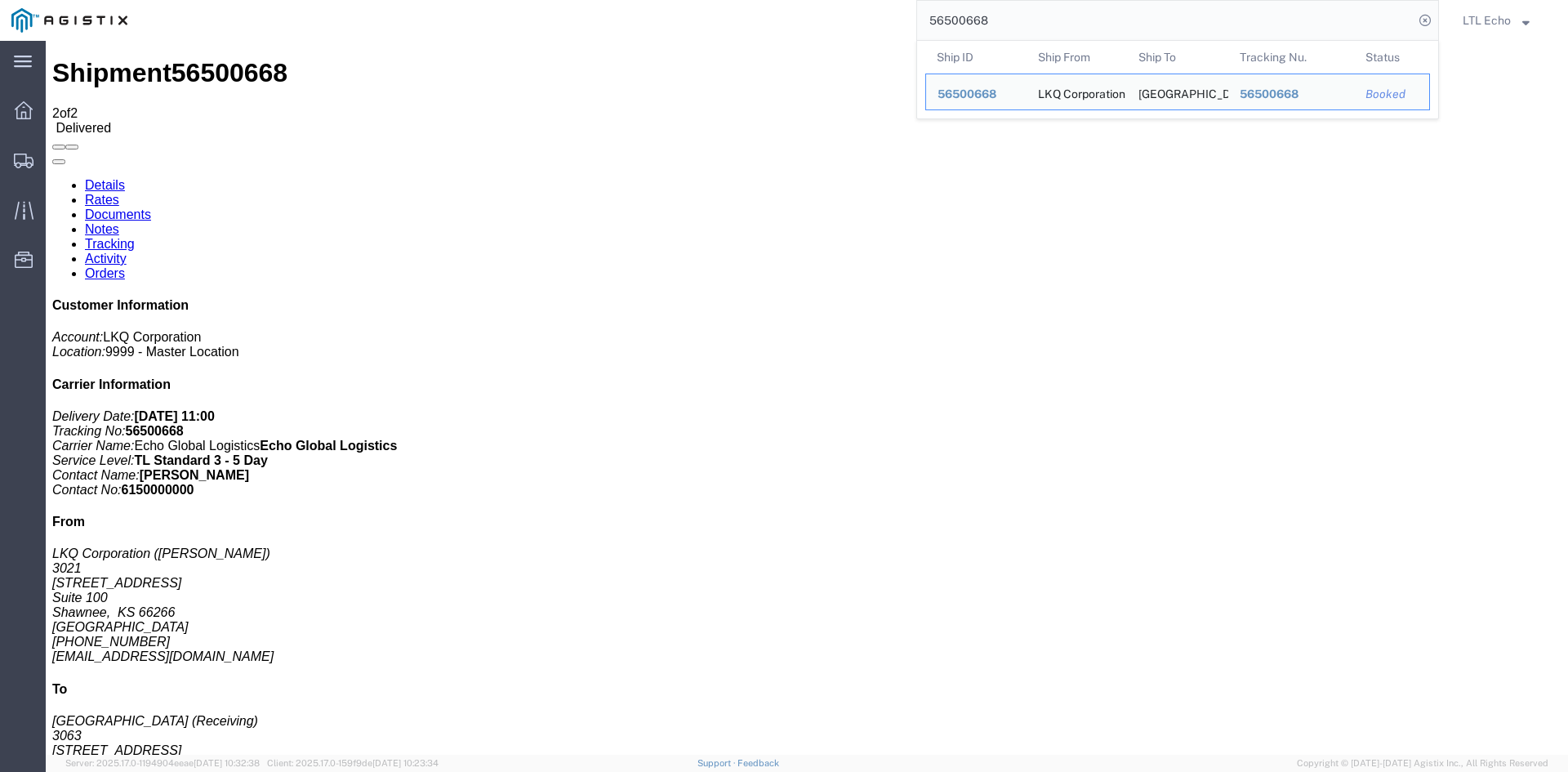
click at [957, 21] on input "56500668" at bounding box center [1165, 20] width 496 height 39
click at [957, 20] on input "56500668" at bounding box center [1165, 20] width 496 height 39
paste input "22425"
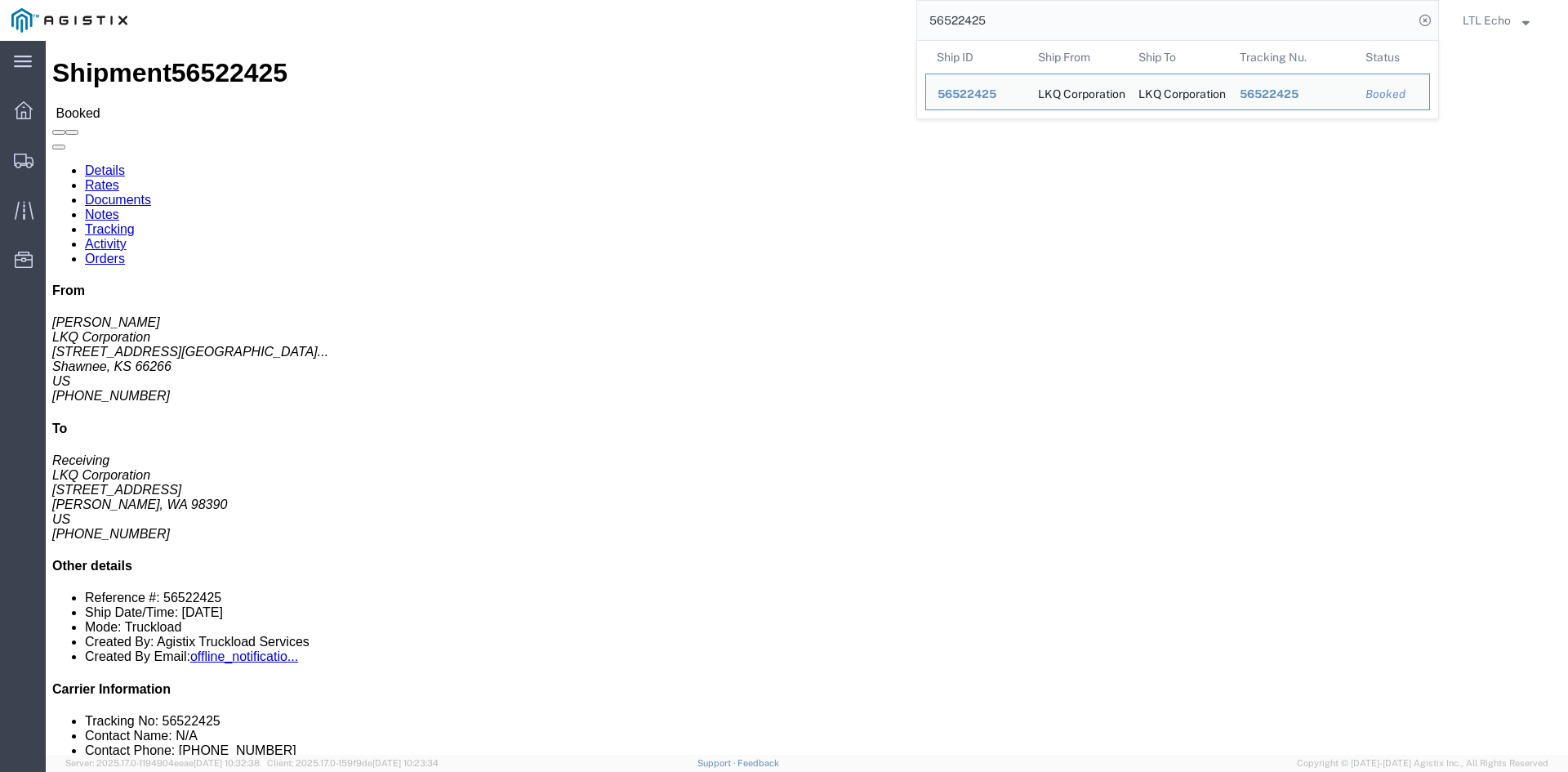
click link "Tracking"
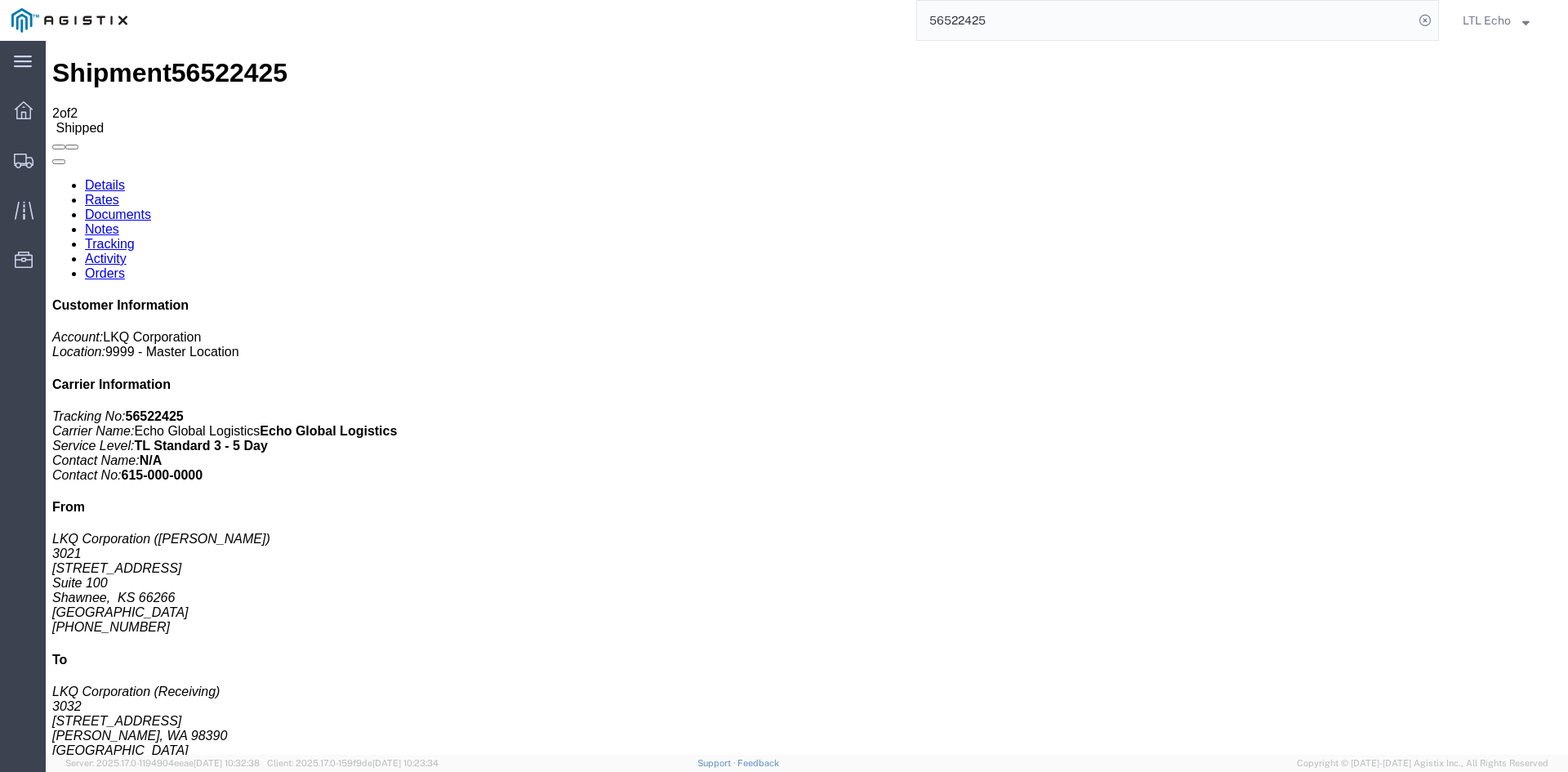
click at [961, 23] on input "56522425" at bounding box center [1165, 20] width 496 height 39
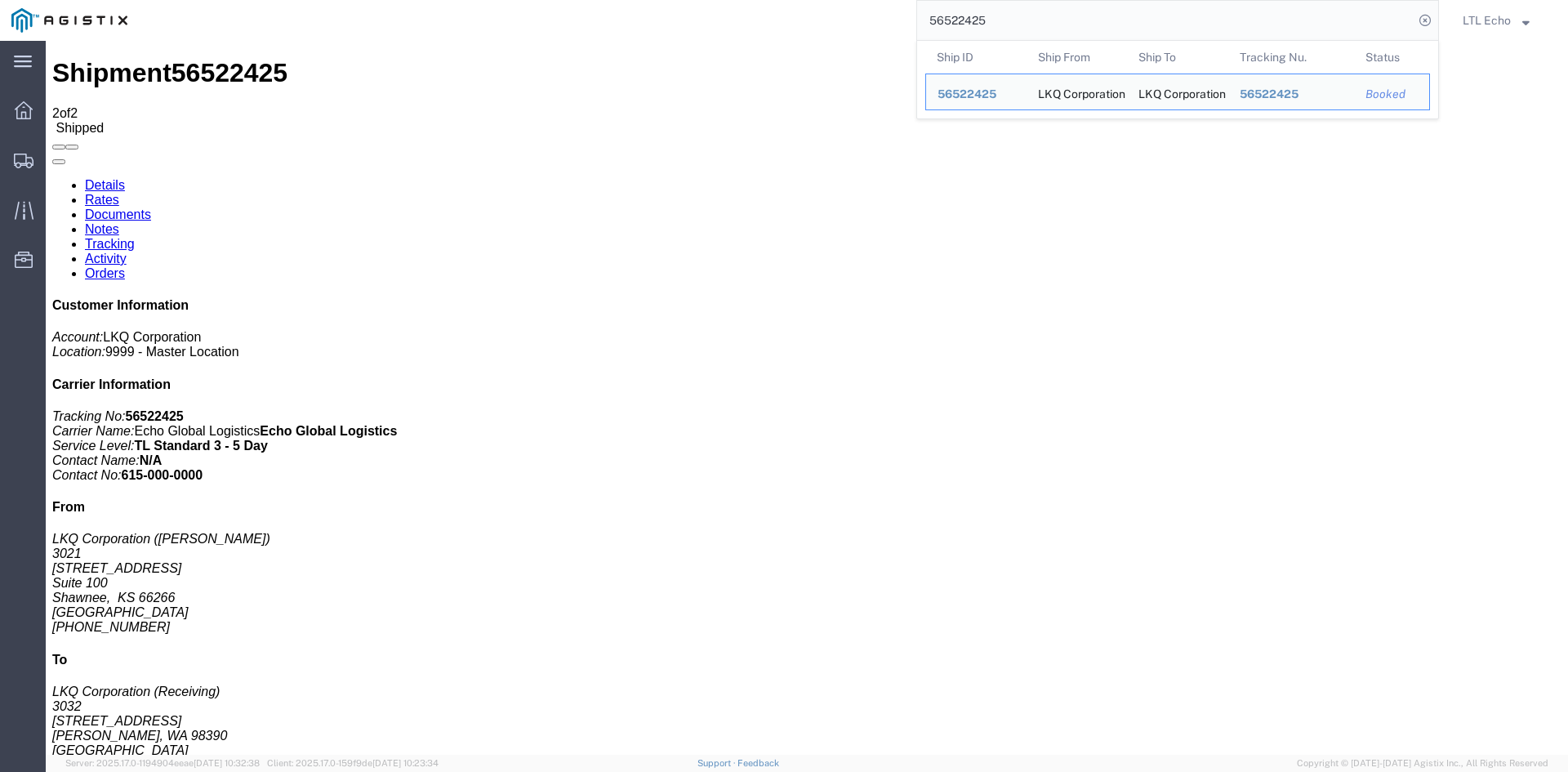
click at [961, 23] on input "56522425" at bounding box center [1165, 20] width 496 height 39
paste input "486587"
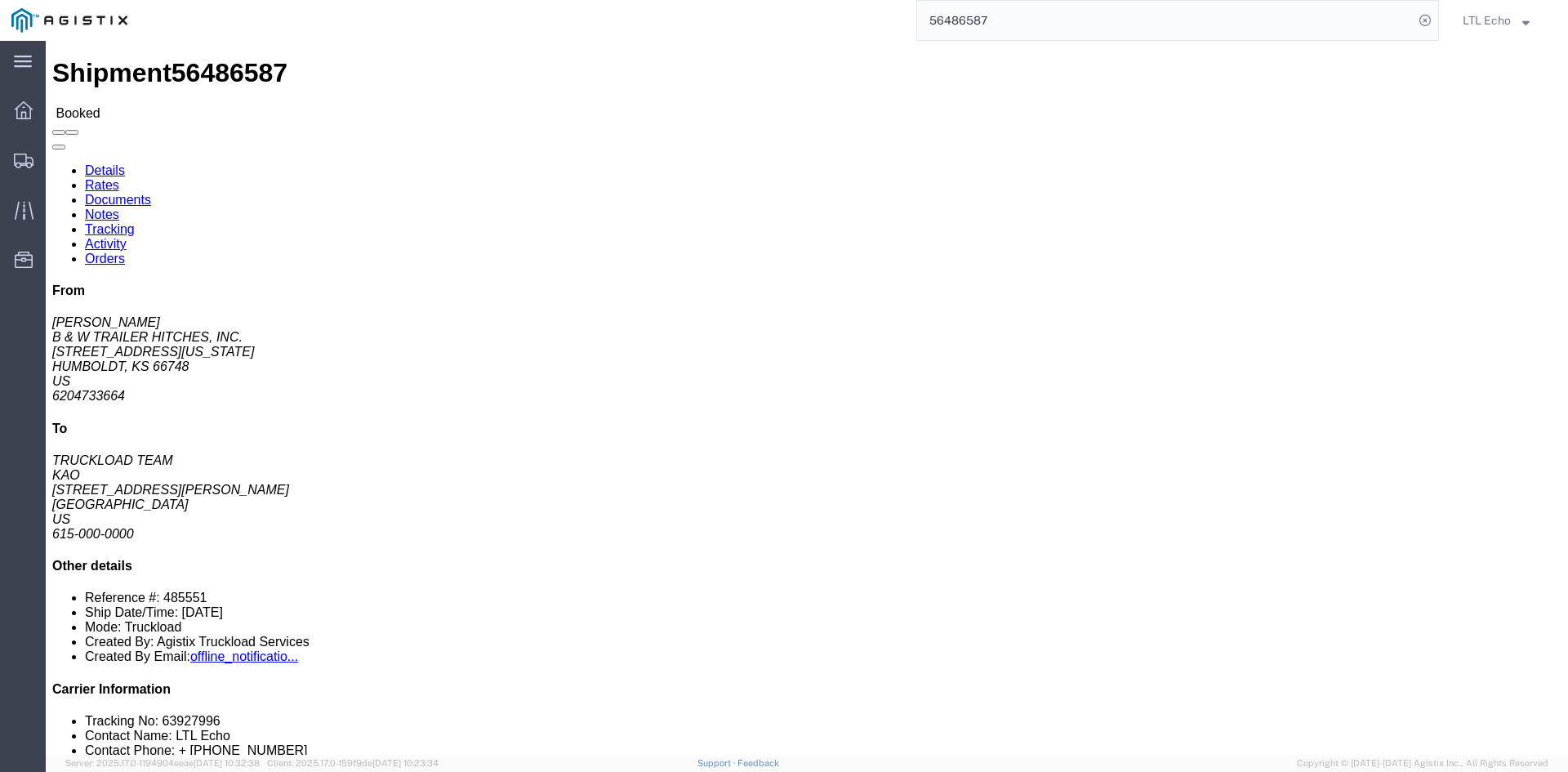
click li "Tracking No: 63927996"
click link "Tracking"
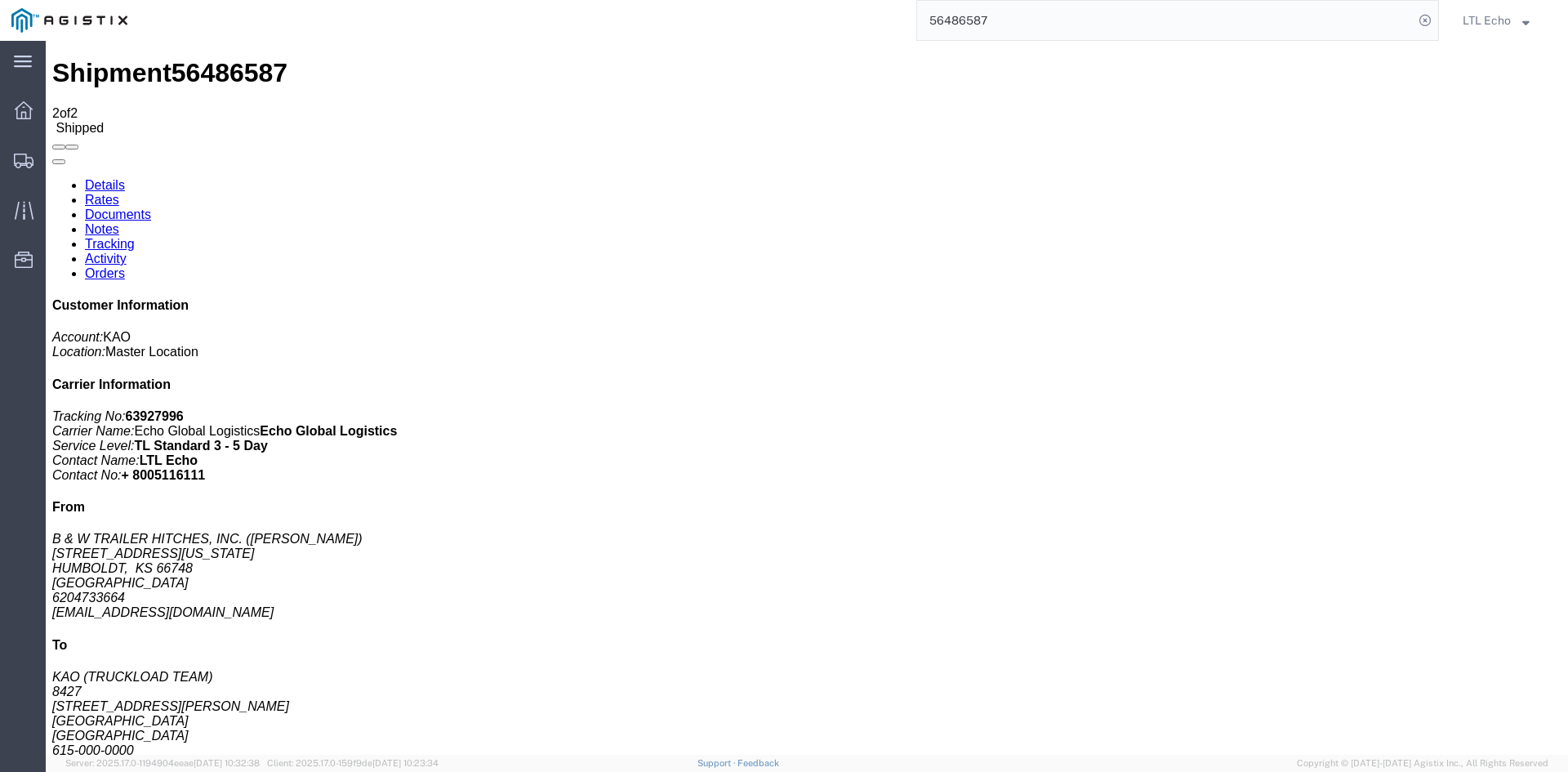
click at [939, 24] on input "56486587" at bounding box center [1165, 20] width 496 height 39
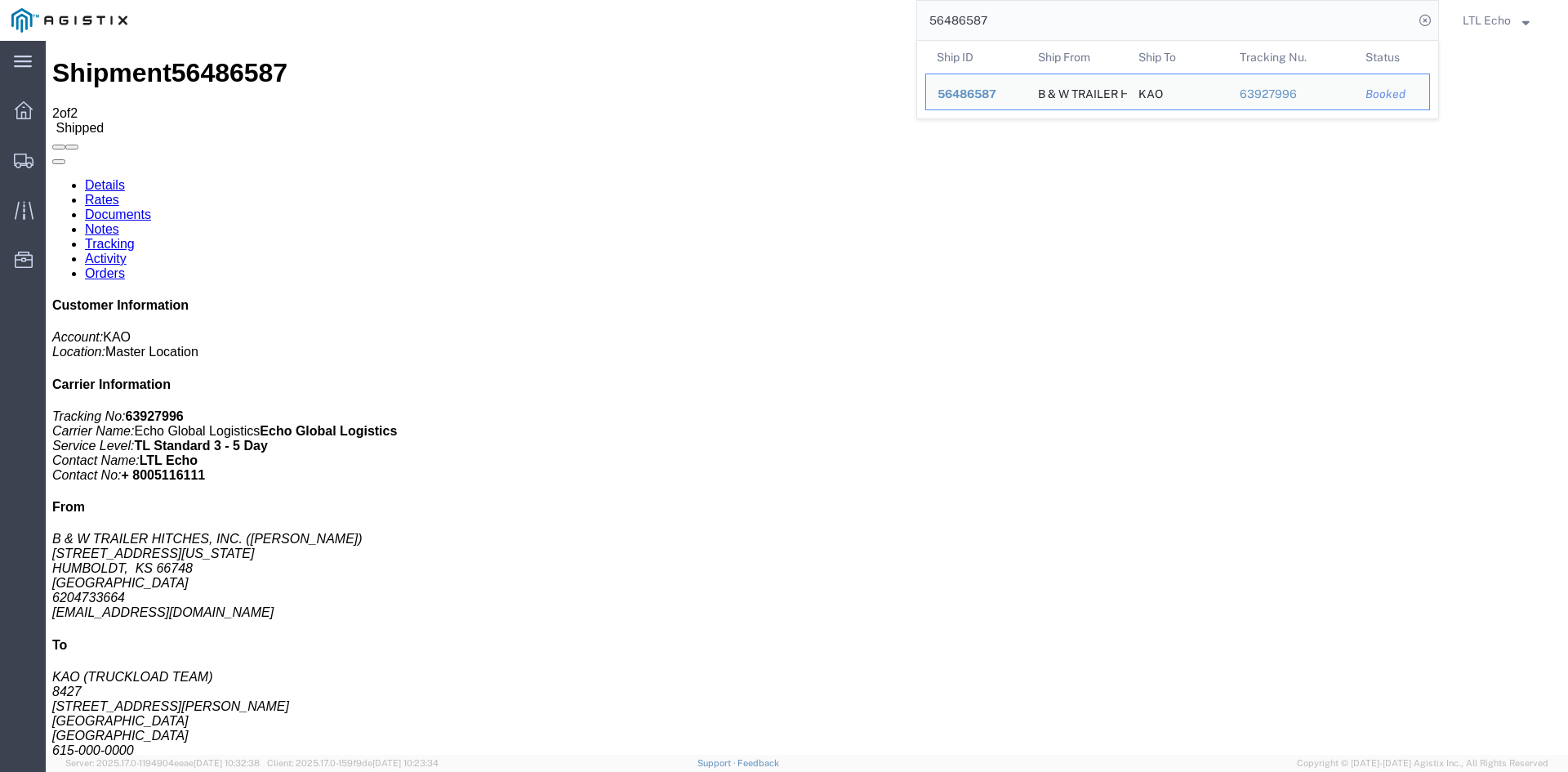
click at [939, 24] on input "56486587" at bounding box center [1165, 20] width 496 height 39
paste input "516060"
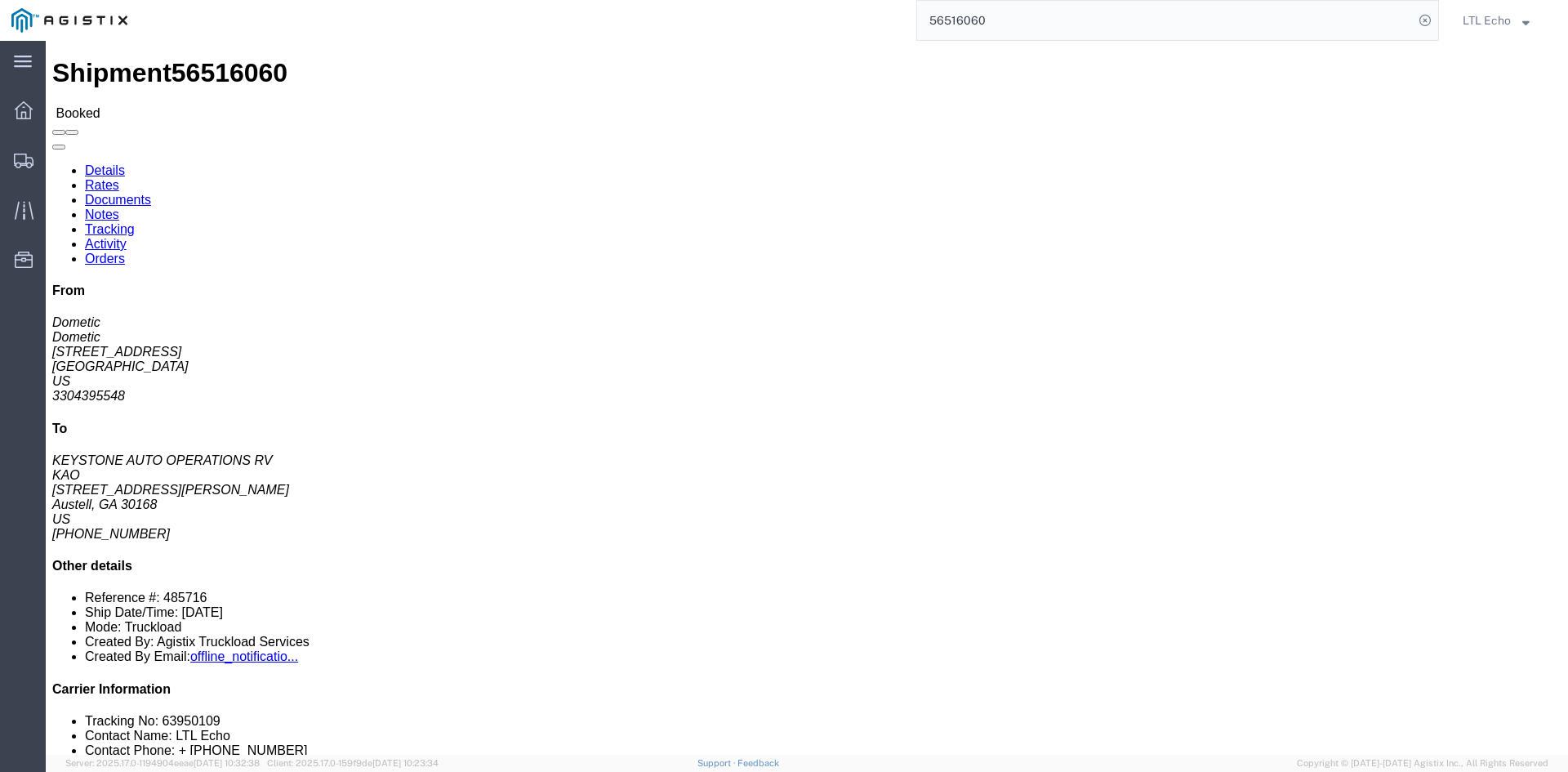
click li "Tracking No: 63950109"
click link "Tracking"
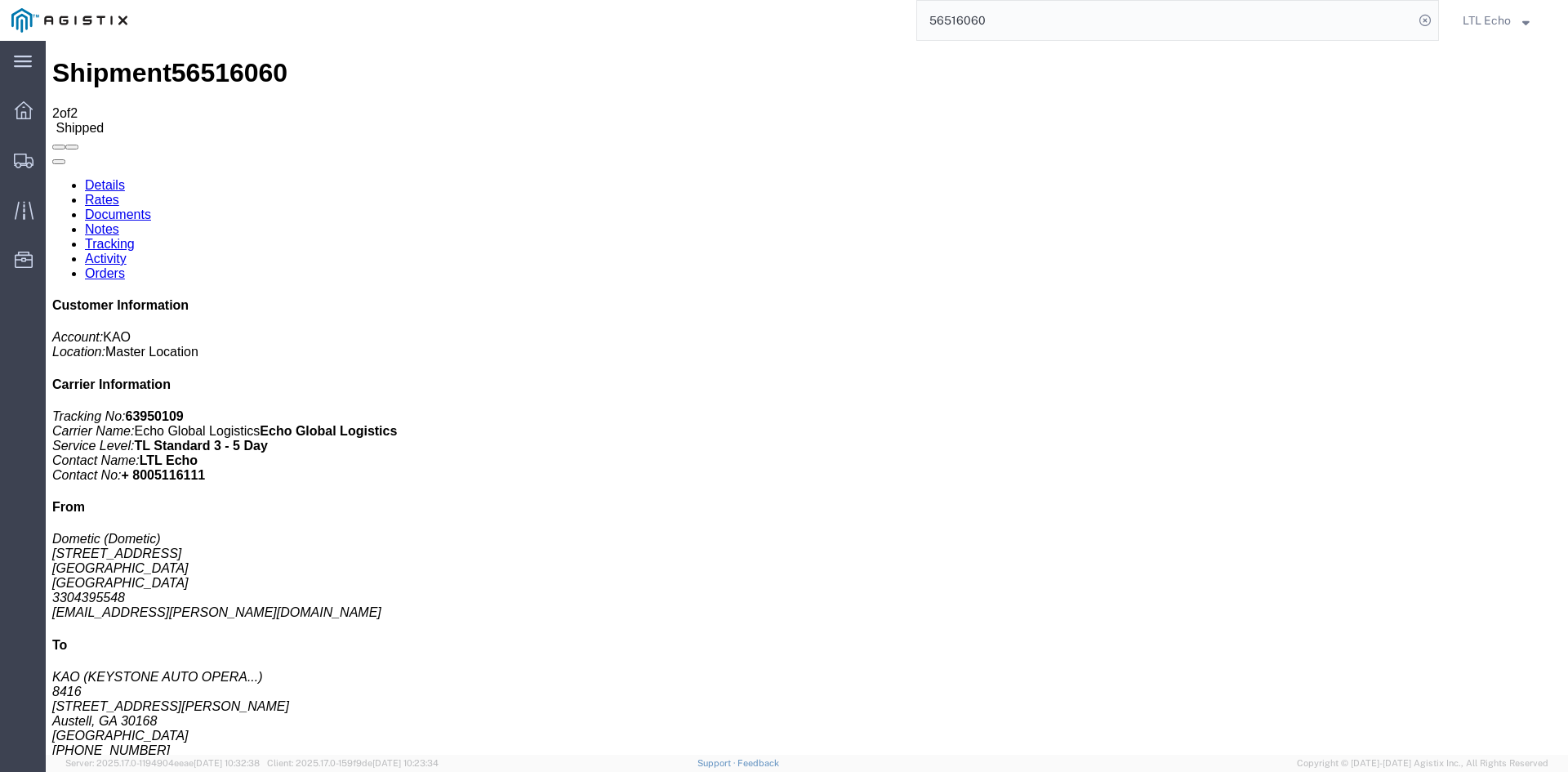
click at [960, 23] on input "56516060" at bounding box center [1165, 20] width 496 height 39
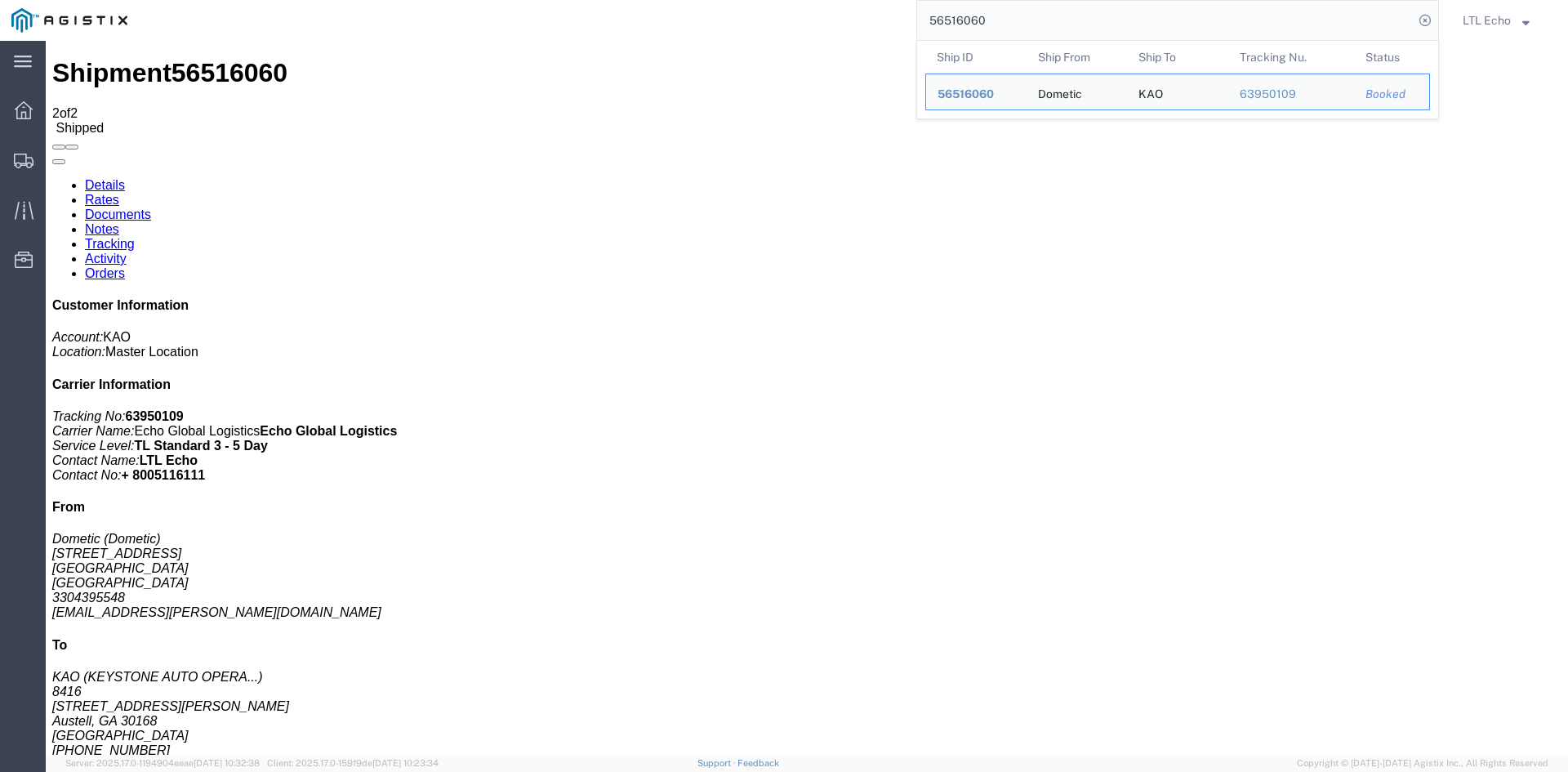
click at [960, 22] on input "56516060" at bounding box center [1165, 20] width 496 height 39
paste input "442305"
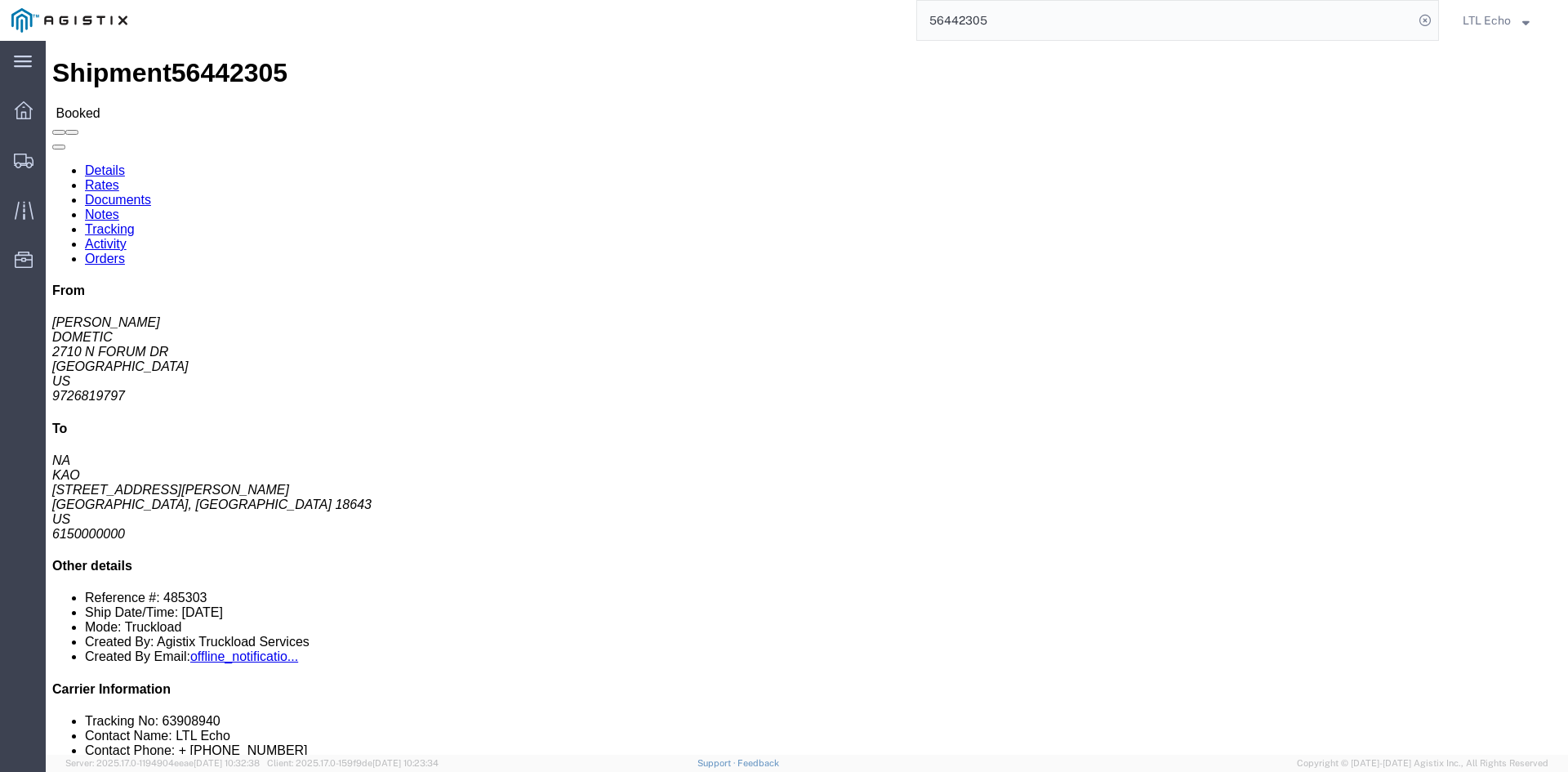
click li "Tracking No: 63908940"
copy li "63908940"
click link "Tracking"
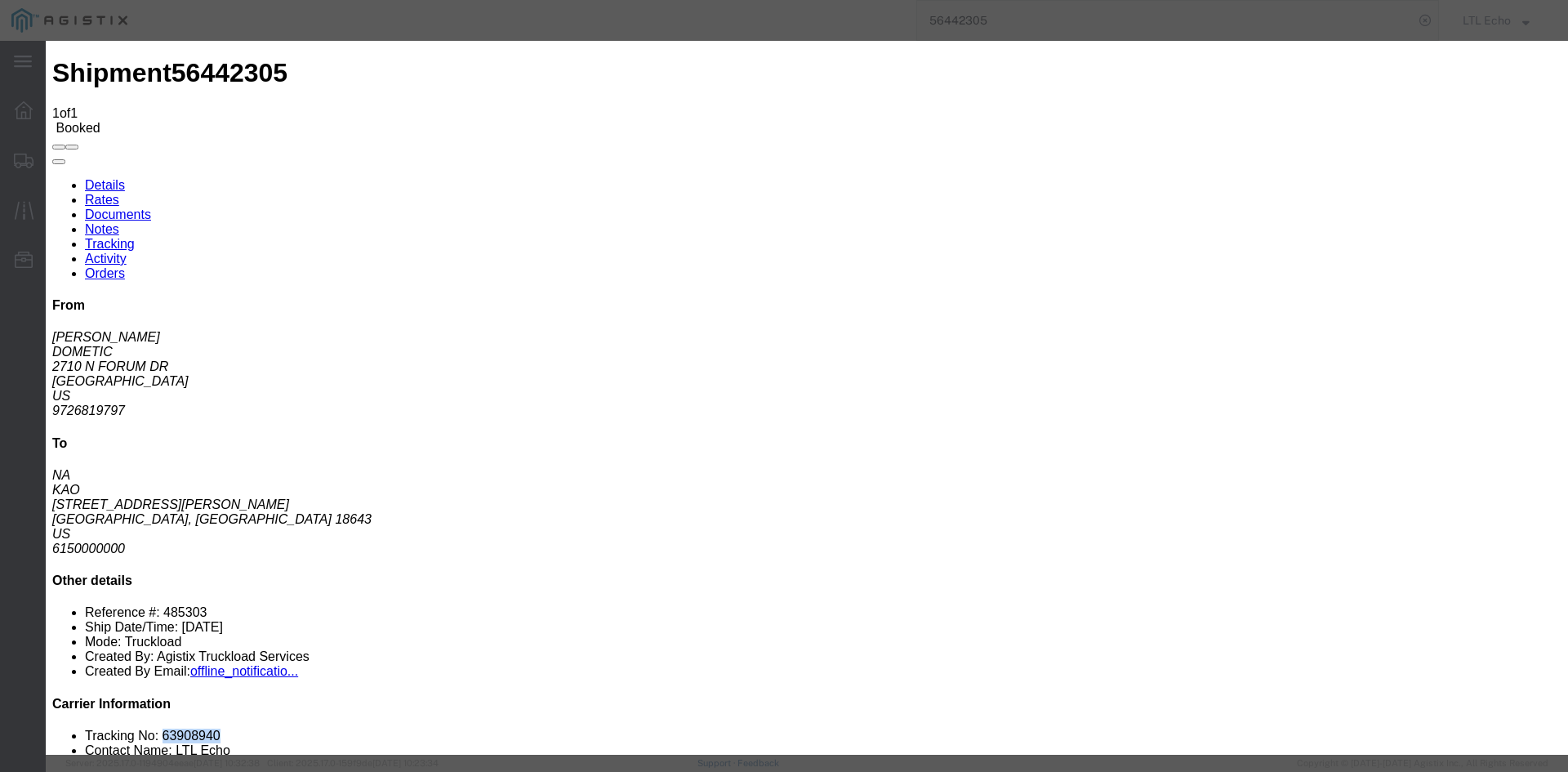
type input "[DATE]"
type input "11:00 AM"
select select "PICKEDUP"
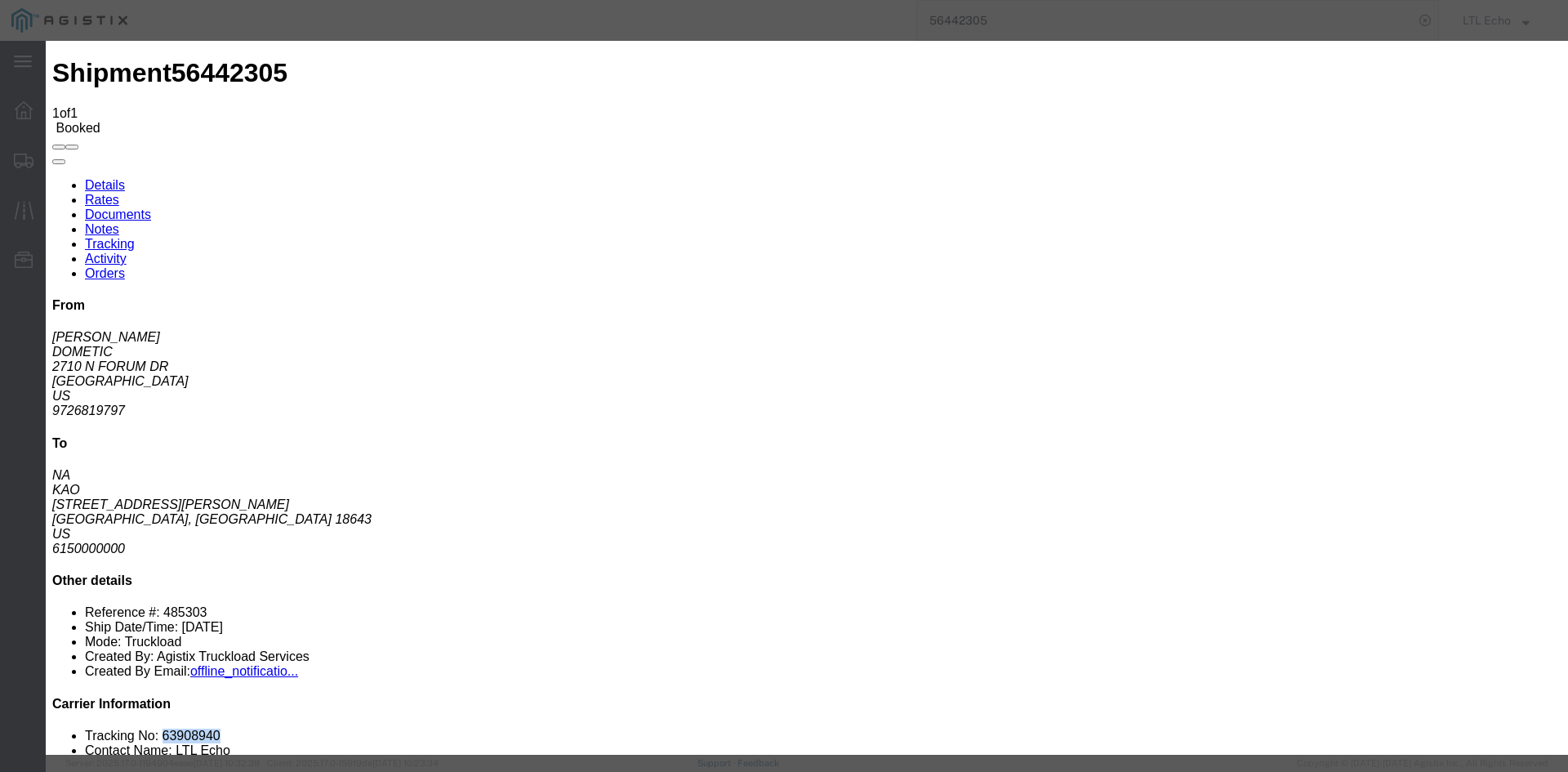
type input "[DATE]"
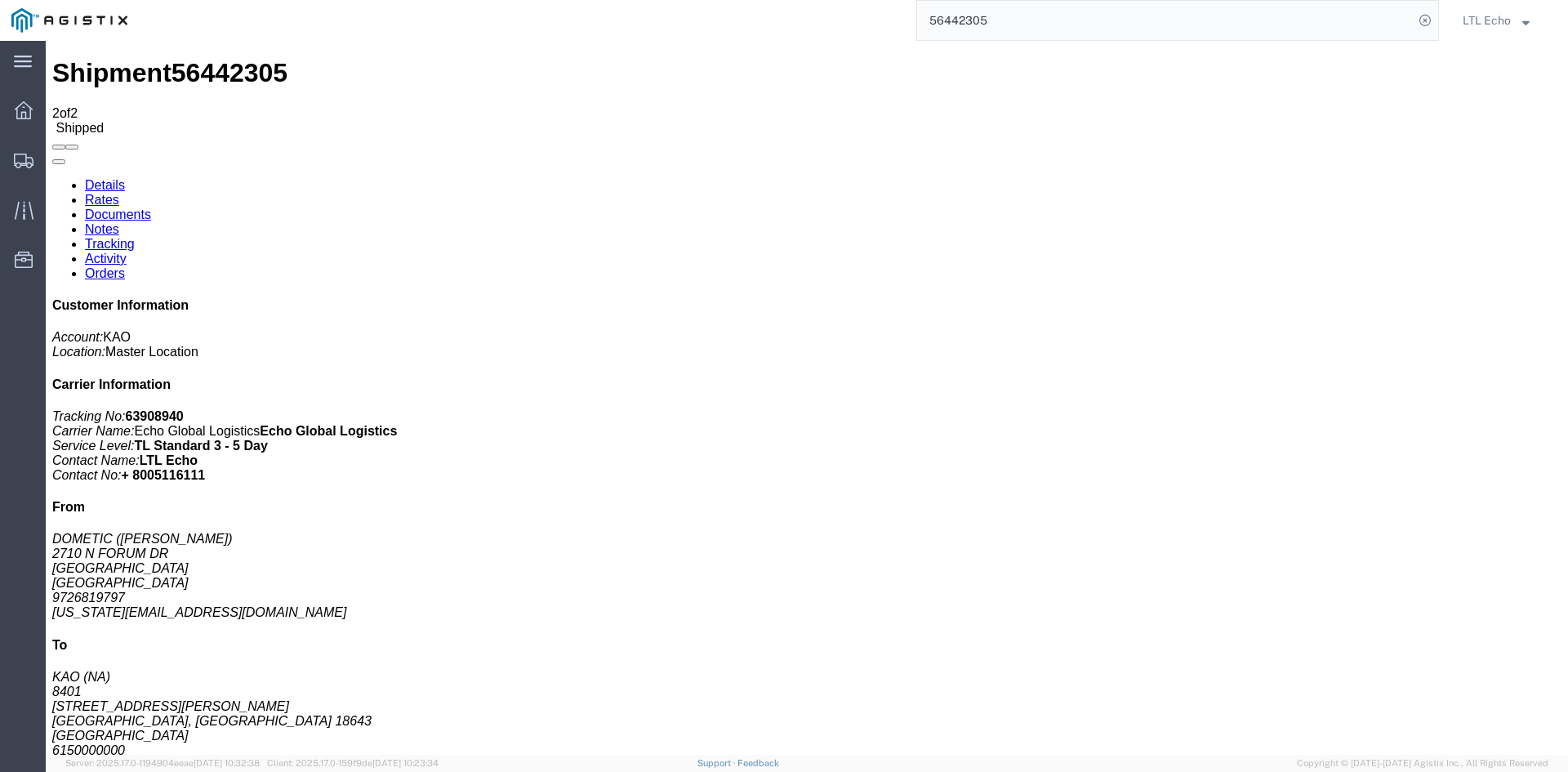
click at [951, 14] on input "56442305" at bounding box center [1165, 20] width 496 height 39
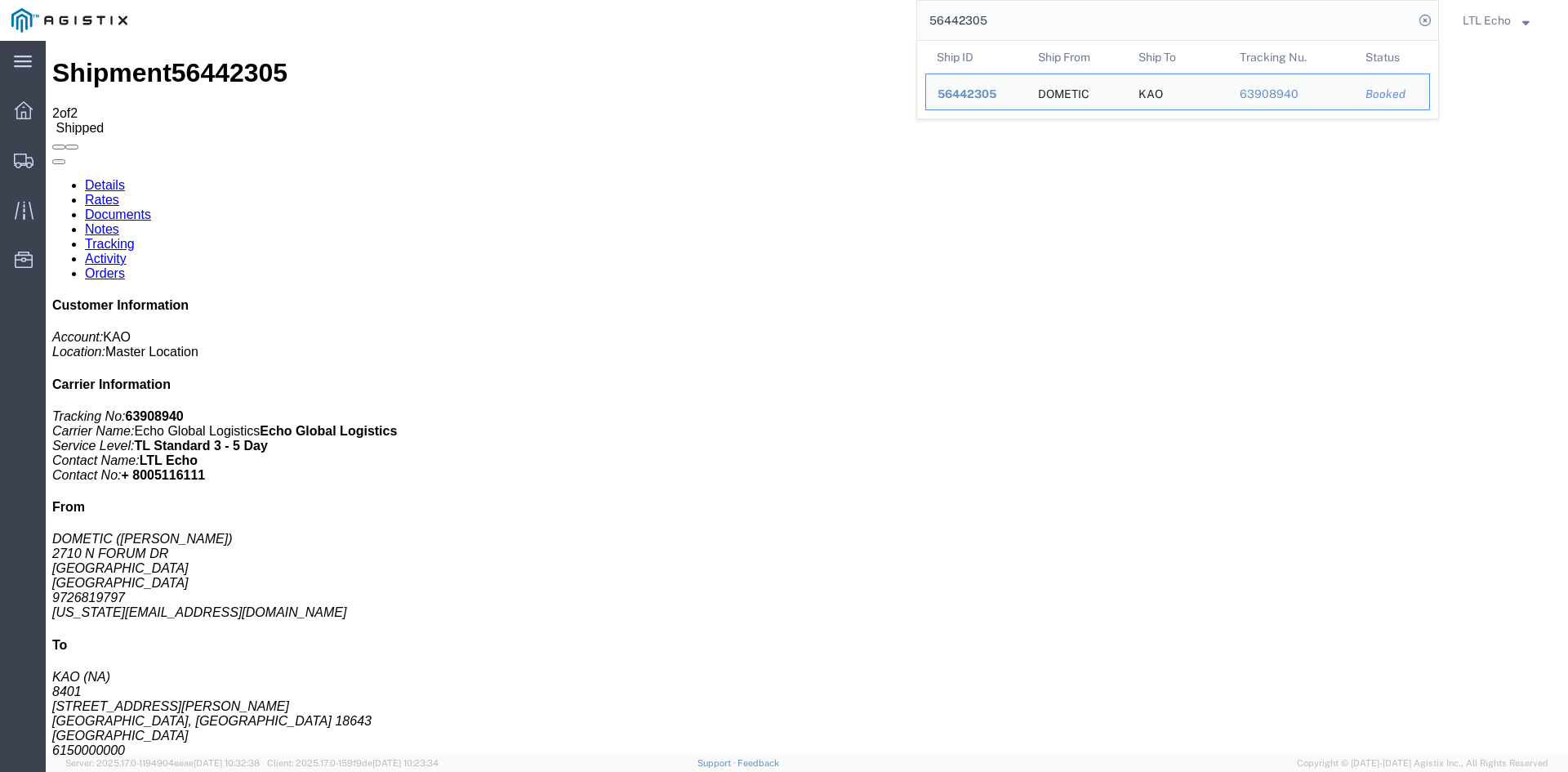
click at [951, 14] on input "56442305" at bounding box center [1165, 20] width 496 height 39
paste input "97258"
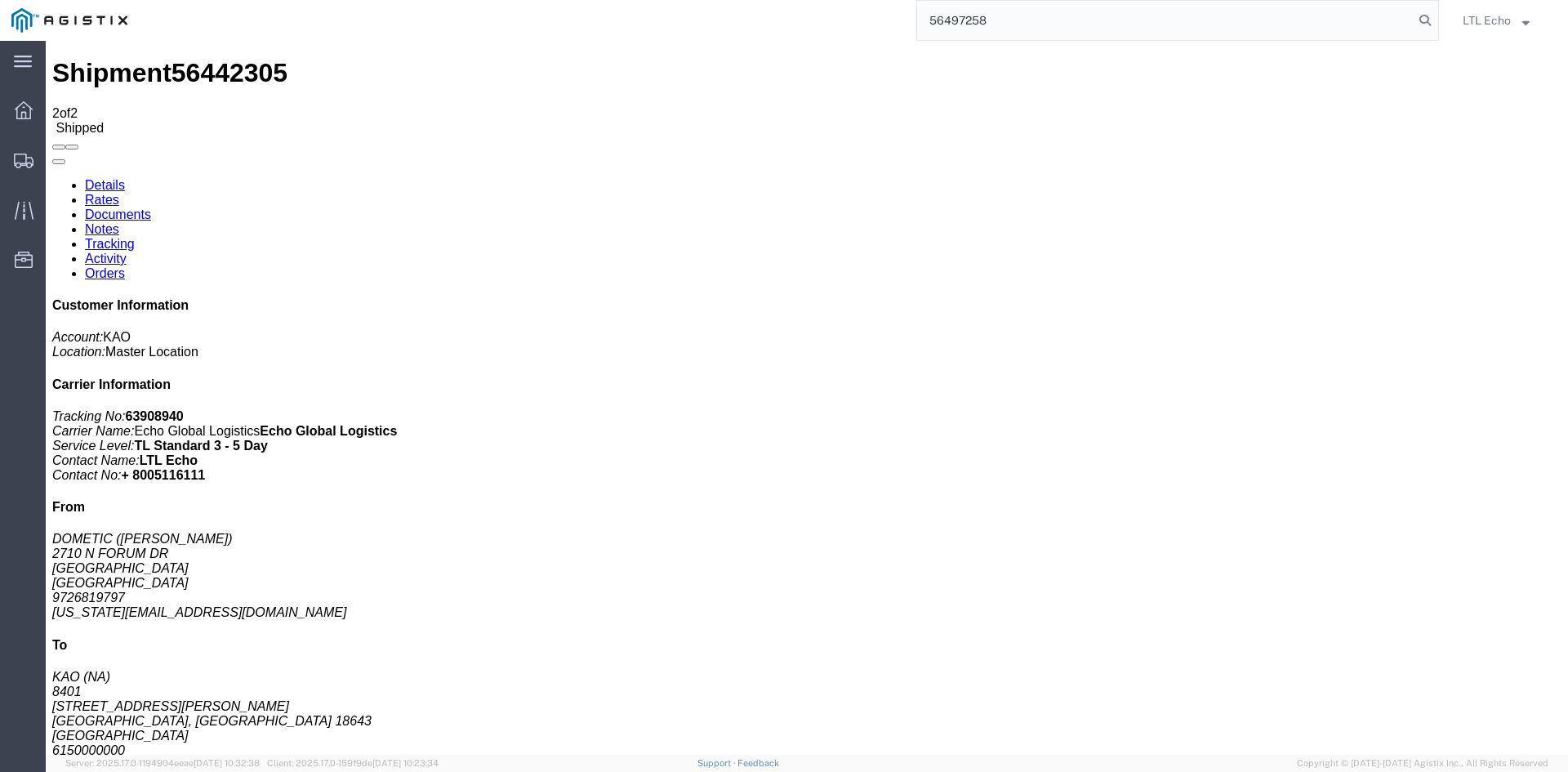
type input "56497258"
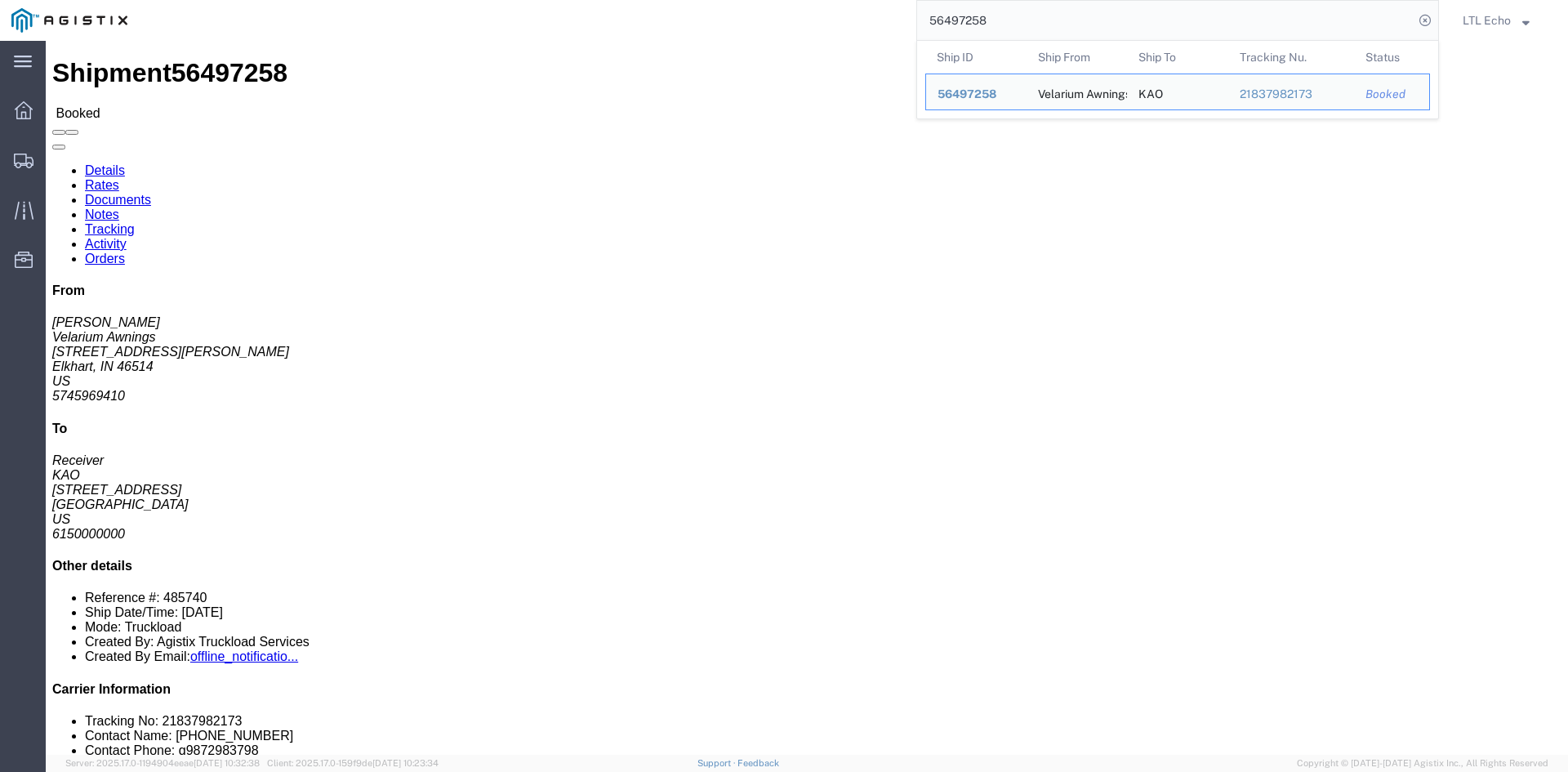
click link "Tracking"
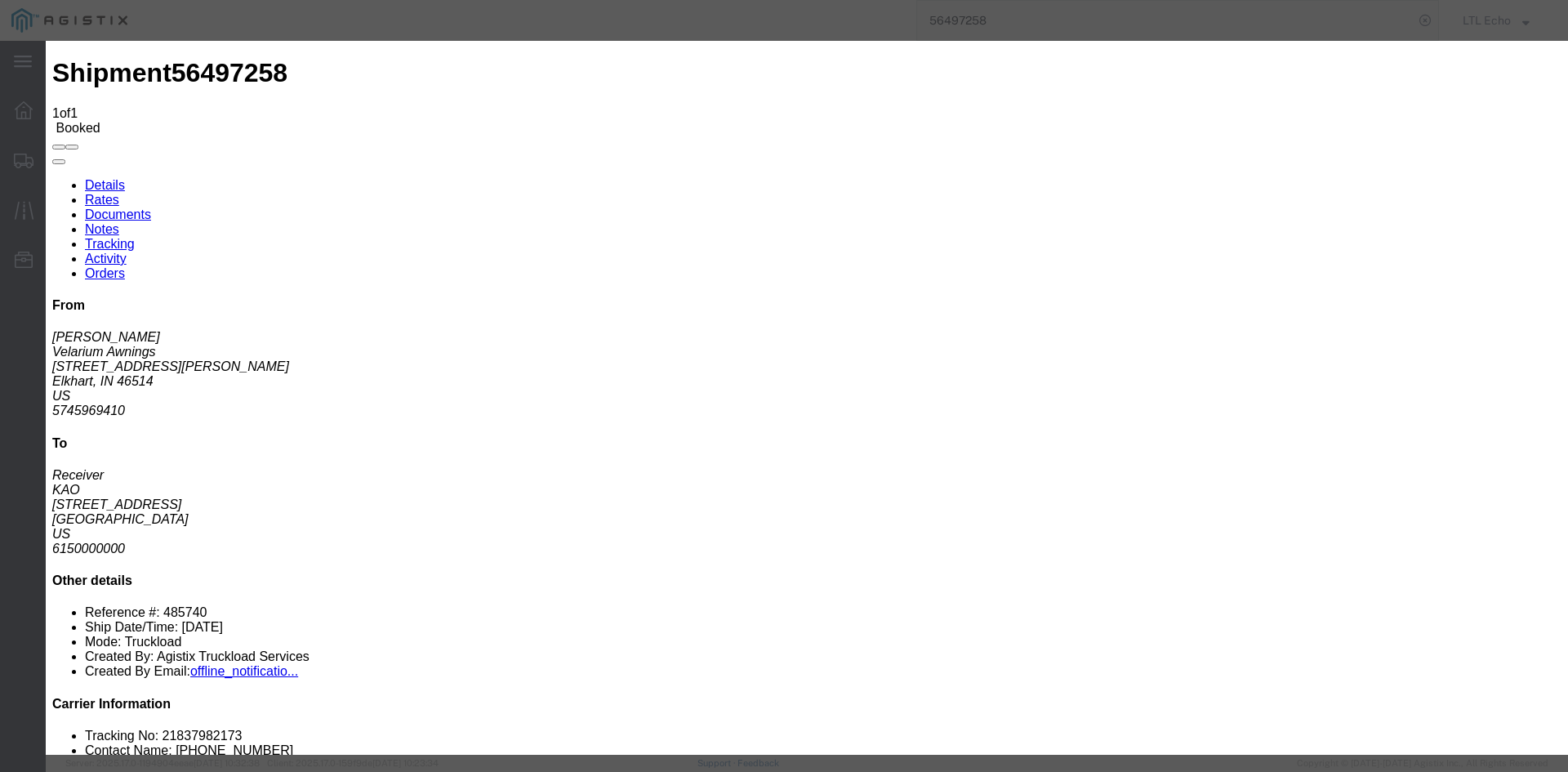
type input "[DATE]"
type input "11:00 AM"
select select "PICKEDUP"
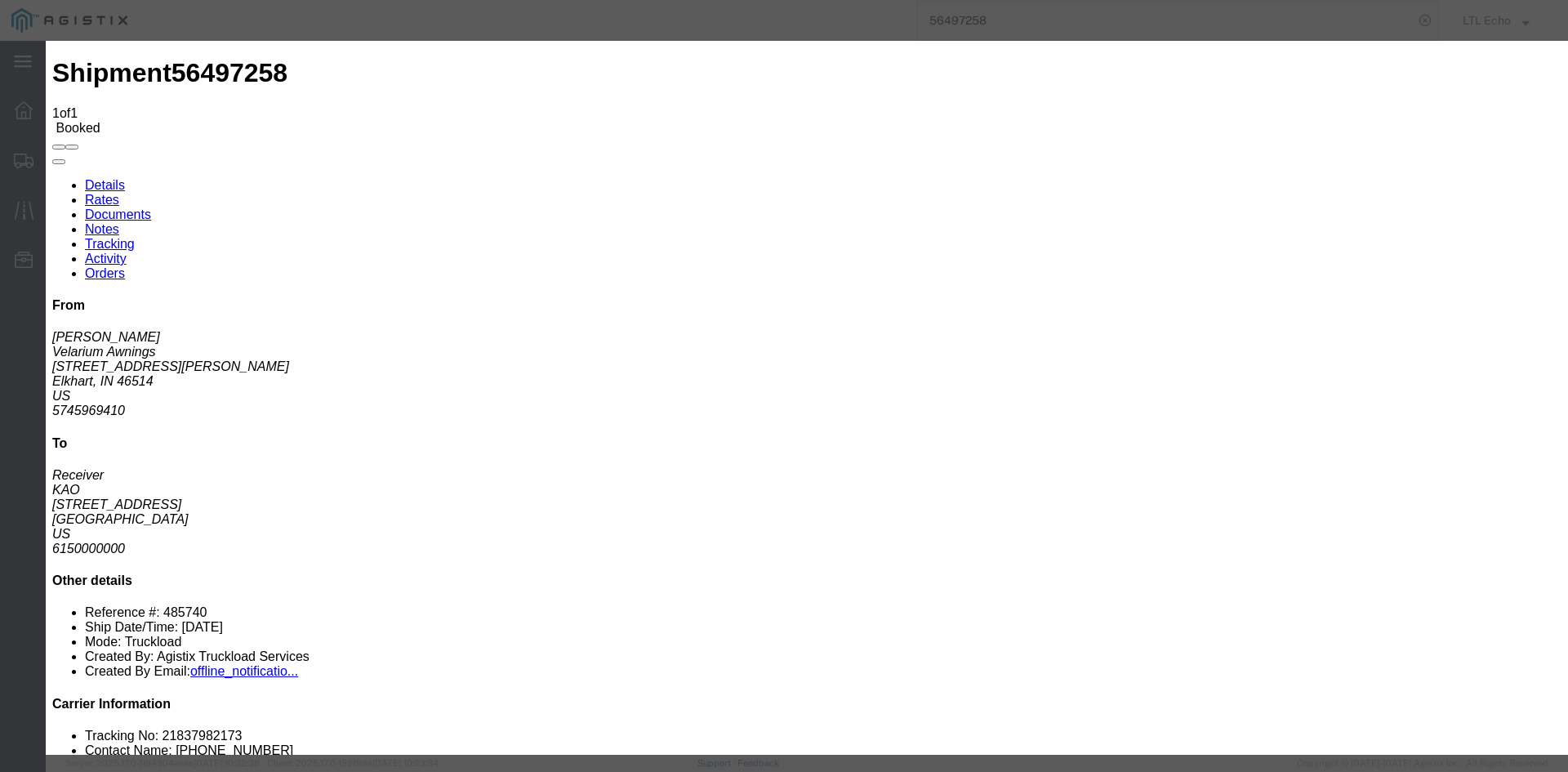
type input "[DATE]"
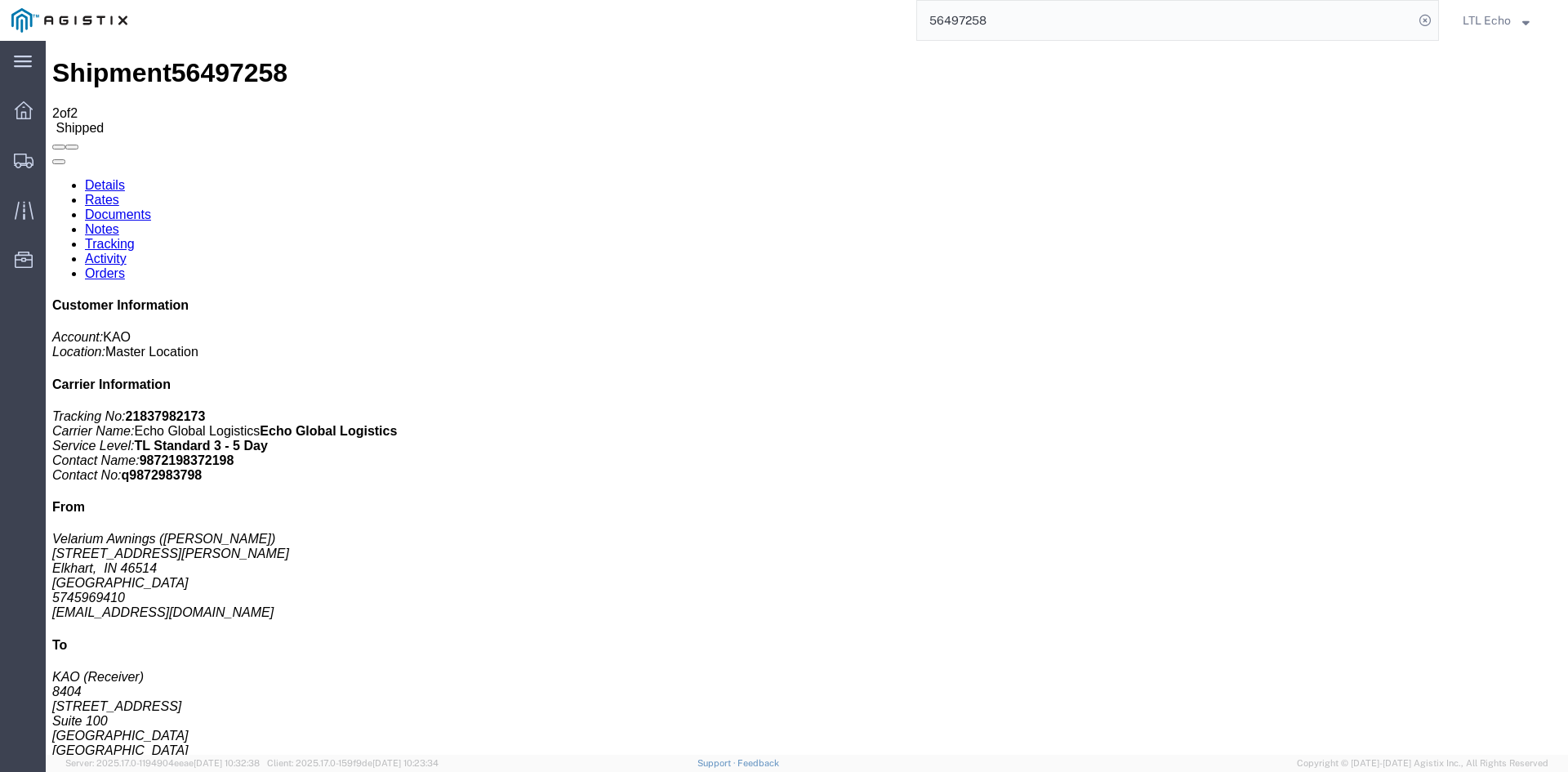
click at [950, 23] on input "56497258" at bounding box center [1165, 20] width 496 height 39
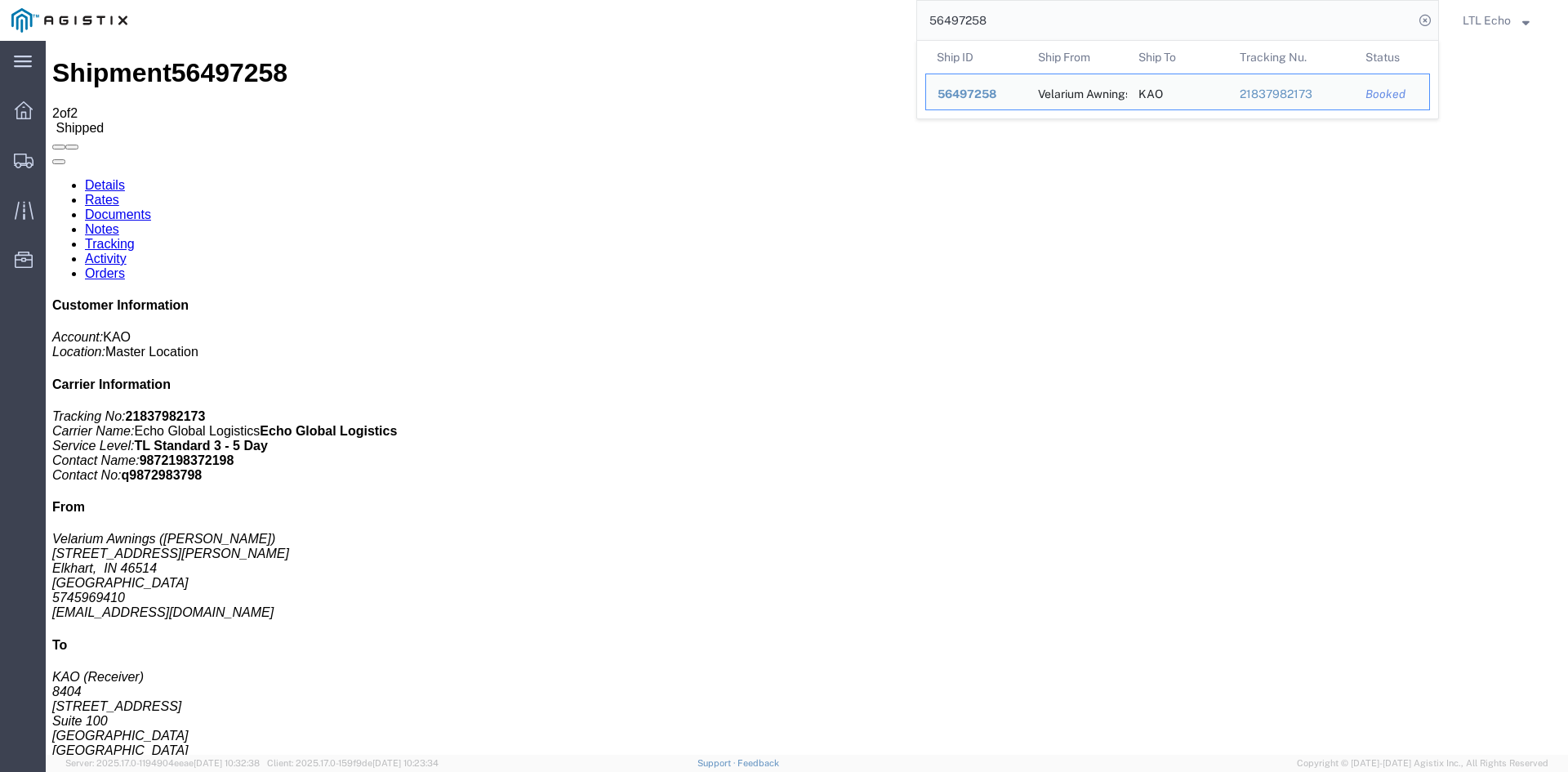
click at [950, 23] on input "56497258" at bounding box center [1165, 20] width 496 height 39
paste input "61473"
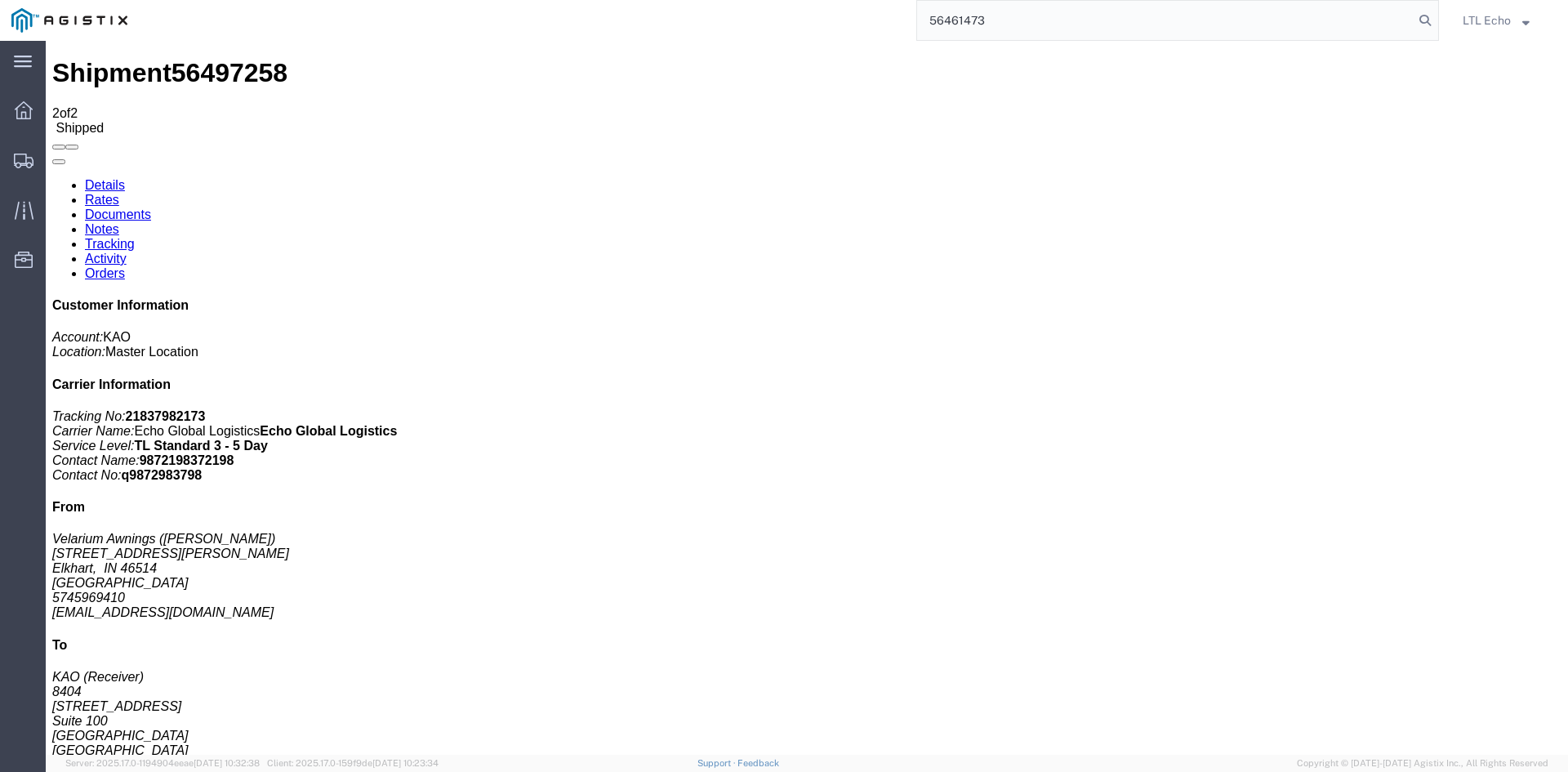
type input "56461473"
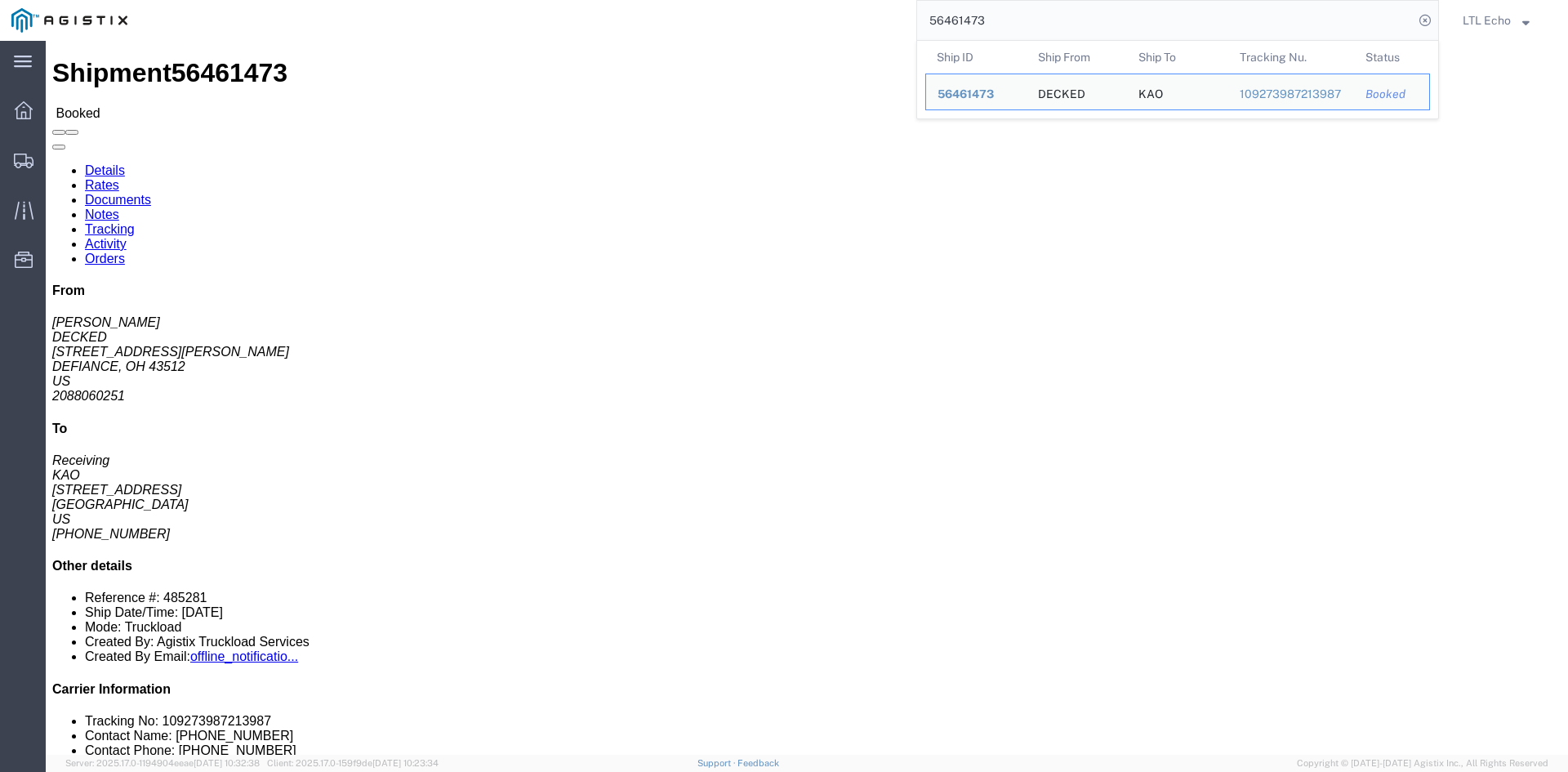
click link "Tracking"
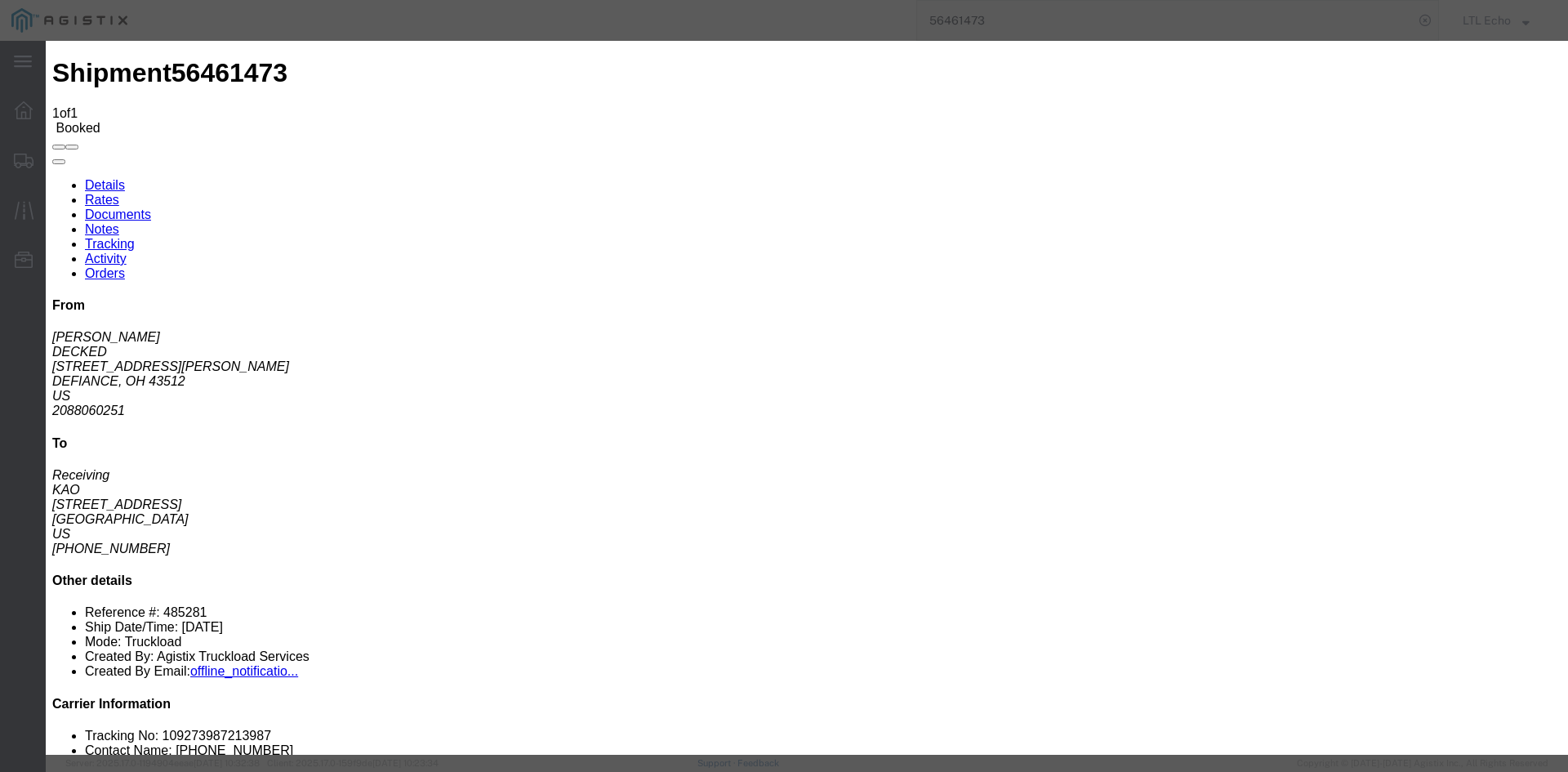
type input "[DATE]"
type input "11:00 AM"
select select "PICKEDUP"
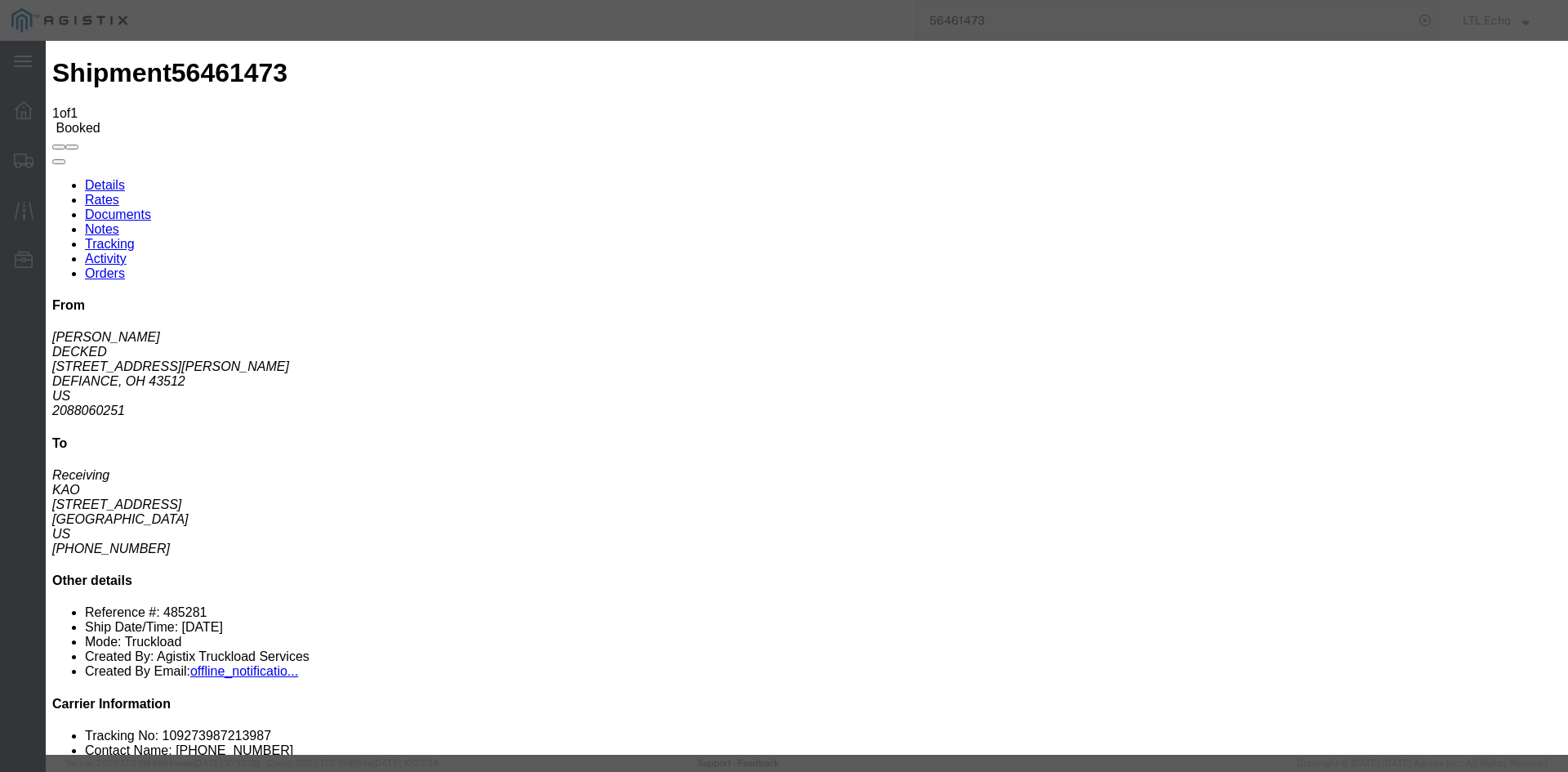
type input "[DATE]"
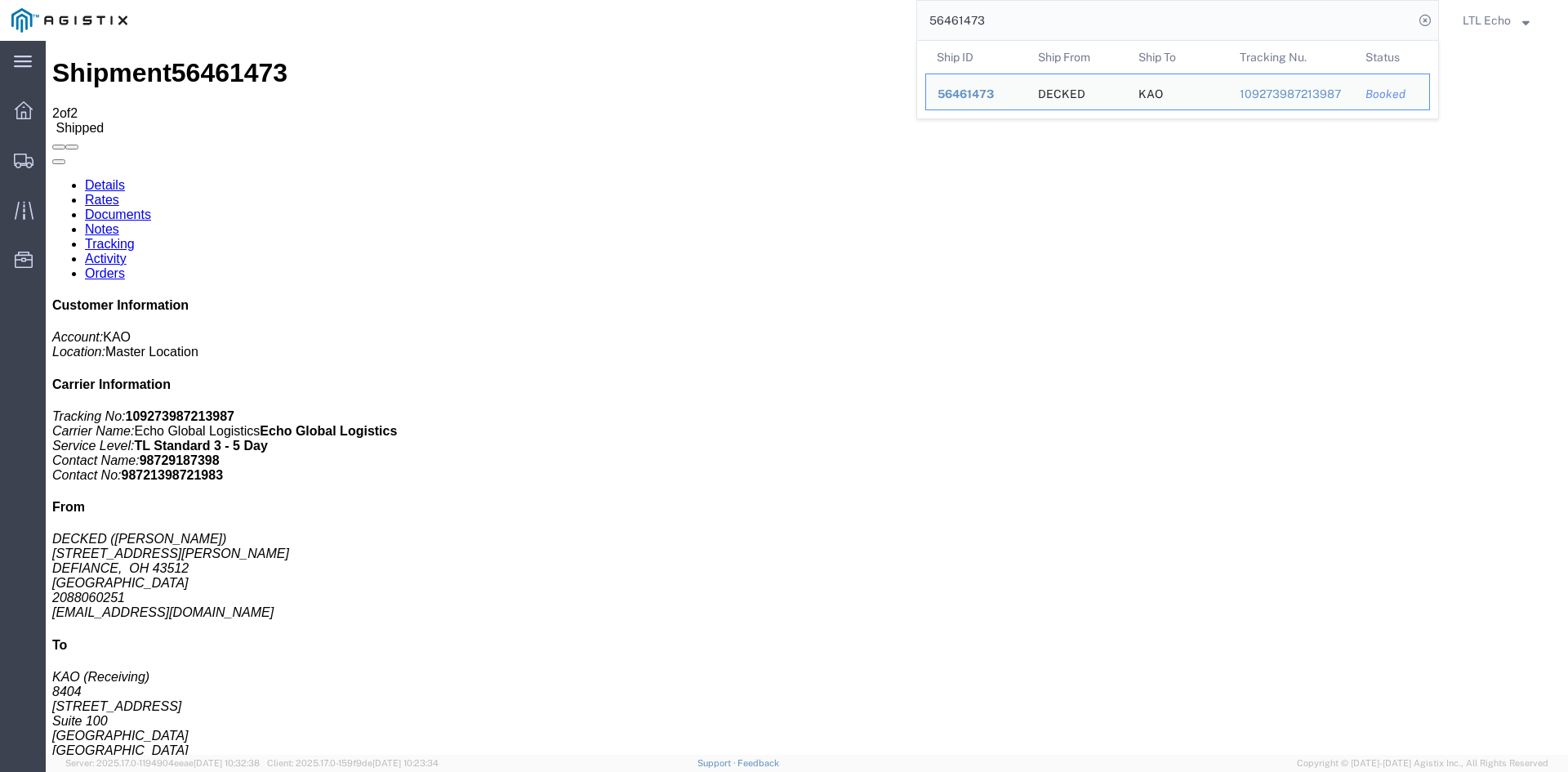
click at [959, 20] on input "56461473" at bounding box center [1165, 20] width 496 height 39
paste input "191532"
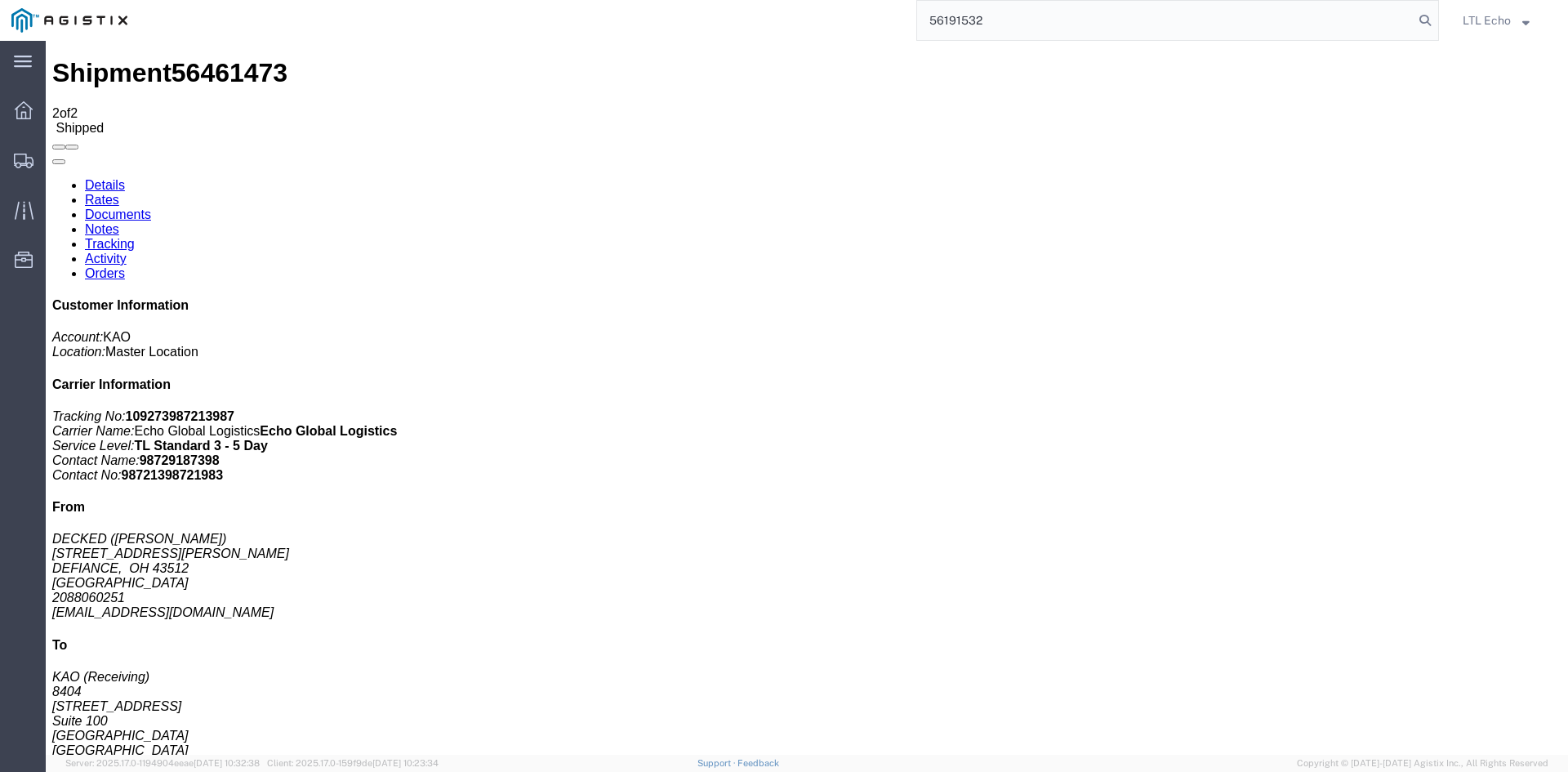
type input "56191532"
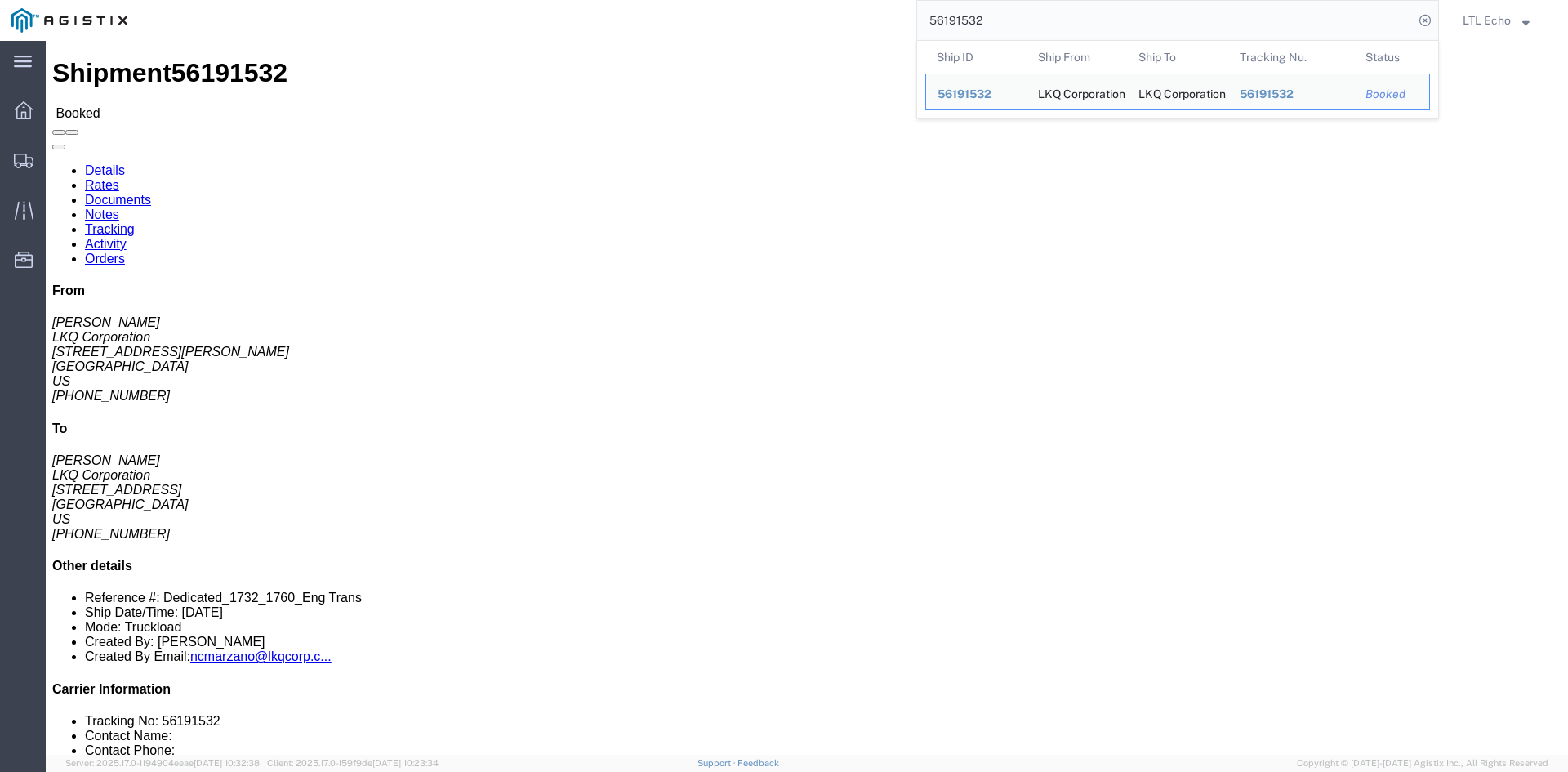
click link "Tracking"
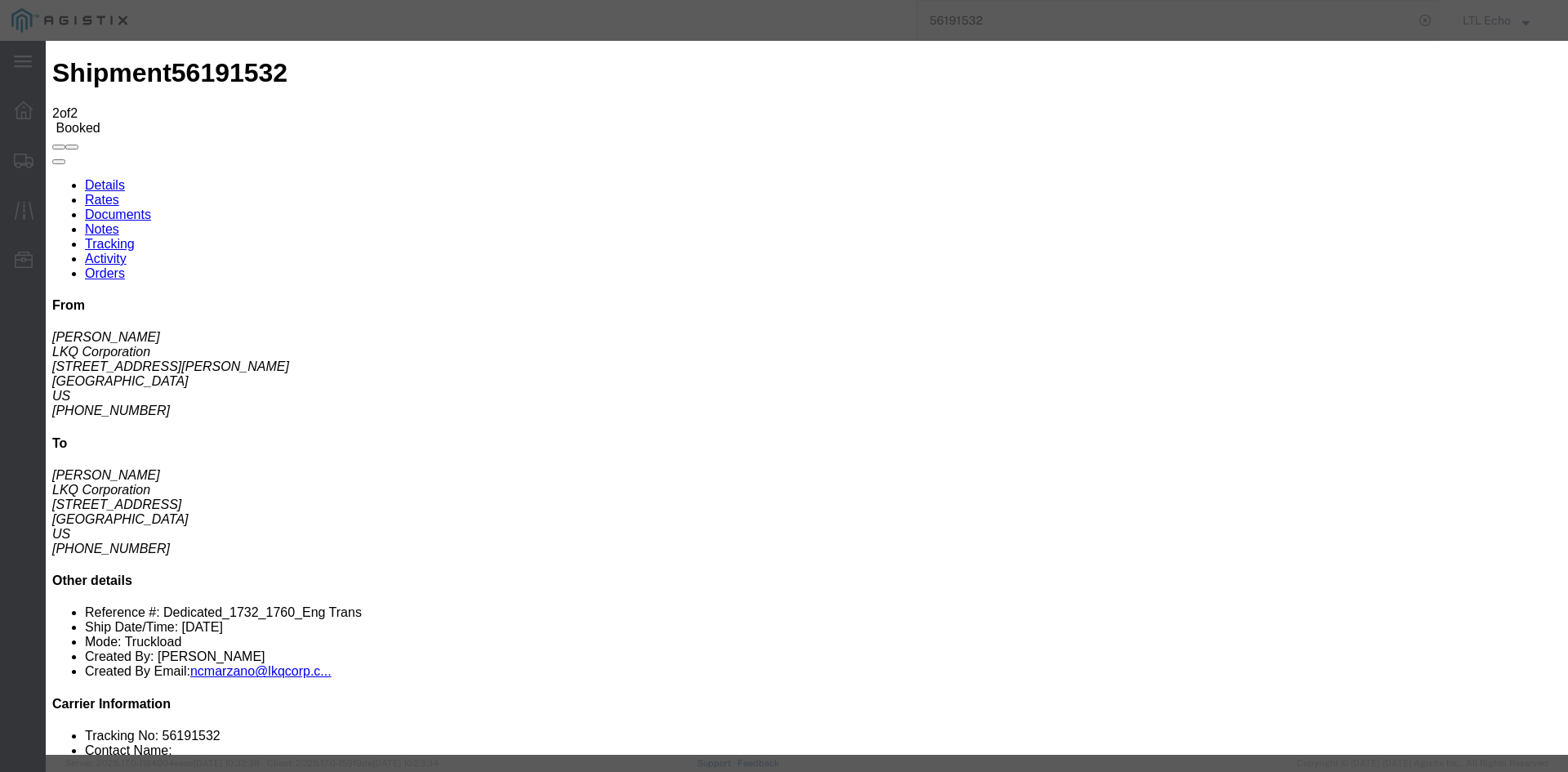
type input "[DATE]"
type input "11:00 AM"
select select "PICKEDUP"
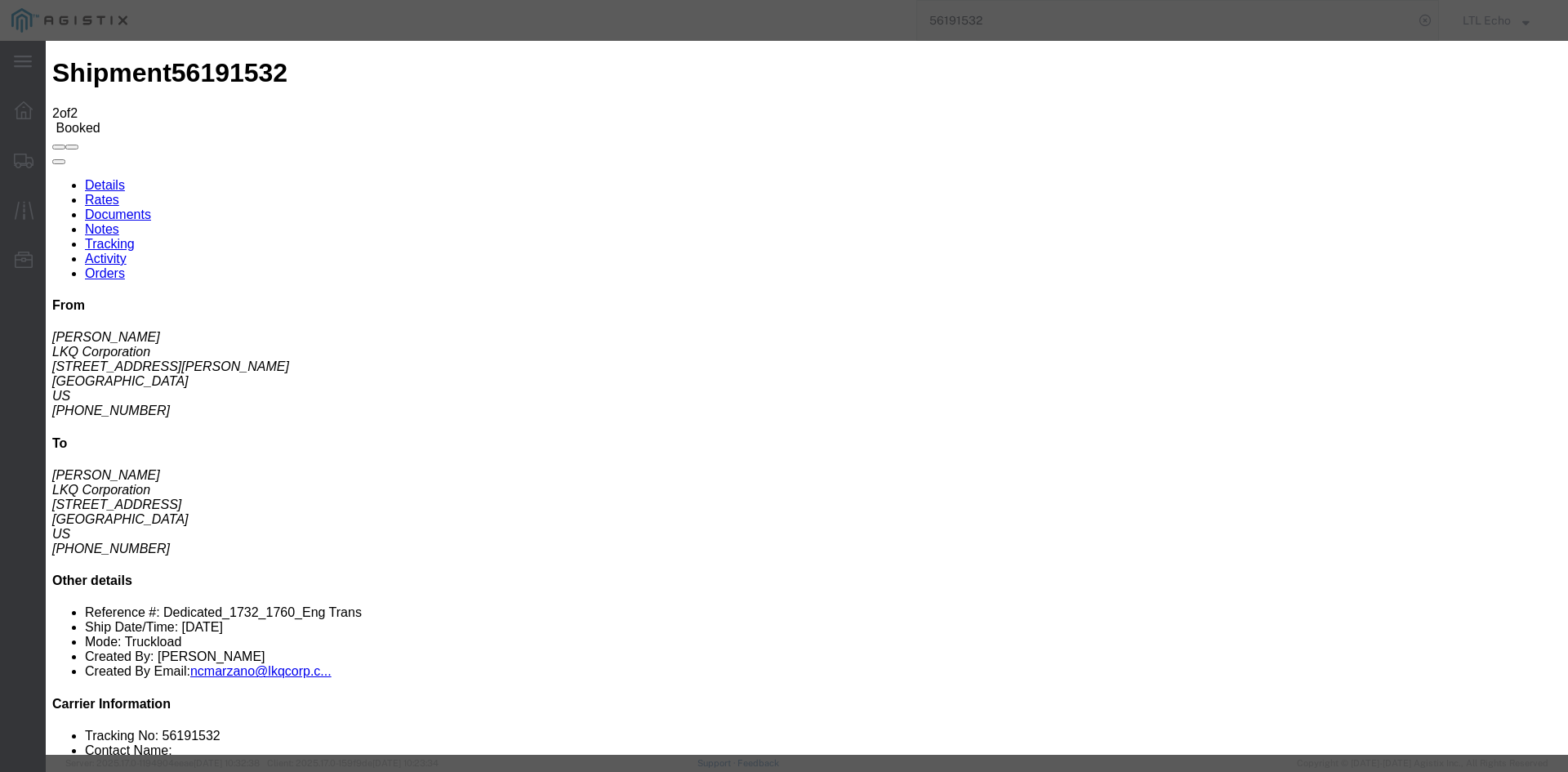
type input "[DATE]"
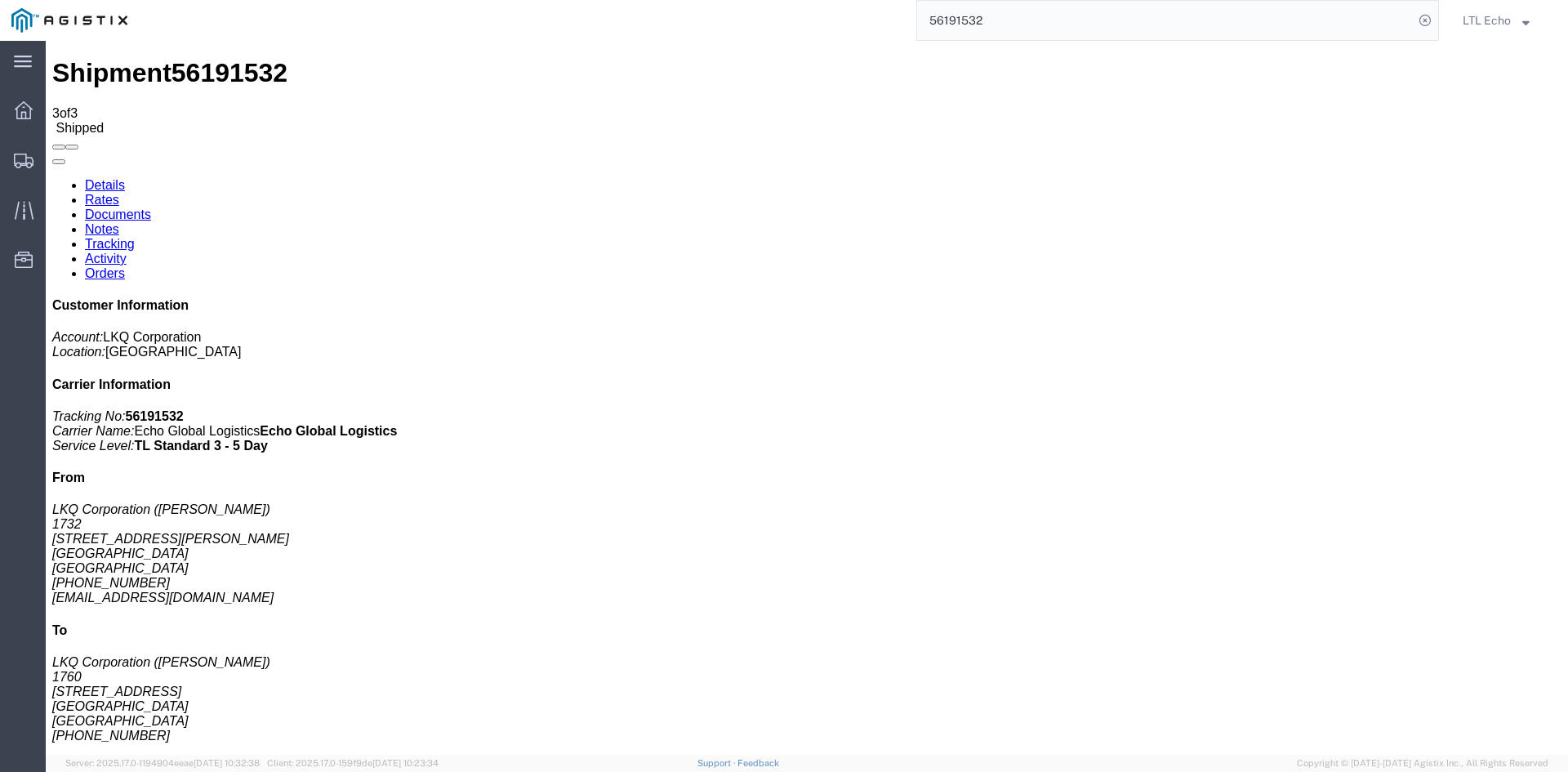
click at [945, 22] on input "56191532" at bounding box center [1165, 20] width 496 height 39
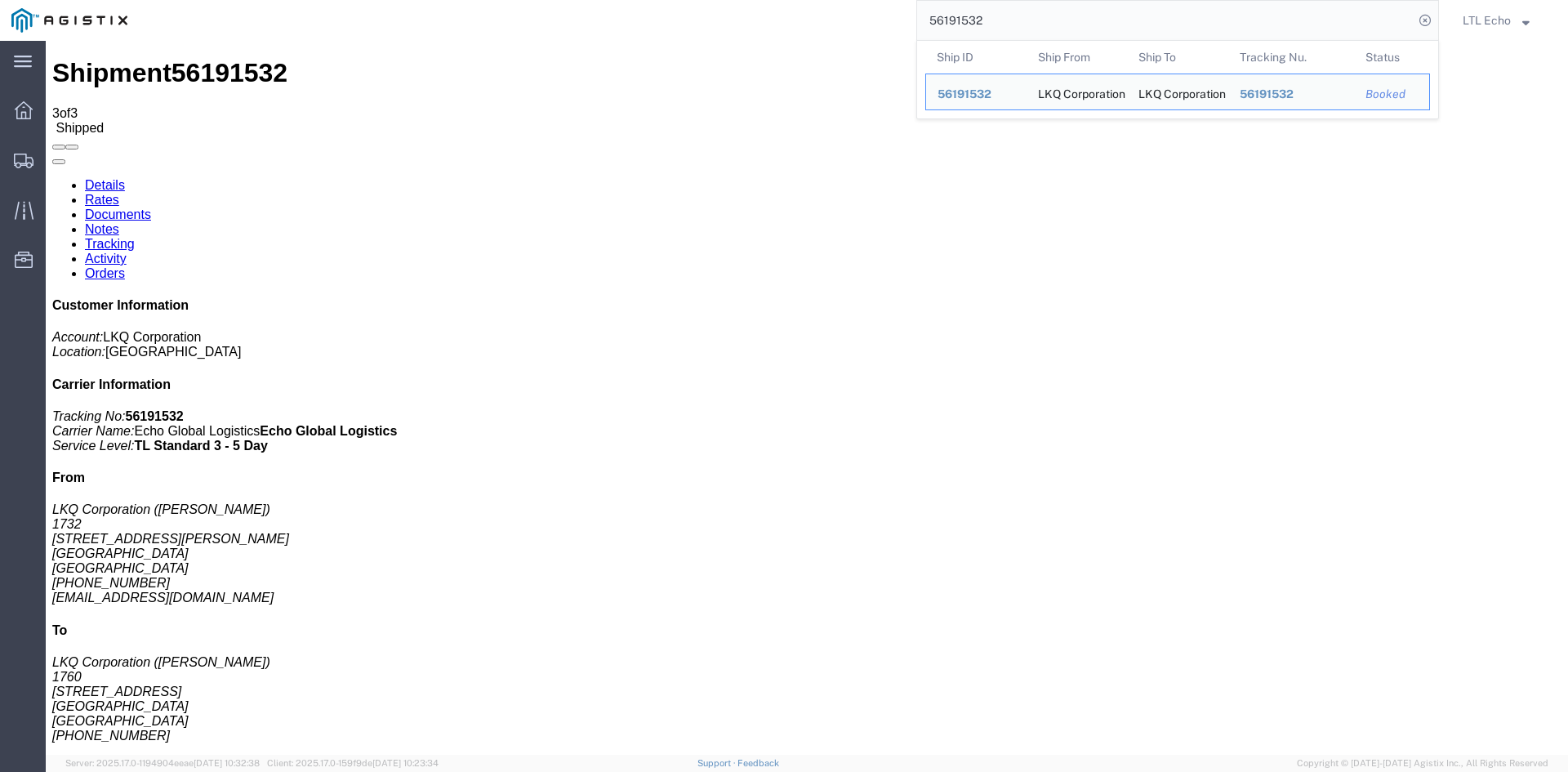
click at [941, 19] on input "56191532" at bounding box center [1165, 20] width 496 height 39
paste input "499220"
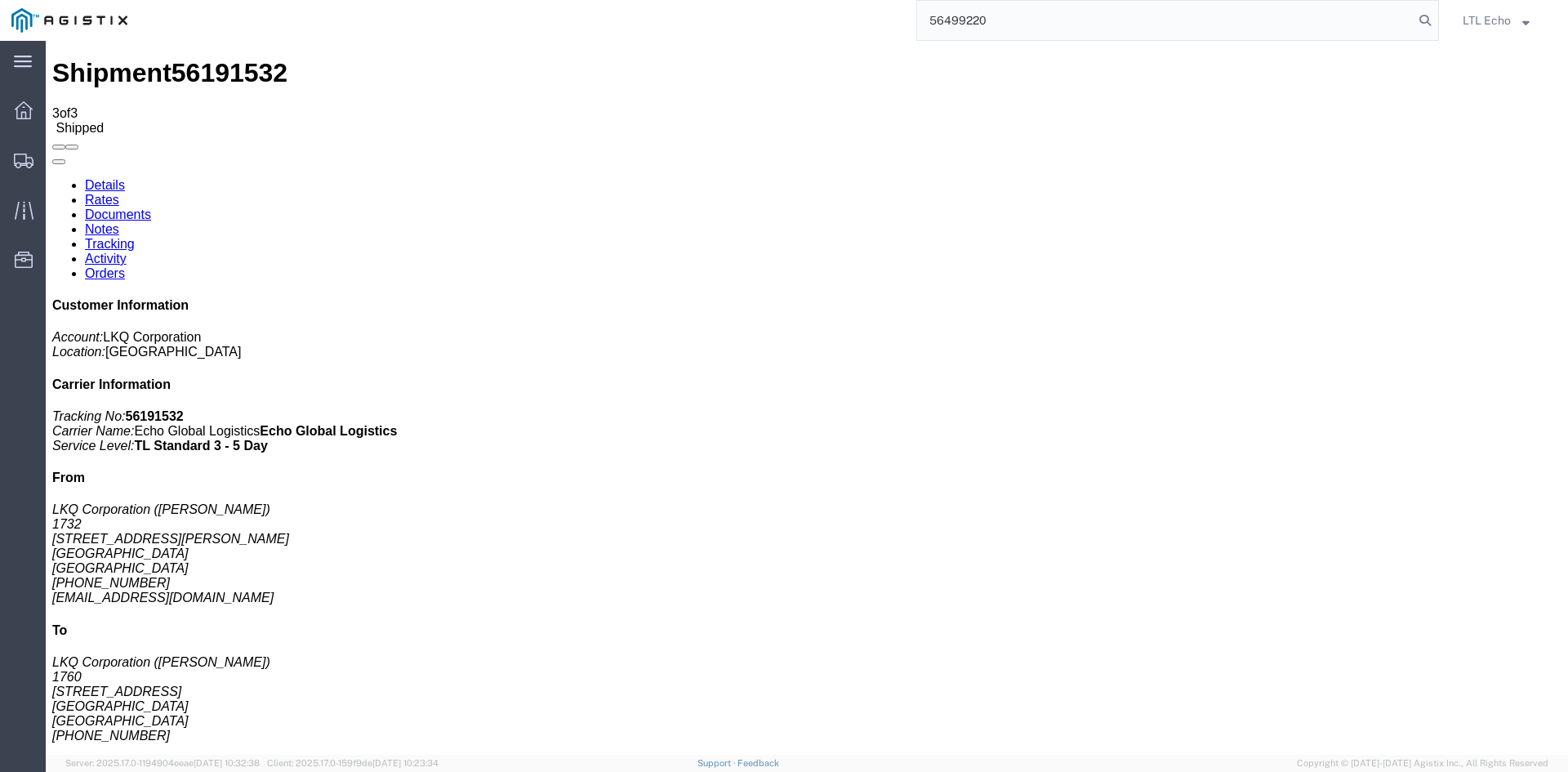
type input "56499220"
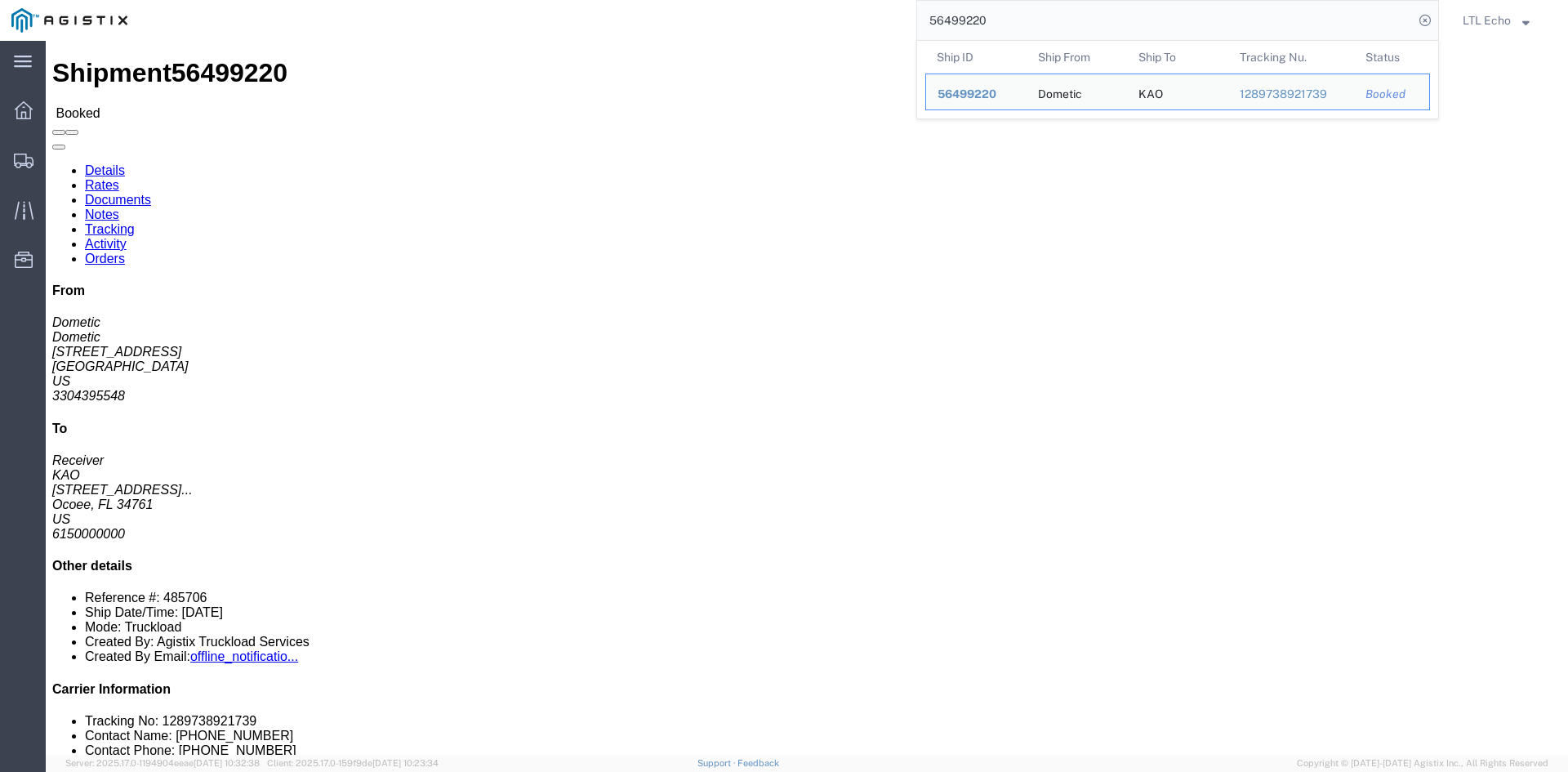
click link "Tracking"
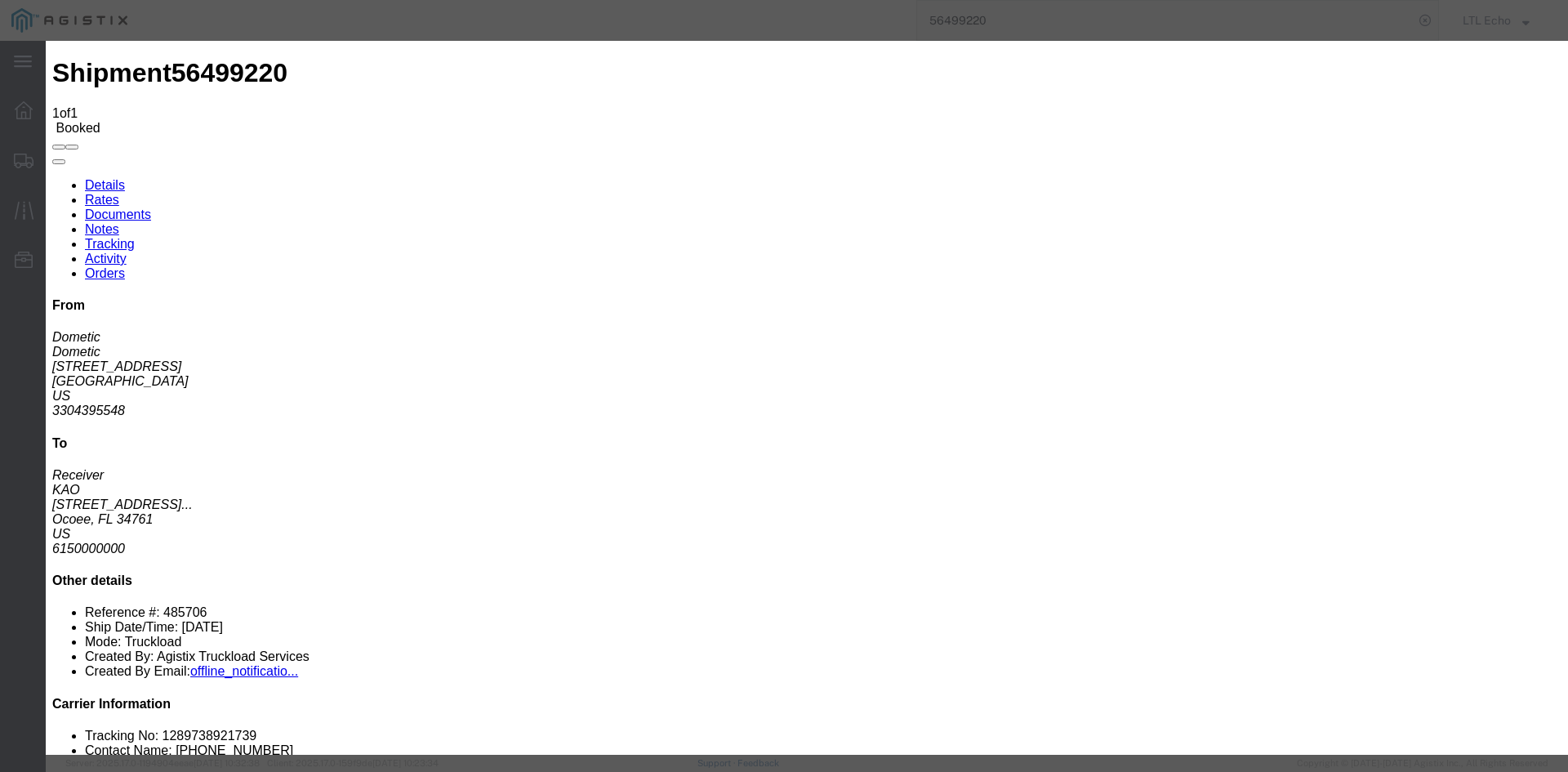
type input "[DATE]"
type input "11:00 AM"
select select "PICKEDUP"
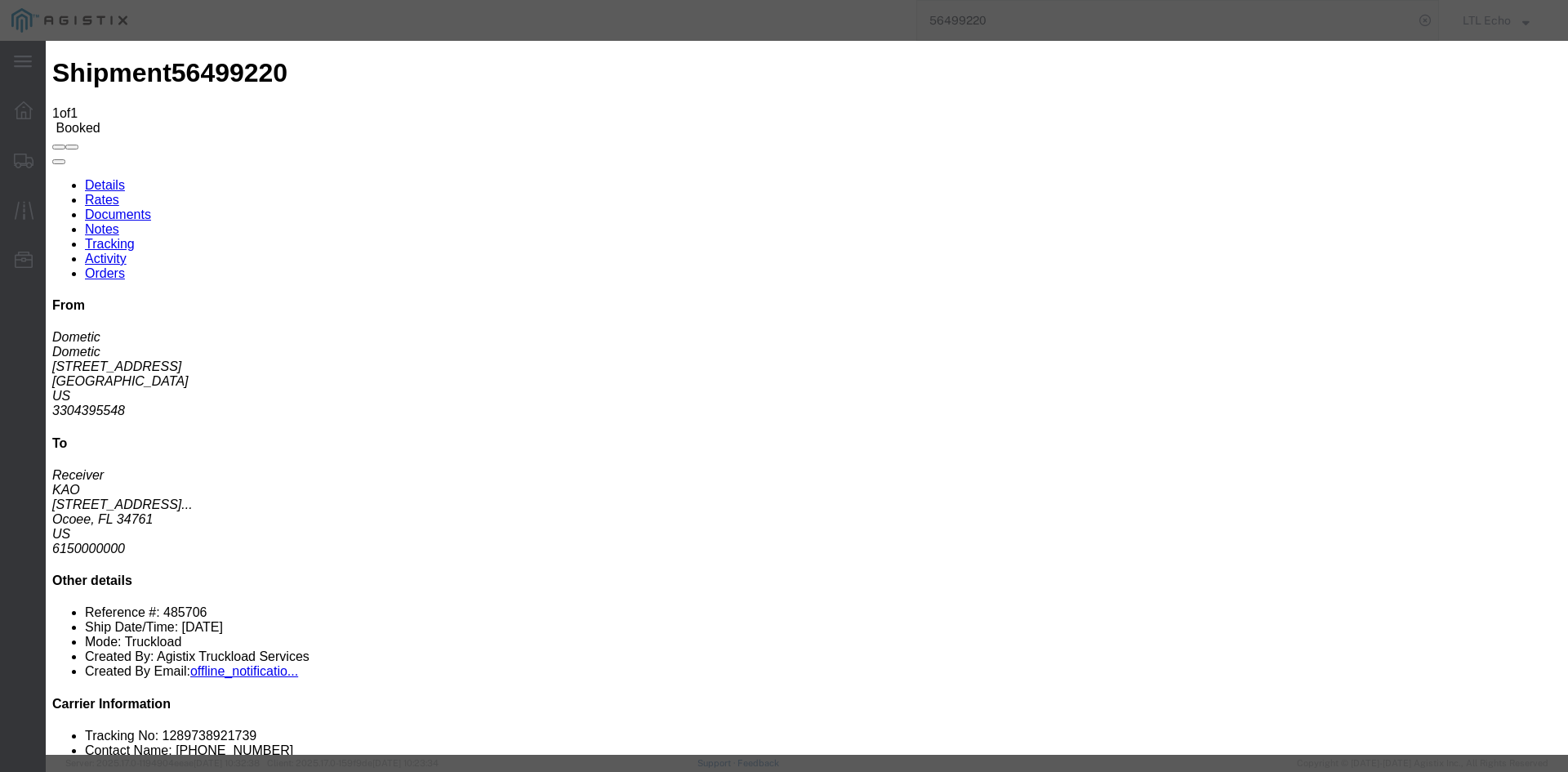
type input "[DATE]"
